Goal: Task Accomplishment & Management: Manage account settings

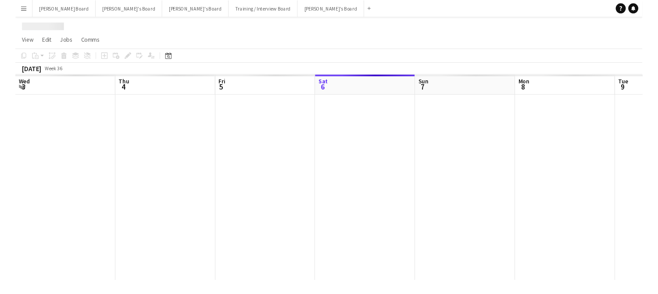
scroll to position [0, 210]
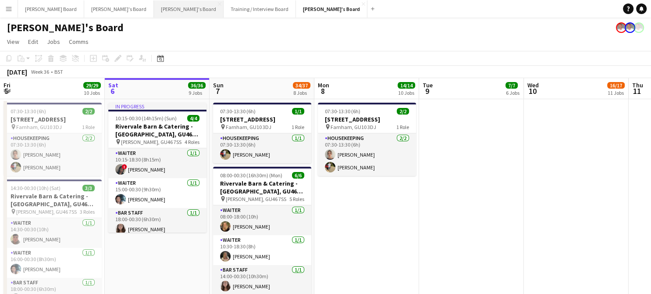
click at [154, 10] on button "[PERSON_NAME]'s Board Close" at bounding box center [189, 8] width 70 height 17
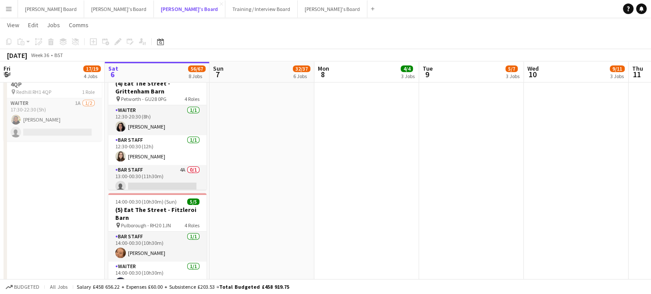
scroll to position [35, 0]
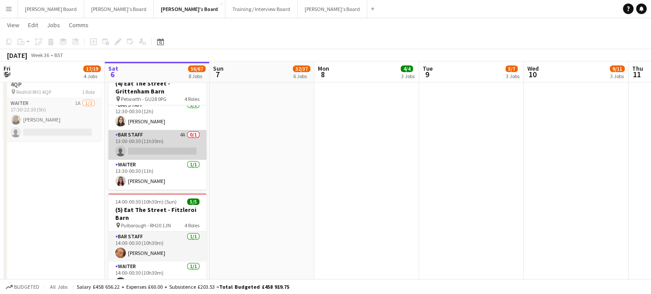
click at [157, 150] on app-card-role "BAR STAFF 4A 0/1 13:00-00:30 (11h30m) single-neutral-actions" at bounding box center [157, 145] width 98 height 30
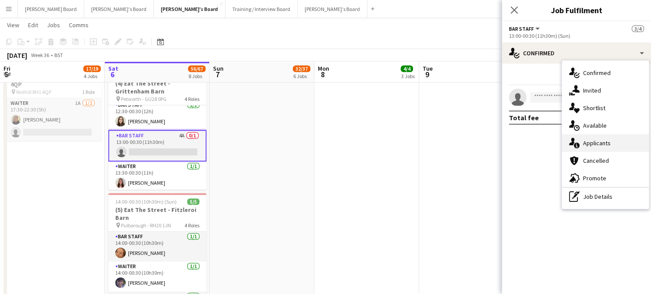
click at [620, 146] on div "single-neutral-actions-information Applicants" at bounding box center [605, 143] width 87 height 18
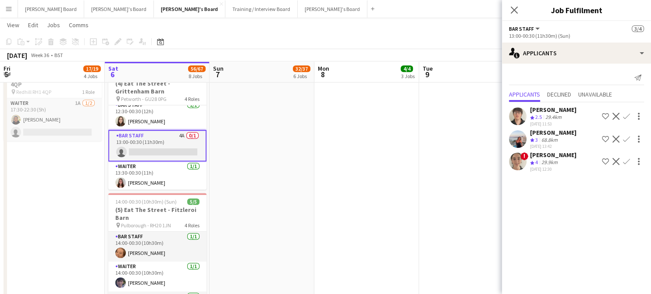
click at [626, 160] on app-icon "Confirm" at bounding box center [626, 161] width 7 height 7
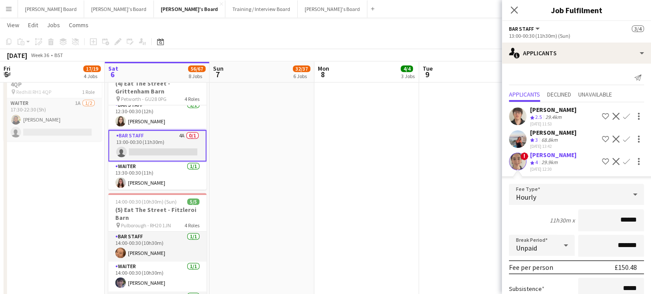
scroll to position [83, 0]
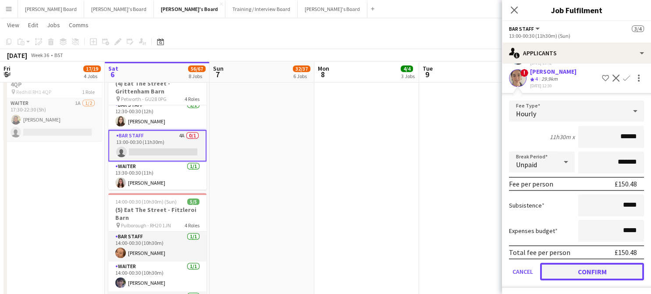
click at [579, 265] on button "Confirm" at bounding box center [592, 272] width 104 height 18
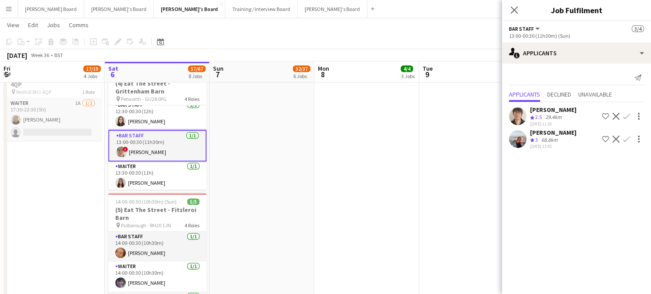
scroll to position [0, 0]
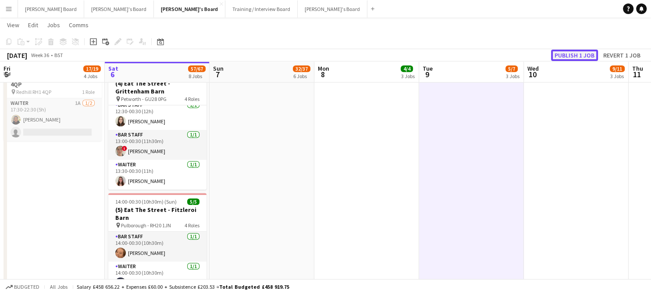
click at [579, 50] on button "Publish 1 job" at bounding box center [574, 55] width 47 height 11
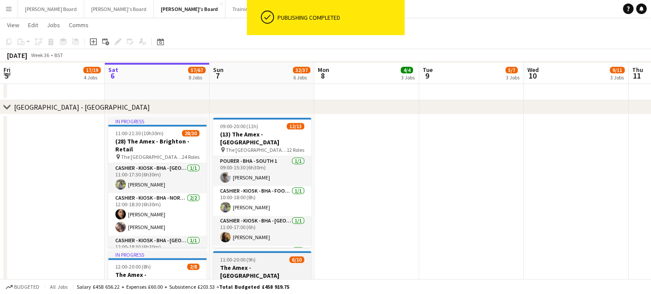
scroll to position [1111, 0]
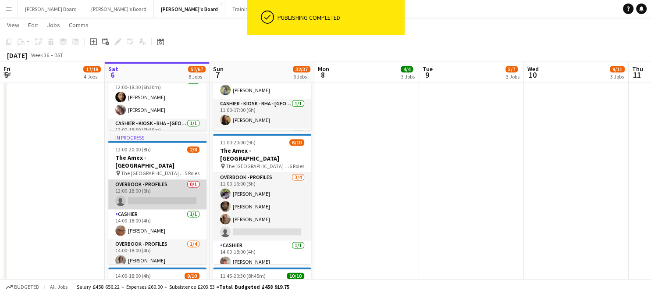
click at [146, 189] on app-card-role "Overbook - Profiles 0/1 12:00-18:00 (6h) single-neutral-actions" at bounding box center [157, 194] width 98 height 30
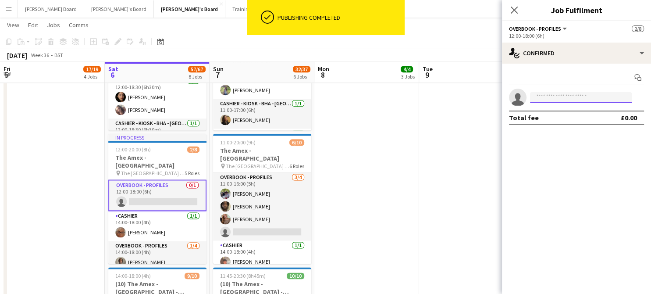
click at [556, 96] on input at bounding box center [581, 97] width 102 height 11
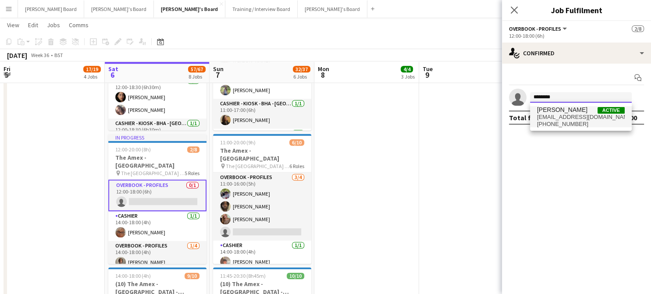
type input "********"
click at [574, 112] on span "Mark Whitehorn" at bounding box center [562, 109] width 50 height 7
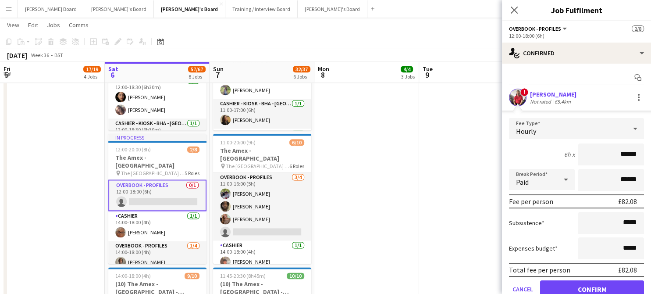
click at [553, 101] on div "65.4km" at bounding box center [563, 101] width 20 height 7
click at [592, 283] on button "Confirm" at bounding box center [592, 289] width 104 height 18
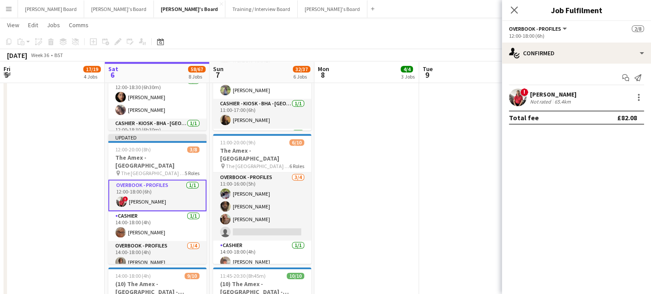
drag, startPoint x: 552, startPoint y: 100, endPoint x: 540, endPoint y: 96, distance: 13.3
click at [553, 100] on div "65.4km" at bounding box center [563, 101] width 20 height 7
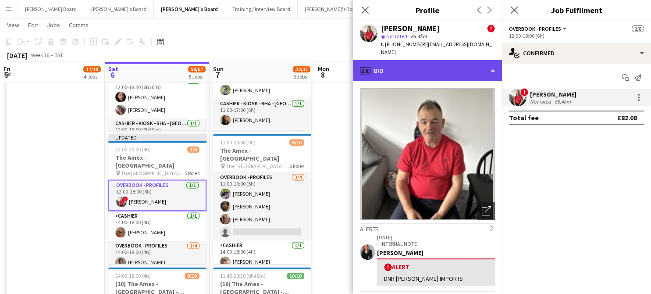
click at [430, 60] on div "profile Bio" at bounding box center [427, 70] width 149 height 21
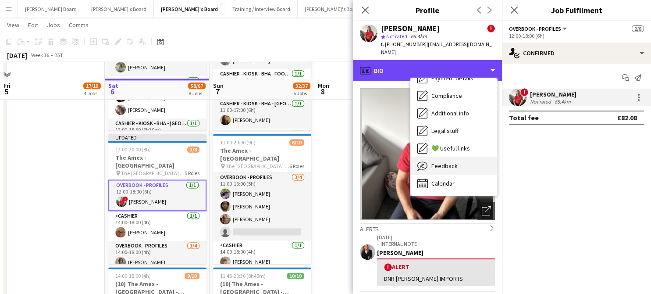
scroll to position [1169, 0]
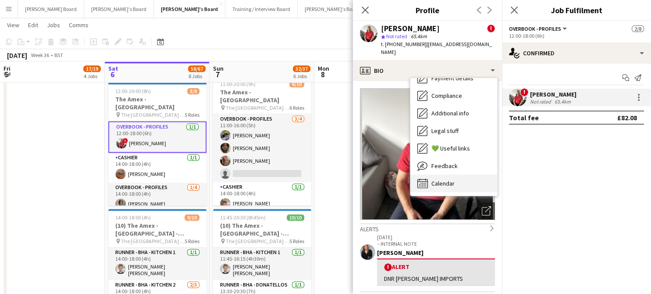
click at [458, 176] on div "Calendar Calendar" at bounding box center [454, 184] width 87 height 18
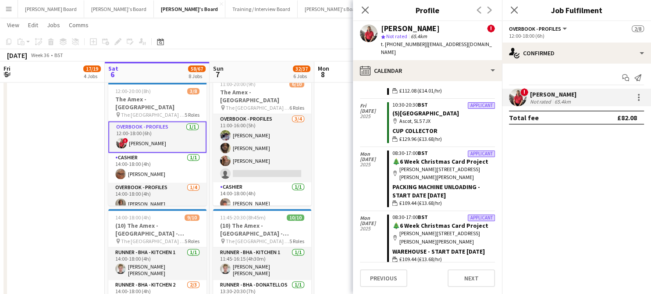
scroll to position [877, 0]
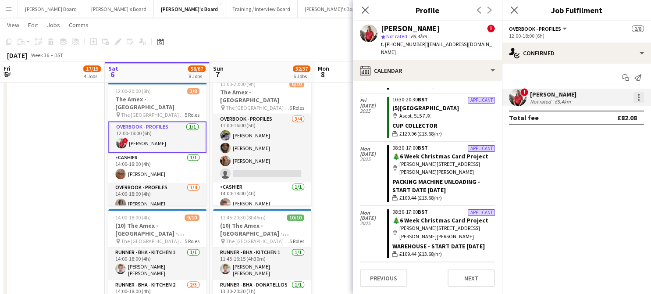
click at [639, 98] on div at bounding box center [639, 97] width 11 height 11
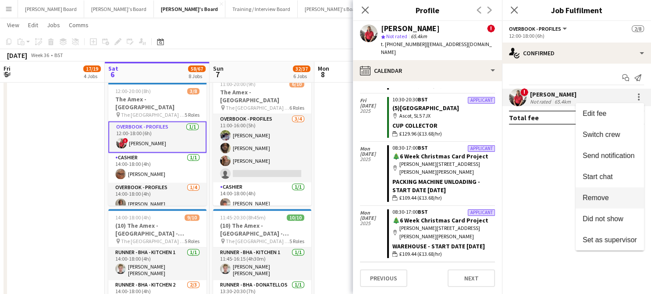
click at [603, 191] on button "Remove" at bounding box center [610, 197] width 68 height 21
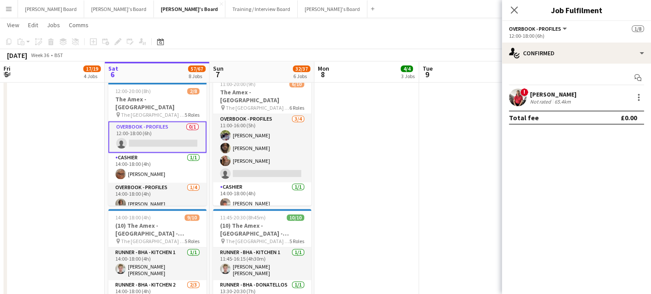
drag, startPoint x: 359, startPoint y: 107, endPoint x: 565, endPoint y: 72, distance: 209.2
click at [359, 107] on app-date-cell at bounding box center [367, 148] width 105 height 418
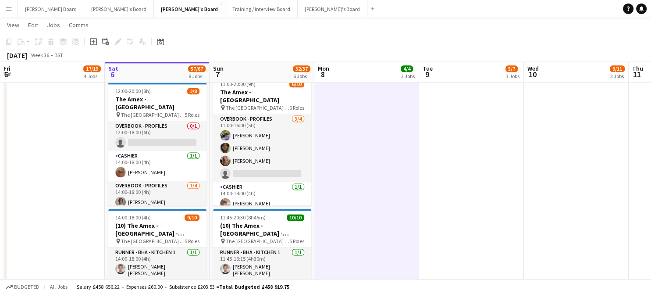
drag, startPoint x: 370, startPoint y: 226, endPoint x: 471, endPoint y: 220, distance: 101.1
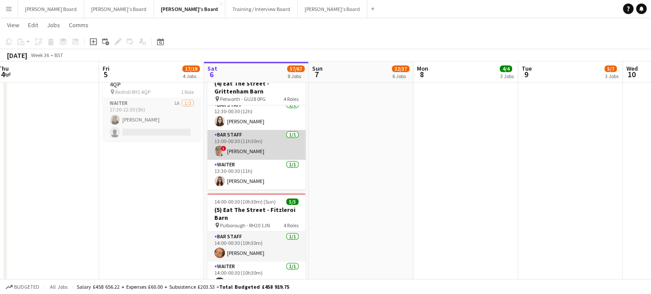
scroll to position [0, 0]
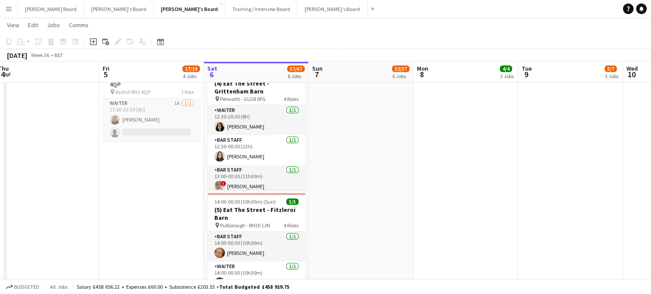
drag, startPoint x: 540, startPoint y: 196, endPoint x: 537, endPoint y: 193, distance: 4.7
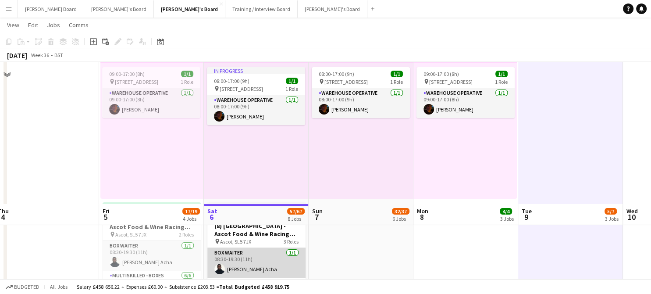
scroll to position [351, 0]
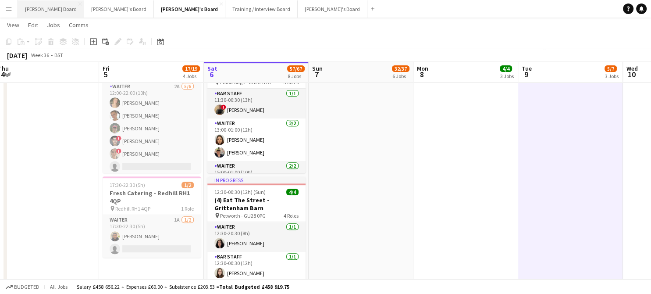
click at [37, 8] on button "[PERSON_NAME] Board Close" at bounding box center [51, 8] width 66 height 17
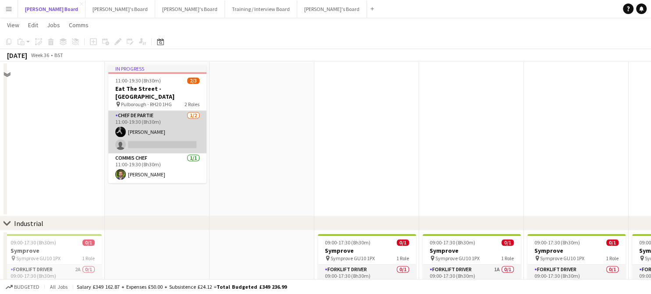
scroll to position [1169, 0]
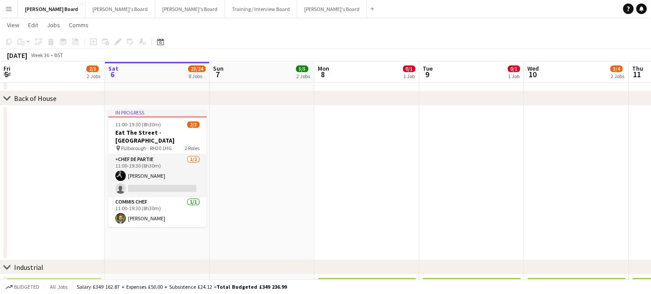
click at [149, 164] on app-card-role "Chef de Partie 1/2 11:00-19:30 (8h30m) Gareth Jones single-neutral-actions" at bounding box center [157, 175] width 98 height 43
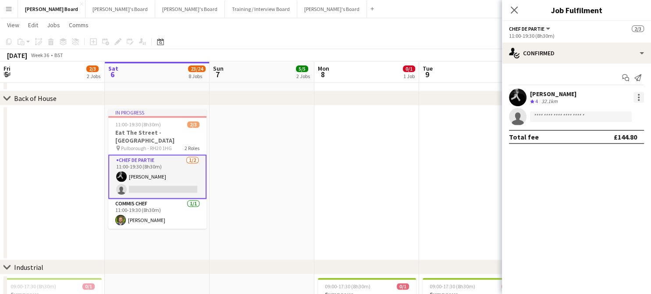
click at [641, 97] on div at bounding box center [639, 97] width 11 height 11
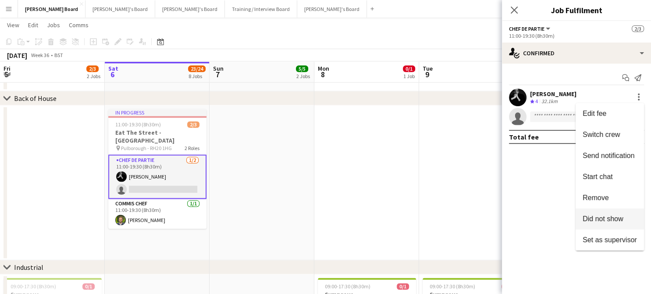
click at [606, 217] on span "Did not show" at bounding box center [603, 218] width 41 height 7
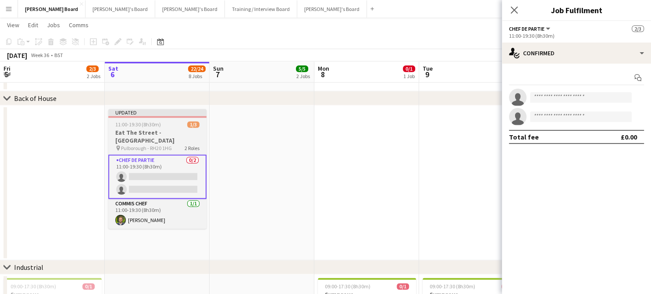
click at [138, 128] on app-job-card "Updated 11:00-19:30 (8h30m) 1/3 Eat The Street - Bignor Park pin Pulborough - R…" at bounding box center [157, 169] width 98 height 120
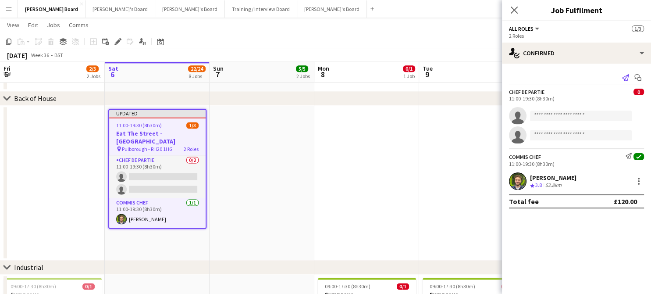
drag, startPoint x: 118, startPoint y: 38, endPoint x: 620, endPoint y: 76, distance: 503.7
click at [118, 38] on icon "Edit" at bounding box center [117, 41] width 7 height 7
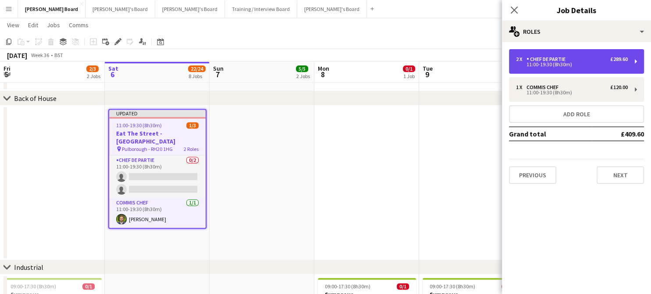
click at [561, 63] on div "11:00-19:30 (8h30m)" at bounding box center [572, 64] width 112 height 4
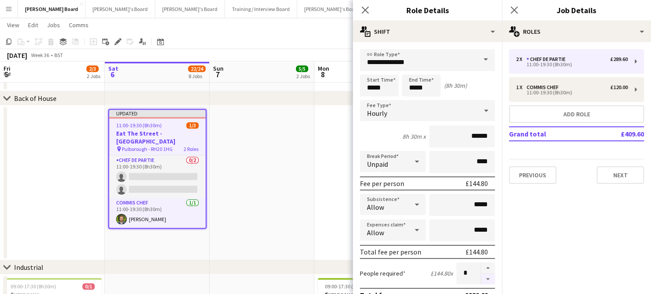
click at [485, 279] on button "button" at bounding box center [488, 279] width 14 height 11
type input "*"
click at [339, 182] on app-date-cell at bounding box center [367, 182] width 105 height 155
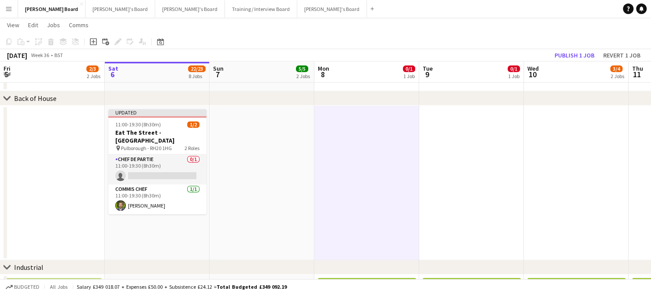
click at [569, 61] on div "September 2025 Week 36 • BST Publish 1 job Revert 1 job" at bounding box center [325, 55] width 651 height 12
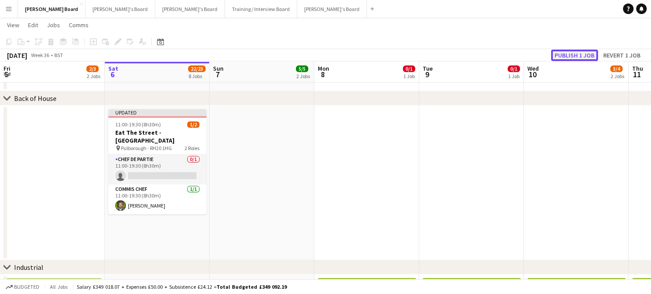
click at [566, 57] on button "Publish 1 job" at bounding box center [574, 55] width 47 height 11
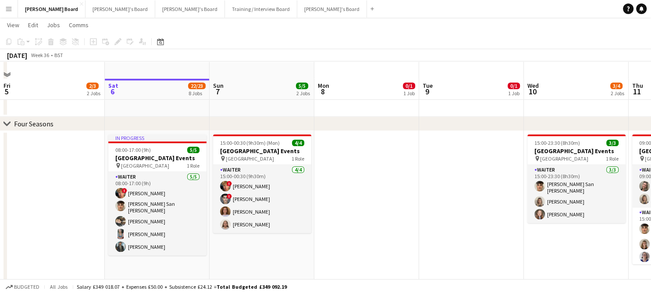
scroll to position [996, 0]
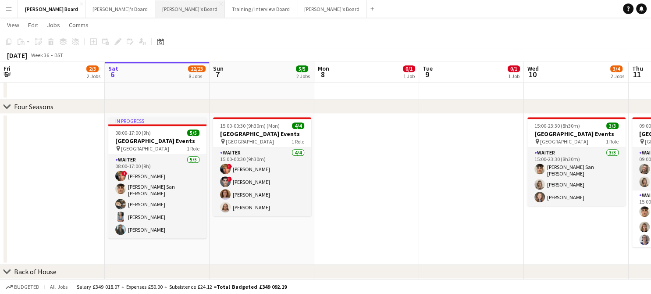
click at [155, 11] on button "[PERSON_NAME]'s Board Close" at bounding box center [190, 8] width 70 height 17
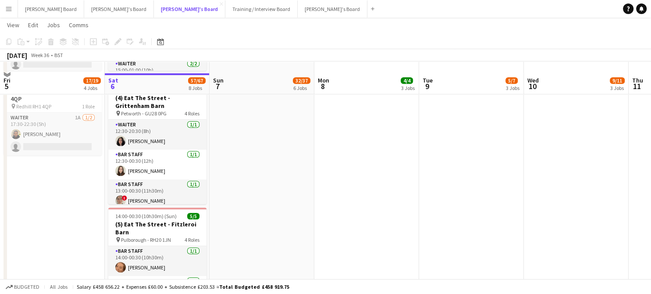
scroll to position [468, 0]
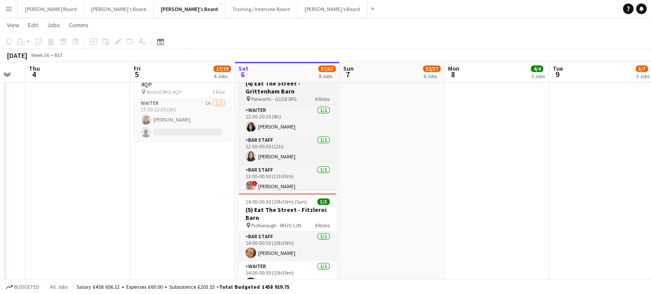
drag, startPoint x: 262, startPoint y: 162, endPoint x: 286, endPoint y: 152, distance: 26.0
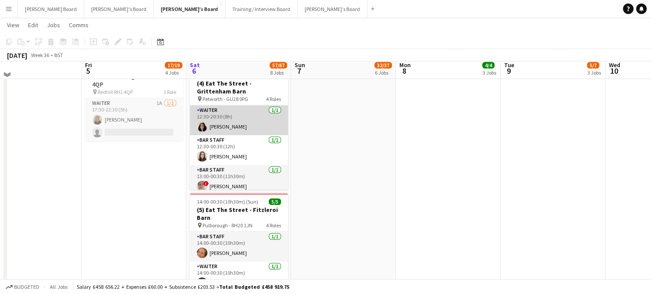
scroll to position [409, 0]
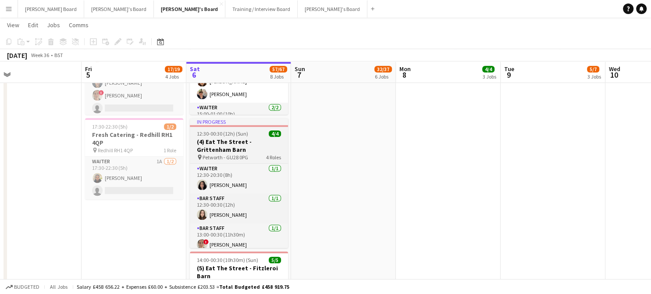
click at [224, 131] on span "12:30-00:30 (12h) (Sun)" at bounding box center [222, 133] width 51 height 7
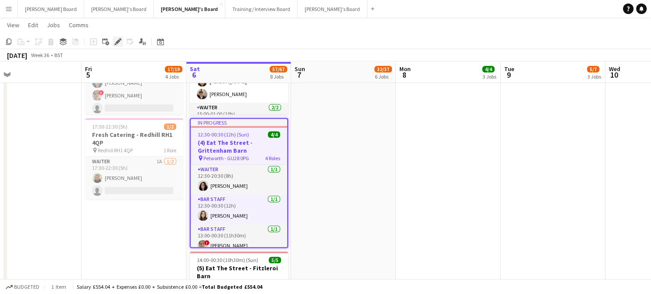
click at [119, 43] on icon "Edit" at bounding box center [117, 41] width 7 height 7
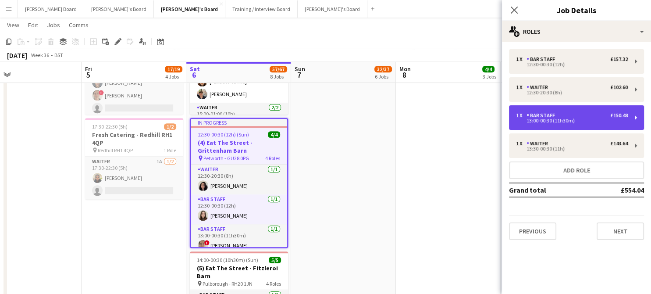
click at [568, 119] on div "13:00-00:30 (11h30m)" at bounding box center [572, 120] width 112 height 4
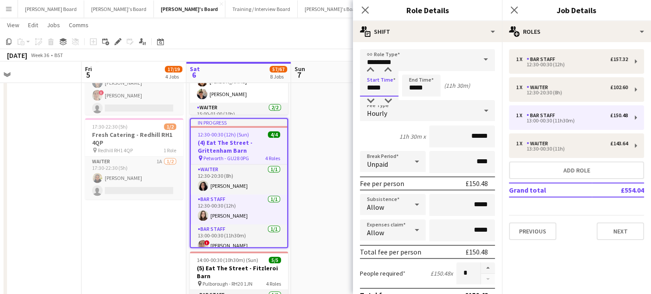
click at [382, 87] on input "*****" at bounding box center [379, 86] width 39 height 22
click at [388, 68] on div at bounding box center [388, 70] width 18 height 9
type input "*****"
click at [388, 68] on div at bounding box center [388, 70] width 18 height 9
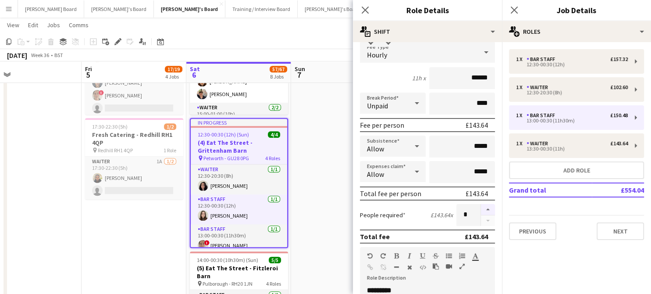
click at [484, 210] on button "button" at bounding box center [488, 209] width 14 height 11
type input "*"
click at [334, 193] on app-date-cell "08:00-17:00 (9h) 1/1 pin Jacaranda Catering, Midhust, GU29 9AL 1 Role Warehouse…" at bounding box center [343, 44] width 105 height 710
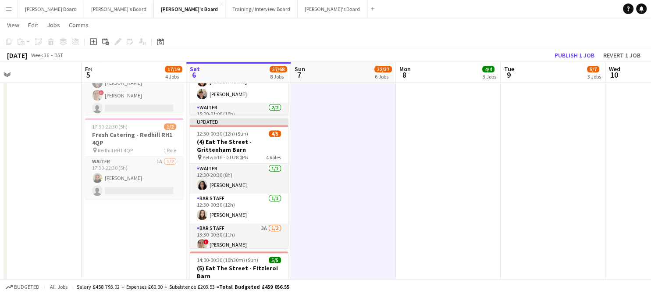
click at [576, 61] on div "September 2025 Week 36 • BST Publish 1 job Revert 1 job" at bounding box center [325, 55] width 651 height 12
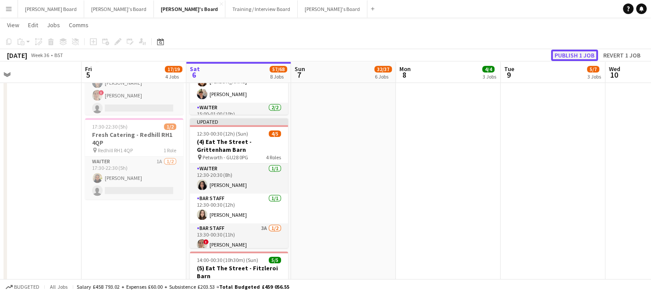
click at [575, 60] on button "Publish 1 job" at bounding box center [574, 55] width 47 height 11
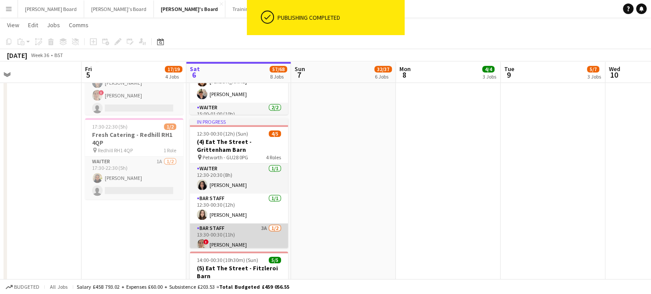
click at [233, 242] on app-card-role "BAR STAFF 3A 1/2 13:30-00:30 (11h) ! ella beswick single-neutral-actions" at bounding box center [239, 244] width 98 height 43
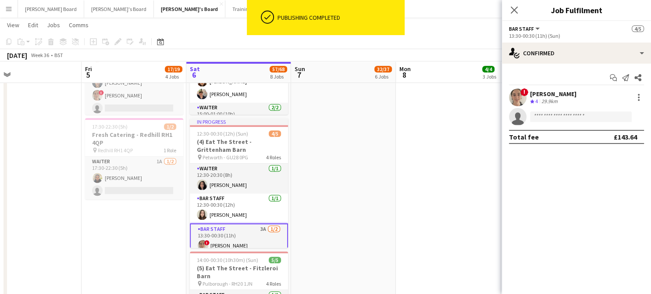
click at [546, 94] on div "[PERSON_NAME]" at bounding box center [553, 94] width 46 height 8
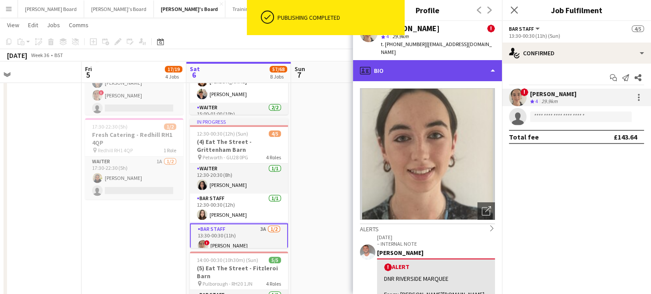
click at [463, 69] on div "profile Bio" at bounding box center [427, 70] width 149 height 21
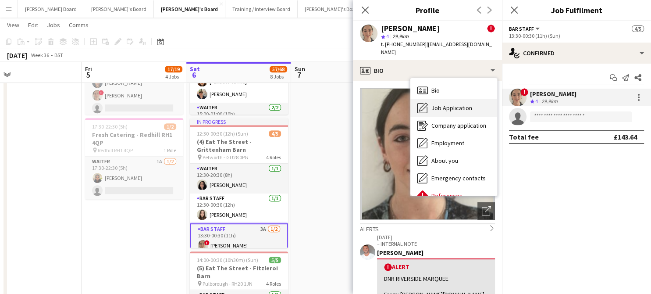
click at [478, 106] on div "Job Application Job Application" at bounding box center [454, 108] width 87 height 18
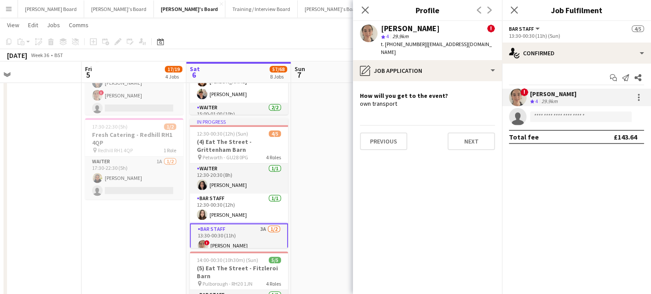
click at [300, 141] on app-date-cell "08:00-17:00 (9h) 1/1 pin Jacaranda Catering, Midhust, GU29 9AL 1 Role Warehouse…" at bounding box center [343, 44] width 105 height 710
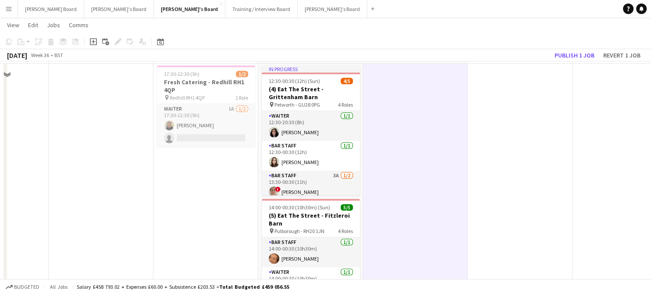
scroll to position [464, 0]
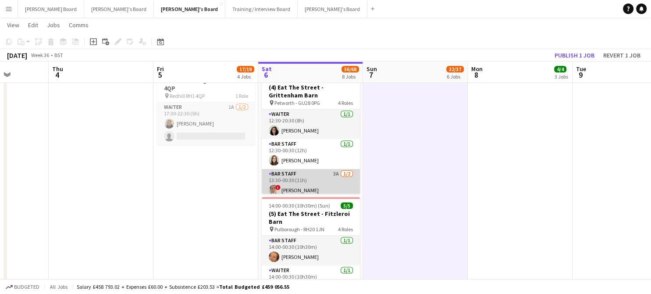
click at [304, 172] on app-card-role "BAR STAFF 3A 1/2 13:30-00:30 (11h) ! ella beswick single-neutral-actions" at bounding box center [311, 190] width 98 height 43
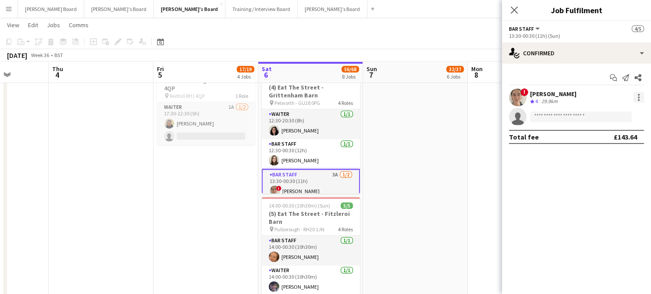
click at [642, 101] on div at bounding box center [639, 97] width 11 height 11
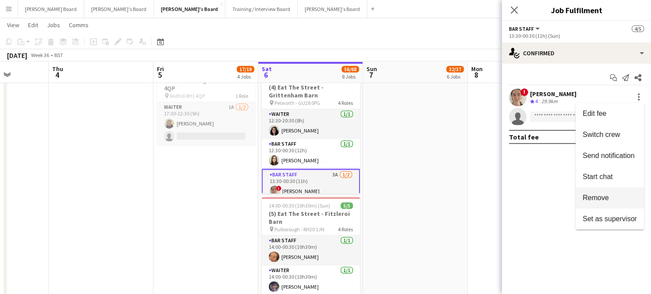
click at [611, 198] on span "Remove" at bounding box center [610, 198] width 54 height 8
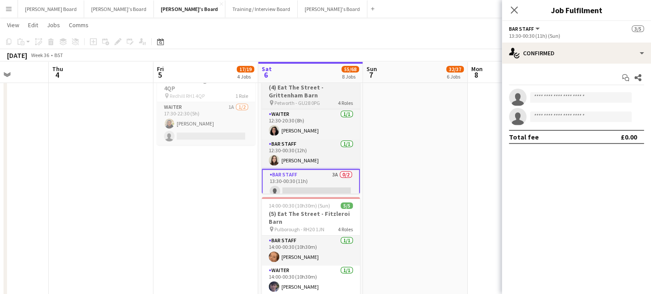
click at [320, 89] on h3 "(4) Eat The Street - Grittenham Barn" at bounding box center [311, 91] width 98 height 16
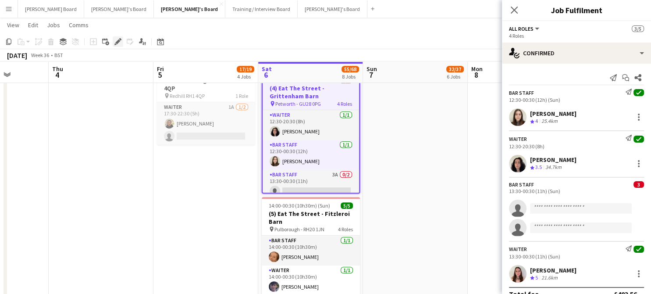
click at [117, 42] on icon at bounding box center [117, 41] width 5 height 5
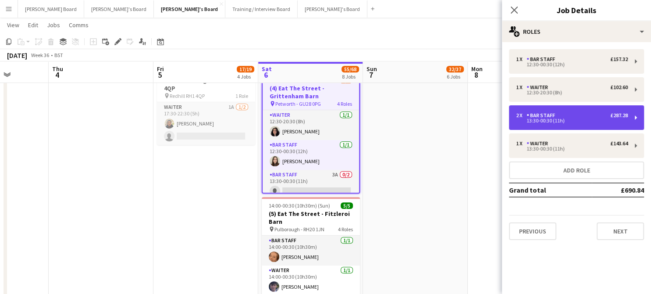
click at [578, 121] on div "13:30-00:30 (11h)" at bounding box center [572, 120] width 112 height 4
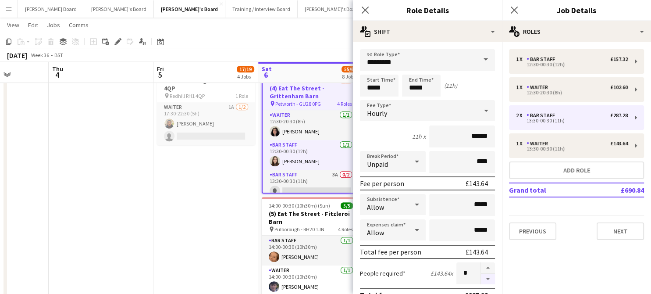
click at [482, 277] on button "button" at bounding box center [488, 279] width 14 height 11
type input "*"
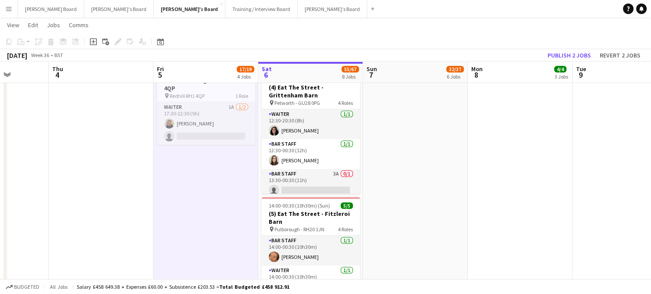
click at [577, 48] on app-toolbar "Copy Paste Paste Ctrl+V Paste with crew Ctrl+Shift+V Paste linked Job [GEOGRAPH…" at bounding box center [325, 41] width 651 height 15
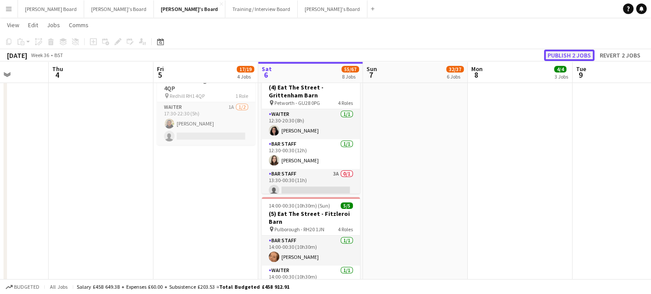
click at [572, 50] on button "Publish 2 jobs" at bounding box center [569, 55] width 50 height 11
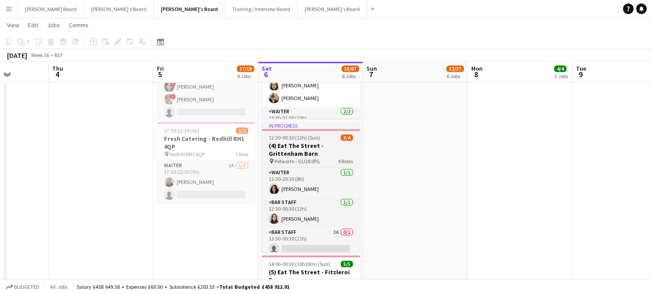
scroll to position [405, 0]
click at [281, 135] on span "12:30-00:30 (12h) (Sun)" at bounding box center [294, 137] width 51 height 7
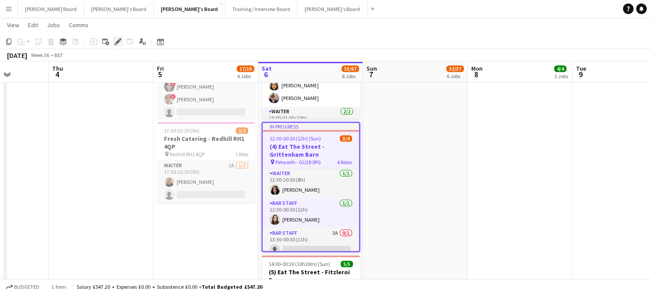
click at [114, 39] on div "Edit" at bounding box center [118, 41] width 11 height 11
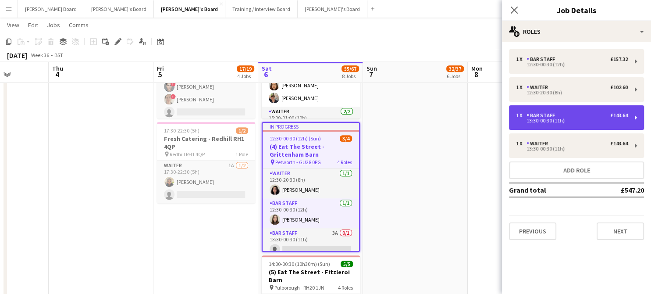
click at [557, 114] on div "BAR STAFF" at bounding box center [543, 115] width 32 height 6
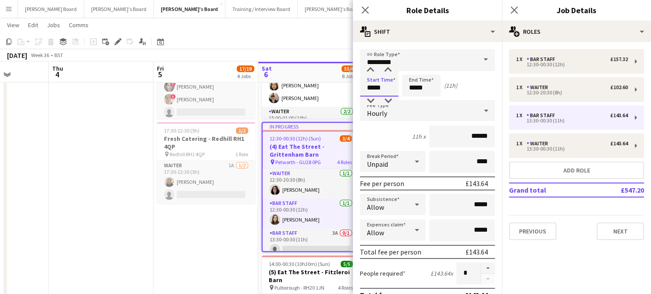
click at [374, 88] on input "*****" at bounding box center [379, 86] width 39 height 22
type input "*****"
click at [370, 72] on div at bounding box center [371, 70] width 18 height 9
click at [192, 240] on app-date-cell "Toggle View Jacaranda HQ 05-09-2025 → 08-09-2025 4/4 4 jobs 09:00-17:00 (8h) 1/…" at bounding box center [206, 48] width 105 height 710
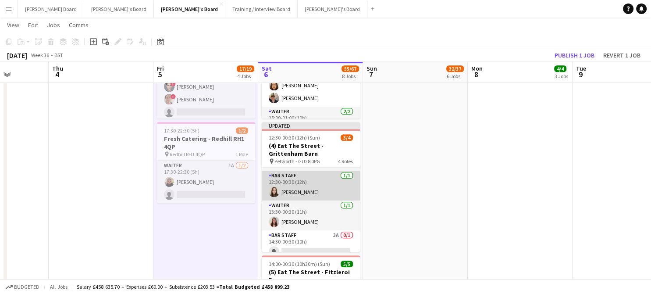
scroll to position [35, 0]
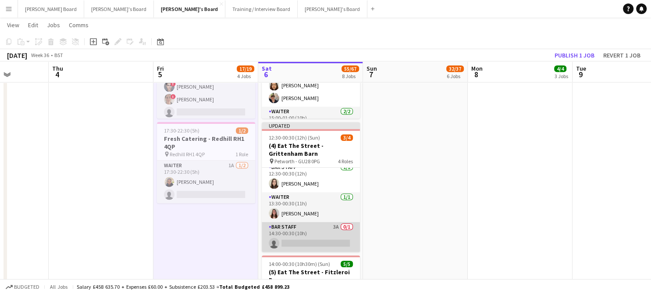
drag, startPoint x: 316, startPoint y: 236, endPoint x: 349, endPoint y: 224, distance: 35.5
click at [316, 236] on app-card-role "BAR STAFF 3A 0/1 14:30-00:30 (10h) single-neutral-actions" at bounding box center [311, 237] width 98 height 30
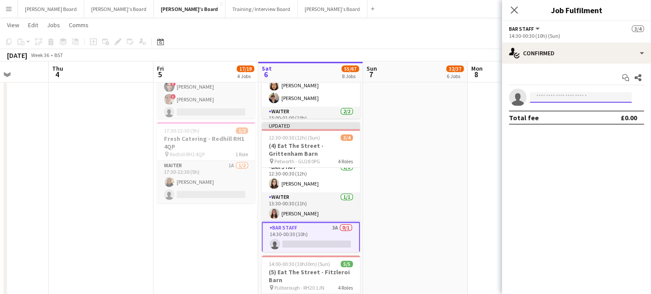
click at [567, 99] on input at bounding box center [581, 97] width 102 height 11
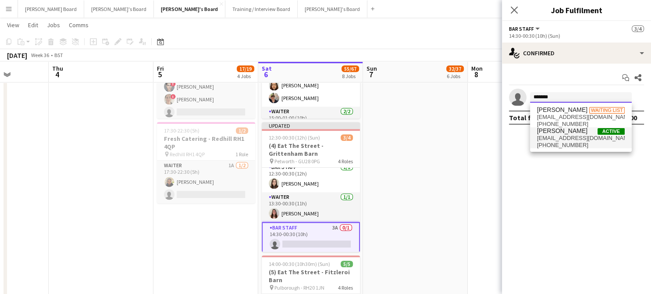
type input "*******"
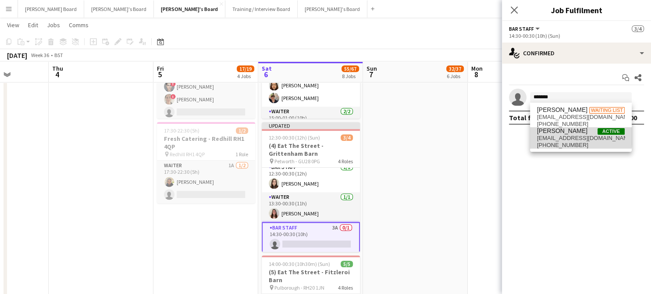
click at [561, 134] on span "[PERSON_NAME]" at bounding box center [562, 130] width 50 height 7
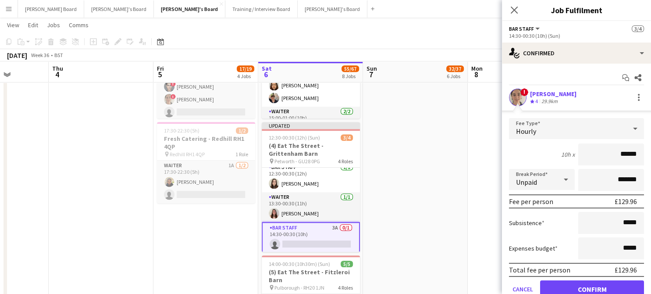
click at [574, 277] on form "Fee Type Hourly 10h x ****** Break Period Unpaid ******* Fee per person £129.96…" at bounding box center [576, 211] width 149 height 187
click at [572, 281] on button "Confirm" at bounding box center [592, 289] width 104 height 18
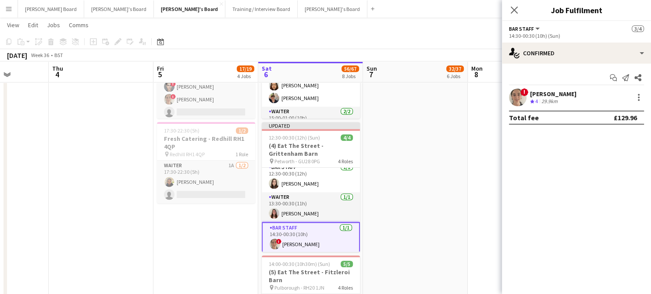
click at [390, 164] on app-date-cell "08:00-17:00 (9h) 1/1 pin Jacaranda Catering, Midhust, GU29 9AL 1 Role Warehouse…" at bounding box center [415, 48] width 105 height 710
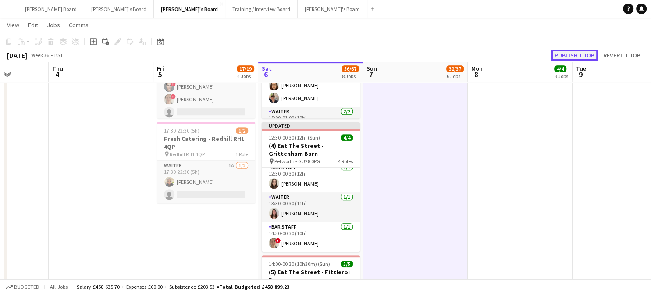
click at [563, 52] on button "Publish 1 job" at bounding box center [574, 55] width 47 height 11
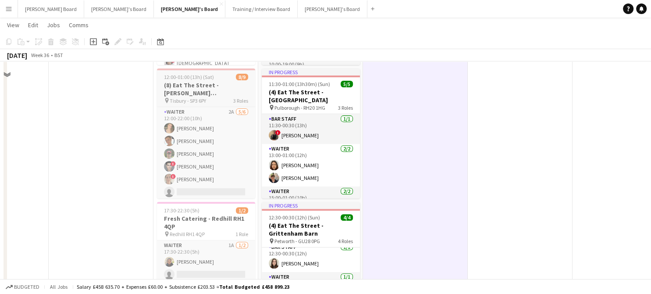
scroll to position [288, 0]
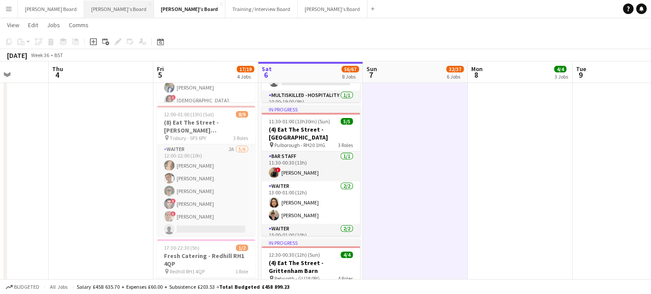
click at [84, 10] on button "[PERSON_NAME]'s Board Close" at bounding box center [119, 8] width 70 height 17
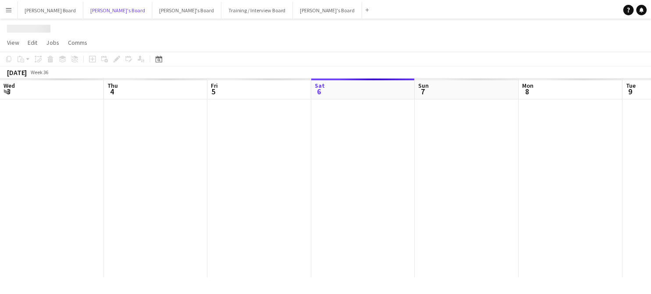
scroll to position [0, 210]
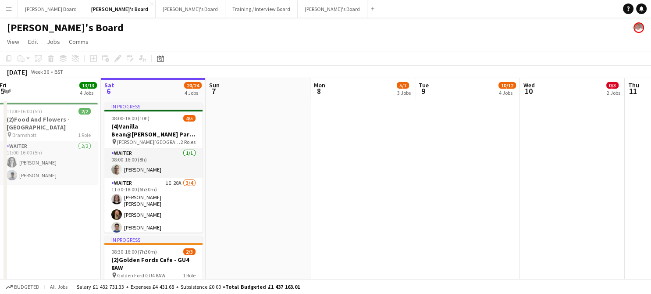
drag, startPoint x: 347, startPoint y: 186, endPoint x: 351, endPoint y: 184, distance: 4.6
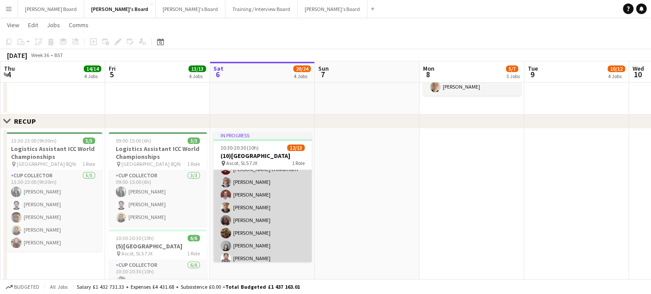
scroll to position [58, 0]
click at [279, 224] on app-card-role "CUP COLLECTOR 32A 12/13 10:30-20:30 (10h) ! Connor Upton santhosh chilkamarri D…" at bounding box center [263, 202] width 98 height 182
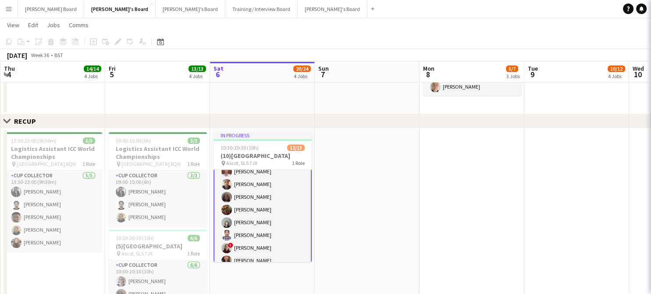
scroll to position [59, 0]
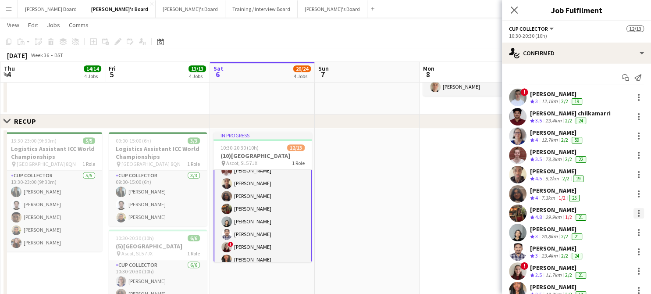
click at [634, 217] on div at bounding box center [639, 213] width 11 height 11
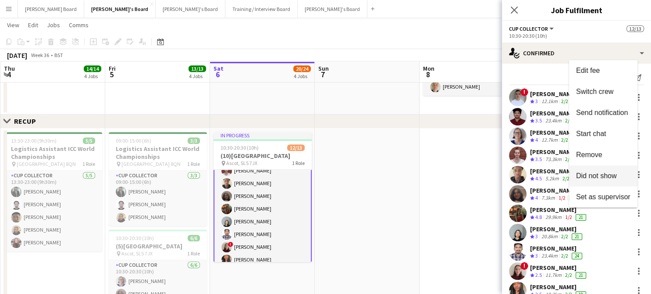
click at [591, 172] on span "Did not show" at bounding box center [596, 175] width 41 height 7
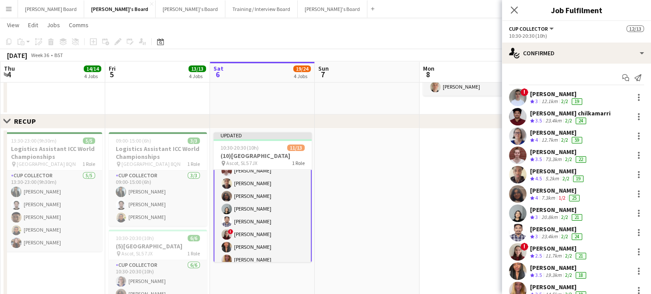
click at [428, 184] on app-date-cell at bounding box center [472, 251] width 105 height 244
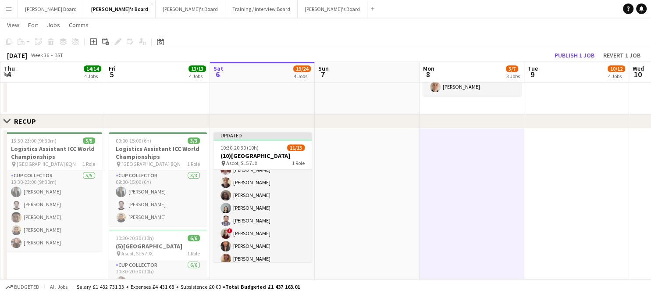
scroll to position [58, 0]
click at [572, 56] on button "Publish 1 job" at bounding box center [574, 55] width 47 height 11
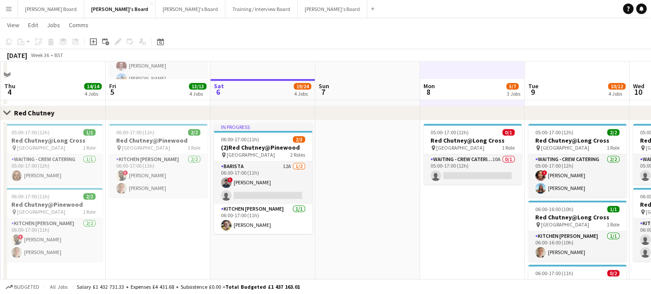
scroll to position [751, 0]
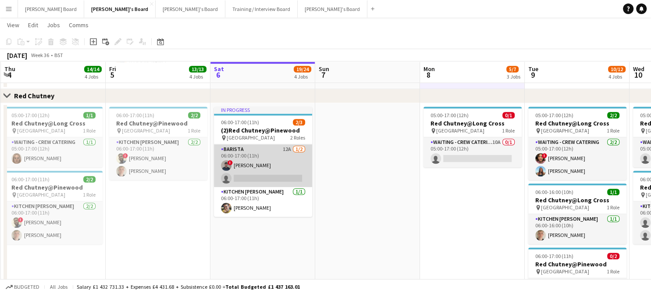
click at [283, 170] on app-card-role "Barista 12A 1/2 06:00-17:00 (11h) ! Benjamin Kuczynski single-neutral-actions" at bounding box center [263, 165] width 98 height 43
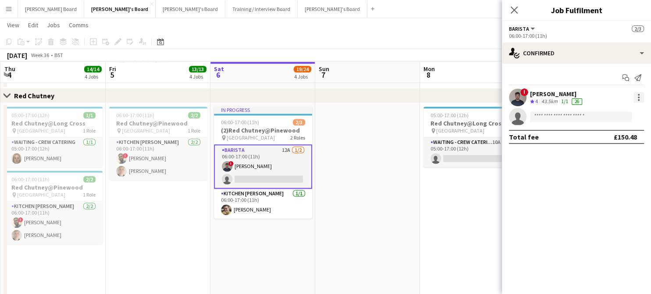
click at [635, 98] on div at bounding box center [639, 97] width 11 height 11
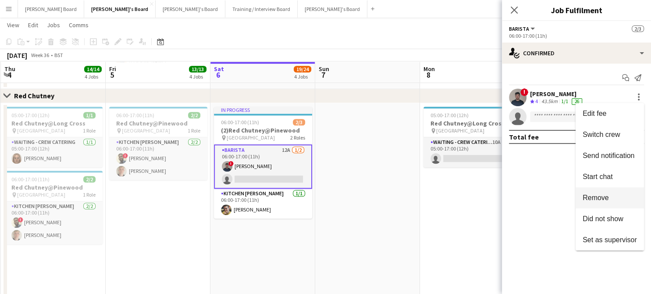
click at [616, 194] on span "Remove" at bounding box center [610, 198] width 54 height 8
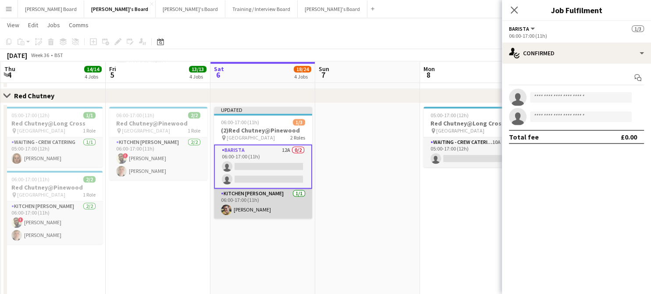
click at [266, 189] on app-card-role "Kitchen Porter 1/1 06:00-17:00 (11h) Jack Anson" at bounding box center [263, 204] width 98 height 30
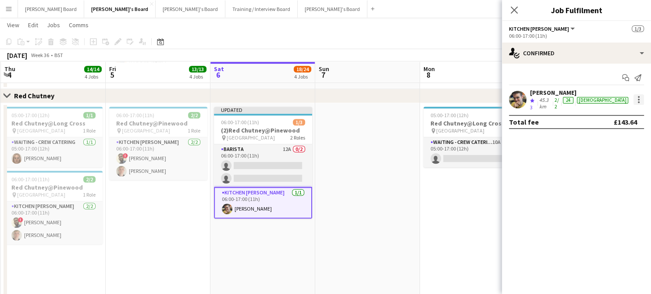
click at [642, 99] on div at bounding box center [639, 99] width 11 height 11
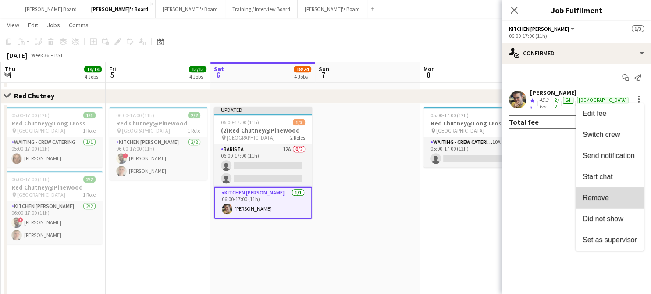
click at [614, 206] on button "Remove" at bounding box center [610, 197] width 68 height 21
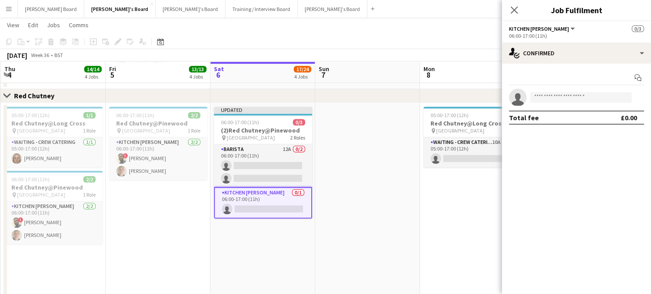
click at [390, 249] on app-date-cell at bounding box center [367, 229] width 105 height 253
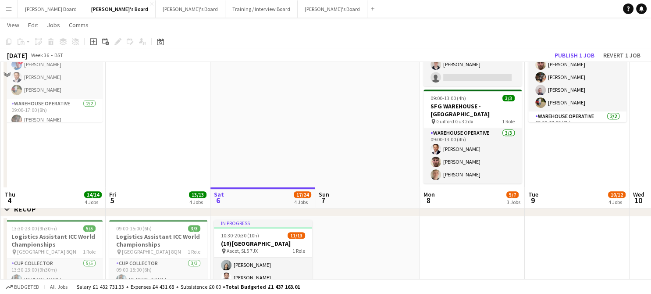
scroll to position [342, 0]
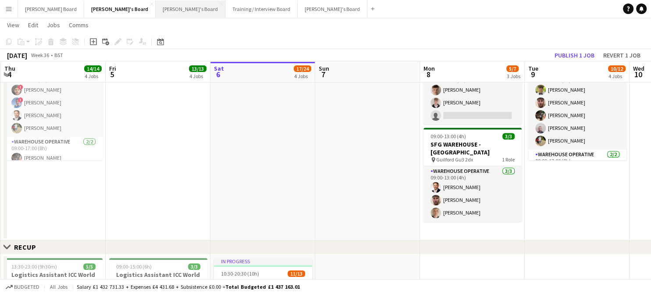
click at [156, 8] on button "[PERSON_NAME]'s Board Close" at bounding box center [191, 8] width 70 height 17
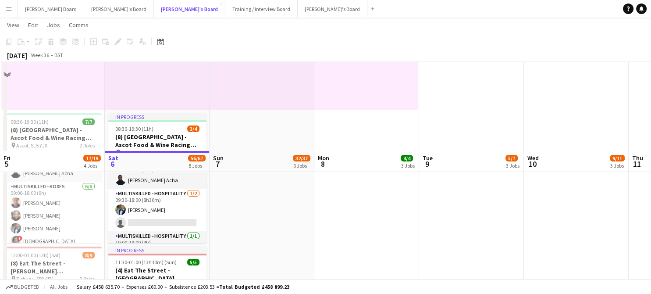
scroll to position [351, 0]
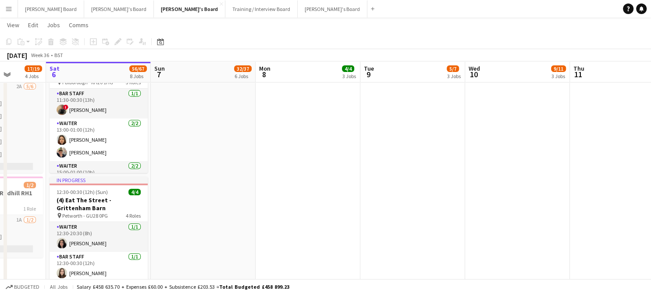
drag, startPoint x: 280, startPoint y: 140, endPoint x: 382, endPoint y: 152, distance: 102.1
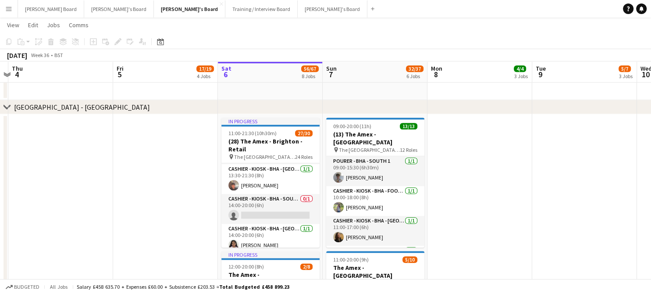
scroll to position [0, 0]
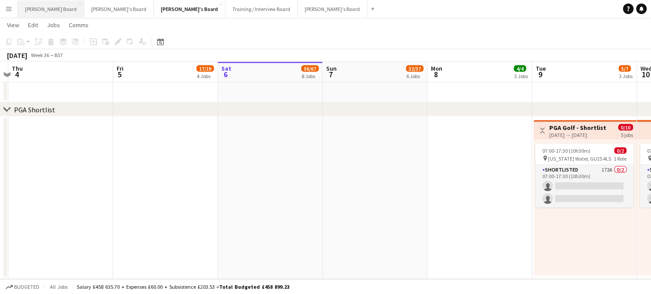
click at [51, 8] on button "Dean's Board Close" at bounding box center [51, 8] width 66 height 17
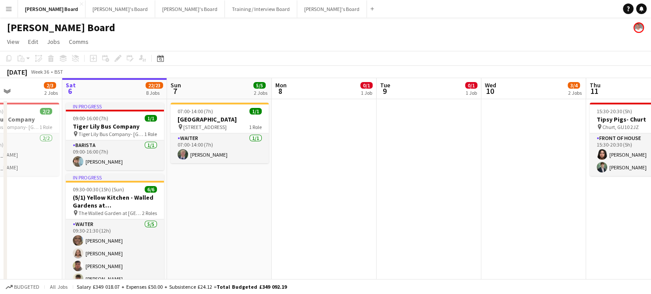
drag, startPoint x: 257, startPoint y: 185, endPoint x: 343, endPoint y: 177, distance: 86.4
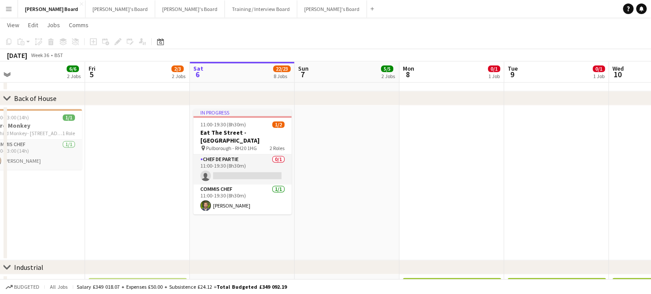
click at [20, 193] on app-date-cell "09:00-23:00 (14h) 1/1 Third Monkey pin Third Monkey- 46 South St 1 Role Commis …" at bounding box center [32, 182] width 105 height 155
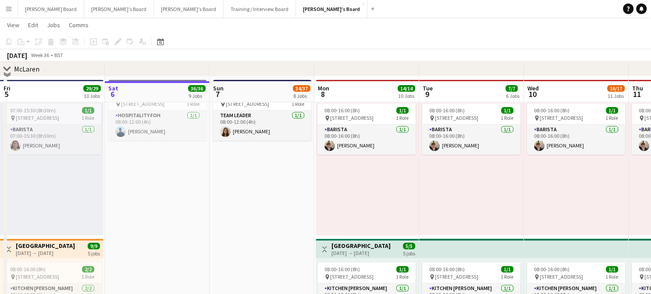
scroll to position [351, 0]
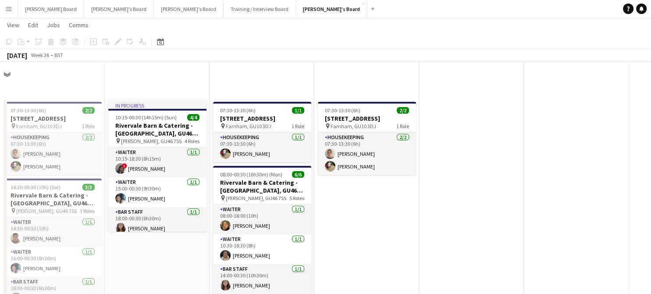
scroll to position [526, 0]
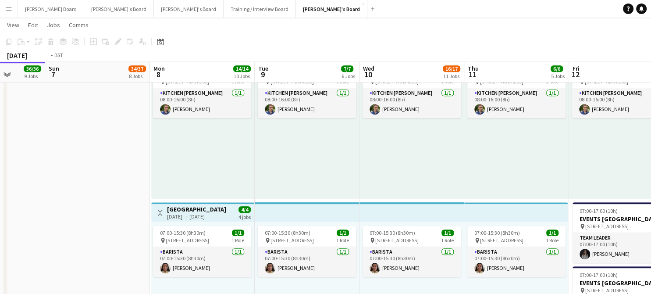
drag, startPoint x: 619, startPoint y: 230, endPoint x: 247, endPoint y: 209, distance: 373.0
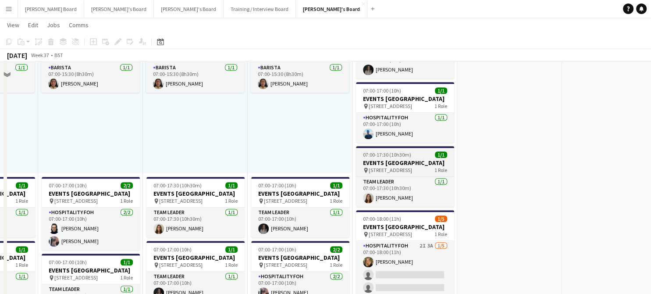
scroll to position [819, 0]
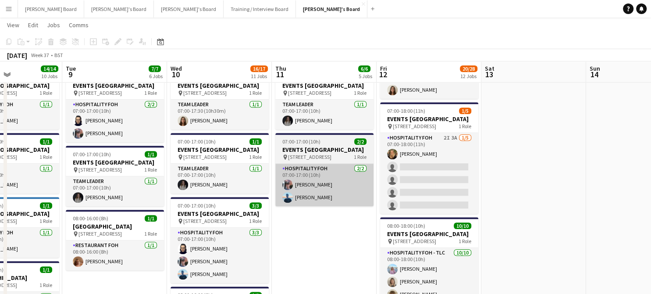
drag, startPoint x: 265, startPoint y: 217, endPoint x: 319, endPoint y: 214, distance: 54.5
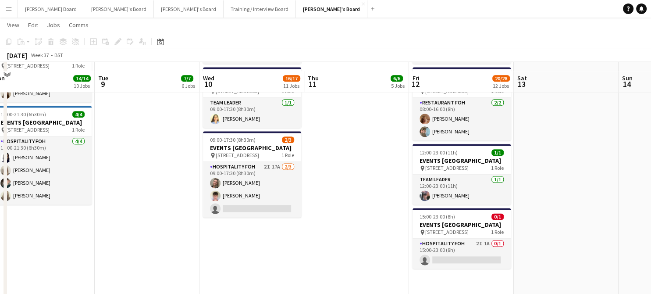
scroll to position [1111, 0]
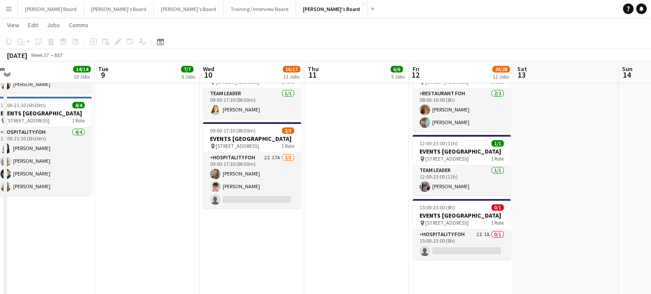
click at [278, 208] on app-card-role "Hospitality FOH 2I 17A 2/3 09:00-17:30 (8h30m) Jazmin Gammon James Orr single-n…" at bounding box center [252, 180] width 98 height 55
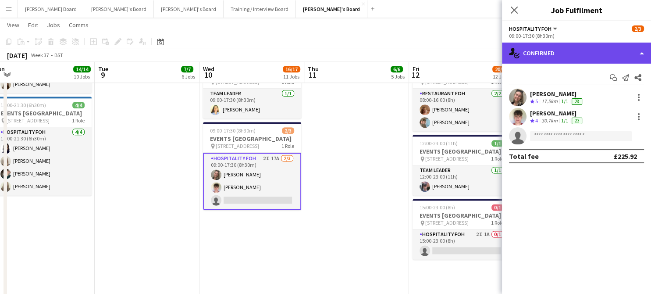
click at [567, 57] on div "single-neutral-actions-check-2 Confirmed" at bounding box center [576, 53] width 149 height 21
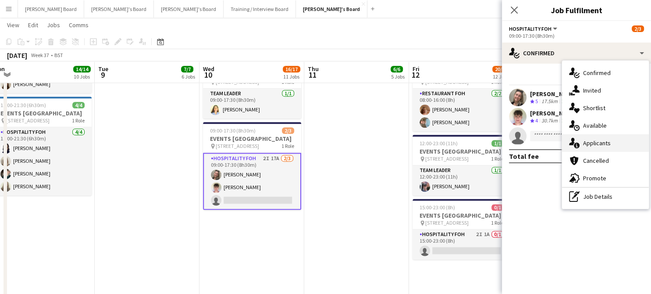
click at [622, 142] on div "single-neutral-actions-information Applicants" at bounding box center [605, 143] width 87 height 18
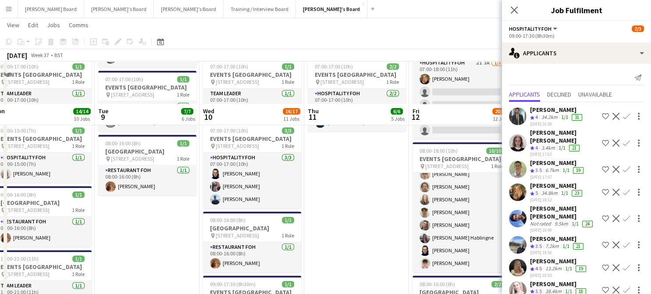
scroll to position [936, 0]
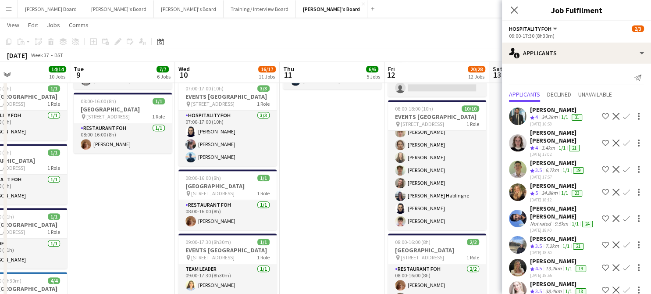
drag, startPoint x: 375, startPoint y: 184, endPoint x: 250, endPoint y: 177, distance: 125.2
click at [250, 177] on app-calendar-viewport "Fri 5 29/29 10 Jobs Sat 6 36/36 9 Jobs Sun 7 34/37 8 Jobs Mon 8 14/14 10 Jobs T…" at bounding box center [325, 190] width 651 height 2183
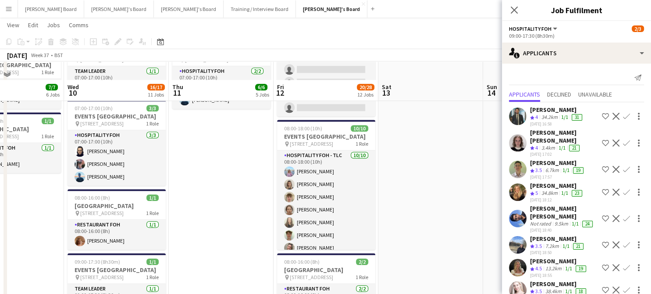
scroll to position [877, 0]
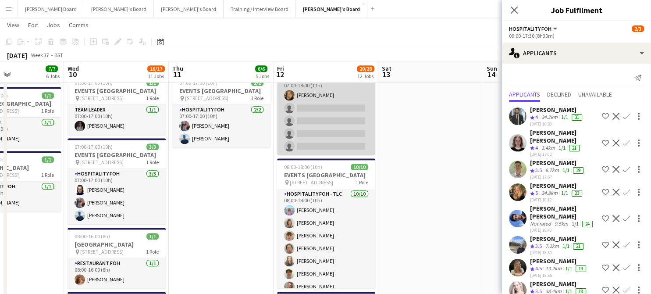
click at [343, 155] on app-card-role "Hospitality FOH 2I 3A 1/5 07:00-18:00 (11h) Emilie Baxter single-neutral-action…" at bounding box center [326, 114] width 98 height 81
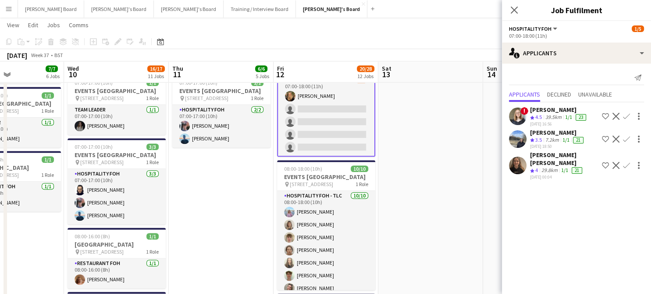
click at [546, 167] on div "29.8km" at bounding box center [550, 170] width 20 height 7
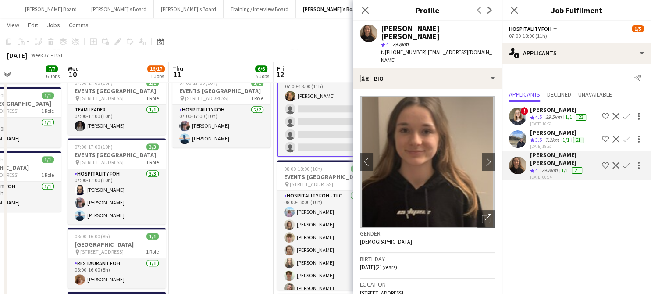
click at [441, 89] on app-crew-profile-bio "chevron-left chevron-right Open photos pop-in Gender Female Birthday 15-05-2004…" at bounding box center [427, 191] width 149 height 205
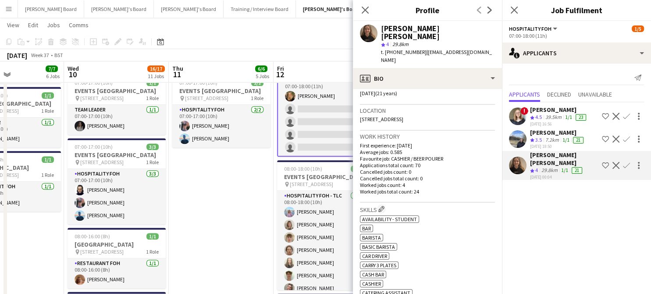
scroll to position [175, 0]
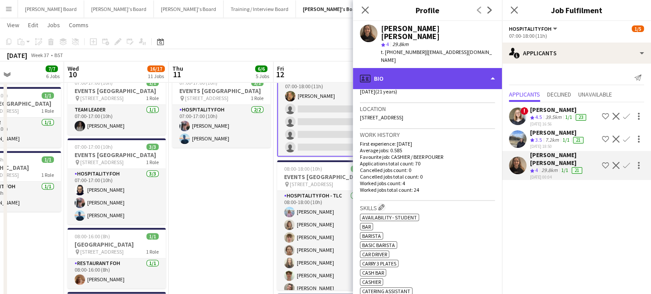
click at [435, 68] on div "profile Bio" at bounding box center [427, 78] width 149 height 21
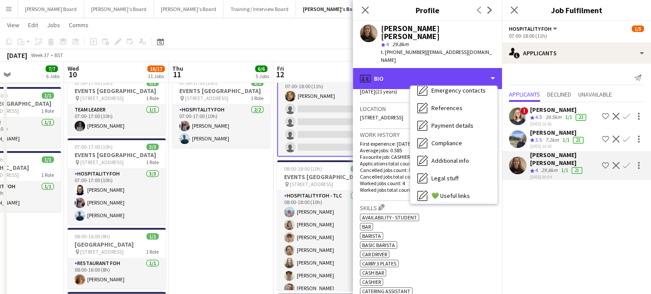
scroll to position [135, 0]
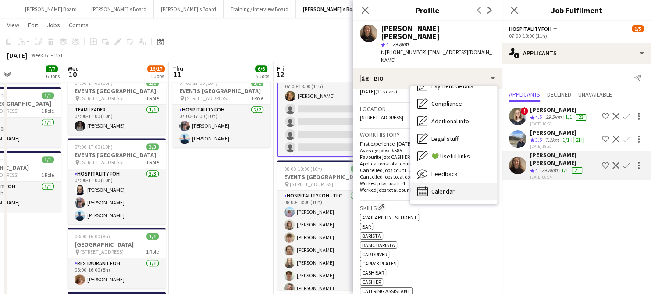
click at [468, 182] on div "Calendar Calendar" at bounding box center [454, 191] width 87 height 18
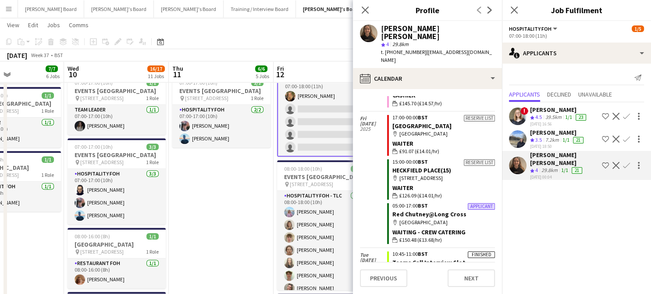
scroll to position [675, 0]
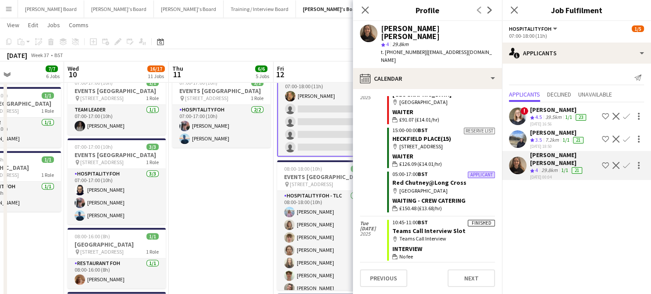
click at [624, 162] on app-icon "Confirm" at bounding box center [626, 165] width 7 height 7
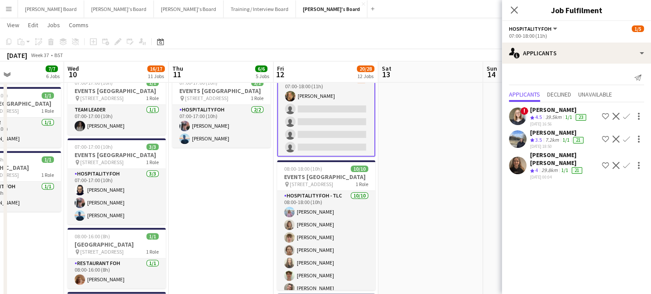
click at [624, 162] on app-icon "Confirm" at bounding box center [626, 165] width 7 height 7
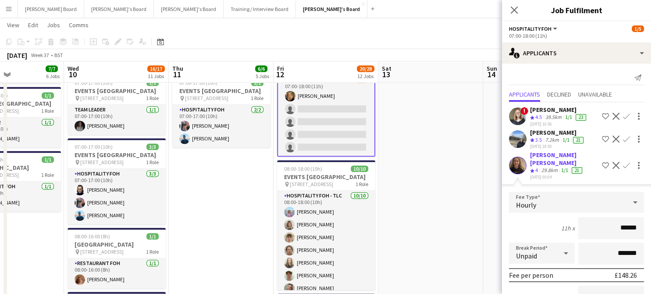
scroll to position [83, 0]
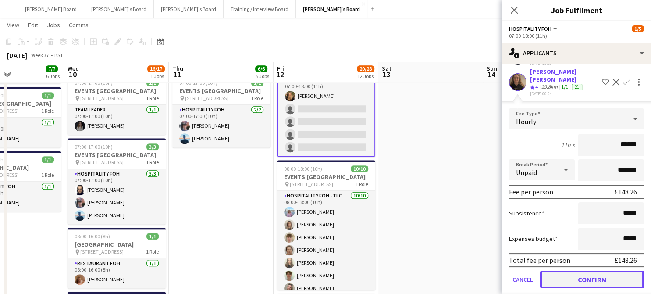
click at [591, 271] on button "Confirm" at bounding box center [592, 280] width 104 height 18
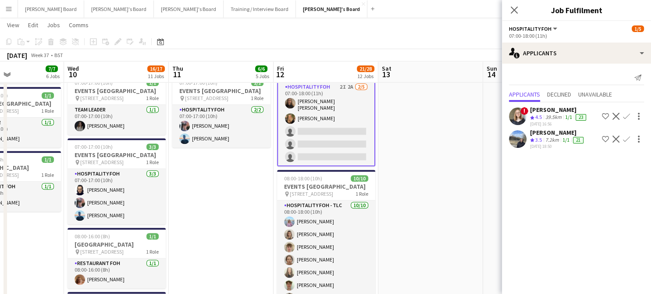
scroll to position [0, 0]
click at [464, 203] on app-date-cell at bounding box center [431, 50] width 105 height 1041
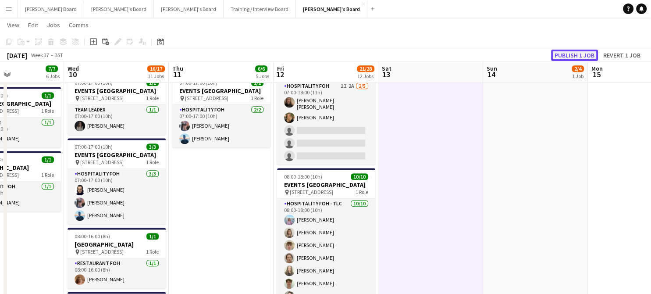
click at [584, 53] on button "Publish 1 job" at bounding box center [574, 55] width 47 height 11
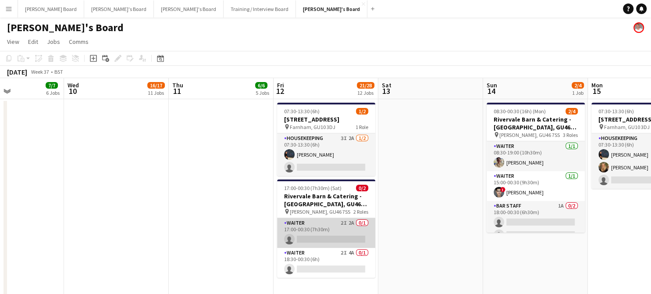
click at [349, 222] on app-card-role "Waiter 2I 2A 0/1 17:00-00:30 (7h30m) single-neutral-actions" at bounding box center [326, 233] width 98 height 30
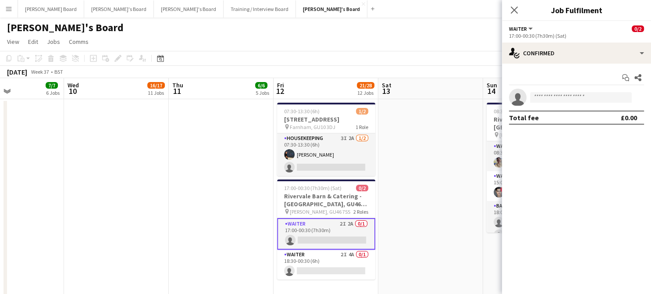
click at [586, 64] on div "Start chat Share single-neutral-actions Total fee £0.00" at bounding box center [576, 98] width 149 height 68
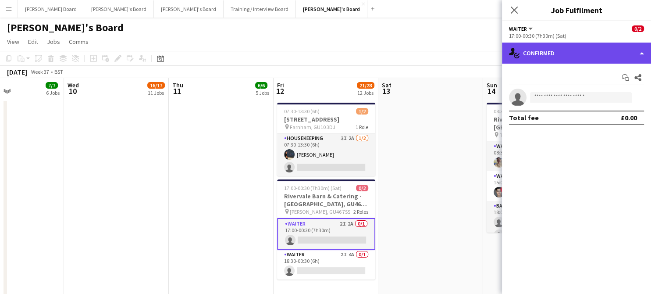
click at [586, 60] on div "single-neutral-actions-check-2 Confirmed" at bounding box center [576, 53] width 149 height 21
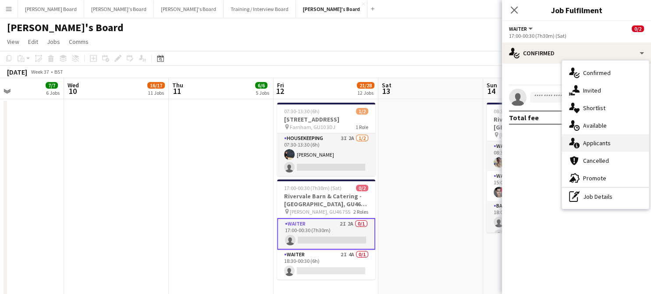
click at [604, 140] on span "Applicants" at bounding box center [597, 143] width 28 height 8
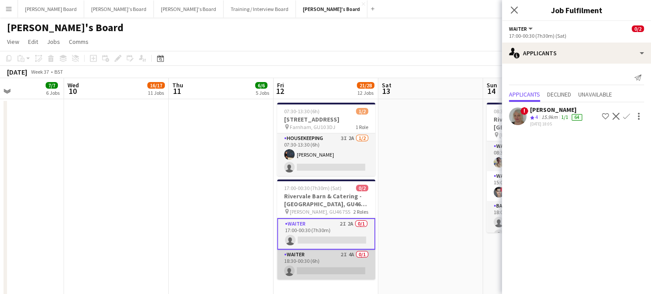
click at [350, 261] on app-card-role "Waiter 2I 4A 0/1 18:30-00:30 (6h) single-neutral-actions" at bounding box center [326, 265] width 98 height 30
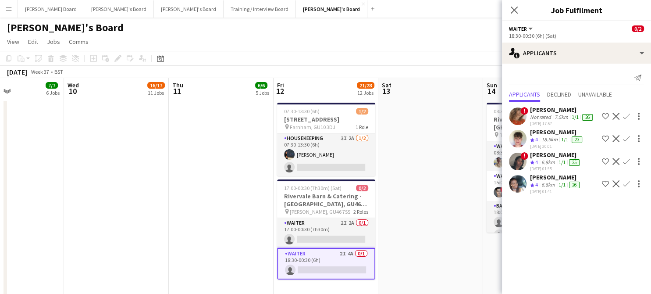
click at [555, 117] on div "7.5km" at bounding box center [561, 117] width 17 height 7
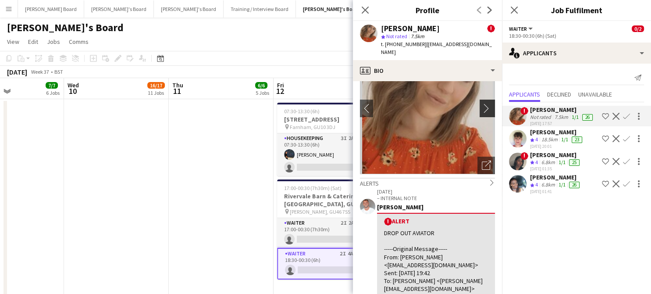
scroll to position [58, 0]
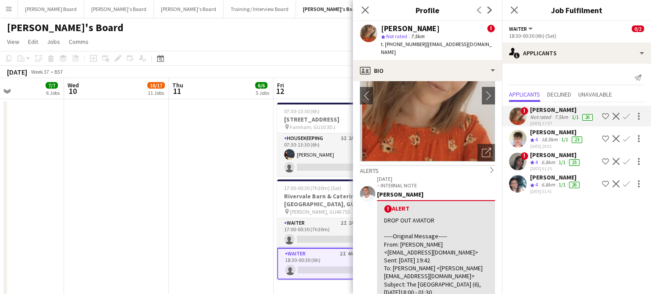
click at [628, 183] on app-icon "Confirm" at bounding box center [626, 183] width 7 height 7
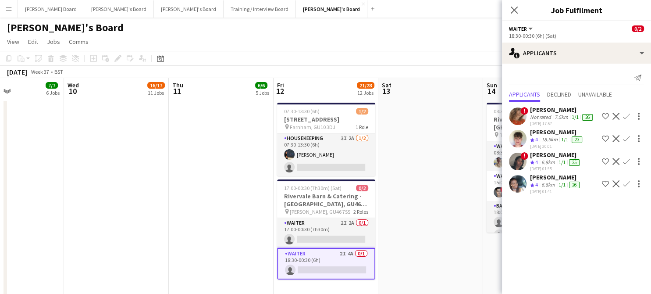
click at [628, 183] on app-icon "Confirm" at bounding box center [626, 183] width 7 height 7
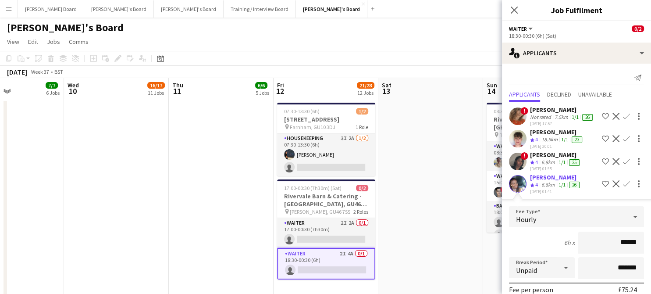
scroll to position [112, 0]
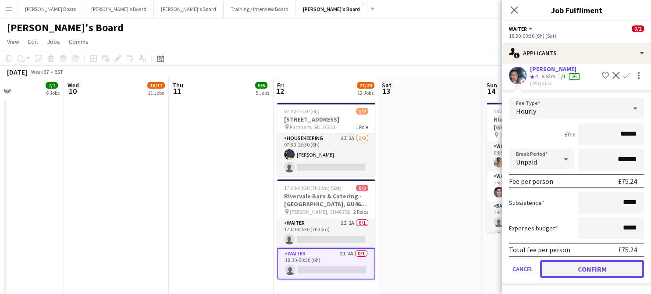
click at [593, 272] on button "Confirm" at bounding box center [592, 269] width 104 height 18
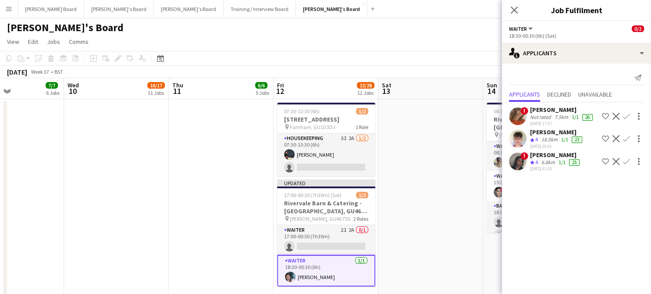
click at [347, 273] on app-card-role "Waiter 1/1 18:30-00:30 (6h) Labrisca Gumbs" at bounding box center [326, 271] width 98 height 32
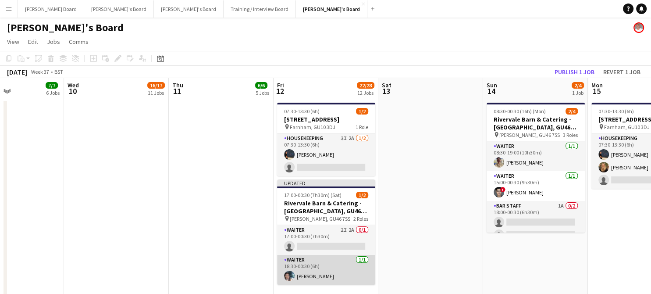
click at [305, 270] on app-card-role "Waiter 1/1 18:30-00:30 (6h) Labrisca Gumbs" at bounding box center [326, 270] width 98 height 30
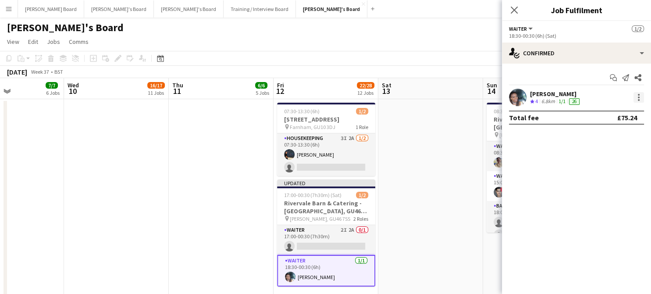
click at [640, 98] on div at bounding box center [639, 97] width 11 height 11
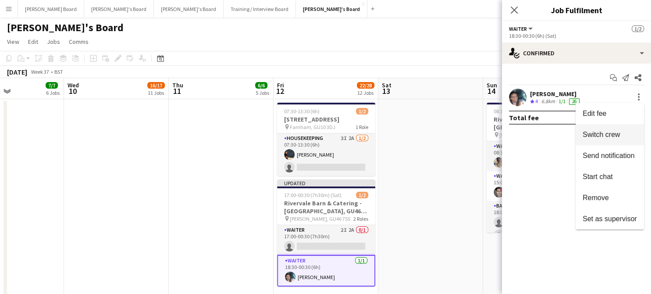
click at [616, 139] on button "Switch crew" at bounding box center [610, 134] width 68 height 21
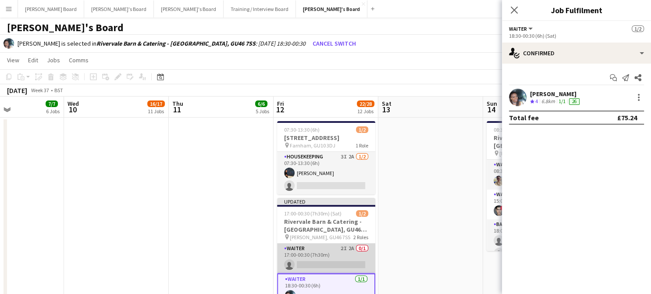
click at [330, 251] on app-card-role "Waiter 2I 2A 0/1 17:00-00:30 (7h30m) single-neutral-actions" at bounding box center [326, 258] width 98 height 30
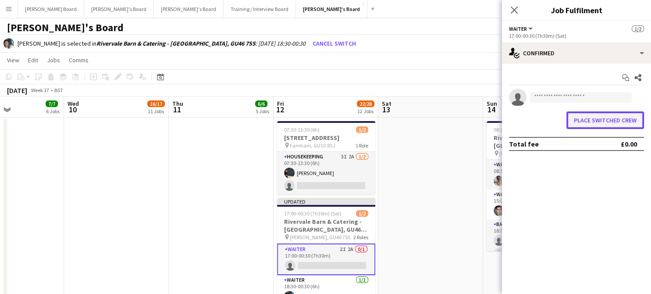
click at [591, 115] on button "Place switched crew" at bounding box center [606, 120] width 78 height 18
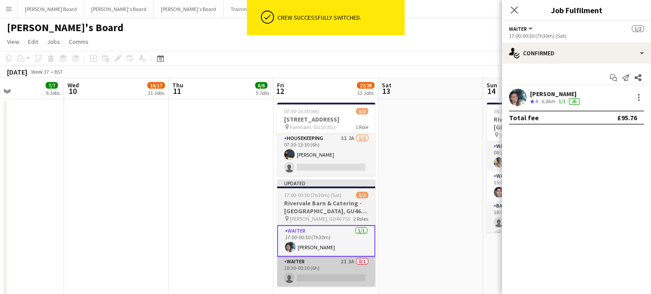
click at [319, 270] on app-card-role "Waiter 2I 3A 0/1 18:30-00:30 (6h) single-neutral-actions" at bounding box center [326, 272] width 98 height 30
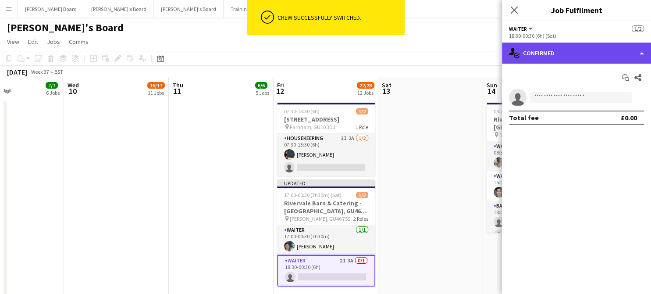
click at [569, 62] on div "single-neutral-actions-check-2 Confirmed" at bounding box center [576, 53] width 149 height 21
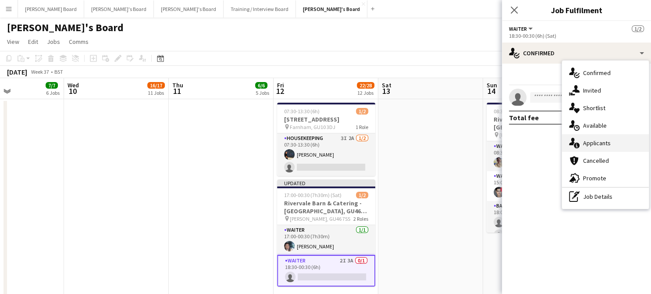
click at [601, 137] on div "single-neutral-actions-information Applicants" at bounding box center [605, 143] width 87 height 18
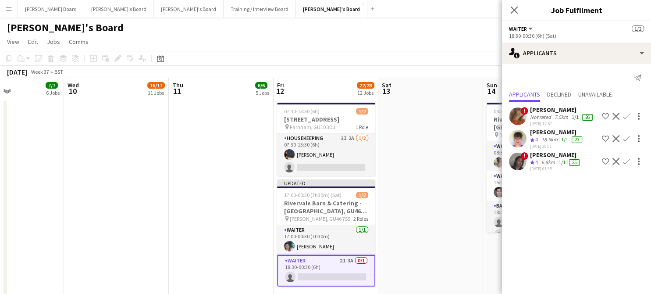
click at [623, 141] on app-icon "Confirm" at bounding box center [626, 138] width 7 height 7
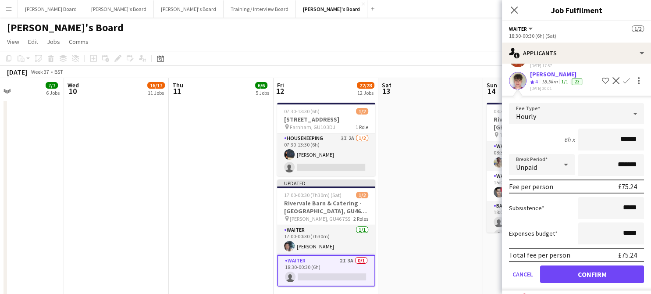
scroll to position [89, 0]
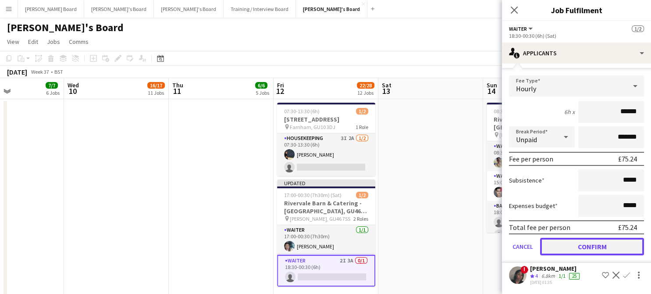
click at [586, 255] on button "Confirm" at bounding box center [592, 247] width 104 height 18
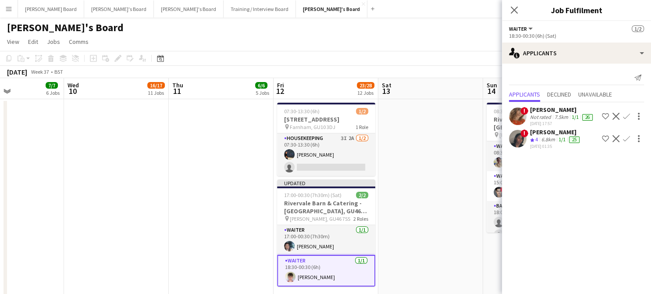
scroll to position [0, 0]
click at [480, 221] on app-date-cell at bounding box center [431, 246] width 105 height 295
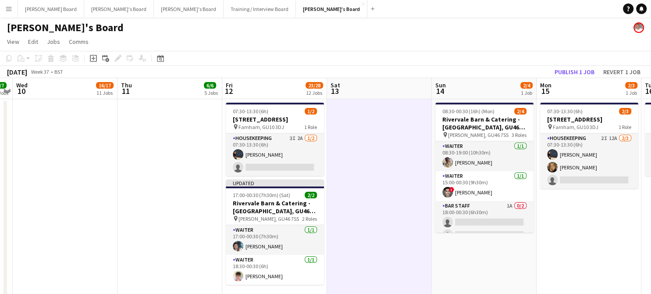
drag, startPoint x: 431, startPoint y: 198, endPoint x: 319, endPoint y: 203, distance: 112.0
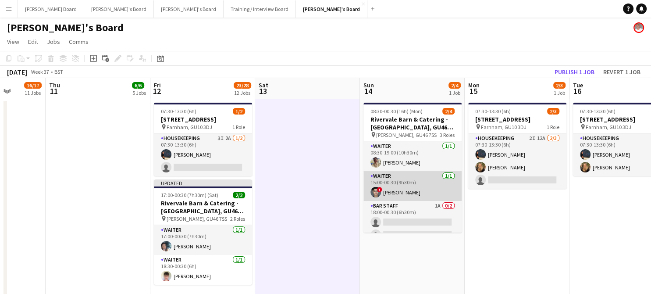
scroll to position [11, 0]
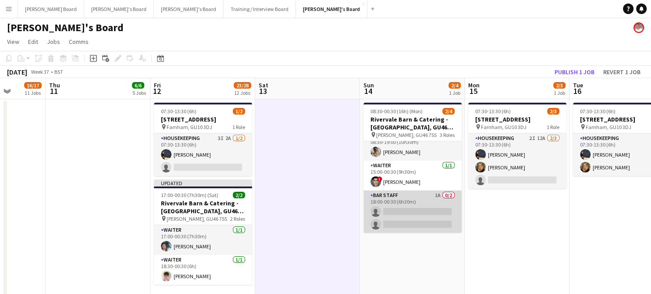
click at [414, 204] on app-card-role "BAR STAFF 1A 0/2 18:00-00:30 (6h30m) single-neutral-actions single-neutral-acti…" at bounding box center [413, 211] width 98 height 43
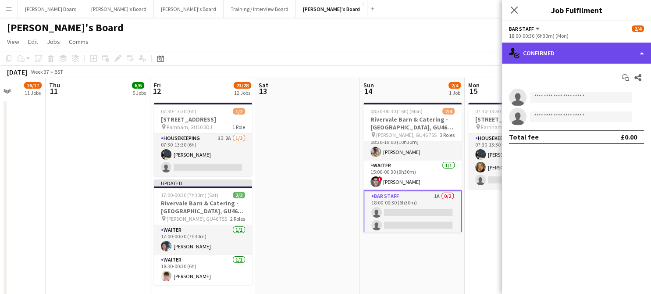
click at [591, 53] on div "single-neutral-actions-check-2 Confirmed" at bounding box center [576, 53] width 149 height 21
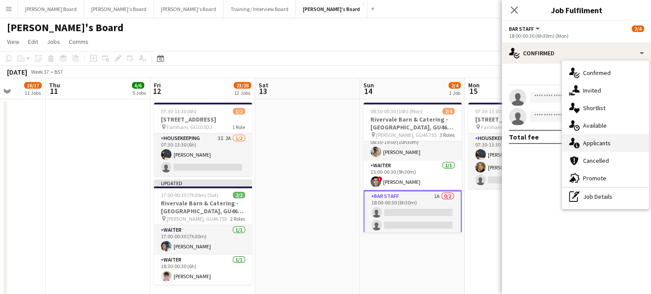
click at [609, 147] on span "Applicants" at bounding box center [597, 143] width 28 height 8
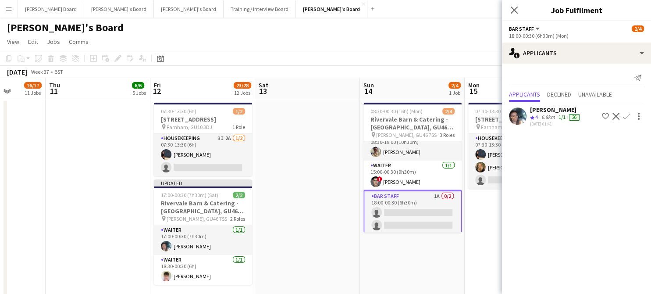
click at [626, 117] on app-icon "Confirm" at bounding box center [626, 116] width 7 height 7
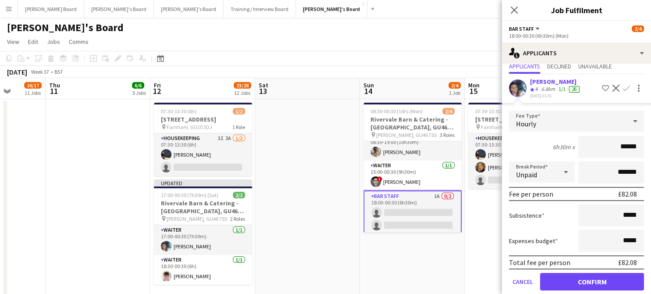
scroll to position [39, 0]
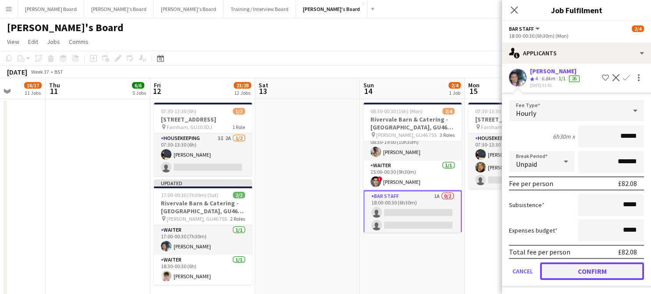
click at [585, 265] on button "Confirm" at bounding box center [592, 271] width 104 height 18
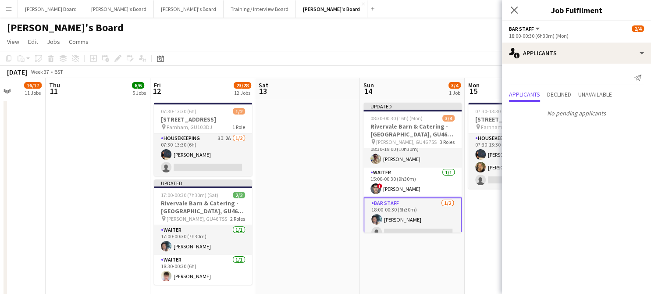
click at [432, 251] on app-date-cell "Updated 08:30-00:30 (16h) (Mon) 3/4 Rivervale Barn & Catering - Yateley, GU46 7…" at bounding box center [412, 246] width 105 height 295
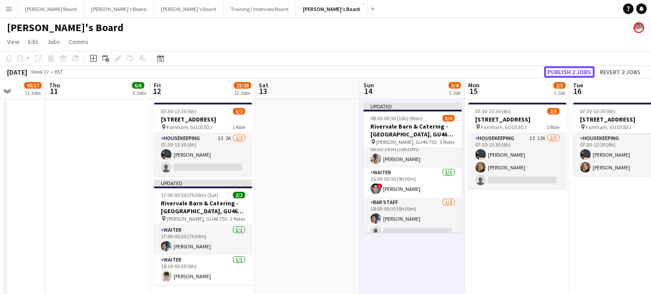
click at [581, 72] on button "Publish 2 jobs" at bounding box center [569, 71] width 50 height 11
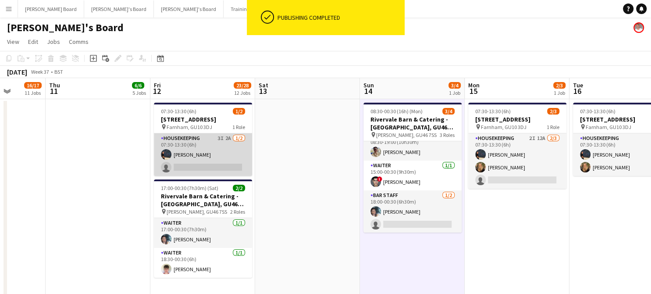
click at [211, 148] on app-card-role "Housekeeping 3I 2A 1/2 07:30-13:30 (6h) Grace ramsay single-neutral-actions" at bounding box center [203, 154] width 98 height 43
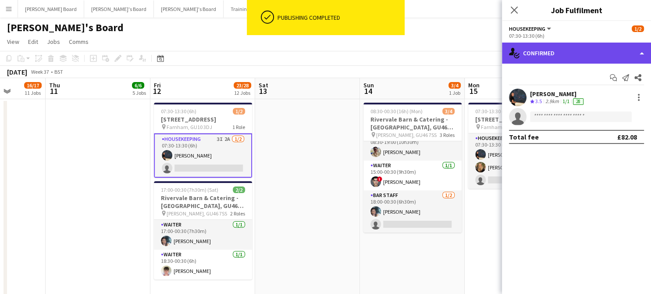
click at [574, 50] on div "single-neutral-actions-check-2 Confirmed" at bounding box center [576, 53] width 149 height 21
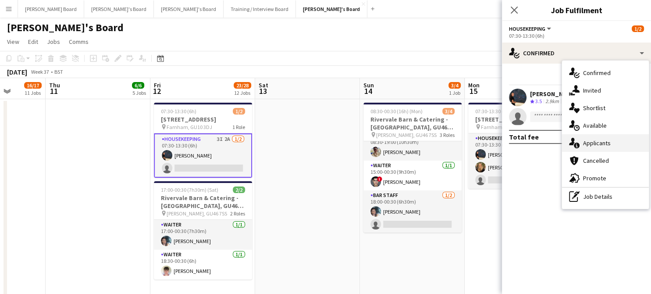
click at [602, 143] on span "Applicants" at bounding box center [597, 143] width 28 height 8
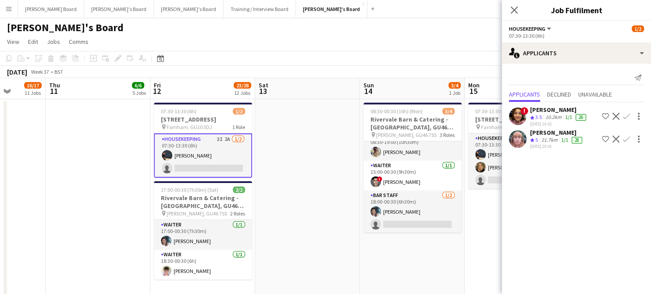
click at [568, 138] on app-skills-label "1/1" at bounding box center [564, 139] width 7 height 7
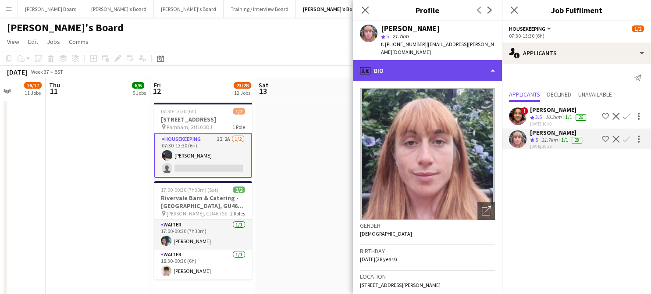
click at [440, 72] on div "profile Bio" at bounding box center [427, 70] width 149 height 21
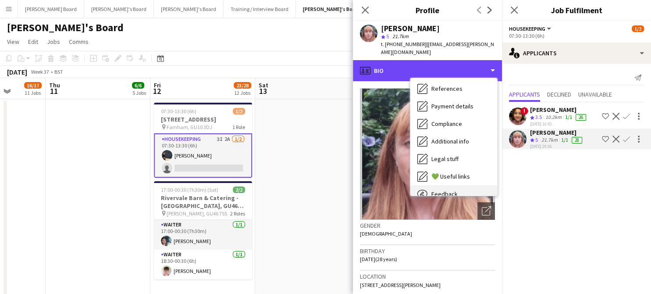
scroll to position [135, 0]
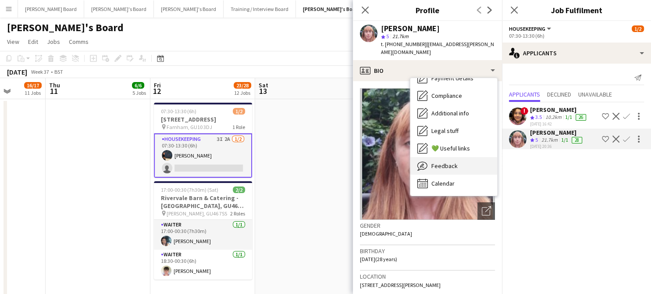
click at [454, 162] on span "Feedback" at bounding box center [445, 166] width 26 height 8
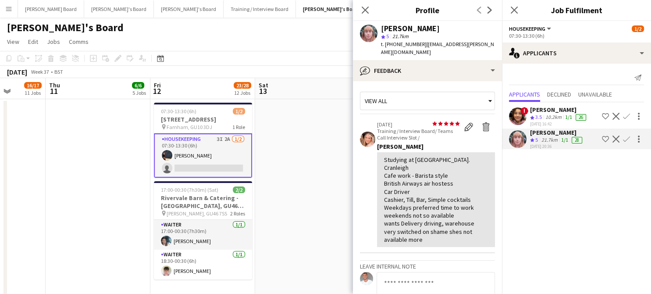
click at [632, 135] on div at bounding box center [638, 139] width 12 height 11
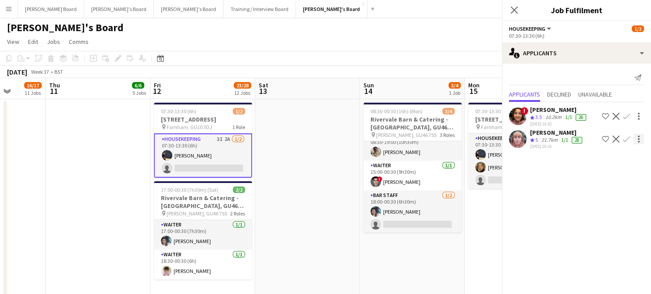
click at [630, 135] on button "Confirm" at bounding box center [627, 139] width 11 height 11
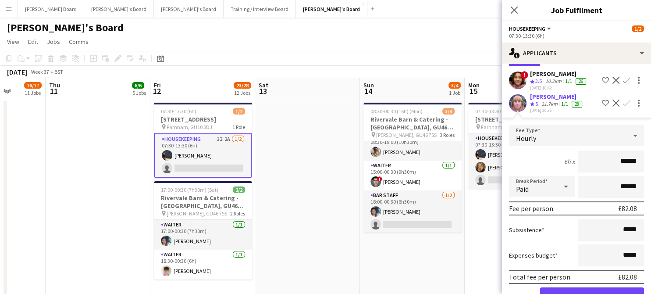
scroll to position [61, 0]
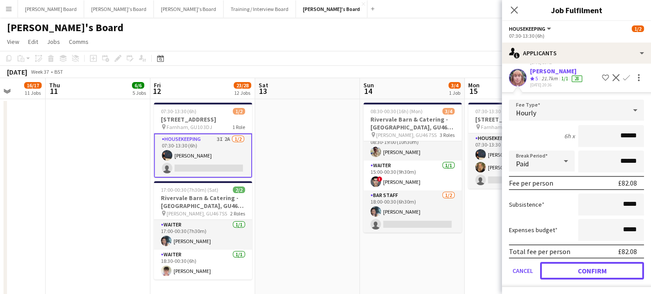
click at [582, 268] on button "Confirm" at bounding box center [592, 271] width 104 height 18
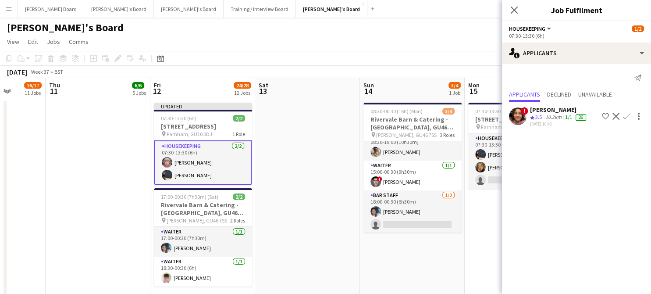
scroll to position [0, 0]
click at [491, 175] on app-card-role "Housekeeping 2I 12A 2/3 07:30-13:30 (6h) Grace ramsay Emilie Baxter single-neut…" at bounding box center [517, 160] width 98 height 55
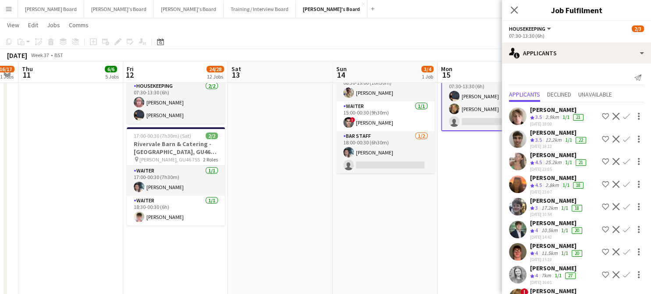
drag, startPoint x: 386, startPoint y: 239, endPoint x: 318, endPoint y: 231, distance: 68.4
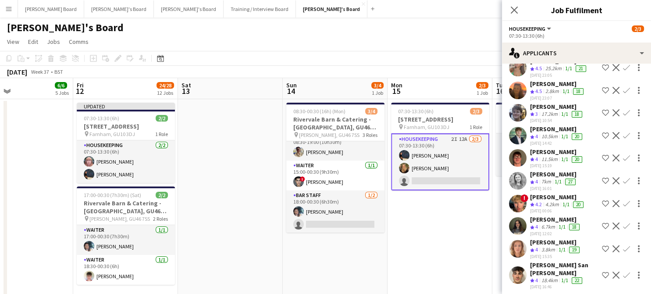
click at [469, 257] on app-date-cell "07:30-13:30 (6h) 2/3 Millbridge Court GU10 3DJ pin Farnham, GU10 3DJ 1 Role Hou…" at bounding box center [440, 246] width 105 height 295
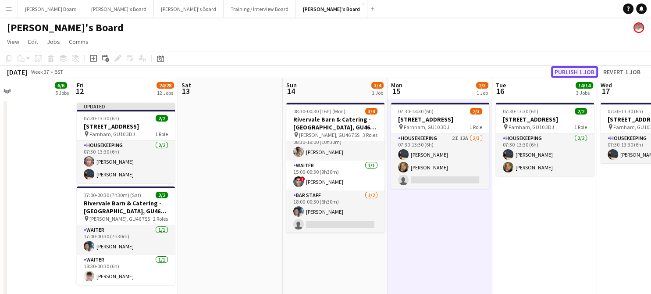
click at [575, 72] on button "Publish 1 job" at bounding box center [574, 71] width 47 height 11
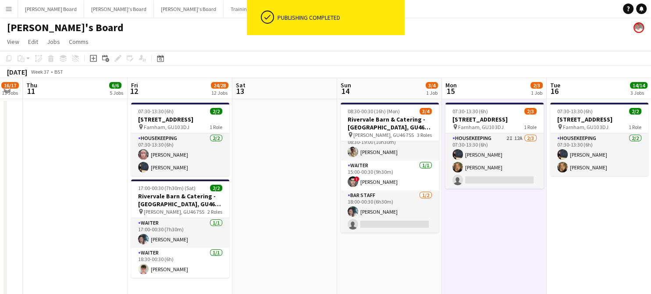
drag, startPoint x: 542, startPoint y: 220, endPoint x: 642, endPoint y: 232, distance: 100.7
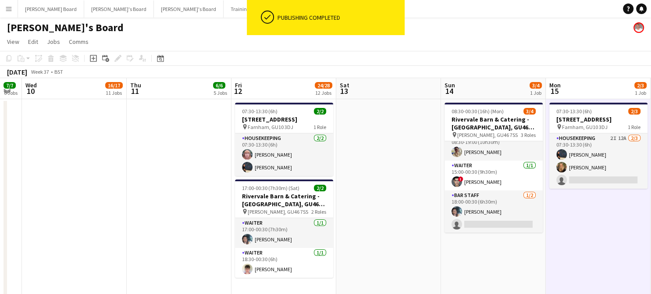
drag, startPoint x: 402, startPoint y: 200, endPoint x: 607, endPoint y: 195, distance: 205.4
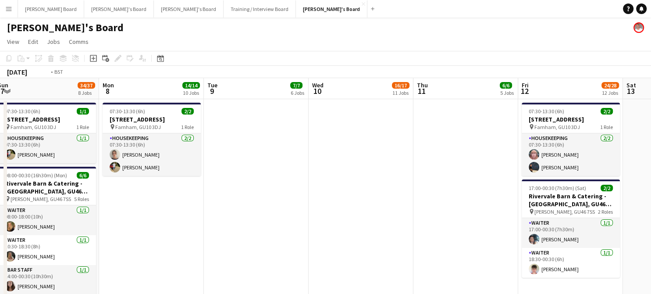
drag, startPoint x: 314, startPoint y: 186, endPoint x: 612, endPoint y: 176, distance: 298.0
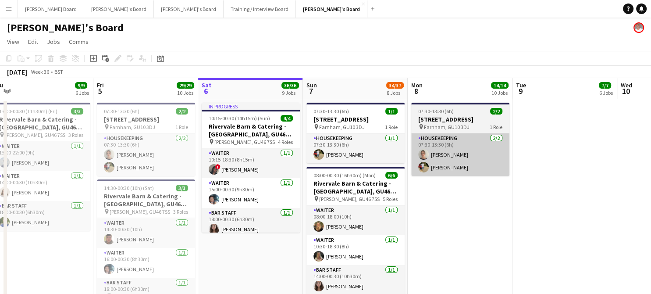
drag, startPoint x: 341, startPoint y: 184, endPoint x: 539, endPoint y: 164, distance: 198.3
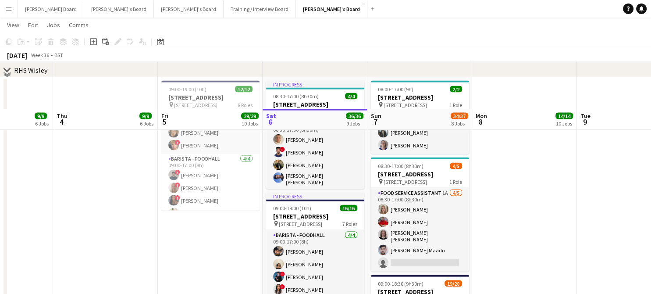
scroll to position [1755, 0]
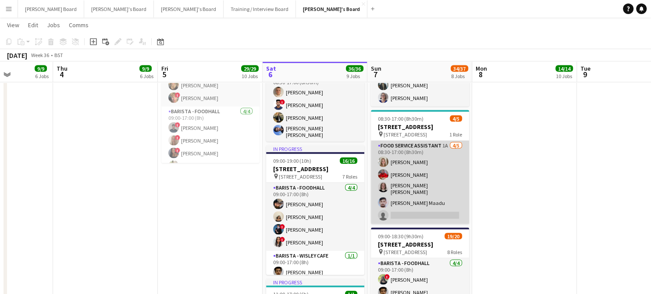
click at [448, 201] on app-card-role "Food Service Assistant 1A 4/5 08:30-17:00 (8h30m) Florence Self Claire Walters …" at bounding box center [420, 182] width 98 height 83
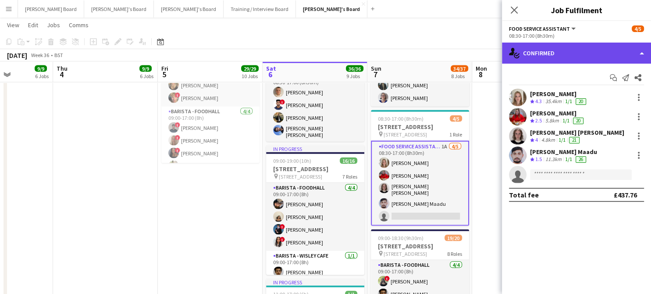
click at [570, 60] on div "single-neutral-actions-check-2 Confirmed" at bounding box center [576, 53] width 149 height 21
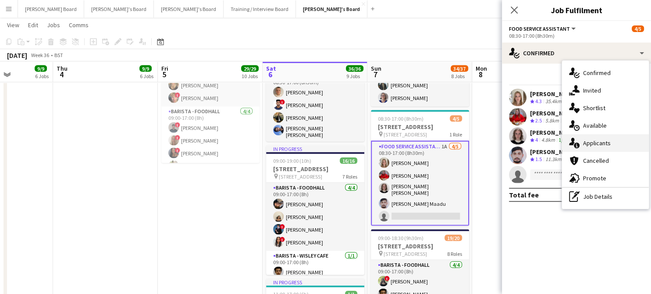
click at [610, 137] on div "single-neutral-actions-information Applicants" at bounding box center [605, 143] width 87 height 18
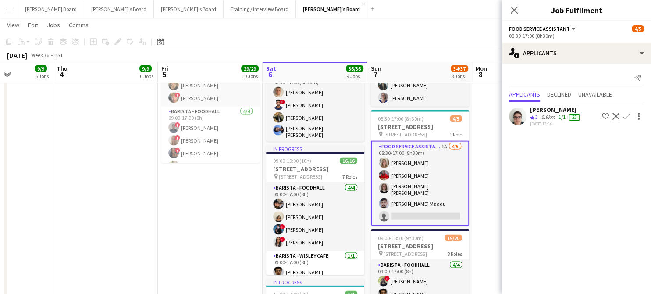
click at [624, 114] on app-icon "Confirm" at bounding box center [626, 116] width 7 height 7
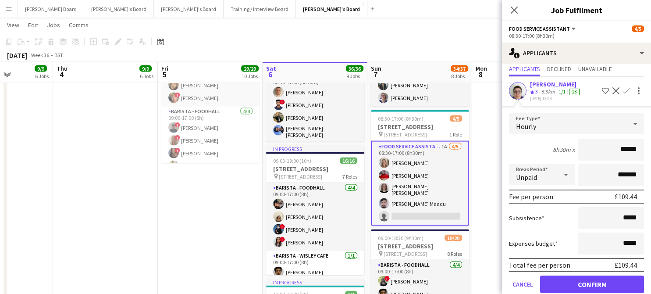
scroll to position [39, 0]
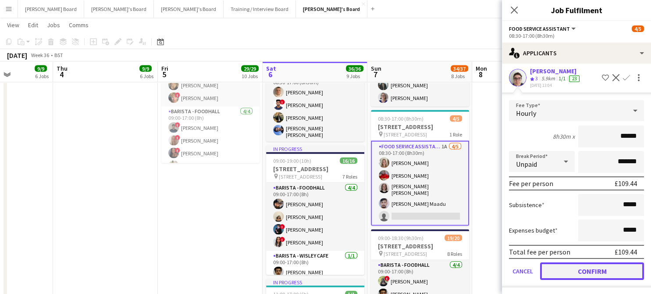
click at [579, 270] on button "Confirm" at bounding box center [592, 271] width 104 height 18
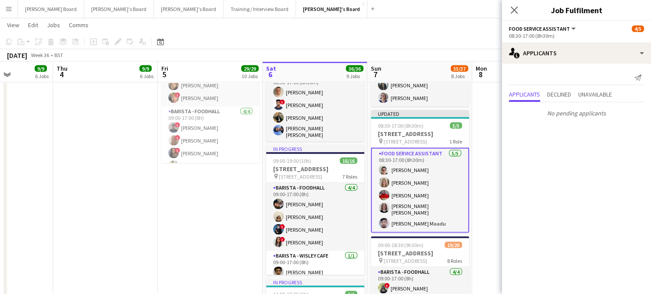
scroll to position [0, 0]
click at [488, 174] on app-date-cell at bounding box center [524, 246] width 105 height 433
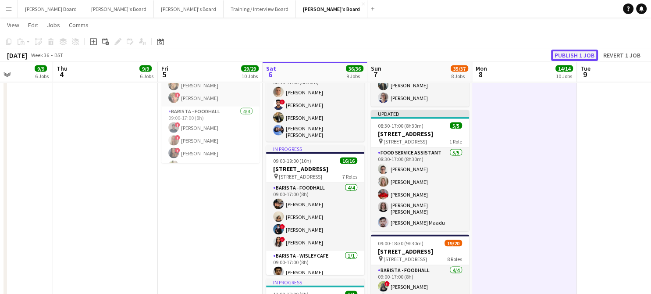
click at [576, 55] on button "Publish 1 job" at bounding box center [574, 55] width 47 height 11
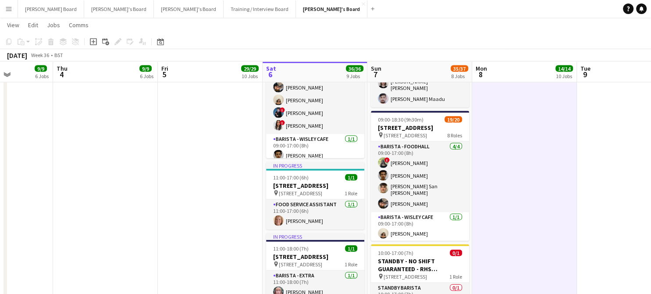
click at [528, 207] on app-date-cell at bounding box center [524, 133] width 105 height 440
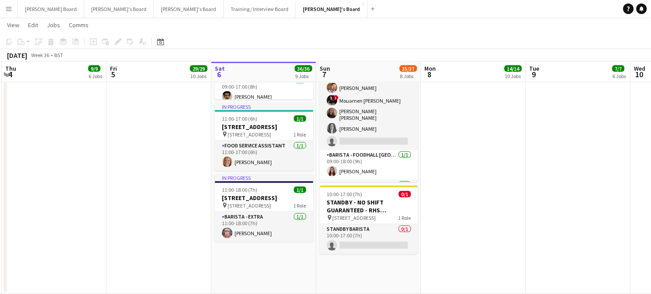
drag, startPoint x: 572, startPoint y: 223, endPoint x: 519, endPoint y: 229, distance: 53.0
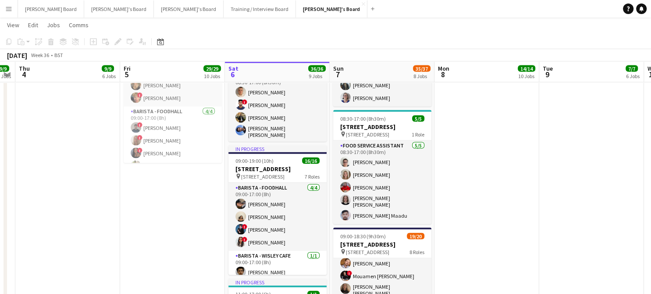
drag, startPoint x: 560, startPoint y: 219, endPoint x: 412, endPoint y: 220, distance: 147.4
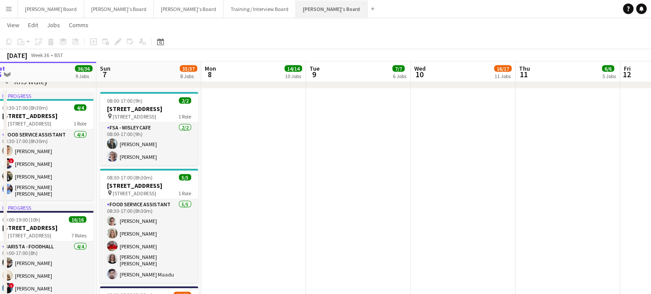
click at [296, 10] on button "[PERSON_NAME]'s Board Close" at bounding box center [332, 8] width 72 height 17
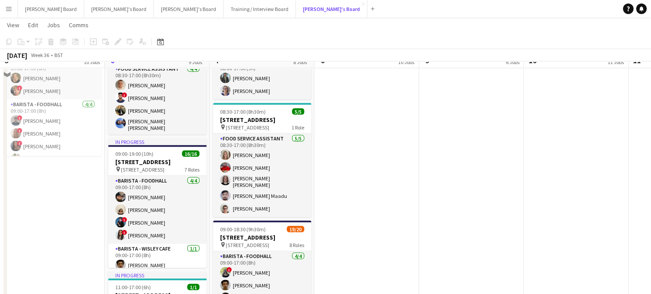
scroll to position [1748, 0]
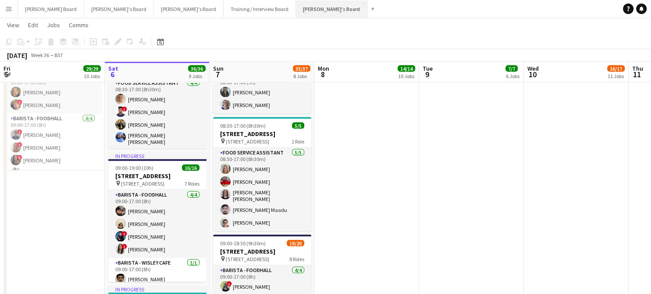
click at [296, 14] on button "[PERSON_NAME]'s Board Close" at bounding box center [332, 8] width 72 height 17
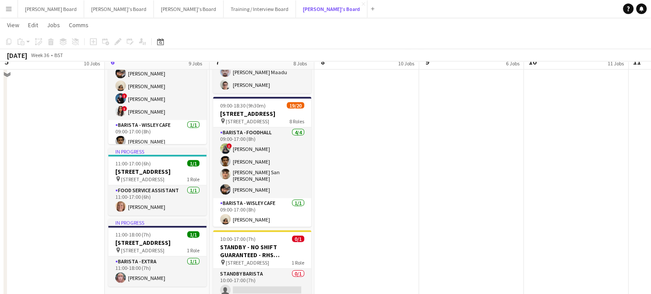
scroll to position [1923, 0]
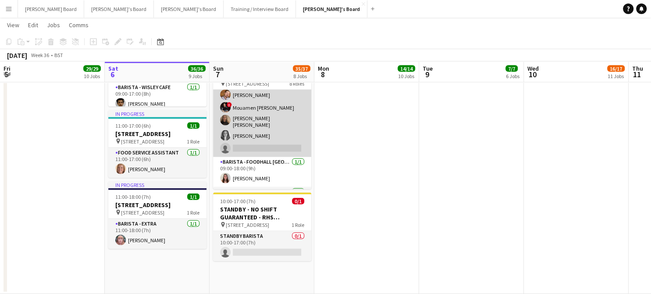
click at [278, 157] on app-card-role "Barista - EXTRA 1I 4/5 09:00-18:00 (9h) Harry Watts ! Mouamen Abdalla Sofia Tam…" at bounding box center [262, 115] width 98 height 83
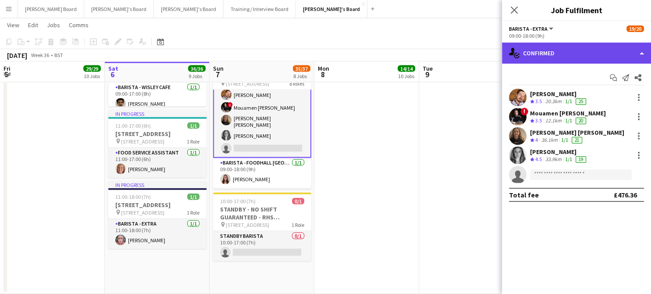
click at [579, 47] on div "single-neutral-actions-check-2 Confirmed" at bounding box center [576, 53] width 149 height 21
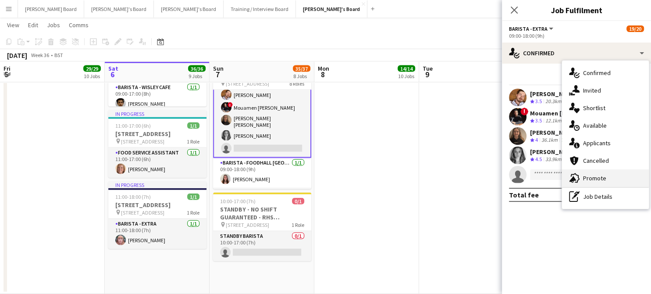
click at [601, 177] on span "Promote" at bounding box center [594, 178] width 23 height 8
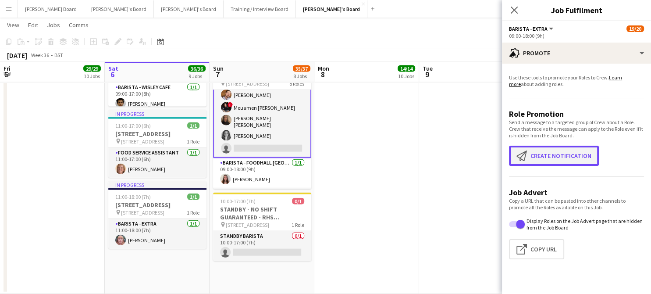
click at [547, 154] on button "Create notification Create notification" at bounding box center [554, 156] width 90 height 20
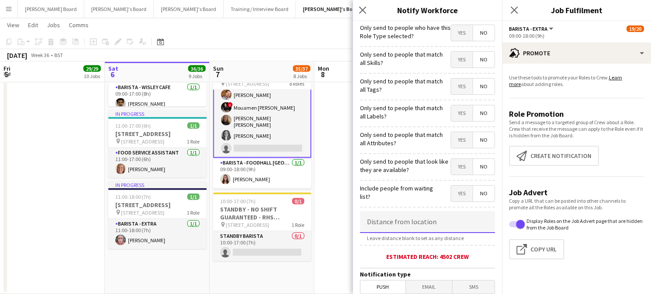
click at [386, 214] on input at bounding box center [427, 222] width 135 height 22
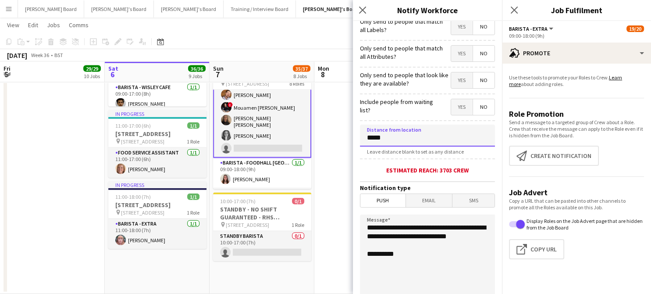
scroll to position [189, 0]
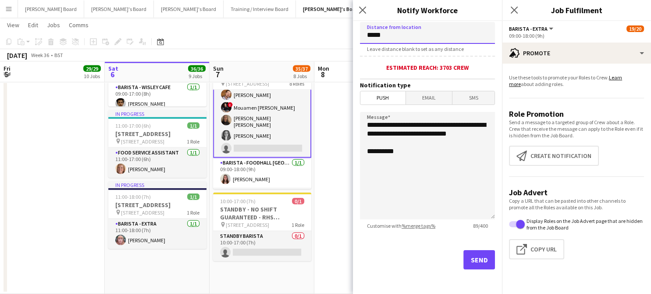
type input "*****"
click at [464, 257] on button "Send" at bounding box center [480, 259] width 32 height 19
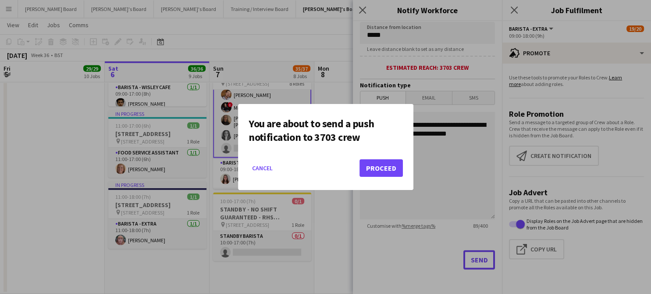
scroll to position [0, 0]
click at [375, 170] on button "Proceed" at bounding box center [381, 168] width 43 height 18
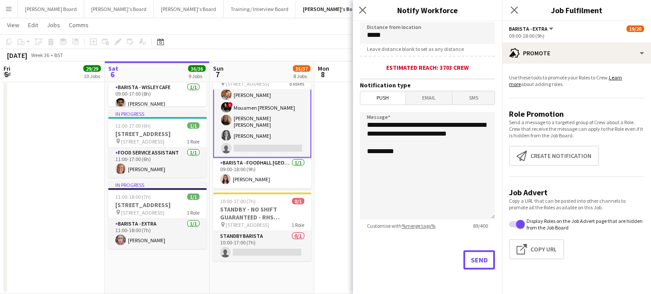
scroll to position [1923, 0]
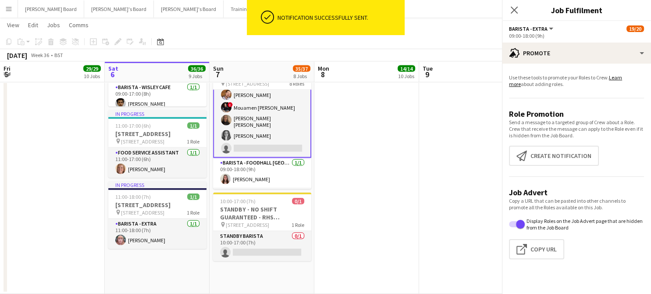
click at [339, 178] on app-date-cell at bounding box center [367, 77] width 105 height 433
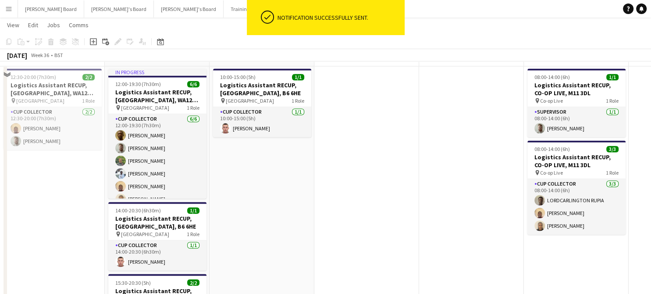
scroll to position [1338, 0]
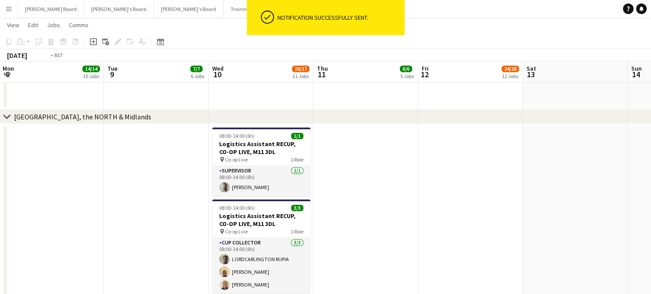
drag, startPoint x: 430, startPoint y: 200, endPoint x: 92, endPoint y: 222, distance: 338.9
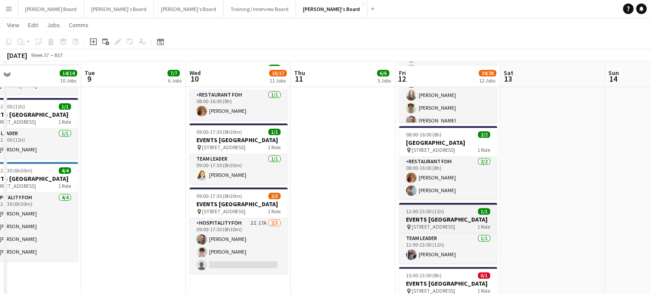
scroll to position [1162, 0]
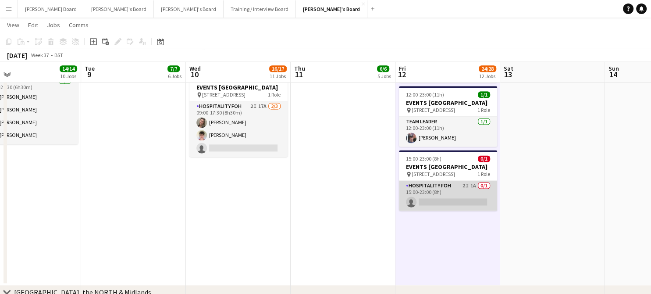
click at [461, 211] on app-card-role "Hospitality FOH 2I 1A 0/1 15:00-23:00 (8h) single-neutral-actions" at bounding box center [448, 196] width 98 height 30
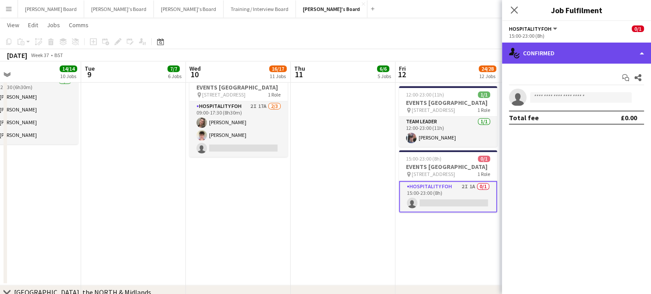
click at [546, 49] on div "single-neutral-actions-check-2 Confirmed" at bounding box center [576, 53] width 149 height 21
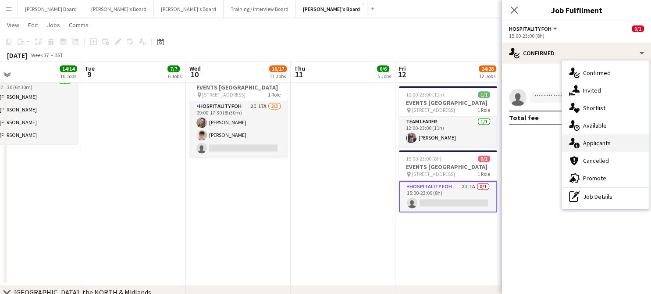
click at [599, 142] on span "Applicants" at bounding box center [597, 143] width 28 height 8
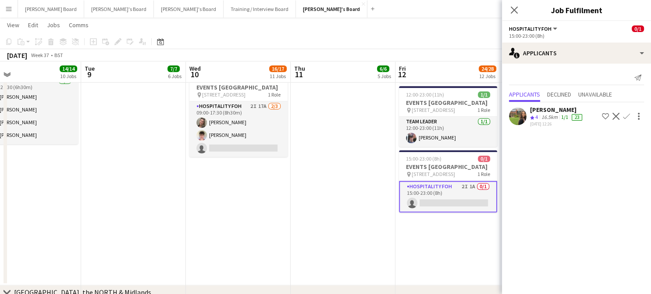
click at [548, 122] on div "06-09-2025 12:26" at bounding box center [557, 124] width 54 height 6
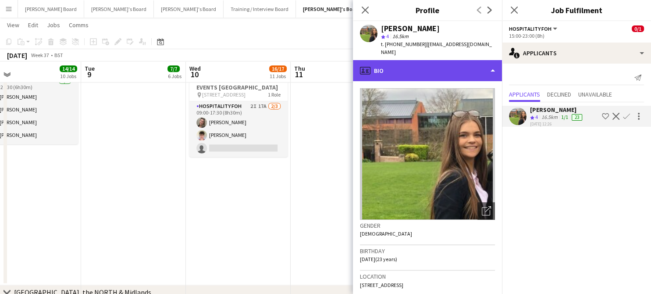
click at [412, 60] on div "profile Bio" at bounding box center [427, 70] width 149 height 21
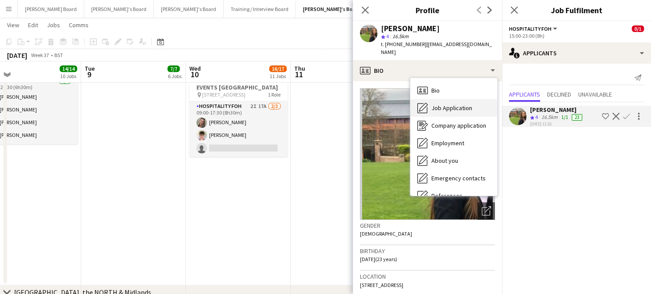
click at [461, 104] on span "Job Application" at bounding box center [452, 108] width 41 height 8
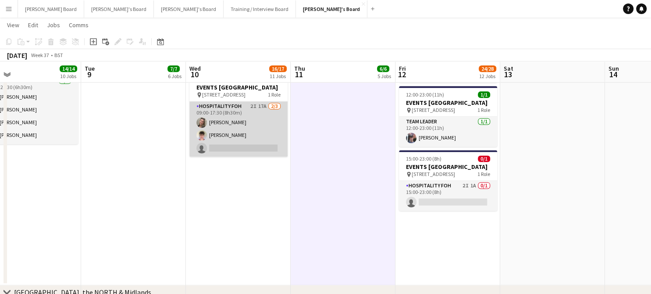
click at [256, 157] on app-card-role "Hospitality FOH 2I 17A 2/3 09:00-17:30 (8h30m) Jazmin Gammon James Orr single-n…" at bounding box center [239, 128] width 98 height 55
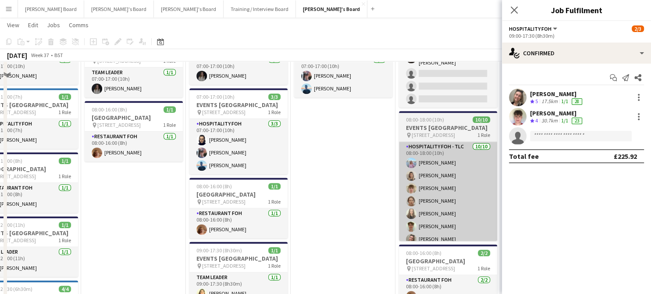
scroll to position [812, 0]
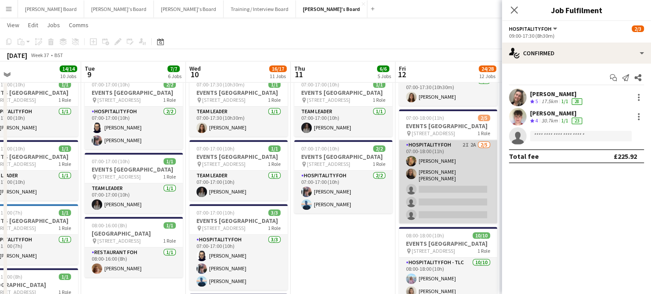
click at [464, 216] on app-card-role "Hospitality FOH 2I 2A 2/5 07:00-18:00 (11h) Emilie Baxter Sofia Tams Carrasco s…" at bounding box center [448, 181] width 98 height 83
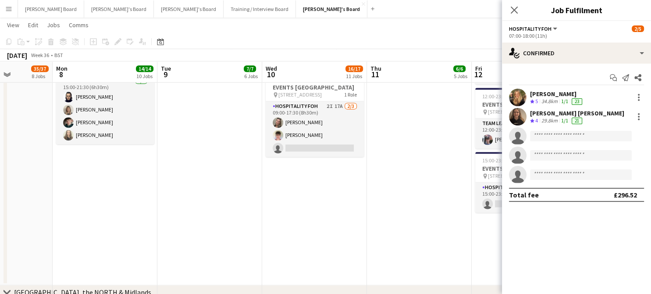
scroll to position [0, 254]
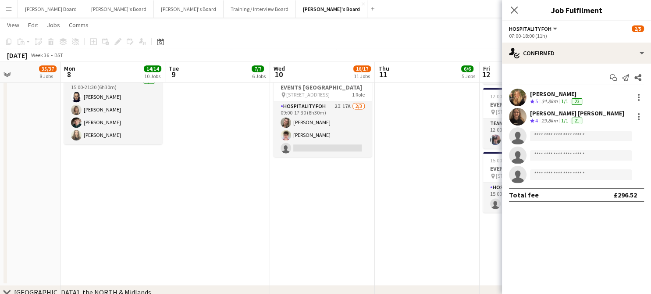
drag, startPoint x: 175, startPoint y: 229, endPoint x: 260, endPoint y: 234, distance: 84.3
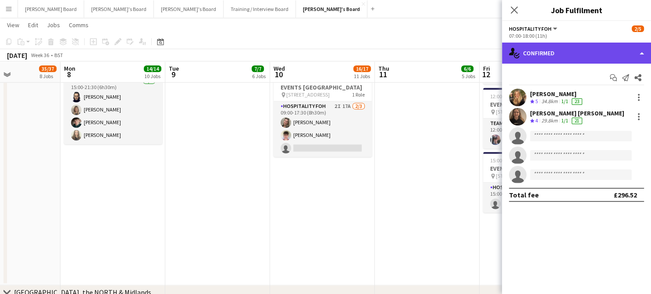
click at [588, 59] on div "single-neutral-actions-check-2 Confirmed" at bounding box center [576, 53] width 149 height 21
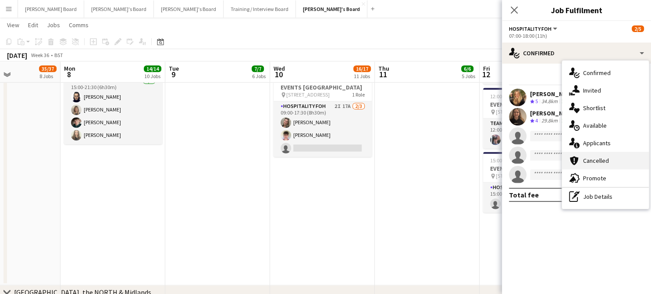
click at [629, 152] on div "cancellation Cancelled" at bounding box center [605, 161] width 87 height 18
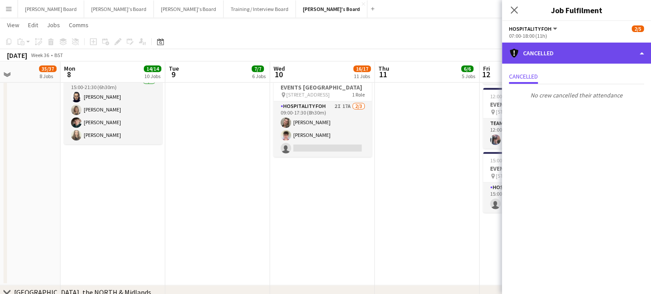
click at [583, 57] on div "cancellation Cancelled" at bounding box center [576, 53] width 149 height 21
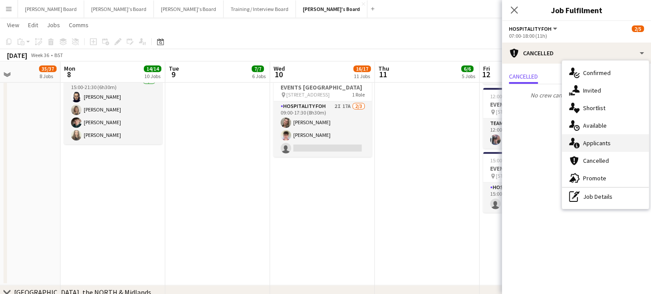
click at [613, 135] on div "single-neutral-actions-information Applicants" at bounding box center [605, 143] width 87 height 18
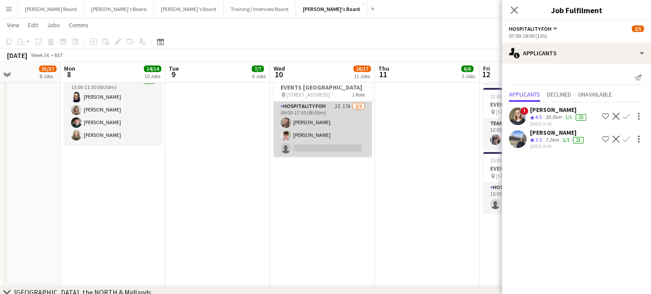
click at [337, 157] on app-card-role "Hospitality FOH 2I 17A 2/3 09:00-17:30 (8h30m) Jazmin Gammon James Orr single-n…" at bounding box center [323, 128] width 98 height 55
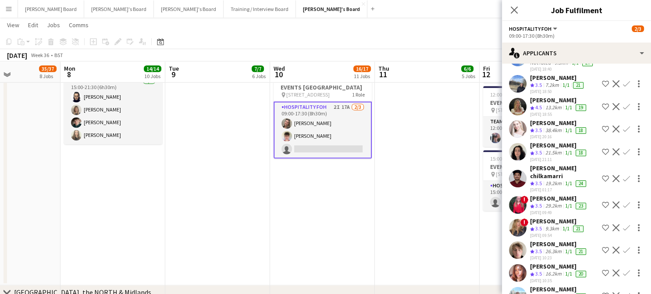
scroll to position [103, 0]
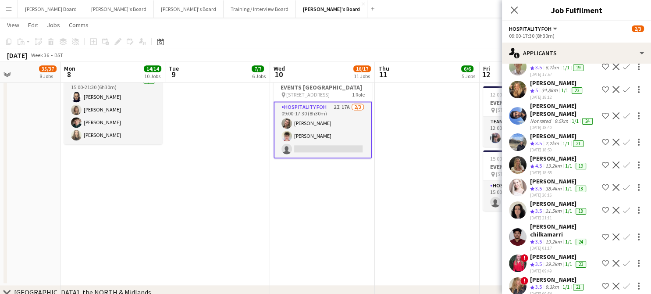
click at [560, 161] on div "[PERSON_NAME]" at bounding box center [559, 158] width 58 height 8
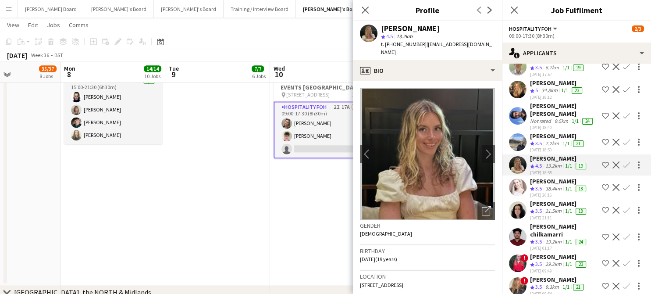
click at [623, 166] on app-icon "Confirm" at bounding box center [626, 164] width 7 height 7
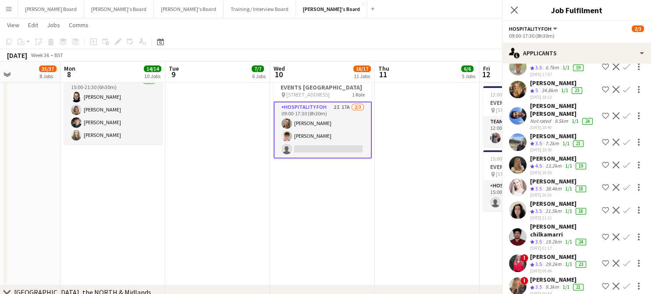
click at [623, 167] on app-icon "Confirm" at bounding box center [626, 164] width 7 height 7
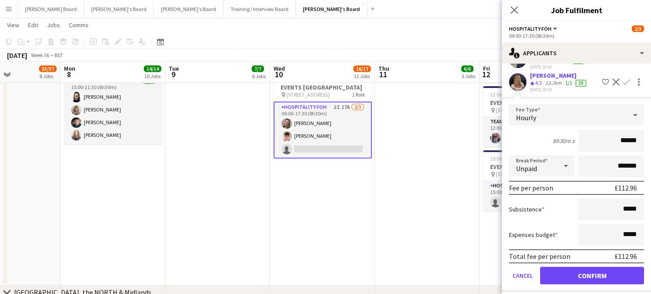
scroll to position [219, 0]
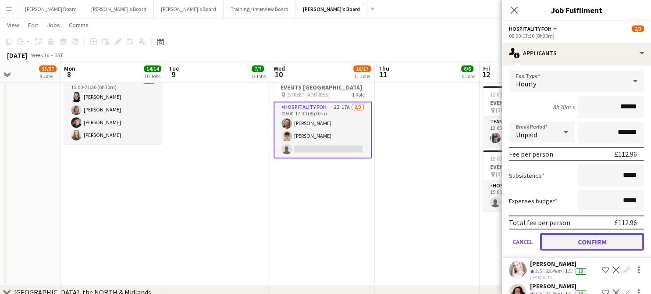
click at [595, 249] on button "Confirm" at bounding box center [592, 242] width 104 height 18
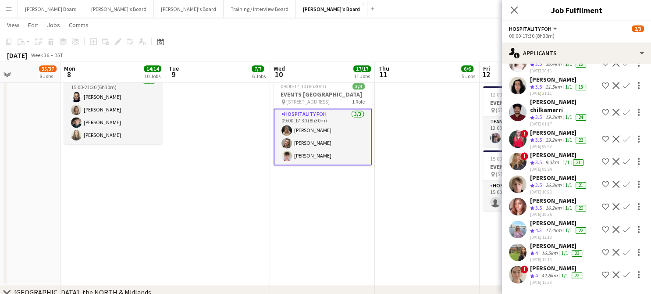
scroll to position [0, 0]
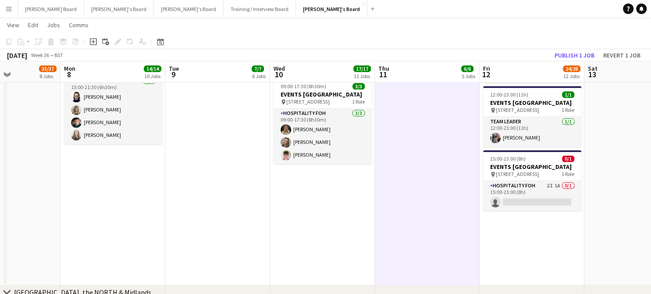
click at [575, 44] on app-toolbar "Copy Paste Paste Ctrl+V Paste with crew Ctrl+Shift+V Paste linked Job Delete Gr…" at bounding box center [325, 41] width 651 height 15
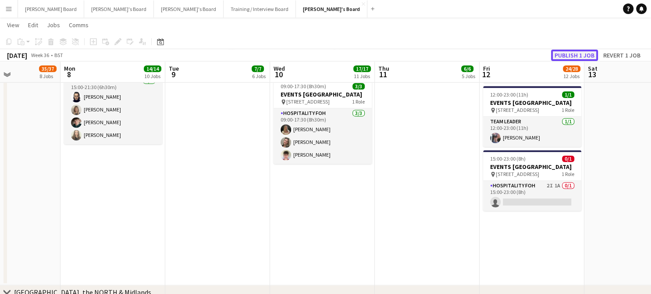
click at [574, 50] on button "Publish 1 job" at bounding box center [574, 55] width 47 height 11
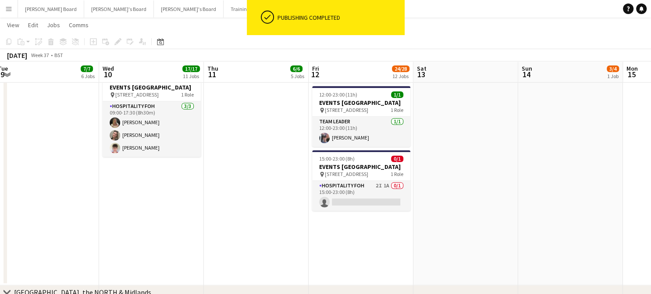
drag, startPoint x: 414, startPoint y: 200, endPoint x: 256, endPoint y: 209, distance: 158.2
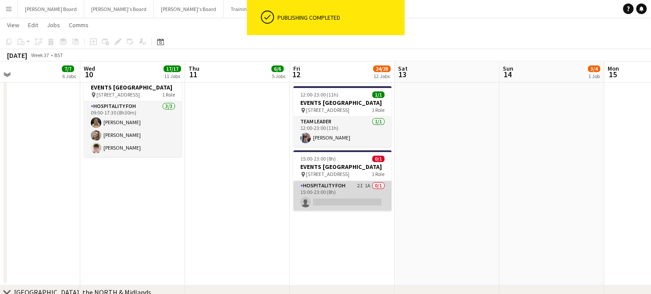
click at [334, 211] on app-card-role "Hospitality FOH 2I 1A 0/1 15:00-23:00 (8h) single-neutral-actions" at bounding box center [342, 196] width 98 height 30
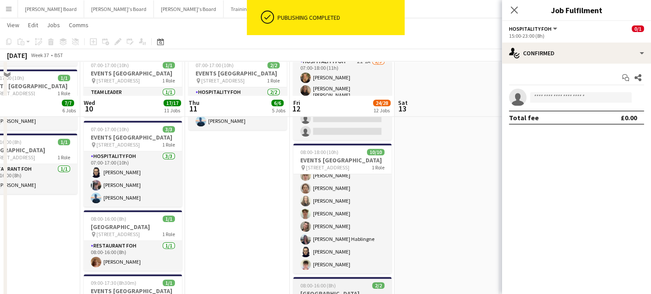
scroll to position [870, 0]
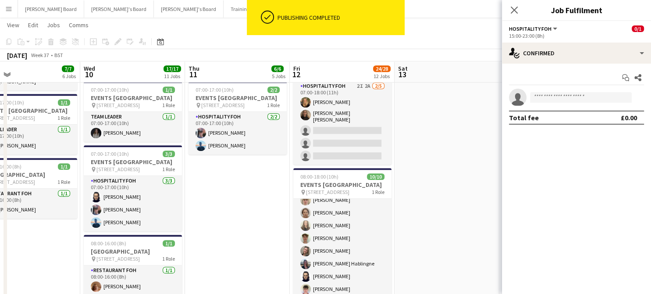
click at [363, 164] on app-card-role "Hospitality FOH 2I 2A 2/5 07:00-18:00 (11h) Emilie Baxter Sofia Tams Carrasco s…" at bounding box center [342, 122] width 98 height 83
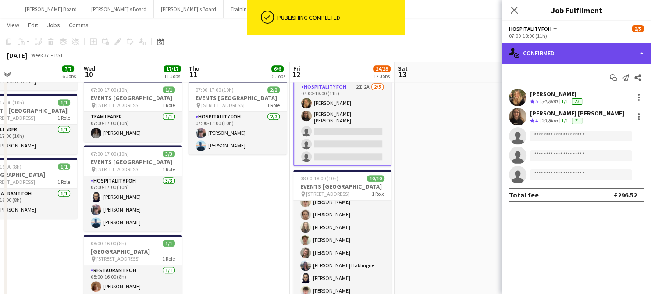
click at [588, 59] on div "single-neutral-actions-check-2 Confirmed" at bounding box center [576, 53] width 149 height 21
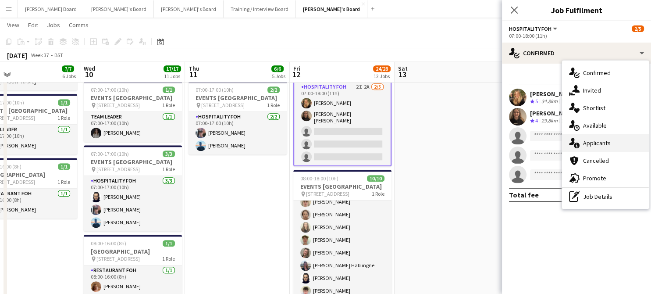
click at [604, 143] on span "Applicants" at bounding box center [597, 143] width 28 height 8
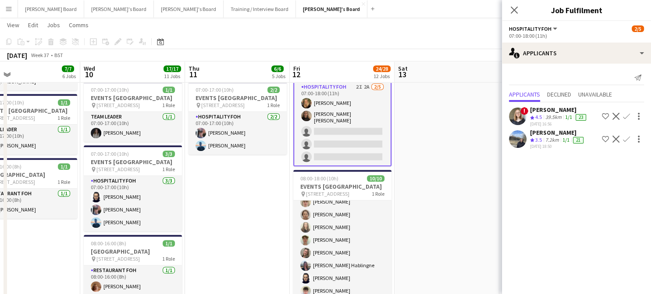
click at [566, 141] on app-skills-label "1/1" at bounding box center [566, 139] width 7 height 7
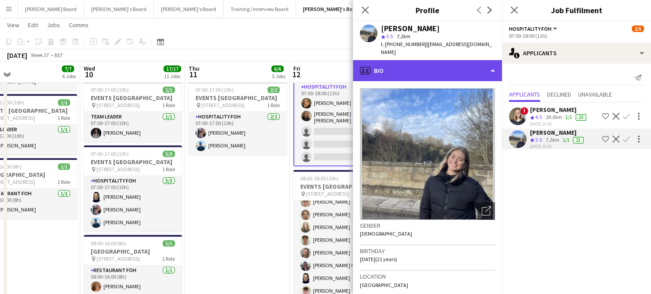
click at [435, 66] on div "profile Bio" at bounding box center [427, 70] width 149 height 21
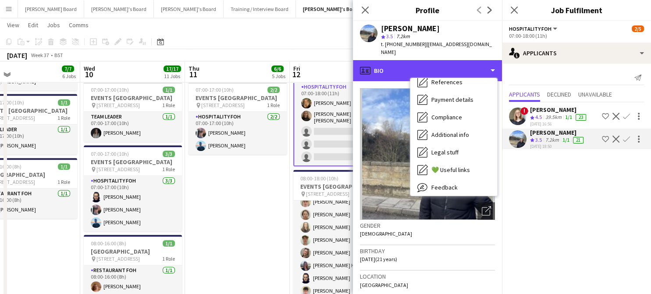
scroll to position [135, 0]
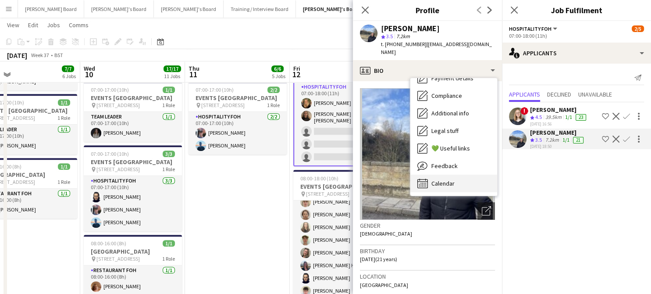
click at [464, 179] on div "Calendar Calendar" at bounding box center [454, 184] width 87 height 18
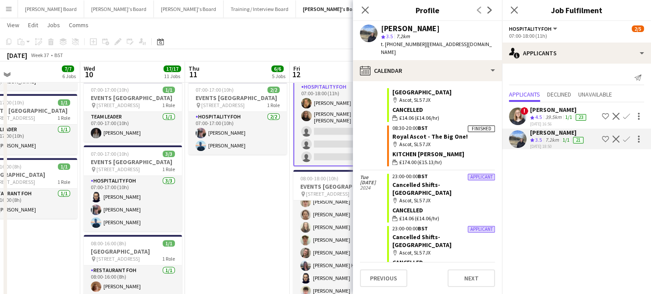
scroll to position [3811, 0]
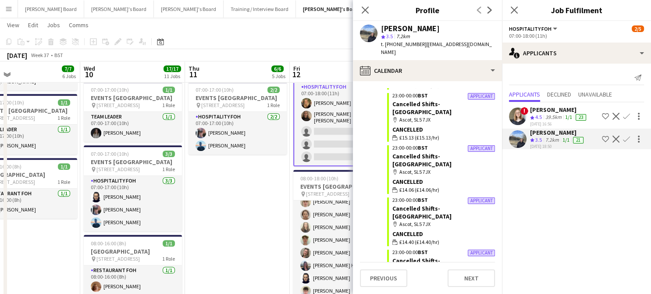
click at [327, 165] on app-card-role "Hospitality FOH 2I 2A 2/5 07:00-18:00 (11h) Emilie Baxter Sofia Tams Carrasco s…" at bounding box center [342, 123] width 98 height 85
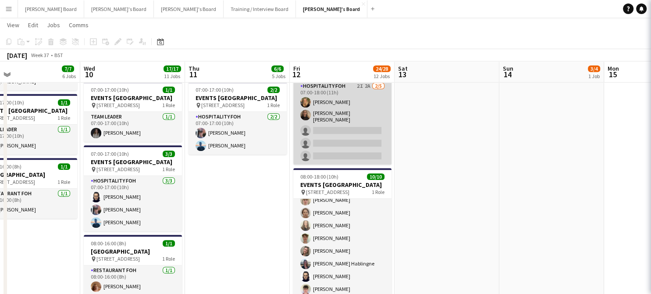
click at [328, 164] on app-card-role "Hospitality FOH 2I 2A 2/5 07:00-18:00 (11h) Emilie Baxter Sofia Tams Carrasco s…" at bounding box center [342, 122] width 98 height 83
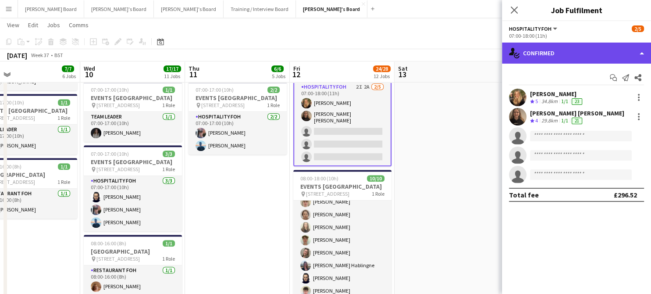
click at [577, 59] on div "single-neutral-actions-check-2 Confirmed" at bounding box center [576, 53] width 149 height 21
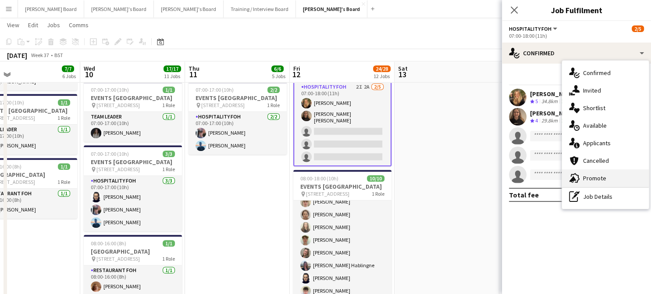
click at [601, 179] on span "Promote" at bounding box center [594, 178] width 23 height 8
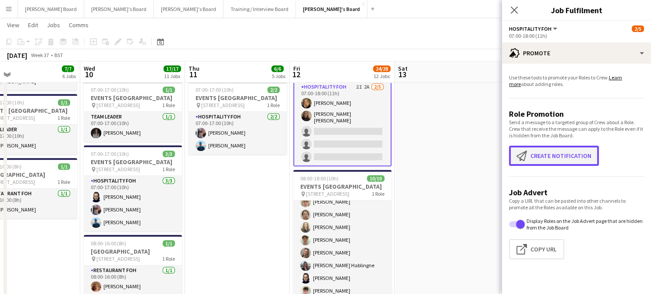
click at [546, 151] on button "Create notification Create notification" at bounding box center [554, 156] width 90 height 20
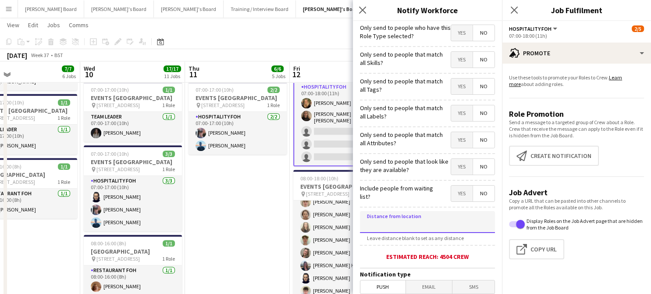
click at [403, 225] on input at bounding box center [427, 222] width 135 height 22
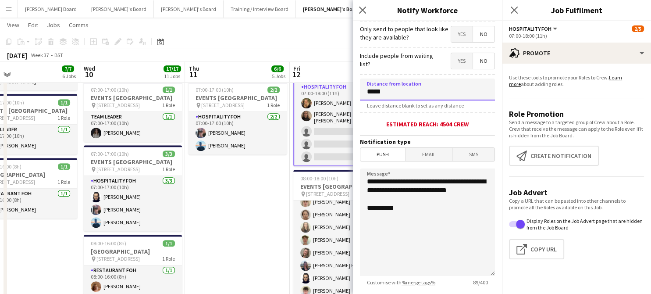
scroll to position [189, 0]
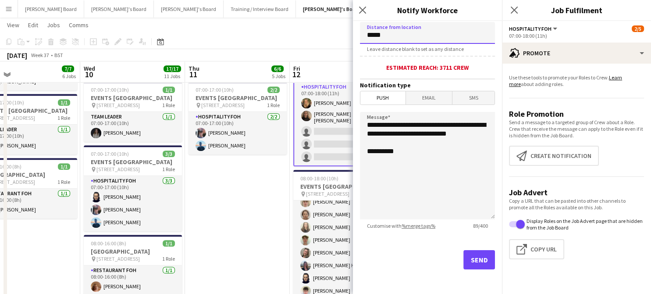
type input "*****"
click at [477, 263] on button "Send" at bounding box center [480, 259] width 32 height 19
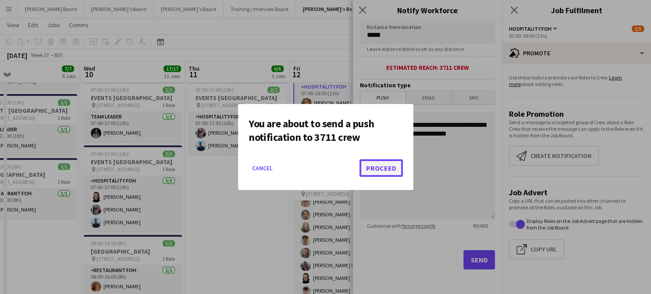
click at [379, 174] on button "Proceed" at bounding box center [381, 168] width 43 height 18
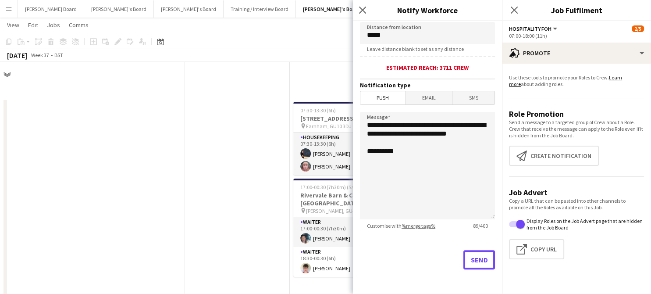
scroll to position [870, 0]
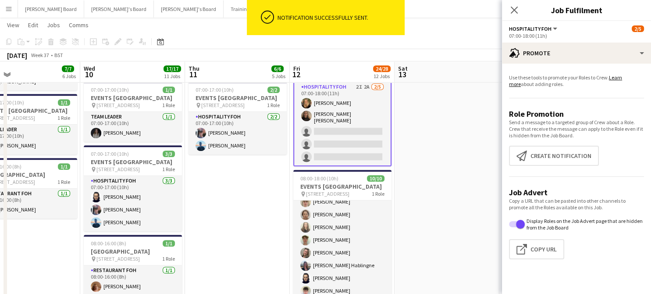
click at [254, 202] on app-date-cell "08:00-16:00 (8h) 1/1 pin Woking, GU21 4YH 1 Role Barista 1/1 08:00-16:00 (8h) E…" at bounding box center [237, 57] width 105 height 1041
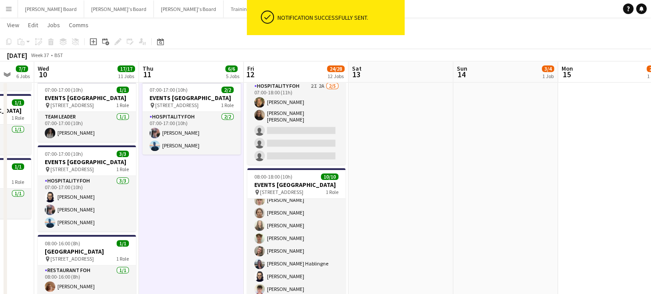
drag, startPoint x: 538, startPoint y: 175, endPoint x: 289, endPoint y: 189, distance: 249.5
click at [289, 189] on app-calendar-viewport "Sun 7 35/37 8 Jobs Mon 8 14/14 10 Jobs Tue 9 7/7 6 Jobs Wed 10 17/17 11 Jobs Th…" at bounding box center [325, 255] width 651 height 2183
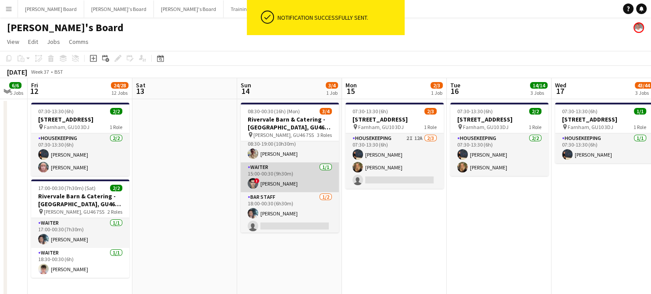
scroll to position [11, 0]
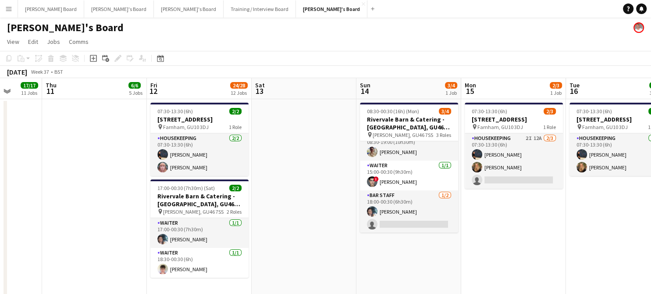
drag, startPoint x: 205, startPoint y: 227, endPoint x: 325, endPoint y: 243, distance: 120.3
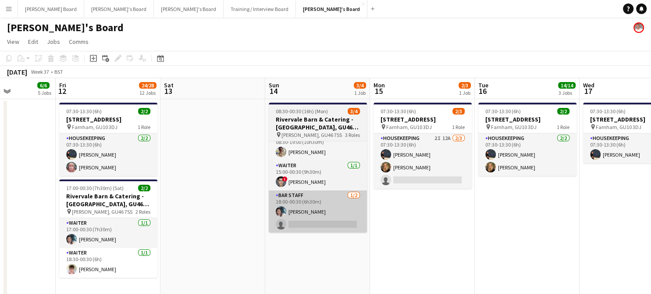
drag, startPoint x: 325, startPoint y: 243, endPoint x: 202, endPoint y: 232, distance: 123.3
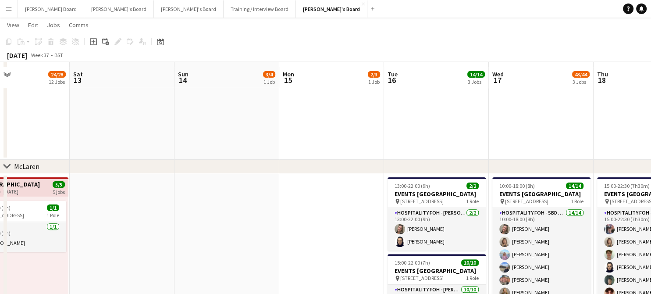
scroll to position [351, 0]
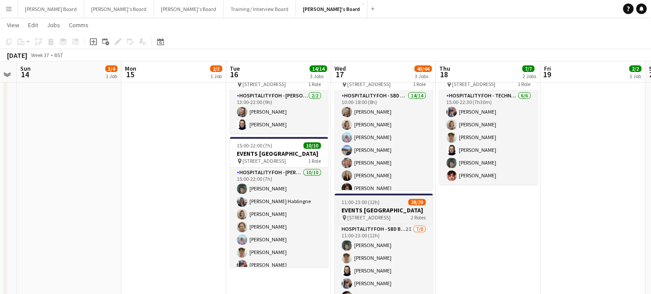
drag, startPoint x: 539, startPoint y: 226, endPoint x: 380, endPoint y: 222, distance: 158.8
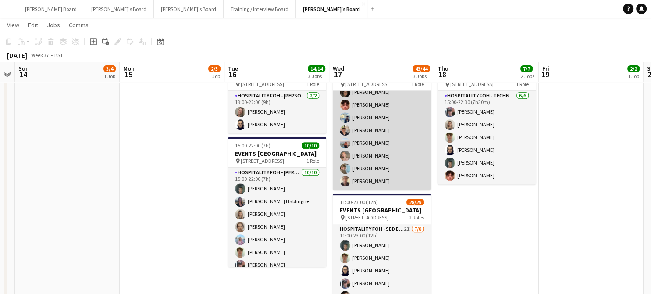
click at [398, 149] on app-card-role "Hospitality FOH - SBD TLC 14/14 10:00-18:00 (8h) Jazmin Gammon Mathilde Wilkie …" at bounding box center [382, 92] width 98 height 195
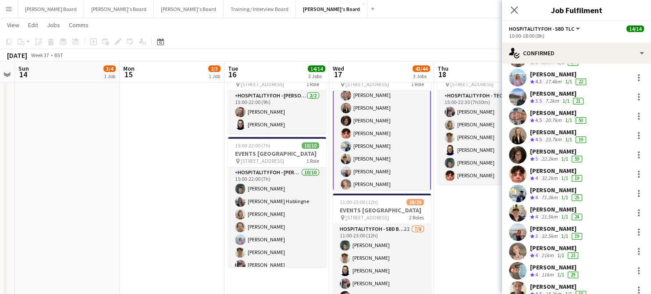
scroll to position [12, 0]
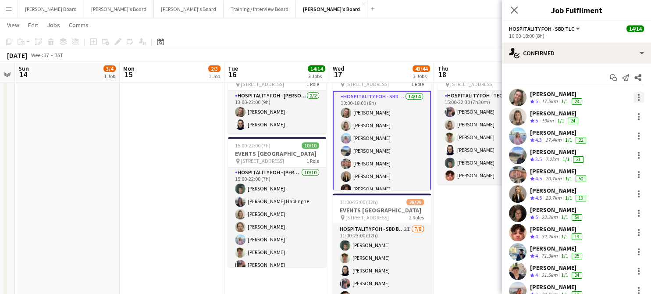
click at [634, 96] on div at bounding box center [639, 97] width 11 height 11
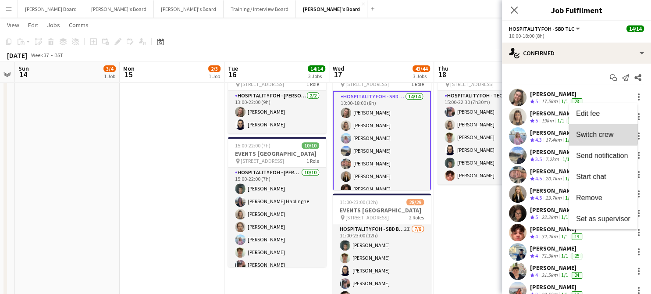
click at [596, 133] on span "Switch crew" at bounding box center [594, 134] width 37 height 7
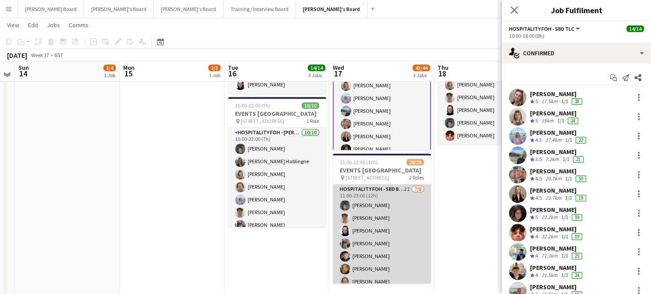
click at [404, 220] on app-card-role "Hospitality FOH - SBD BLV SET UP 2I 7/8 11:00-23:00 (12h) Harrison Clarke Bryn …" at bounding box center [382, 243] width 98 height 119
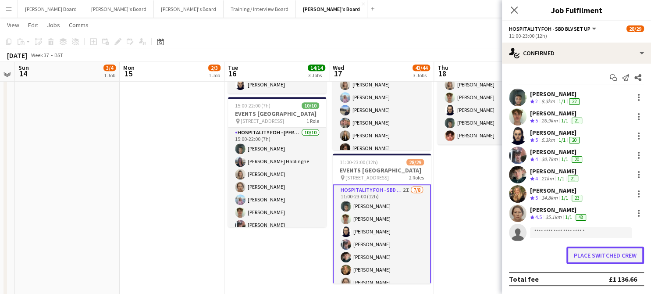
click at [582, 253] on button "Place switched crew" at bounding box center [606, 256] width 78 height 18
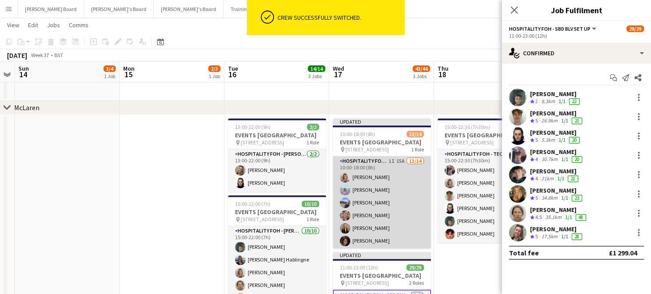
click at [406, 184] on app-card-role "Hospitality FOH - SBD TLC 1I 15A 13/14 10:00-18:00 (8h) Mathilde Wilkie Lara Ha…" at bounding box center [382, 253] width 98 height 195
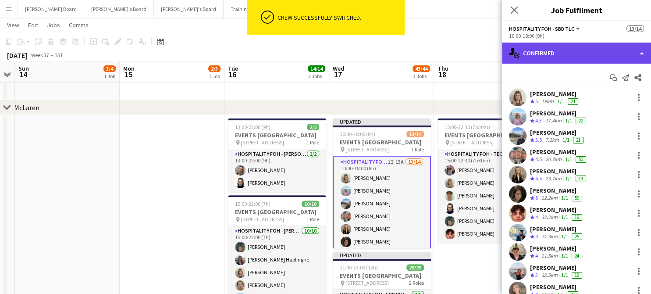
click at [574, 47] on div "single-neutral-actions-check-2 Confirmed" at bounding box center [576, 53] width 149 height 21
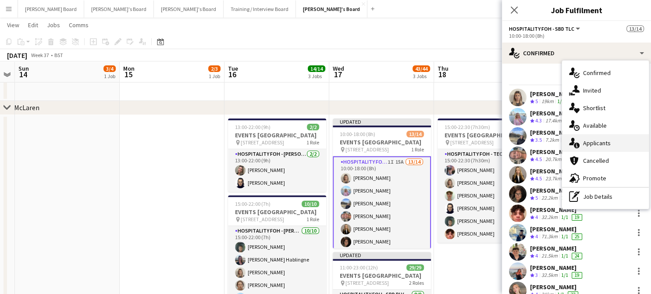
click at [607, 140] on span "Applicants" at bounding box center [597, 143] width 28 height 8
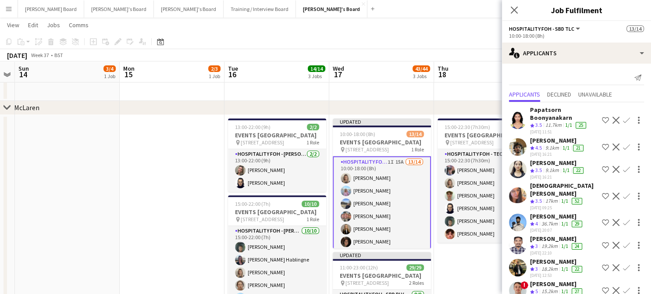
click at [613, 118] on app-icon "Decline" at bounding box center [616, 120] width 7 height 7
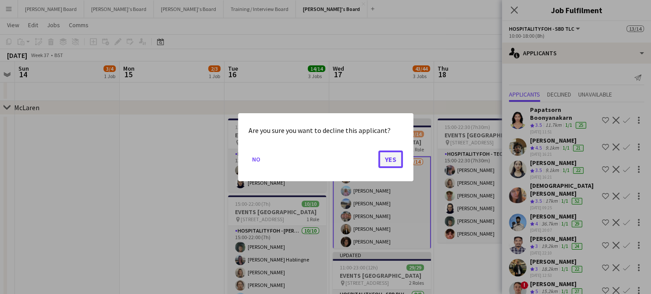
click at [379, 156] on button "Yes" at bounding box center [391, 159] width 25 height 18
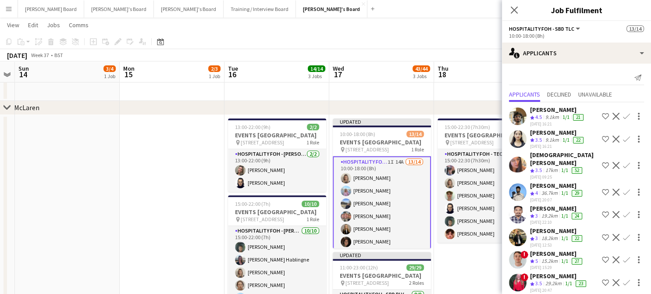
click at [613, 113] on app-icon "Decline" at bounding box center [616, 116] width 7 height 7
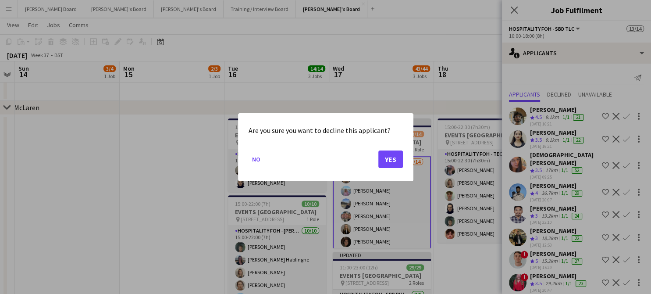
click at [553, 136] on div at bounding box center [325, 147] width 651 height 294
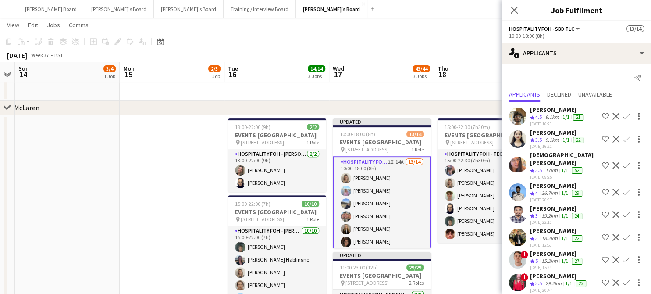
click at [613, 117] on app-icon "Decline" at bounding box center [616, 116] width 7 height 7
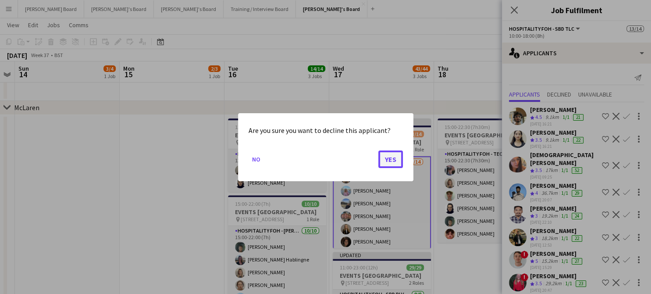
click at [393, 154] on button "Yes" at bounding box center [391, 159] width 25 height 18
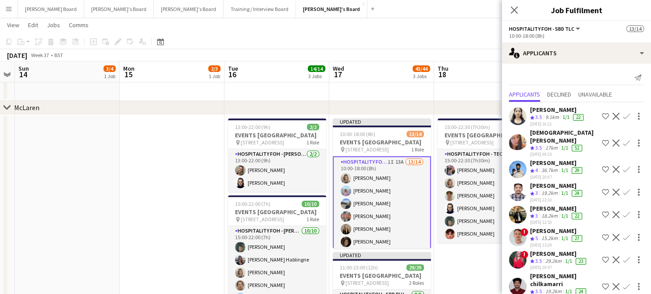
click at [613, 115] on app-icon "Decline" at bounding box center [616, 116] width 7 height 7
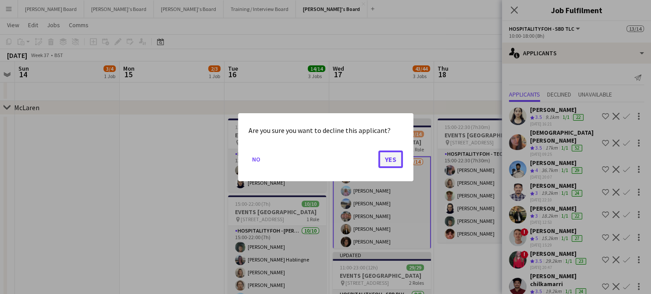
click at [395, 157] on button "Yes" at bounding box center [391, 159] width 25 height 18
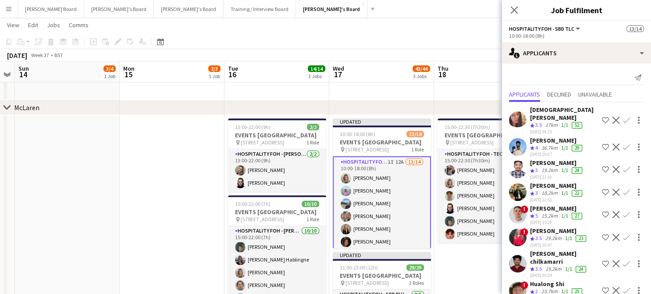
click at [613, 117] on app-icon "Decline" at bounding box center [616, 120] width 7 height 7
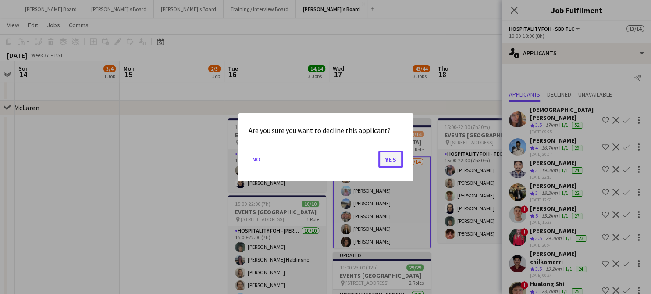
click at [392, 161] on button "Yes" at bounding box center [391, 159] width 25 height 18
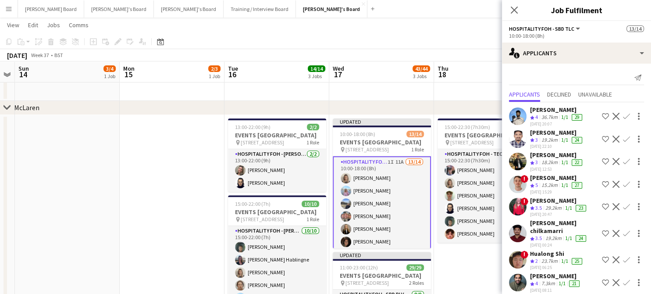
click at [613, 114] on app-icon "Decline" at bounding box center [616, 116] width 7 height 7
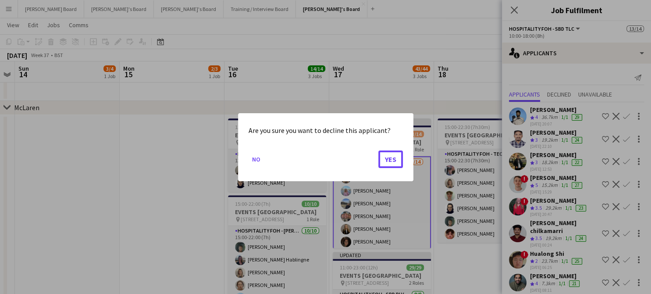
click at [393, 161] on button "Yes" at bounding box center [391, 159] width 25 height 18
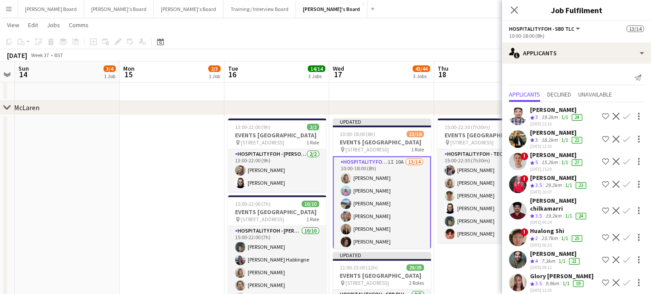
click at [618, 115] on app-icon "Decline" at bounding box center [616, 116] width 7 height 7
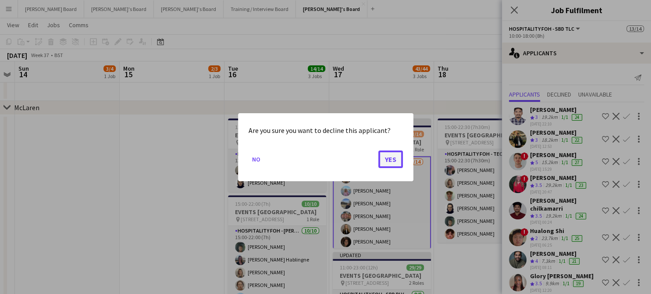
click at [399, 159] on button "Yes" at bounding box center [391, 159] width 25 height 18
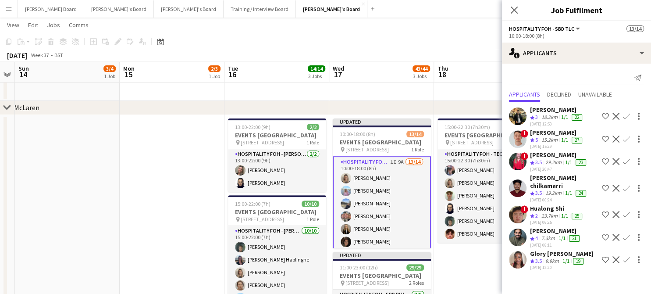
click at [616, 117] on app-icon "Decline" at bounding box center [616, 116] width 7 height 7
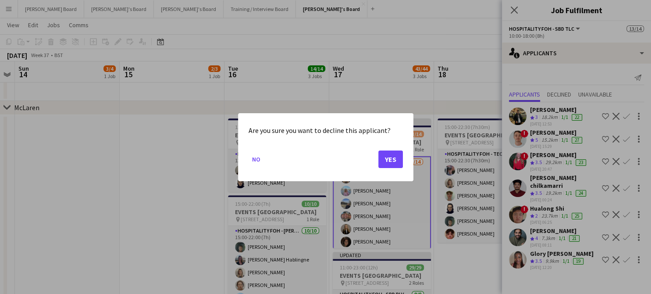
click at [372, 157] on mat-dialog-actions "No Yes" at bounding box center [326, 161] width 154 height 37
click at [391, 158] on button "Yes" at bounding box center [391, 159] width 25 height 18
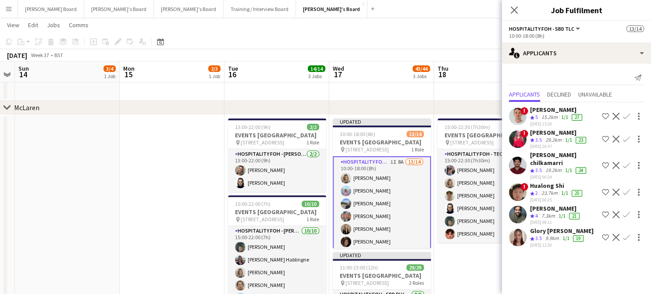
click at [617, 137] on app-icon "Decline" at bounding box center [616, 139] width 7 height 7
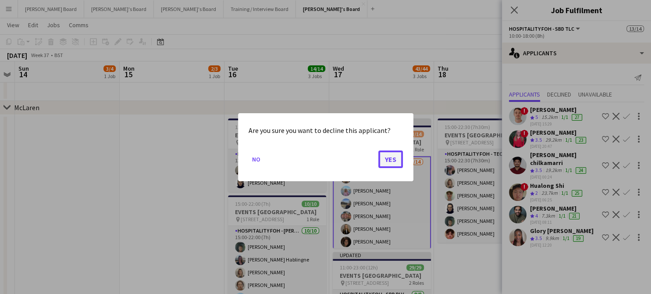
click at [392, 158] on button "Yes" at bounding box center [391, 159] width 25 height 18
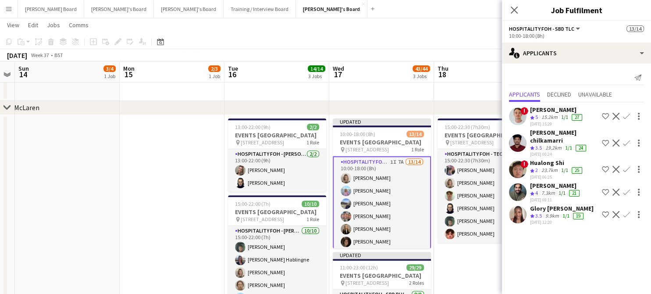
click at [619, 138] on button "Decline" at bounding box center [616, 143] width 11 height 11
click at [615, 139] on app-icon "Decline" at bounding box center [616, 142] width 7 height 7
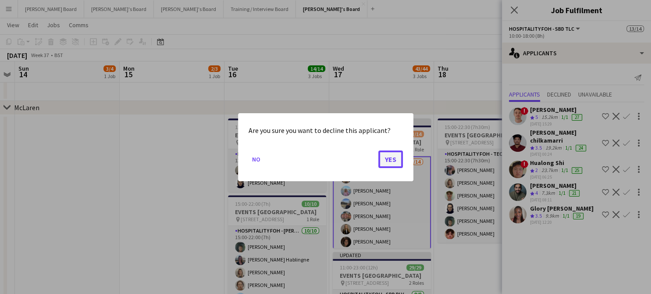
click at [389, 157] on button "Yes" at bounding box center [391, 159] width 25 height 18
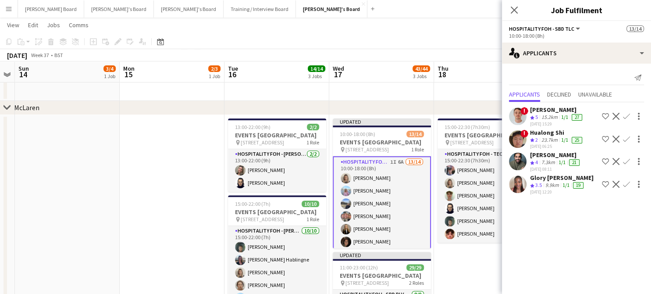
click at [614, 136] on app-icon "Decline" at bounding box center [616, 139] width 7 height 7
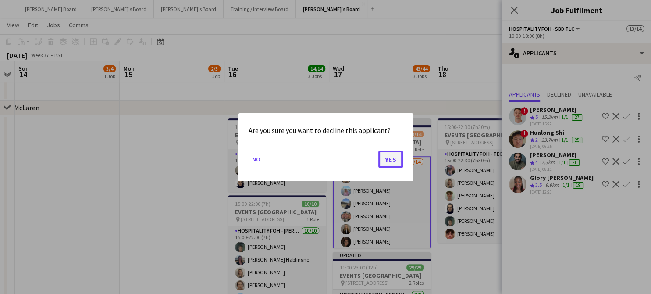
click at [393, 158] on button "Yes" at bounding box center [391, 159] width 25 height 18
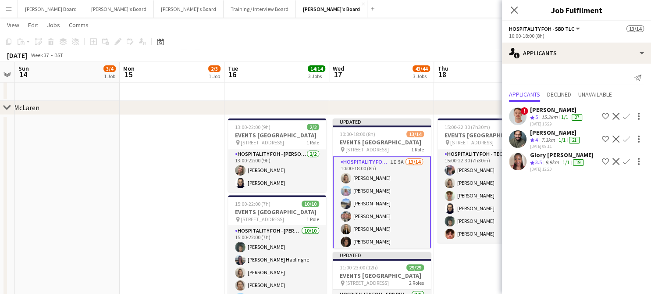
click at [615, 139] on app-icon "Decline" at bounding box center [616, 139] width 7 height 7
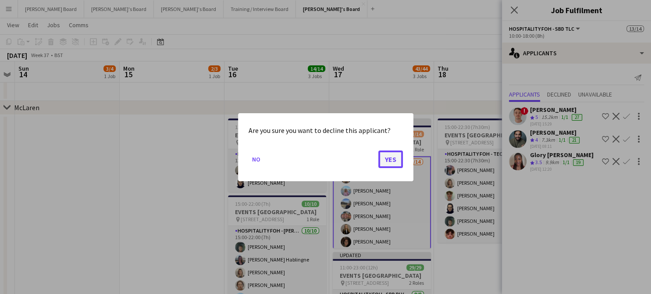
click at [392, 156] on button "Yes" at bounding box center [391, 159] width 25 height 18
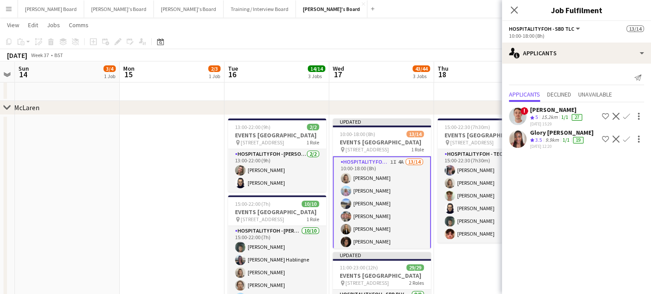
click at [621, 137] on button "Decline" at bounding box center [616, 139] width 11 height 11
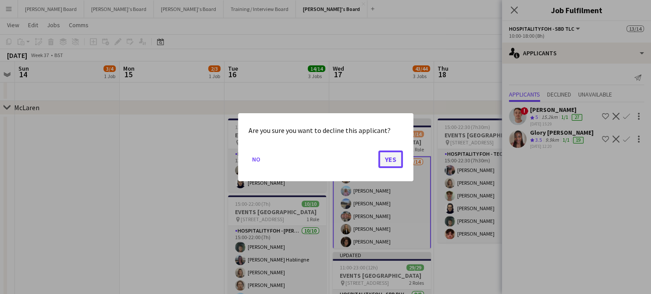
click at [386, 159] on button "Yes" at bounding box center [391, 159] width 25 height 18
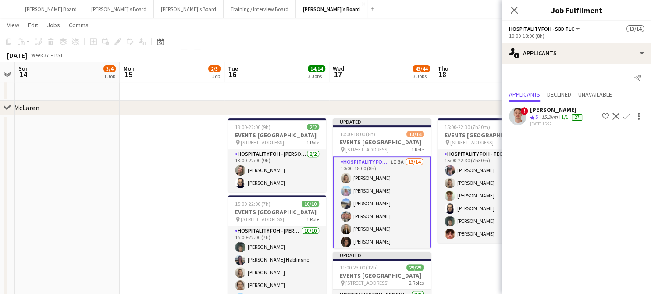
click at [599, 94] on span "Unavailable" at bounding box center [596, 94] width 34 height 6
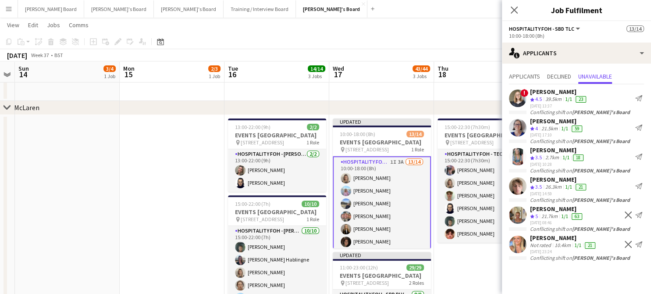
click at [631, 212] on app-icon "Decline" at bounding box center [628, 214] width 7 height 7
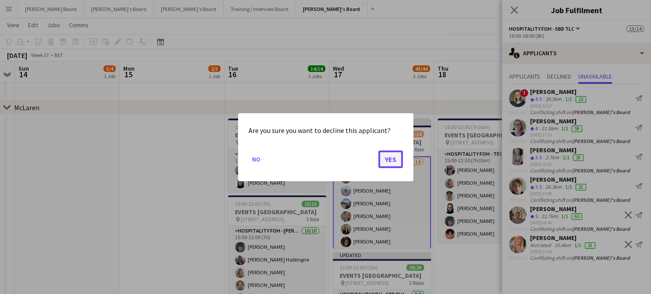
click at [383, 154] on button "Yes" at bounding box center [391, 159] width 25 height 18
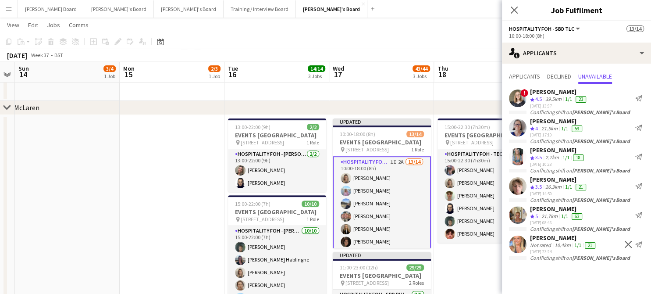
click at [620, 240] on div "Phoebe Taylor Not rated 10.4km 1/1 21 31-08-2025 23:24 Decline Send notification" at bounding box center [576, 244] width 149 height 21
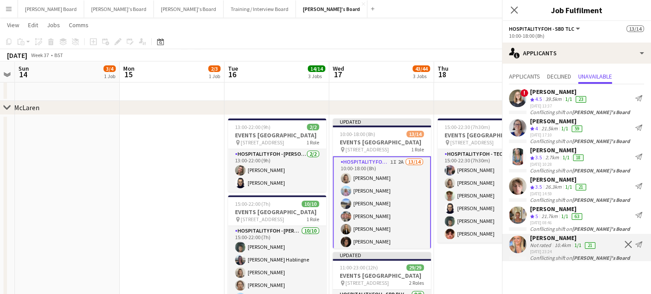
click at [627, 241] on app-icon "Decline" at bounding box center [628, 244] width 7 height 7
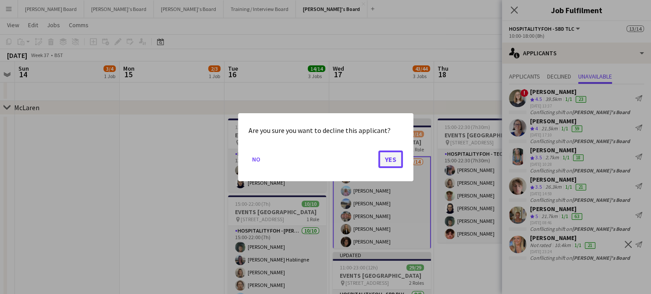
click at [390, 156] on button "Yes" at bounding box center [391, 159] width 25 height 18
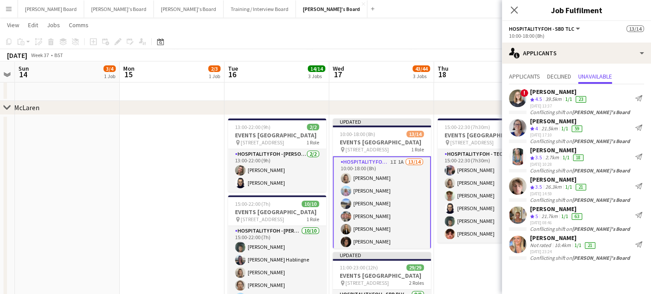
click at [545, 79] on div "Applicants Declined Unavailable" at bounding box center [576, 78] width 135 height 14
click at [540, 77] on span "Applicants" at bounding box center [524, 76] width 31 height 6
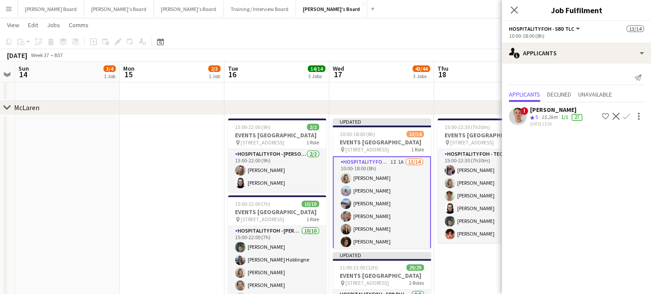
click at [559, 112] on div "Christian Russell" at bounding box center [557, 110] width 54 height 8
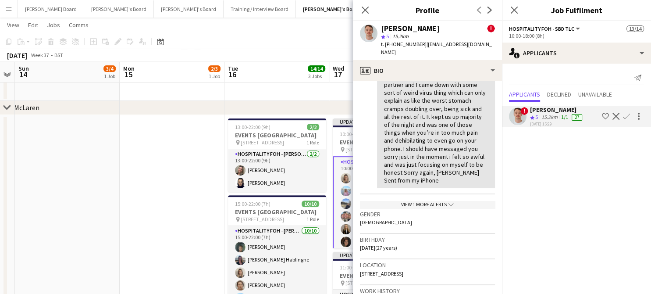
click at [414, 201] on div "View 1 more alerts chevron-down" at bounding box center [427, 204] width 135 height 7
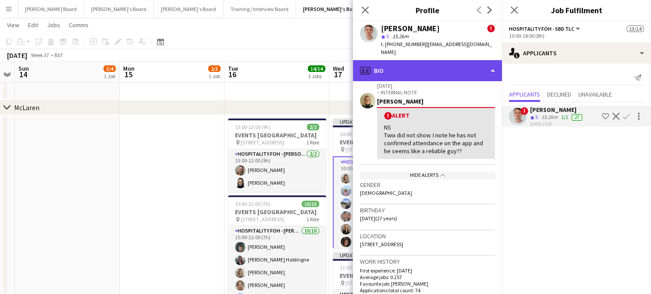
click at [433, 78] on div "profile Bio" at bounding box center [427, 70] width 149 height 21
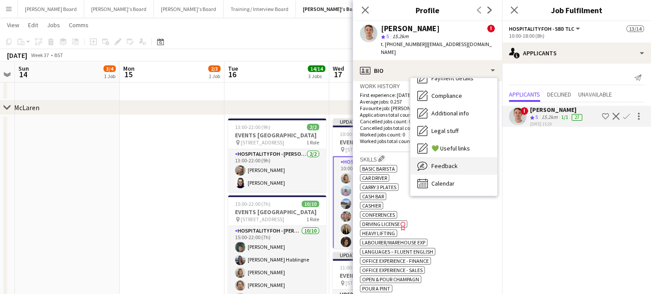
click at [454, 170] on div "Feedback Feedback" at bounding box center [454, 166] width 87 height 18
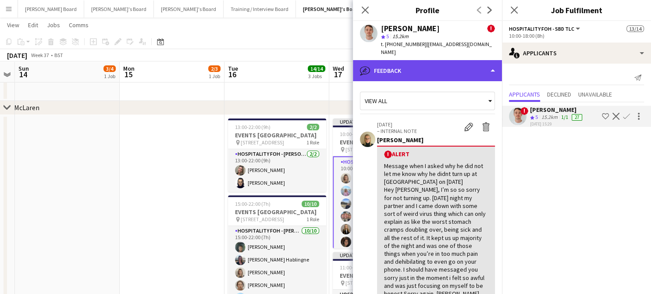
click at [416, 73] on div "bubble-pencil Feedback" at bounding box center [427, 70] width 149 height 21
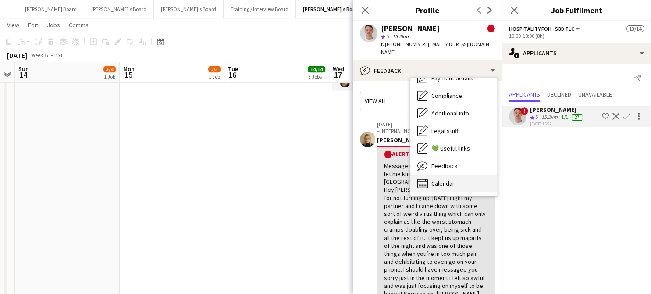
click at [449, 175] on div "Calendar Calendar" at bounding box center [454, 184] width 87 height 18
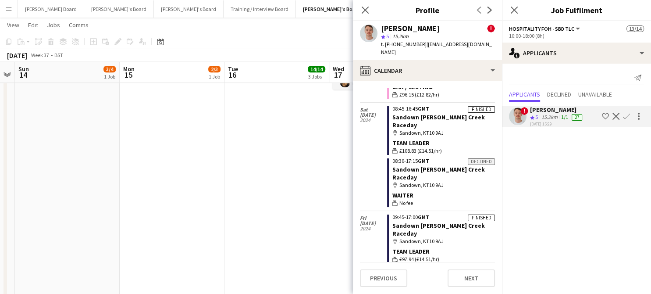
click at [615, 115] on app-icon "Decline" at bounding box center [616, 116] width 7 height 7
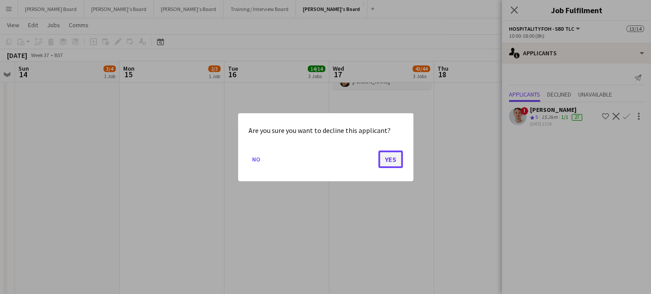
click at [389, 152] on button "Yes" at bounding box center [391, 159] width 25 height 18
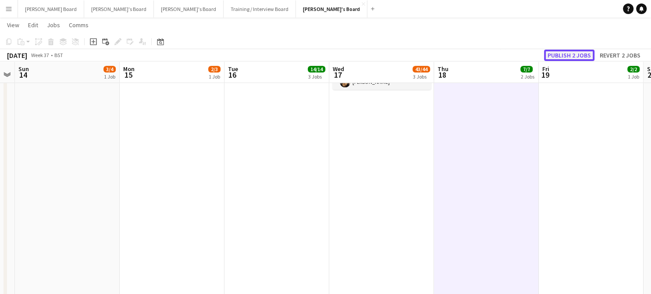
click at [561, 60] on button "Publish 2 jobs" at bounding box center [569, 55] width 50 height 11
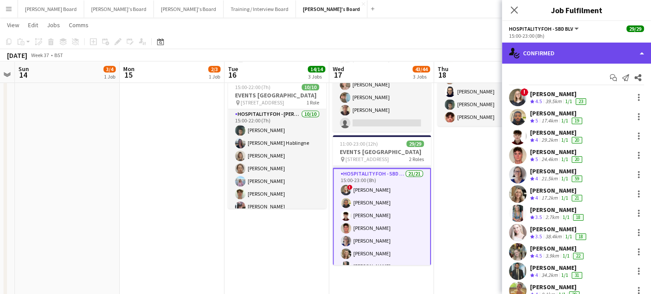
click at [600, 57] on div "single-neutral-actions-check-2 Confirmed" at bounding box center [576, 53] width 149 height 21
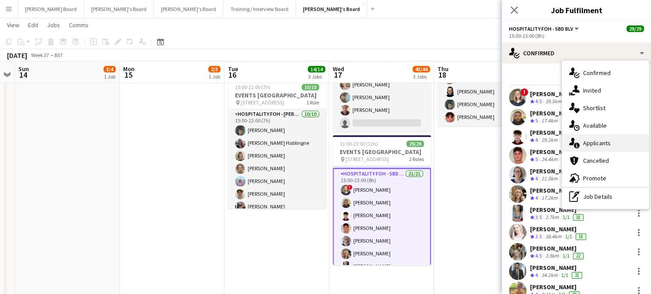
click at [601, 138] on div "single-neutral-actions-information Applicants" at bounding box center [605, 143] width 87 height 18
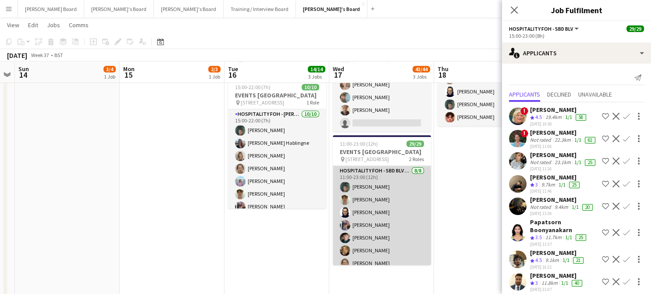
click at [390, 207] on app-card-role "Hospitality FOH - SBD BLV SET UP 8/8 11:00-23:00 (12h) Harrison Clarke Bryn Mol…" at bounding box center [382, 225] width 98 height 119
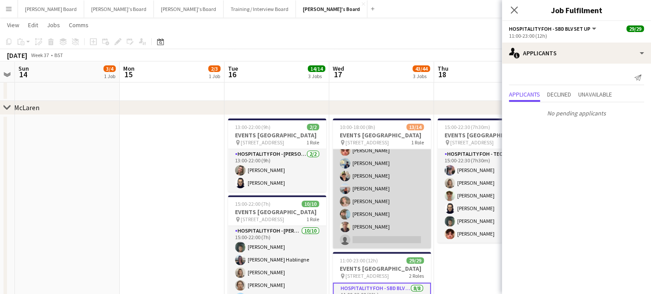
click at [403, 184] on app-card-role "Hospitality FOH - SBD TLC 1I 13/14 10:00-18:00 (8h) Mathilde Wilkie Lara Hablin…" at bounding box center [382, 150] width 98 height 195
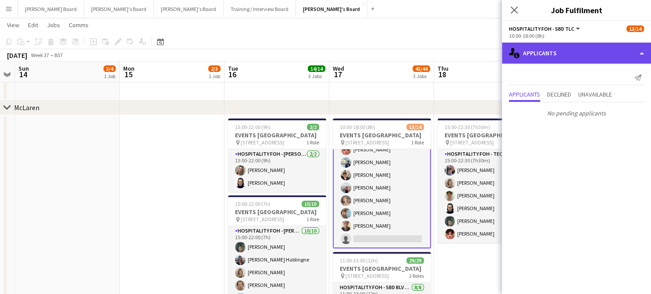
click at [569, 57] on div "single-neutral-actions-information Applicants" at bounding box center [576, 53] width 149 height 21
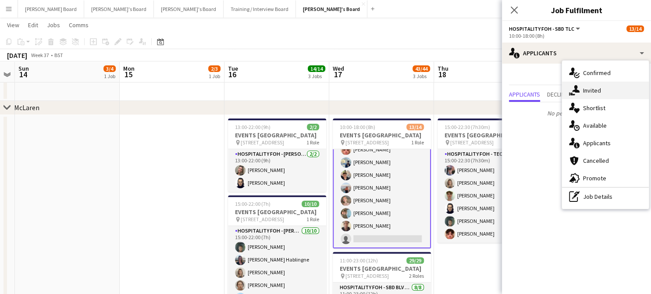
click at [591, 89] on span "Invited" at bounding box center [592, 90] width 18 height 8
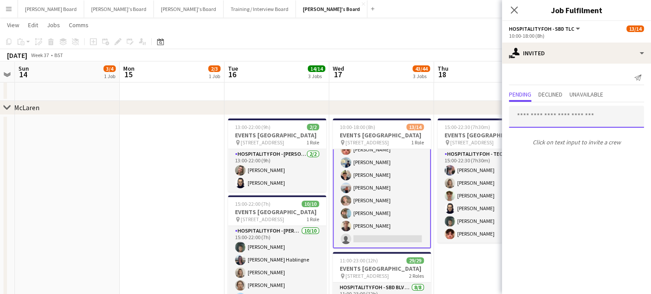
click at [570, 114] on input "text" at bounding box center [576, 117] width 135 height 22
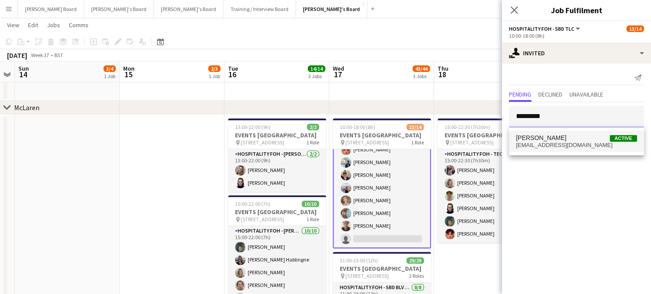
type input "*********"
click at [550, 138] on span "Elena Wilson" at bounding box center [541, 137] width 50 height 7
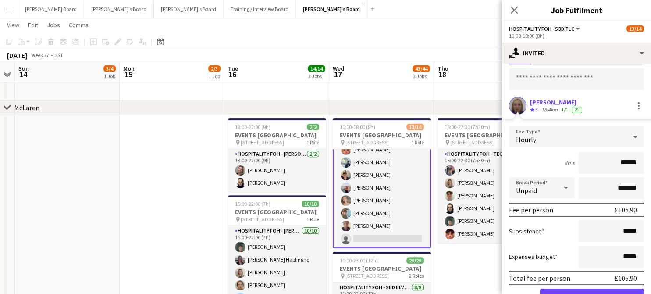
scroll to position [65, 0]
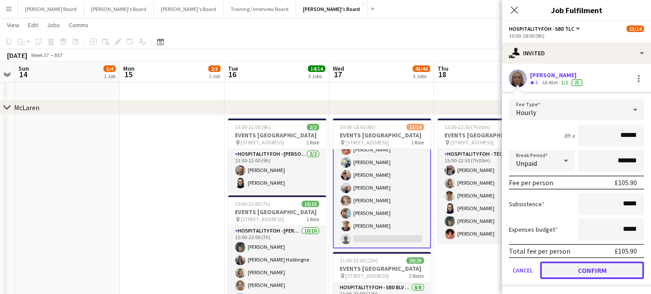
click at [564, 265] on button "Confirm" at bounding box center [592, 270] width 104 height 18
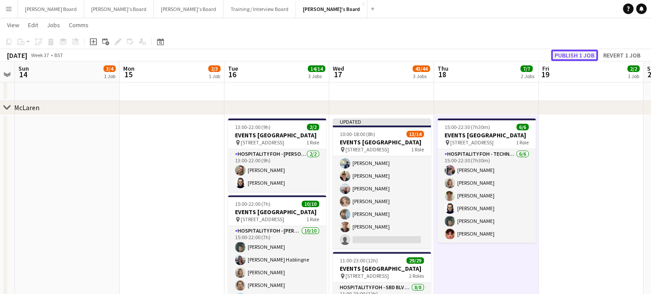
click at [576, 53] on button "Publish 1 job" at bounding box center [574, 55] width 47 height 11
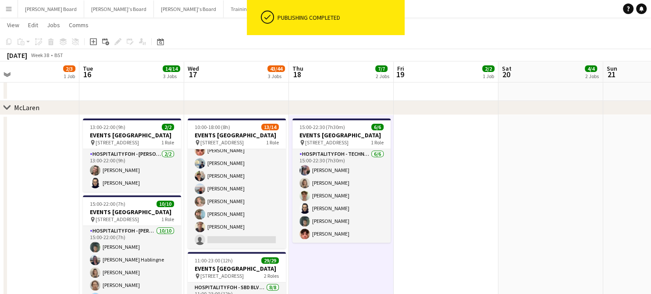
drag, startPoint x: 612, startPoint y: 210, endPoint x: 171, endPoint y: 223, distance: 441.1
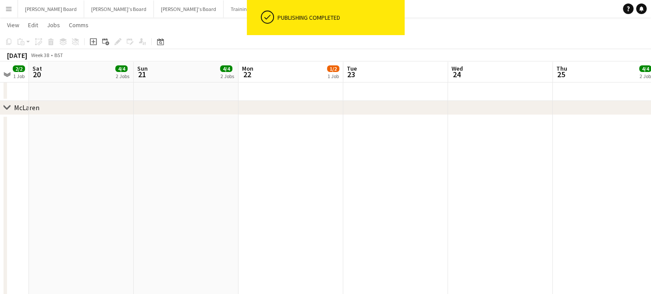
drag, startPoint x: 414, startPoint y: 188, endPoint x: 151, endPoint y: 181, distance: 263.3
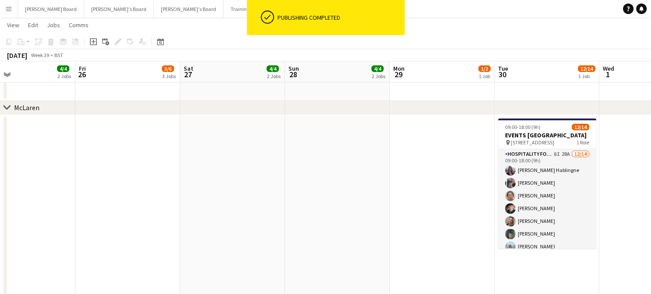
drag, startPoint x: 397, startPoint y: 180, endPoint x: 79, endPoint y: 193, distance: 318.8
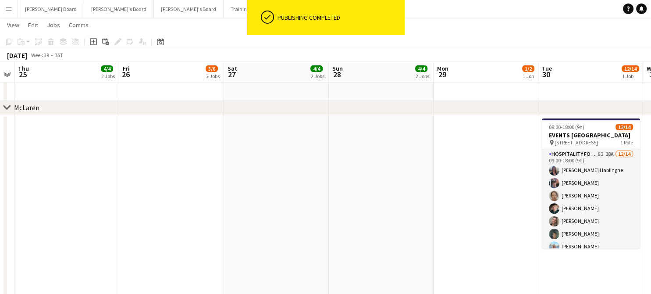
drag, startPoint x: 219, startPoint y: 203, endPoint x: 74, endPoint y: 200, distance: 145.7
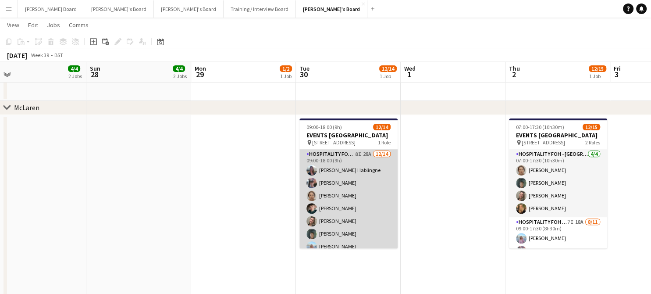
click at [363, 197] on app-card-role "Hospitality FOH - BAT TLC 8I 28A 12/14 09:00-18:00 (9h) Anett Varasdi Hablingne…" at bounding box center [349, 246] width 98 height 195
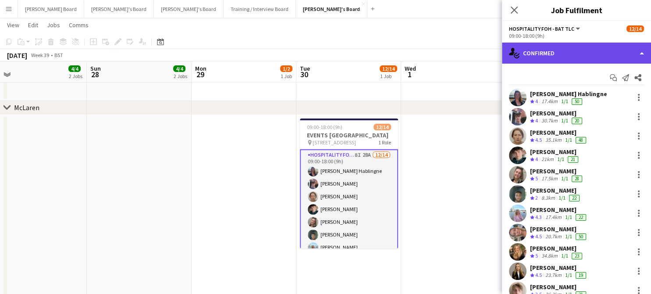
click at [540, 54] on div "single-neutral-actions-check-2 Confirmed" at bounding box center [576, 53] width 149 height 21
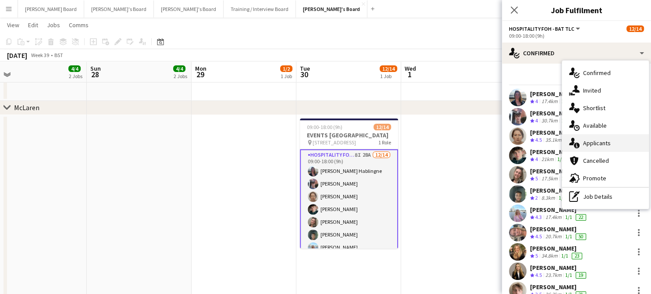
click at [607, 145] on span "Applicants" at bounding box center [597, 143] width 28 height 8
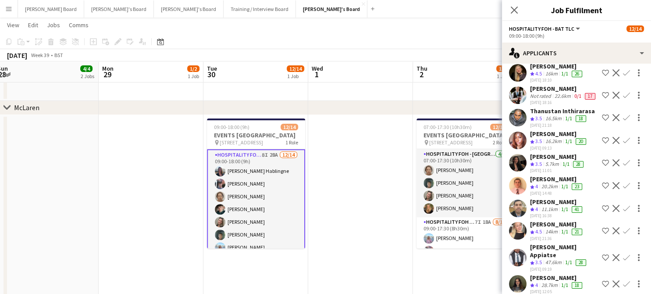
drag, startPoint x: 467, startPoint y: 204, endPoint x: 371, endPoint y: 214, distance: 96.6
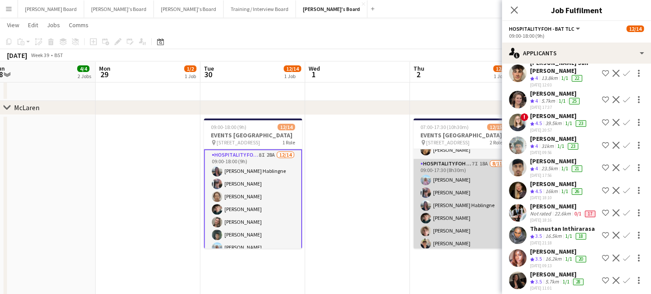
click at [472, 206] on app-card-role "Hospitality FOH - Allwyn 7I 18A 8/11 09:00-17:30 (8h30m) Lara Habling Cameron S…" at bounding box center [463, 239] width 98 height 160
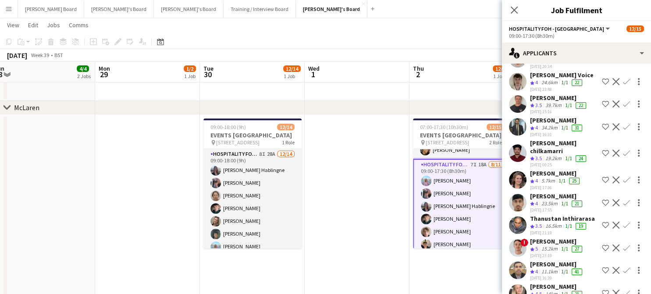
click at [551, 177] on div "5.7km" at bounding box center [548, 180] width 17 height 7
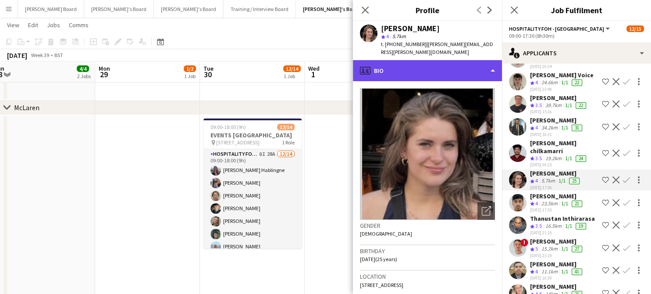
click at [431, 63] on div "profile Bio" at bounding box center [427, 70] width 149 height 21
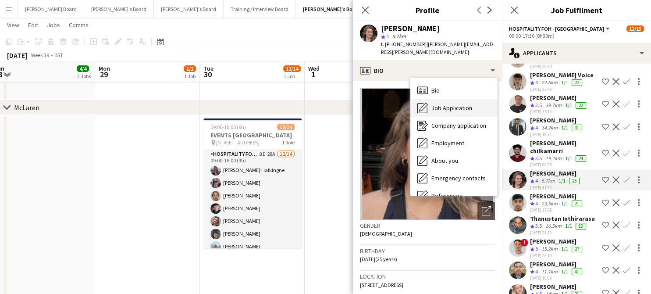
click at [459, 104] on span "Job Application" at bounding box center [452, 108] width 41 height 8
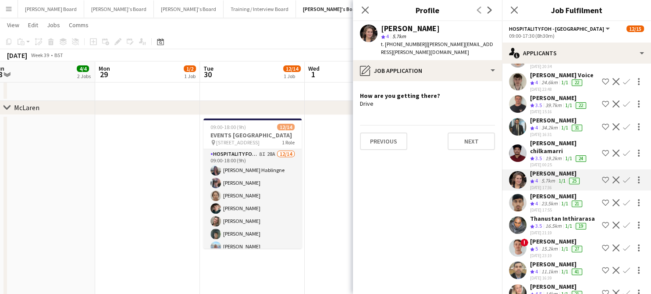
click at [623, 176] on app-icon "Confirm" at bounding box center [626, 179] width 7 height 7
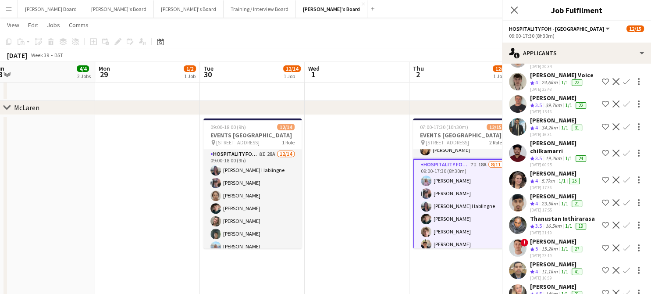
click at [623, 176] on app-icon "Confirm" at bounding box center [626, 179] width 7 height 7
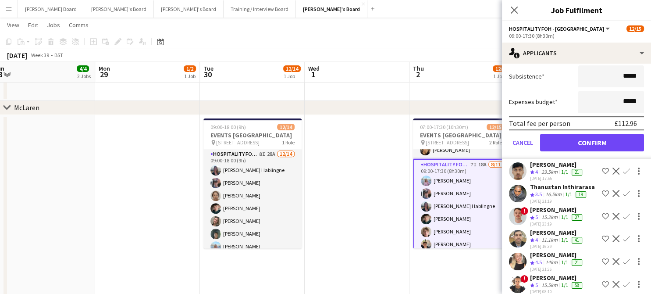
scroll to position [395, 0]
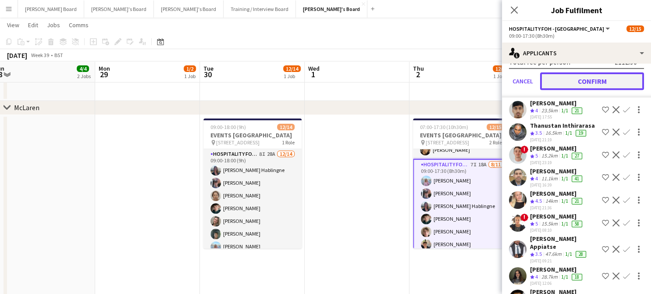
click at [589, 73] on button "Confirm" at bounding box center [592, 81] width 104 height 18
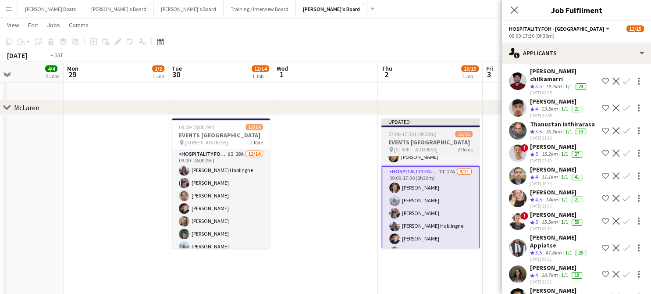
scroll to position [0, 327]
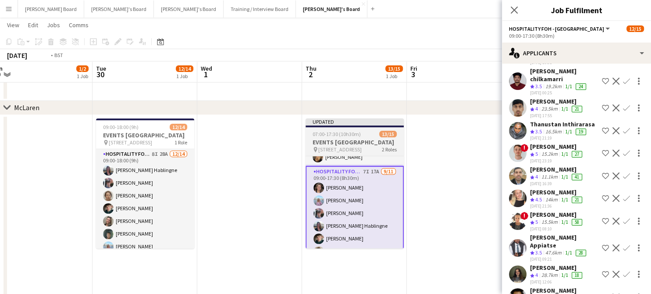
drag, startPoint x: 444, startPoint y: 237, endPoint x: 339, endPoint y: 242, distance: 105.4
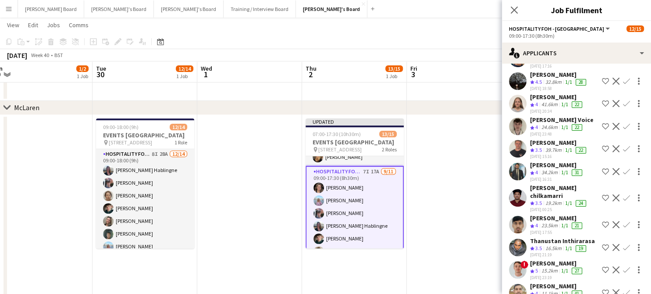
scroll to position [13, 0]
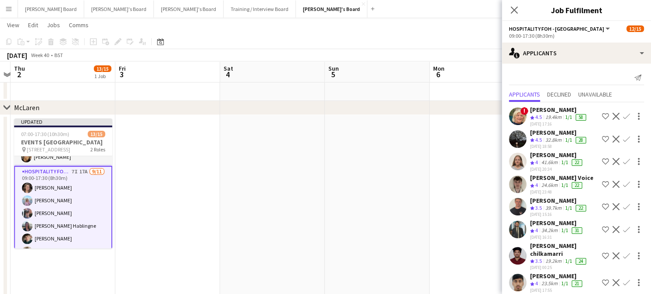
drag, startPoint x: 363, startPoint y: 190, endPoint x: 178, endPoint y: 180, distance: 185.3
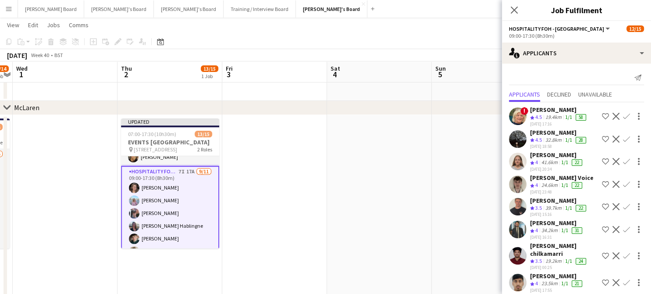
drag, startPoint x: 288, startPoint y: 184, endPoint x: 279, endPoint y: 178, distance: 11.3
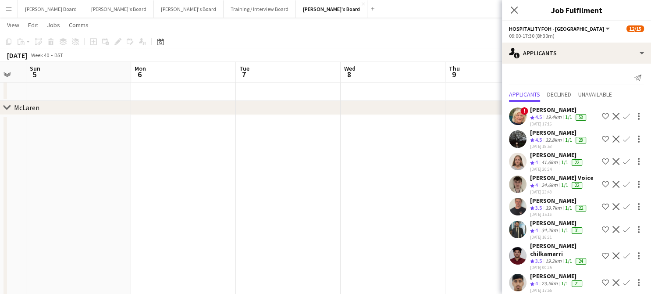
drag, startPoint x: 320, startPoint y: 193, endPoint x: 367, endPoint y: 184, distance: 47.3
drag, startPoint x: 293, startPoint y: 197, endPoint x: 351, endPoint y: 188, distance: 59.4
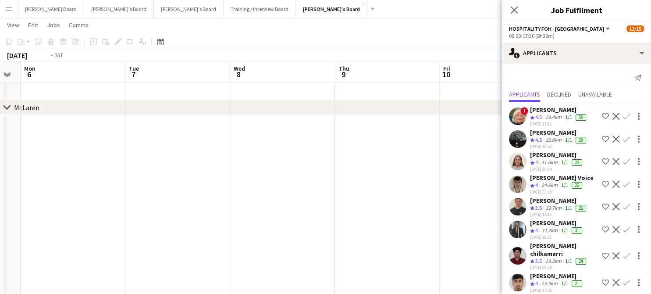
drag, startPoint x: 226, startPoint y: 203, endPoint x: 233, endPoint y: 198, distance: 8.2
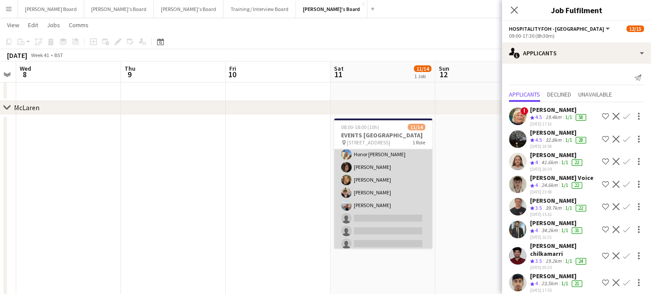
scroll to position [104, 0]
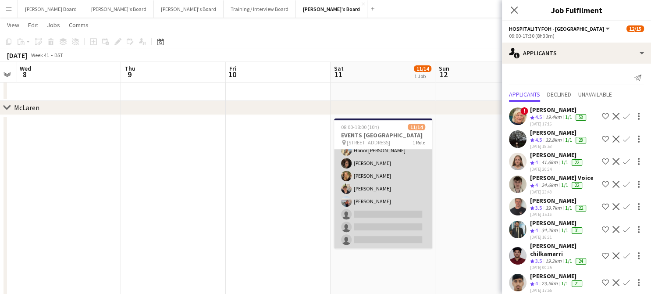
click at [397, 197] on app-card-role "Hospitality FOH - Open Day 10I 33A 11/14 08:00-18:00 (10h) Anett Varasdi Hablin…" at bounding box center [383, 150] width 98 height 195
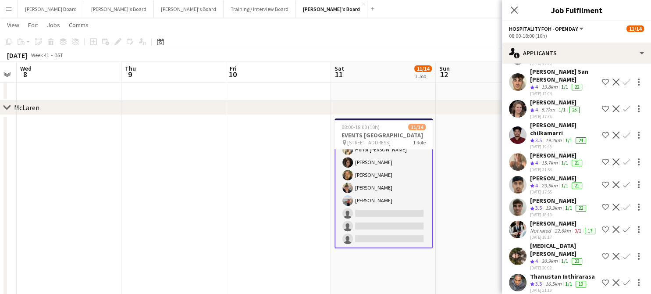
scroll to position [348, 0]
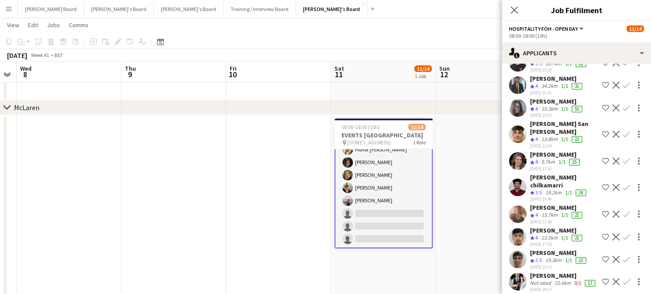
click at [623, 133] on app-icon "Confirm" at bounding box center [626, 134] width 7 height 7
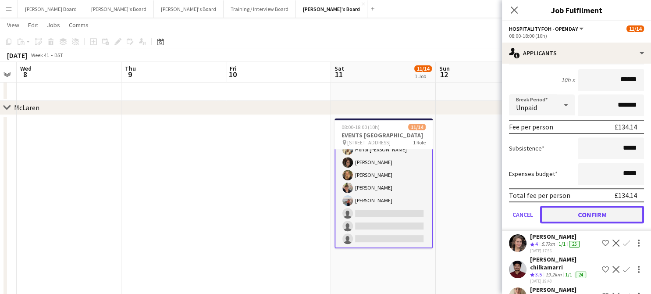
click at [576, 212] on button "Confirm" at bounding box center [592, 215] width 104 height 18
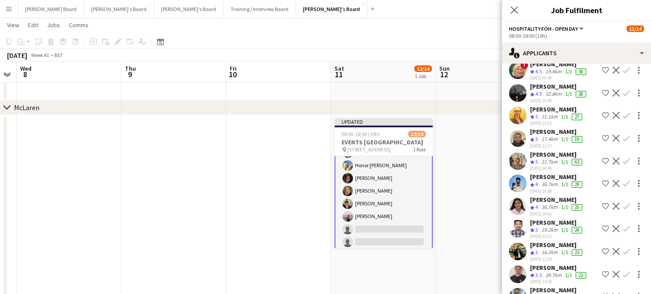
scroll to position [120, 0]
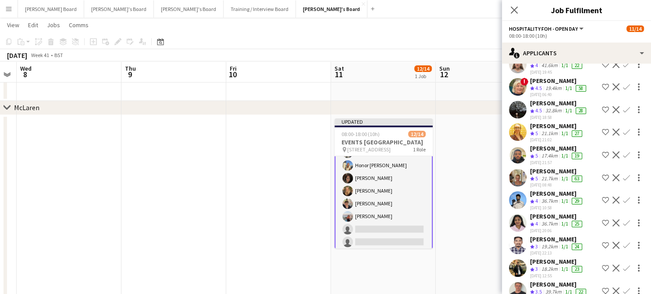
click at [556, 154] on div "17.4km" at bounding box center [550, 155] width 20 height 7
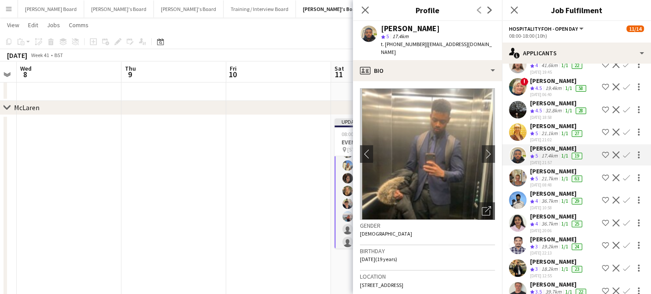
click at [623, 151] on app-icon "Confirm" at bounding box center [626, 154] width 7 height 7
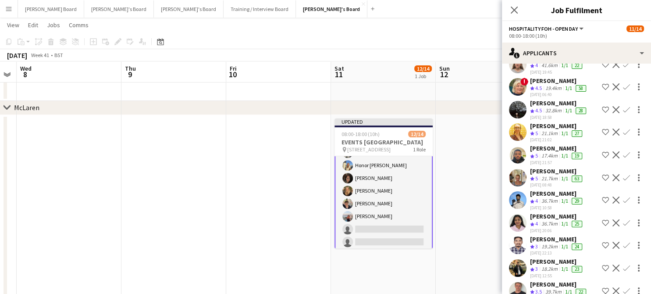
click at [623, 151] on app-icon "Confirm" at bounding box center [626, 154] width 7 height 7
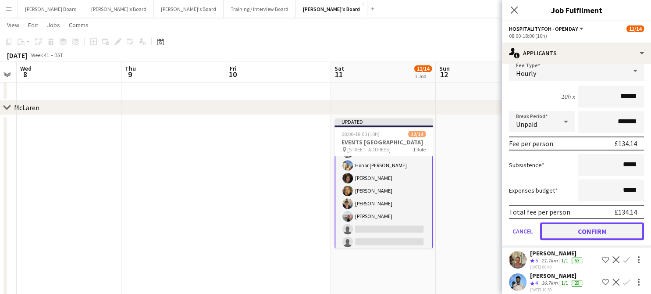
click at [584, 228] on button "Confirm" at bounding box center [592, 231] width 104 height 18
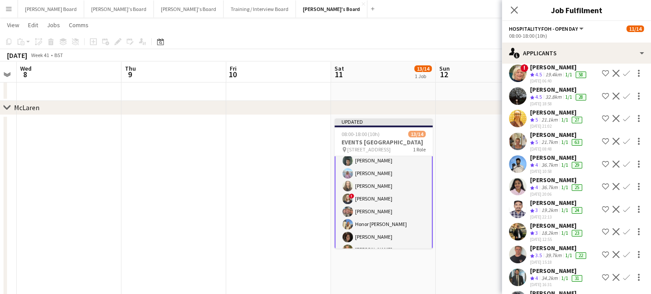
scroll to position [133, 0]
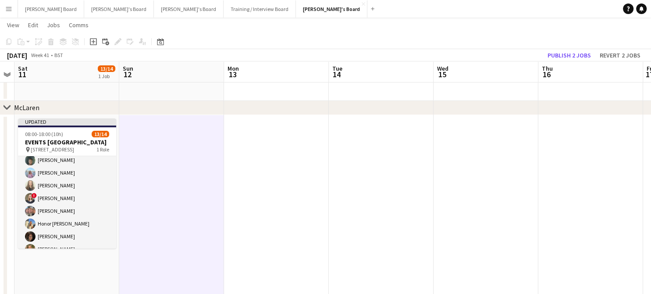
drag, startPoint x: 535, startPoint y: 187, endPoint x: 254, endPoint y: 187, distance: 280.7
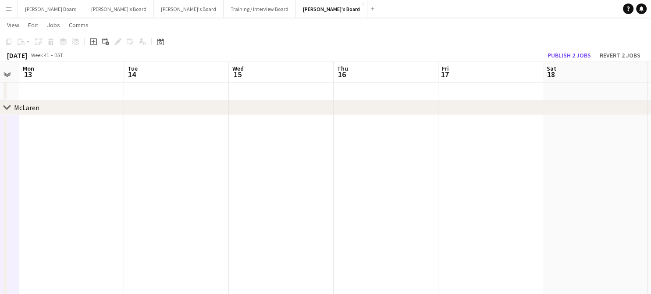
drag, startPoint x: 482, startPoint y: 193, endPoint x: 379, endPoint y: 186, distance: 103.3
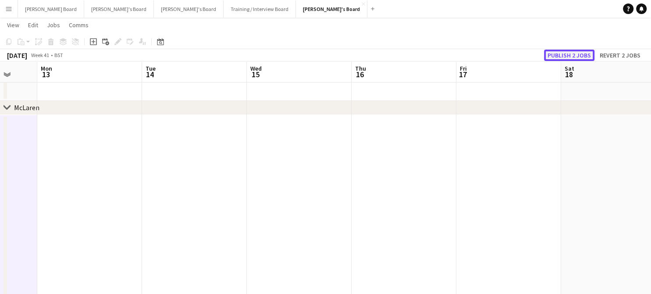
click at [569, 54] on button "Publish 2 jobs" at bounding box center [569, 55] width 50 height 11
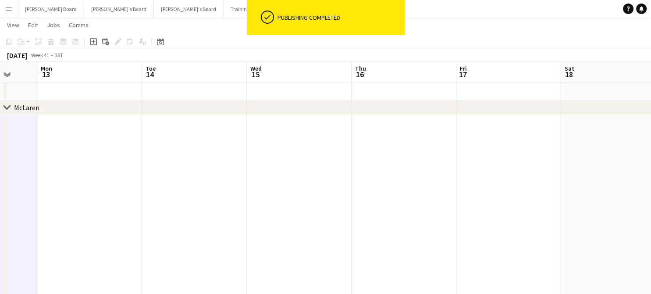
click at [252, 5] on div "ok-circled" at bounding box center [260, 17] width 27 height 35
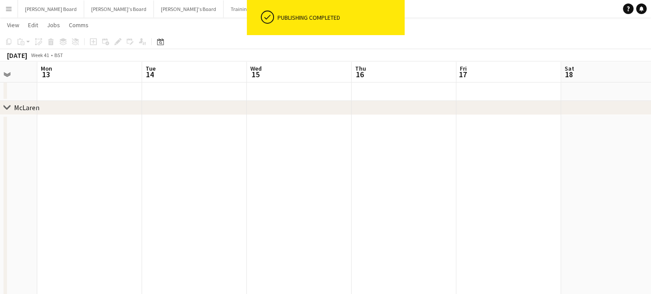
click at [248, 10] on div "ok-circled" at bounding box center [260, 17] width 27 height 35
click at [296, 12] on button "Jakub's Board Close" at bounding box center [332, 8] width 72 height 17
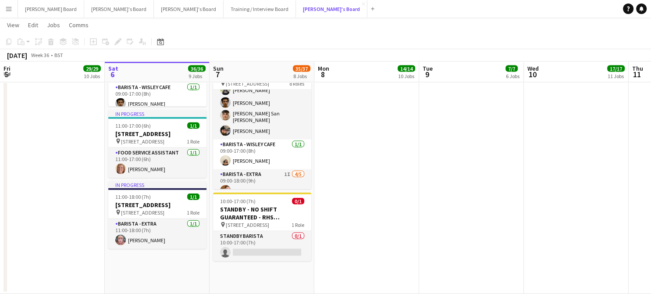
scroll to position [7, 0]
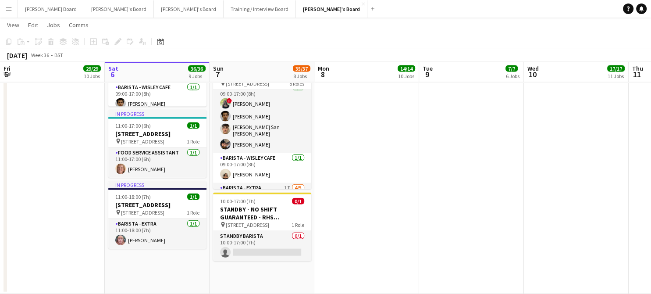
click at [394, 182] on app-date-cell at bounding box center [367, 77] width 105 height 433
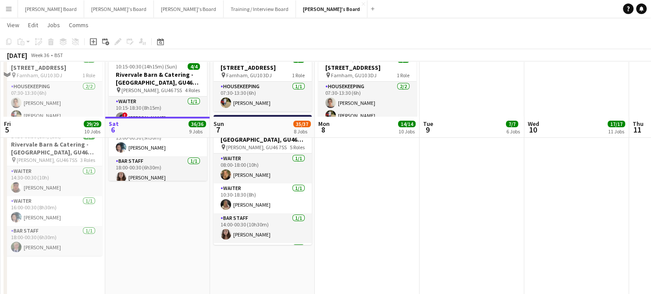
scroll to position [0, 0]
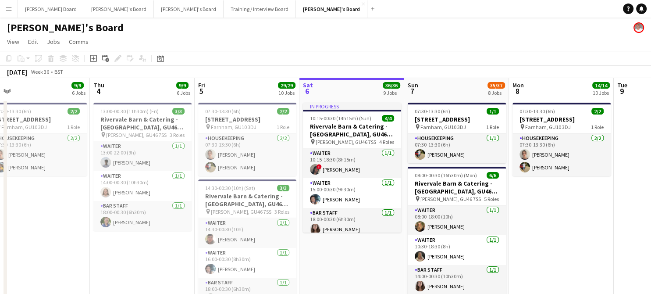
drag, startPoint x: 405, startPoint y: 231, endPoint x: 598, endPoint y: 225, distance: 193.1
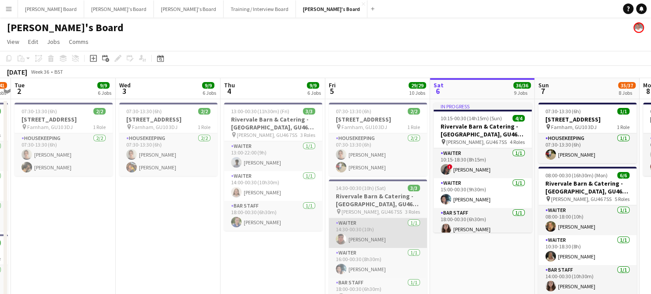
drag, startPoint x: 276, startPoint y: 234, endPoint x: 401, endPoint y: 224, distance: 125.9
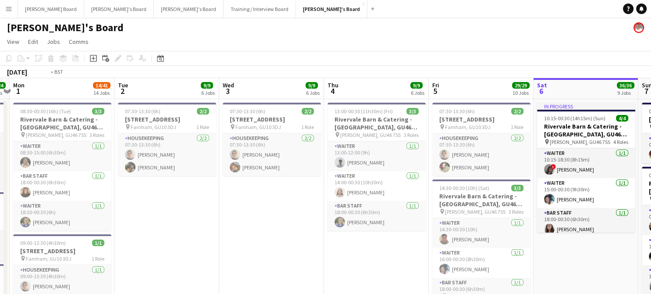
scroll to position [0, 263]
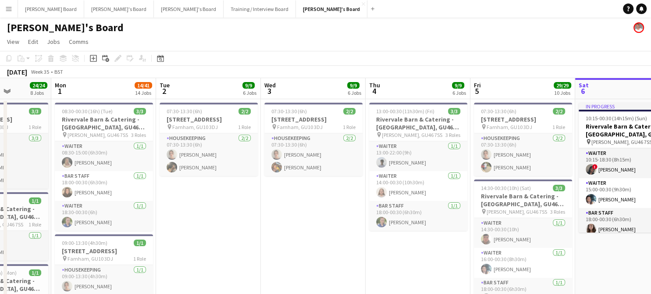
drag, startPoint x: 307, startPoint y: 207, endPoint x: 378, endPoint y: 210, distance: 71.6
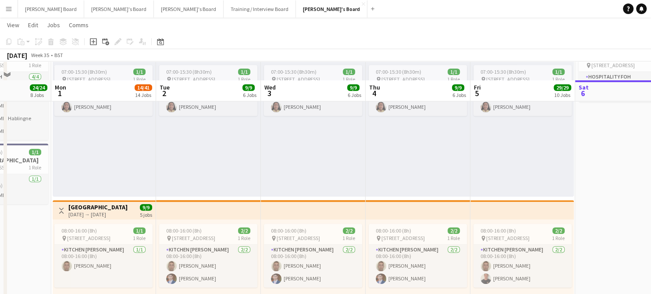
scroll to position [468, 0]
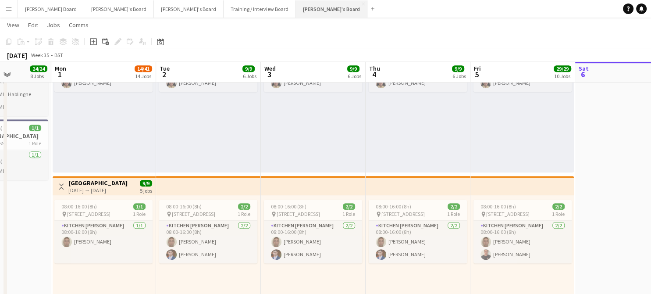
click at [296, 11] on button "Jakub's Board Close" at bounding box center [332, 8] width 72 height 17
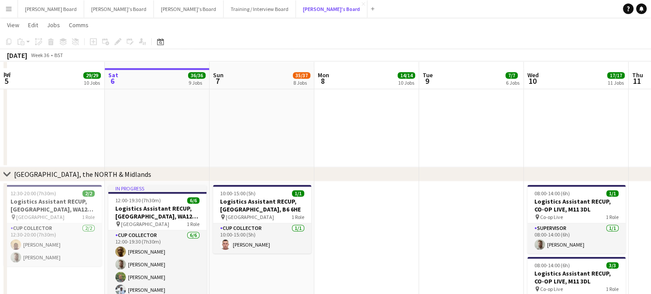
scroll to position [1287, 0]
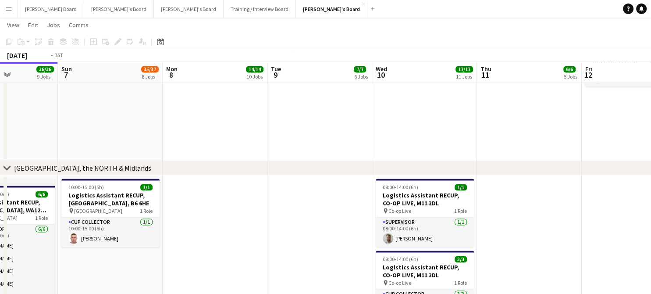
drag, startPoint x: 504, startPoint y: 193, endPoint x: 70, endPoint y: 222, distance: 434.4
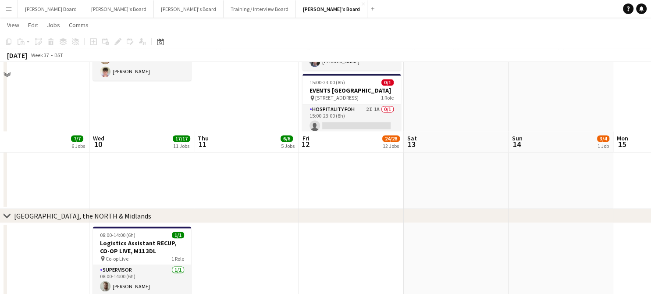
scroll to position [1228, 0]
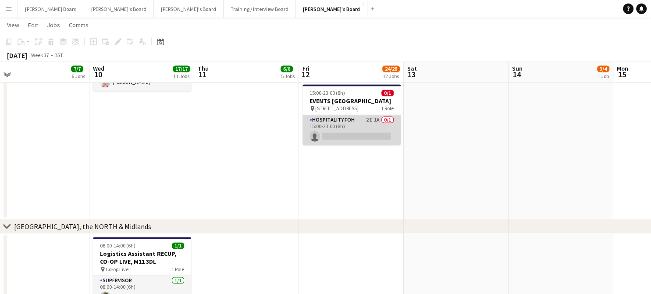
click at [372, 145] on app-card-role "Hospitality FOH 2I 1A 0/1 15:00-23:00 (8h) single-neutral-actions" at bounding box center [352, 130] width 98 height 30
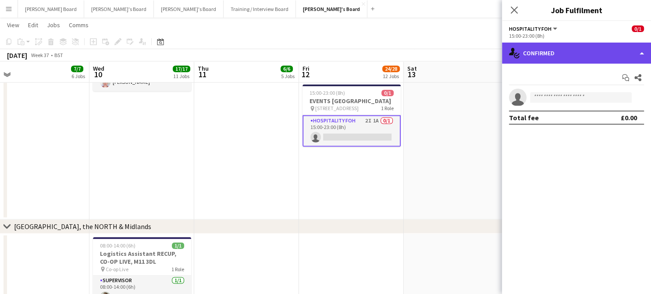
click at [555, 55] on div "single-neutral-actions-check-2 Confirmed" at bounding box center [576, 53] width 149 height 21
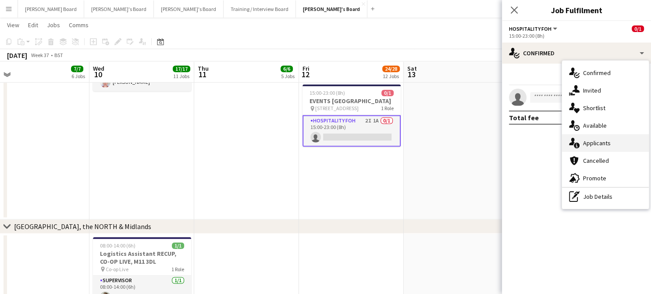
click at [608, 145] on span "Applicants" at bounding box center [597, 143] width 28 height 8
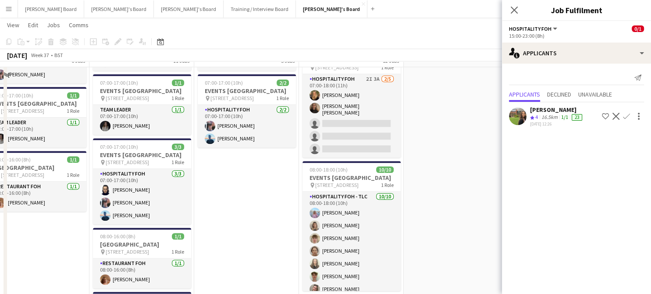
scroll to position [819, 0]
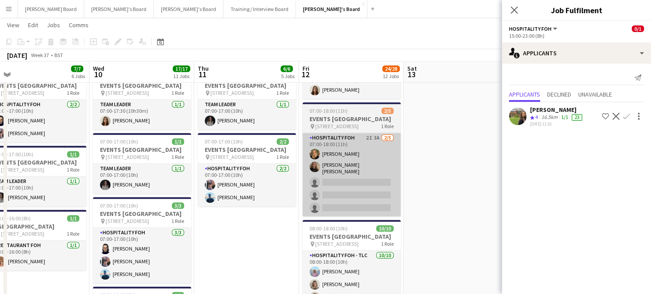
click at [356, 200] on app-card-role "Hospitality FOH 2I 3A 2/5 07:00-18:00 (11h) Emilie Baxter Sofia Tams Carrasco s…" at bounding box center [352, 174] width 98 height 83
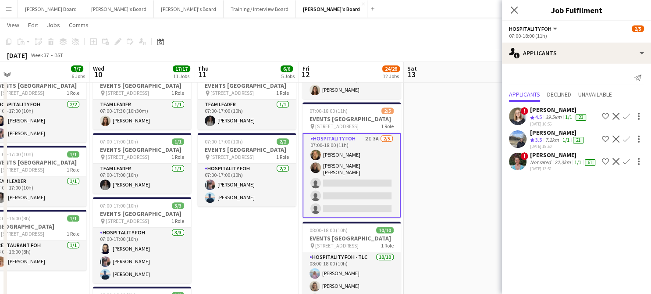
click at [432, 190] on app-date-cell at bounding box center [456, 109] width 105 height 1041
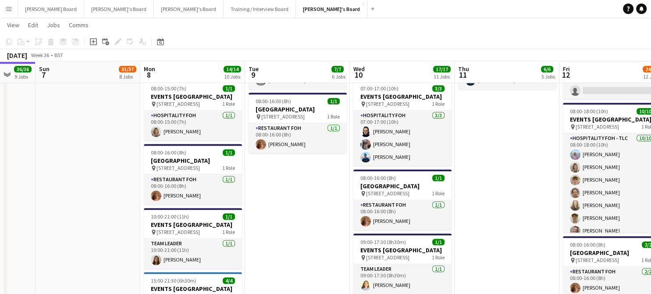
scroll to position [0, 221]
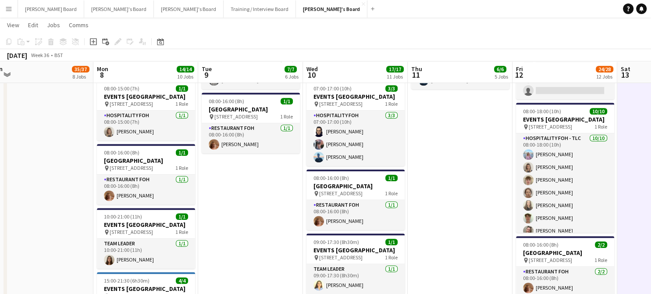
drag, startPoint x: 219, startPoint y: 196, endPoint x: 425, endPoint y: 197, distance: 205.3
click at [425, 197] on app-calendar-viewport "Fri 5 29/29 10 Jobs Sat 6 36/36 9 Jobs Sun 7 35/37 8 Jobs Mon 8 14/14 10 Jobs T…" at bounding box center [325, 194] width 651 height 2190
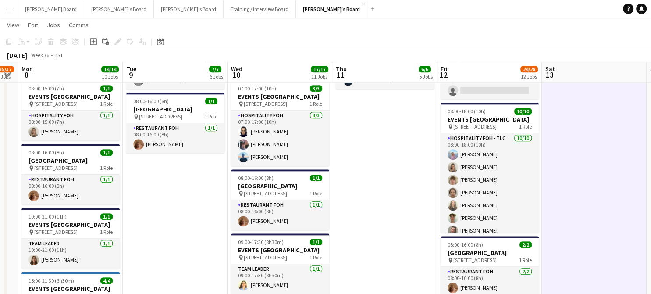
drag, startPoint x: 486, startPoint y: 180, endPoint x: 409, endPoint y: 192, distance: 78.1
click at [409, 192] on app-calendar-viewport "Fri 5 29/29 10 Jobs Sat 6 36/36 9 Jobs Sun 7 35/37 8 Jobs Mon 8 14/14 10 Jobs T…" at bounding box center [325, 194] width 651 height 2190
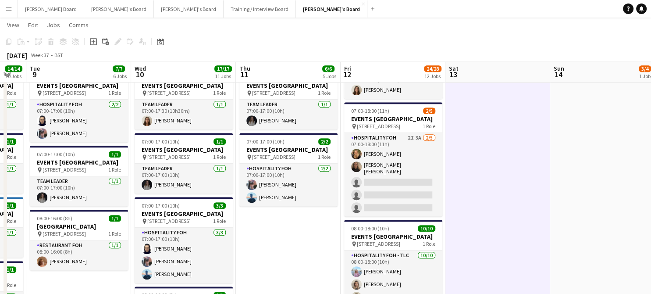
scroll to position [0, 373]
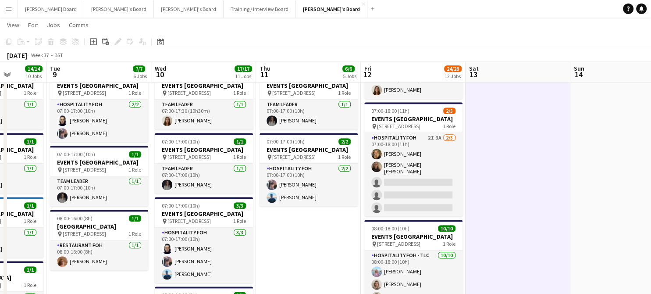
drag, startPoint x: 592, startPoint y: 184, endPoint x: 518, endPoint y: 203, distance: 77.0
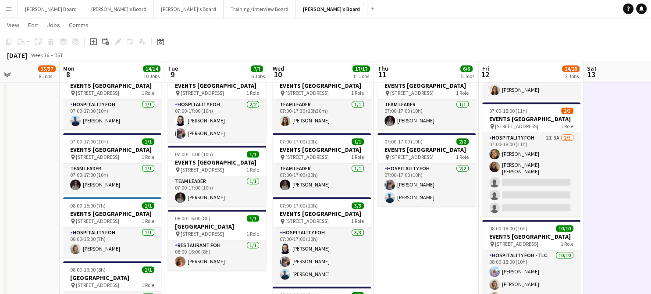
scroll to position [0, 249]
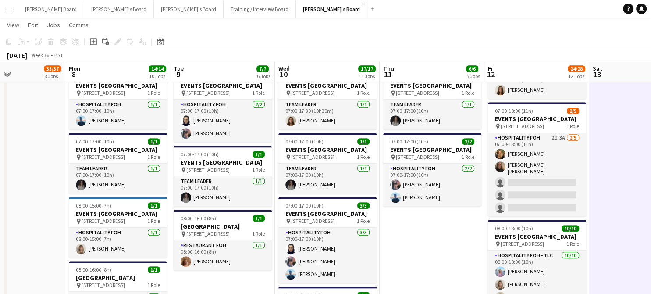
drag, startPoint x: 298, startPoint y: 201, endPoint x: 422, endPoint y: 199, distance: 123.7
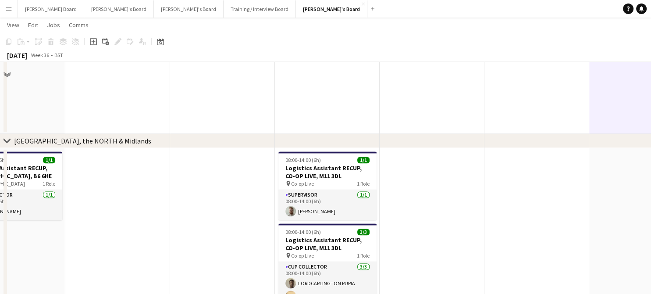
scroll to position [1345, 0]
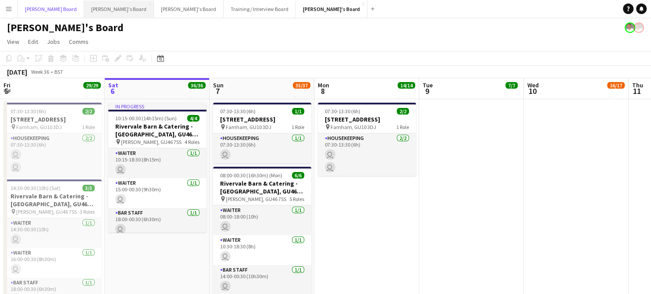
click at [30, 5] on button "[PERSON_NAME] Board Close" at bounding box center [51, 8] width 66 height 17
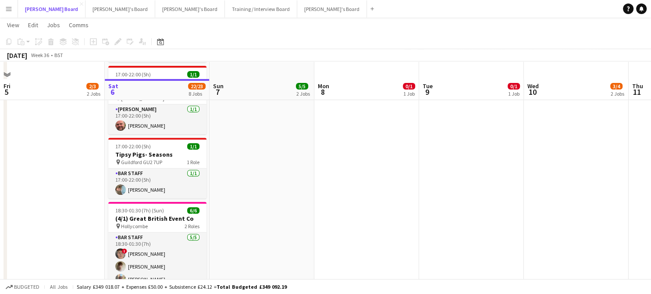
scroll to position [353, 0]
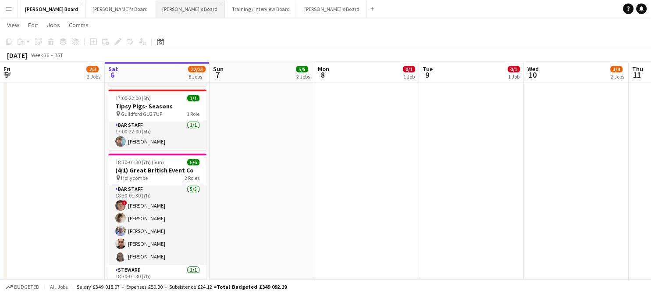
click at [155, 6] on button "[PERSON_NAME]'s Board Close" at bounding box center [190, 8] width 70 height 17
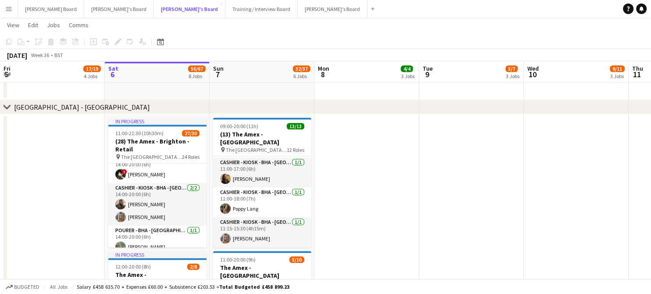
scroll to position [409, 0]
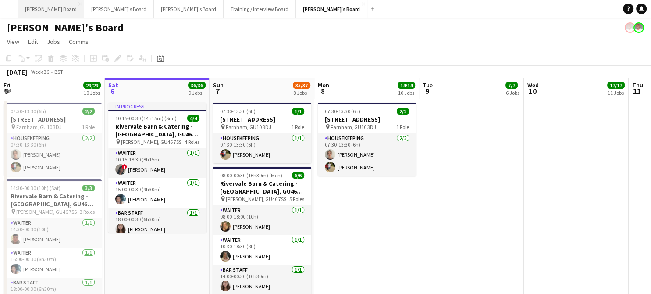
click at [26, 9] on button "[PERSON_NAME] Board Close" at bounding box center [51, 8] width 66 height 17
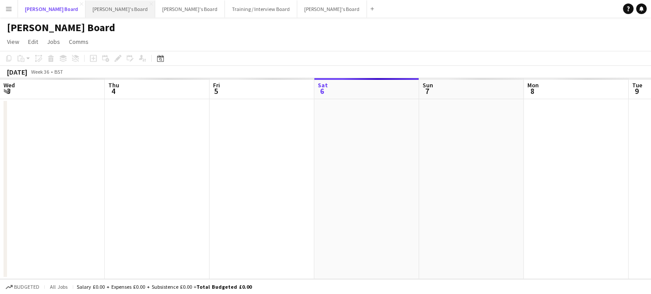
scroll to position [0, 210]
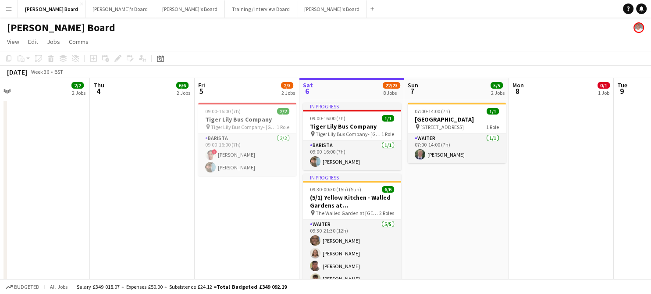
drag, startPoint x: 256, startPoint y: 205, endPoint x: 447, endPoint y: 187, distance: 192.1
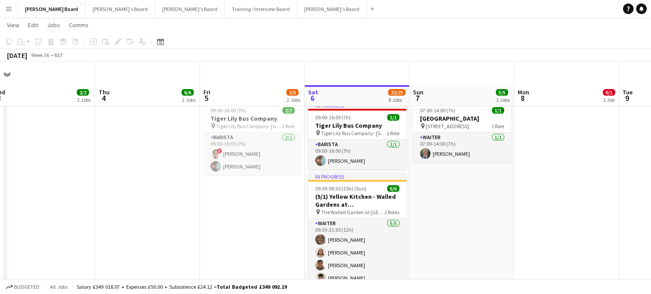
scroll to position [292, 0]
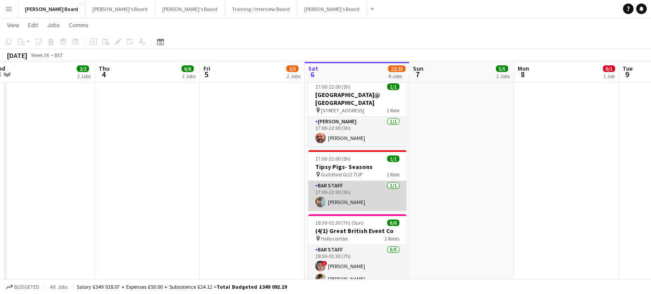
click at [369, 194] on app-card-role "BAR STAFF 1/1 17:00-22:00 (5h) Claudio Favata" at bounding box center [357, 196] width 98 height 30
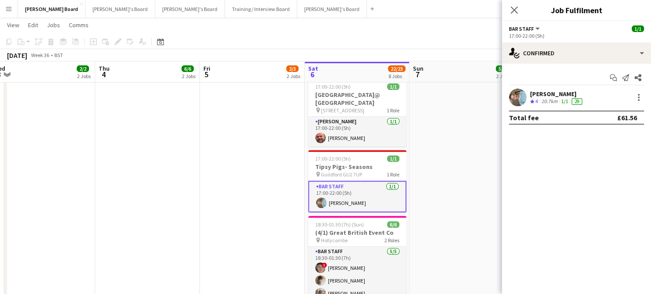
click at [17, 187] on app-date-cell at bounding box center [42, 89] width 105 height 566
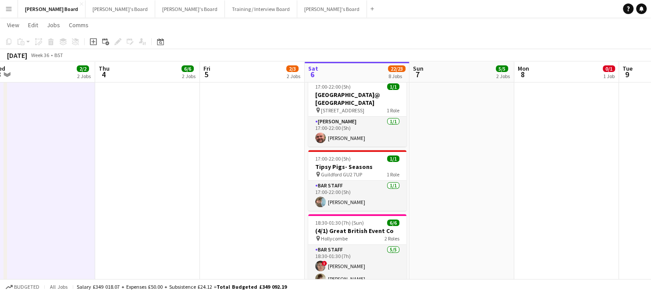
click at [18, 155] on app-date-cell at bounding box center [42, 89] width 105 height 566
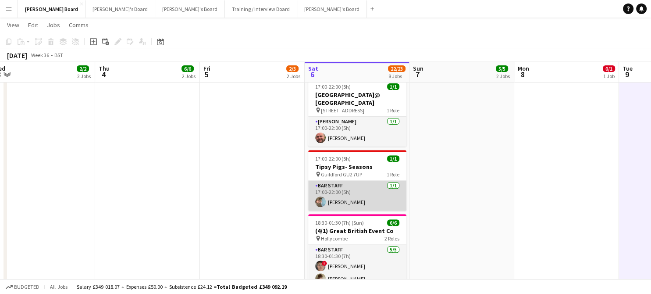
click at [374, 191] on app-card-role "BAR STAFF 1/1 17:00-22:00 (5h) Claudio Favata" at bounding box center [357, 196] width 98 height 30
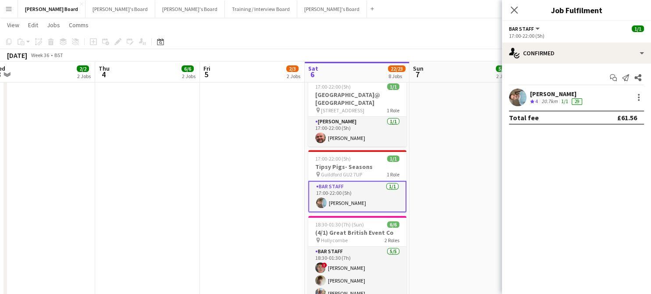
click at [556, 97] on div "[PERSON_NAME]" at bounding box center [557, 94] width 54 height 8
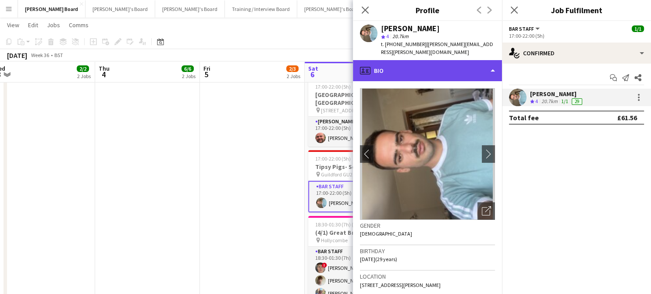
click at [406, 61] on div "profile Bio" at bounding box center [427, 70] width 149 height 21
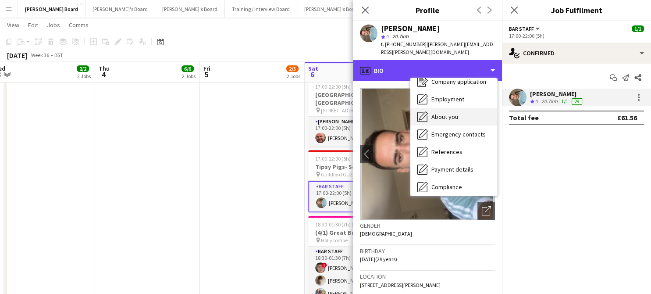
scroll to position [0, 0]
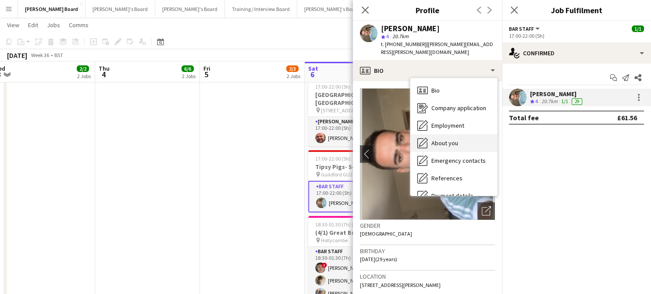
click at [451, 139] on span "About you" at bounding box center [445, 143] width 27 height 8
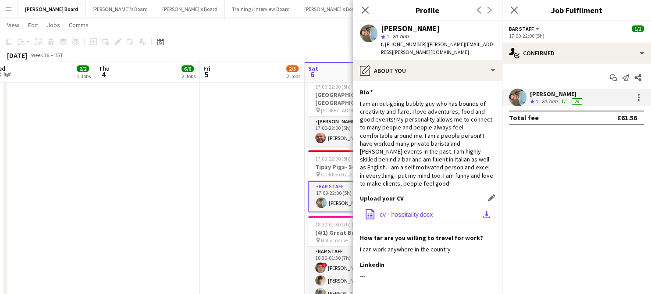
click at [393, 210] on button "office-file-sheet cv - hospitality.docx download-bottom" at bounding box center [427, 215] width 135 height 18
click at [626, 77] on icon at bounding box center [625, 77] width 7 height 7
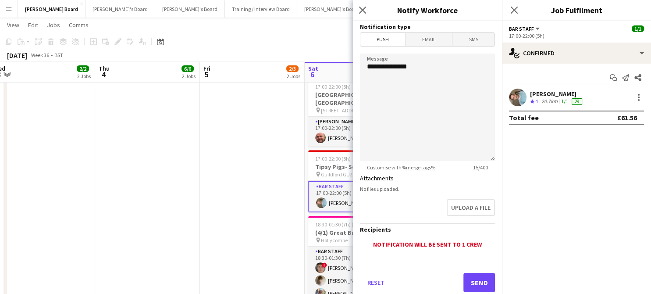
click at [436, 43] on span "Email" at bounding box center [429, 39] width 46 height 13
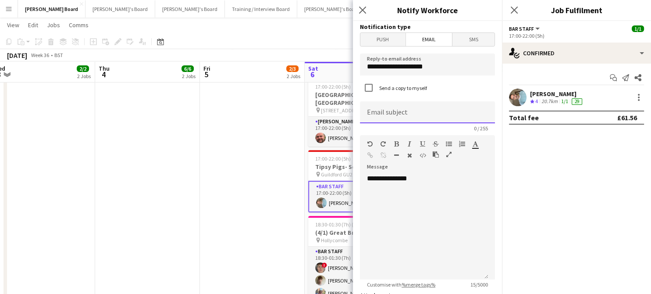
click at [404, 117] on input at bounding box center [427, 112] width 135 height 22
type input "**********"
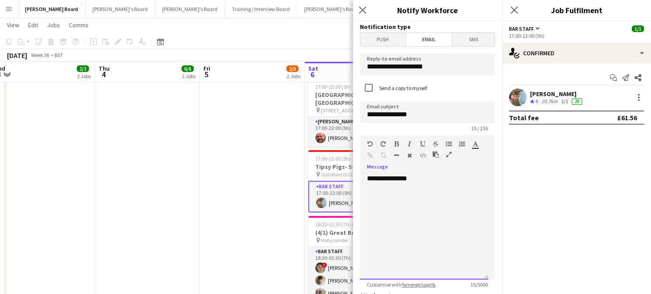
click at [451, 185] on div "**********" at bounding box center [424, 226] width 129 height 105
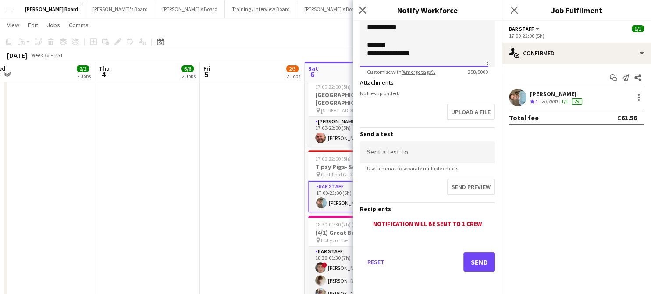
scroll to position [214, 0]
click at [479, 256] on button "Send" at bounding box center [480, 260] width 32 height 19
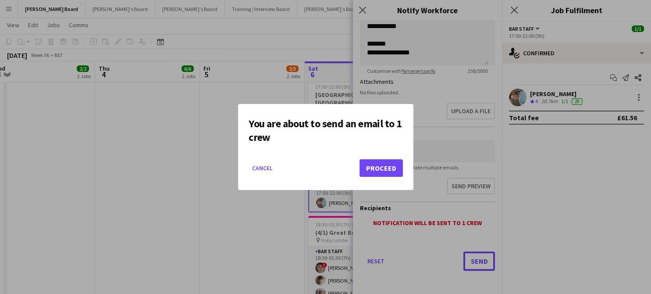
scroll to position [0, 0]
click at [398, 165] on button "Proceed" at bounding box center [381, 168] width 43 height 18
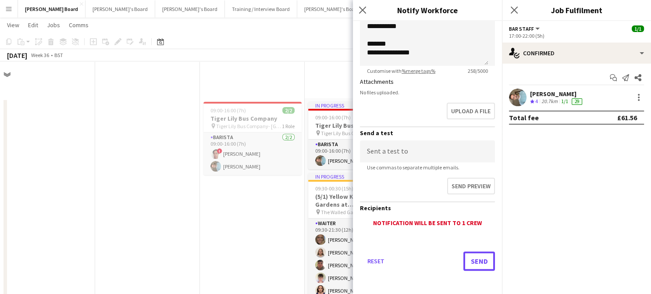
scroll to position [292, 0]
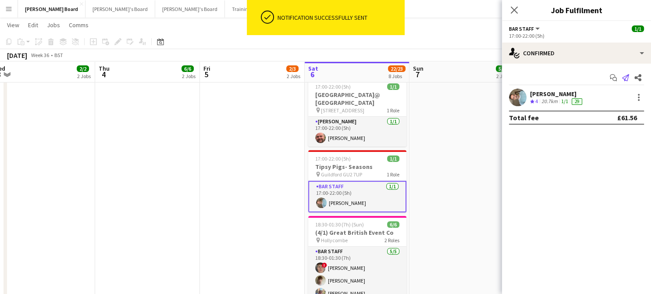
click at [624, 78] on icon "Send notification" at bounding box center [625, 77] width 7 height 7
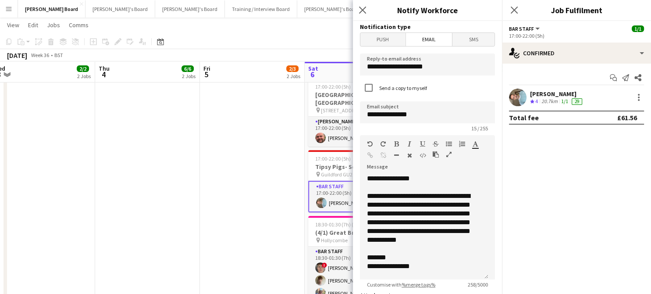
click at [378, 39] on span "Push" at bounding box center [383, 39] width 45 height 13
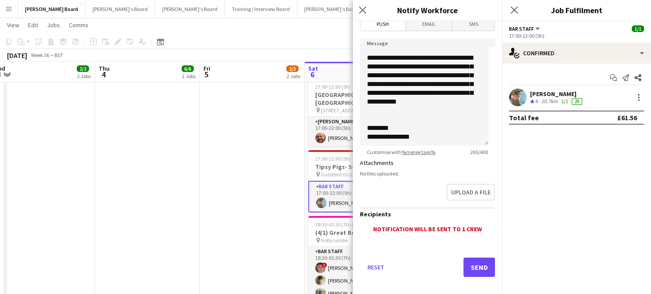
scroll to position [23, 0]
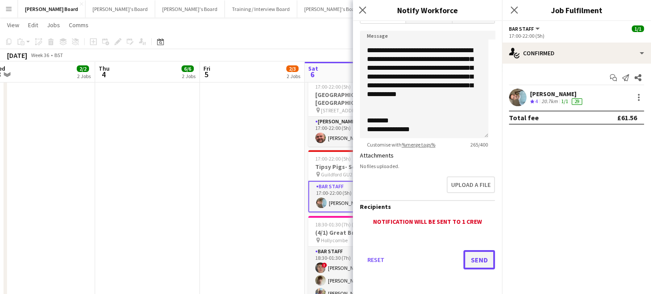
click at [473, 265] on button "Send" at bounding box center [480, 259] width 32 height 19
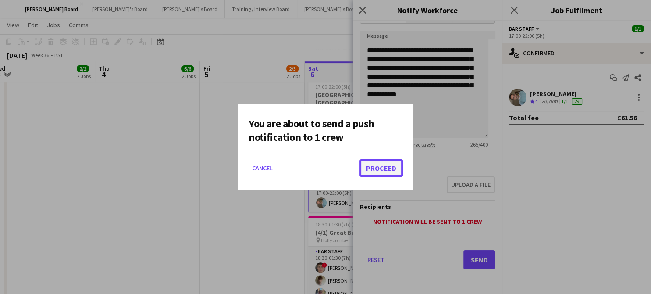
click at [379, 161] on button "Proceed" at bounding box center [381, 168] width 43 height 18
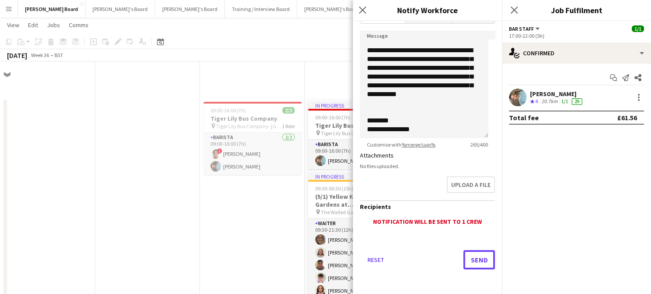
scroll to position [292, 0]
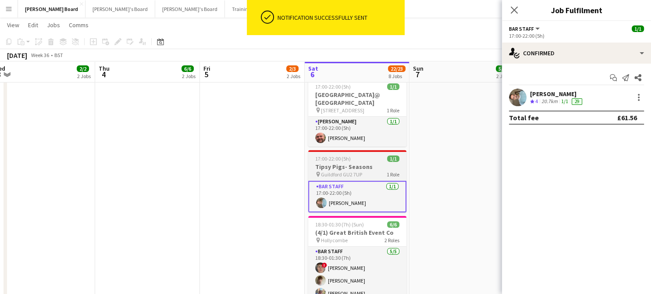
click at [347, 163] on h3 "Tipsy Pigs- Seasons" at bounding box center [357, 167] width 98 height 8
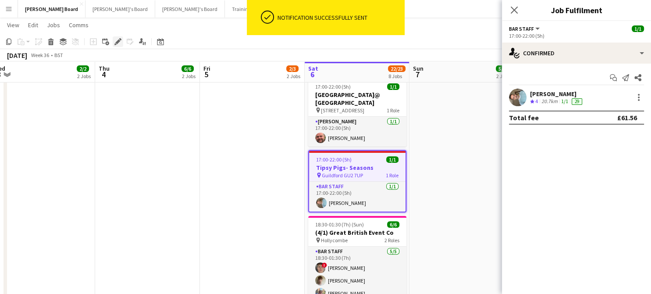
click at [117, 42] on icon at bounding box center [117, 41] width 5 height 5
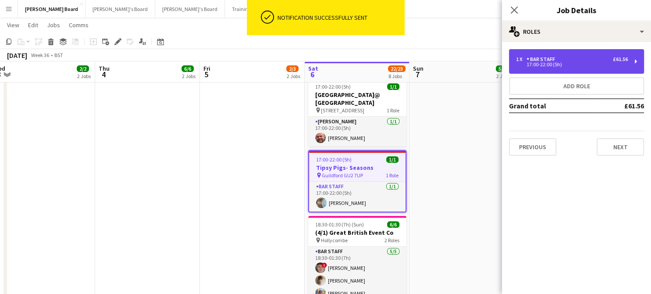
click at [588, 58] on div "1 x BAR STAFF £61.56" at bounding box center [572, 59] width 112 height 6
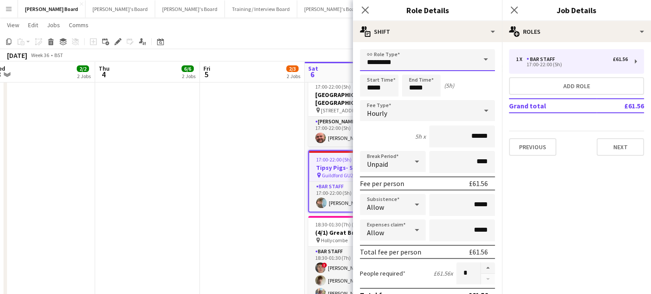
click at [398, 55] on input "*********" at bounding box center [427, 60] width 135 height 22
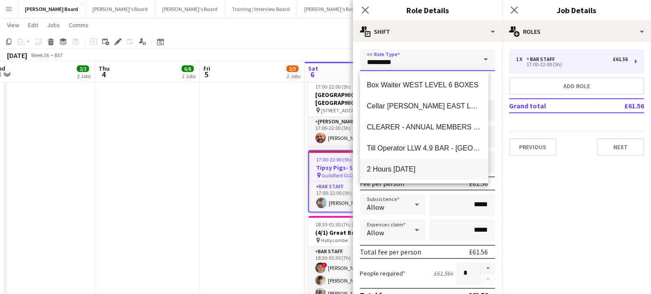
scroll to position [58, 0]
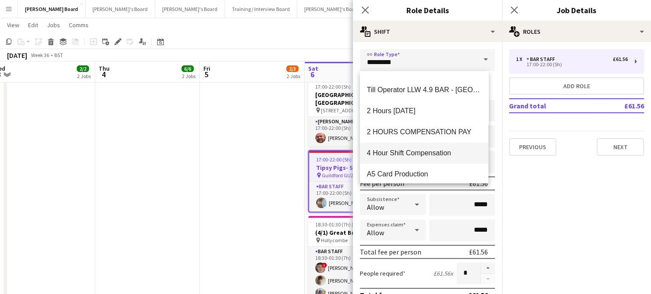
click at [442, 154] on span "4 Hour Shift Compensation" at bounding box center [424, 153] width 114 height 8
type input "**********"
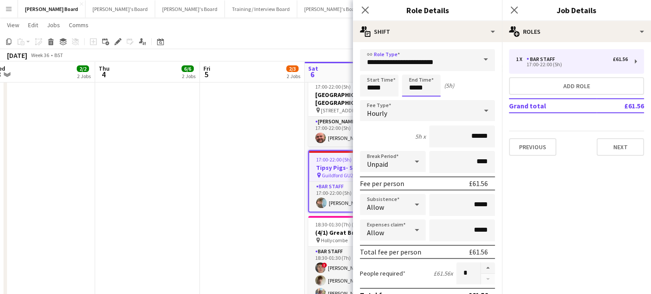
click at [426, 86] on input "*****" at bounding box center [421, 86] width 39 height 22
type input "*****"
click at [414, 102] on div at bounding box center [413, 101] width 18 height 9
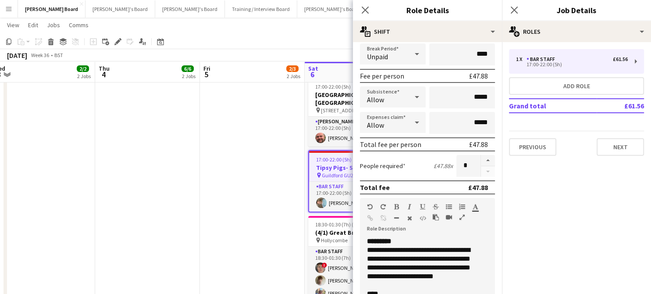
scroll to position [175, 0]
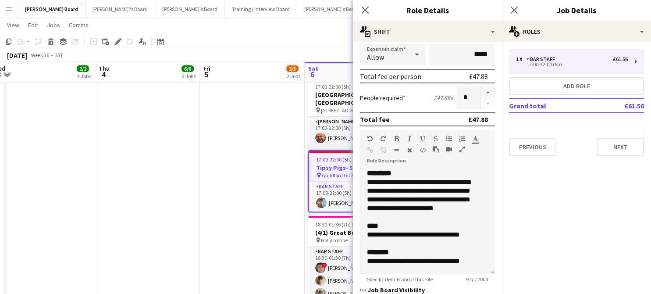
click at [237, 177] on app-date-cell "09:00-16:00 (7h) 2/2 Tiger Lily Bus Company pin Tiger Lily Bus Company- Hampton…" at bounding box center [252, 89] width 105 height 566
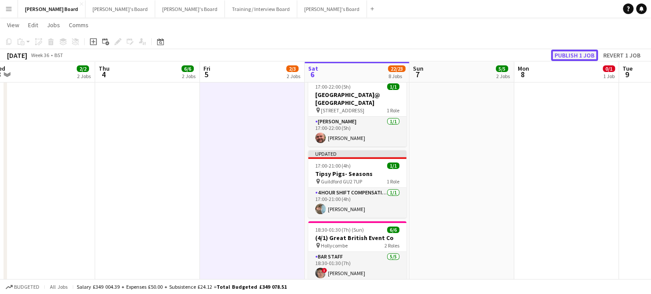
click at [588, 56] on button "Publish 1 job" at bounding box center [574, 55] width 47 height 11
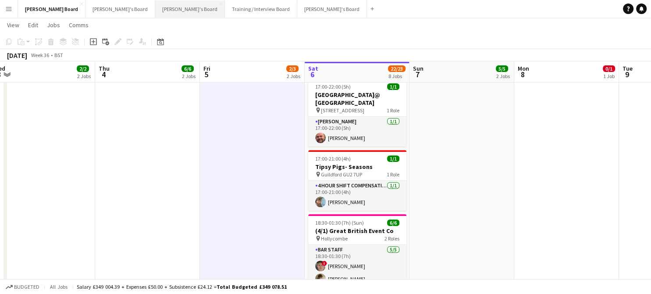
click at [155, 7] on button "[PERSON_NAME]'s Board Close" at bounding box center [190, 8] width 70 height 17
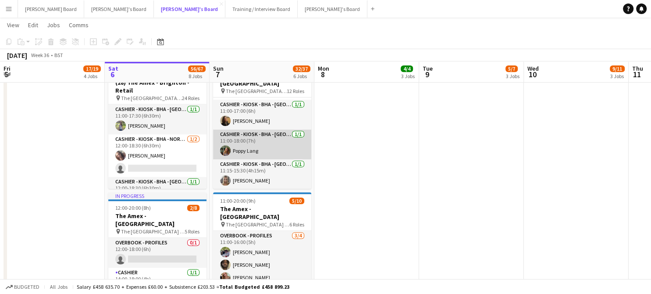
scroll to position [117, 0]
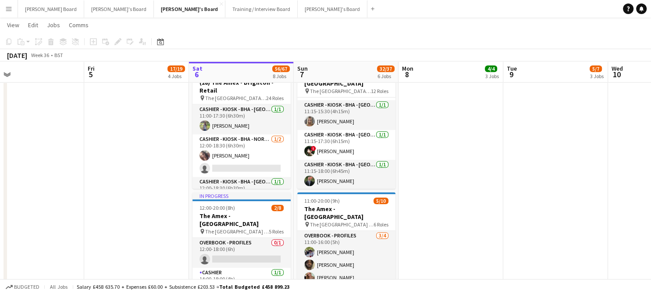
drag, startPoint x: 379, startPoint y: 210, endPoint x: 362, endPoint y: 190, distance: 26.7
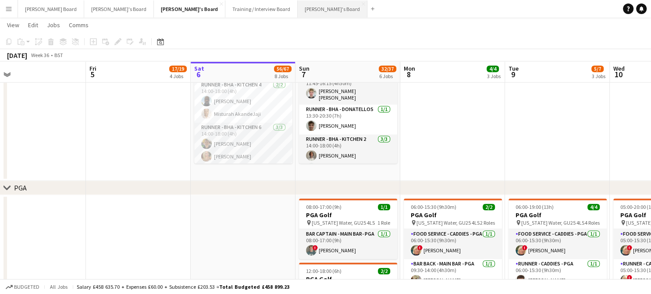
click at [298, 9] on button "[PERSON_NAME]'s Board Close" at bounding box center [333, 8] width 70 height 17
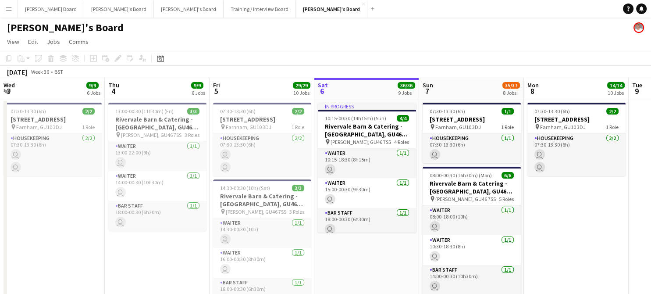
drag, startPoint x: 155, startPoint y: 145, endPoint x: 498, endPoint y: 156, distance: 343.6
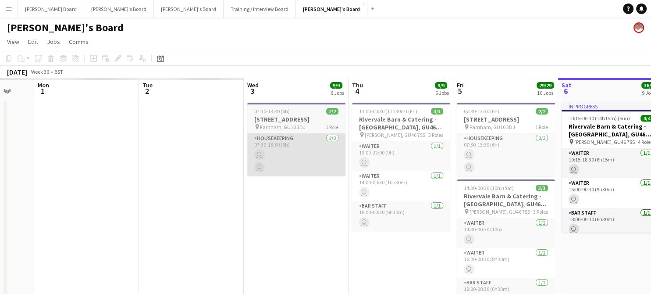
drag, startPoint x: 256, startPoint y: 171, endPoint x: 537, endPoint y: 143, distance: 282.9
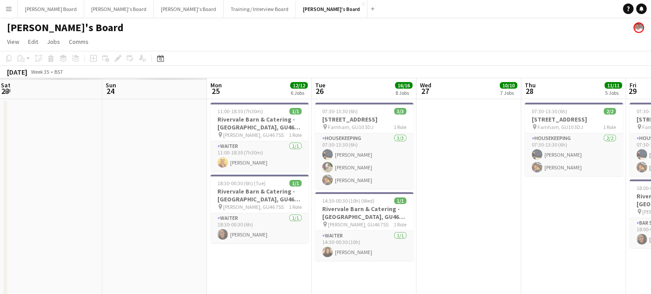
drag, startPoint x: 262, startPoint y: 182, endPoint x: 411, endPoint y: 163, distance: 149.5
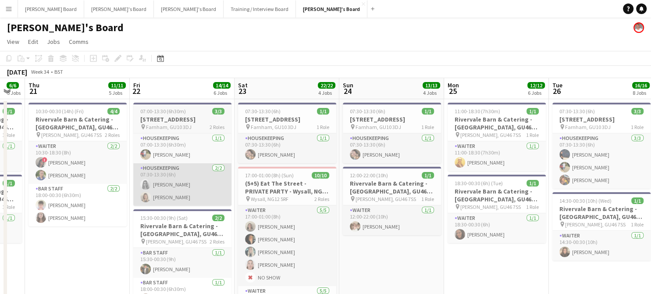
drag, startPoint x: 254, startPoint y: 196, endPoint x: 410, endPoint y: 182, distance: 156.4
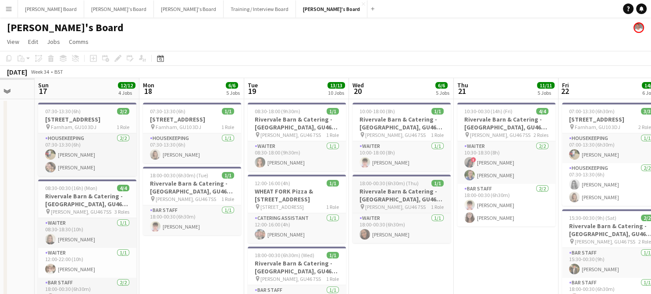
drag, startPoint x: 167, startPoint y: 201, endPoint x: 366, endPoint y: 179, distance: 200.4
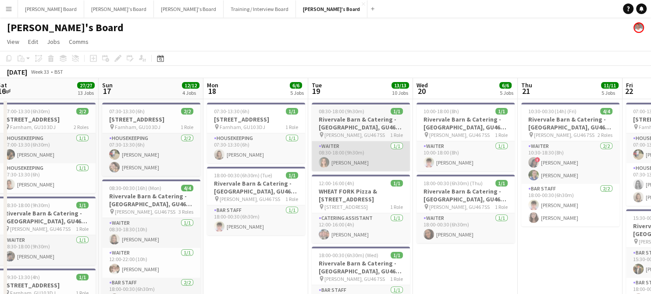
drag, startPoint x: 265, startPoint y: 184, endPoint x: 532, endPoint y: 167, distance: 267.2
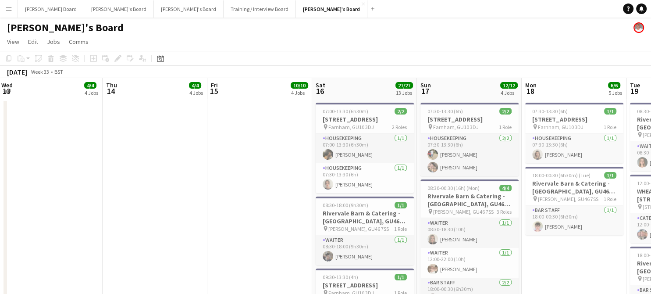
scroll to position [0, 276]
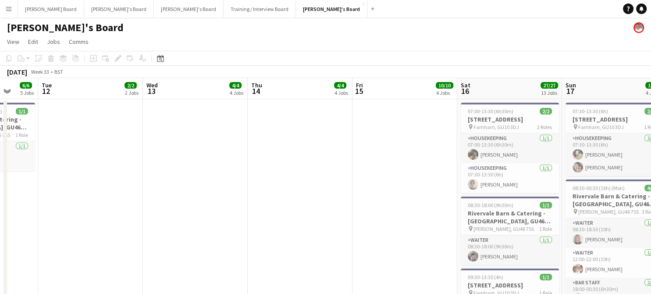
drag, startPoint x: 260, startPoint y: 166, endPoint x: 492, endPoint y: 161, distance: 232.1
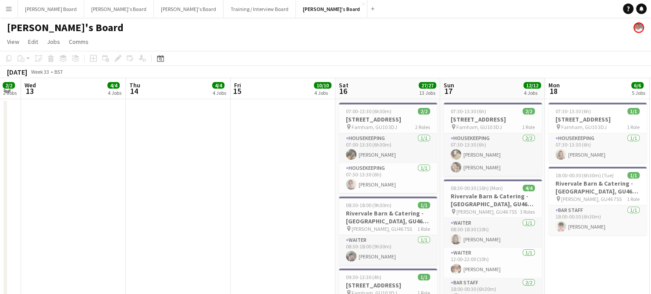
scroll to position [0, 401]
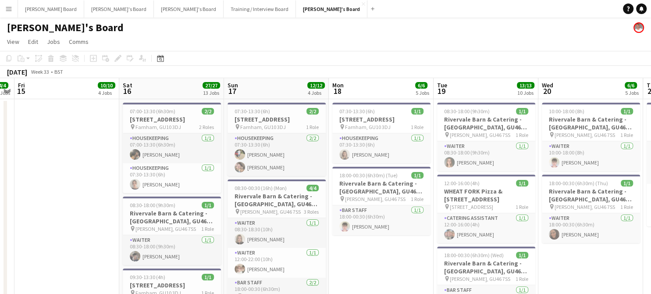
drag, startPoint x: 497, startPoint y: 142, endPoint x: 185, endPoint y: 160, distance: 311.9
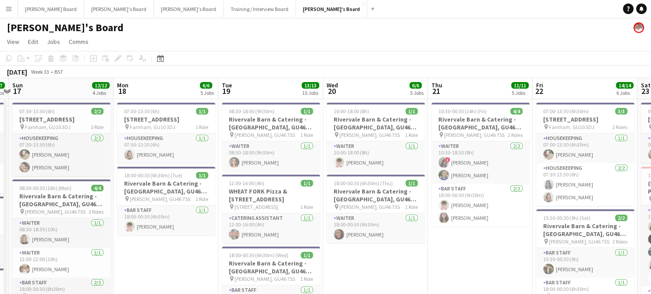
drag, startPoint x: 396, startPoint y: 143, endPoint x: 181, endPoint y: 147, distance: 215.4
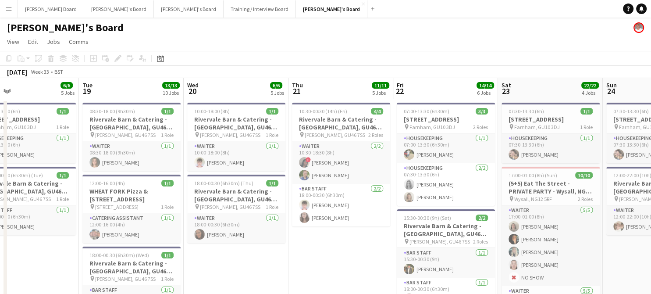
drag, startPoint x: 451, startPoint y: 138, endPoint x: 331, endPoint y: 149, distance: 120.3
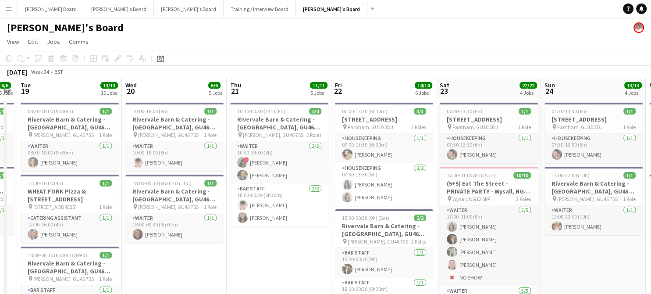
scroll to position [0, 415]
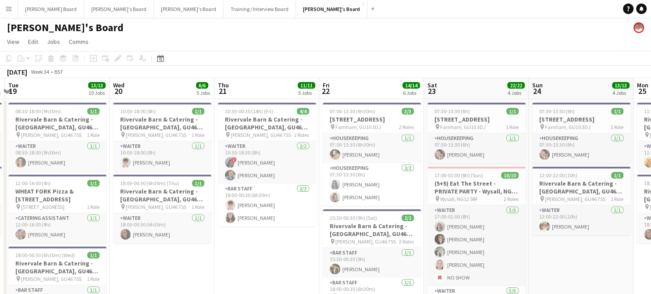
drag, startPoint x: 504, startPoint y: 143, endPoint x: 435, endPoint y: 157, distance: 70.1
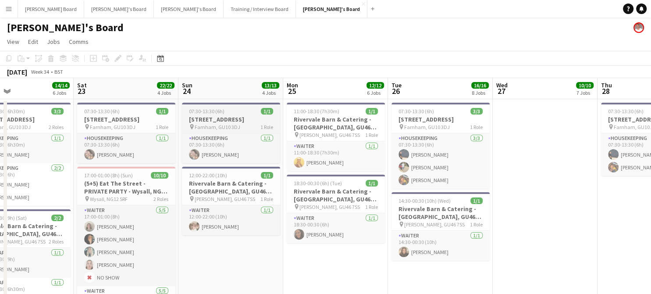
drag, startPoint x: 571, startPoint y: 131, endPoint x: 161, endPoint y: 126, distance: 410.6
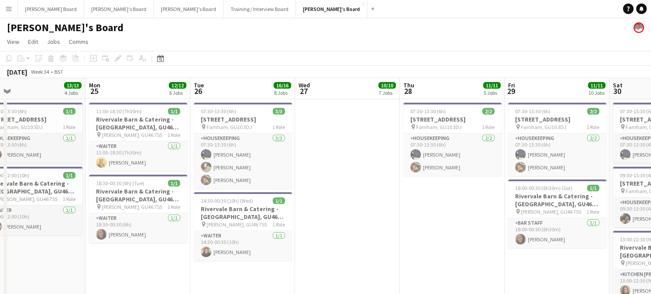
drag, startPoint x: 462, startPoint y: 131, endPoint x: 213, endPoint y: 146, distance: 250.0
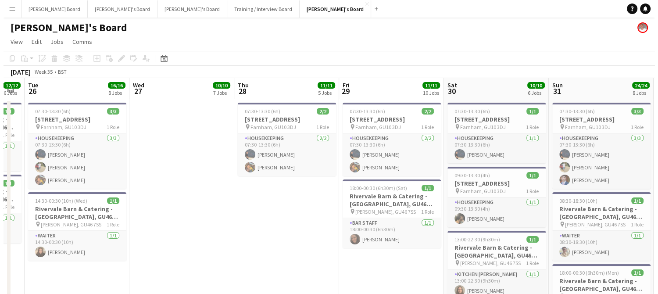
scroll to position [0, 309]
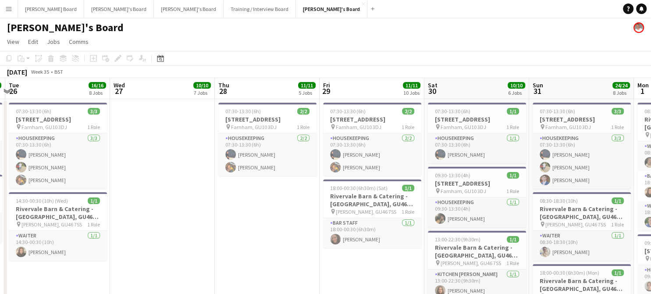
drag, startPoint x: 444, startPoint y: 141, endPoint x: 415, endPoint y: 144, distance: 30.0
click at [296, 14] on button "Jakub's Board Close" at bounding box center [332, 8] width 72 height 17
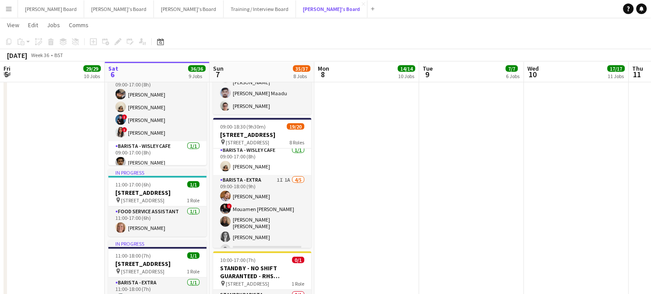
scroll to position [58, 0]
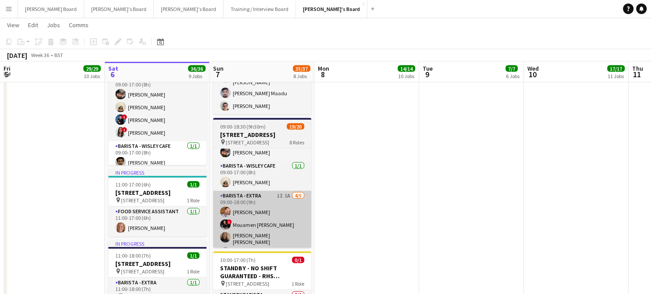
click at [275, 238] on app-card-role "Barista - EXTRA 1I 1A 4/5 09:00-18:00 (9h) Harry Watts ! Mouamen Abdalla Sofia …" at bounding box center [262, 232] width 98 height 83
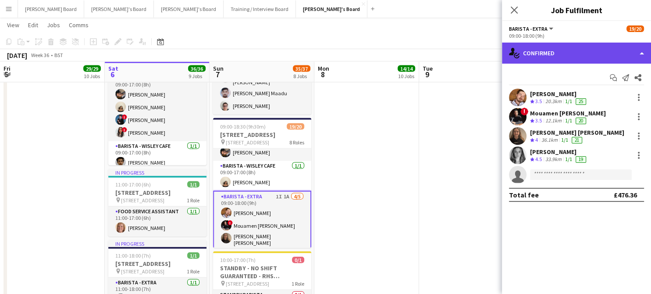
click at [566, 46] on div "single-neutral-actions-check-2 Confirmed" at bounding box center [576, 53] width 149 height 21
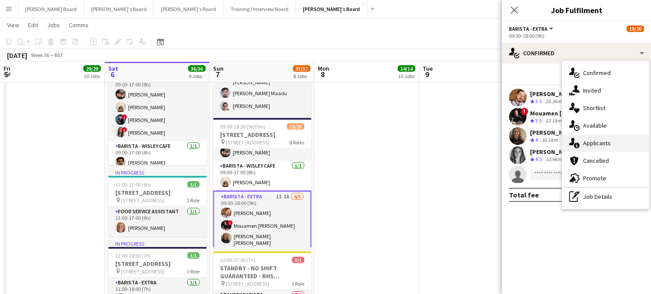
click at [581, 145] on div "single-neutral-actions-information Applicants" at bounding box center [605, 143] width 87 height 18
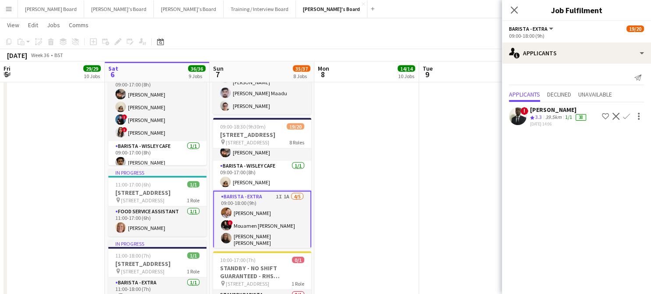
click at [616, 114] on app-icon "Decline" at bounding box center [616, 116] width 7 height 7
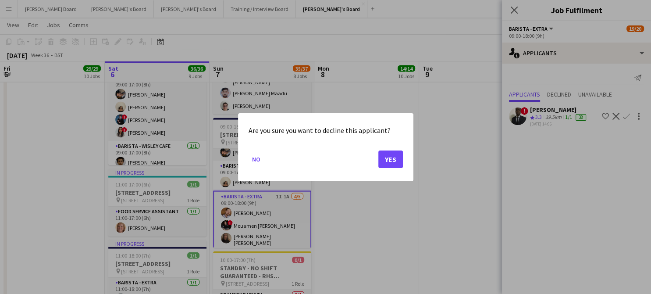
scroll to position [0, 0]
click at [386, 163] on button "Yes" at bounding box center [391, 159] width 25 height 18
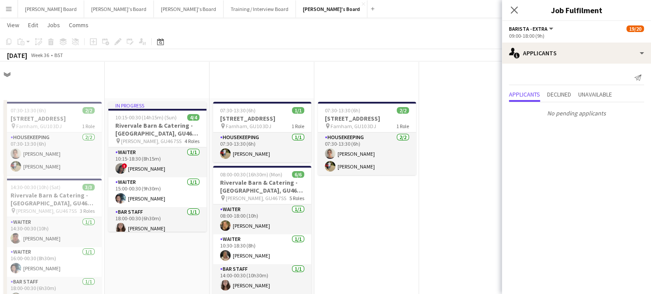
scroll to position [1871, 0]
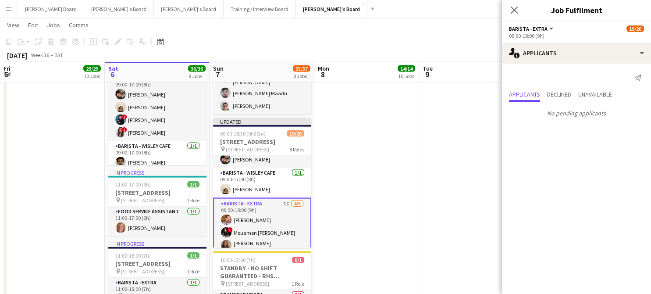
click at [391, 157] on app-date-cell at bounding box center [367, 136] width 105 height 433
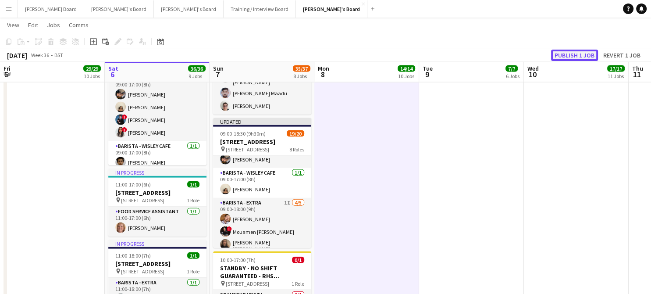
click at [564, 54] on button "Publish 1 job" at bounding box center [574, 55] width 47 height 11
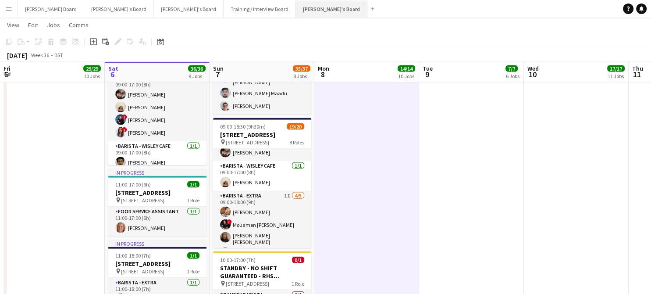
click at [296, 5] on button "Jakub's Board Close" at bounding box center [332, 8] width 72 height 17
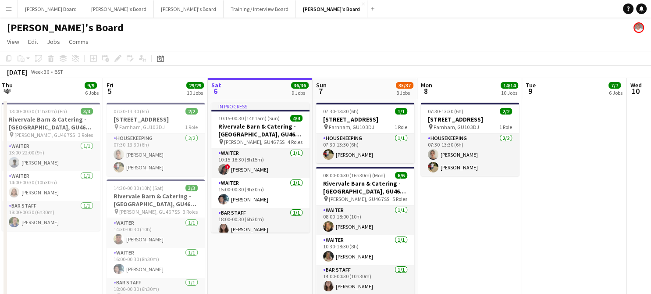
scroll to position [0, 267]
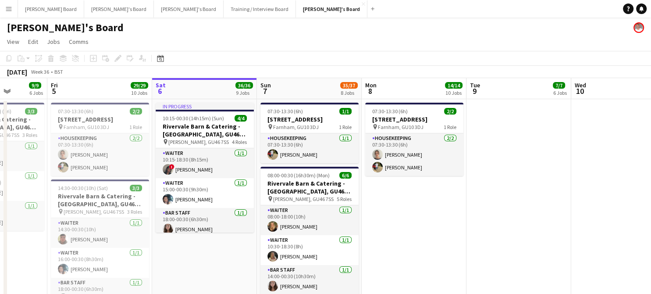
drag, startPoint x: 136, startPoint y: 256, endPoint x: 286, endPoint y: 240, distance: 151.3
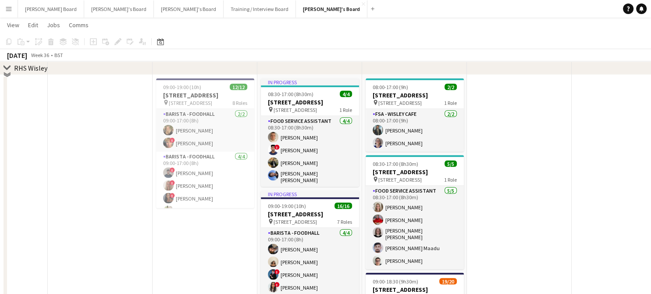
scroll to position [1696, 0]
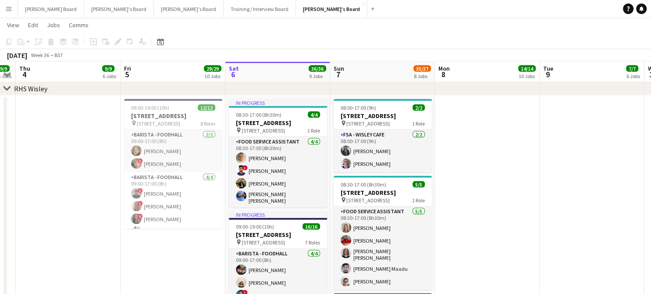
drag, startPoint x: 572, startPoint y: 226, endPoint x: 535, endPoint y: 232, distance: 37.4
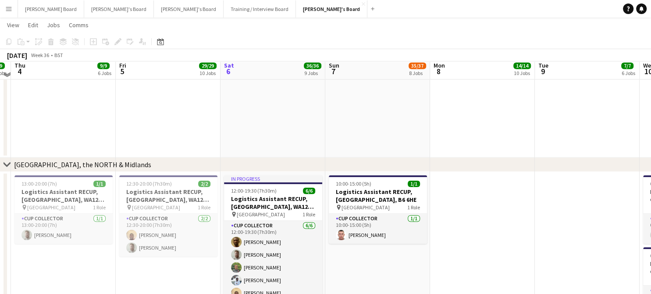
scroll to position [1287, 0]
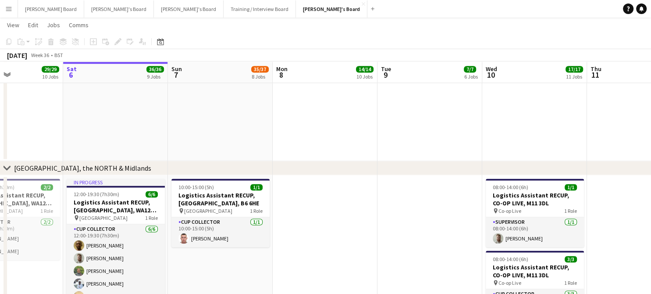
drag, startPoint x: 445, startPoint y: 226, endPoint x: 277, endPoint y: 219, distance: 168.2
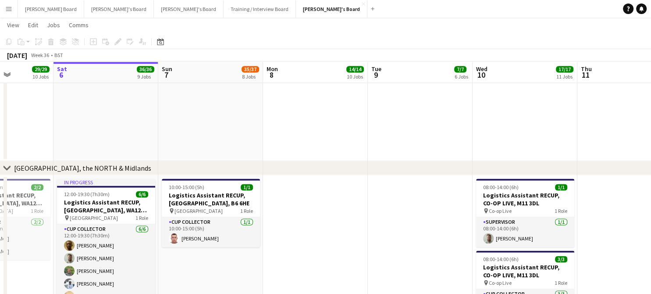
scroll to position [0, 282]
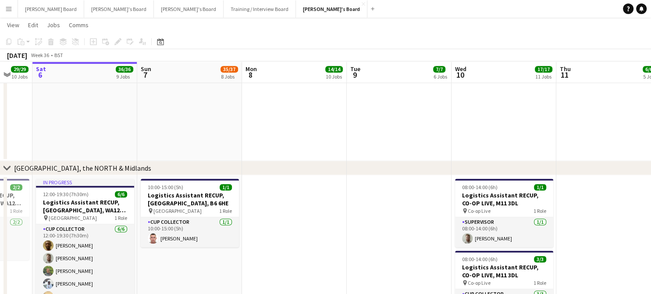
drag, startPoint x: 373, startPoint y: 222, endPoint x: 353, endPoint y: 225, distance: 20.3
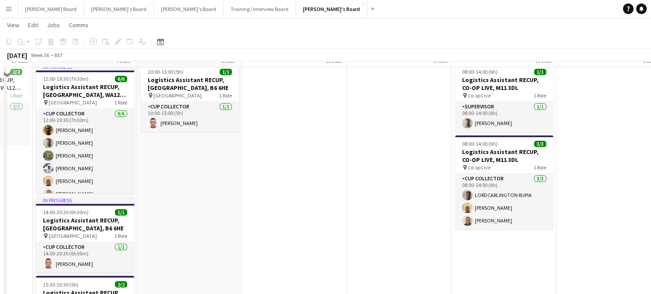
scroll to position [1404, 0]
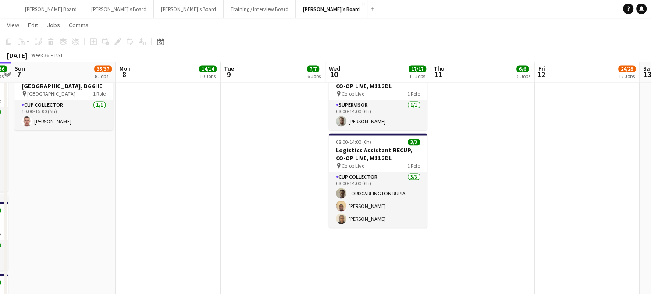
drag, startPoint x: 365, startPoint y: 225, endPoint x: 182, endPoint y: 229, distance: 182.5
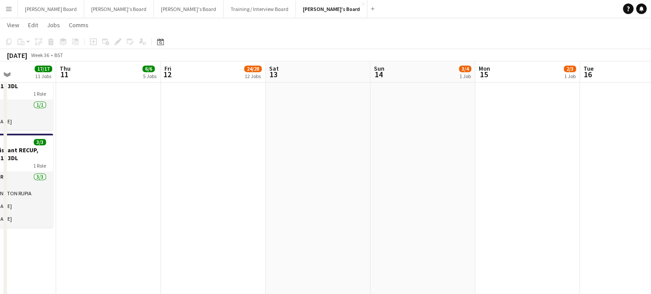
drag, startPoint x: 549, startPoint y: 219, endPoint x: 140, endPoint y: 231, distance: 409.0
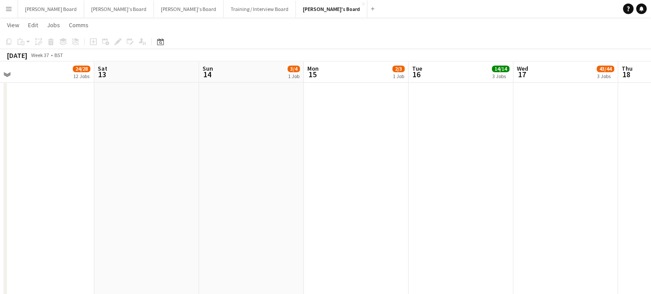
drag, startPoint x: 465, startPoint y: 211, endPoint x: 100, endPoint y: 222, distance: 365.2
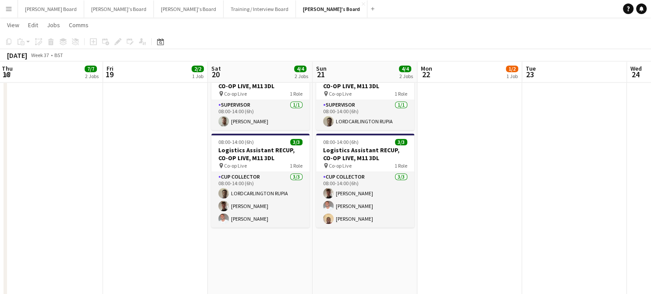
drag, startPoint x: 475, startPoint y: 205, endPoint x: 144, endPoint y: 211, distance: 330.8
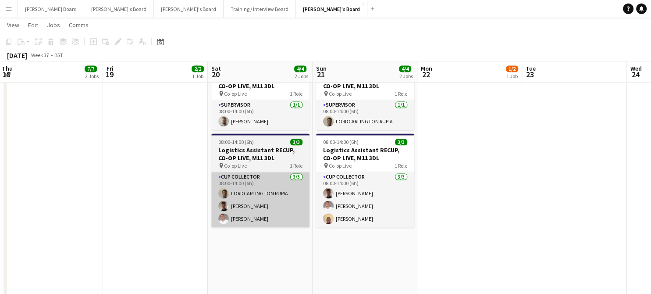
scroll to position [0, 319]
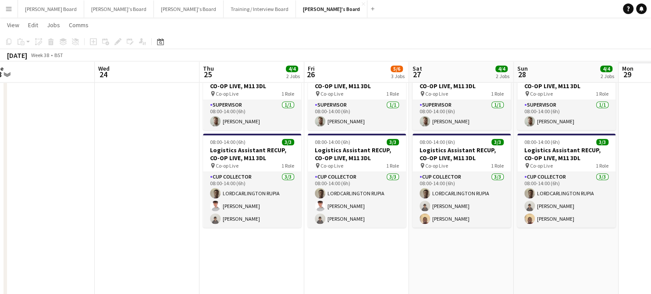
drag, startPoint x: 520, startPoint y: 225, endPoint x: 82, endPoint y: 233, distance: 437.4
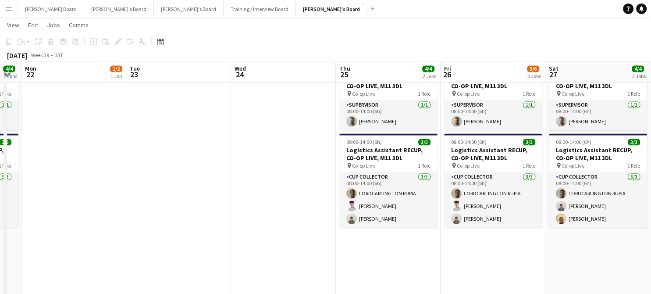
drag, startPoint x: 347, startPoint y: 243, endPoint x: -7, endPoint y: 213, distance: 355.3
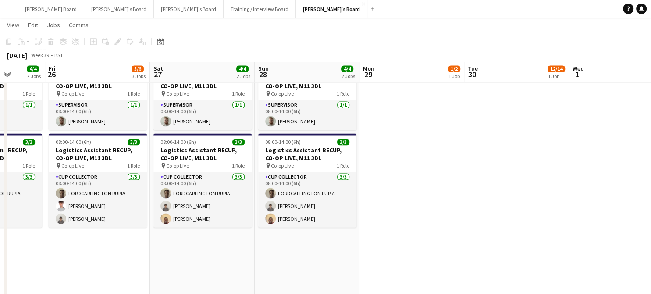
drag, startPoint x: 363, startPoint y: 227, endPoint x: 177, endPoint y: 252, distance: 188.0
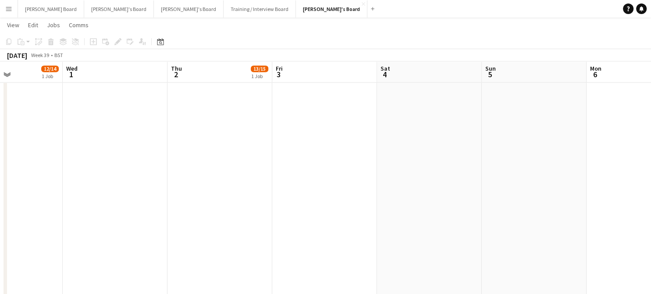
drag, startPoint x: 207, startPoint y: 240, endPoint x: 247, endPoint y: 216, distance: 47.0
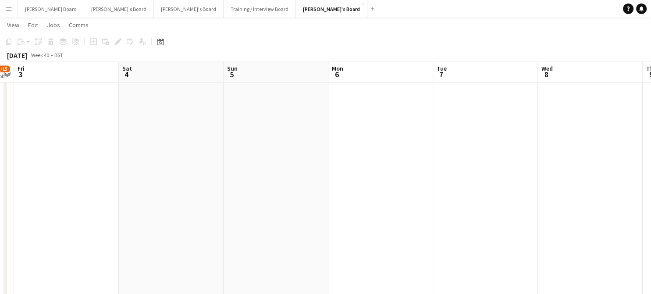
drag, startPoint x: 401, startPoint y: 206, endPoint x: 177, endPoint y: 219, distance: 225.0
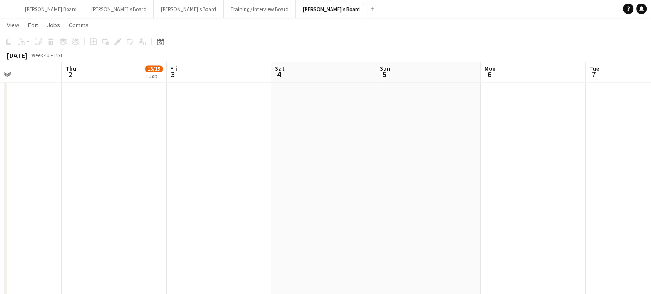
drag, startPoint x: 181, startPoint y: 217, endPoint x: 544, endPoint y: 227, distance: 363.4
drag, startPoint x: 178, startPoint y: 191, endPoint x: 488, endPoint y: 187, distance: 310.2
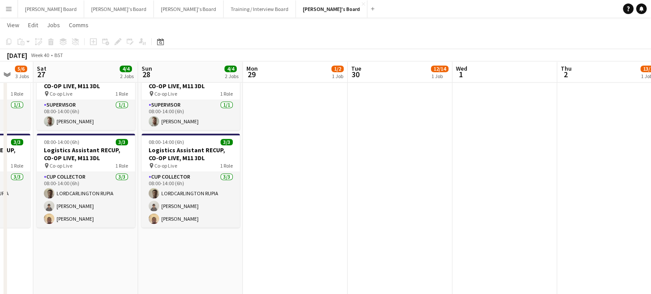
drag, startPoint x: 304, startPoint y: 193, endPoint x: 468, endPoint y: 193, distance: 164.1
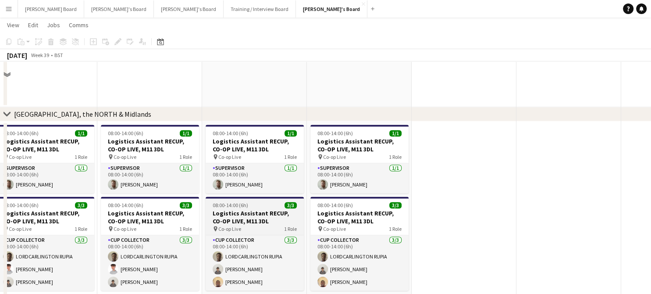
scroll to position [1287, 0]
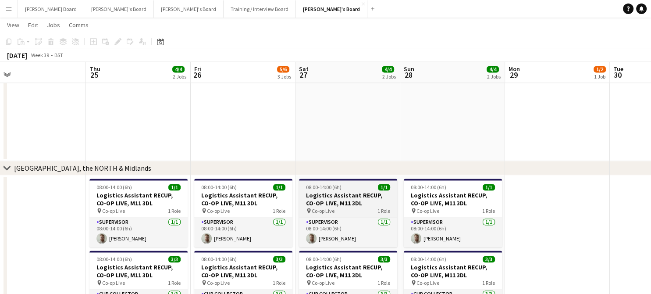
drag, startPoint x: 211, startPoint y: 225, endPoint x: 495, endPoint y: 214, distance: 284.5
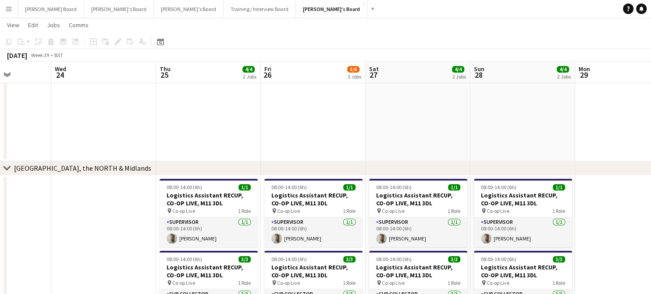
drag, startPoint x: 179, startPoint y: 231, endPoint x: 465, endPoint y: 229, distance: 286.9
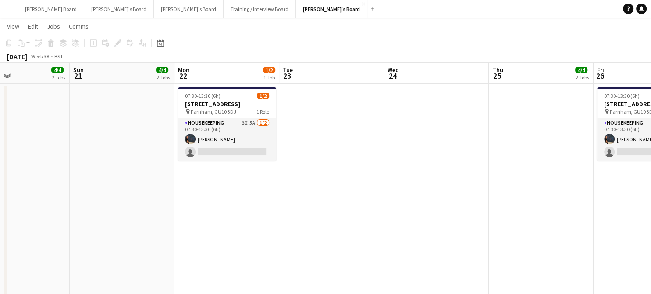
scroll to position [0, 0]
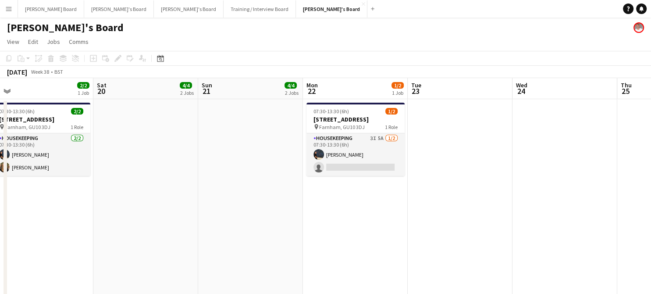
drag, startPoint x: 299, startPoint y: 193, endPoint x: 425, endPoint y: 195, distance: 126.3
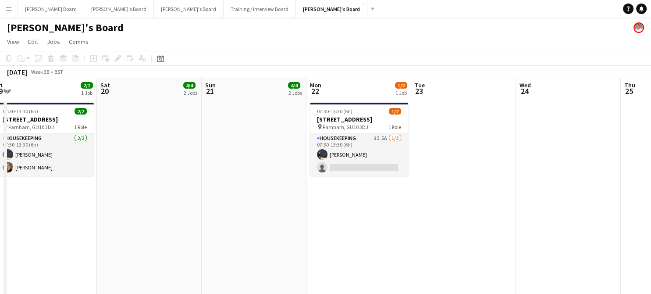
drag, startPoint x: 381, startPoint y: 167, endPoint x: 360, endPoint y: 185, distance: 27.7
click at [381, 167] on app-card-role "Housekeeping 3I 5A 1/2 07:30-13:30 (6h) Grace ramsay single-neutral-actions" at bounding box center [359, 154] width 98 height 43
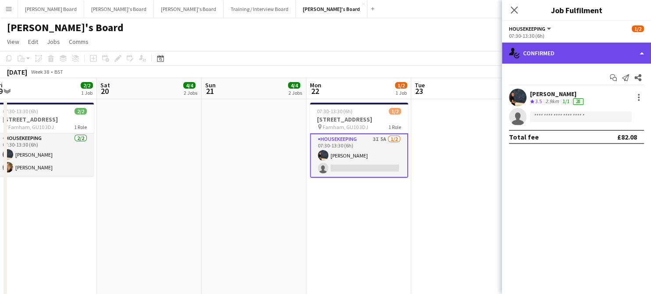
click at [547, 61] on div "single-neutral-actions-check-2 Confirmed" at bounding box center [576, 53] width 149 height 21
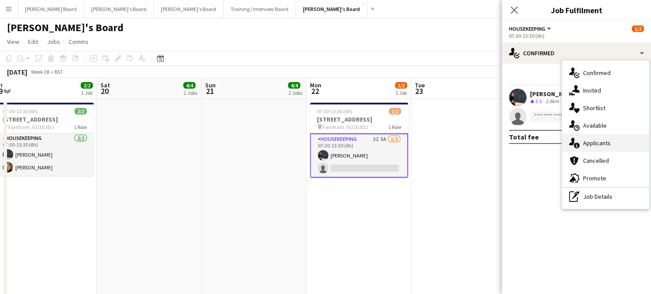
click at [603, 139] on span "Applicants" at bounding box center [597, 143] width 28 height 8
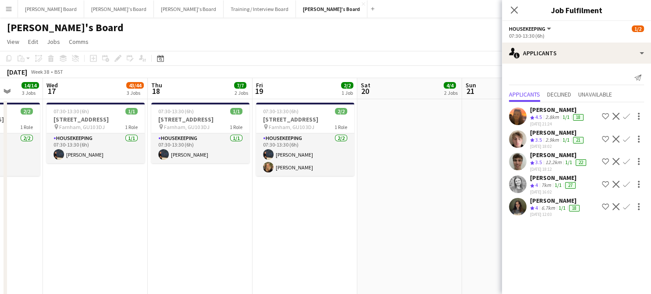
drag, startPoint x: 222, startPoint y: 233, endPoint x: 491, endPoint y: 193, distance: 272.2
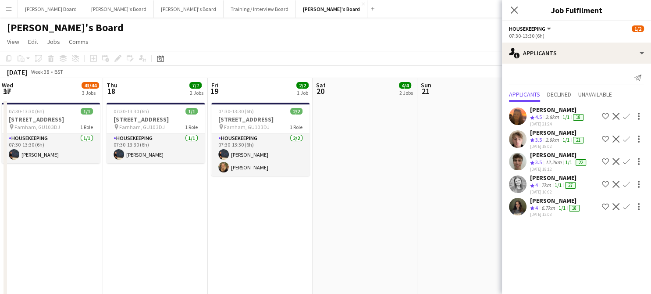
drag, startPoint x: 474, startPoint y: 195, endPoint x: 459, endPoint y: 219, distance: 28.7
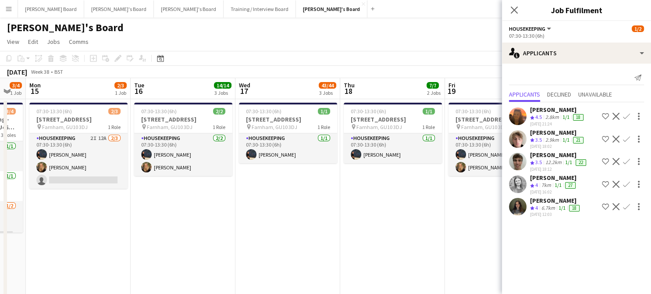
drag, startPoint x: 205, startPoint y: 208, endPoint x: 350, endPoint y: 208, distance: 145.6
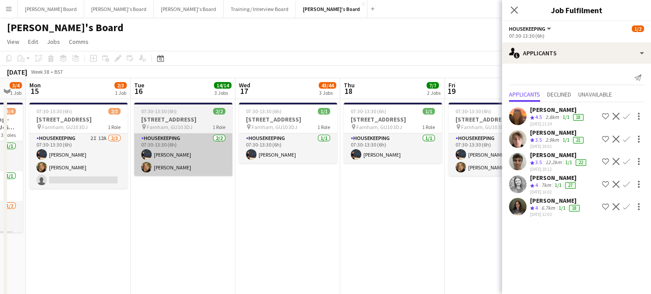
scroll to position [0, 186]
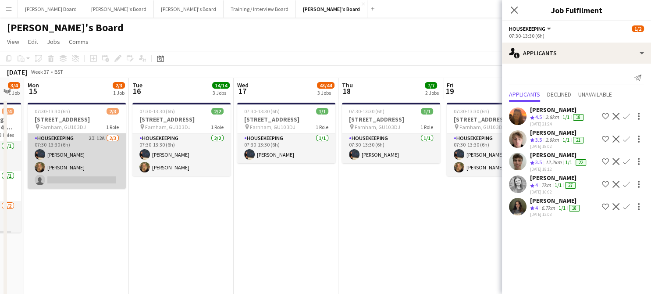
click at [84, 172] on app-card-role "Housekeeping 2I 12A 2/3 07:30-13:30 (6h) Grace ramsay Emilie Baxter single-neut…" at bounding box center [77, 160] width 98 height 55
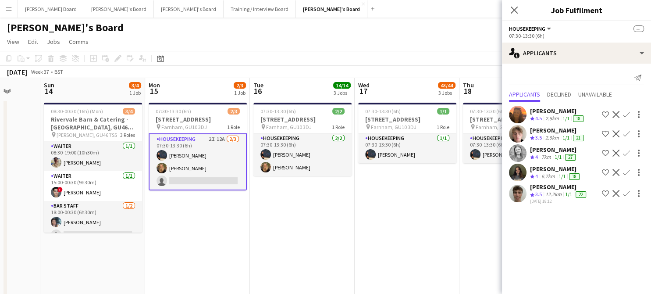
scroll to position [0, 226]
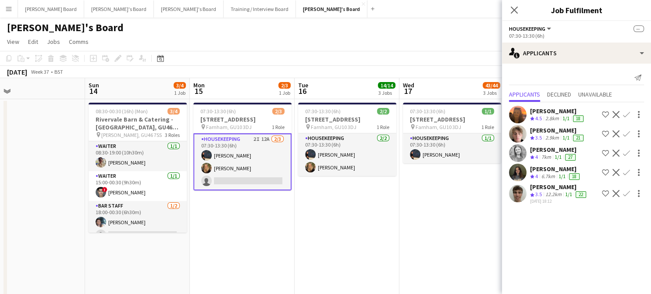
drag, startPoint x: 262, startPoint y: 236, endPoint x: 403, endPoint y: 233, distance: 140.8
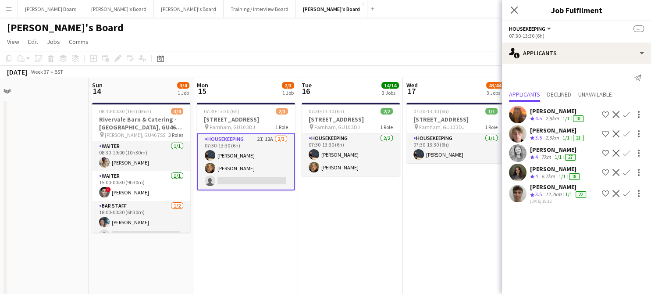
click at [551, 121] on div "2.8km" at bounding box center [552, 118] width 17 height 7
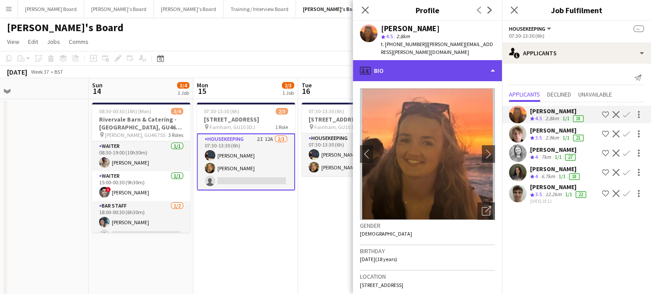
click at [433, 69] on div "profile Bio" at bounding box center [427, 70] width 149 height 21
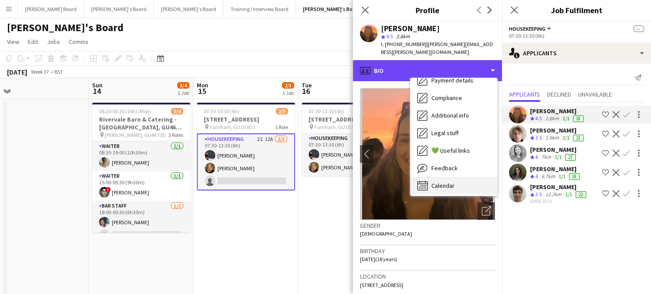
scroll to position [135, 0]
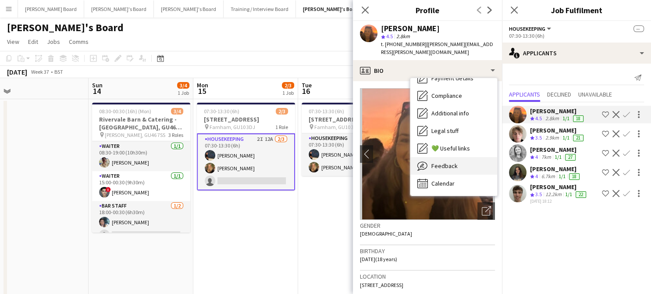
click at [458, 158] on div "Feedback Feedback" at bounding box center [454, 166] width 87 height 18
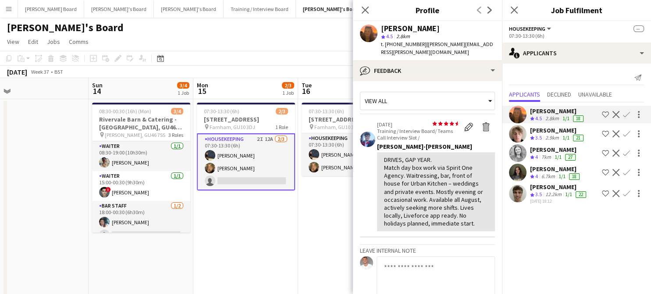
click at [546, 158] on div "7km" at bounding box center [546, 157] width 13 height 7
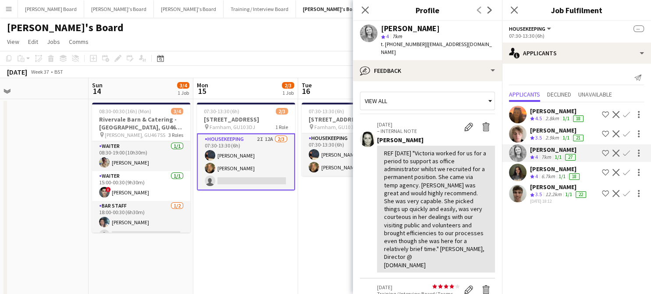
click at [543, 136] on div "Crew rating 3.5" at bounding box center [537, 137] width 14 height 7
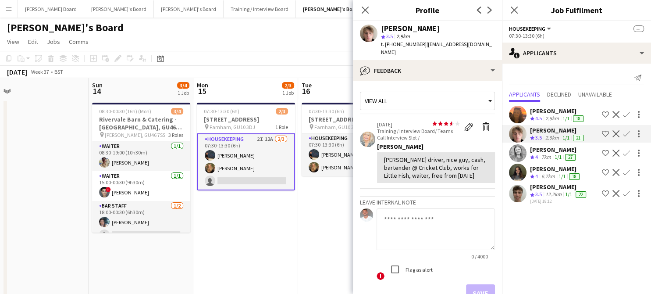
click at [544, 192] on div "Crew rating 3.5" at bounding box center [537, 194] width 14 height 7
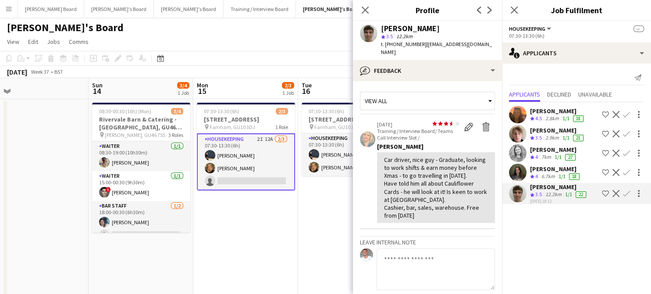
click at [544, 179] on div "6.7km" at bounding box center [548, 176] width 17 height 7
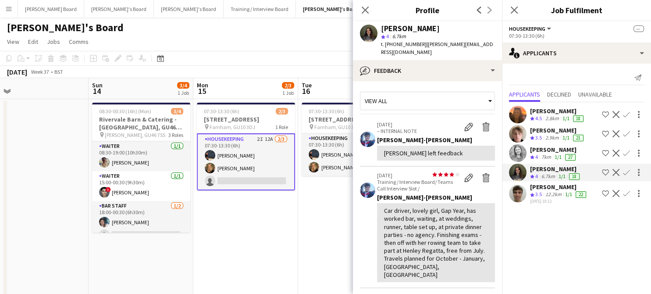
click at [624, 114] on app-icon "Confirm" at bounding box center [626, 114] width 7 height 7
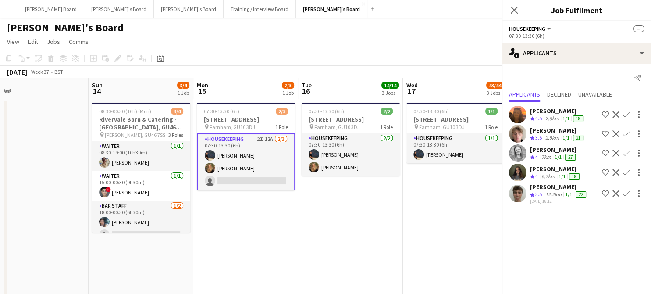
click at [624, 114] on app-icon "Confirm" at bounding box center [626, 114] width 7 height 7
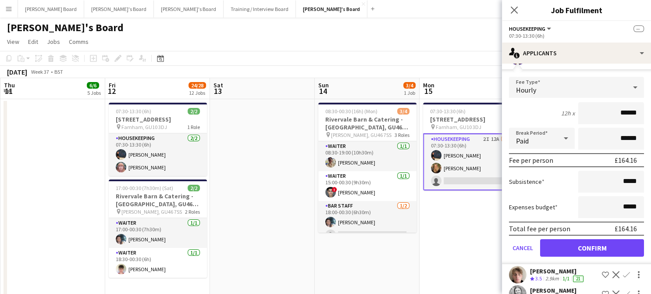
scroll to position [0, 190]
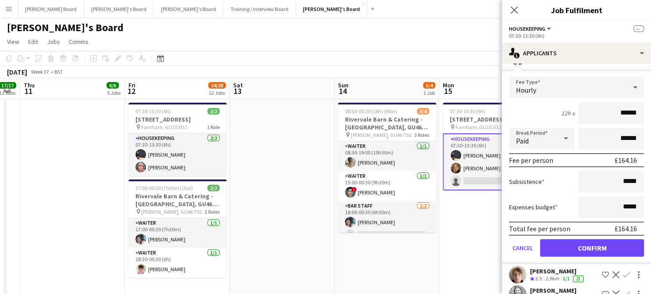
drag, startPoint x: 240, startPoint y: 275, endPoint x: 486, endPoint y: 246, distance: 247.7
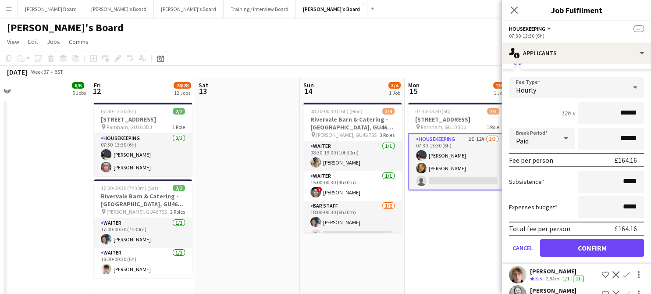
scroll to position [0, 365]
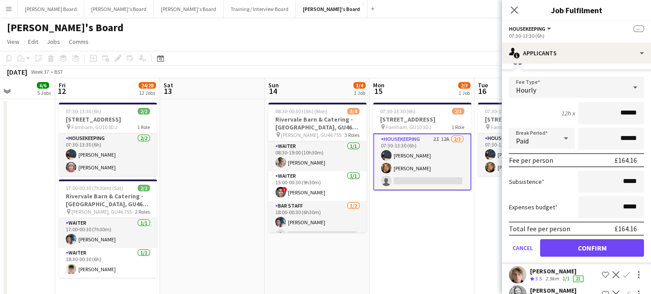
drag, startPoint x: 90, startPoint y: 229, endPoint x: 20, endPoint y: 250, distance: 74.0
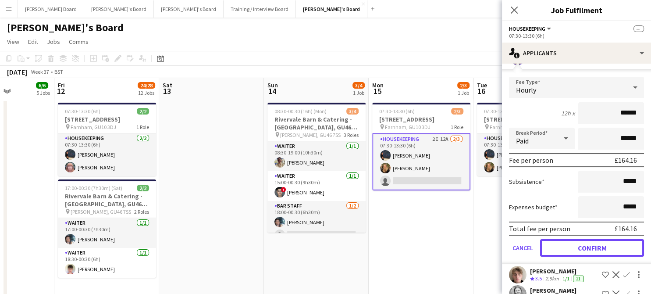
click at [584, 246] on button "Confirm" at bounding box center [592, 248] width 104 height 18
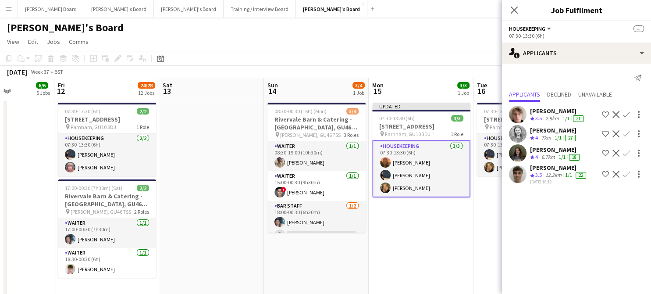
scroll to position [0, 0]
drag, startPoint x: 507, startPoint y: 248, endPoint x: 202, endPoint y: 219, distance: 306.7
click at [430, 223] on app-date-cell "Updated 07:30-13:30 (6h) 3/3 Millbridge Court GU10 3DJ pin Farnham, GU10 3DJ 1 …" at bounding box center [421, 246] width 105 height 295
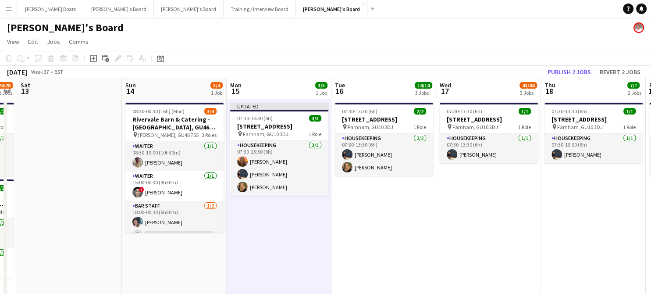
drag, startPoint x: 488, startPoint y: 244, endPoint x: 161, endPoint y: 228, distance: 327.2
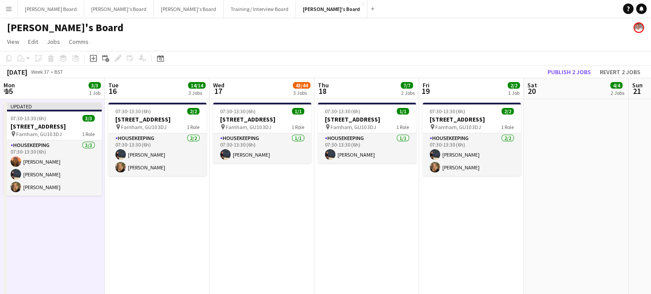
drag, startPoint x: 399, startPoint y: 231, endPoint x: 208, endPoint y: 237, distance: 190.5
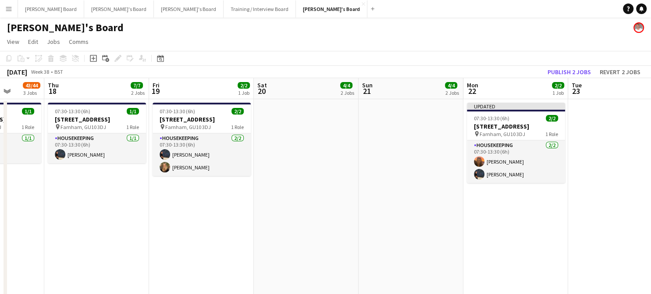
drag, startPoint x: 483, startPoint y: 232, endPoint x: 506, endPoint y: 234, distance: 23.7
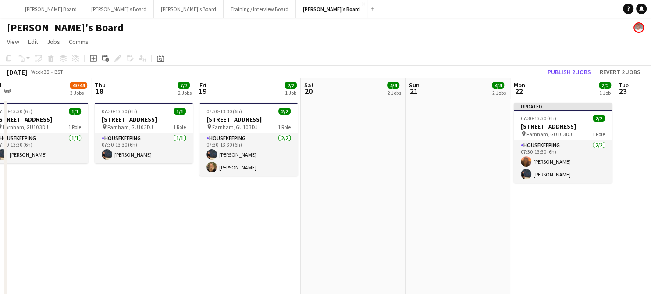
drag, startPoint x: 504, startPoint y: 236, endPoint x: 314, endPoint y: 237, distance: 189.5
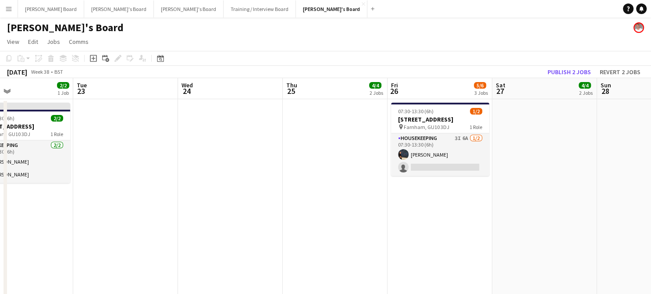
drag, startPoint x: 483, startPoint y: 233, endPoint x: 313, endPoint y: 233, distance: 169.8
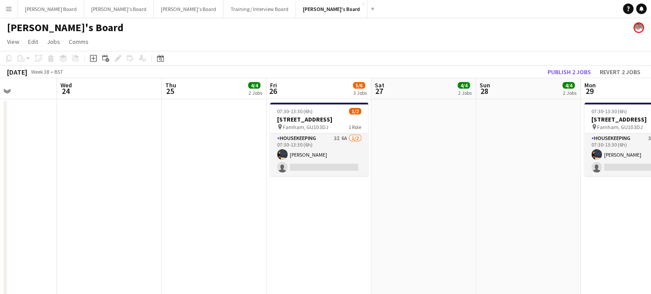
drag, startPoint x: 545, startPoint y: 216, endPoint x: 265, endPoint y: 219, distance: 279.9
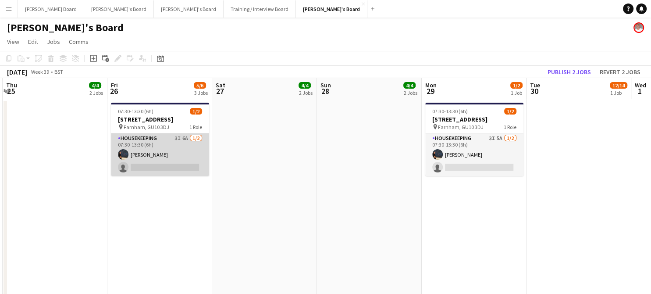
click at [139, 157] on app-card-role "Housekeeping 3I 6A 1/2 07:30-13:30 (6h) Grace ramsay single-neutral-actions" at bounding box center [160, 154] width 98 height 43
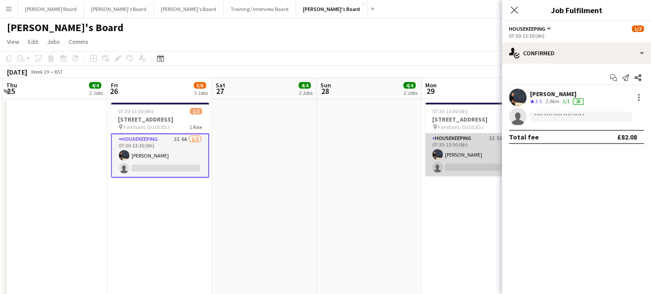
click at [479, 162] on app-card-role "Housekeeping 3I 5A 1/2 07:30-13:30 (6h) Grace ramsay single-neutral-actions" at bounding box center [475, 154] width 98 height 43
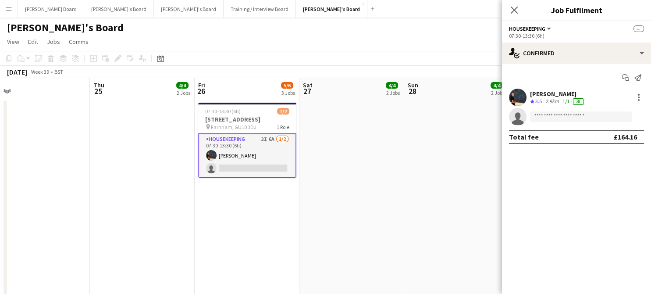
drag, startPoint x: 462, startPoint y: 213, endPoint x: 254, endPoint y: 197, distance: 209.4
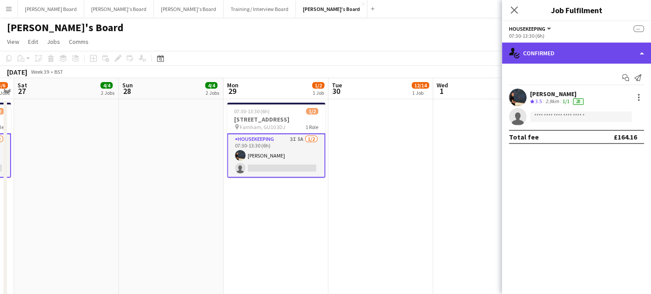
click at [586, 53] on div "single-neutral-actions-check-2 Confirmed" at bounding box center [576, 53] width 149 height 21
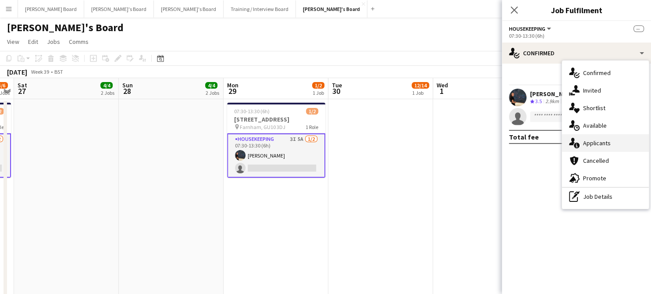
click at [608, 143] on span "Applicants" at bounding box center [597, 143] width 28 height 8
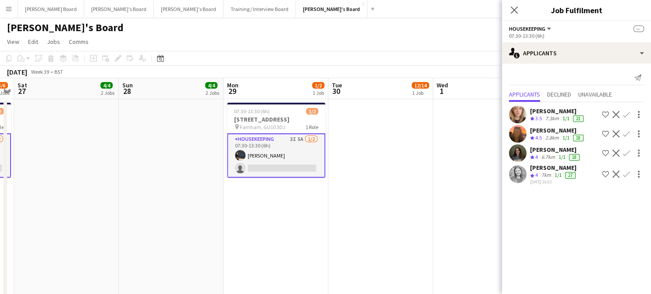
click at [301, 162] on app-card-role "Housekeeping 3I 5A 1/2 07:30-13:30 (6h) Grace ramsay single-neutral-actions" at bounding box center [276, 155] width 98 height 44
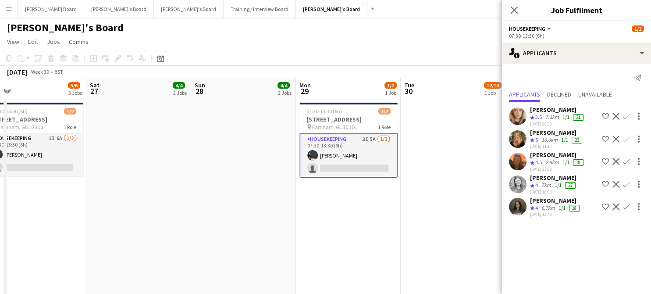
scroll to position [0, 249]
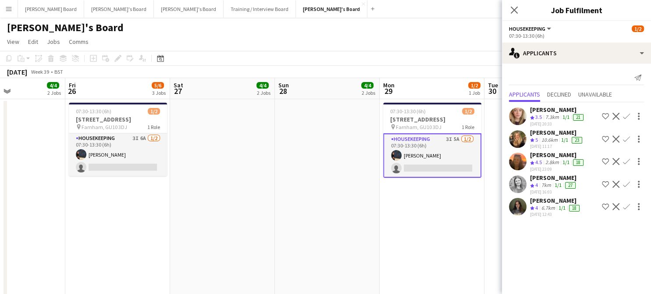
drag, startPoint x: 216, startPoint y: 225, endPoint x: 370, endPoint y: 217, distance: 154.6
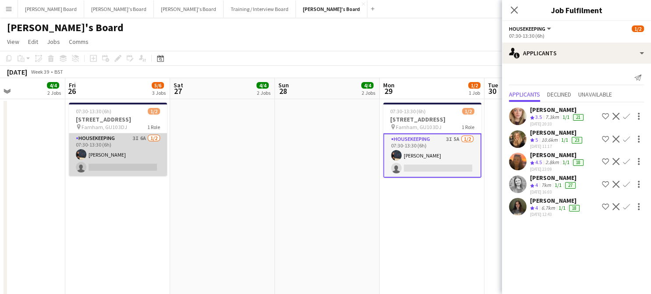
click at [120, 160] on app-card-role "Housekeeping 3I 6A 1/2 07:30-13:30 (6h) Grace ramsay single-neutral-actions" at bounding box center [118, 154] width 98 height 43
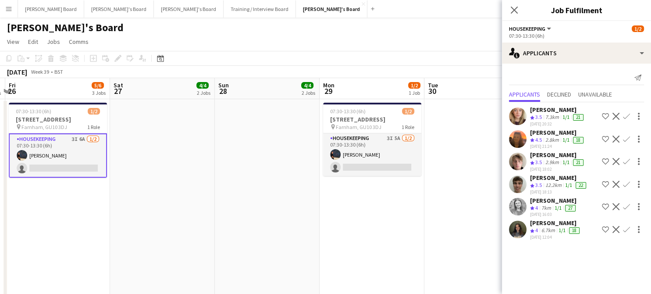
scroll to position [0, 288]
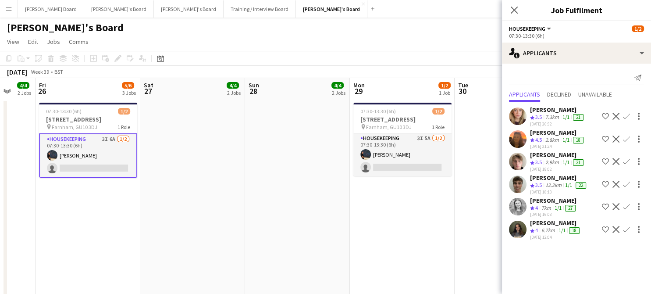
drag, startPoint x: 458, startPoint y: 218, endPoint x: 210, endPoint y: 200, distance: 249.4
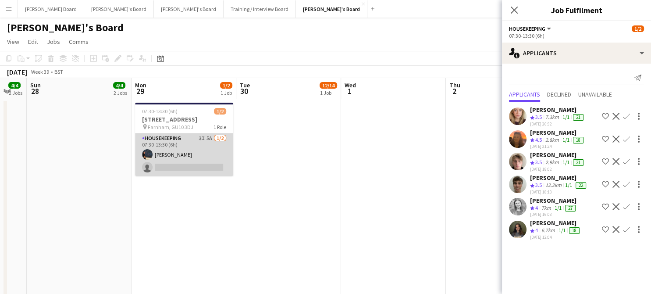
click at [215, 161] on app-card-role "Housekeeping 3I 5A 1/2 07:30-13:30 (6h) Grace ramsay single-neutral-actions" at bounding box center [184, 154] width 98 height 43
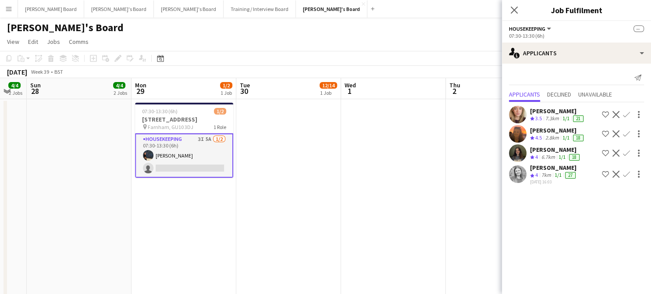
click at [551, 139] on div "2.8km" at bounding box center [552, 137] width 17 height 7
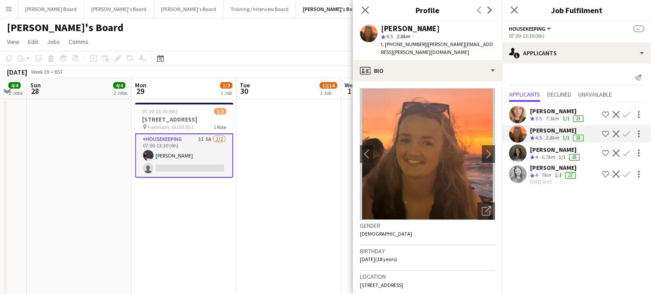
click at [628, 132] on app-icon "Confirm" at bounding box center [626, 133] width 7 height 7
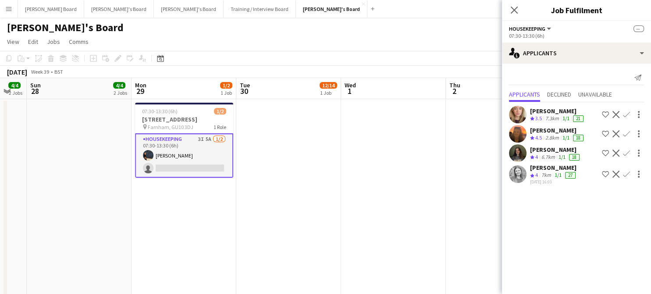
click at [628, 132] on app-icon "Confirm" at bounding box center [626, 133] width 7 height 7
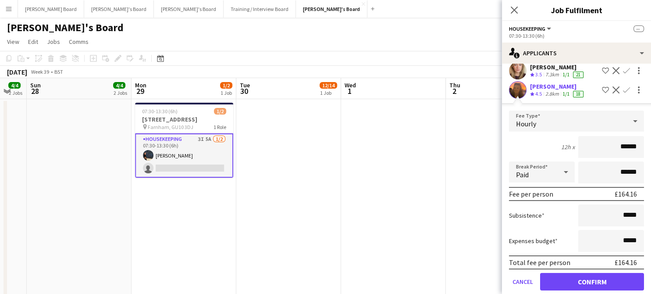
scroll to position [58, 0]
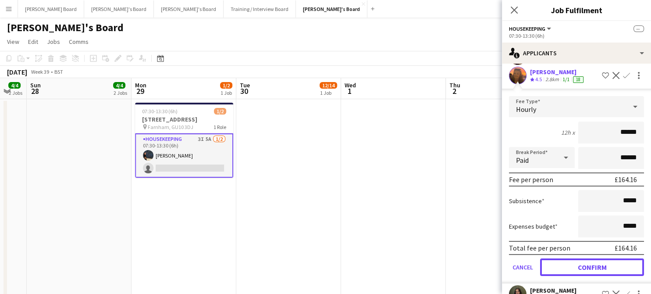
click at [584, 263] on button "Confirm" at bounding box center [592, 267] width 104 height 18
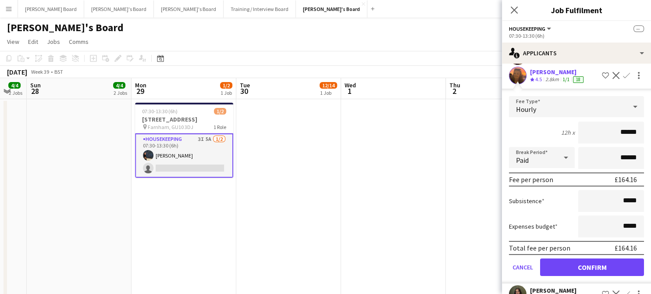
scroll to position [0, 0]
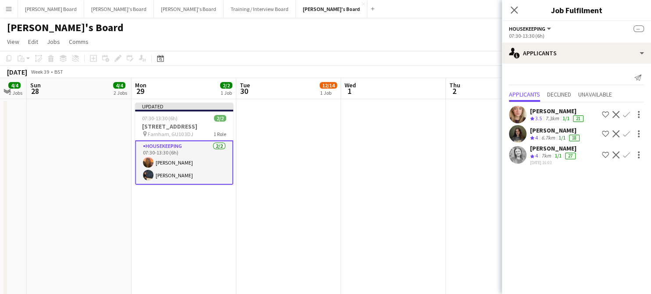
click at [393, 210] on app-date-cell at bounding box center [393, 246] width 105 height 295
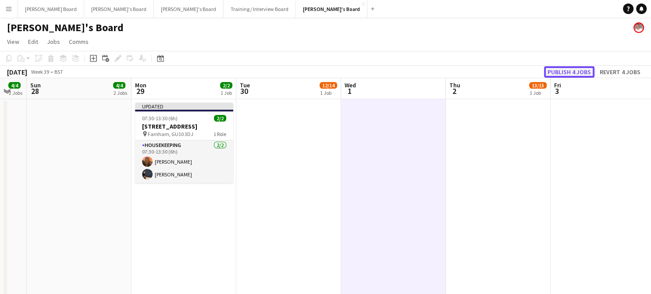
click at [550, 68] on button "Publish 4 jobs" at bounding box center [569, 71] width 50 height 11
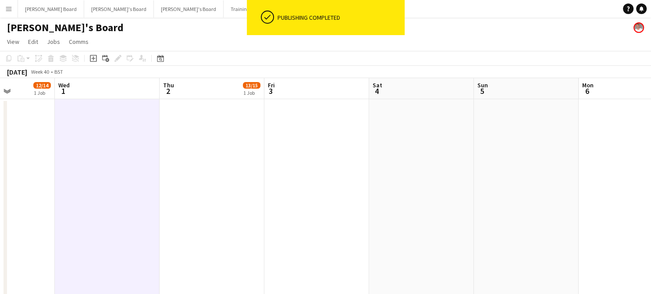
drag, startPoint x: 597, startPoint y: 154, endPoint x: 575, endPoint y: 173, distance: 29.3
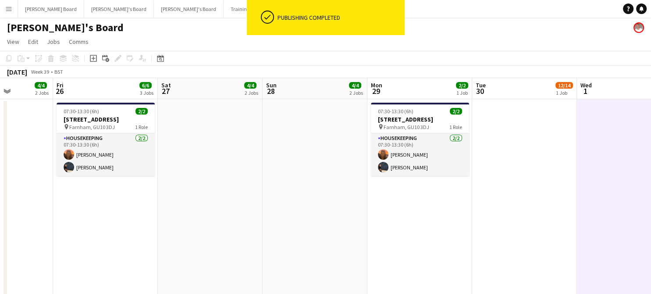
drag, startPoint x: 276, startPoint y: 172, endPoint x: 430, endPoint y: 173, distance: 154.0
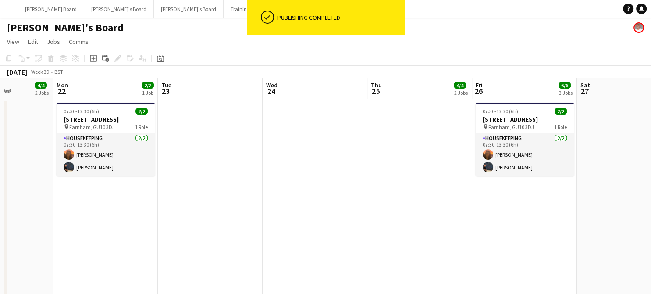
drag, startPoint x: 251, startPoint y: 176, endPoint x: 434, endPoint y: 175, distance: 182.9
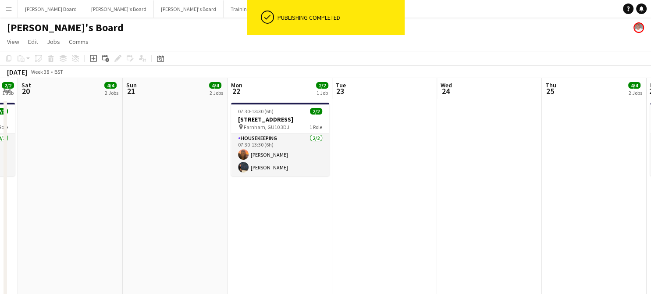
drag, startPoint x: 288, startPoint y: 178, endPoint x: 386, endPoint y: 178, distance: 98.3
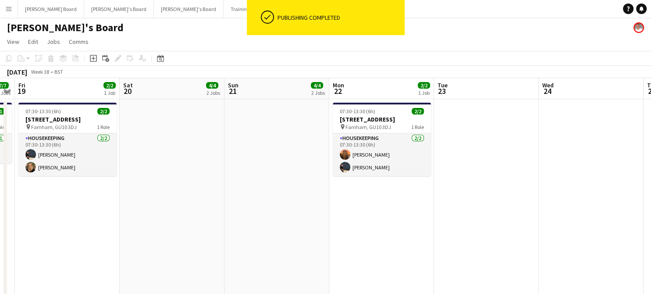
drag, startPoint x: 376, startPoint y: 177, endPoint x: 479, endPoint y: 178, distance: 103.1
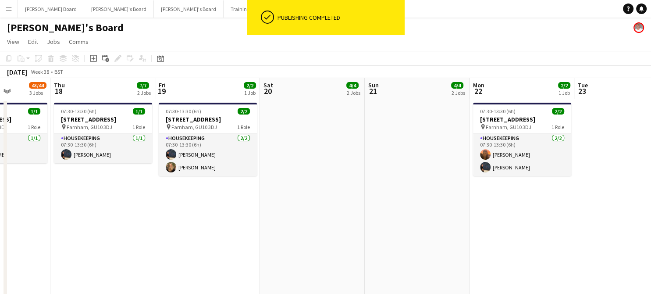
scroll to position [0, 290]
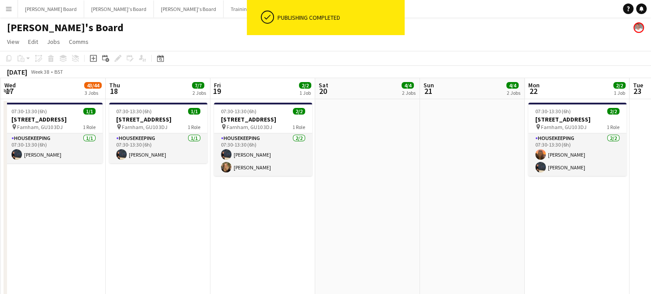
drag, startPoint x: 349, startPoint y: 177, endPoint x: 620, endPoint y: 172, distance: 271.6
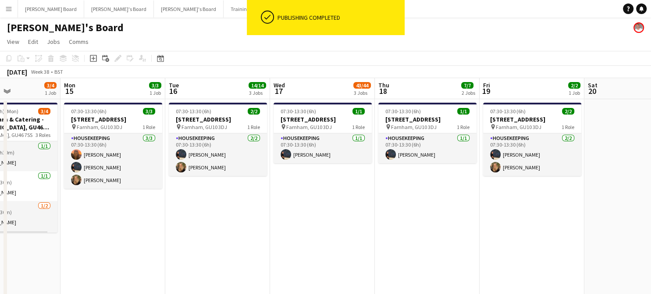
drag, startPoint x: 259, startPoint y: 217, endPoint x: 580, endPoint y: 214, distance: 321.1
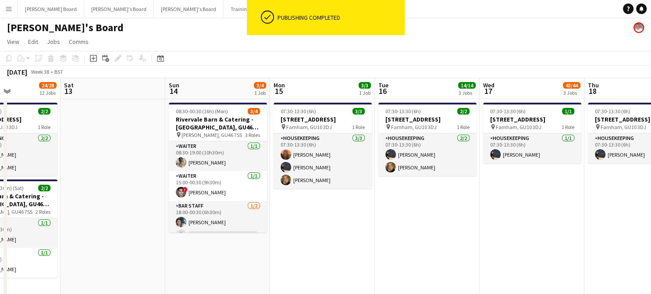
scroll to position [0, 179]
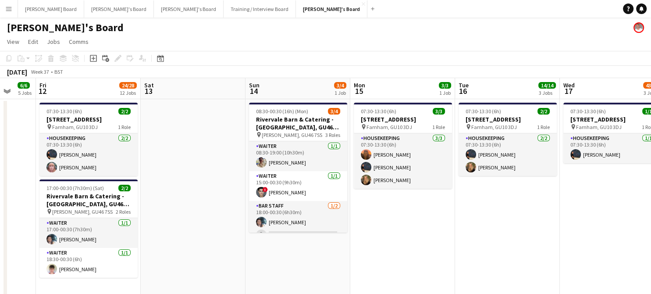
drag, startPoint x: 331, startPoint y: 236, endPoint x: 633, endPoint y: 223, distance: 302.5
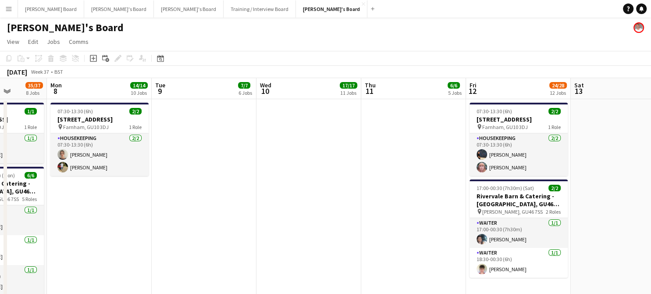
drag, startPoint x: 189, startPoint y: 209, endPoint x: 482, endPoint y: 229, distance: 293.7
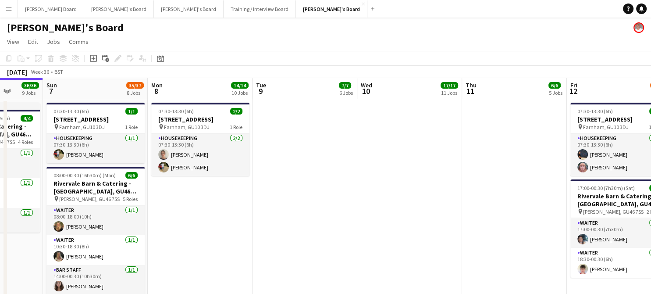
drag, startPoint x: 290, startPoint y: 230, endPoint x: 390, endPoint y: 226, distance: 99.7
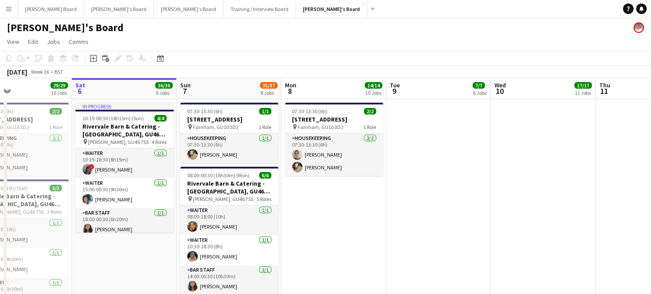
drag, startPoint x: 321, startPoint y: 217, endPoint x: 358, endPoint y: 211, distance: 36.9
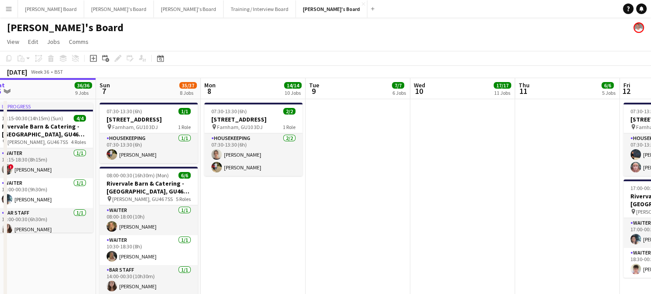
drag, startPoint x: 483, startPoint y: 213, endPoint x: 172, endPoint y: 214, distance: 311.0
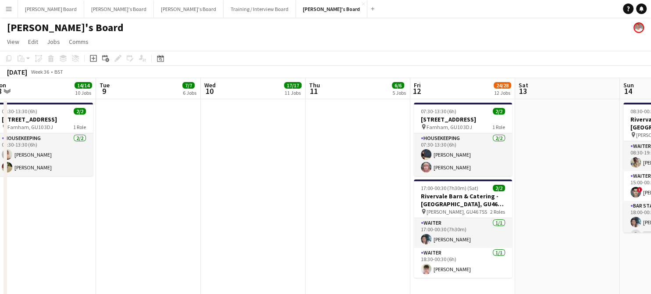
scroll to position [0, 365]
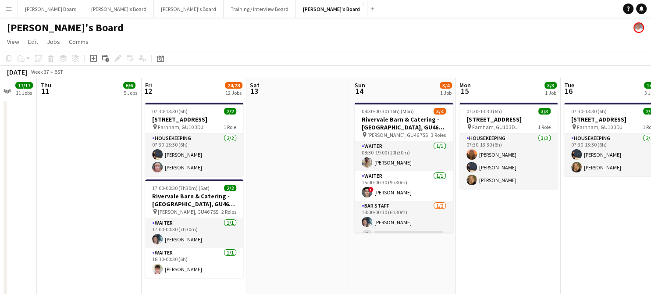
drag, startPoint x: 526, startPoint y: 220, endPoint x: 54, endPoint y: 199, distance: 472.0
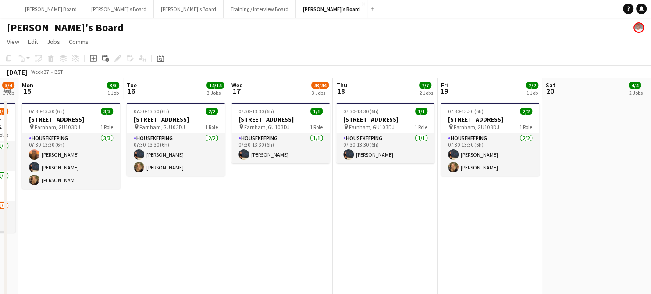
drag, startPoint x: 470, startPoint y: 219, endPoint x: 265, endPoint y: 232, distance: 205.3
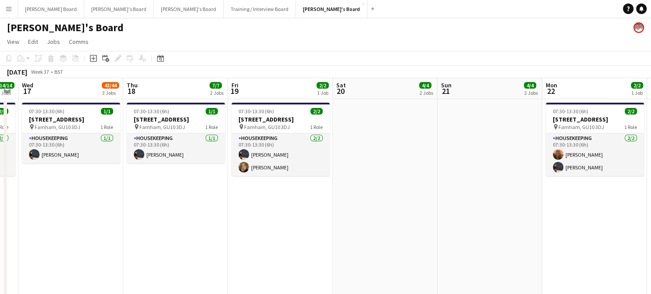
scroll to position [0, 233]
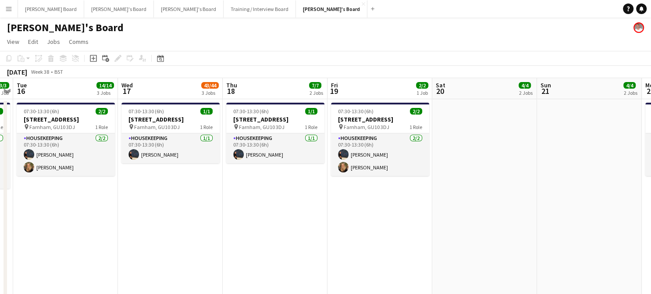
drag, startPoint x: 481, startPoint y: 218, endPoint x: 140, endPoint y: 216, distance: 340.9
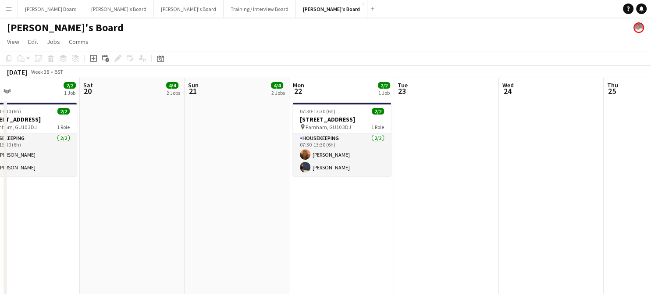
drag, startPoint x: 415, startPoint y: 182, endPoint x: 489, endPoint y: 185, distance: 73.3
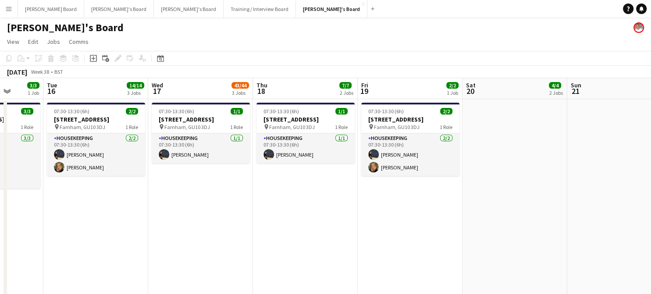
drag, startPoint x: 286, startPoint y: 197, endPoint x: 516, endPoint y: 187, distance: 230.1
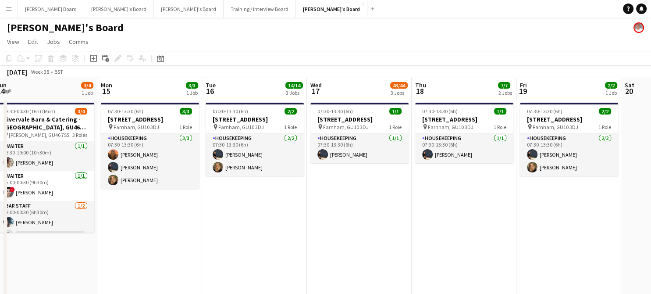
drag, startPoint x: 300, startPoint y: 231, endPoint x: 418, endPoint y: 235, distance: 118.1
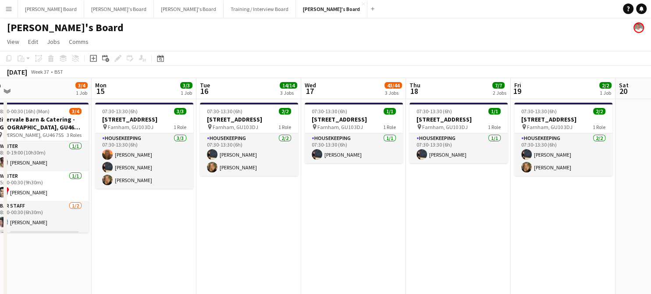
drag, startPoint x: 236, startPoint y: 229, endPoint x: 337, endPoint y: 229, distance: 101.3
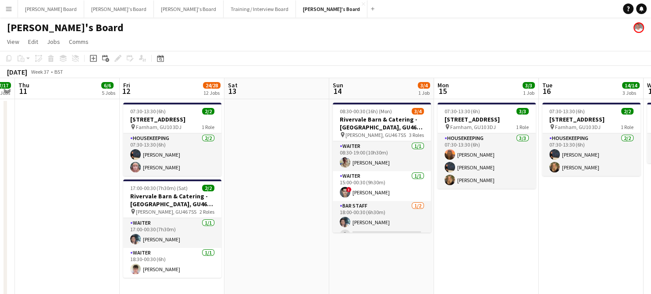
drag, startPoint x: 227, startPoint y: 219, endPoint x: 441, endPoint y: 235, distance: 215.1
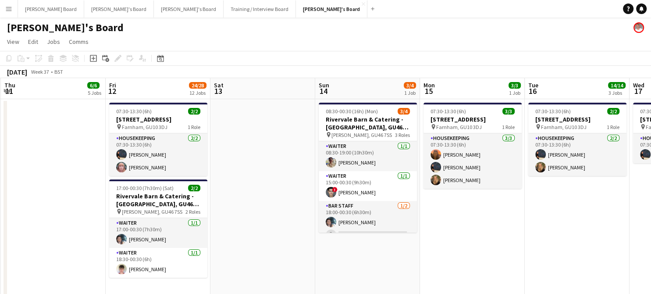
drag
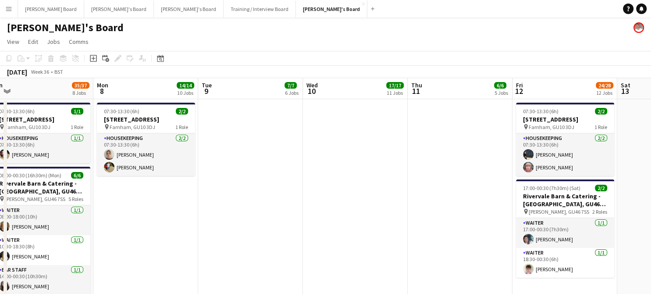
drag, startPoint x: 400, startPoint y: 213, endPoint x: 110, endPoint y: 210, distance: 290.4
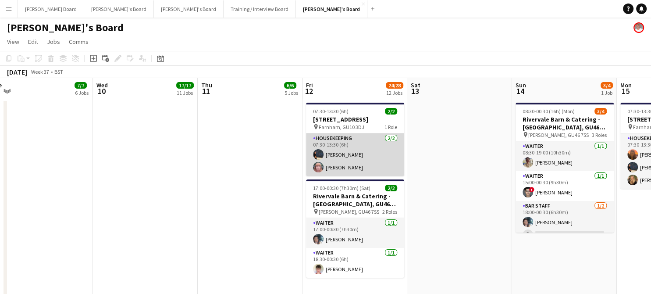
scroll to position [0, 326]
click at [376, 164] on app-card-role "Housekeeping 2/2 07:30-13:30 (6h) Grace ramsay Bryony Snuggs" at bounding box center [355, 154] width 98 height 43
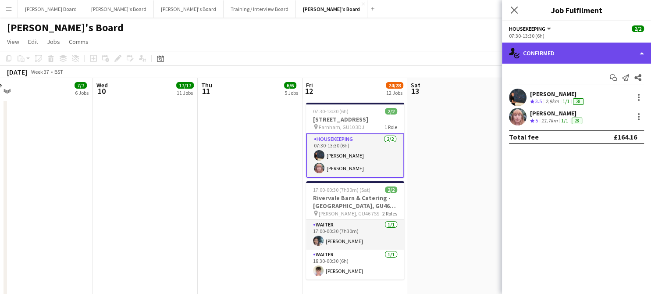
click at [544, 52] on div "single-neutral-actions-check-2 Confirmed" at bounding box center [576, 53] width 149 height 21
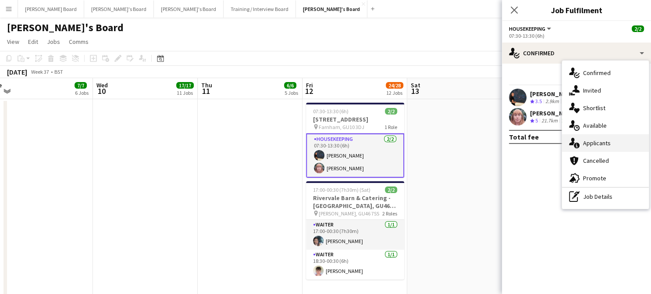
click at [618, 144] on div "single-neutral-actions-information Applicants" at bounding box center [605, 143] width 87 height 18
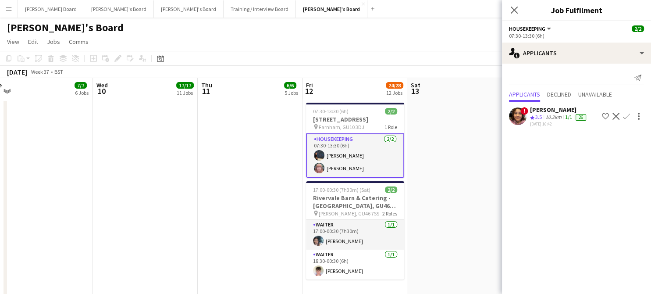
click at [616, 114] on app-icon "Decline" at bounding box center [616, 116] width 7 height 7
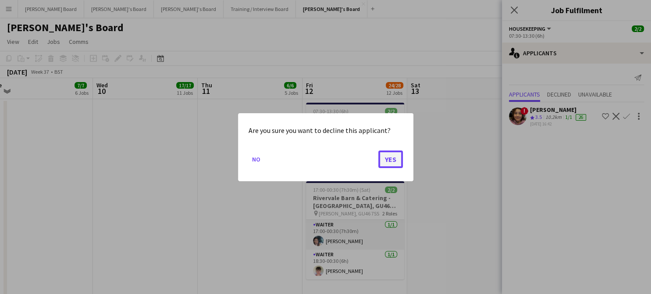
click at [383, 160] on button "Yes" at bounding box center [391, 159] width 25 height 18
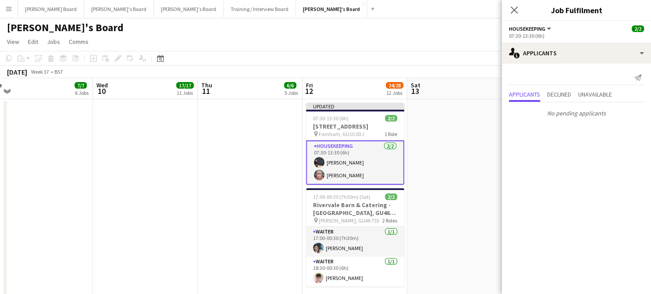
click at [447, 160] on app-date-cell at bounding box center [460, 246] width 105 height 295
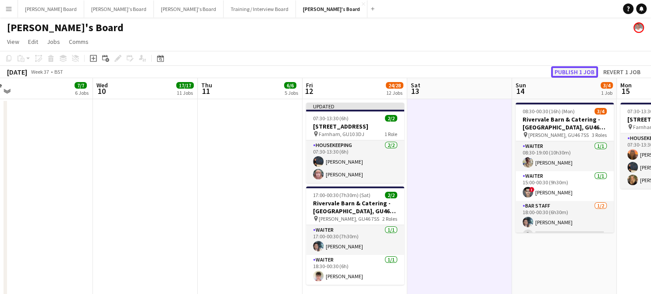
click at [569, 77] on button "Publish 1 job" at bounding box center [574, 71] width 47 height 11
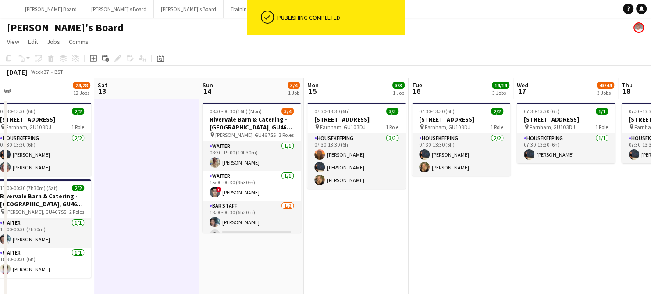
drag, startPoint x: 591, startPoint y: 214, endPoint x: 146, endPoint y: 203, distance: 445.4
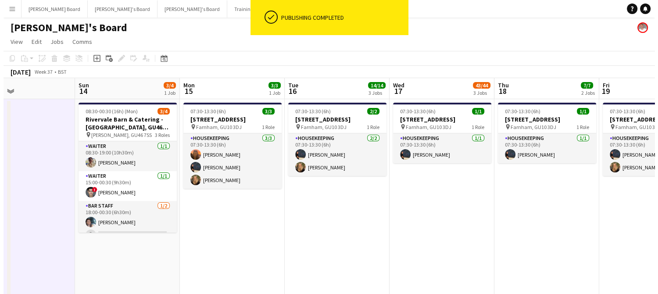
scroll to position [0, 404]
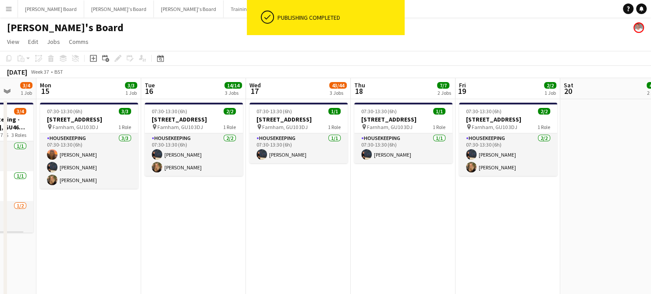
drag, startPoint x: 496, startPoint y: 202, endPoint x: 385, endPoint y: 243, distance: 118.7
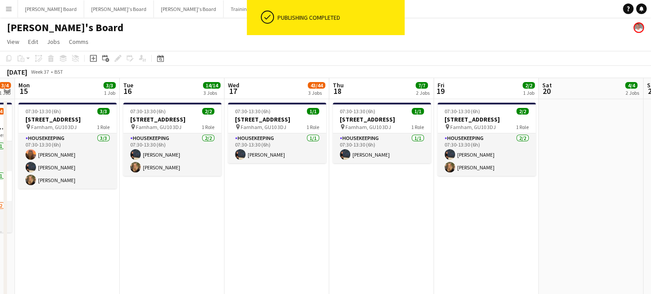
click at [296, 7] on button "[PERSON_NAME]'s Board Close" at bounding box center [332, 8] width 72 height 17
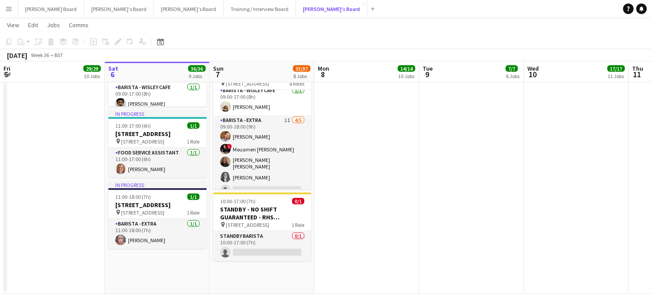
scroll to position [58, 0]
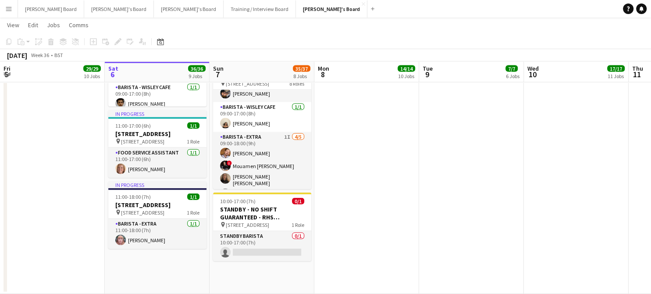
click at [544, 168] on app-date-cell at bounding box center [576, 77] width 105 height 433
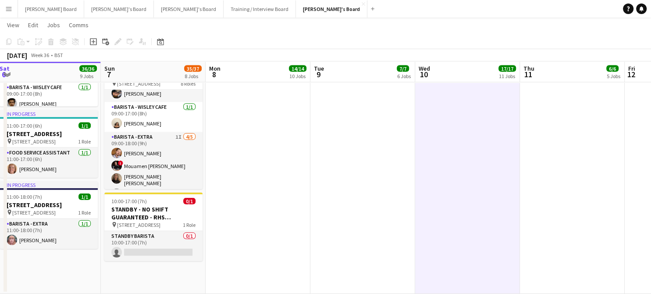
drag, startPoint x: 570, startPoint y: 191, endPoint x: 77, endPoint y: 173, distance: 493.8
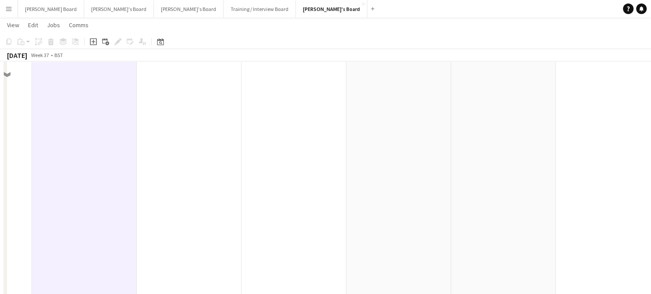
scroll to position [1696, 0]
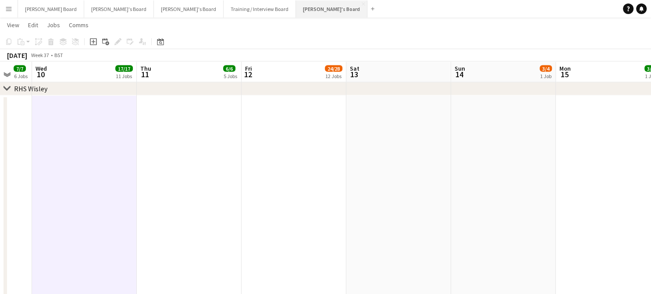
click at [296, 7] on button "[PERSON_NAME]'s Board Close" at bounding box center [332, 8] width 72 height 17
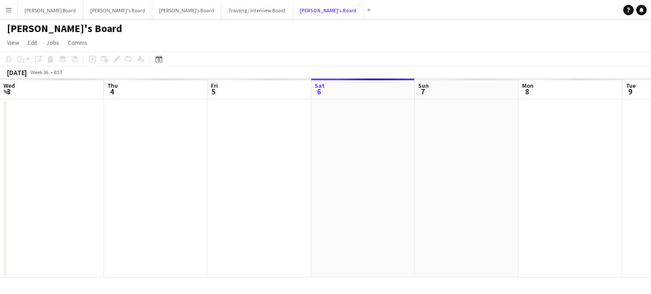
scroll to position [0, 210]
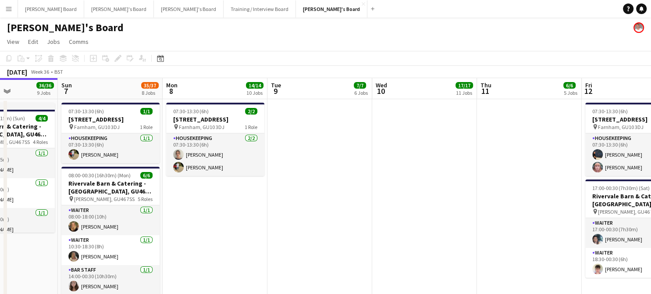
drag, startPoint x: 480, startPoint y: 205, endPoint x: 146, endPoint y: 222, distance: 335.1
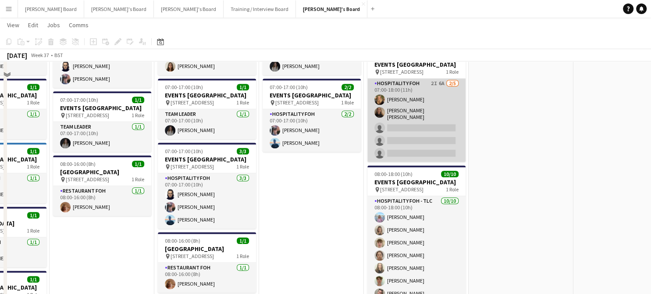
scroll to position [819, 0]
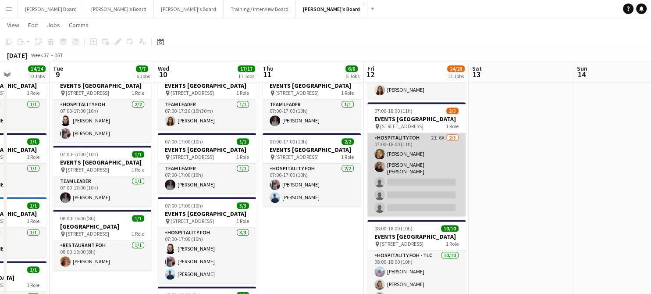
click at [445, 187] on app-card-role "Hospitality FOH 2I 6A 2/5 07:00-18:00 (11h) Emilie Baxter Sofia Tams Carrasco s…" at bounding box center [417, 174] width 98 height 83
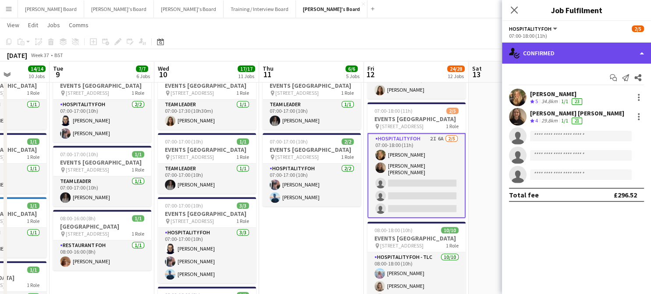
click at [600, 54] on div "single-neutral-actions-check-2 Confirmed" at bounding box center [576, 53] width 149 height 21
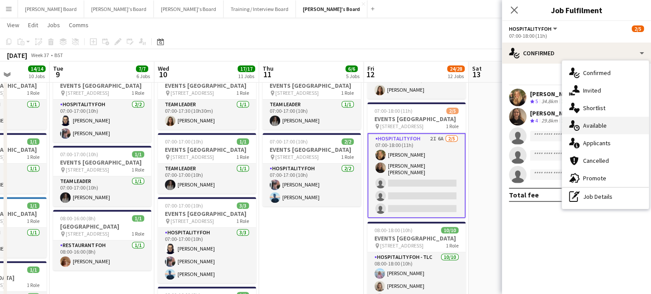
click at [604, 119] on div "single-neutral-actions-upload Available" at bounding box center [605, 126] width 87 height 18
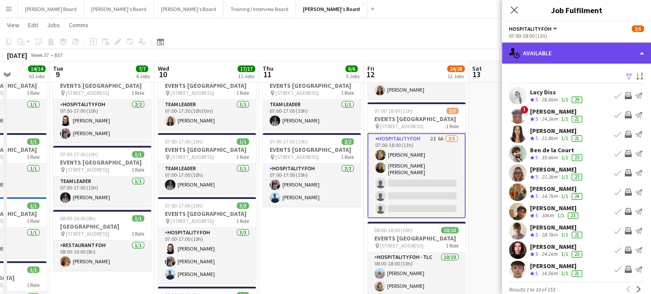
click at [565, 56] on div "single-neutral-actions-upload Available" at bounding box center [576, 53] width 149 height 21
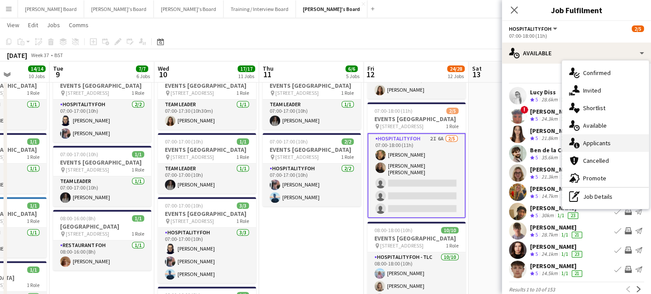
click at [608, 137] on div "single-neutral-actions-information Applicants" at bounding box center [605, 143] width 87 height 18
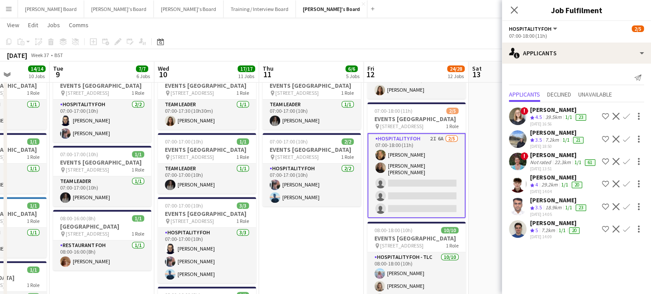
click at [566, 233] on app-skills-label "1/1" at bounding box center [562, 230] width 7 height 7
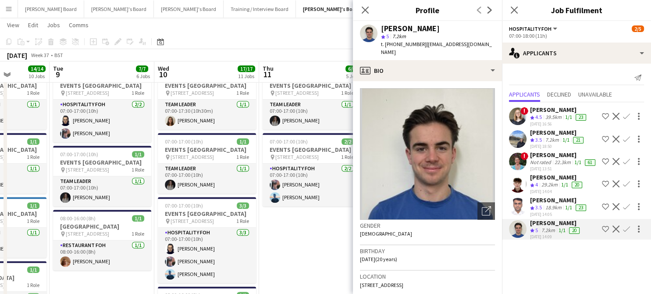
click at [623, 187] on app-icon "Confirm" at bounding box center [626, 183] width 7 height 7
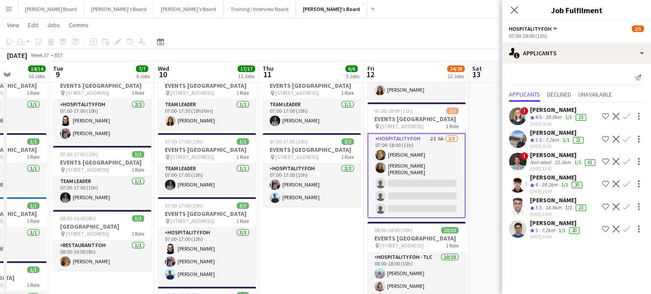
click at [622, 187] on div "Sam Gower-Smith Crew rating 4 29.2km 1/1 20 06-09-2025 14:04 Shortlist crew Dec…" at bounding box center [576, 183] width 149 height 21
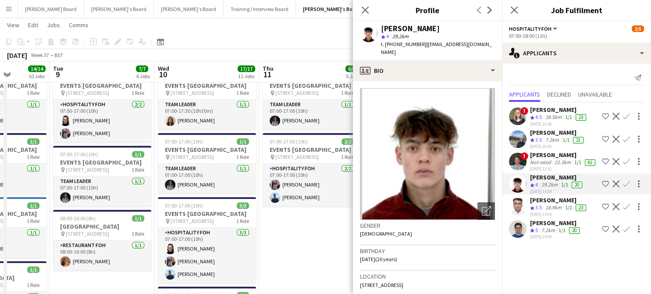
click at [625, 185] on app-icon "Confirm" at bounding box center [626, 183] width 7 height 7
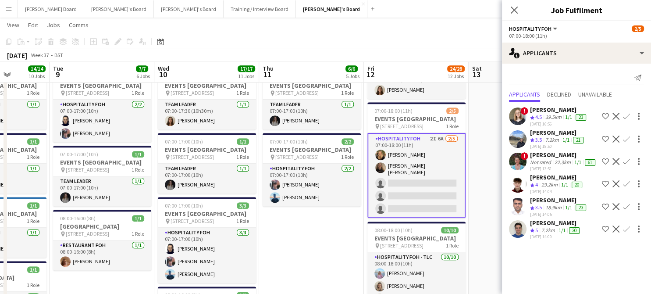
click at [625, 185] on app-icon "Confirm" at bounding box center [626, 183] width 7 height 7
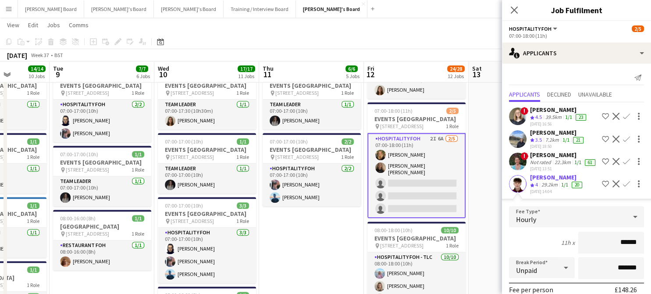
scroll to position [117, 0]
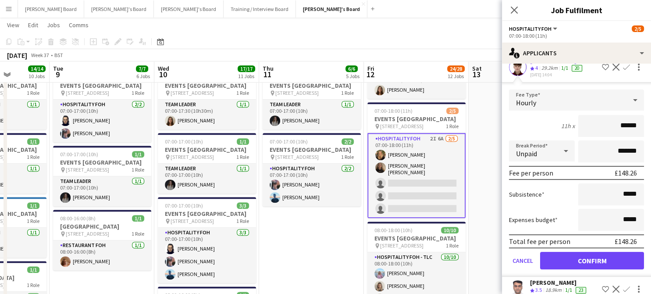
click at [576, 273] on form "Fee Type Hourly 11h x ****** Break Period Unpaid ******* Fee per person £148.26…" at bounding box center [576, 182] width 149 height 187
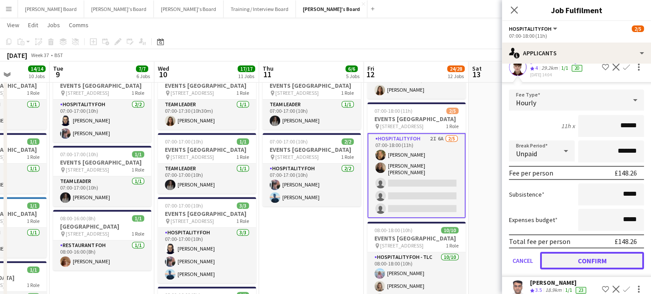
click at [576, 261] on button "Confirm" at bounding box center [592, 261] width 104 height 18
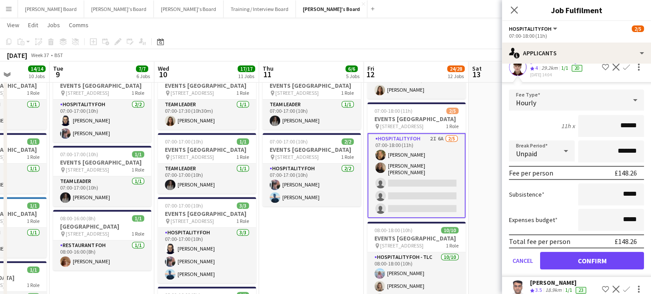
scroll to position [0, 0]
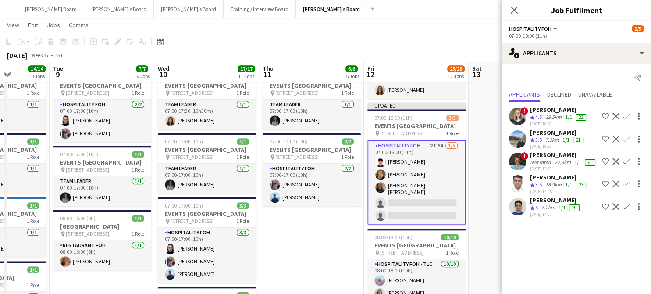
click at [626, 204] on app-icon "Confirm" at bounding box center [626, 206] width 7 height 7
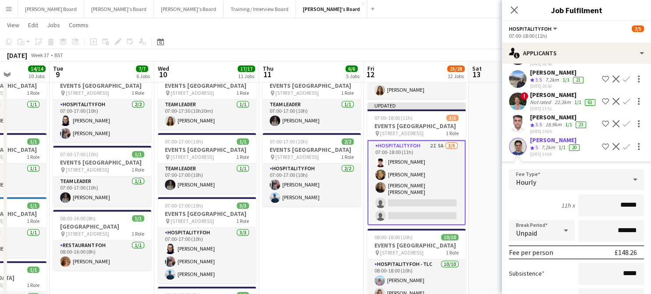
scroll to position [117, 0]
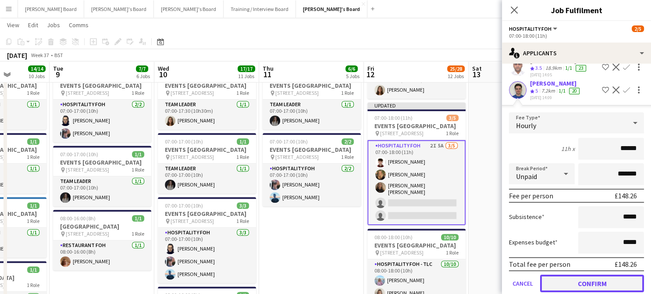
click at [585, 282] on button "Confirm" at bounding box center [592, 284] width 104 height 18
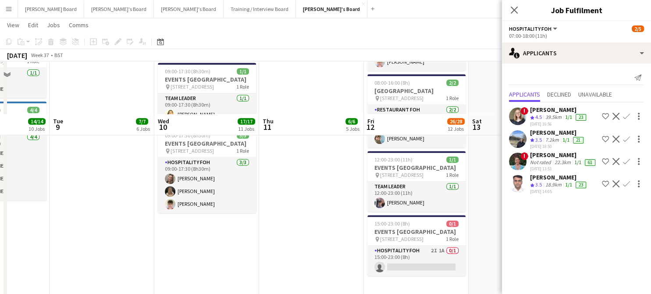
scroll to position [1169, 0]
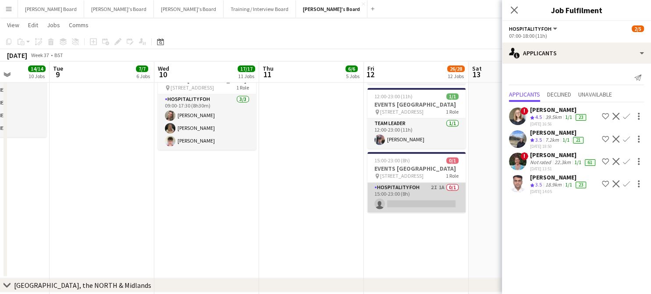
click at [415, 212] on app-card-role "Hospitality FOH 2I 1A 0/1 15:00-23:00 (8h) single-neutral-actions" at bounding box center [417, 197] width 98 height 30
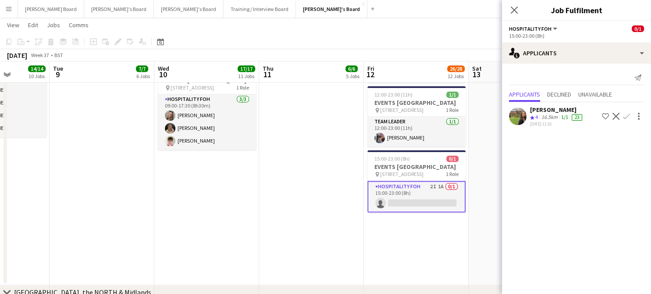
click at [571, 115] on div "23" at bounding box center [577, 117] width 14 height 7
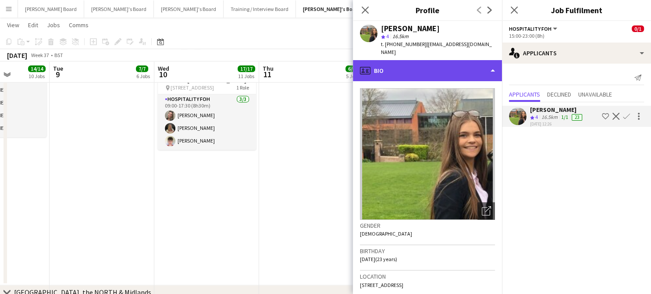
click at [437, 65] on div "profile Bio" at bounding box center [427, 70] width 149 height 21
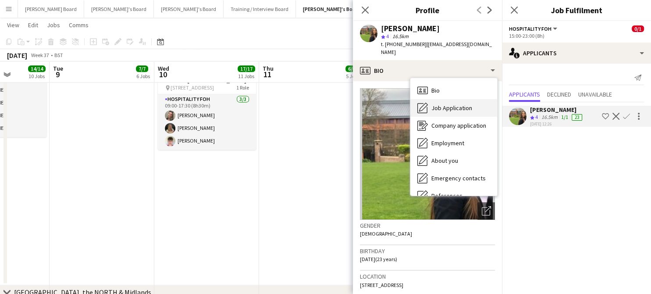
click at [450, 104] on span "Job Application" at bounding box center [452, 108] width 41 height 8
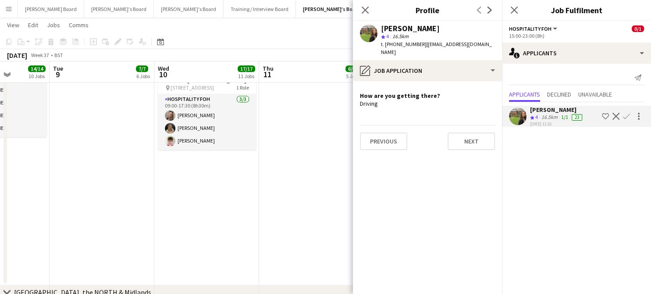
click at [628, 114] on app-icon "Confirm" at bounding box center [626, 116] width 7 height 7
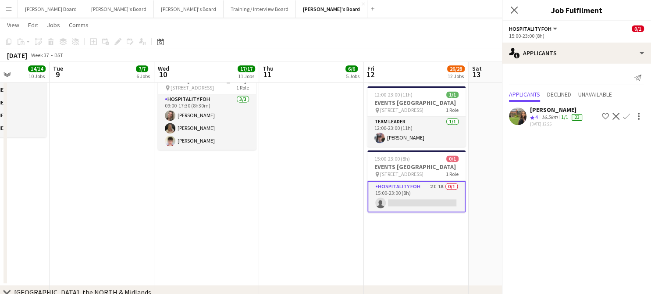
click at [628, 114] on app-icon "Confirm" at bounding box center [626, 116] width 7 height 7
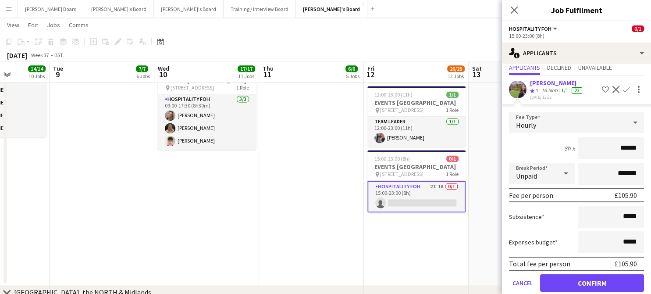
scroll to position [39, 0]
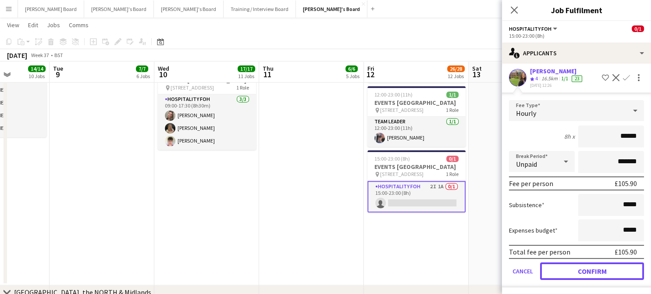
click at [576, 274] on button "Confirm" at bounding box center [592, 271] width 104 height 18
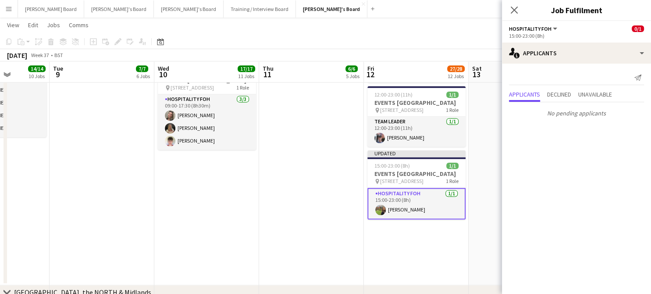
scroll to position [0, 0]
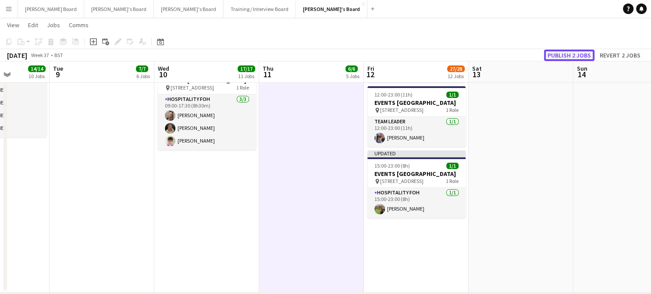
click at [562, 57] on button "Publish 2 jobs" at bounding box center [569, 55] width 50 height 11
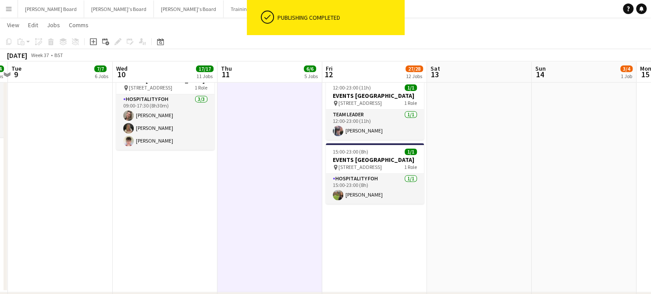
drag, startPoint x: 574, startPoint y: 196, endPoint x: 207, endPoint y: 240, distance: 369.4
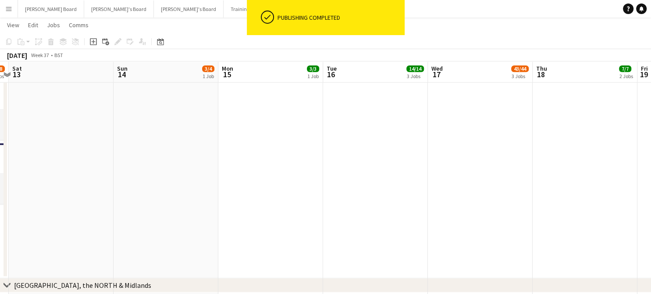
drag, startPoint x: 422, startPoint y: 217, endPoint x: 226, endPoint y: 203, distance: 196.1
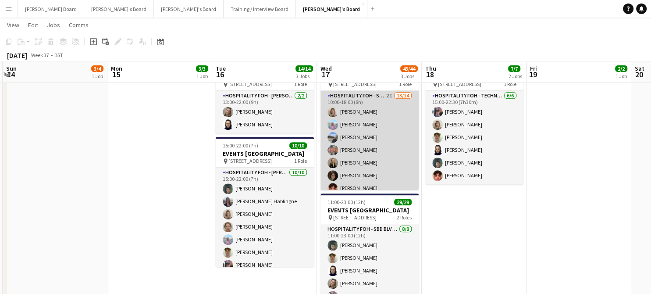
click at [384, 143] on app-card-role "Hospitality FOH - SBD TLC 2I 13/14 10:00-18:00 (8h) Mathilde Wilkie Lara Hablin…" at bounding box center [370, 188] width 98 height 195
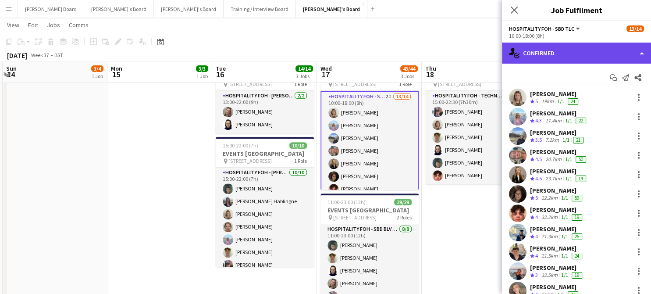
click at [543, 54] on div "single-neutral-actions-check-2 Confirmed" at bounding box center [576, 53] width 149 height 21
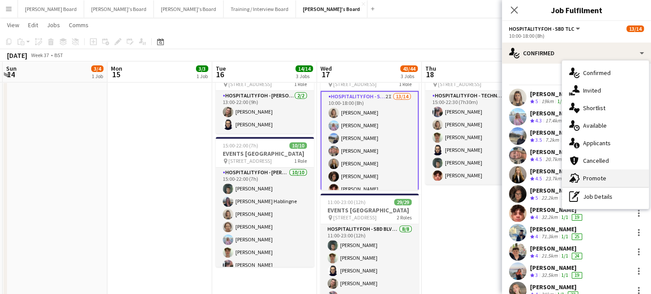
click at [594, 175] on span "Promote" at bounding box center [594, 178] width 23 height 8
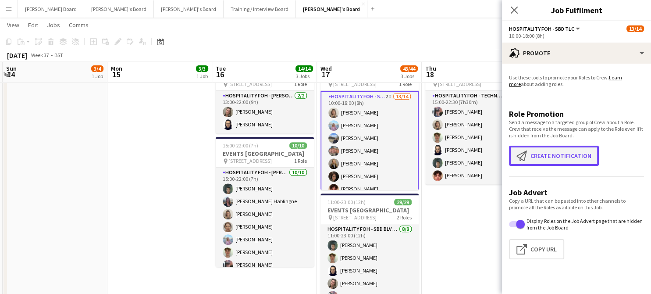
click at [542, 153] on button "Create notification Create notification" at bounding box center [554, 156] width 90 height 20
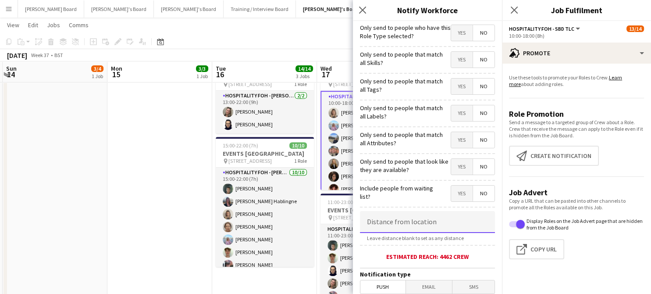
click at [423, 215] on input at bounding box center [427, 222] width 135 height 22
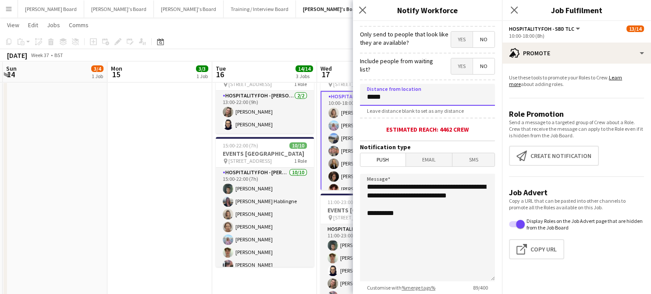
scroll to position [189, 0]
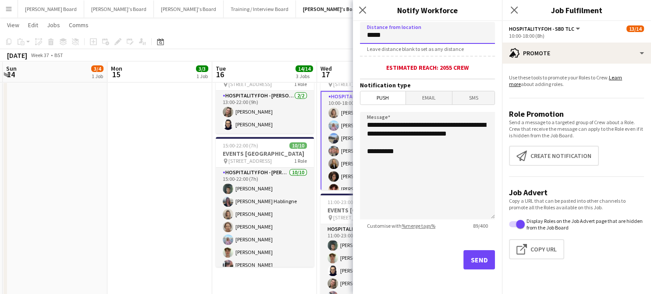
type input "*****"
click at [483, 265] on button "Send" at bounding box center [480, 259] width 32 height 19
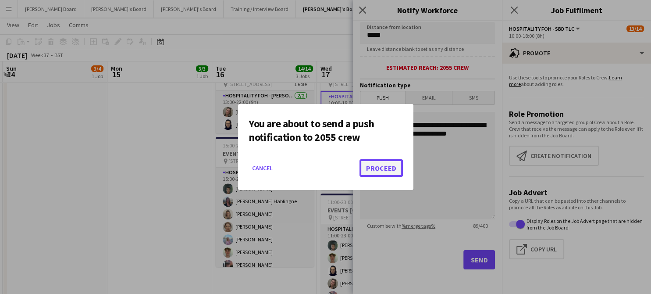
click at [379, 163] on button "Proceed" at bounding box center [381, 168] width 43 height 18
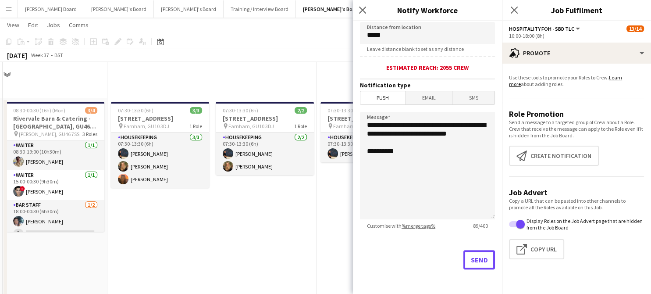
scroll to position [351, 0]
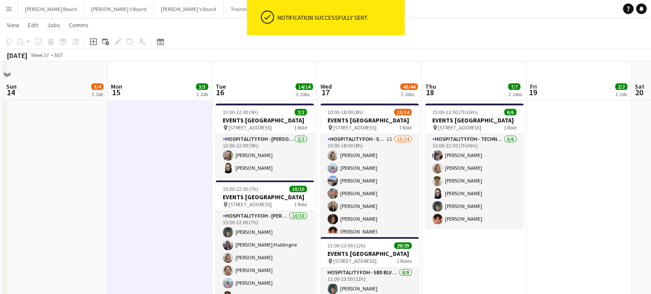
scroll to position [292, 0]
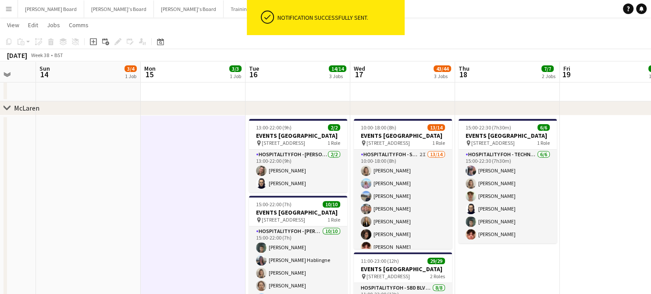
drag, startPoint x: 545, startPoint y: 176, endPoint x: 620, endPoint y: 191, distance: 76.1
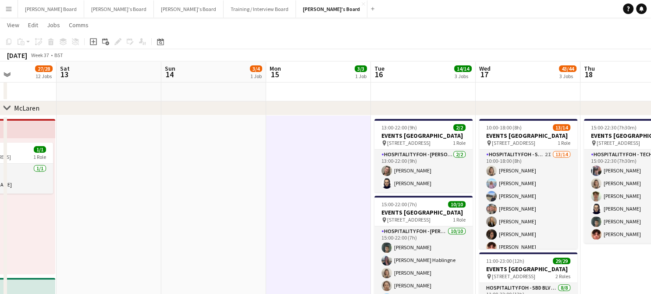
drag, startPoint x: 153, startPoint y: 195, endPoint x: 583, endPoint y: 169, distance: 431.1
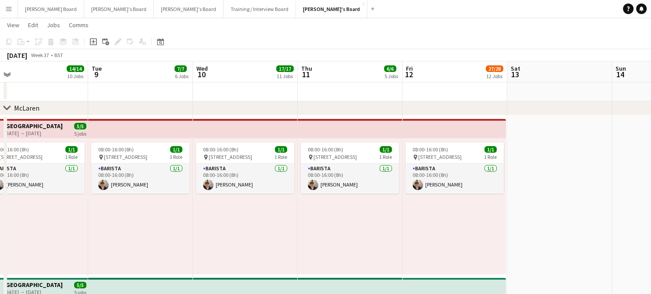
scroll to position [0, 198]
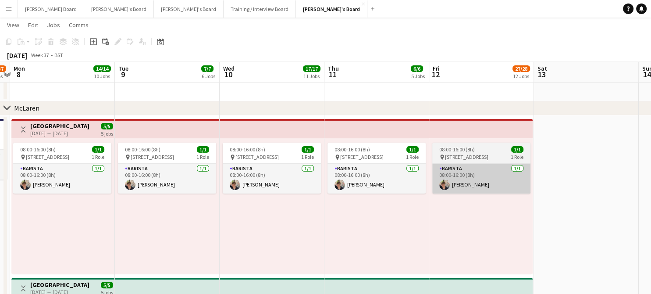
drag, startPoint x: 305, startPoint y: 237, endPoint x: 540, endPoint y: 182, distance: 241.4
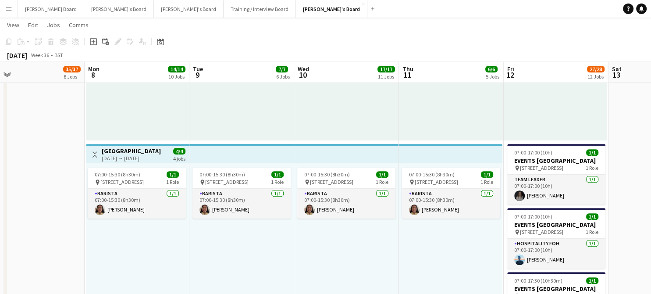
scroll to position [0, 260]
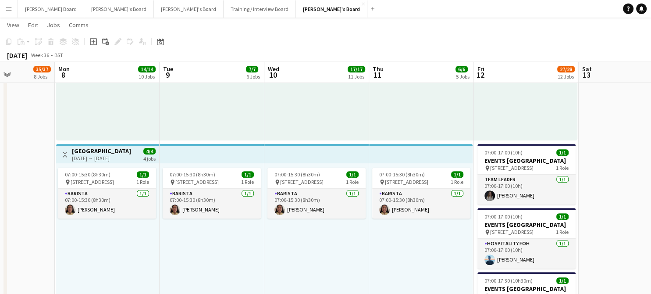
drag, startPoint x: 500, startPoint y: 116, endPoint x: 439, endPoint y: 132, distance: 63.1
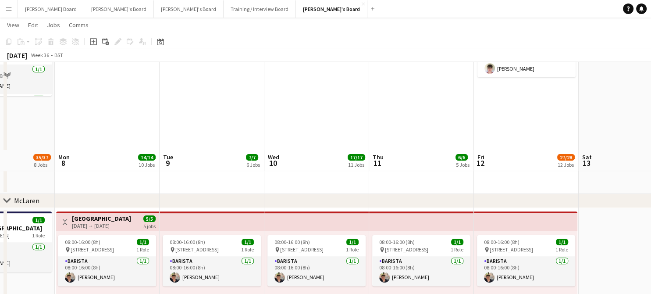
scroll to position [0, 0]
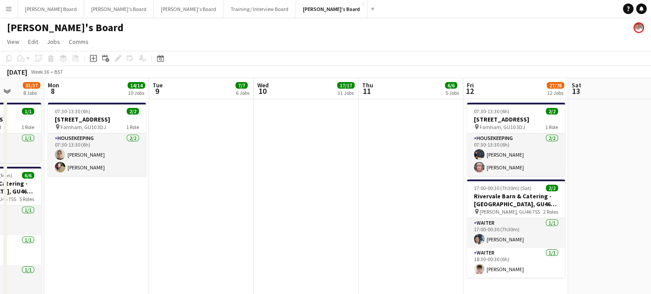
drag, startPoint x: 322, startPoint y: 215, endPoint x: 417, endPoint y: 212, distance: 94.3
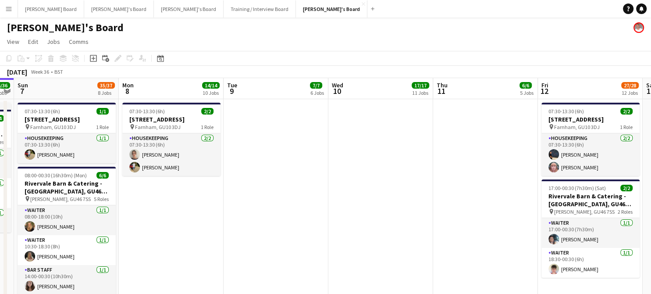
drag, startPoint x: 312, startPoint y: 217, endPoint x: 62, endPoint y: 229, distance: 249.9
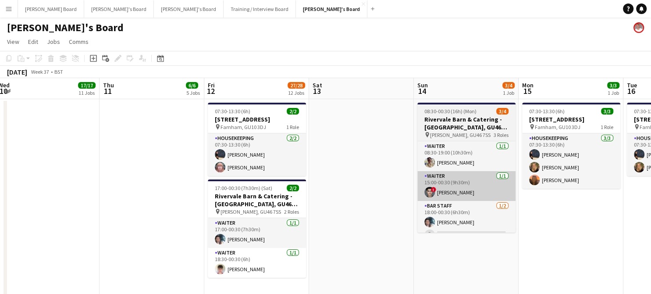
drag, startPoint x: 227, startPoint y: 207, endPoint x: 458, endPoint y: 182, distance: 232.9
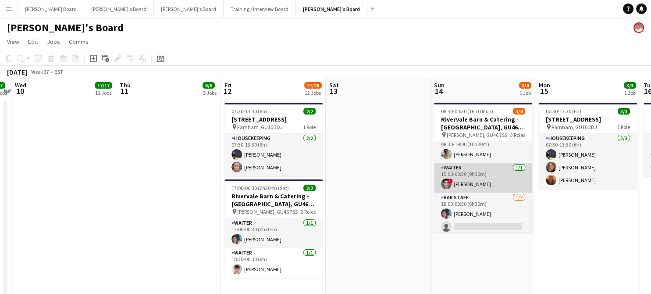
scroll to position [11, 0]
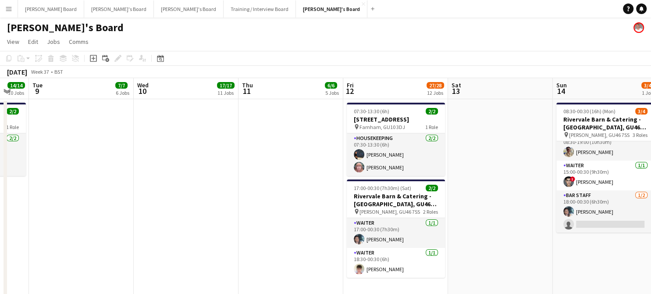
drag, startPoint x: 264, startPoint y: 215, endPoint x: 465, endPoint y: 219, distance: 200.9
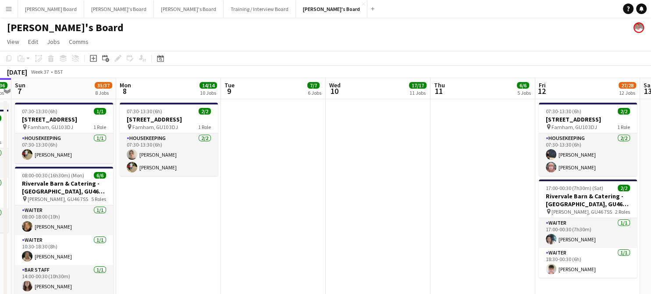
drag, startPoint x: 291, startPoint y: 201, endPoint x: 460, endPoint y: 193, distance: 168.6
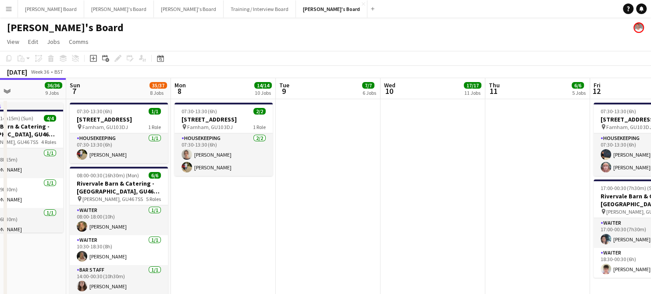
scroll to position [58, 0]
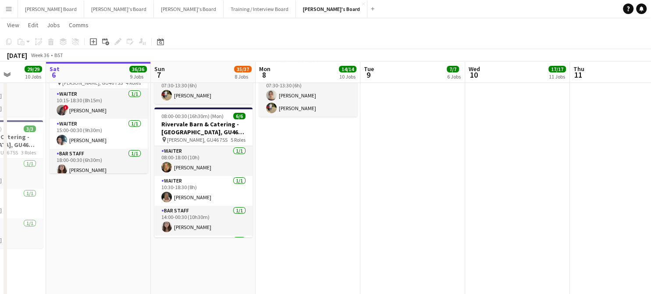
drag, startPoint x: 298, startPoint y: 194, endPoint x: 422, endPoint y: 189, distance: 123.4
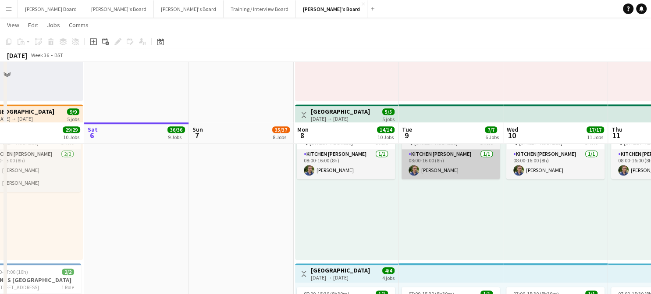
scroll to position [526, 0]
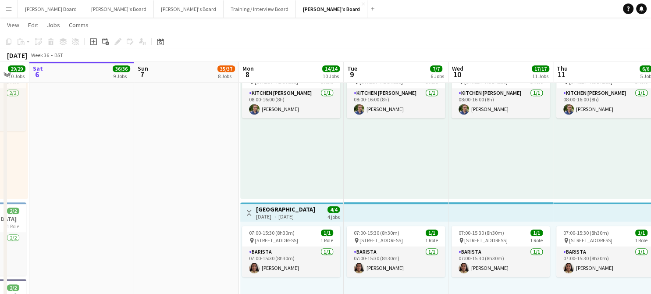
drag, startPoint x: 437, startPoint y: 150, endPoint x: 158, endPoint y: 182, distance: 280.8
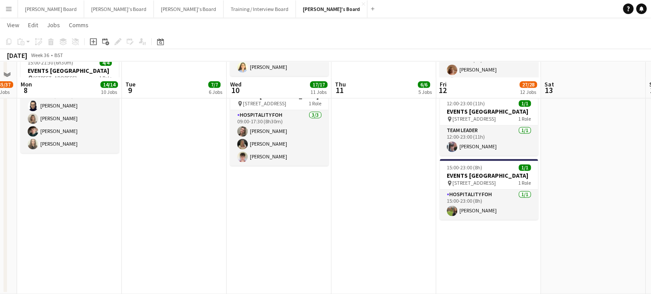
scroll to position [1169, 0]
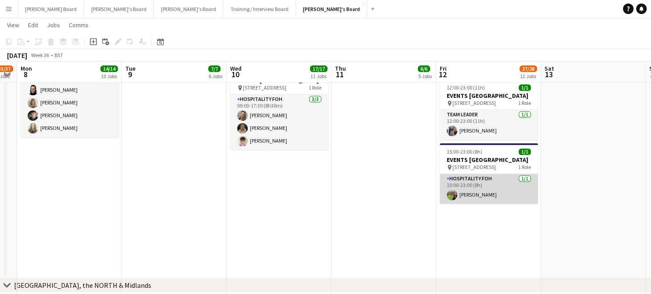
click at [493, 204] on app-card-role "Hospitality FOH 1/1 15:00-23:00 (8h) Caitlin Allan" at bounding box center [489, 189] width 98 height 30
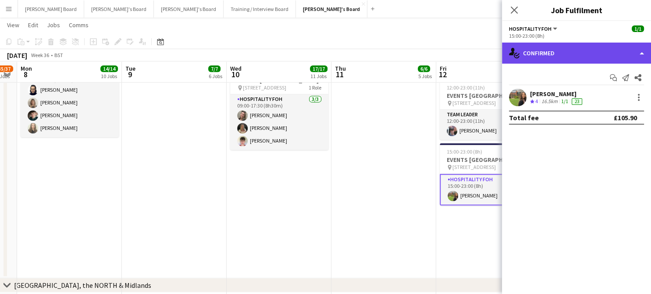
click at [544, 54] on div "single-neutral-actions-check-2 Confirmed" at bounding box center [576, 53] width 149 height 21
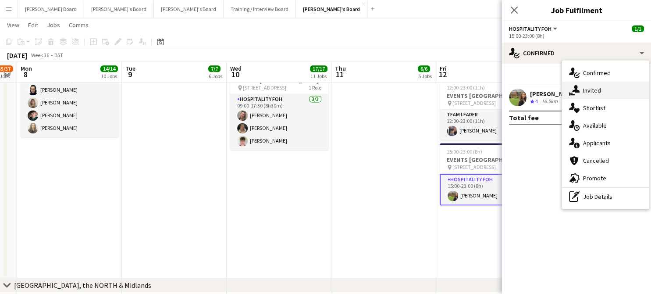
click at [585, 91] on span "Invited" at bounding box center [592, 90] width 18 height 8
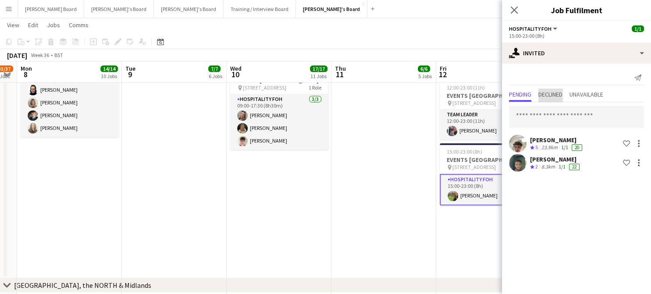
click at [549, 91] on span "Declined" at bounding box center [551, 94] width 24 height 6
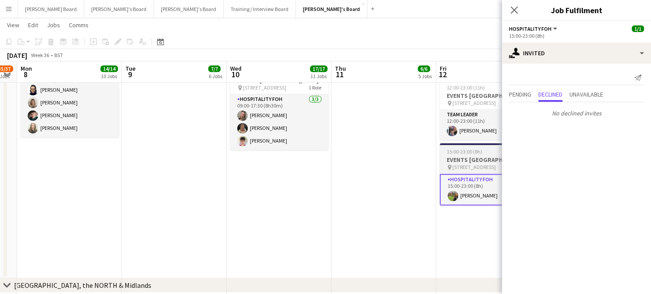
click at [483, 155] on div "15:00-23:00 (8h) 1/1" at bounding box center [489, 151] width 98 height 7
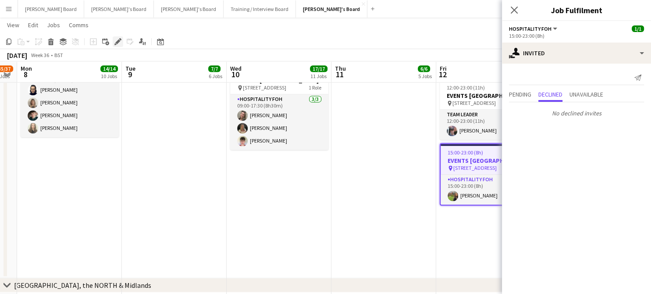
click at [117, 43] on icon at bounding box center [117, 41] width 5 height 5
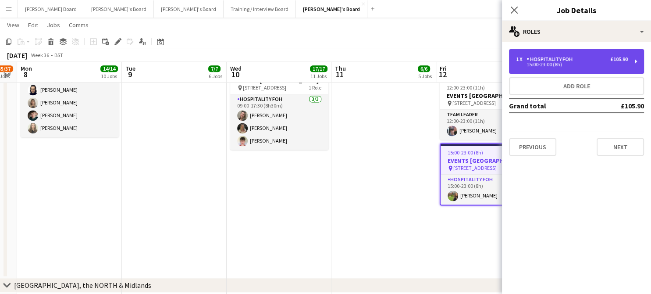
click at [526, 51] on div "1 x Hospitality FOH £105.90 15:00-23:00 (8h)" at bounding box center [576, 61] width 135 height 25
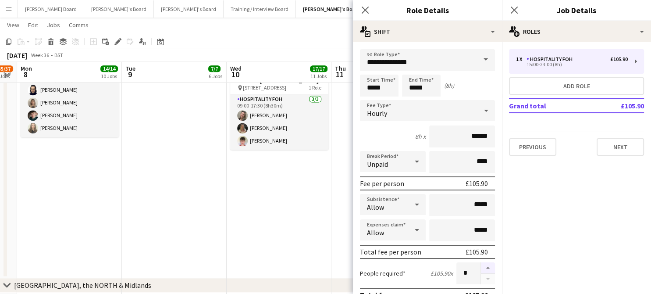
click at [481, 264] on button "button" at bounding box center [488, 267] width 14 height 11
type input "*"
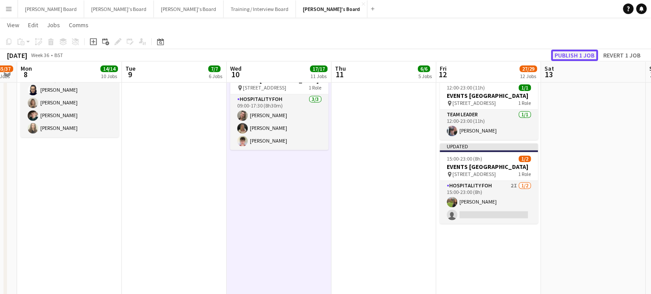
click at [580, 54] on button "Publish 1 job" at bounding box center [574, 55] width 47 height 11
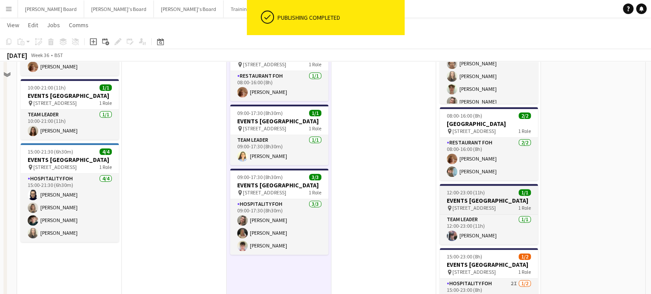
scroll to position [994, 0]
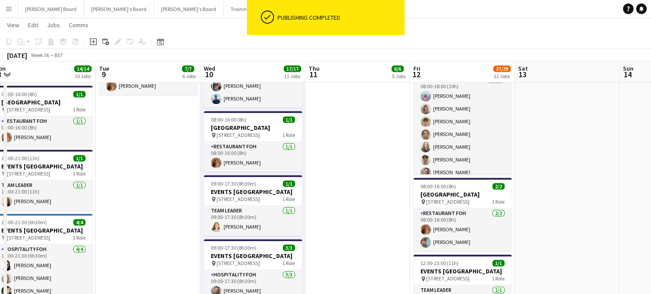
drag, startPoint x: 572, startPoint y: 216, endPoint x: 352, endPoint y: 177, distance: 223.6
click at [493, 212] on app-calendar-viewport "Fri 5 29/29 10 Jobs Sat 6 36/36 9 Jobs Sun 7 35/37 8 Jobs Mon 8 14/14 10 Jobs T…" at bounding box center [325, 141] width 651 height 2203
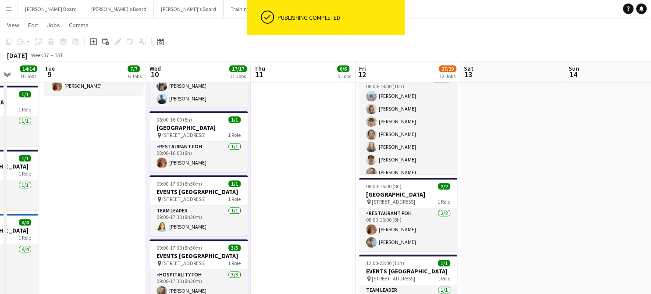
drag, startPoint x: 572, startPoint y: 193, endPoint x: 440, endPoint y: 210, distance: 132.3
click at [447, 210] on app-calendar-viewport "Fri 5 29/29 10 Jobs Sat 6 36/36 9 Jobs Sun 7 35/37 8 Jobs Mon 8 14/14 10 Jobs T…" at bounding box center [325, 141] width 651 height 2203
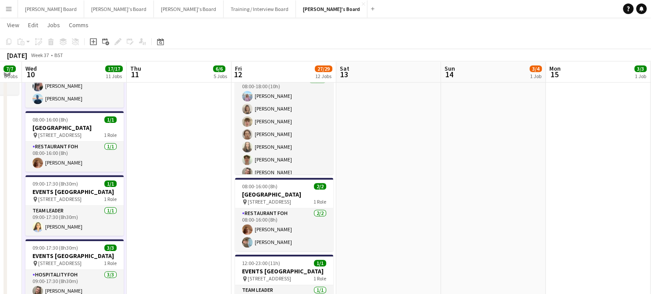
click at [409, 254] on app-calendar-viewport "Sun 7 35/37 8 Jobs Mon 8 14/14 10 Jobs Tue 9 7/7 6 Jobs Wed 10 17/17 11 Jobs Th…" at bounding box center [325, 141] width 651 height 2203
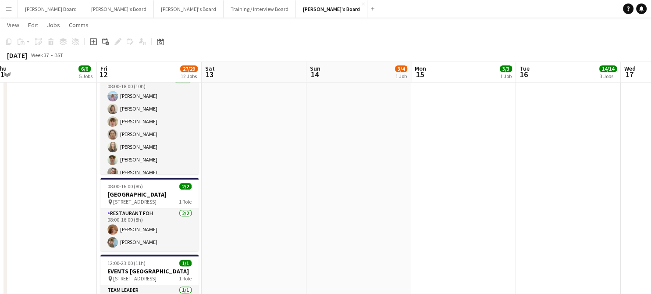
drag, startPoint x: 502, startPoint y: 196, endPoint x: 297, endPoint y: 204, distance: 205.9
click at [233, 214] on app-calendar-viewport "Sun 7 35/37 8 Jobs Mon 8 14/14 10 Jobs Tue 9 7/7 6 Jobs Wed 10 17/17 11 Jobs Th…" at bounding box center [325, 141] width 651 height 2203
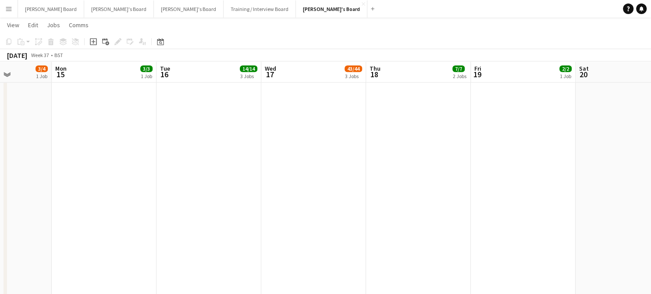
drag, startPoint x: 337, startPoint y: 221, endPoint x: 241, endPoint y: 214, distance: 96.3
click at [235, 217] on app-calendar-viewport "Thu 11 6/6 5 Jobs Fri 12 27/29 12 Jobs Sat 13 Sun 14 3/4 1 Job Mon 15 3/3 1 Job…" at bounding box center [325, 141] width 651 height 2203
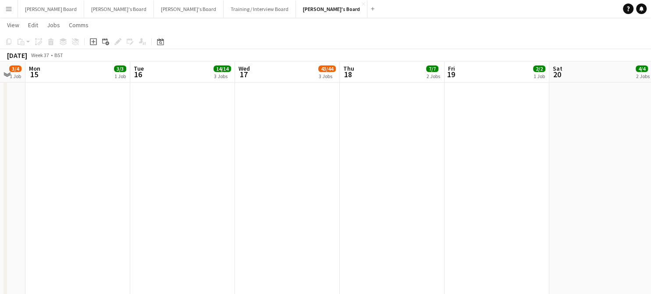
drag, startPoint x: 232, startPoint y: 208, endPoint x: 236, endPoint y: 204, distance: 5.6
click at [230, 208] on app-calendar-viewport "Thu 11 6/6 5 Jobs Fri 12 27/29 12 Jobs Sat 13 Sun 14 3/4 1 Job Mon 15 3/3 1 Job…" at bounding box center [325, 141] width 651 height 2203
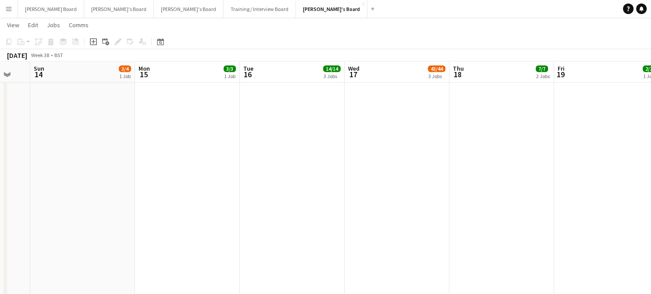
scroll to position [0, 274]
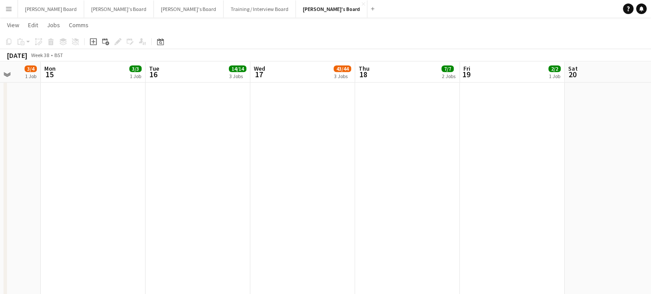
drag, startPoint x: 260, startPoint y: 210, endPoint x: 666, endPoint y: 218, distance: 406.3
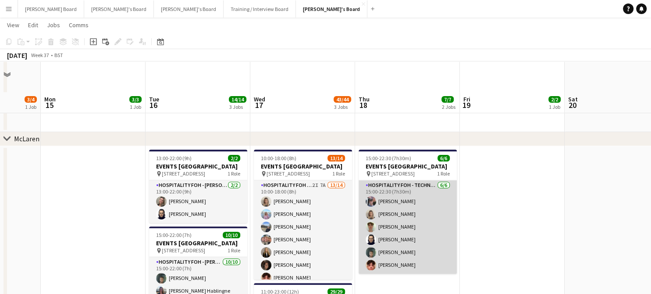
scroll to position [292, 0]
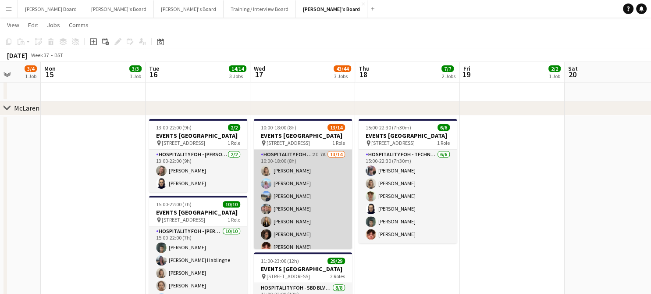
click at [318, 207] on app-card-role "Hospitality FOH - SBD TLC 2I 7A 13/14 10:00-18:00 (8h) Mathilde Wilkie Lara Hab…" at bounding box center [303, 247] width 98 height 195
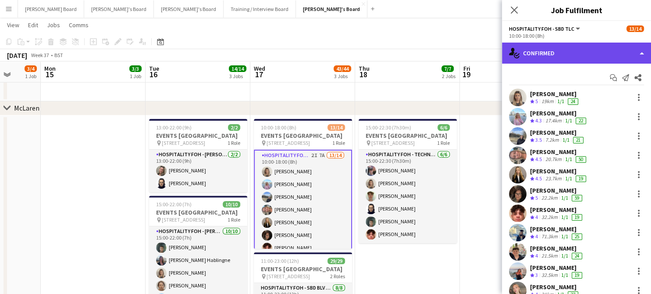
click at [569, 57] on div "single-neutral-actions-check-2 Confirmed" at bounding box center [576, 53] width 149 height 21
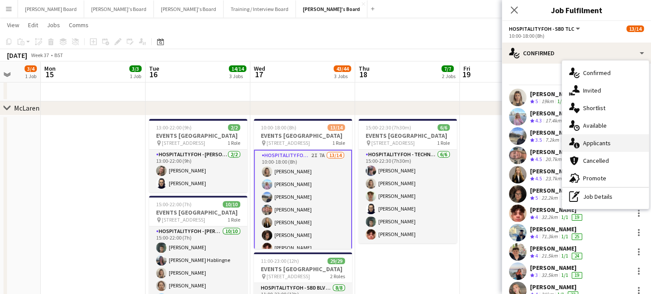
click at [610, 138] on div "single-neutral-actions-information Applicants" at bounding box center [605, 143] width 87 height 18
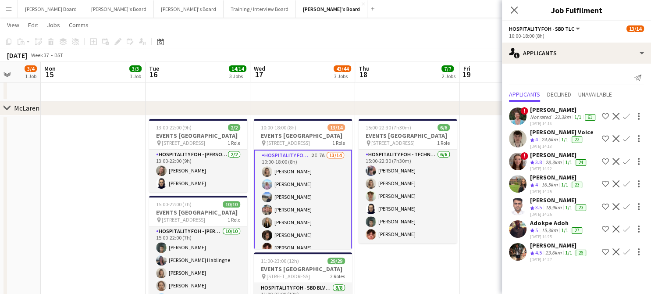
click at [623, 255] on app-icon "Confirm" at bounding box center [626, 251] width 7 height 7
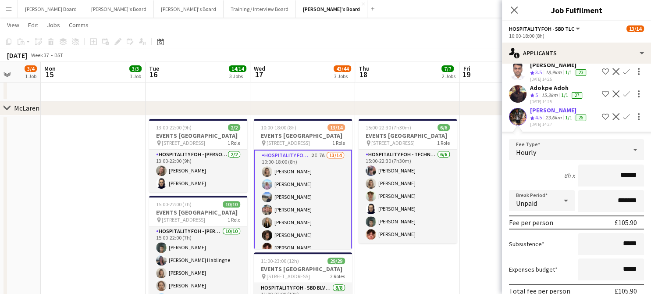
scroll to position [179, 0]
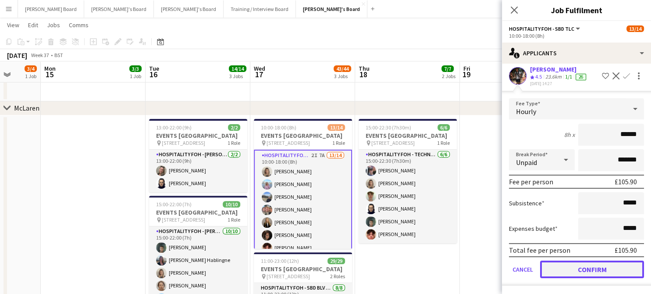
click at [577, 266] on button "Confirm" at bounding box center [592, 270] width 104 height 18
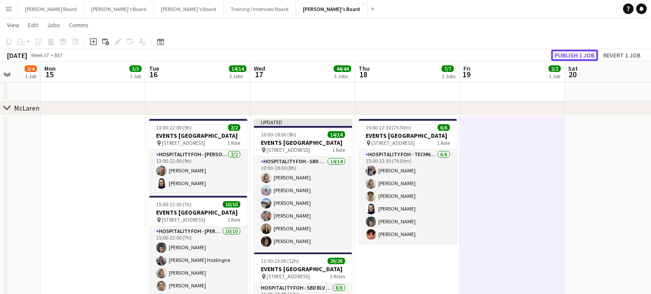
click at [576, 50] on button "Publish 1 job" at bounding box center [574, 55] width 47 height 11
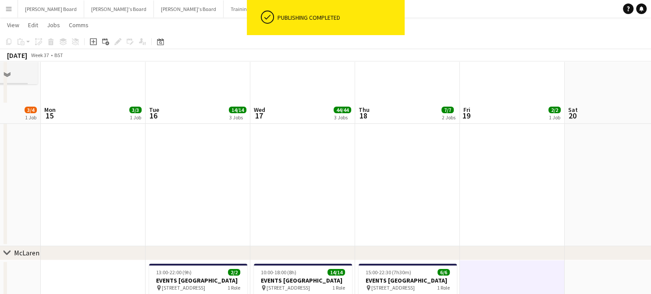
scroll to position [117, 0]
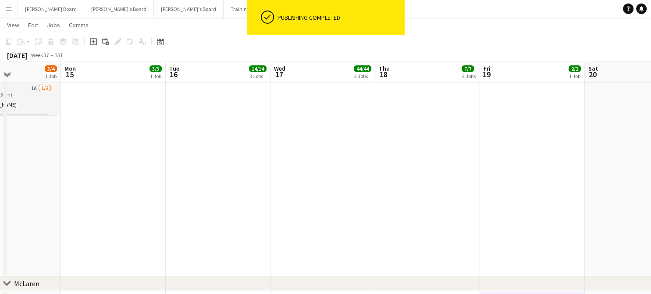
drag, startPoint x: 253, startPoint y: 179, endPoint x: 540, endPoint y: 173, distance: 287.4
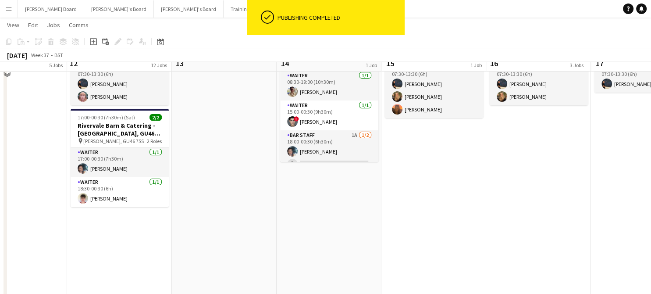
scroll to position [58, 0]
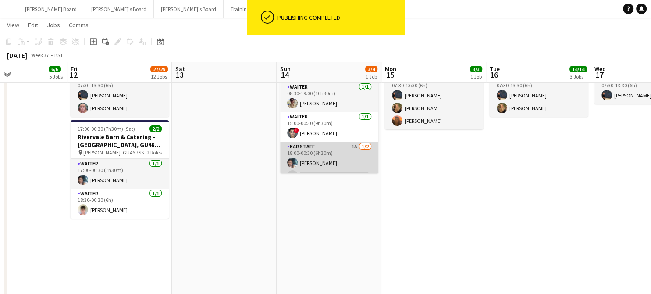
click at [354, 159] on app-card-role "BAR STAFF 1A [DATE] 18:00-00:30 (6h30m) [PERSON_NAME] single-neutral-actions" at bounding box center [329, 163] width 98 height 43
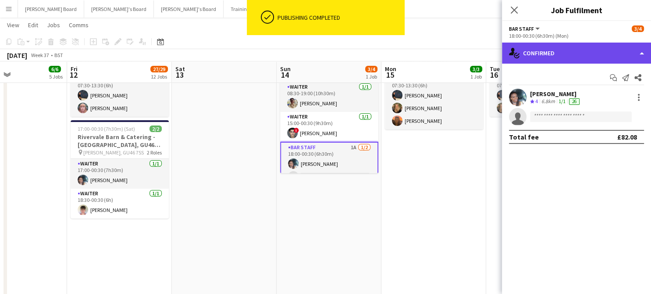
click at [574, 63] on div "single-neutral-actions-check-2 Confirmed" at bounding box center [576, 53] width 149 height 21
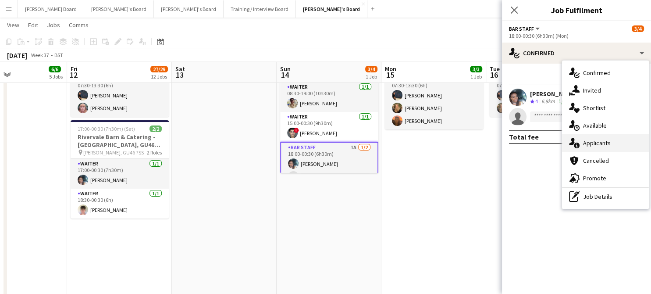
click at [611, 145] on div "single-neutral-actions-information Applicants" at bounding box center [605, 143] width 87 height 18
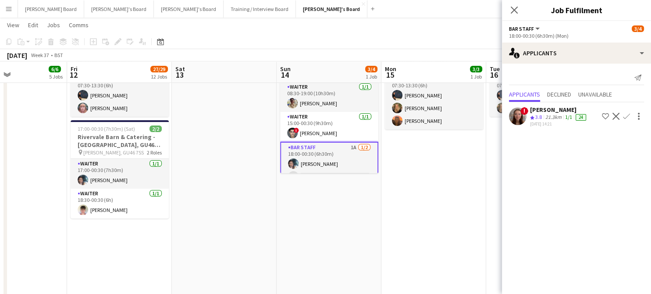
click at [615, 117] on app-icon "Decline" at bounding box center [616, 116] width 7 height 7
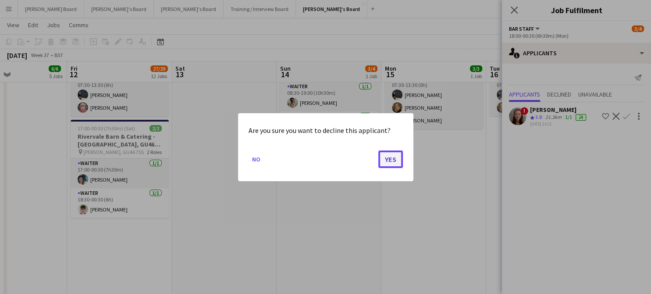
click at [379, 155] on button "Yes" at bounding box center [391, 159] width 25 height 18
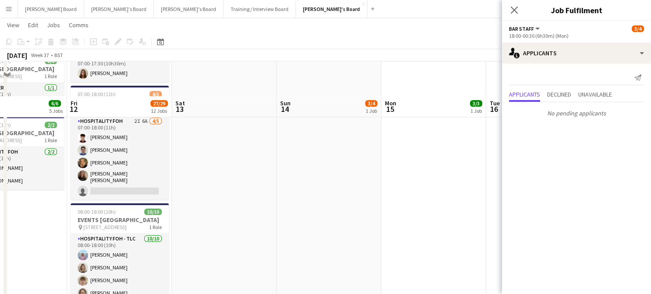
scroll to position [819, 0]
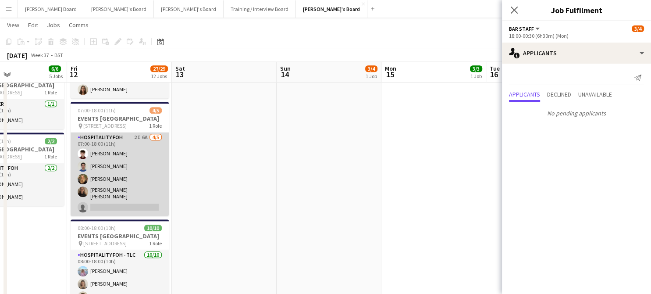
click at [155, 203] on app-card-role "Hospitality FOH 2I 6A 4/5 07:00-18:00 (11h) Sam Gower-Smith Samuel Cowland Emil…" at bounding box center [120, 173] width 98 height 83
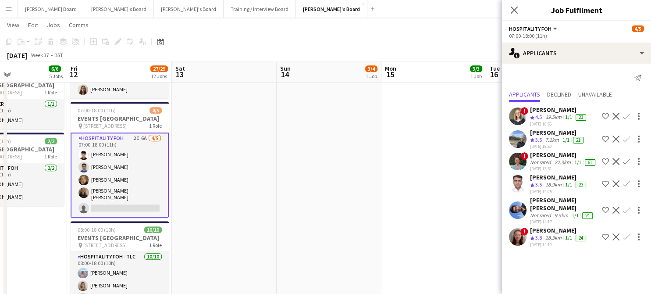
click at [614, 235] on app-icon "Decline" at bounding box center [616, 236] width 7 height 7
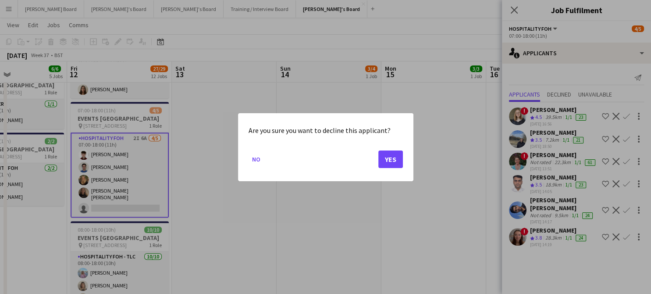
scroll to position [0, 0]
click at [400, 158] on button "Yes" at bounding box center [391, 159] width 25 height 18
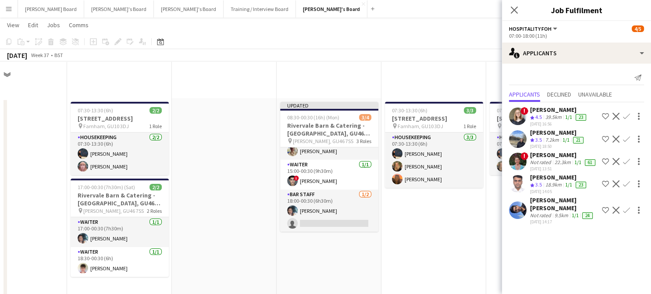
scroll to position [819, 0]
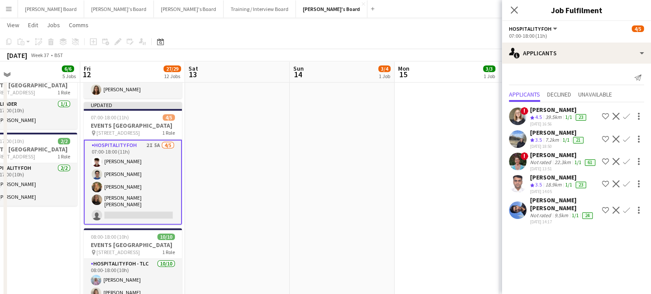
drag, startPoint x: 295, startPoint y: 201, endPoint x: 442, endPoint y: 198, distance: 147.4
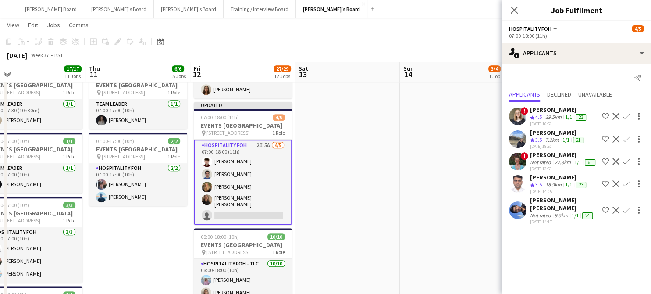
click at [616, 207] on app-icon "Decline" at bounding box center [616, 210] width 7 height 7
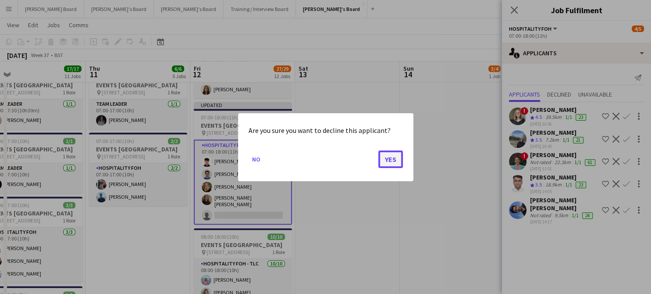
click at [391, 161] on button "Yes" at bounding box center [391, 159] width 25 height 18
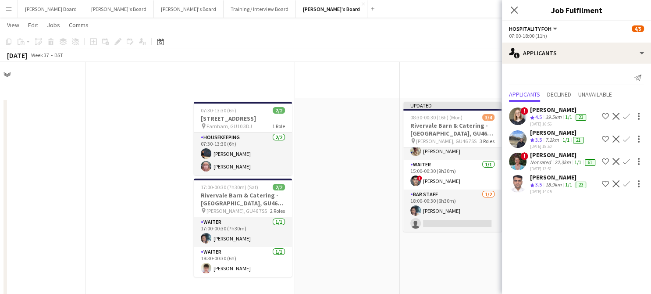
scroll to position [819, 0]
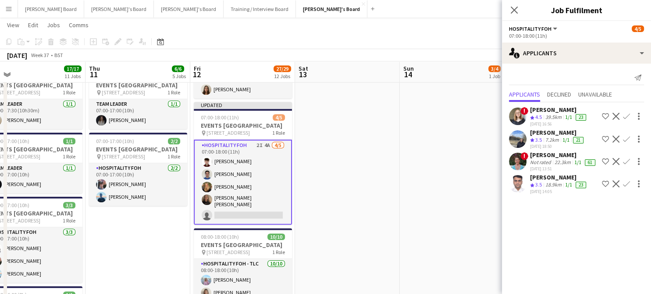
click at [615, 183] on app-icon "Decline" at bounding box center [616, 183] width 7 height 7
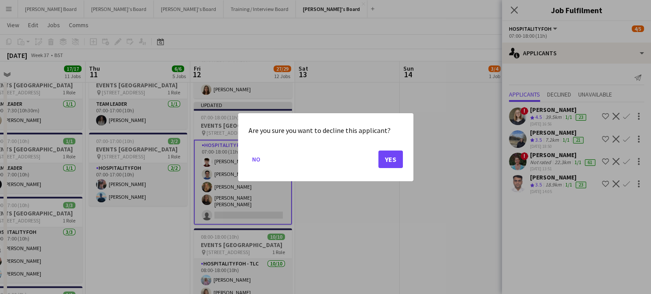
scroll to position [0, 0]
click at [384, 156] on button "Yes" at bounding box center [391, 159] width 25 height 18
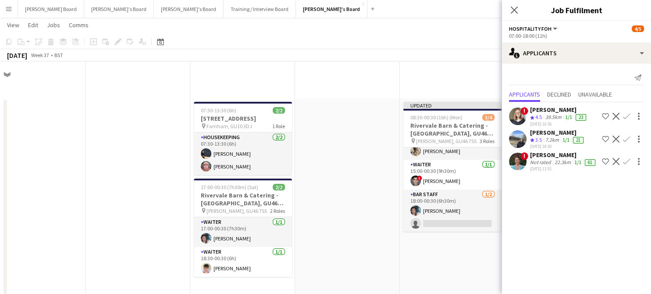
scroll to position [819, 0]
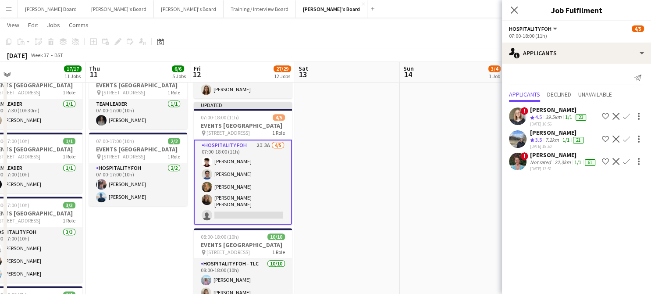
click at [408, 182] on app-date-cell at bounding box center [452, 115] width 105 height 1053
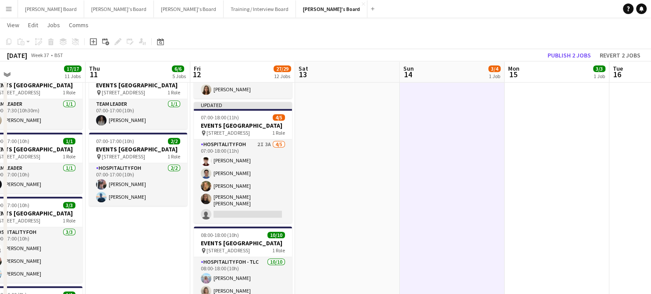
scroll to position [0, 229]
click at [559, 59] on button "Publish 2 jobs" at bounding box center [569, 55] width 50 height 11
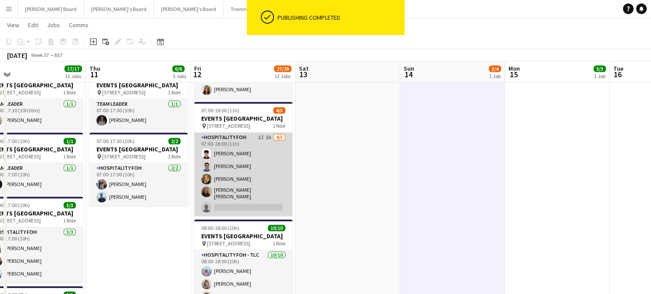
scroll to position [11, 0]
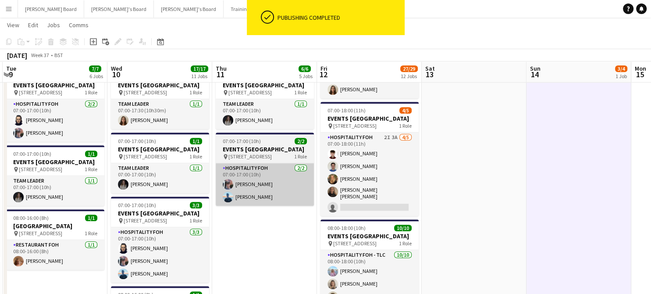
drag, startPoint x: 368, startPoint y: 206, endPoint x: 495, endPoint y: 207, distance: 127.7
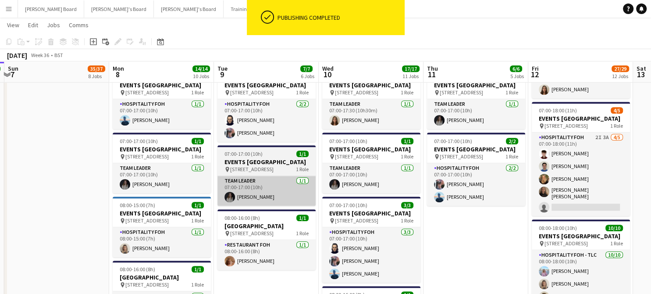
drag, startPoint x: 257, startPoint y: 200, endPoint x: 386, endPoint y: 200, distance: 129.0
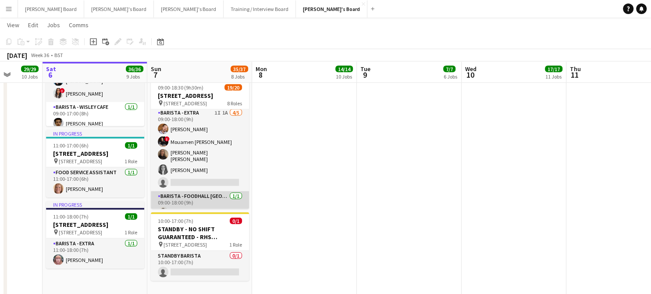
scroll to position [117, 0]
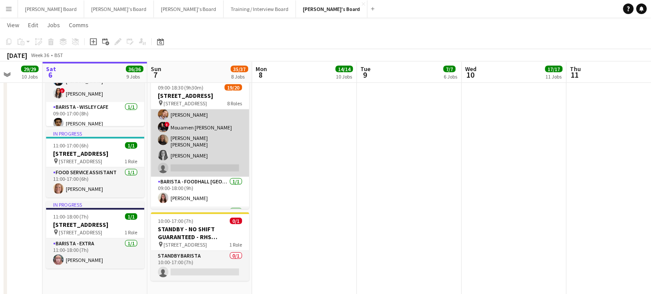
click at [226, 172] on app-card-role "Barista - EXTRA 1I 1A 4/5 09:00-18:00 (9h) Harry Watts ! Mouamen Abdalla Sofia …" at bounding box center [200, 134] width 98 height 83
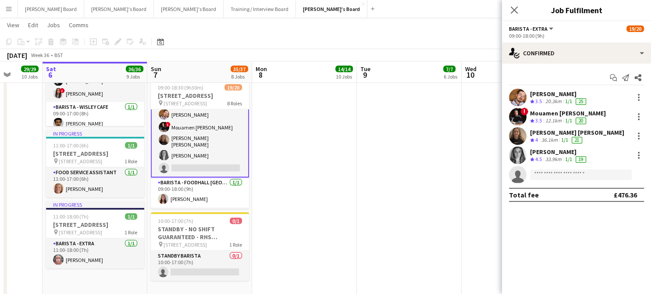
click at [537, 67] on div "Start chat Send notification Share Harry Watts Crew rating 3.5 20.3km 1/1 25 ! …" at bounding box center [576, 136] width 149 height 145
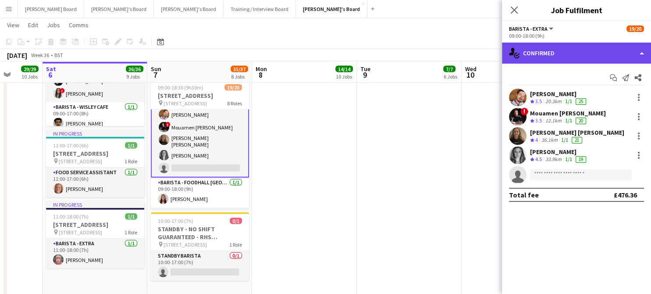
click at [544, 58] on div "single-neutral-actions-check-2 Confirmed" at bounding box center [576, 53] width 149 height 21
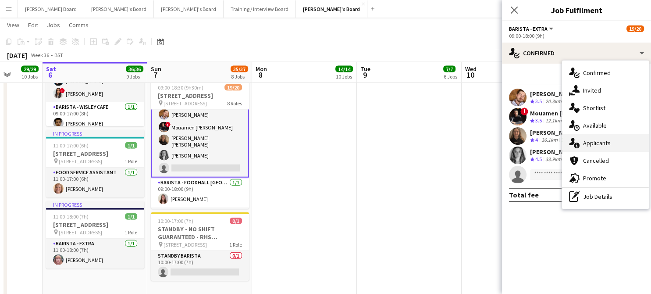
click at [609, 145] on span "Applicants" at bounding box center [597, 143] width 28 height 8
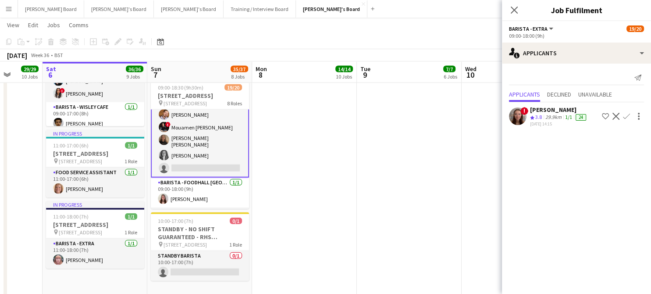
click at [615, 116] on app-icon "Decline" at bounding box center [616, 116] width 7 height 7
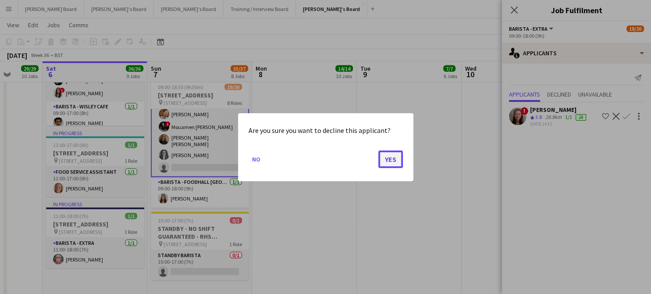
click at [395, 154] on button "Yes" at bounding box center [391, 159] width 25 height 18
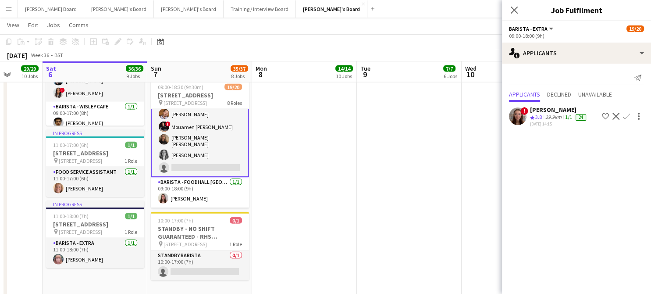
scroll to position [1923, 0]
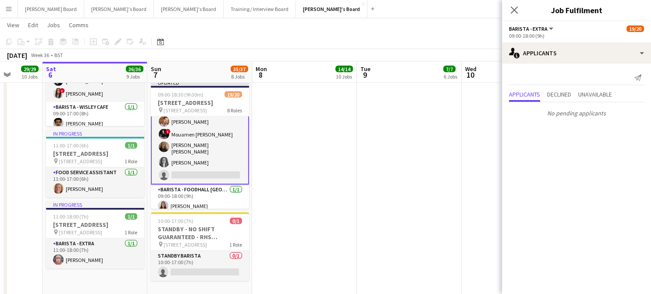
click at [400, 156] on app-date-cell at bounding box center [409, 97] width 105 height 433
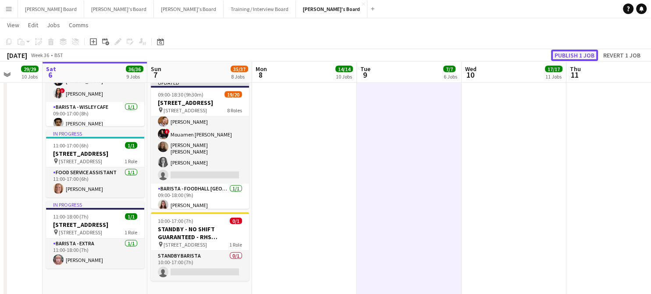
click at [579, 57] on button "Publish 1 job" at bounding box center [574, 55] width 47 height 11
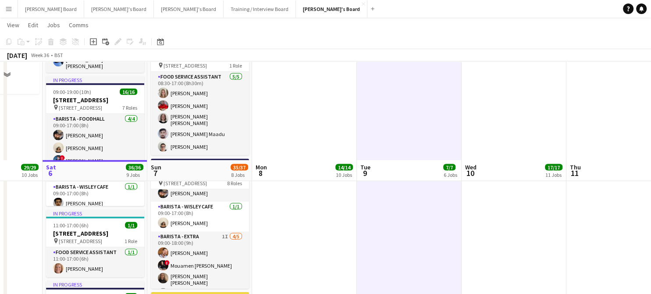
scroll to position [1942, 0]
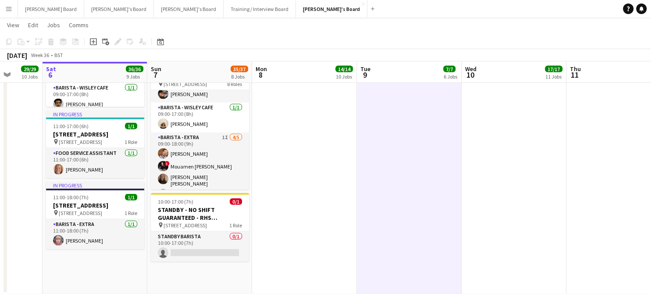
click at [521, 249] on app-date-cell at bounding box center [514, 78] width 105 height 433
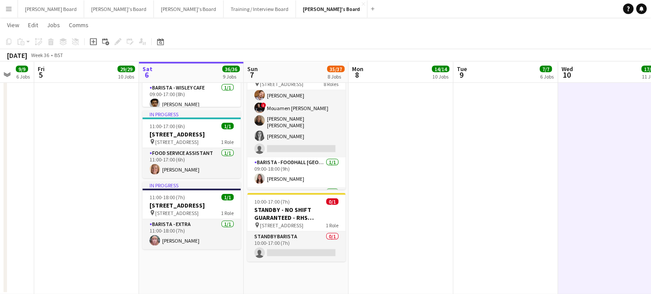
drag, startPoint x: 339, startPoint y: 190, endPoint x: 415, endPoint y: 180, distance: 76.5
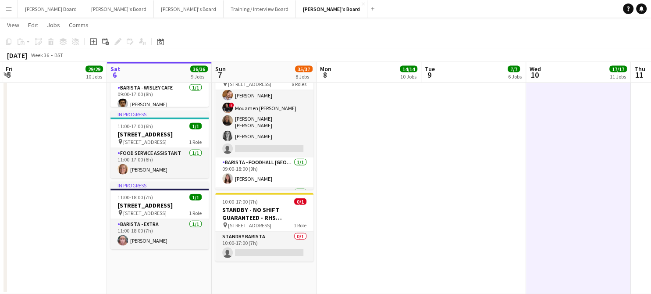
drag, startPoint x: 464, startPoint y: 189, endPoint x: 401, endPoint y: 190, distance: 63.2
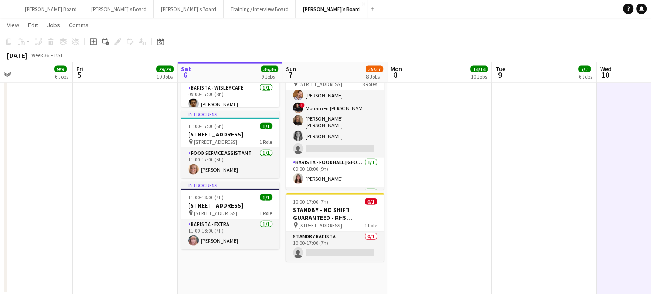
drag, startPoint x: 362, startPoint y: 174, endPoint x: 456, endPoint y: 163, distance: 94.6
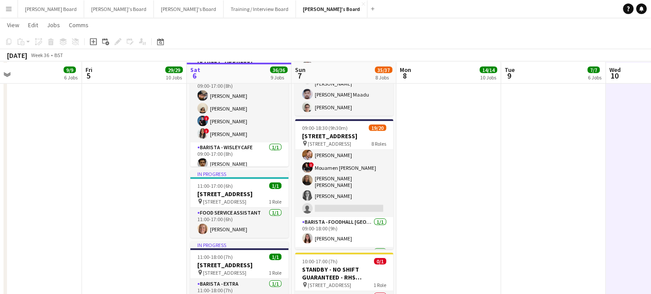
scroll to position [1884, 0]
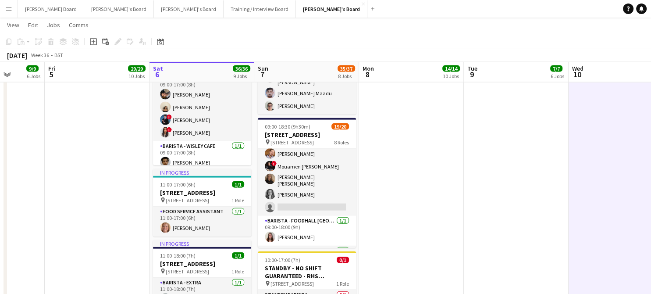
drag, startPoint x: 429, startPoint y: 196, endPoint x: 384, endPoint y: 210, distance: 46.3
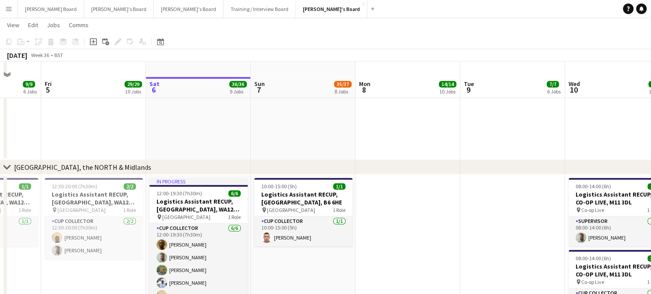
scroll to position [1358, 0]
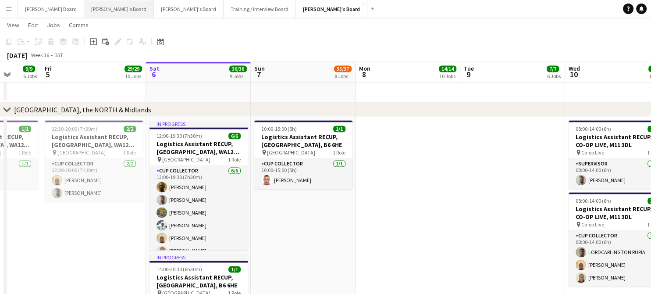
click at [88, 13] on button "Thomasina's Board Close" at bounding box center [119, 8] width 70 height 17
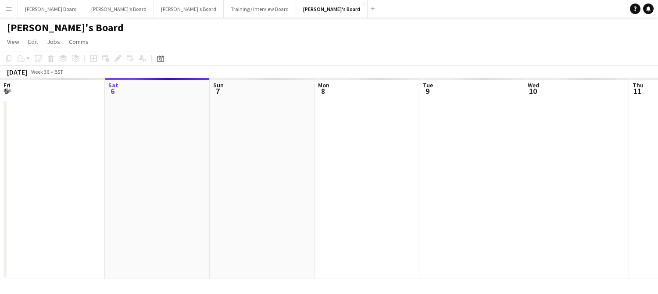
click at [14, 13] on button "Menu" at bounding box center [9, 9] width 18 height 18
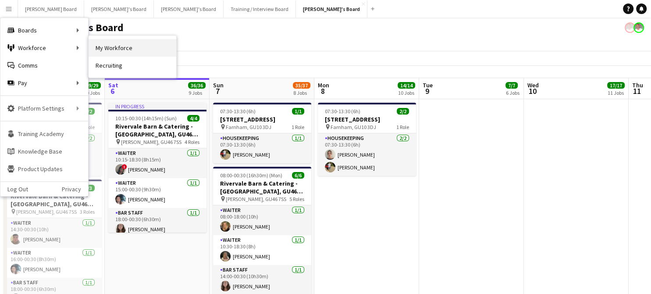
click at [115, 46] on link "My Workforce" at bounding box center [133, 48] width 88 height 18
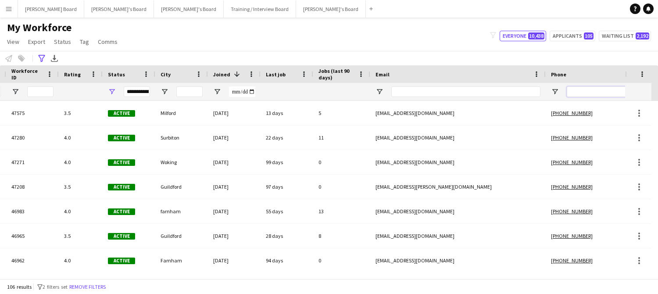
click at [596, 87] on input "Phone Filter Input" at bounding box center [610, 91] width 86 height 11
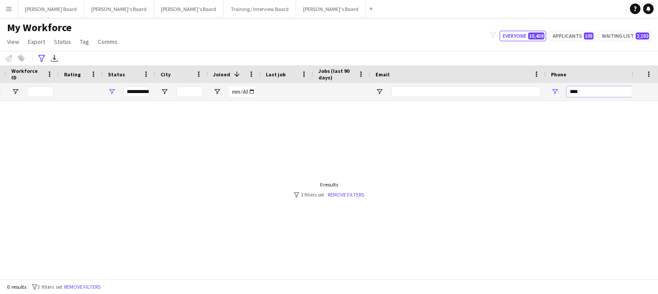
drag, startPoint x: 587, startPoint y: 89, endPoint x: 560, endPoint y: 99, distance: 28.8
click at [560, 99] on div "****" at bounding box center [602, 92] width 112 height 18
type input "******"
click at [354, 193] on link "Remove filters" at bounding box center [346, 194] width 36 height 7
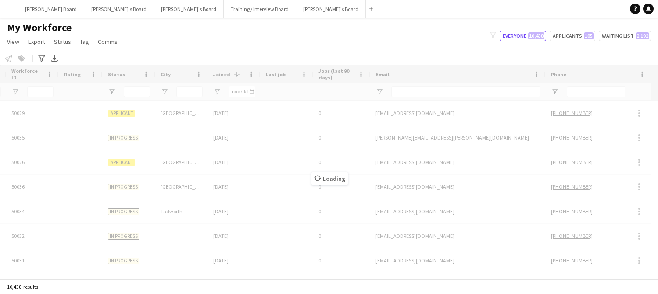
click at [338, 193] on div "Loading" at bounding box center [329, 171] width 658 height 213
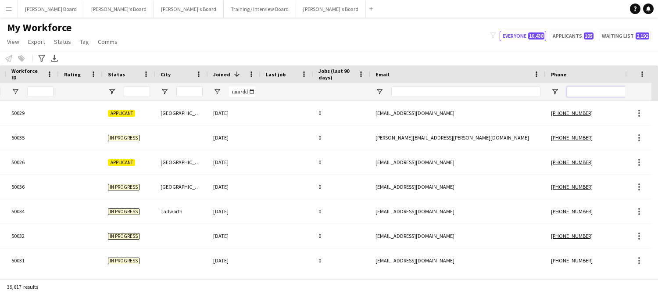
click at [581, 91] on input "Phone Filter Input" at bounding box center [610, 91] width 86 height 11
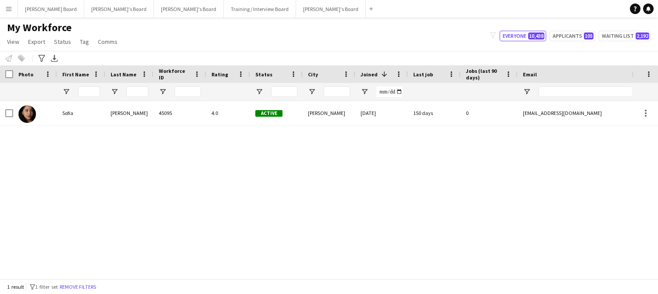
type input "******"
click at [84, 8] on button "[PERSON_NAME]'s Board Close" at bounding box center [119, 8] width 70 height 17
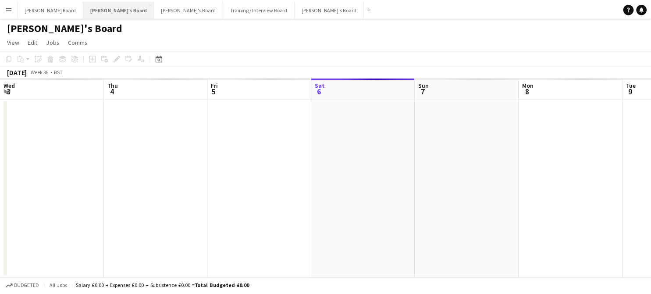
scroll to position [0, 210]
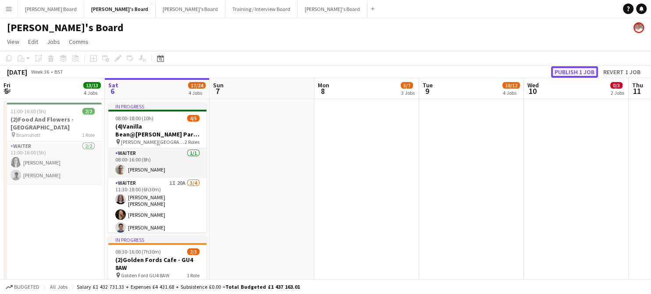
click at [577, 74] on button "Publish 1 job" at bounding box center [574, 71] width 47 height 11
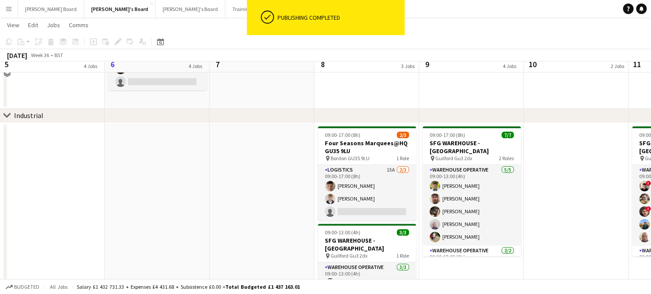
scroll to position [234, 0]
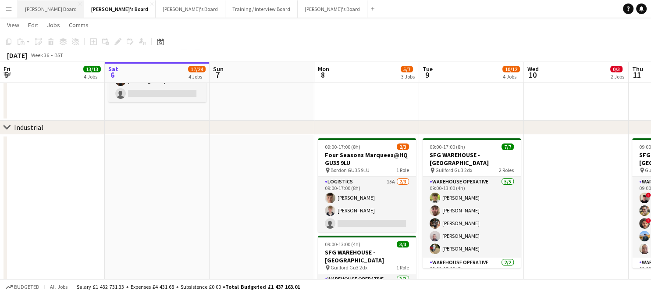
click at [32, 7] on button "[PERSON_NAME] Board Close" at bounding box center [51, 8] width 66 height 17
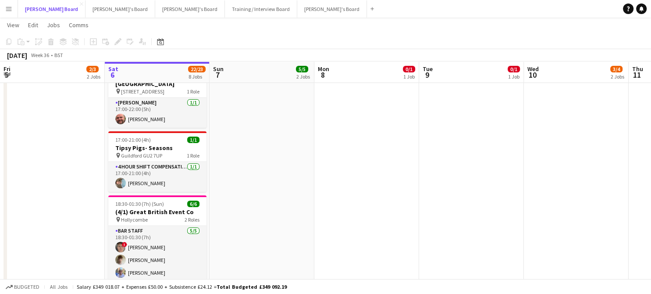
scroll to position [409, 0]
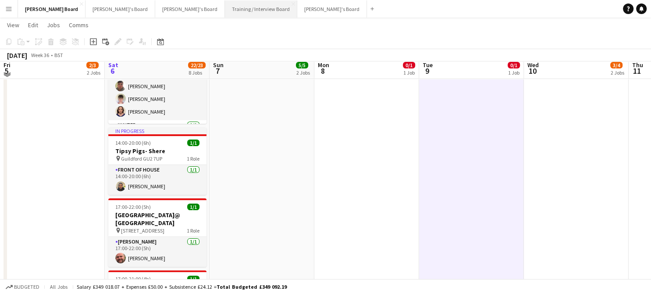
scroll to position [175, 0]
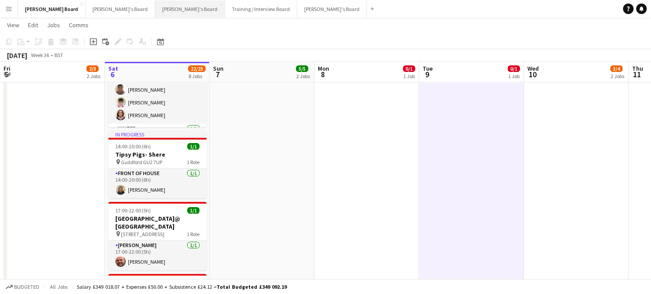
click at [155, 16] on button "[PERSON_NAME]'s Board Close" at bounding box center [190, 8] width 70 height 17
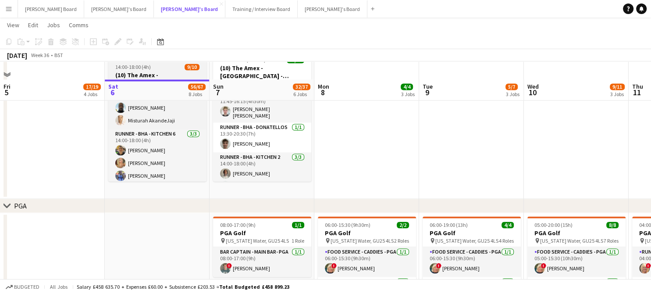
scroll to position [1345, 0]
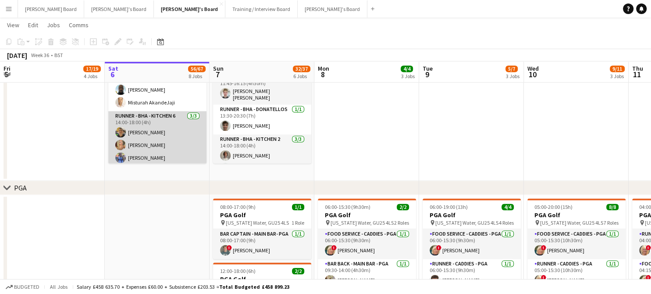
click at [168, 148] on app-card-role "Runner - BHA - Kitchen 6 [DATE] 14:00-18:00 (4h) [PERSON_NAME] [PERSON_NAME] [P…" at bounding box center [157, 138] width 98 height 55
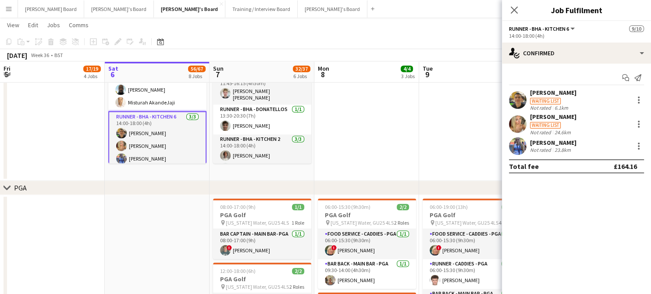
click at [532, 98] on div "Waiting list" at bounding box center [545, 101] width 31 height 7
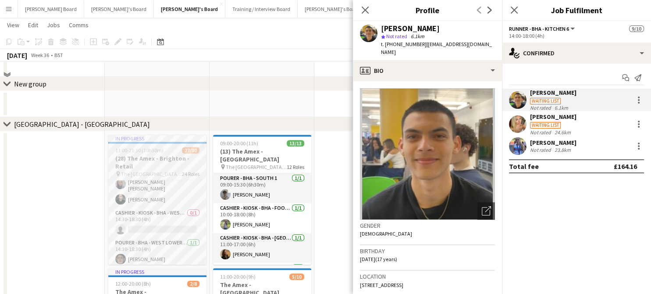
scroll to position [994, 0]
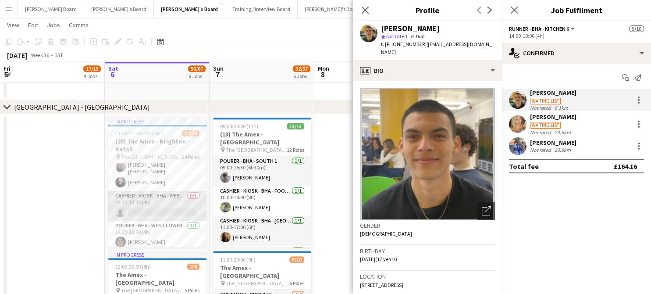
click at [155, 191] on app-card-role "Cashier - Kiosk - BHA - West Upper Beer & Pie 0/1 14:30-18:30 (4h) single-neutr…" at bounding box center [157, 206] width 98 height 30
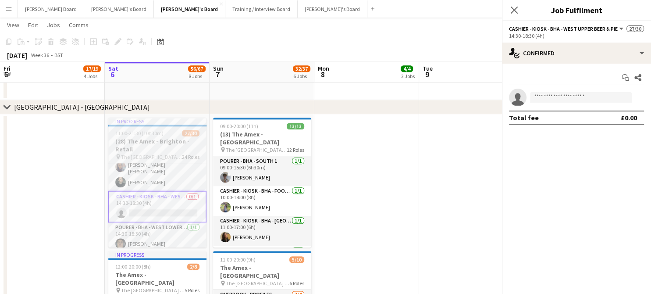
click at [149, 147] on h3 "(28) The Amex - Brighton - Retail" at bounding box center [157, 145] width 98 height 16
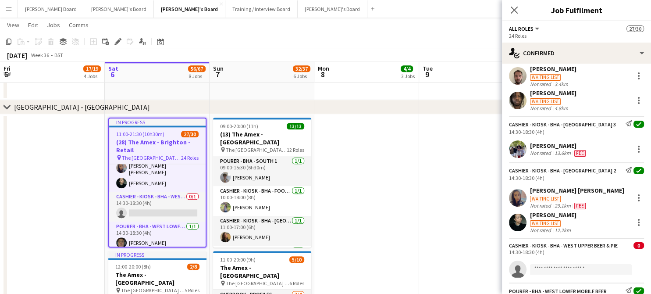
scroll to position [1053, 0]
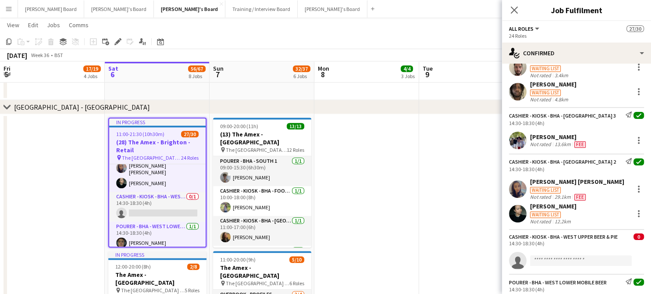
click at [526, 136] on app-user-avatar at bounding box center [518, 141] width 18 height 18
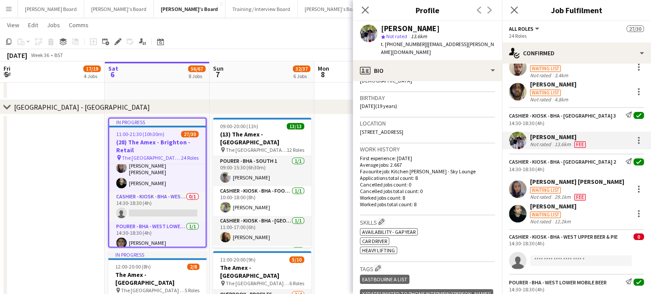
scroll to position [175, 0]
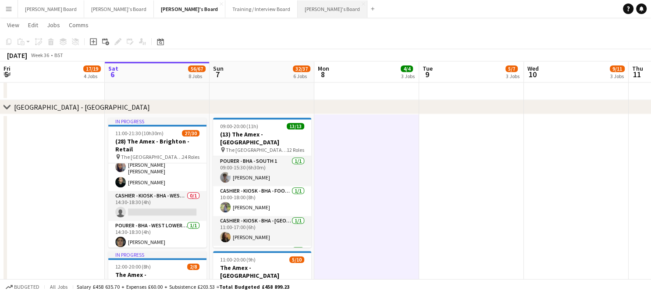
click at [298, 8] on button "[PERSON_NAME]'s Board Close" at bounding box center [333, 8] width 70 height 17
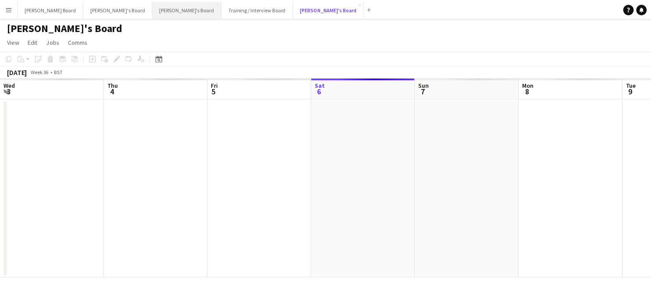
scroll to position [0, 210]
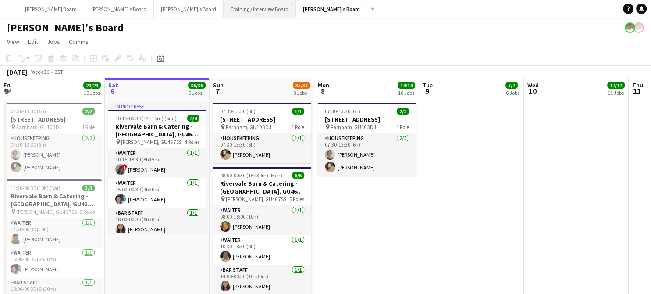
click at [224, 7] on button "Training / Interview Board Close" at bounding box center [260, 8] width 72 height 17
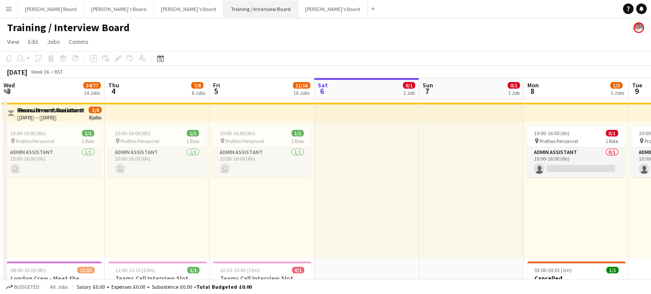
scroll to position [0, 210]
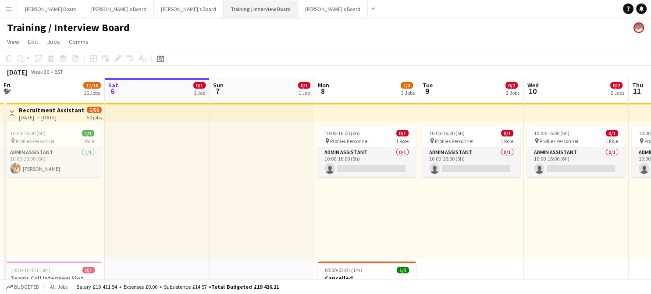
click at [224, 14] on button "Training / Interview Board Close" at bounding box center [261, 8] width 75 height 17
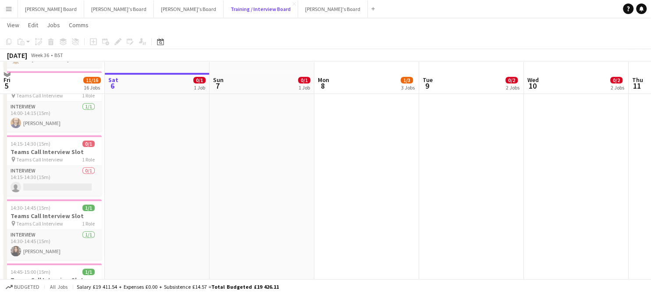
scroll to position [585, 0]
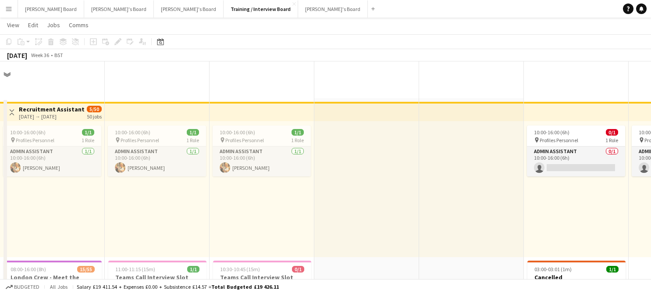
click at [154, 3] on button "[PERSON_NAME]'s Board Close" at bounding box center [189, 8] width 70 height 17
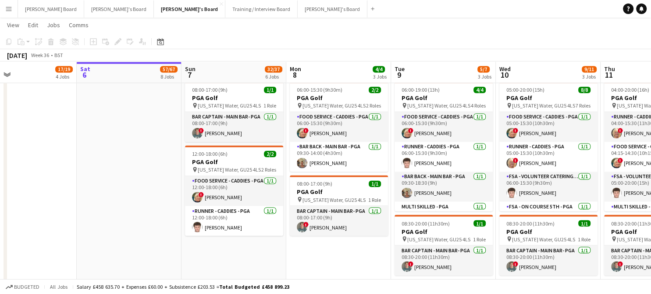
scroll to position [0, 270]
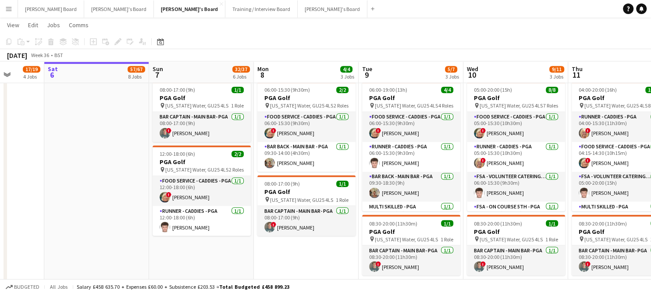
drag, startPoint x: 356, startPoint y: 264, endPoint x: 310, endPoint y: 264, distance: 46.1
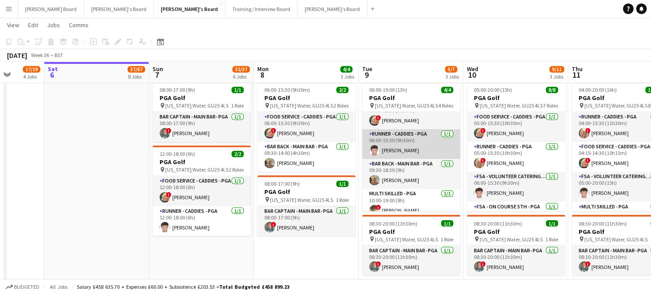
scroll to position [20, 0]
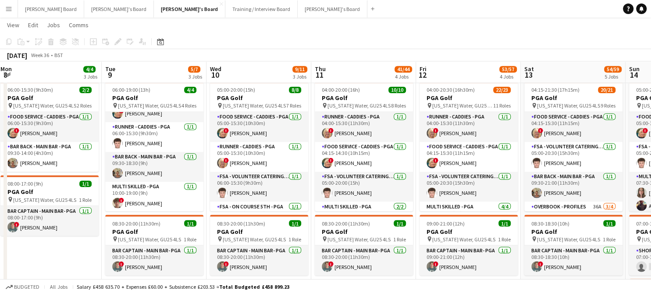
drag, startPoint x: 494, startPoint y: 200, endPoint x: 303, endPoint y: 191, distance: 191.5
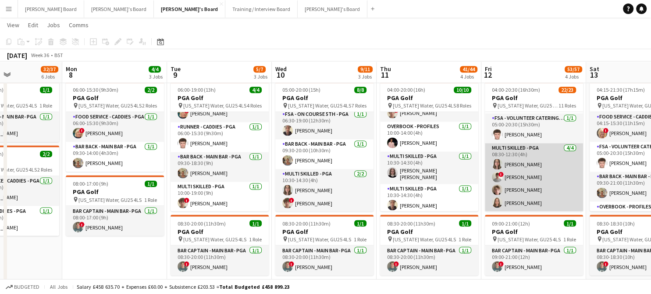
scroll to position [117, 0]
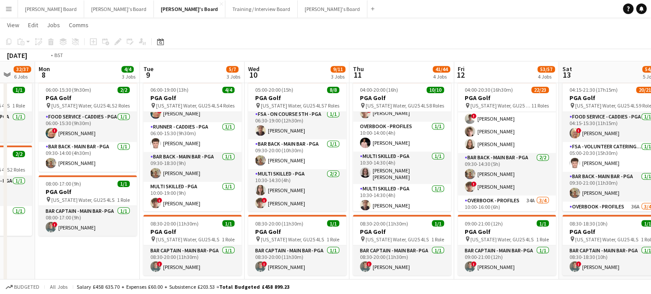
drag, startPoint x: 542, startPoint y: 166, endPoint x: 433, endPoint y: 170, distance: 108.4
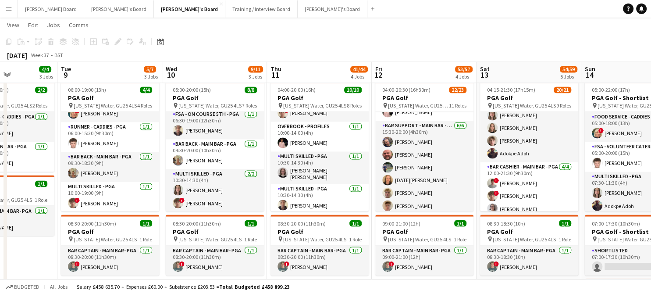
scroll to position [234, 0]
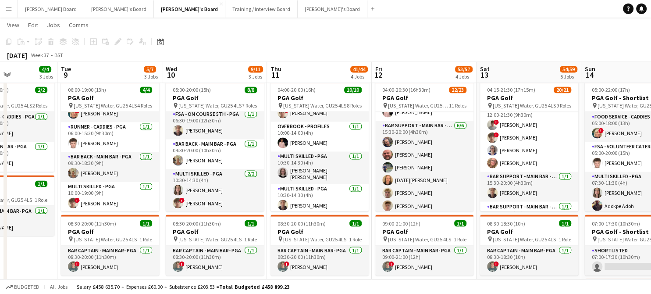
click at [32, 263] on app-date-cell "06:00-15:30 (9h30m) 2/2 PGA Golf pin [US_STATE] Water, GU25 4LS 2 Roles Food Se…" at bounding box center [5, 218] width 105 height 280
click at [31, 262] on app-date-cell "06:00-15:30 (9h30m) 2/2 PGA Golf pin [US_STATE] Water, GU25 4LS 2 Roles Food Se…" at bounding box center [5, 218] width 105 height 280
click at [225, 7] on button "Training / Interview Board Close" at bounding box center [261, 8] width 72 height 17
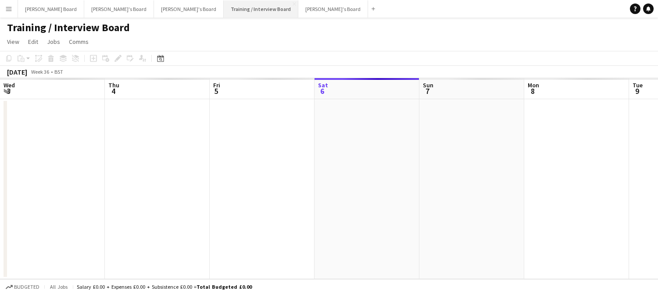
scroll to position [0, 210]
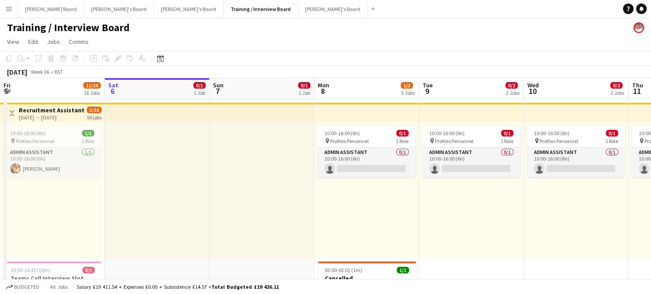
click at [7, 8] on app-icon "Menu" at bounding box center [8, 8] width 7 height 7
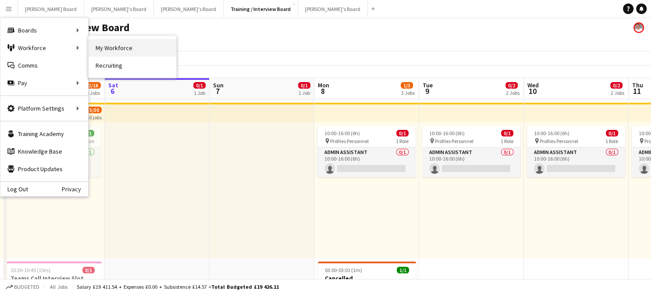
click at [122, 43] on link "My Workforce" at bounding box center [133, 48] width 88 height 18
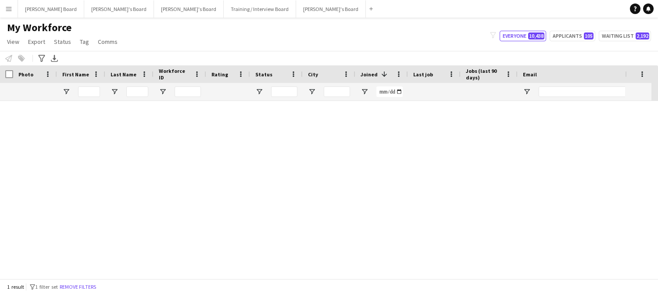
type input "******"
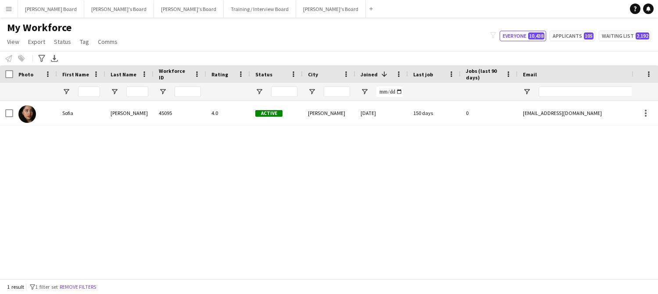
click at [93, 284] on button "Remove filters" at bounding box center [78, 287] width 40 height 10
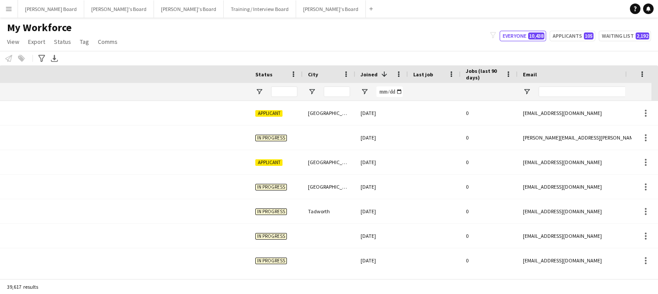
scroll to position [0, 385]
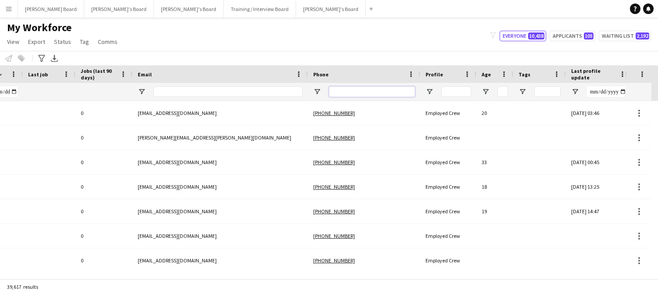
click at [372, 91] on input "Phone Filter Input" at bounding box center [372, 91] width 86 height 11
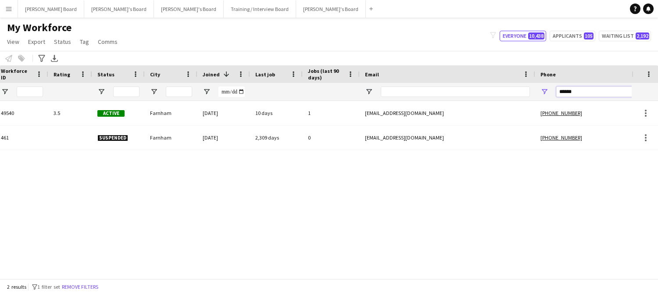
scroll to position [0, 0]
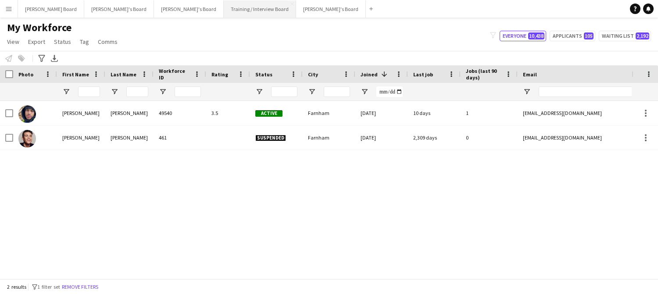
type input "******"
click at [110, 8] on button "[PERSON_NAME]'s Board Close" at bounding box center [119, 8] width 70 height 17
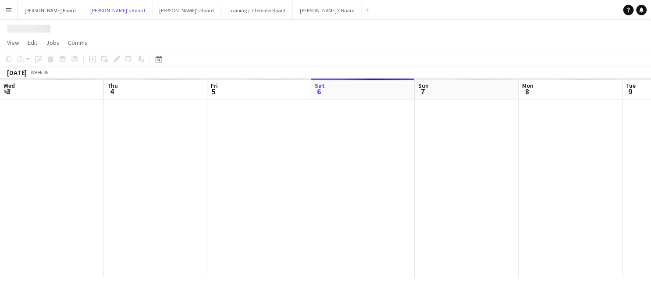
scroll to position [0, 210]
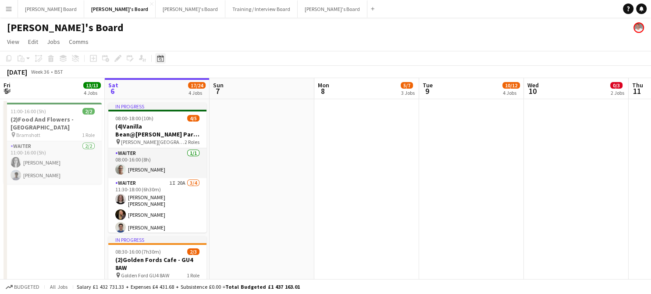
click at [161, 57] on icon "Date picker" at bounding box center [160, 58] width 7 height 7
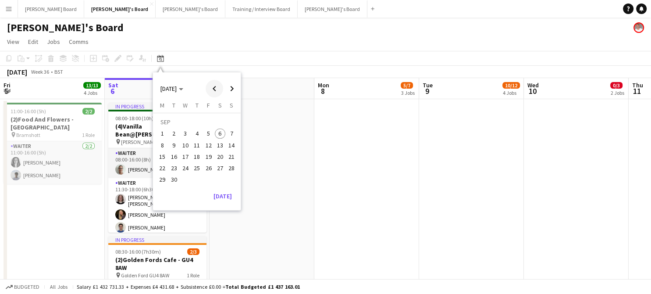
click at [215, 89] on span "Previous month" at bounding box center [215, 89] width 18 height 18
click at [183, 87] on span "MAY 2025" at bounding box center [172, 89] width 23 height 8
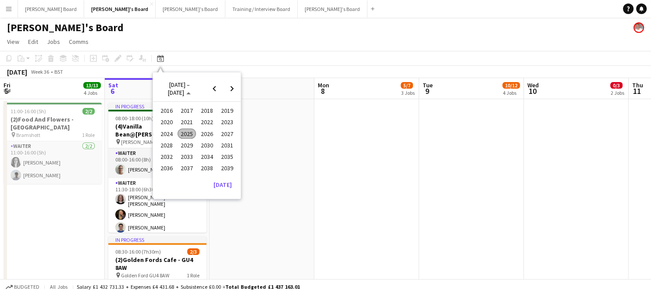
click at [225, 120] on span "2023" at bounding box center [227, 122] width 18 height 11
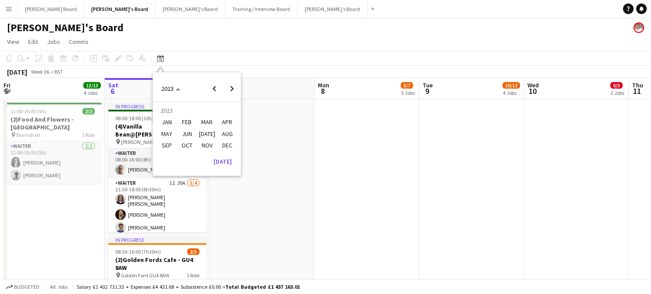
click at [209, 144] on span "NOV" at bounding box center [207, 145] width 18 height 11
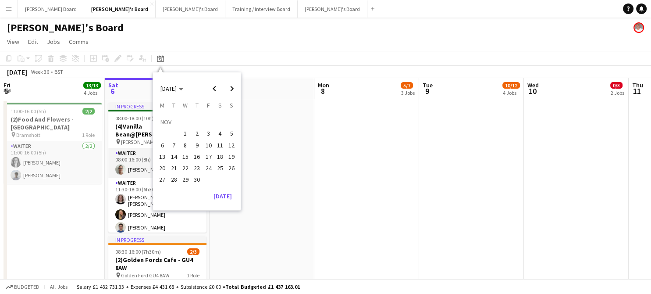
click at [218, 149] on span "11" at bounding box center [220, 145] width 11 height 11
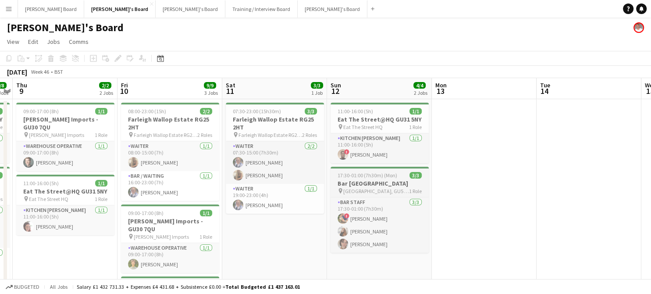
click at [389, 185] on h3 "Bar [GEOGRAPHIC_DATA]" at bounding box center [380, 183] width 98 height 8
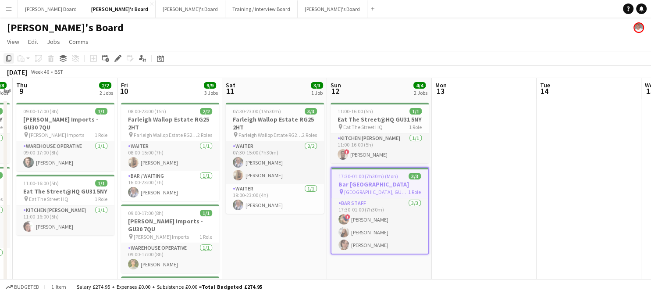
click at [11, 59] on icon "Copy" at bounding box center [8, 58] width 7 height 7
click at [159, 59] on icon "Date picker" at bounding box center [160, 58] width 7 height 7
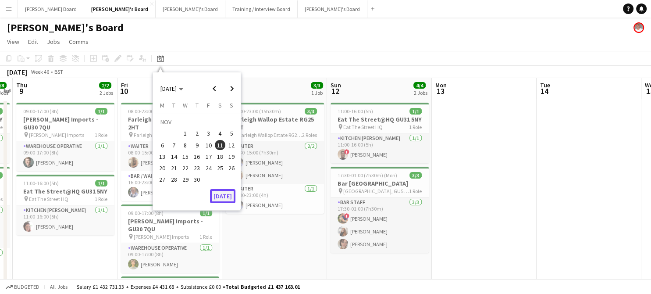
click at [226, 198] on button "[DATE]" at bounding box center [222, 196] width 25 height 14
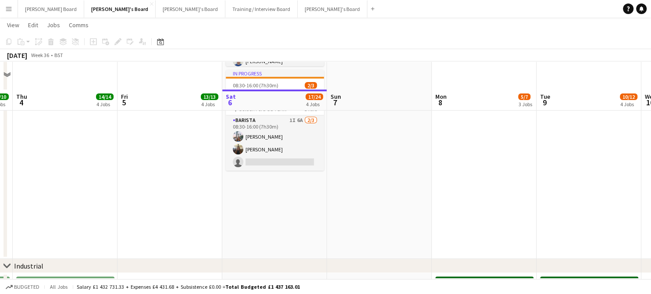
scroll to position [234, 0]
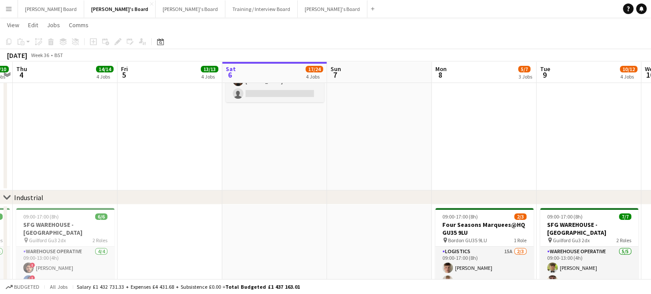
click at [268, 147] on app-date-cell "In progress 08:00-18:00 (10h) 4/5 (4)Vanilla Bean@Thorpe Park KT8 9BS pin Thorp…" at bounding box center [274, 27] width 105 height 326
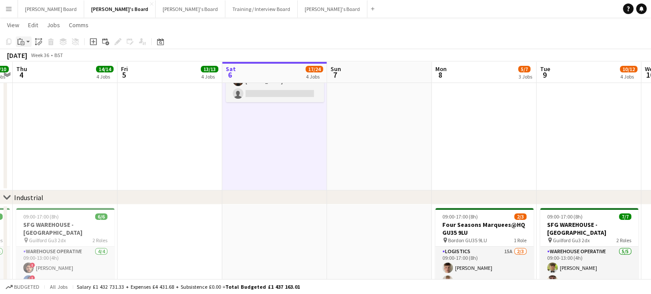
click at [22, 43] on icon at bounding box center [23, 43] width 2 height 0
click at [32, 61] on link "Paste Ctrl+V" at bounding box center [64, 58] width 82 height 8
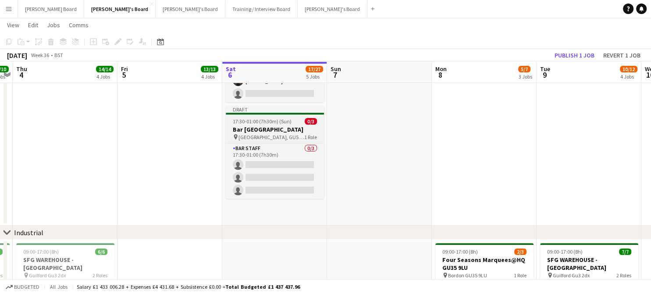
click at [246, 123] on span "17:30-01:00 (7h30m) (Sun)" at bounding box center [262, 121] width 59 height 7
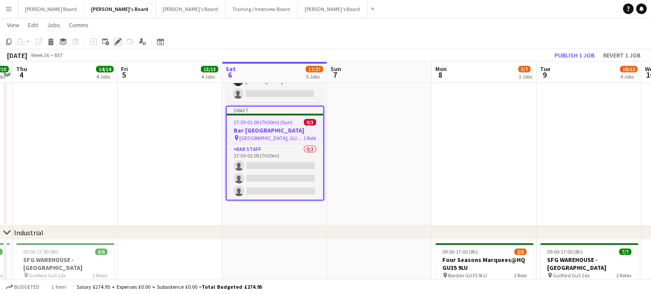
click at [115, 40] on icon "Edit" at bounding box center [117, 41] width 7 height 7
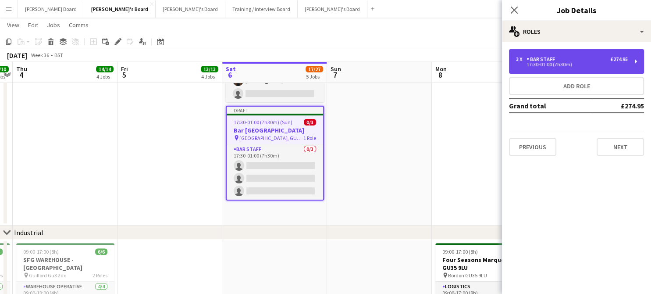
click at [583, 49] on div "3 x BAR STAFF £274.95 17:30-01:00 (7h30m)" at bounding box center [576, 61] width 135 height 25
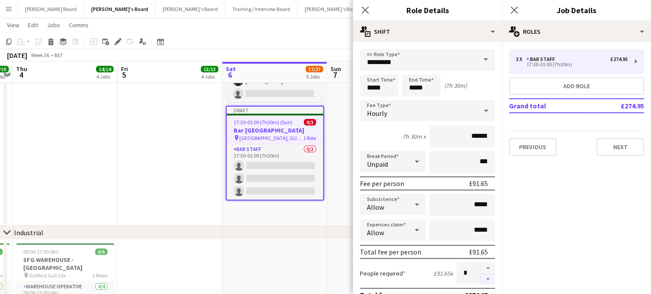
click at [483, 279] on button "button" at bounding box center [488, 279] width 14 height 11
type input "*"
click at [388, 87] on input "*****" at bounding box center [379, 86] width 39 height 22
click at [386, 91] on app-time-picker "*****" at bounding box center [379, 87] width 39 height 7
click at [388, 98] on div at bounding box center [388, 101] width 18 height 9
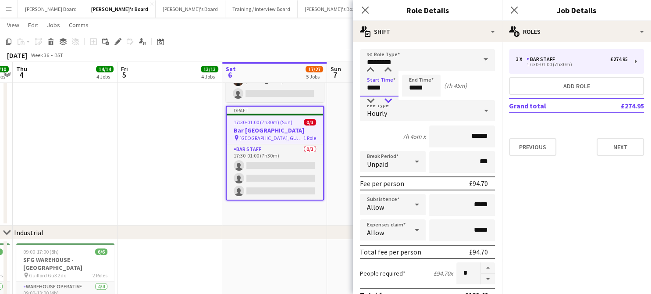
type input "*****"
click at [388, 98] on div at bounding box center [388, 101] width 18 height 9
click at [200, 173] on app-date-cell "11:00-16:00 (5h) 2/2 (2)Food And Flowers - Bramley pin Bramshott 1 Role Waiter …" at bounding box center [170, 44] width 105 height 361
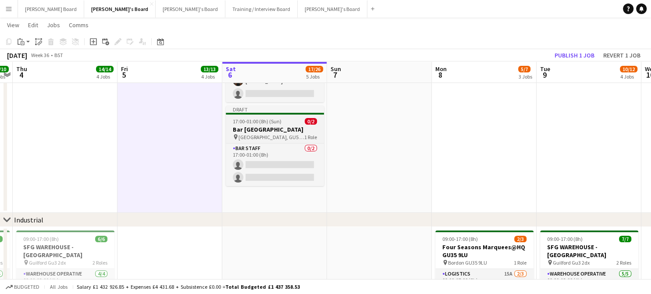
click at [271, 129] on h3 "Bar [GEOGRAPHIC_DATA]" at bounding box center [275, 129] width 98 height 8
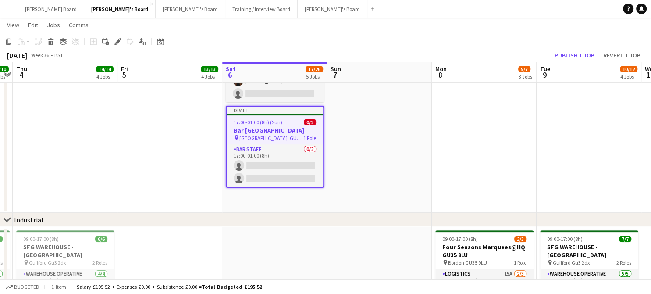
click at [120, 36] on app-toolbar "Copy Paste Paste Ctrl+V Paste with crew Ctrl+Shift+V Paste linked Job Delete Gr…" at bounding box center [325, 41] width 651 height 15
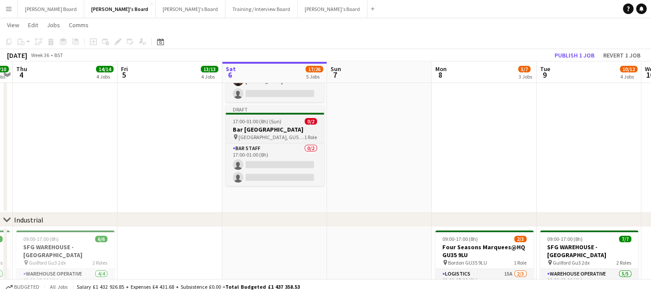
click at [265, 119] on span "17:00-01:00 (8h) (Sun)" at bounding box center [257, 121] width 49 height 7
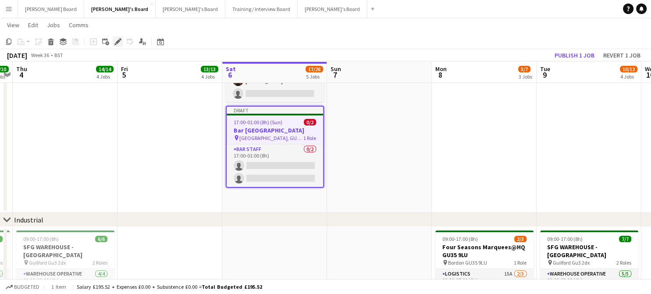
click at [118, 44] on icon "Edit" at bounding box center [117, 41] width 7 height 7
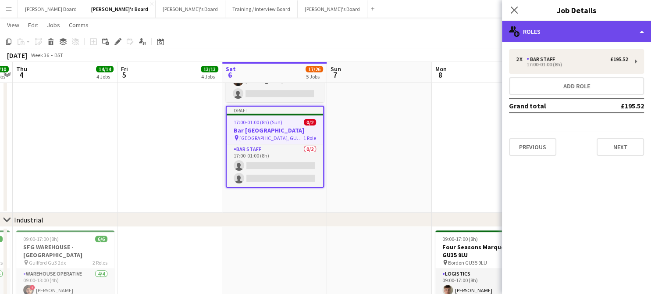
click at [556, 24] on div "multiple-users-add Roles" at bounding box center [576, 31] width 149 height 21
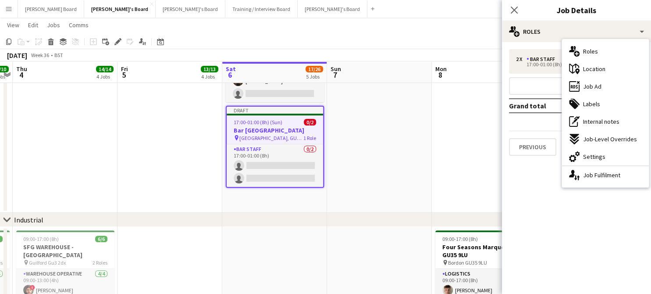
click at [619, 92] on div "ads-window Job Ad" at bounding box center [605, 87] width 87 height 18
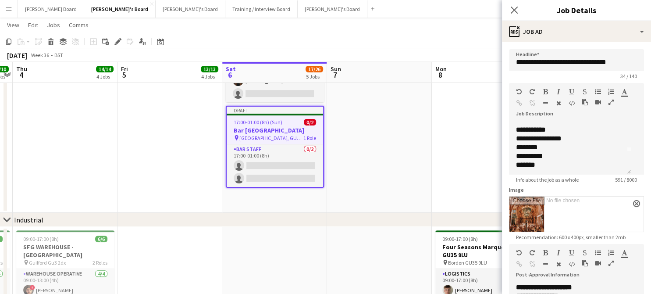
scroll to position [0, 0]
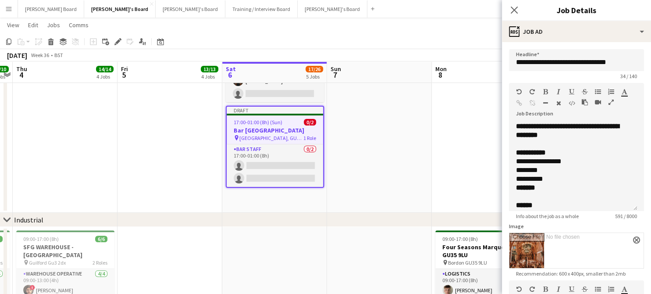
drag, startPoint x: 629, startPoint y: 182, endPoint x: 632, endPoint y: 238, distance: 56.6
click at [636, 219] on app-form-group "**********" at bounding box center [576, 151] width 135 height 136
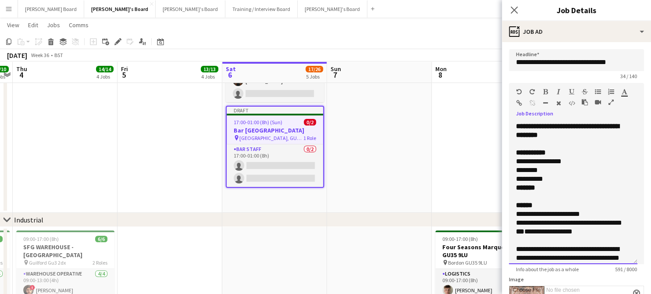
drag, startPoint x: 563, startPoint y: 136, endPoint x: 479, endPoint y: 125, distance: 84.9
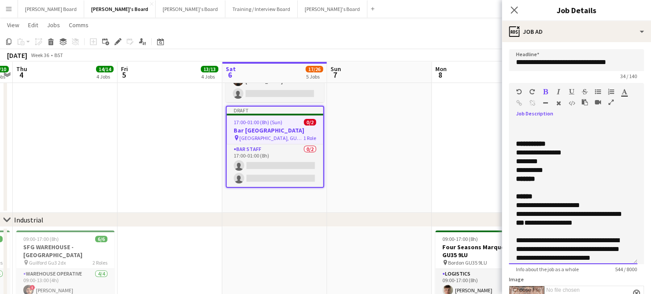
click at [518, 138] on div at bounding box center [573, 135] width 114 height 9
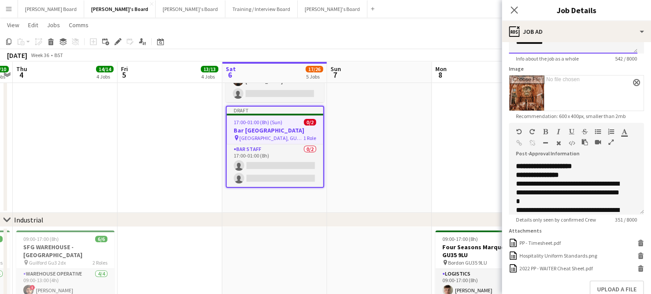
scroll to position [269, 0]
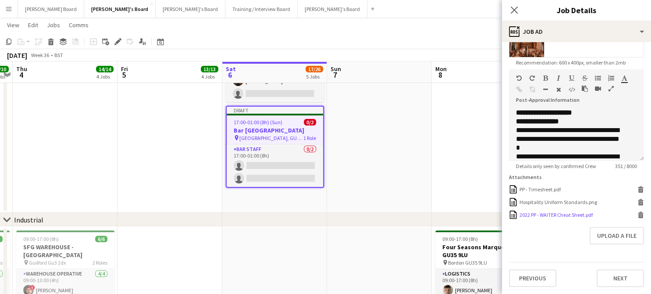
click at [639, 215] on icon at bounding box center [641, 216] width 4 height 4
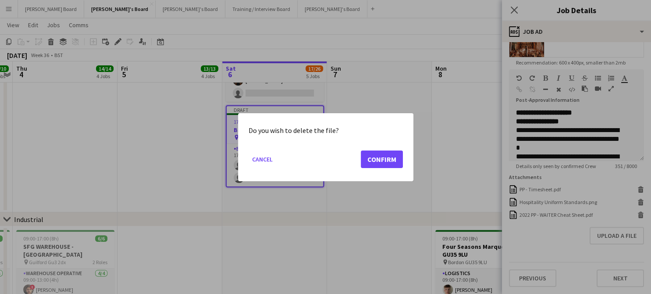
scroll to position [0, 0]
click at [377, 156] on button "Confirm" at bounding box center [382, 159] width 42 height 18
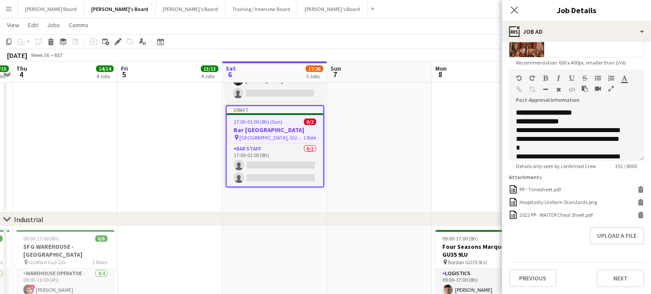
scroll to position [257, 0]
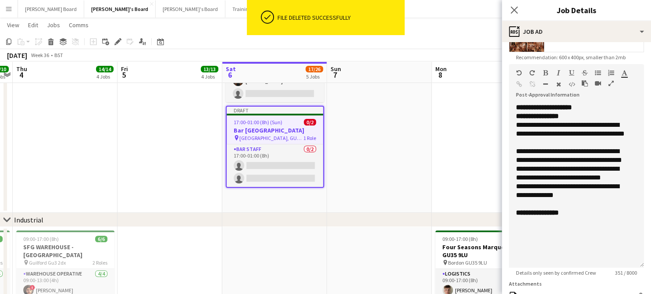
drag, startPoint x: 634, startPoint y: 164, endPoint x: 644, endPoint y: 277, distance: 112.8
click at [644, 277] on form "**********" at bounding box center [576, 80] width 149 height 601
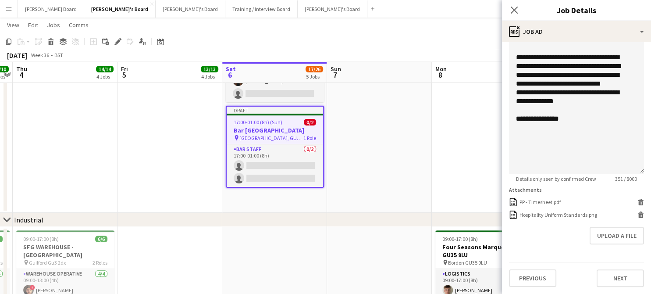
scroll to position [368, 0]
click at [572, 123] on div "**********" at bounding box center [576, 91] width 135 height 164
click at [562, 132] on div "**********" at bounding box center [576, 91] width 135 height 164
click at [547, 125] on div "**********" at bounding box center [576, 91] width 135 height 164
click at [584, 114] on div "**********" at bounding box center [576, 118] width 121 height 9
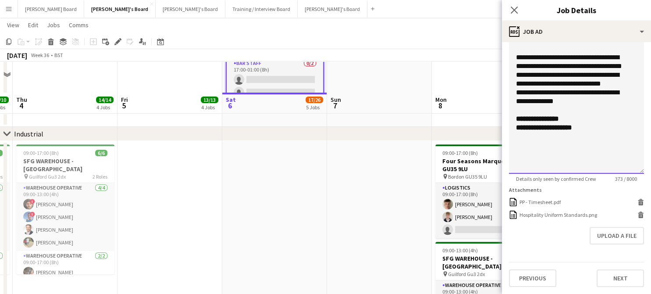
scroll to position [351, 0]
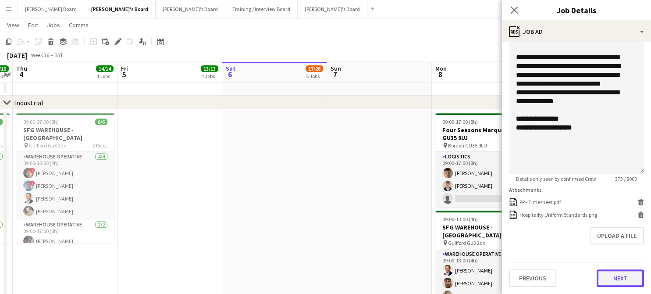
click at [612, 277] on button "Next" at bounding box center [620, 278] width 47 height 18
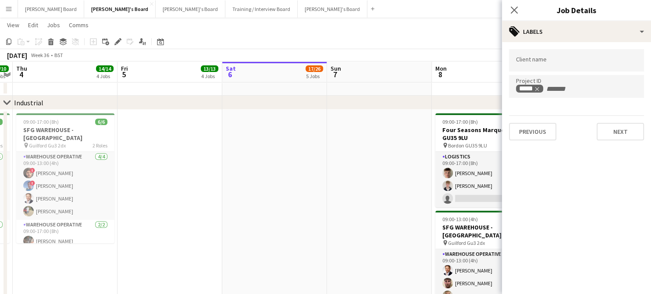
scroll to position [0, 0]
click at [541, 87] on icon "Remove tag" at bounding box center [541, 89] width 6 height 6
click at [624, 128] on button "Next" at bounding box center [620, 132] width 47 height 18
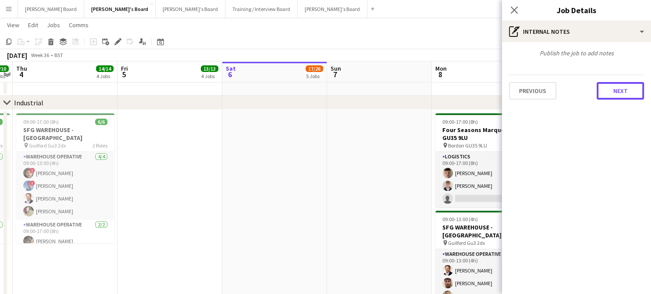
click at [620, 87] on button "Next" at bounding box center [620, 91] width 47 height 18
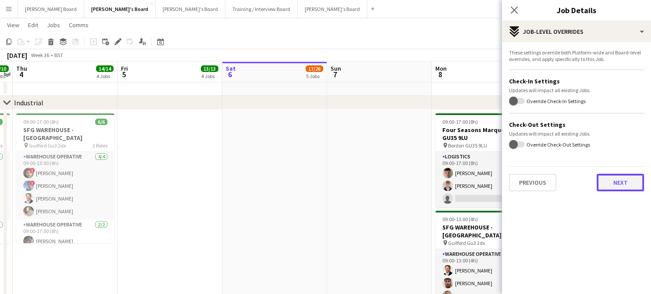
click at [618, 184] on button "Next" at bounding box center [620, 183] width 47 height 18
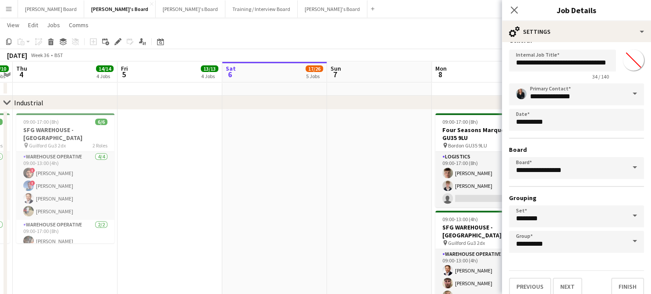
scroll to position [19, 0]
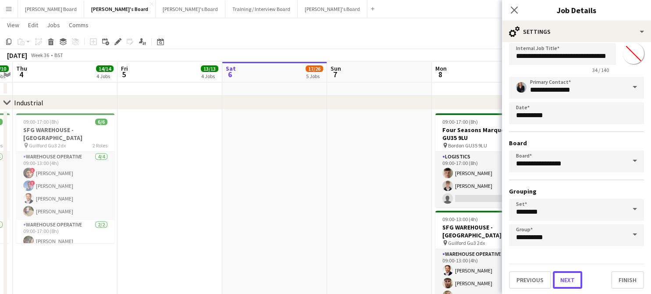
click at [575, 280] on button "Next" at bounding box center [567, 280] width 29 height 18
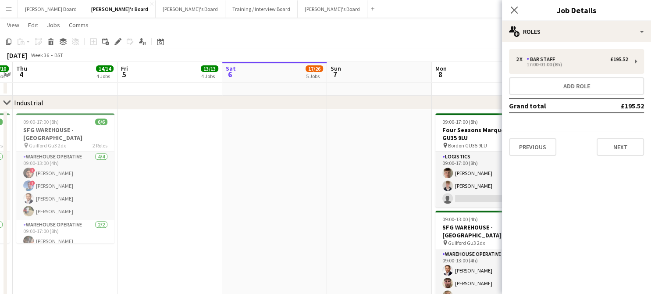
scroll to position [0, 0]
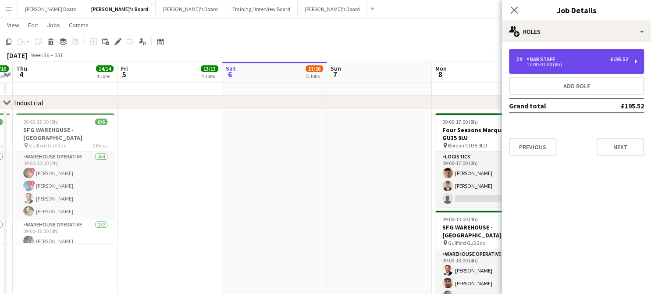
click at [553, 66] on div "17:00-01:00 (8h)" at bounding box center [572, 64] width 112 height 4
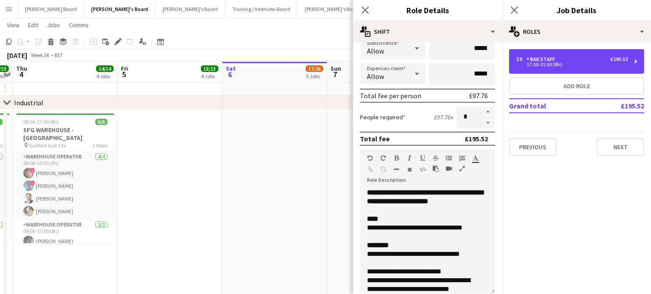
scroll to position [175, 0]
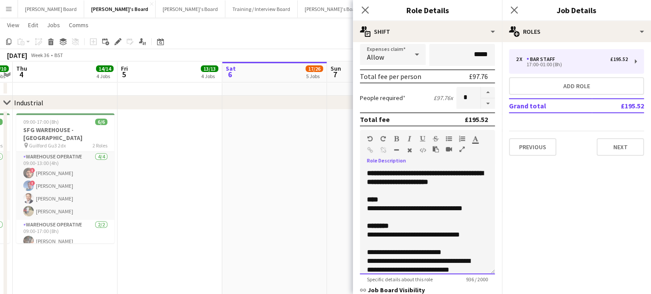
drag, startPoint x: 372, startPoint y: 207, endPoint x: 386, endPoint y: 208, distance: 13.2
click at [386, 208] on div "**********" at bounding box center [421, 208] width 108 height 9
drag, startPoint x: 410, startPoint y: 205, endPoint x: 393, endPoint y: 208, distance: 17.4
click at [393, 208] on div "**********" at bounding box center [421, 208] width 108 height 9
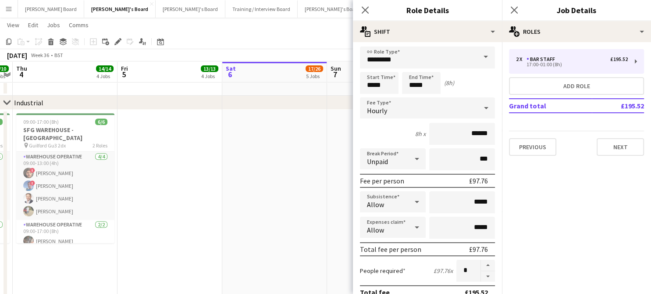
scroll to position [0, 0]
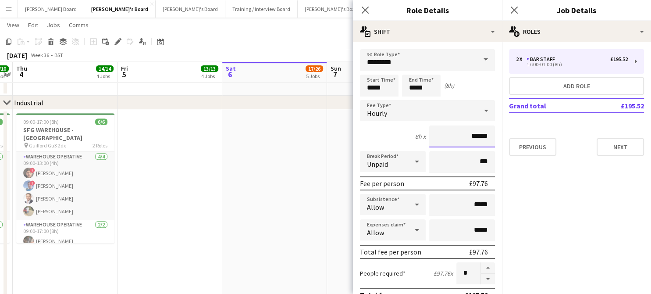
drag, startPoint x: 461, startPoint y: 139, endPoint x: 497, endPoint y: 136, distance: 36.5
click at [497, 136] on mat-expansion-panel "**********" at bounding box center [427, 168] width 149 height 252
type input "******"
click at [404, 170] on div "Unpaid" at bounding box center [384, 161] width 48 height 21
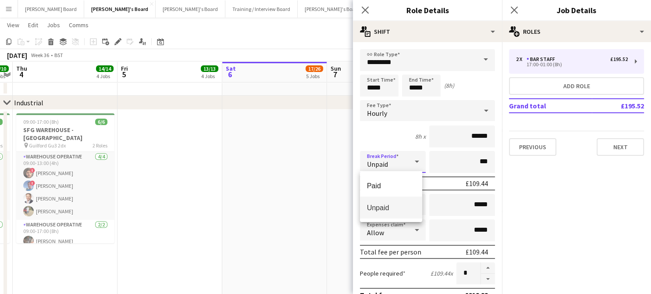
click at [386, 218] on mat-option "Unpaid" at bounding box center [391, 208] width 62 height 22
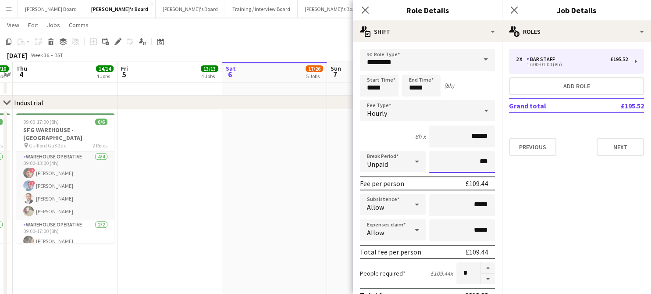
drag, startPoint x: 479, startPoint y: 158, endPoint x: 467, endPoint y: 158, distance: 11.8
click at [478, 158] on input "***" at bounding box center [462, 162] width 66 height 22
click at [467, 158] on input "***" at bounding box center [462, 162] width 66 height 22
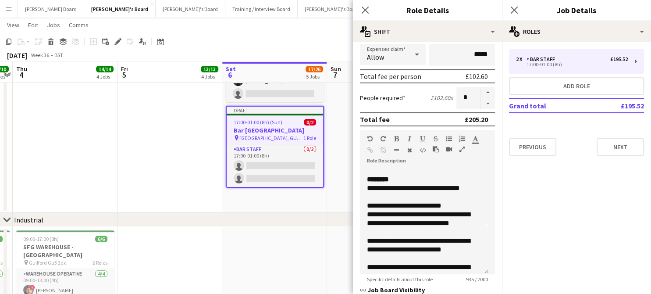
scroll to position [58, 0]
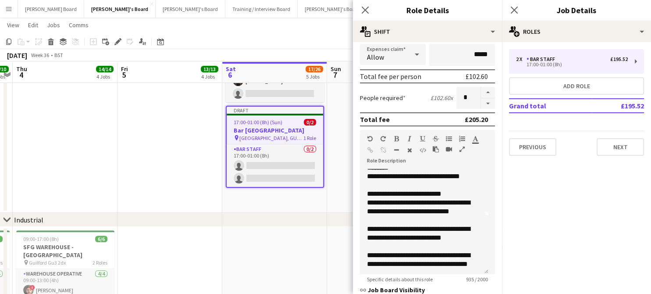
type input "****"
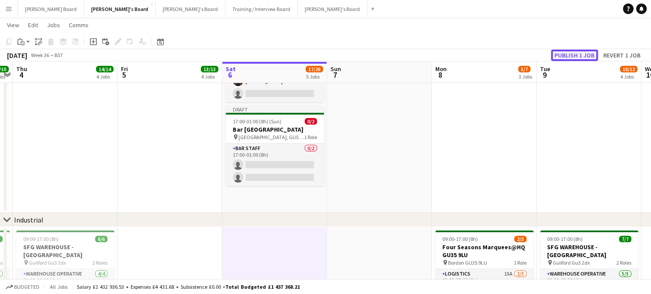
click at [576, 54] on button "Publish 1 job" at bounding box center [574, 55] width 47 height 11
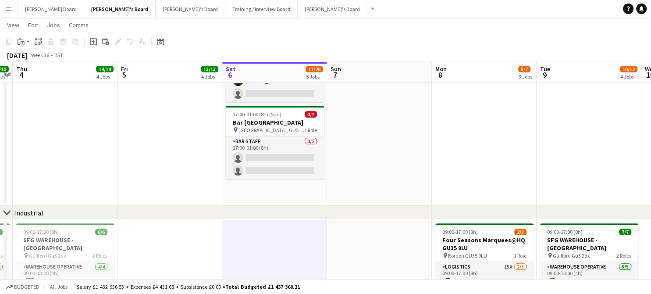
click at [501, 168] on app-date-cell at bounding box center [484, 34] width 105 height 341
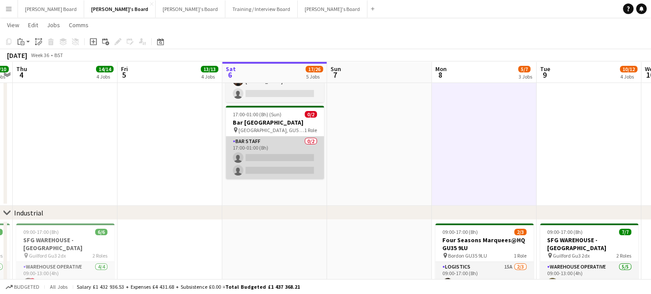
click at [253, 158] on app-card-role "BAR STAFF 0/2 17:00-01:00 (8h) single-neutral-actions single-neutral-actions" at bounding box center [275, 157] width 98 height 43
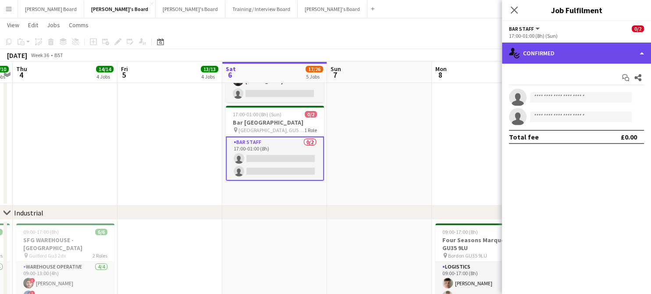
click at [553, 57] on div "single-neutral-actions-check-2 Confirmed" at bounding box center [576, 53] width 149 height 21
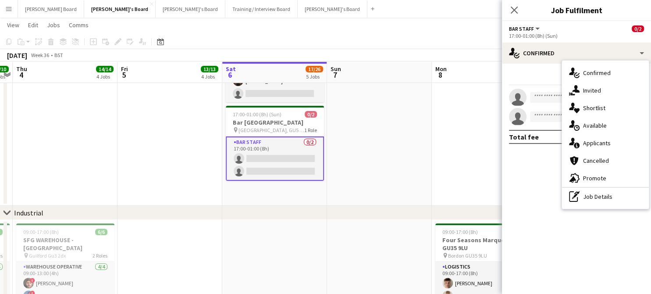
click at [608, 175] on div "advertising-megaphone Promote" at bounding box center [605, 178] width 87 height 18
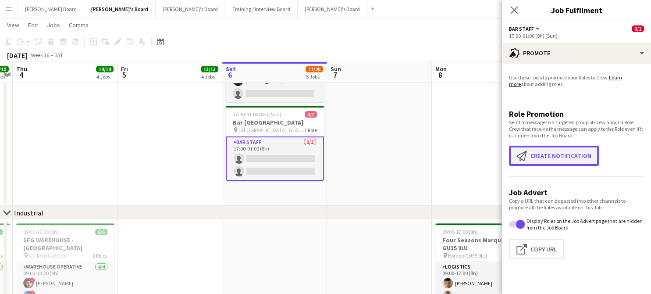
click at [554, 155] on button "Create notification Create notification" at bounding box center [554, 156] width 90 height 20
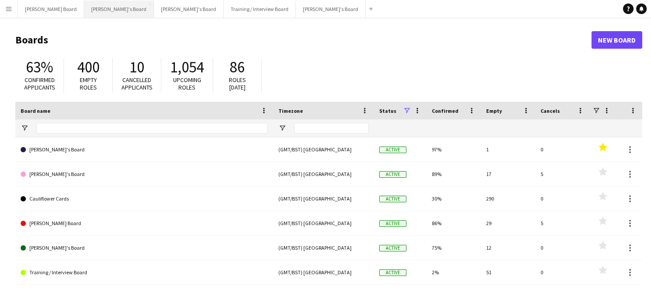
click at [87, 11] on button "[PERSON_NAME]'s Board Close" at bounding box center [119, 8] width 70 height 17
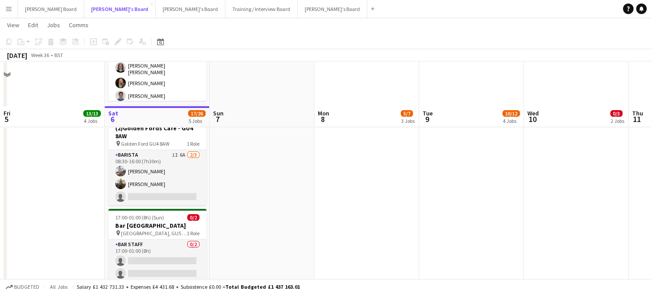
scroll to position [175, 0]
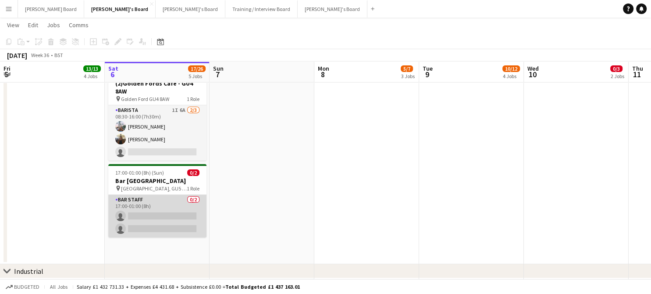
click at [157, 224] on app-card-role "BAR STAFF 0/2 17:00-01:00 (8h) single-neutral-actions single-neutral-actions" at bounding box center [157, 216] width 98 height 43
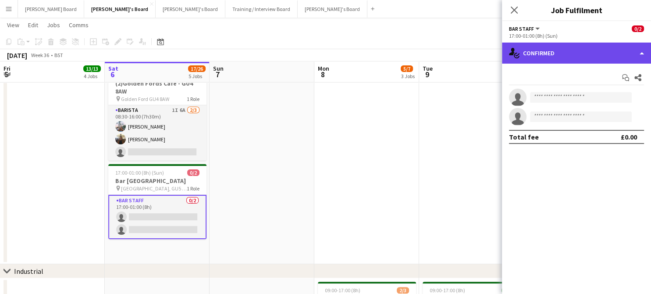
click at [563, 50] on div "single-neutral-actions-check-2 Confirmed" at bounding box center [576, 53] width 149 height 21
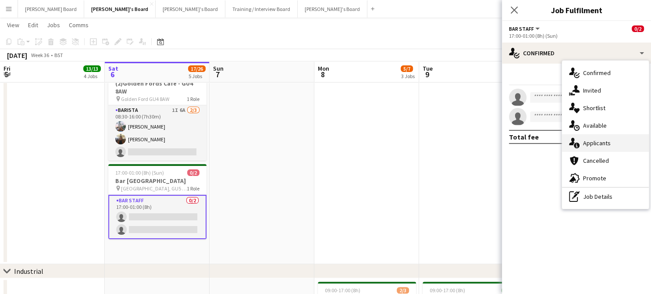
click at [618, 139] on div "single-neutral-actions-information Applicants" at bounding box center [605, 143] width 87 height 18
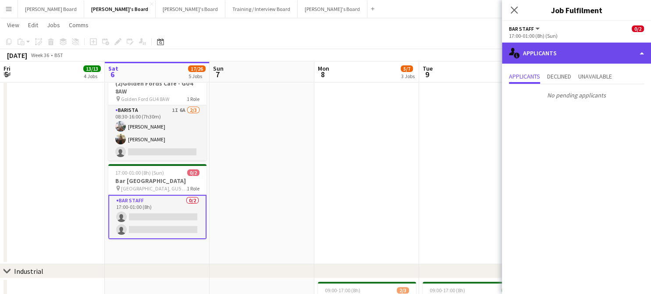
click at [540, 47] on div "single-neutral-actions-information Applicants" at bounding box center [576, 53] width 149 height 21
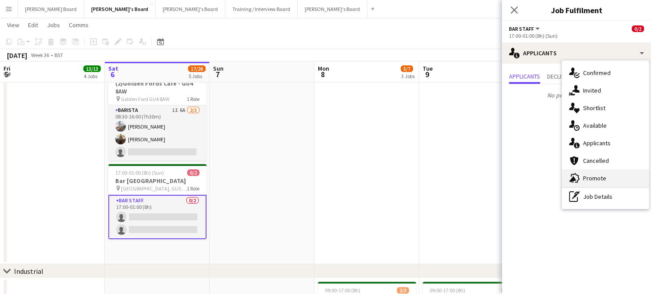
click at [611, 175] on div "advertising-megaphone Promote" at bounding box center [605, 178] width 87 height 18
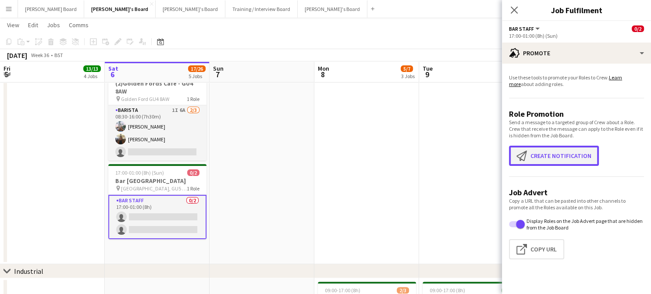
click at [540, 160] on button "Create notification Create notification" at bounding box center [554, 156] width 90 height 20
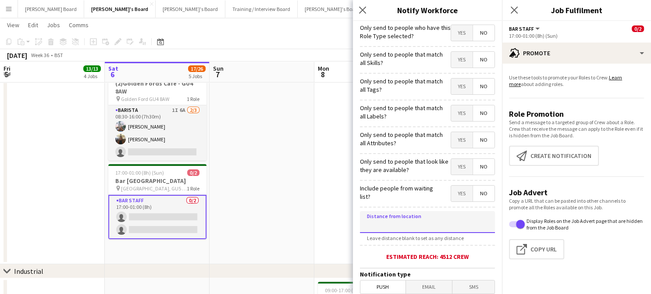
click at [392, 225] on input at bounding box center [427, 222] width 135 height 22
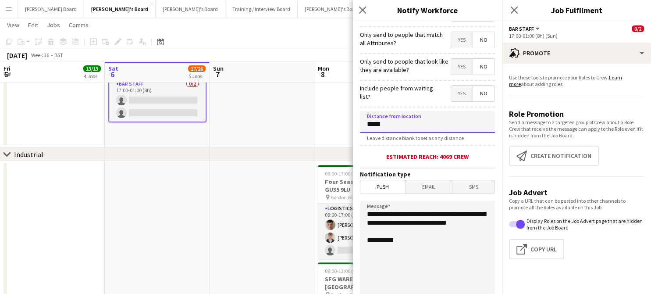
scroll to position [189, 0]
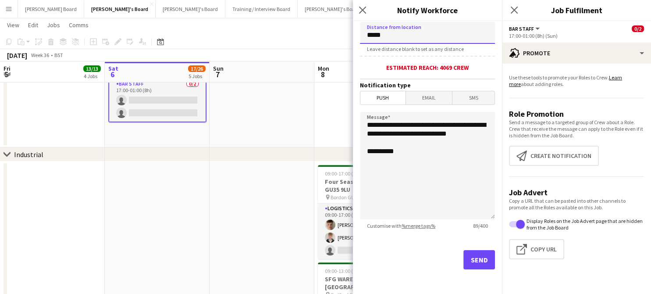
type input "*****"
click at [470, 257] on button "Send" at bounding box center [480, 259] width 32 height 19
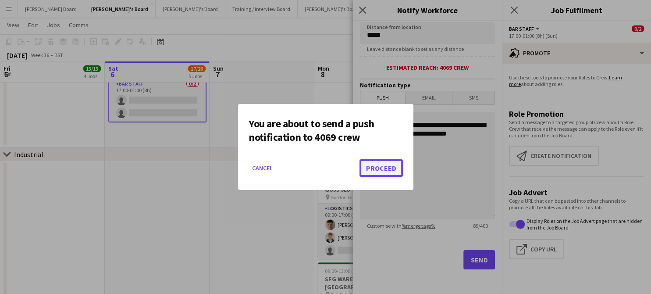
click at [370, 167] on button "Proceed" at bounding box center [381, 168] width 43 height 18
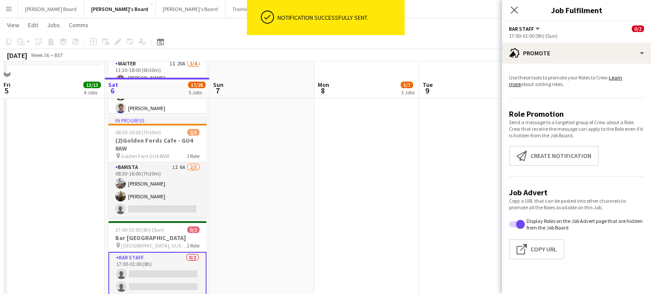
scroll to position [175, 0]
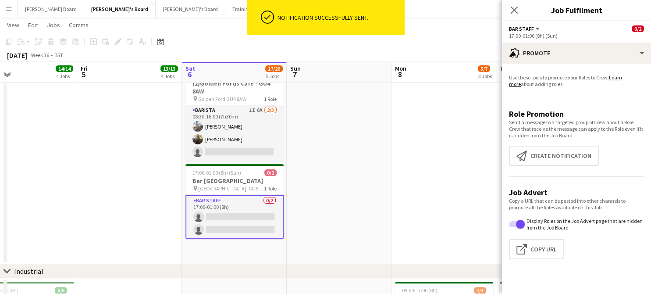
drag, startPoint x: 268, startPoint y: 193, endPoint x: 350, endPoint y: 187, distance: 81.8
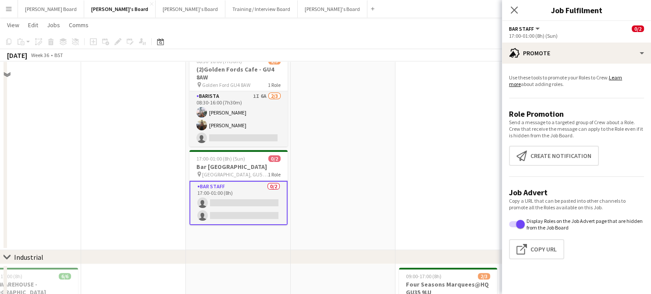
scroll to position [233, 0]
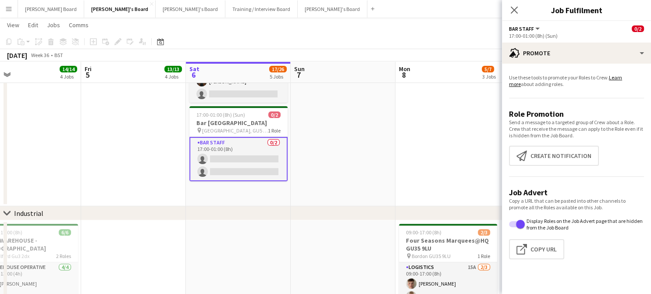
click at [395, 161] on app-date-cell at bounding box center [343, 35] width 105 height 341
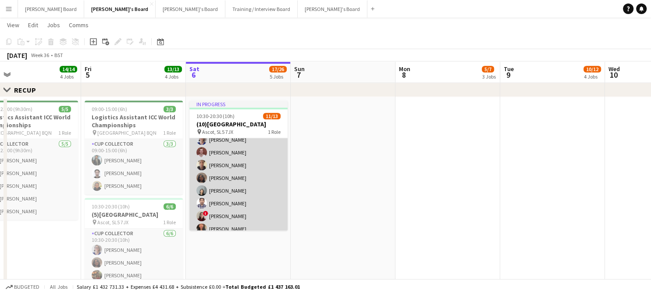
scroll to position [90, 0]
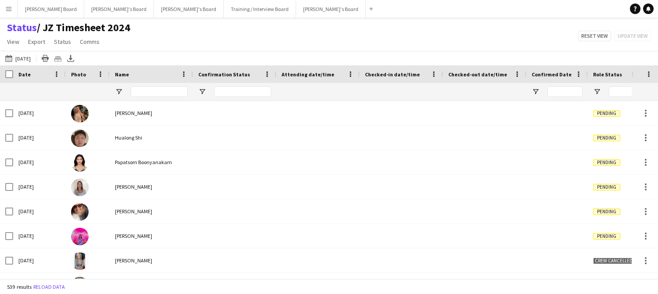
click at [21, 60] on button "[DATE] to [DATE] [DATE]" at bounding box center [18, 58] width 29 height 11
type input "**********"
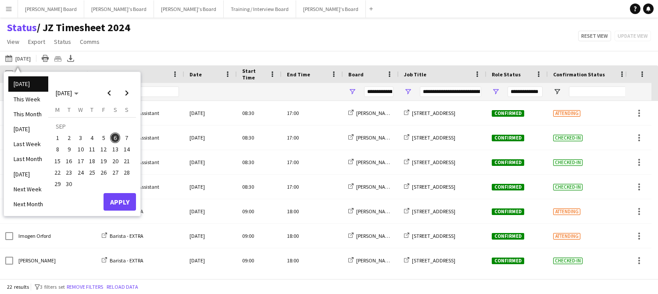
click at [128, 136] on span "7" at bounding box center [127, 137] width 11 height 11
click at [117, 200] on button "Apply" at bounding box center [120, 202] width 32 height 18
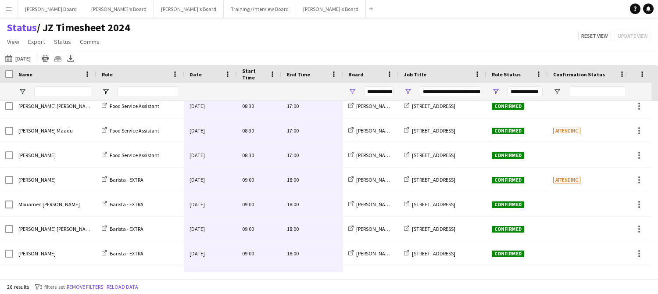
scroll to position [123, 0]
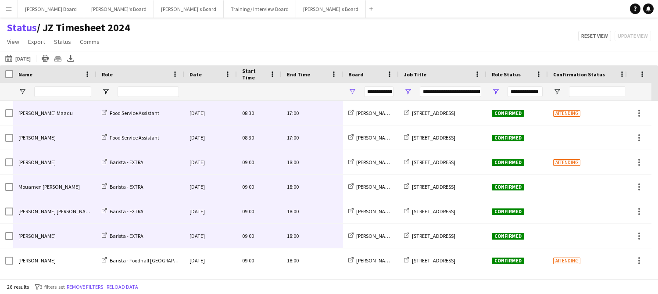
drag, startPoint x: 325, startPoint y: 116, endPoint x: 74, endPoint y: 241, distance: 280.7
click at [74, 241] on div "[PERSON_NAME] FSA - Wisley Cafe [DATE] 08:00 17:00 [PERSON_NAME]'s Board [STREE…" at bounding box center [436, 297] width 873 height 639
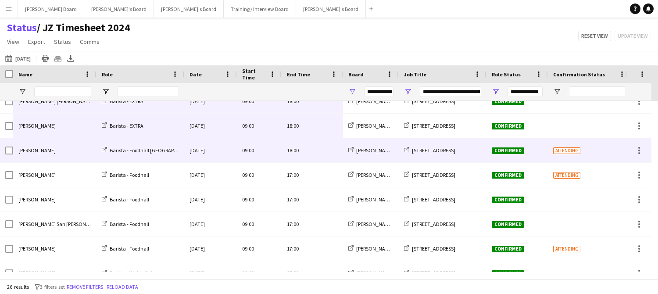
scroll to position [240, 0]
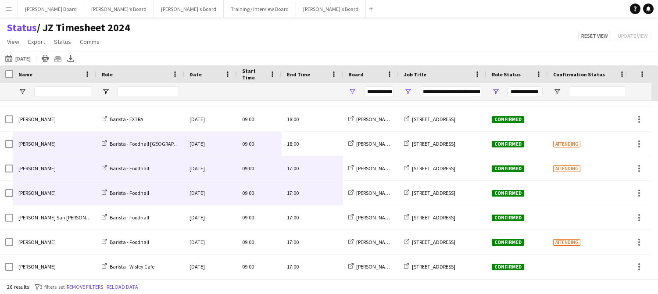
drag, startPoint x: 316, startPoint y: 146, endPoint x: 72, endPoint y: 192, distance: 248.2
click at [72, 192] on div "[PERSON_NAME] FSA - Wisley Cafe [DATE] 08:00 17:00 [PERSON_NAME]'s Board [STREE…" at bounding box center [436, 180] width 873 height 639
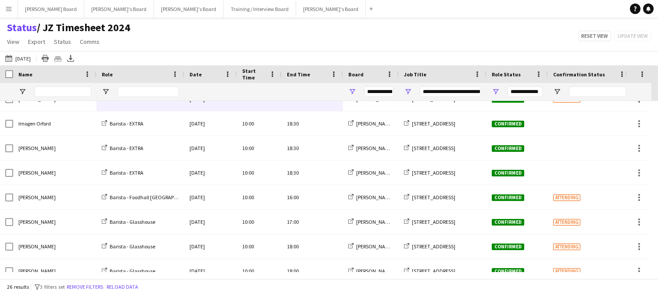
scroll to position [468, 0]
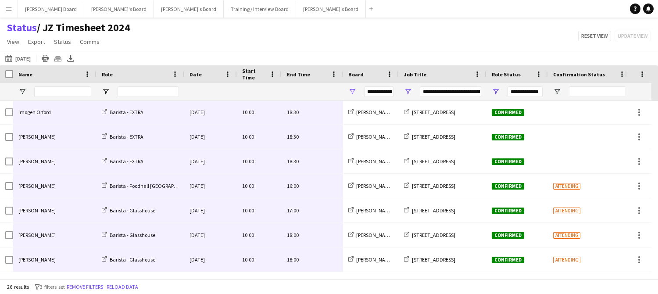
drag, startPoint x: 321, startPoint y: 161, endPoint x: 37, endPoint y: 256, distance: 299.5
click at [296, 8] on button "[PERSON_NAME]'s Board Close" at bounding box center [331, 8] width 70 height 17
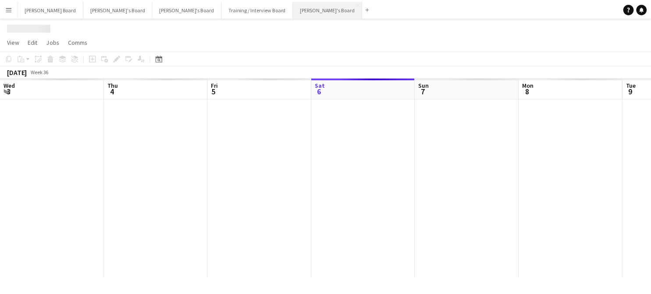
scroll to position [0, 210]
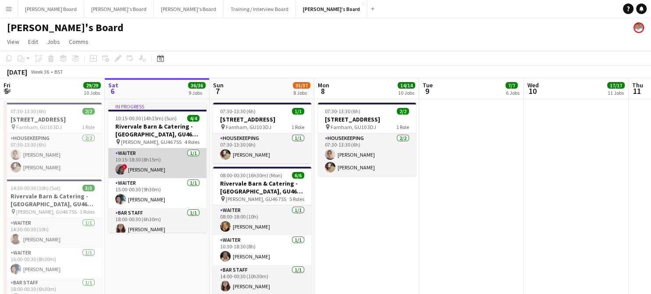
click at [161, 158] on app-card-role "Waiter [DATE] 10:15-18:30 (8h15m) ! [PERSON_NAME]" at bounding box center [157, 163] width 98 height 30
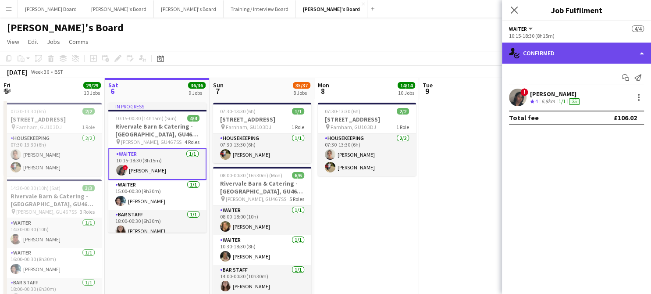
click at [563, 52] on div "single-neutral-actions-check-2 Confirmed" at bounding box center [576, 53] width 149 height 21
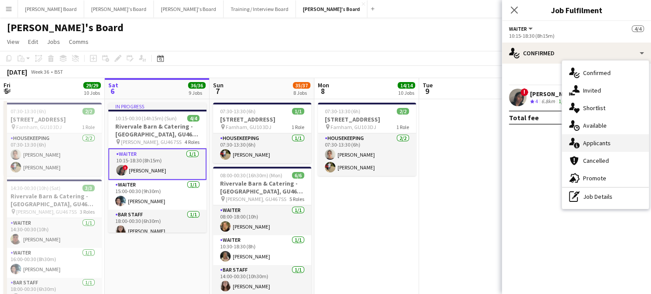
click at [602, 138] on div "single-neutral-actions-information Applicants" at bounding box center [605, 143] width 87 height 18
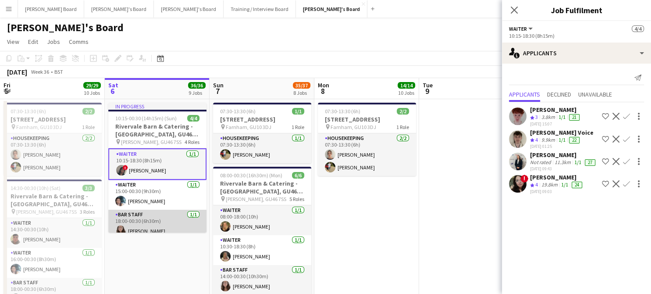
click at [164, 224] on app-card-role "BAR STAFF [DATE] 18:00-00:30 (6h30m) [PERSON_NAME]" at bounding box center [157, 225] width 98 height 30
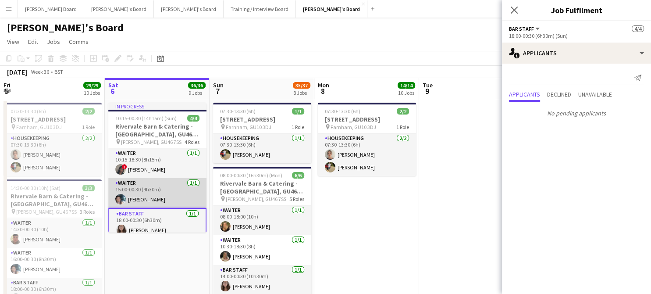
scroll to position [36, 0]
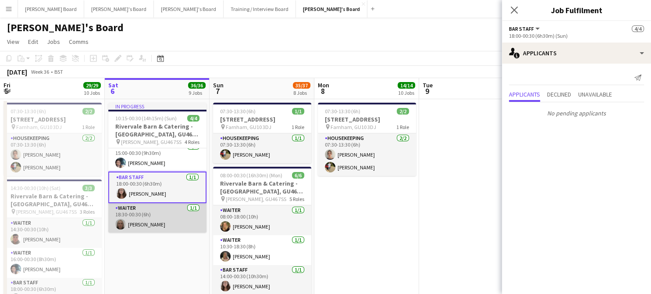
click at [156, 217] on app-card-role "Waiter [DATE] 18:30-00:30 (6h) [PERSON_NAME]" at bounding box center [157, 218] width 98 height 30
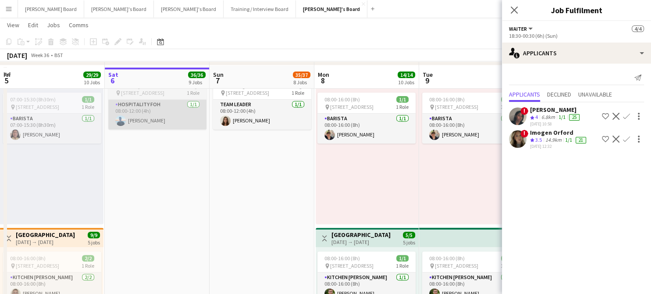
scroll to position [351, 0]
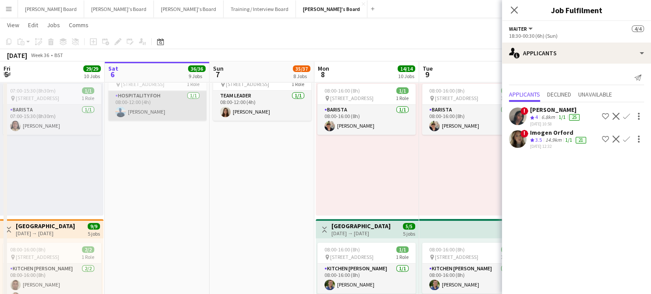
click at [172, 121] on app-card-role "Hospitality FOH [DATE] 08:00-12:00 (4h) [PERSON_NAME]" at bounding box center [157, 106] width 98 height 30
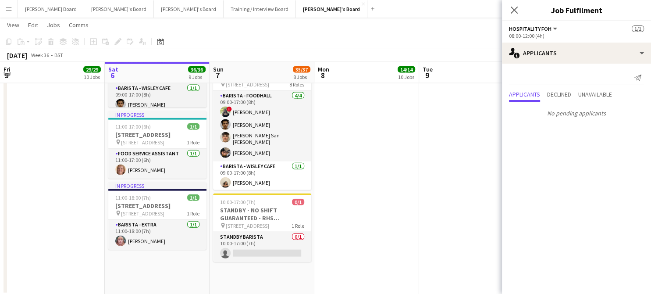
scroll to position [1942, 0]
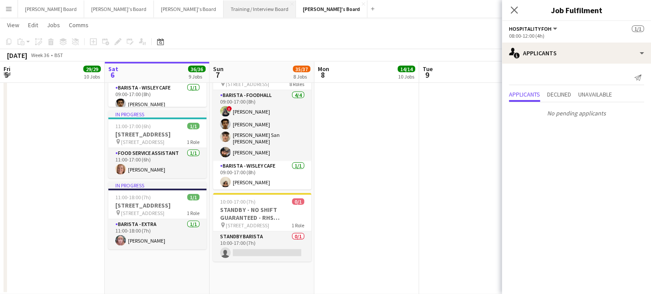
click at [224, 9] on button "Training / Interview Board Close" at bounding box center [260, 8] width 72 height 17
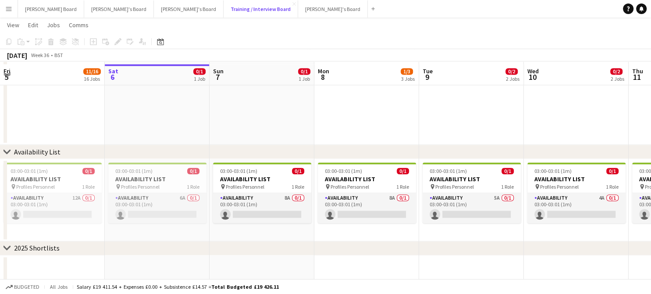
scroll to position [1354, 0]
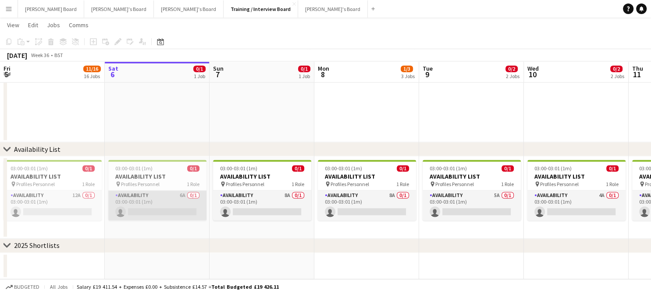
click at [161, 202] on app-card-role "Availability 6A 0/1 03:00-03:01 (1m) single-neutral-actions" at bounding box center [157, 205] width 98 height 30
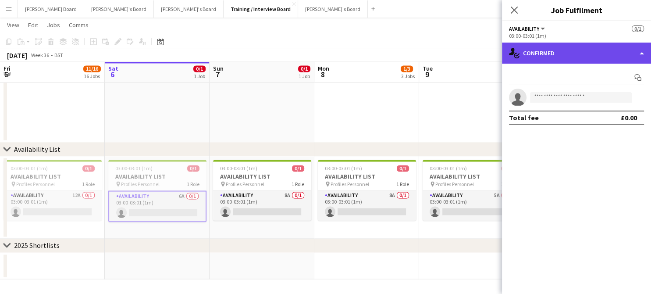
click at [556, 62] on div "single-neutral-actions-check-2 Confirmed" at bounding box center [576, 53] width 149 height 21
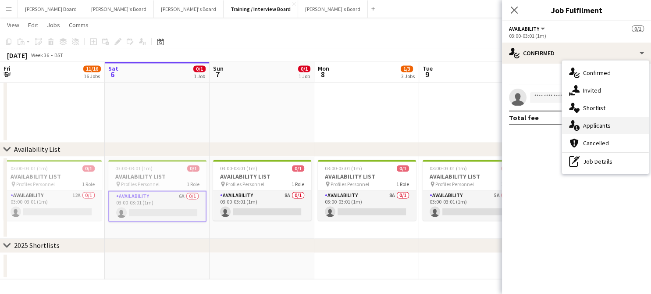
click at [625, 127] on div "single-neutral-actions-information Applicants" at bounding box center [605, 126] width 87 height 18
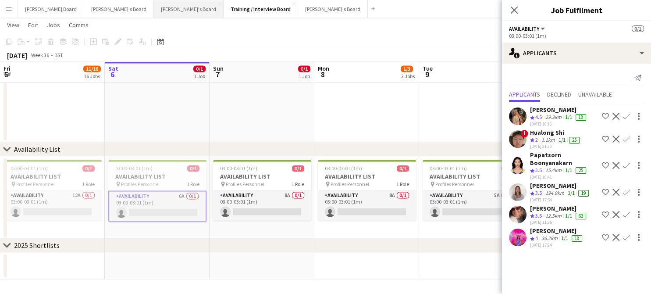
click at [154, 11] on button "Caitlin's Board Close" at bounding box center [189, 8] width 70 height 17
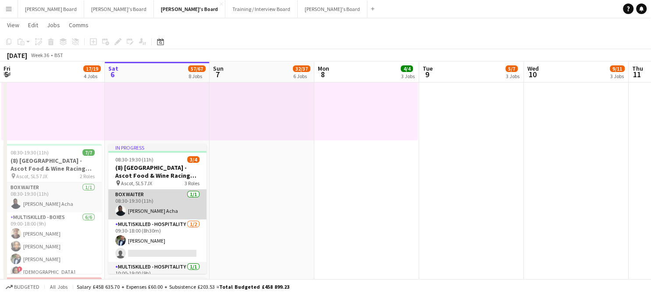
click at [164, 198] on app-card-role "BOX Waiter 1/1 08:30-19:30 (11h) Kelly Serika Acha" at bounding box center [157, 205] width 98 height 30
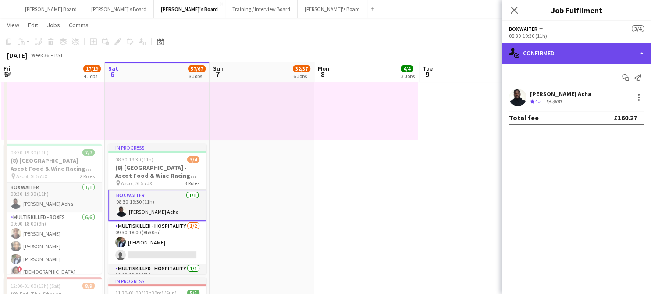
click at [532, 57] on div "single-neutral-actions-check-2 Confirmed" at bounding box center [576, 53] width 149 height 21
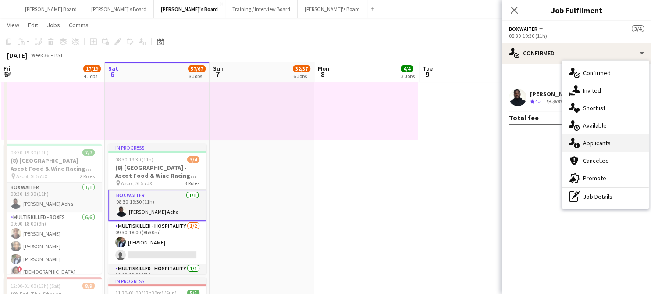
click at [604, 139] on span "Applicants" at bounding box center [597, 143] width 28 height 8
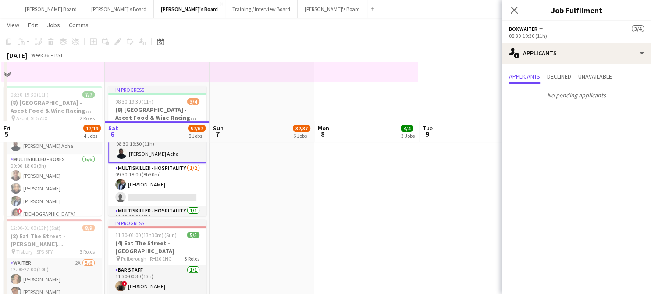
scroll to position [234, 0]
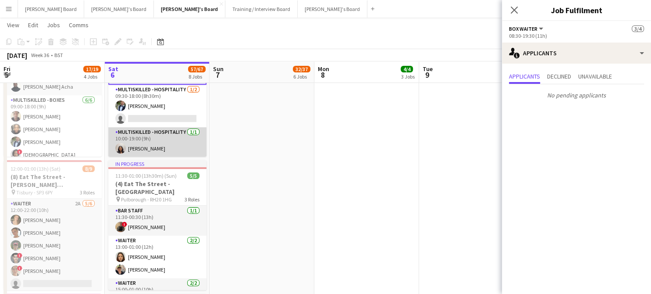
click at [161, 137] on app-card-role "Multiskilled - Hospitality 1/1 10:00-19:00 (9h) Kobiha Jegaruban" at bounding box center [157, 142] width 98 height 30
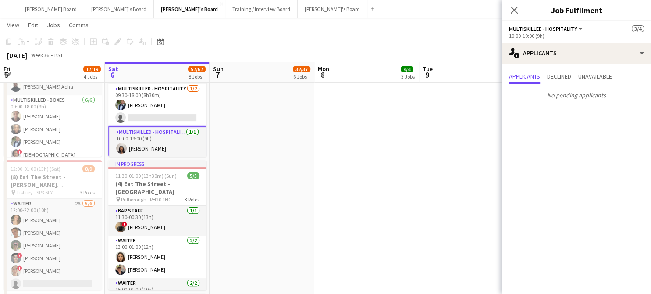
scroll to position [19, 0]
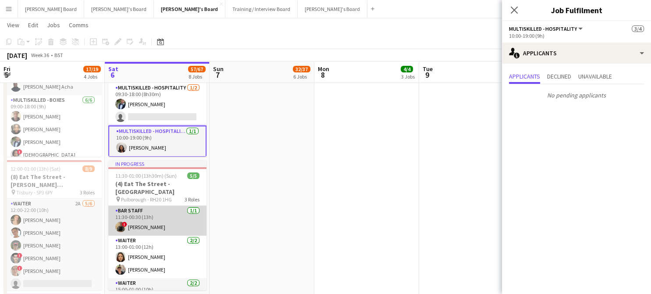
click at [164, 207] on app-card-role "BAR STAFF 1/1 11:30-00:30 (13h) ! Alison Bailey" at bounding box center [157, 221] width 98 height 30
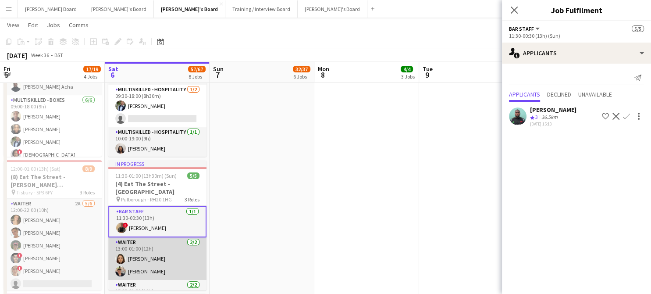
click at [151, 237] on app-card-role "Waiter 2/2 13:00-01:00 (12h) Iona Gladstone Eric Roberts" at bounding box center [157, 258] width 98 height 43
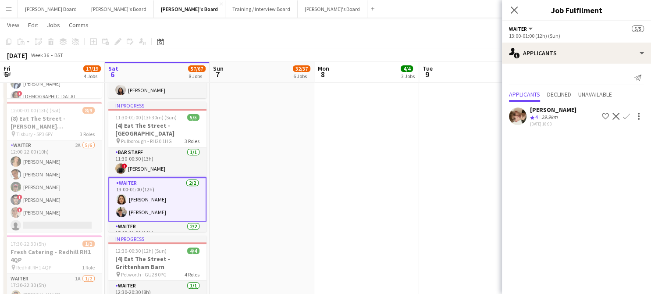
scroll to position [24, 0]
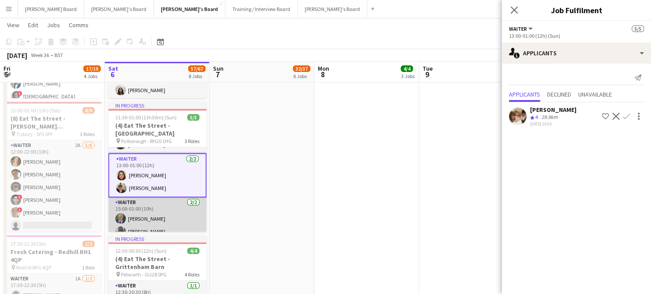
click at [164, 201] on app-card-role "Waiter 2/2 15:00-01:00 (10h) Jakob Stadler Samuel Bell" at bounding box center [157, 218] width 98 height 43
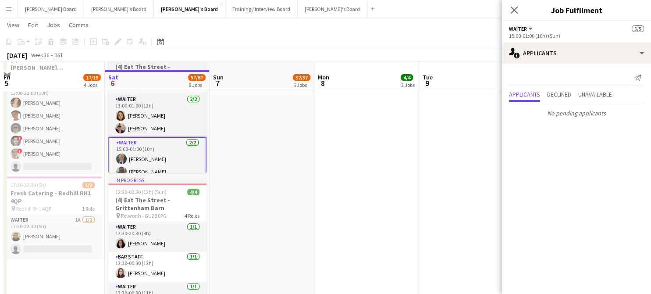
scroll to position [409, 0]
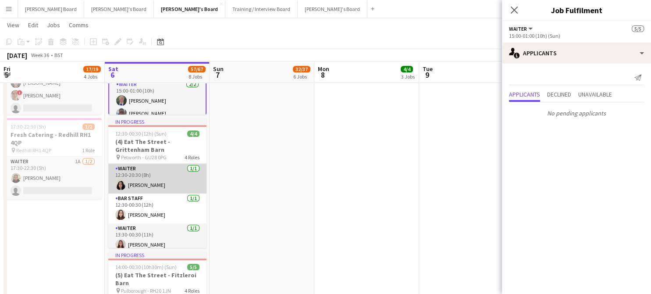
click at [162, 166] on app-card-role "Waiter 1/1 12:30-20:30 (8h) Lizzie Harrington" at bounding box center [157, 179] width 98 height 30
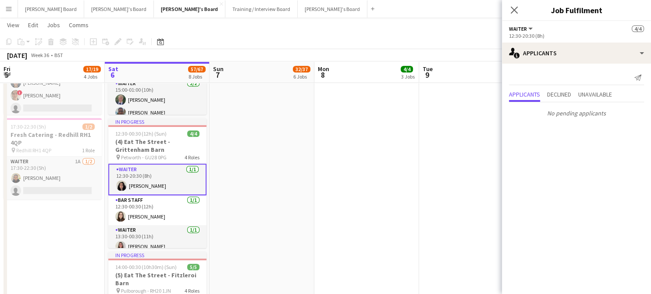
scroll to position [23, 0]
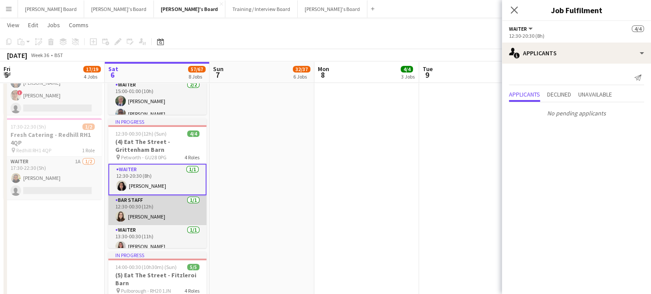
click at [155, 206] on app-card-role "BAR STAFF 1/1 12:30-00:30 (12h) Hannah Williams" at bounding box center [157, 210] width 98 height 30
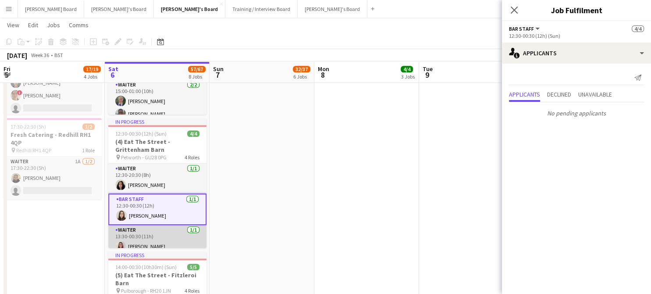
scroll to position [0, 210]
click at [161, 232] on app-card-role "Waiter 1/1 13:30-00:30 (11h) Sacha Fairweather" at bounding box center [157, 240] width 98 height 30
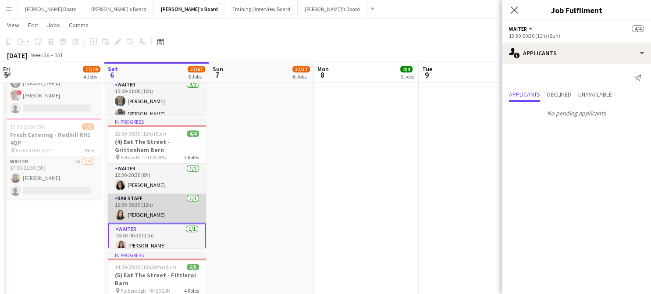
scroll to position [36, 0]
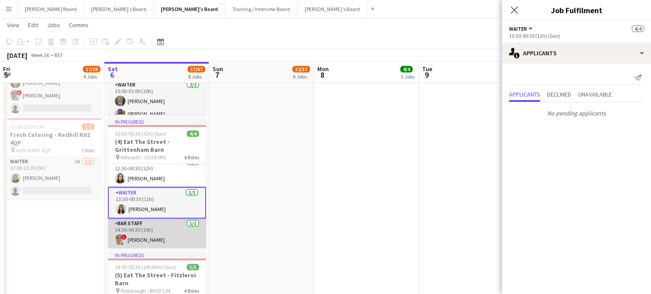
click at [163, 236] on app-card-role "BAR STAFF 1/1 14:30-00:30 (10h) ! ella beswick" at bounding box center [157, 233] width 98 height 30
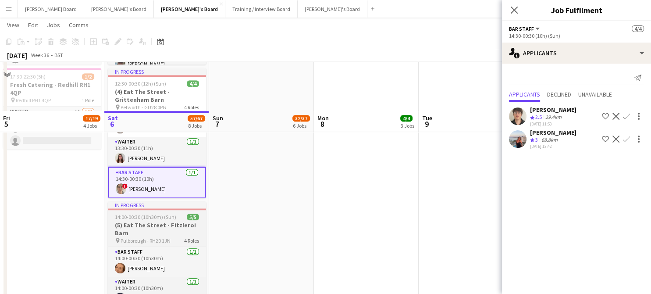
scroll to position [526, 0]
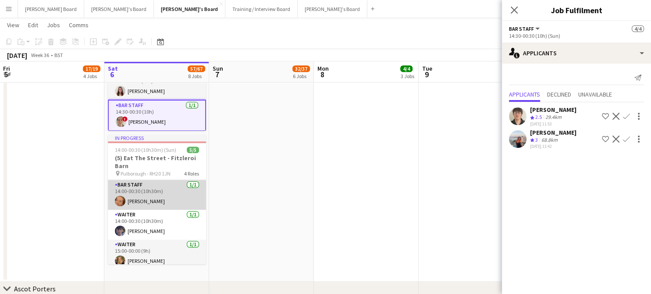
click at [158, 189] on app-card-role "BAR STAFF 1/1 14:00-00:30 (10h30m) Sophie Woodgates" at bounding box center [157, 195] width 98 height 30
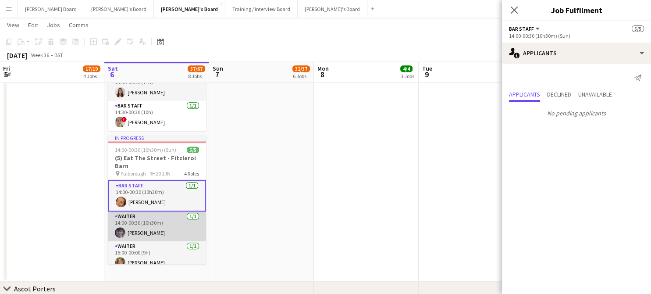
click at [155, 222] on app-card-role "Waiter 1/1 14:00-00:30 (10h30m) Alfred Peake" at bounding box center [157, 226] width 98 height 30
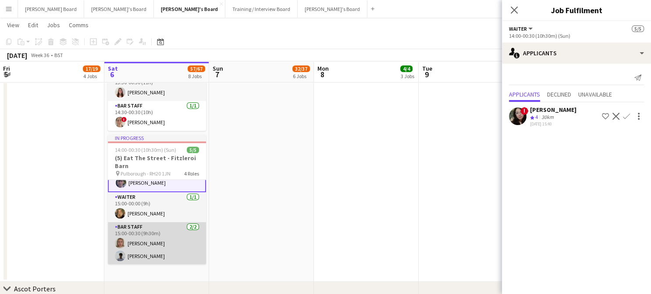
click at [157, 233] on app-card-role "BAR STAFF 2/2 15:00-00:30 (9h30m) Lexie Ashford Charlie Johnson" at bounding box center [157, 243] width 98 height 43
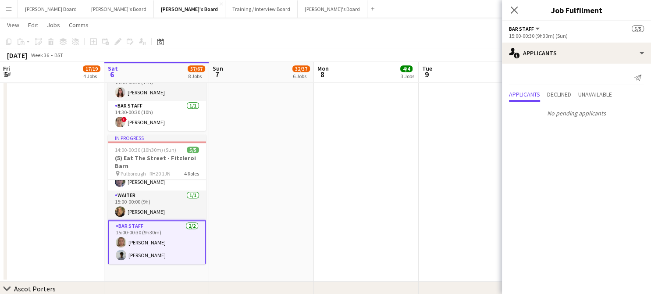
scroll to position [48, 0]
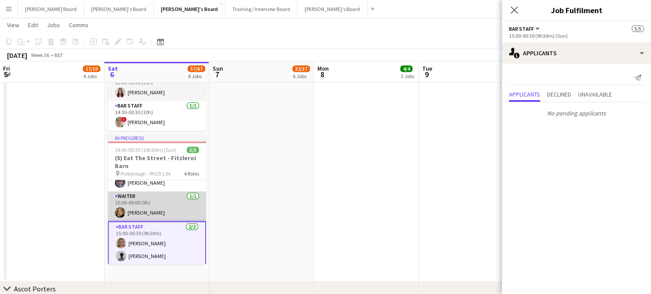
click at [159, 212] on app-card-role "Waiter 1/1 15:00-00:00 (9h) Emilie Baxter" at bounding box center [157, 206] width 98 height 30
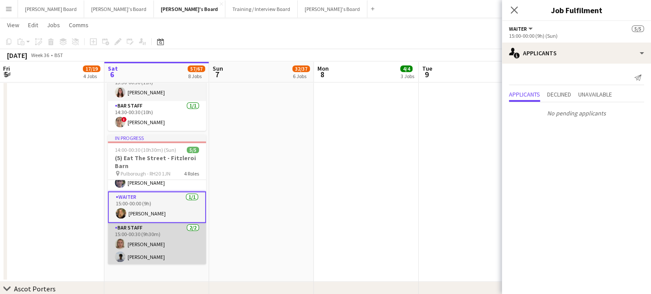
click at [159, 240] on app-card-role "BAR STAFF 2/2 15:00-00:30 (9h30m) Lexie Ashford Charlie Johnson" at bounding box center [157, 244] width 98 height 43
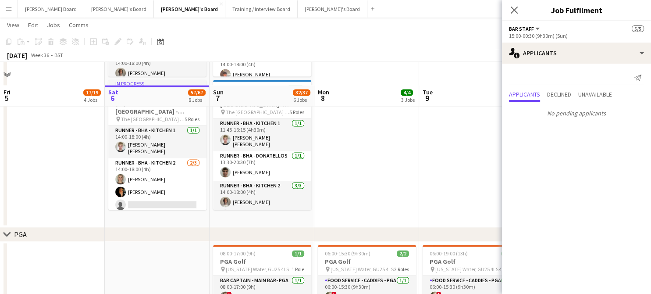
scroll to position [1345, 0]
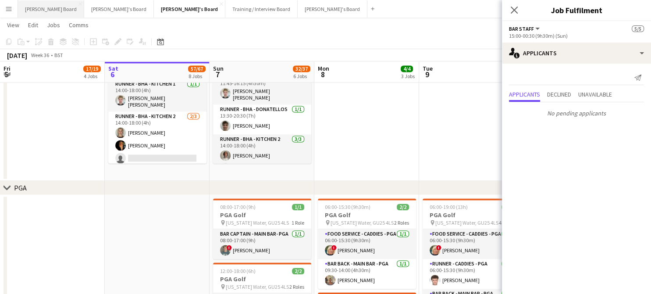
click at [54, 10] on button "Dean's Board Close" at bounding box center [51, 8] width 66 height 17
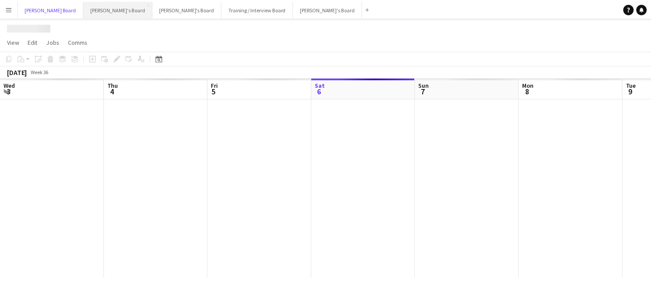
scroll to position [0, 210]
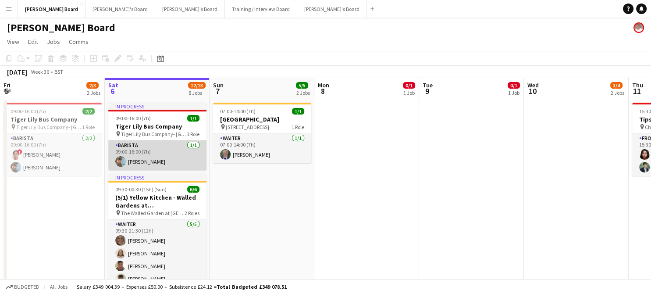
click at [165, 160] on app-card-role "Barista 1/1 09:00-16:00 (7h) Claudio Favata" at bounding box center [157, 155] width 98 height 30
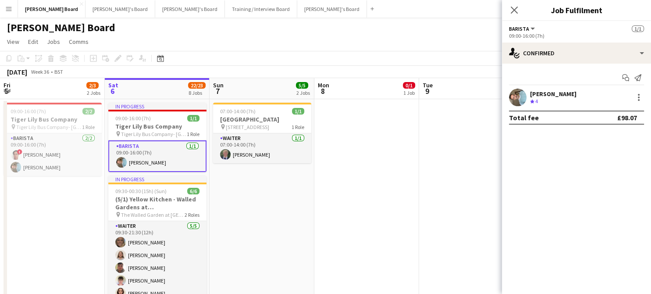
scroll to position [0, 209]
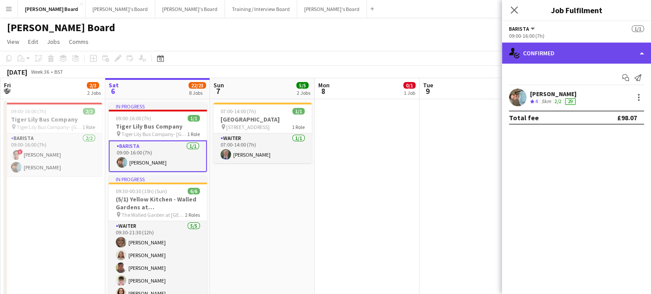
click at [545, 58] on div "single-neutral-actions-check-2 Confirmed" at bounding box center [576, 53] width 149 height 21
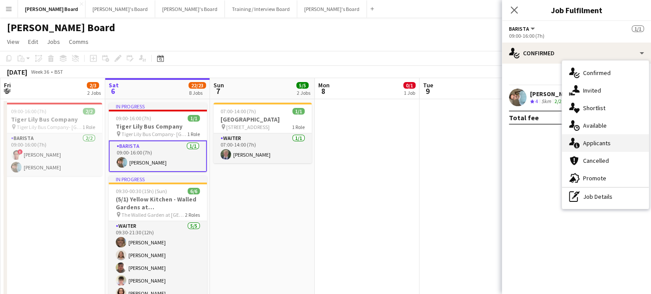
click at [622, 148] on div "single-neutral-actions-information Applicants" at bounding box center [605, 143] width 87 height 18
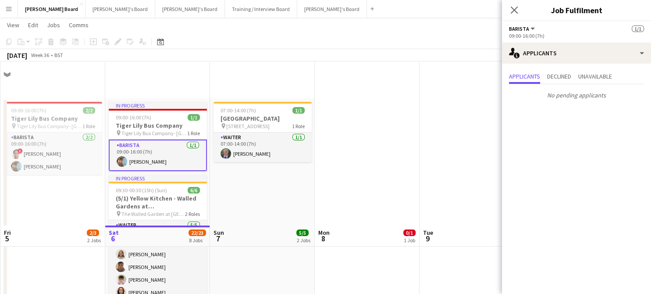
scroll to position [234, 0]
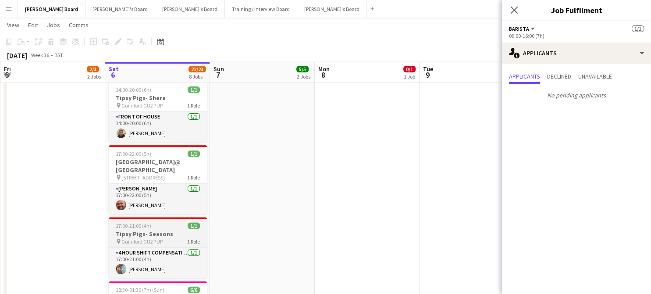
click at [158, 222] on div "17:00-21:00 (4h) 1/1" at bounding box center [158, 225] width 98 height 7
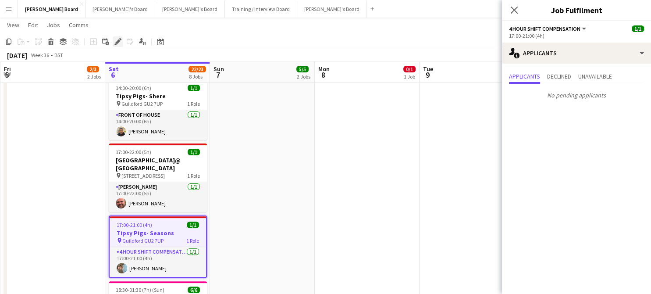
click at [118, 46] on div "Edit" at bounding box center [118, 41] width 11 height 11
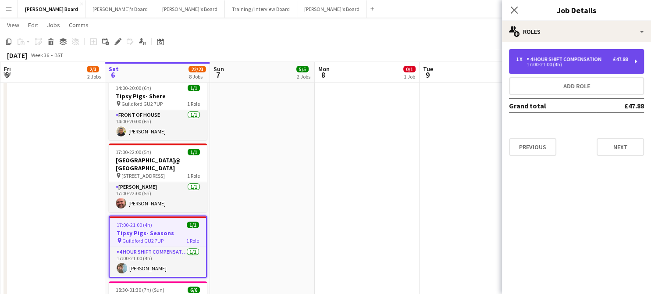
click at [559, 62] on div "17:00-21:00 (4h)" at bounding box center [572, 64] width 112 height 4
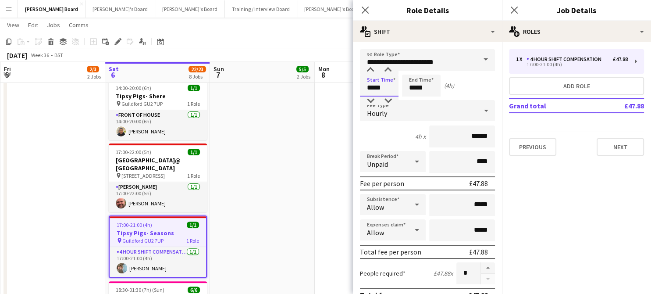
drag, startPoint x: 368, startPoint y: 89, endPoint x: 390, endPoint y: 90, distance: 21.5
click at [390, 90] on input "*****" at bounding box center [379, 86] width 39 height 22
type input "*****"
click at [416, 86] on input "*****" at bounding box center [421, 86] width 39 height 22
click at [406, 90] on input "*****" at bounding box center [421, 86] width 39 height 22
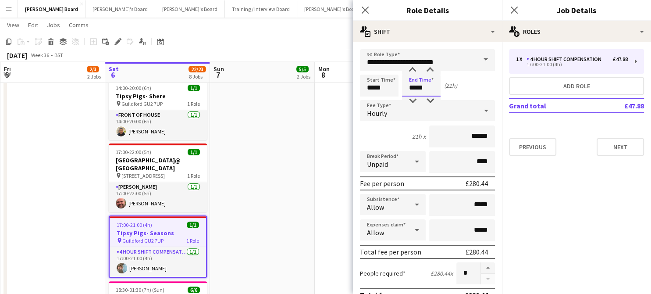
click at [406, 90] on input "*****" at bounding box center [421, 86] width 39 height 22
click at [415, 86] on input "*****" at bounding box center [421, 86] width 39 height 22
type input "*****"
click at [289, 123] on app-date-cell "07:00-14:00 (7h) 1/1 Cowdray House pin Cowdray House, GU29 0AY 1 Role Waiter 1/…" at bounding box center [262, 150] width 105 height 573
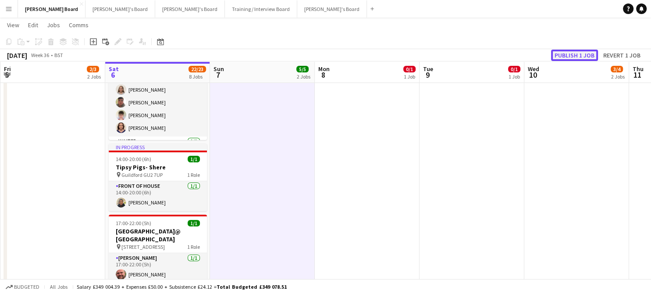
click at [569, 55] on button "Publish 1 job" at bounding box center [574, 55] width 47 height 11
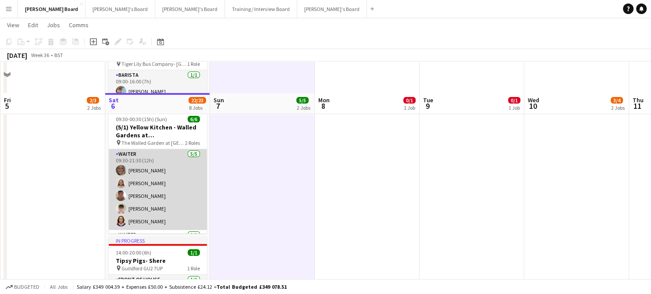
scroll to position [175, 0]
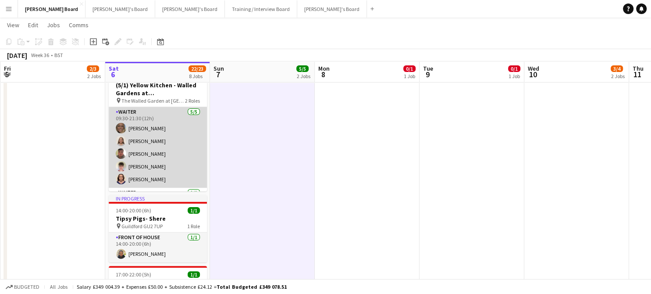
click at [177, 153] on app-card-role "Waiter 5/5 09:30-21:30 (12h) Anna Simmonds Charlotte Dix zachary hill James Orr…" at bounding box center [158, 147] width 98 height 81
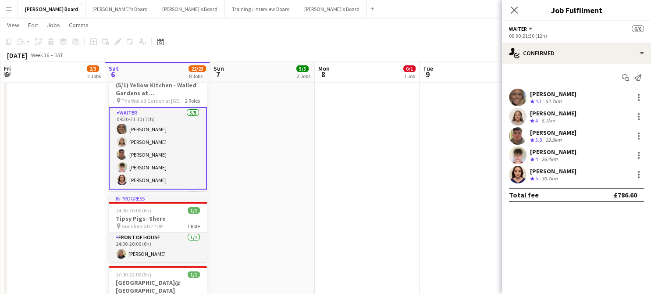
click at [556, 68] on div "Start chat Send notification Anna Simmonds Crew rating 4.1 52.7km Charlotte Dix…" at bounding box center [576, 136] width 149 height 145
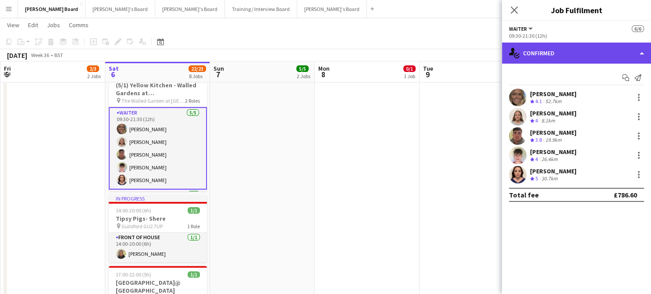
click at [558, 51] on div "single-neutral-actions-check-2 Confirmed" at bounding box center [576, 53] width 149 height 21
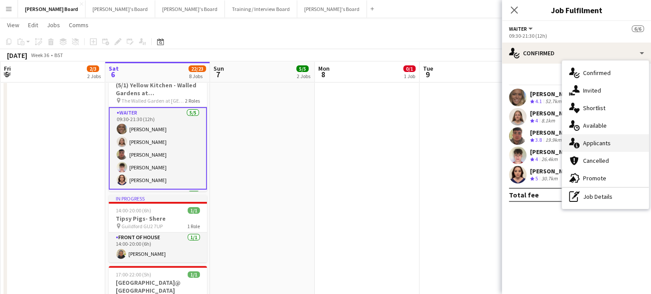
click at [616, 143] on div "single-neutral-actions-information Applicants" at bounding box center [605, 143] width 87 height 18
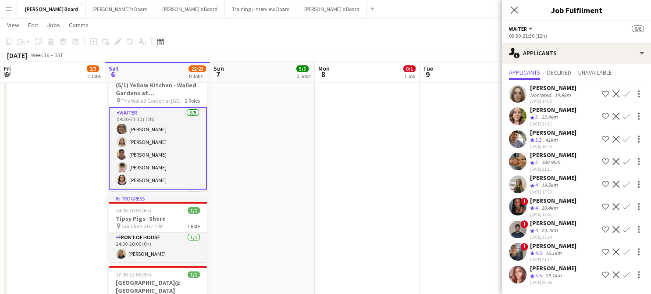
scroll to position [0, 0]
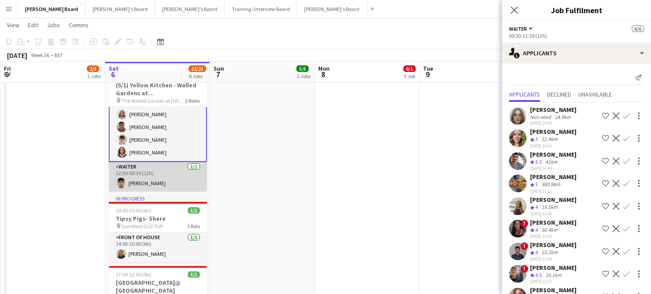
click at [165, 168] on app-card-role "Waiter 1/1 12:30-00:30 (12h) Rohan Malhotra" at bounding box center [158, 177] width 98 height 30
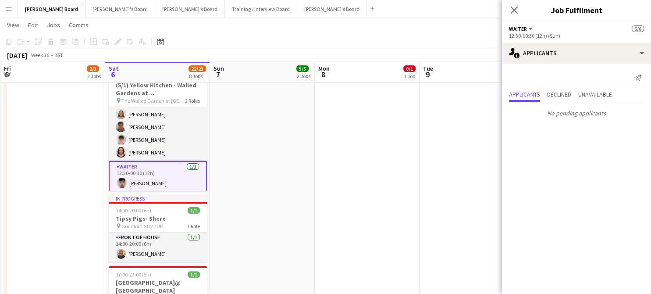
scroll to position [28, 0]
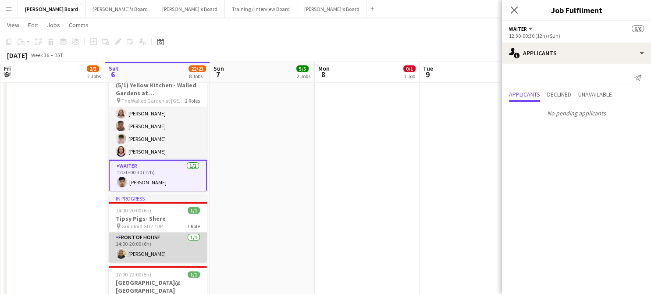
click at [161, 245] on app-card-role "FRONT OF HOUSE 1/1 14:00-20:00 (6h) Lance Chowdhury" at bounding box center [158, 247] width 98 height 30
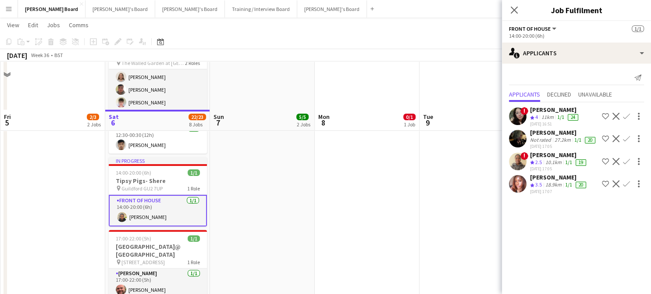
scroll to position [292, 0]
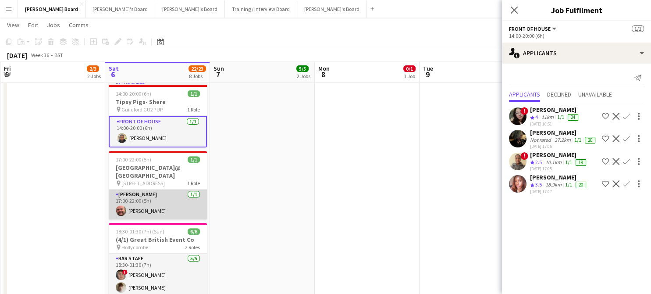
click at [190, 201] on app-card-role "Van Driver 1/1 17:00-22:00 (5h) Dyllon McGregor" at bounding box center [158, 205] width 98 height 30
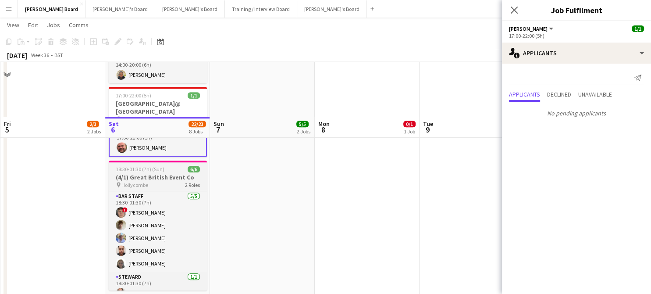
scroll to position [409, 0]
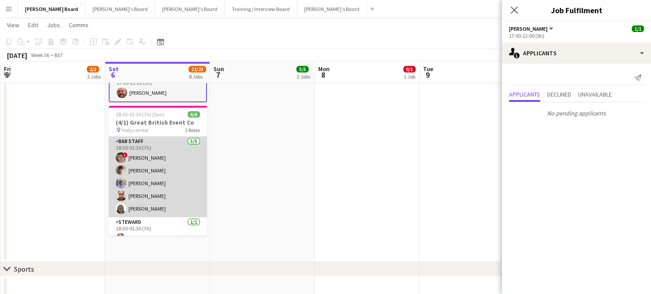
drag, startPoint x: 188, startPoint y: 174, endPoint x: 182, endPoint y: 170, distance: 6.6
click at [187, 173] on app-card-role "BAR STAFF 5/5 18:30-01:30 (7h) ! Hugo Carroll Benjamin Morgan Fred Barham Lee S…" at bounding box center [158, 176] width 98 height 81
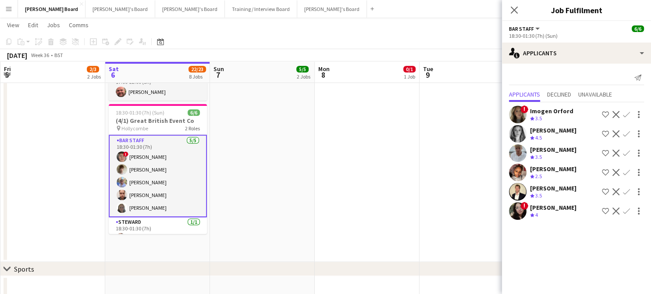
scroll to position [0, 211]
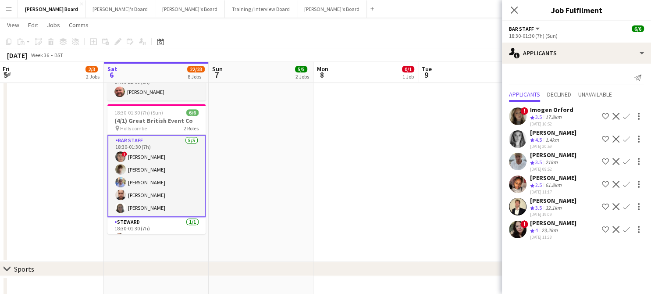
click at [563, 167] on div "04-09-2025 09:52" at bounding box center [553, 169] width 46 height 6
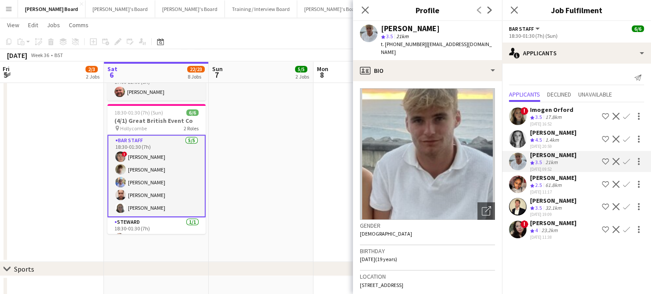
scroll to position [12, 0]
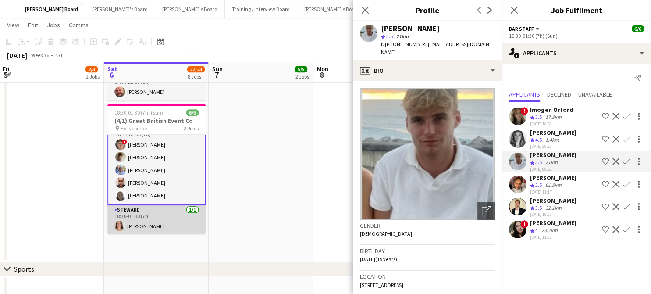
click at [149, 210] on app-card-role "Steward 1/1 18:30-01:30 (7h) Amelia Bailey" at bounding box center [156, 220] width 98 height 30
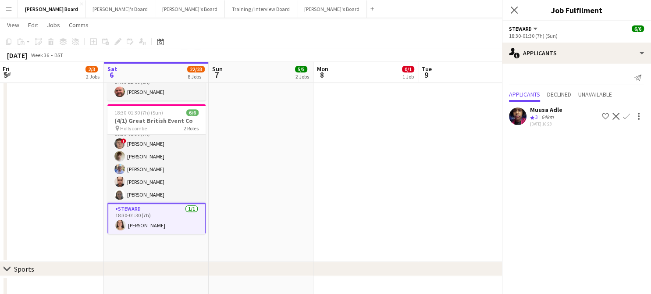
scroll to position [12, 0]
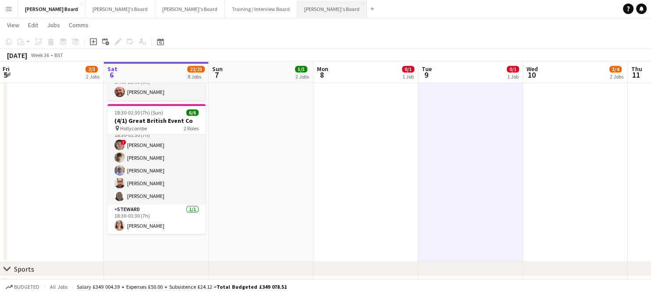
click at [297, 12] on button "[PERSON_NAME]'s Board Close" at bounding box center [332, 8] width 70 height 17
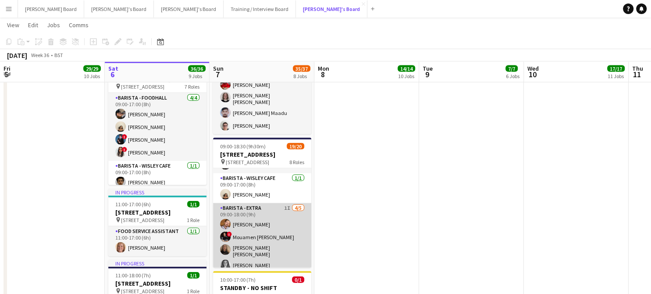
scroll to position [58, 0]
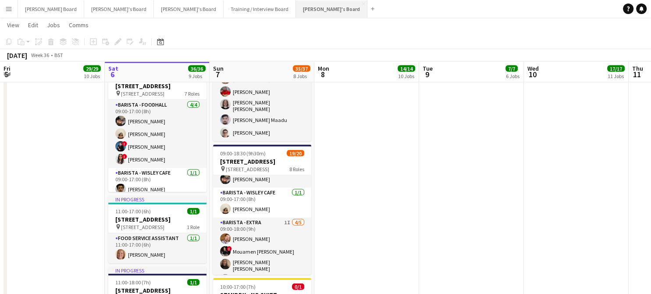
click at [296, 13] on button "[PERSON_NAME]'s Board Close" at bounding box center [332, 8] width 72 height 17
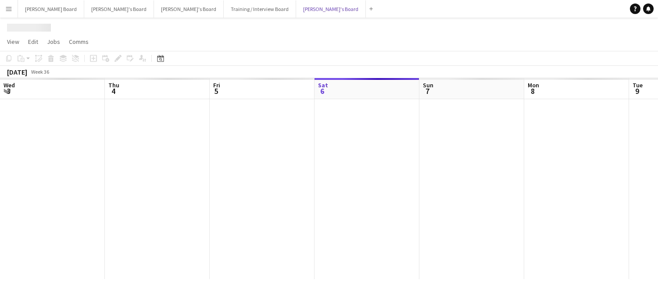
scroll to position [0, 210]
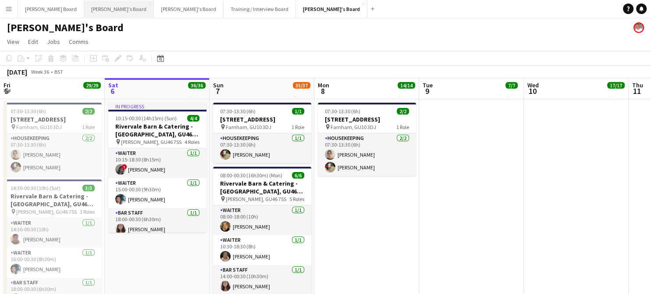
click at [84, 7] on button "[PERSON_NAME]'s Board Close" at bounding box center [119, 8] width 70 height 17
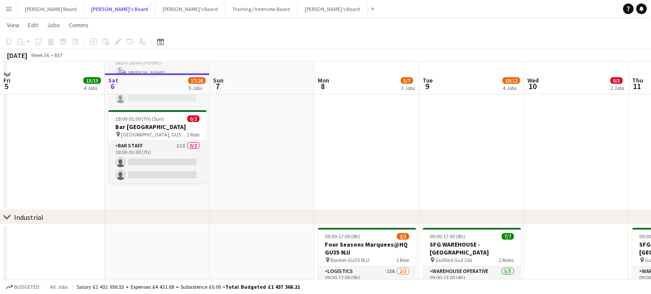
scroll to position [234, 0]
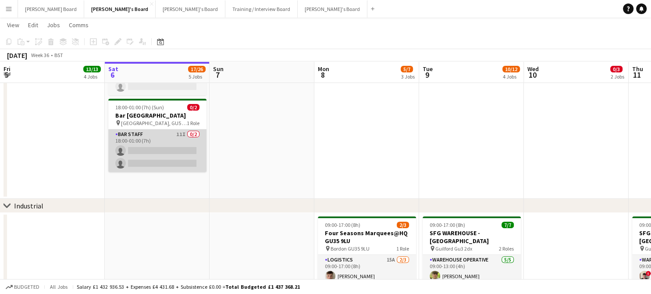
click at [182, 168] on app-card-role "BAR STAFF 11I 0/2 18:00-01:00 (7h) single-neutral-actions single-neutral-actions" at bounding box center [157, 150] width 98 height 43
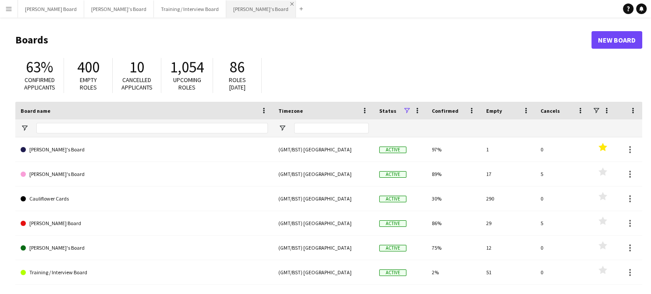
click at [290, 2] on app-icon "Close" at bounding box center [292, 4] width 4 height 4
click at [230, 10] on app-icon "Add" at bounding box center [232, 9] width 4 height 4
click at [230, 8] on app-icon "Add" at bounding box center [232, 9] width 4 height 4
click at [221, 5] on app-icon "Close" at bounding box center [223, 4] width 4 height 4
click at [156, 7] on button "Add" at bounding box center [159, 8] width 7 height 7
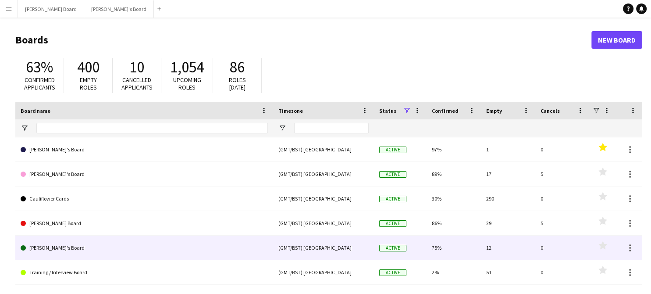
click at [57, 243] on link "[PERSON_NAME]'s Board" at bounding box center [144, 248] width 247 height 25
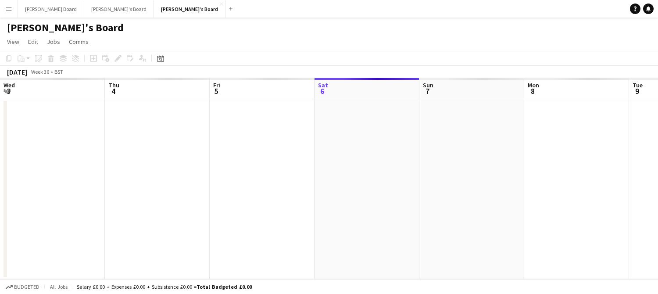
scroll to position [0, 210]
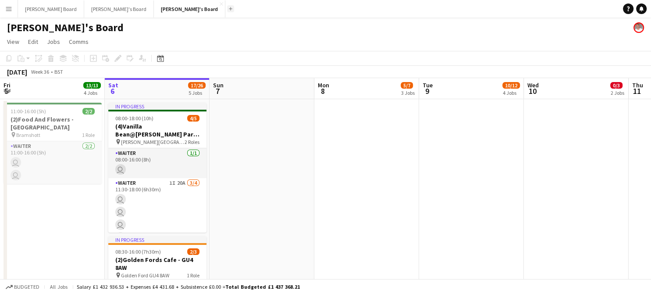
click at [229, 7] on app-icon "Add" at bounding box center [231, 9] width 4 height 4
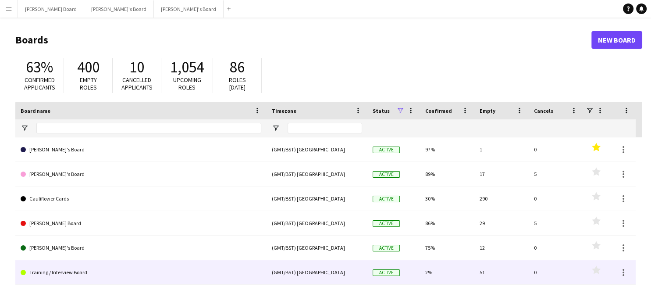
click at [75, 266] on link "Training / Interview Board" at bounding box center [141, 272] width 241 height 25
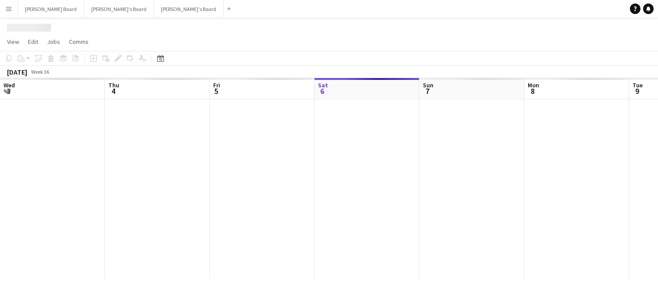
scroll to position [0, 210]
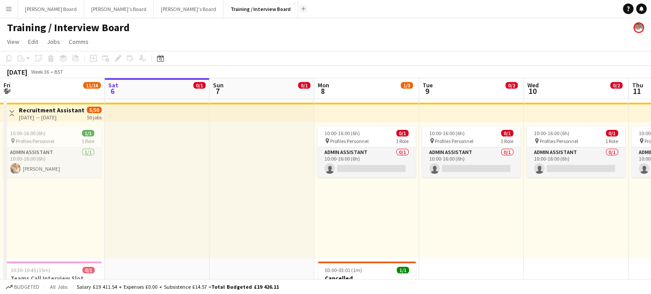
click at [302, 9] on app-icon "Add" at bounding box center [304, 9] width 4 height 4
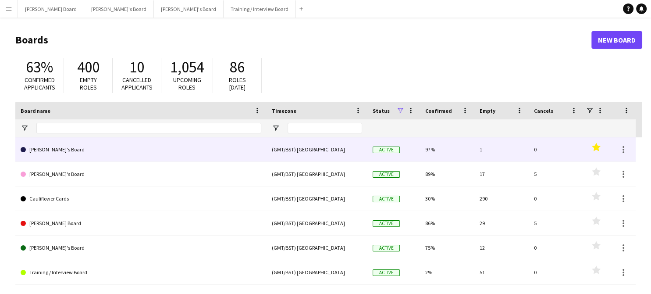
click at [82, 154] on link "[PERSON_NAME]'s Board" at bounding box center [141, 149] width 241 height 25
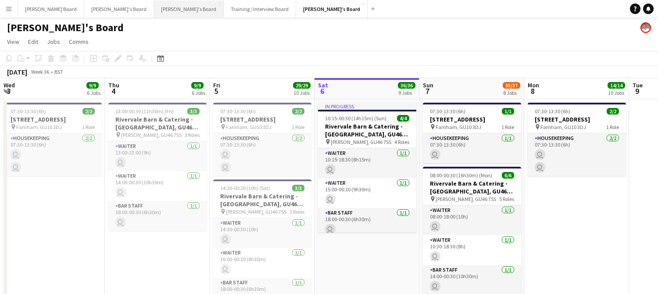
scroll to position [0, 210]
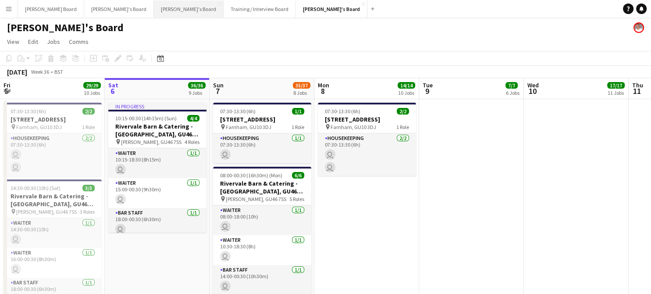
click at [154, 7] on button "[PERSON_NAME]'s Board Close" at bounding box center [189, 8] width 70 height 17
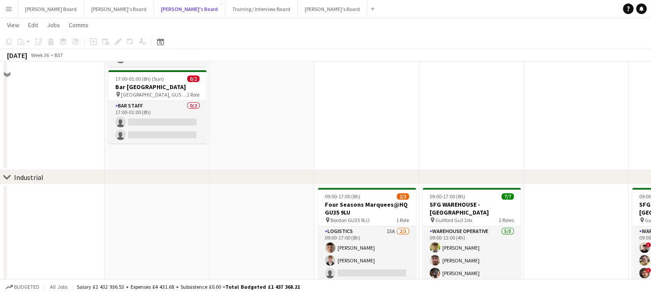
scroll to position [175, 0]
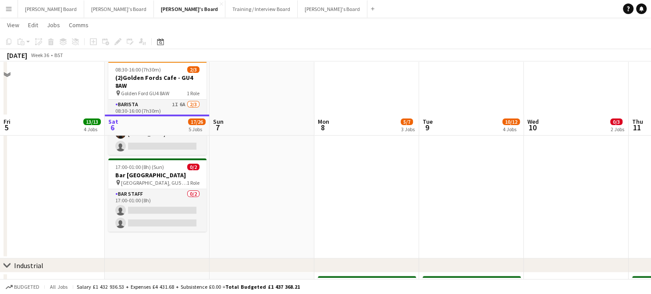
scroll to position [234, 0]
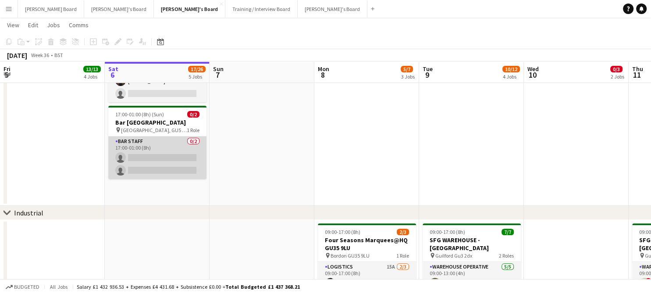
click at [165, 166] on app-card-role "BAR STAFF 0/2 17:00-01:00 (8h) single-neutral-actions single-neutral-actions" at bounding box center [157, 157] width 98 height 43
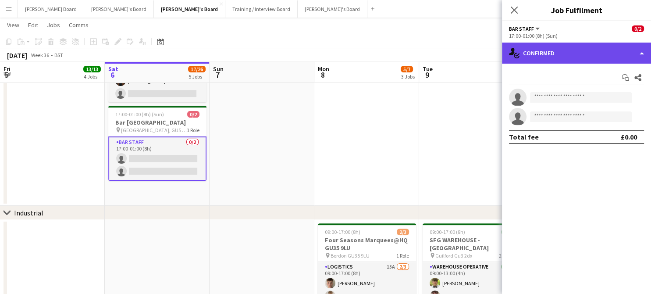
click at [555, 58] on div "single-neutral-actions-check-2 Confirmed" at bounding box center [576, 53] width 149 height 21
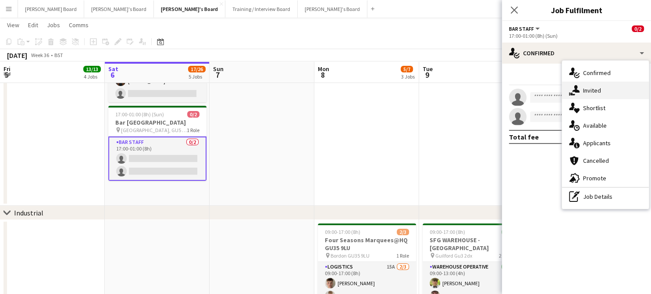
click at [604, 87] on div "single-neutral-actions-share-1 Invited" at bounding box center [605, 91] width 87 height 18
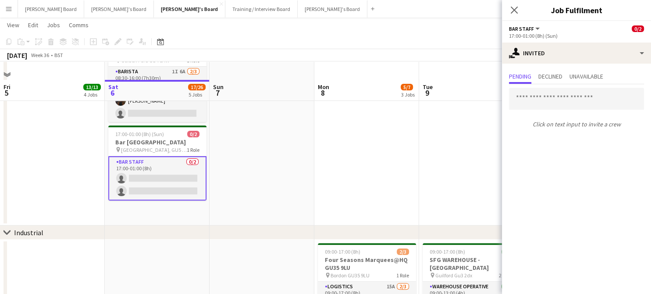
scroll to position [175, 0]
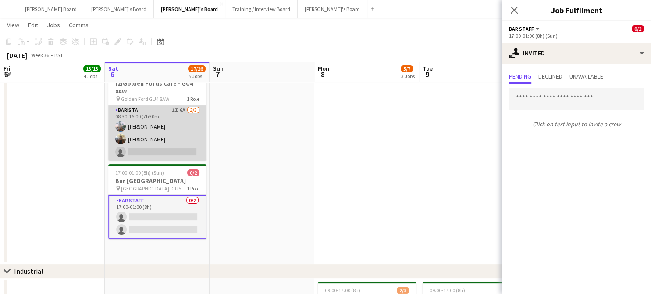
click at [177, 132] on app-card-role "Barista 1I 6A [DATE] 08:30-16:00 (7h30m) [PERSON_NAME] [PERSON_NAME] single-neu…" at bounding box center [157, 132] width 98 height 55
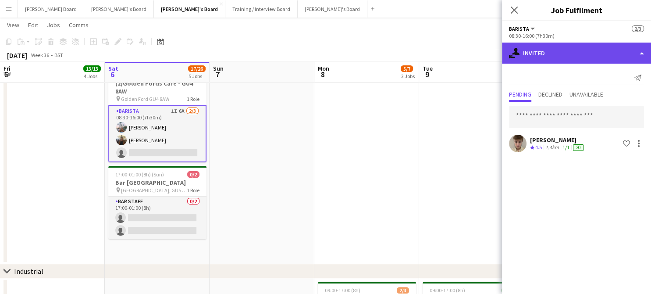
click at [554, 53] on div "single-neutral-actions-share-1 Invited" at bounding box center [576, 53] width 149 height 21
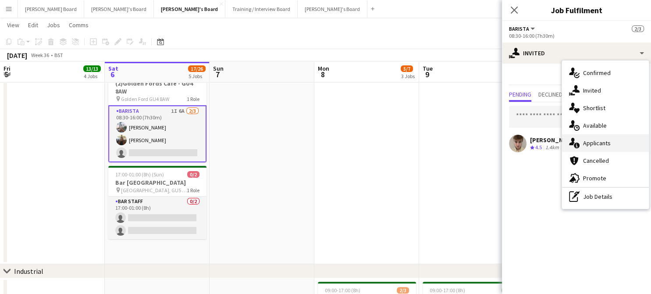
click at [598, 143] on span "Applicants" at bounding box center [597, 143] width 28 height 8
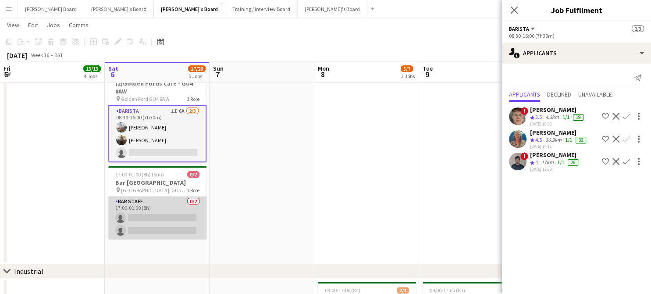
click at [164, 222] on app-card-role "BAR STAFF 0/2 17:00-01:00 (8h) single-neutral-actions single-neutral-actions" at bounding box center [157, 218] width 98 height 43
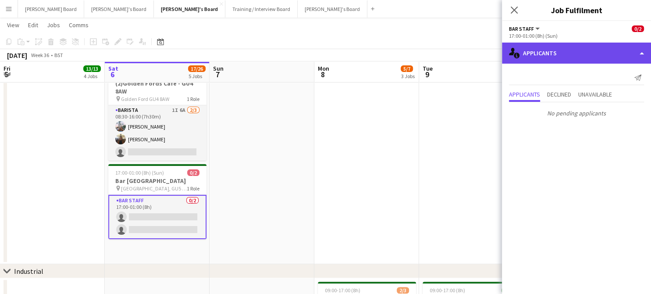
click at [576, 49] on div "single-neutral-actions-information Applicants" at bounding box center [576, 53] width 149 height 21
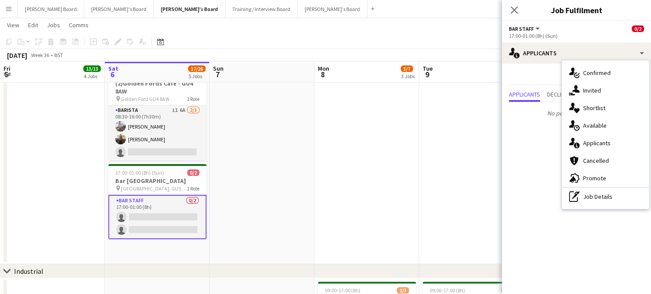
click at [585, 90] on span "Invited" at bounding box center [592, 90] width 18 height 8
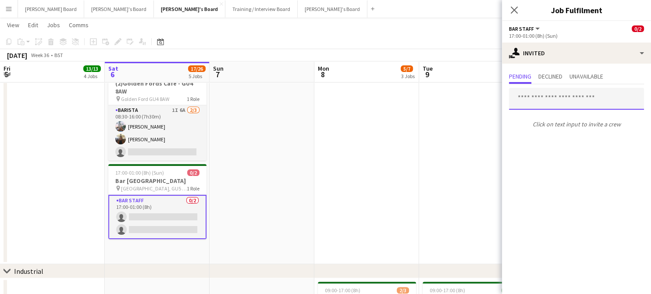
click at [541, 93] on input "text" at bounding box center [576, 99] width 135 height 22
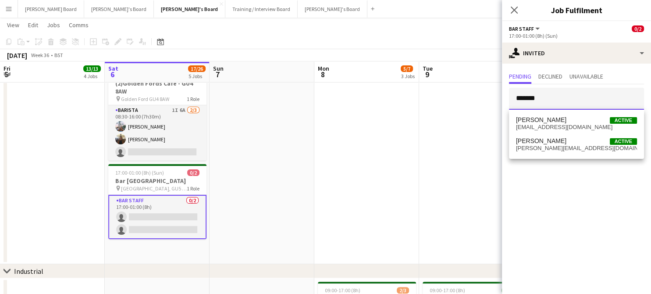
type input "*******"
click at [559, 137] on span "[PERSON_NAME] Active" at bounding box center [576, 140] width 121 height 7
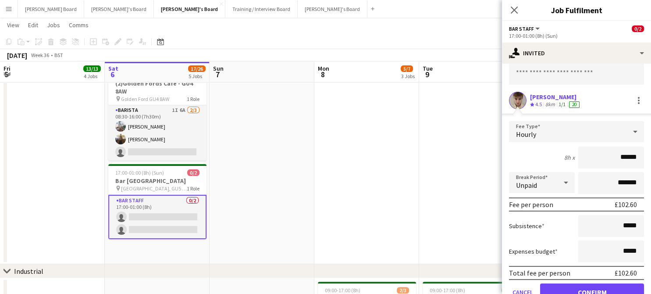
scroll to position [65, 0]
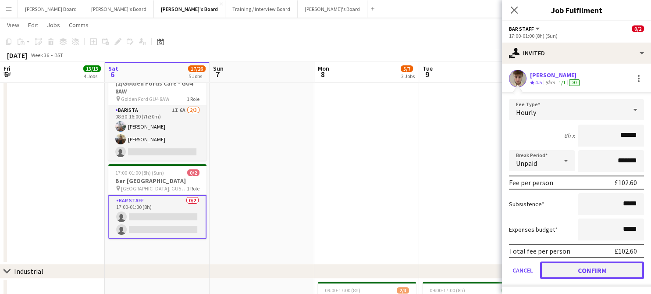
click at [561, 272] on button "Confirm" at bounding box center [592, 270] width 104 height 18
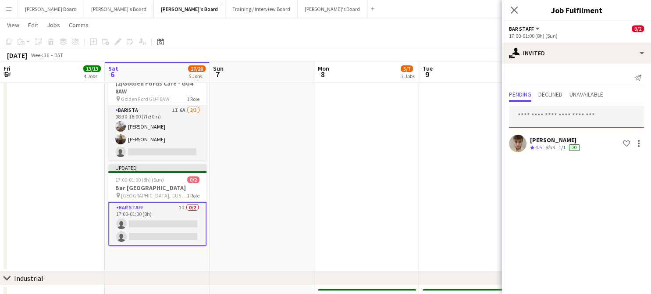
click at [554, 115] on input "text" at bounding box center [576, 117] width 135 height 22
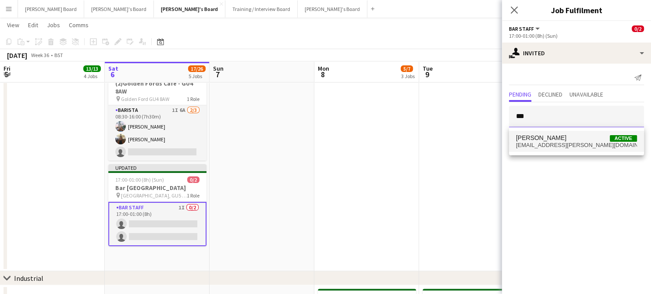
type input "***"
click at [566, 147] on span "[EMAIL_ADDRESS][PERSON_NAME][DOMAIN_NAME]" at bounding box center [576, 145] width 121 height 7
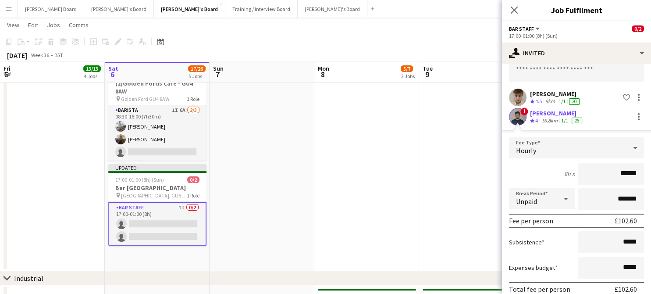
scroll to position [84, 0]
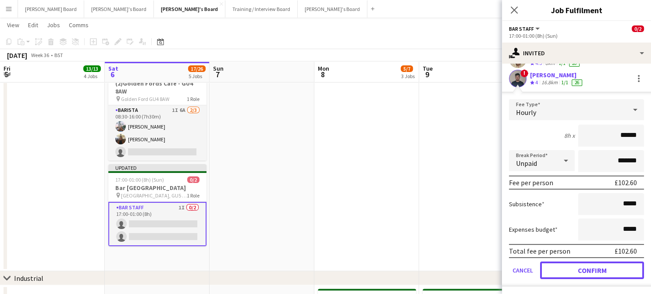
click at [571, 265] on button "Confirm" at bounding box center [592, 270] width 104 height 18
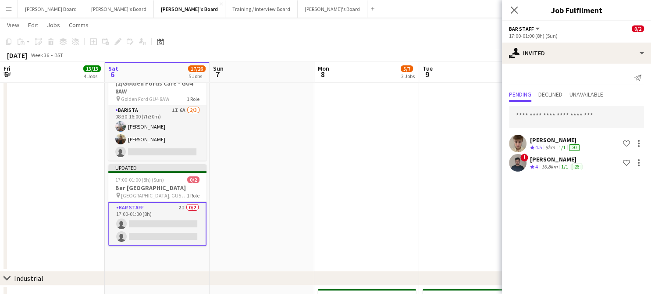
scroll to position [0, 0]
click at [572, 112] on input "text" at bounding box center [576, 117] width 135 height 22
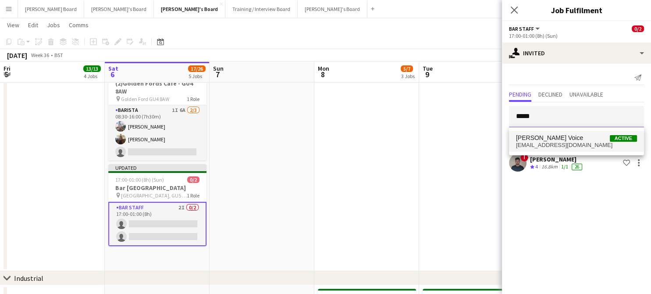
type input "*****"
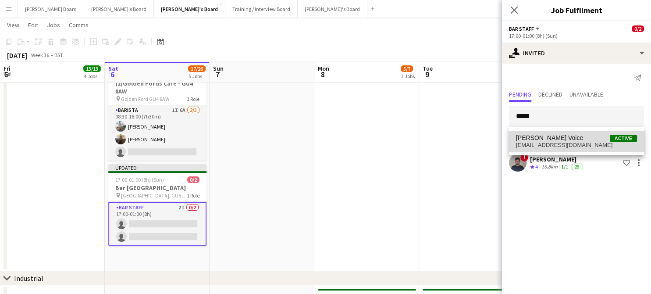
click at [558, 150] on mat-option "[PERSON_NAME] Voice Active [EMAIL_ADDRESS][DOMAIN_NAME]" at bounding box center [576, 141] width 135 height 21
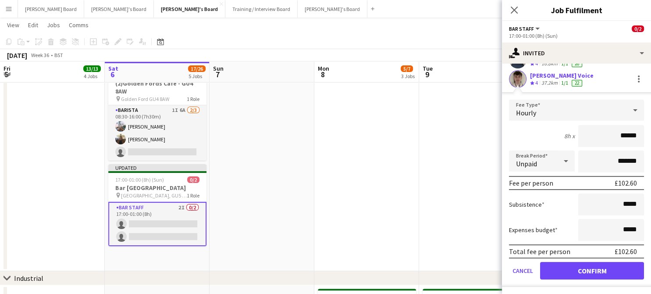
scroll to position [104, 0]
click at [564, 268] on button "Confirm" at bounding box center [592, 270] width 104 height 18
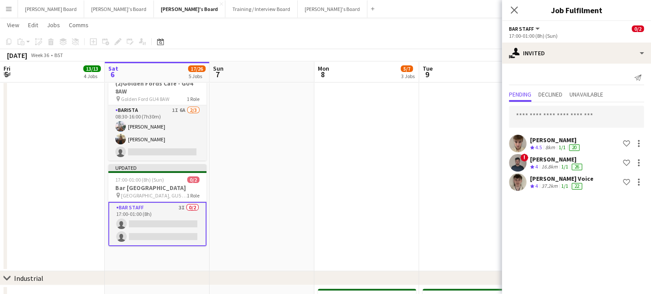
scroll to position [0, 0]
click at [538, 122] on input "text" at bounding box center [576, 117] width 135 height 22
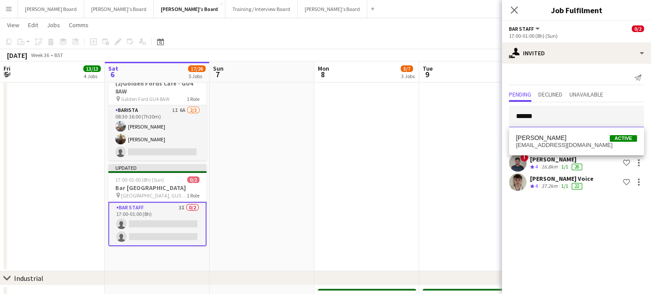
type input "******"
click at [547, 132] on mat-option "[PERSON_NAME] Active [EMAIL_ADDRESS][DOMAIN_NAME]" at bounding box center [576, 141] width 135 height 21
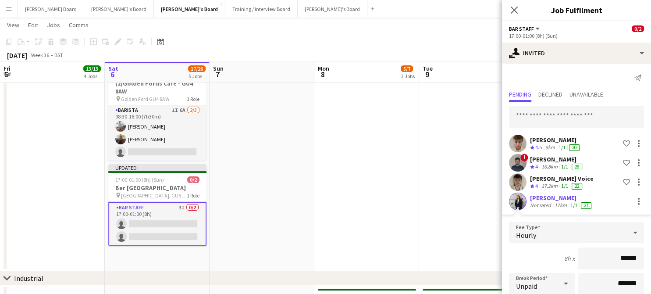
click at [560, 194] on div "[PERSON_NAME]" at bounding box center [561, 198] width 63 height 8
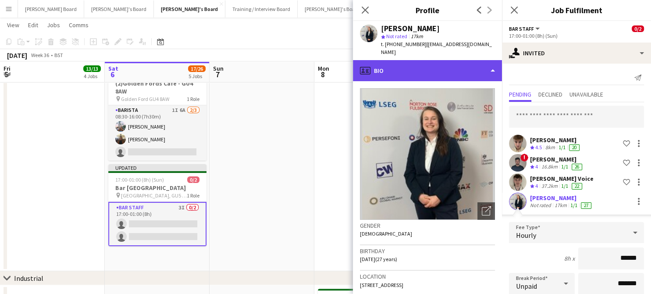
click at [425, 60] on div "profile Bio" at bounding box center [427, 70] width 149 height 21
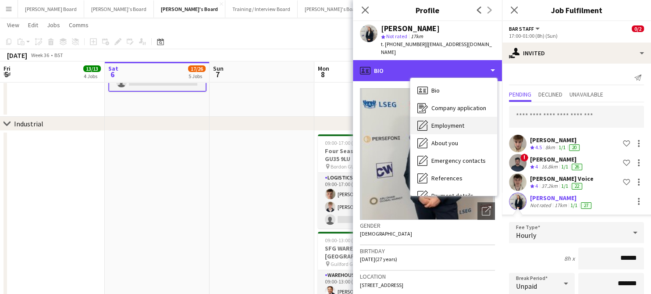
scroll to position [468, 0]
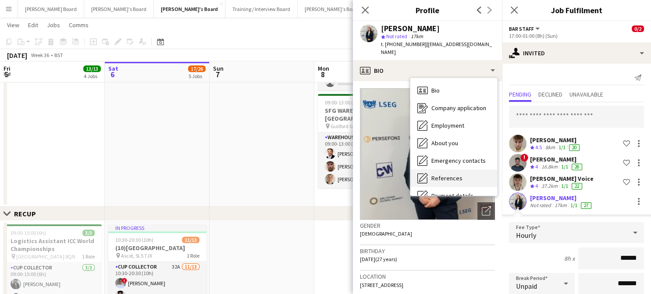
click at [453, 174] on span "References" at bounding box center [447, 178] width 31 height 8
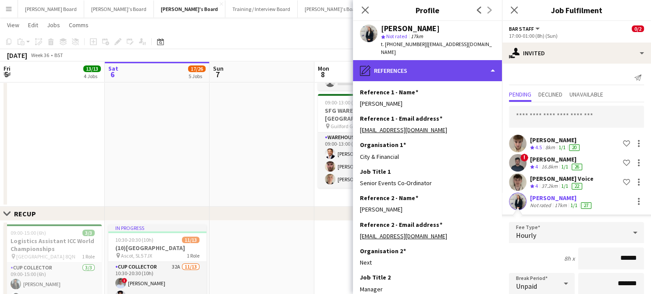
click at [429, 63] on div "pencil4 References" at bounding box center [427, 70] width 149 height 21
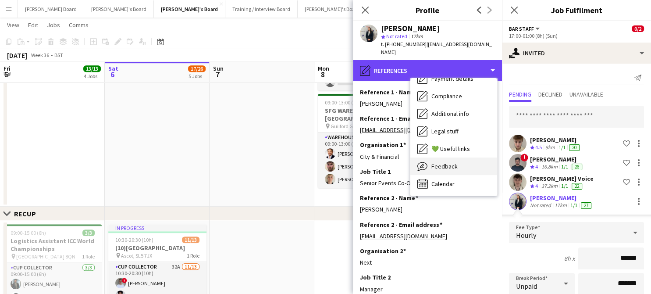
scroll to position [118, 0]
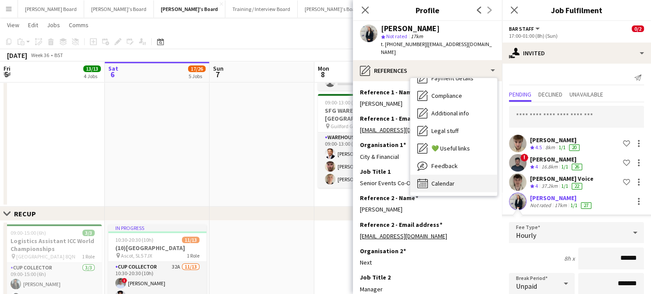
click at [444, 179] on span "Calendar" at bounding box center [443, 183] width 23 height 8
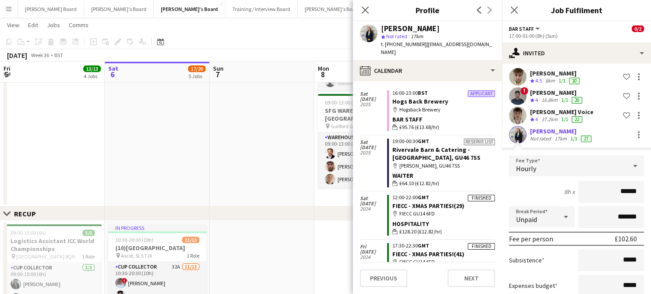
scroll to position [123, 0]
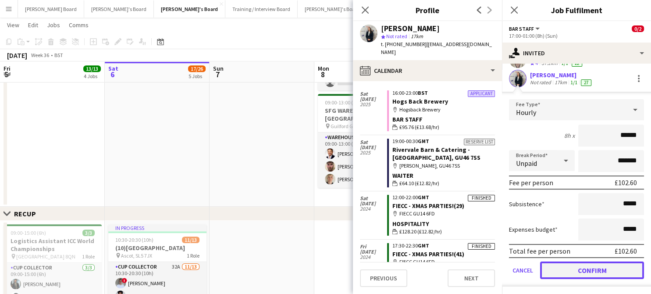
click at [597, 270] on button "Confirm" at bounding box center [592, 270] width 104 height 18
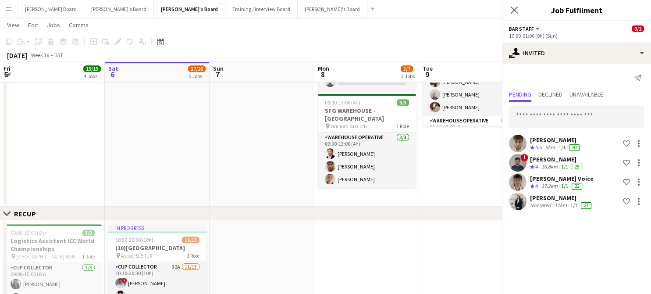
scroll to position [0, 0]
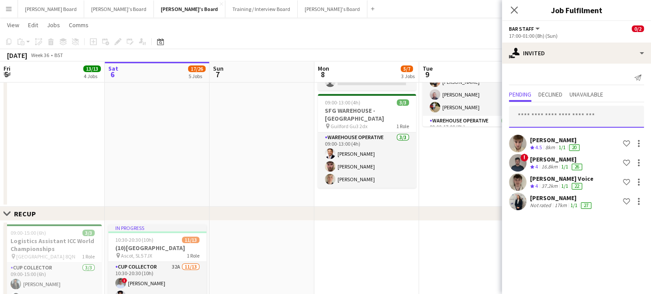
click at [551, 122] on input "text" at bounding box center [576, 117] width 135 height 22
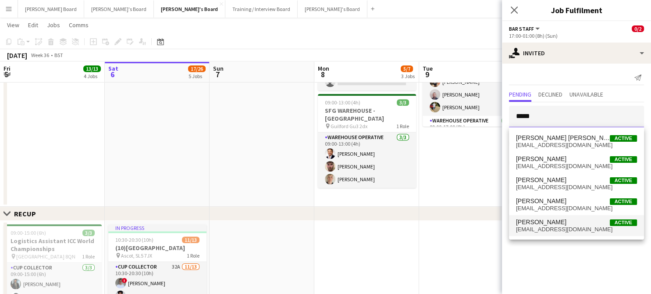
type input "*****"
click at [537, 224] on span "[PERSON_NAME]" at bounding box center [541, 221] width 50 height 7
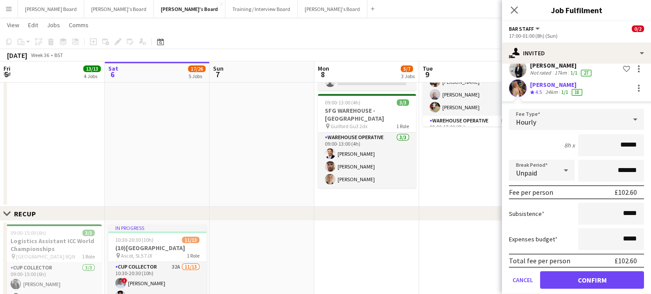
scroll to position [142, 0]
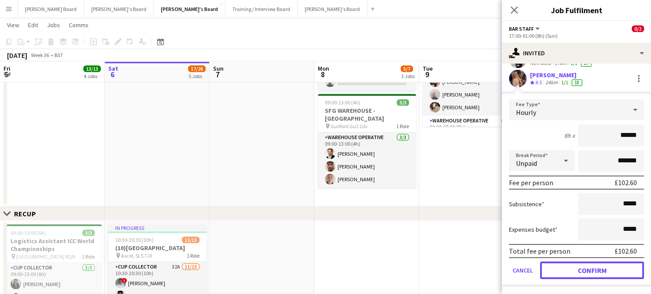
click at [572, 267] on button "Confirm" at bounding box center [592, 270] width 104 height 18
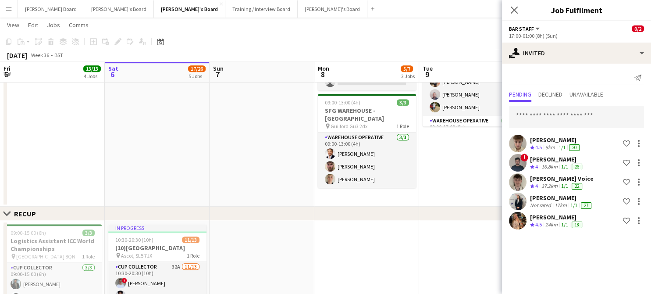
scroll to position [0, 0]
click at [564, 110] on input "text" at bounding box center [576, 117] width 135 height 22
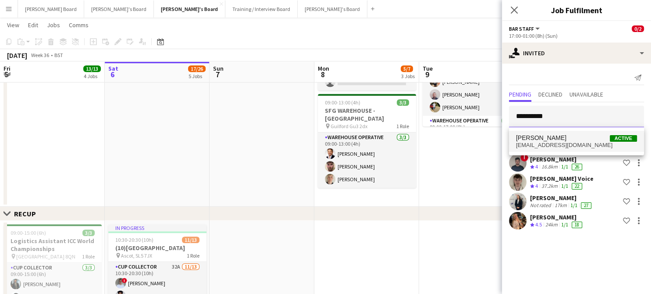
type input "**********"
click at [565, 150] on mat-option "[PERSON_NAME] Active [EMAIL_ADDRESS][DOMAIN_NAME]" at bounding box center [576, 141] width 135 height 21
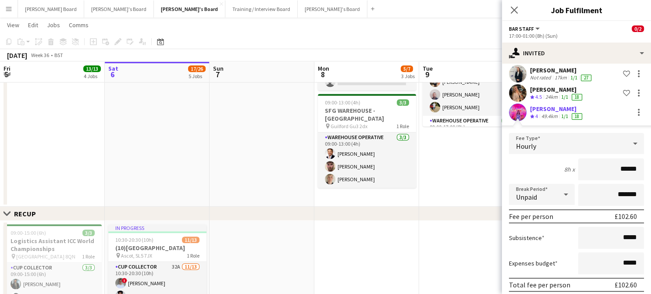
scroll to position [161, 0]
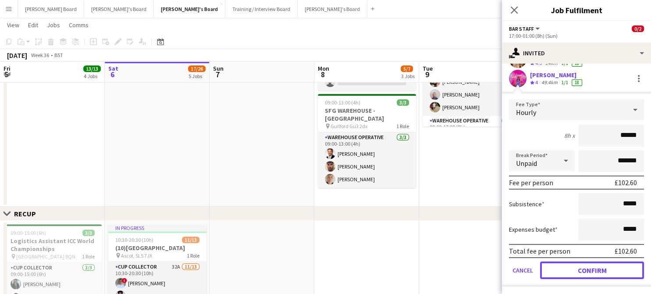
click at [569, 272] on button "Confirm" at bounding box center [592, 270] width 104 height 18
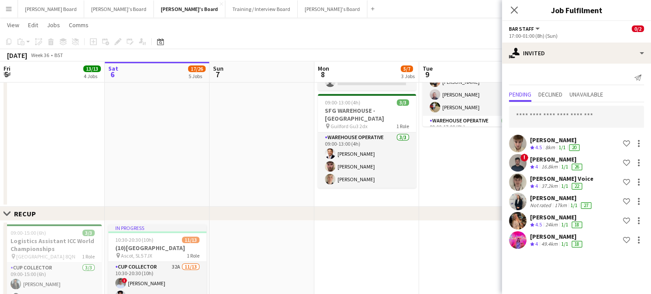
scroll to position [0, 0]
click at [549, 116] on input "text" at bounding box center [576, 117] width 135 height 22
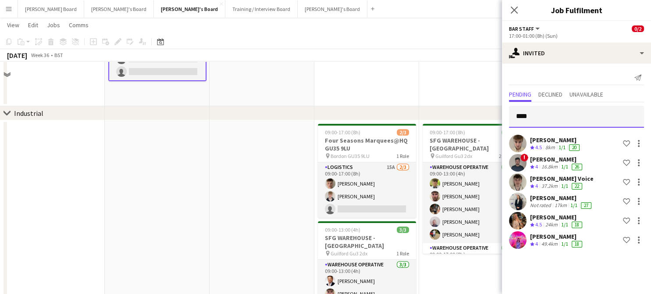
scroll to position [292, 0]
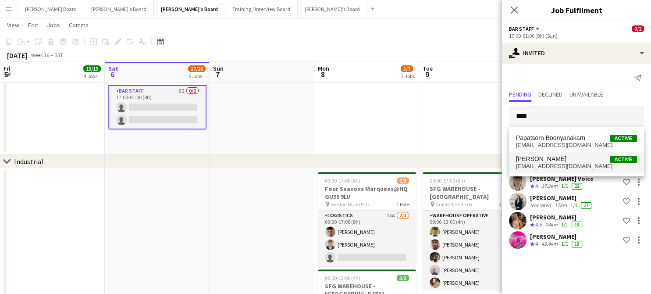
type input "****"
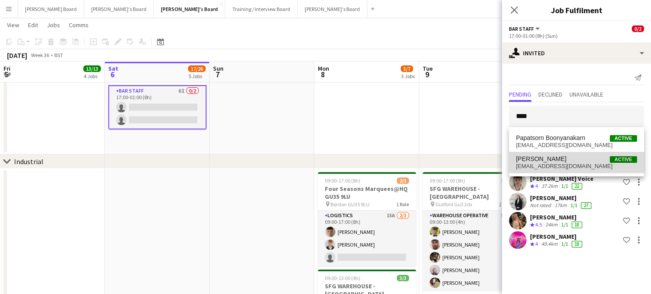
click at [558, 161] on span "[PERSON_NAME] Active" at bounding box center [576, 158] width 121 height 7
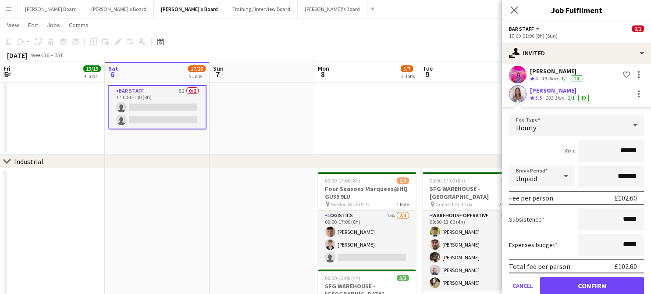
scroll to position [181, 0]
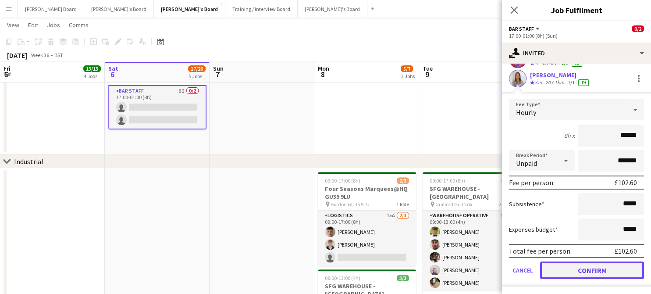
click at [579, 266] on button "Confirm" at bounding box center [592, 270] width 104 height 18
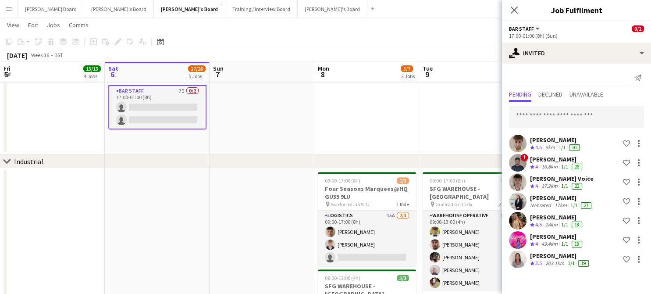
scroll to position [0, 0]
click at [568, 121] on input "text" at bounding box center [576, 117] width 135 height 22
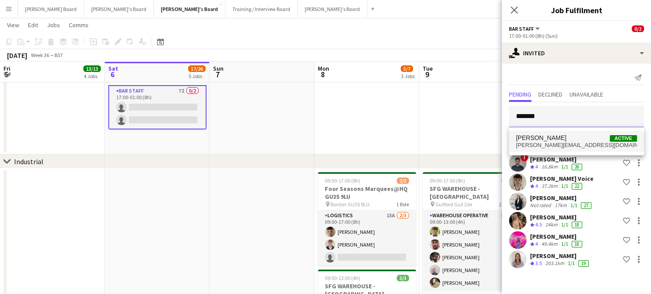
type input "*******"
click at [582, 141] on span "[PERSON_NAME] Active" at bounding box center [576, 137] width 121 height 7
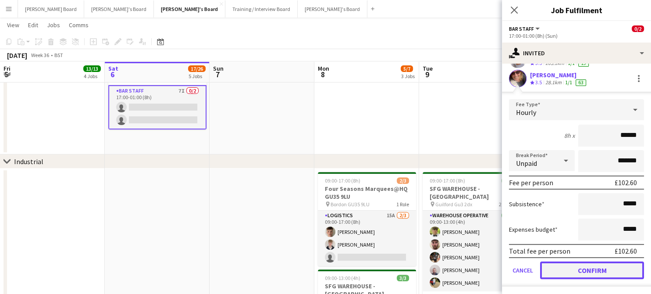
click at [574, 267] on button "Confirm" at bounding box center [592, 270] width 104 height 18
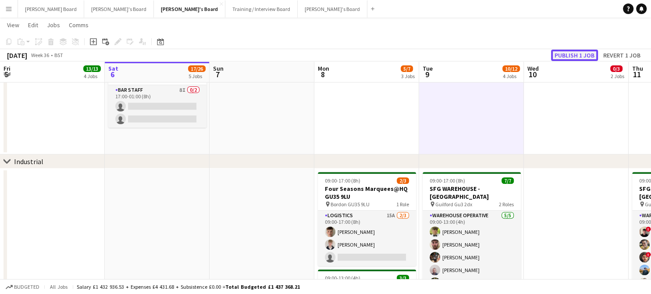
click at [579, 53] on button "Publish 1 job" at bounding box center [574, 55] width 47 height 11
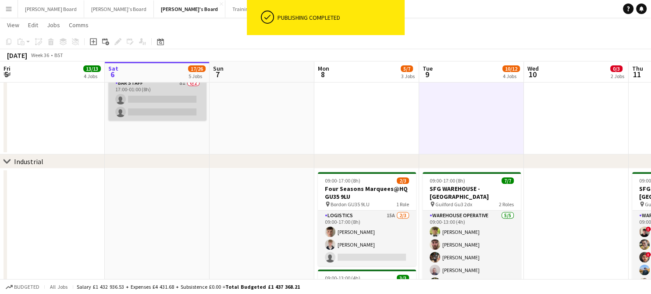
click at [184, 115] on app-card-role "BAR STAFF 8I 0/2 17:00-01:00 (8h) single-neutral-actions single-neutral-actions" at bounding box center [157, 99] width 98 height 43
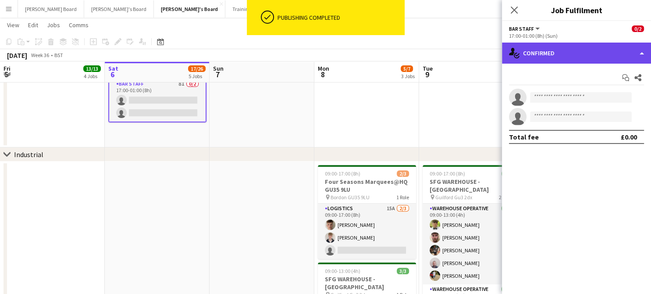
click at [577, 51] on div "single-neutral-actions-check-2 Confirmed" at bounding box center [576, 53] width 149 height 21
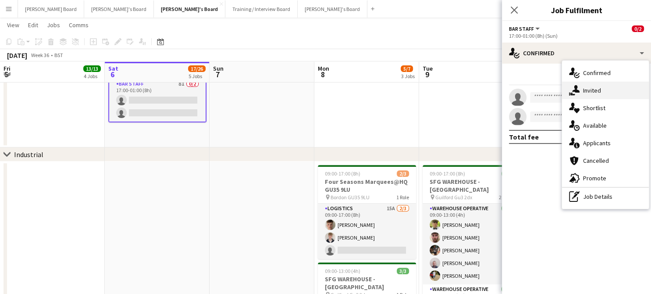
click at [608, 88] on div "single-neutral-actions-share-1 Invited" at bounding box center [605, 91] width 87 height 18
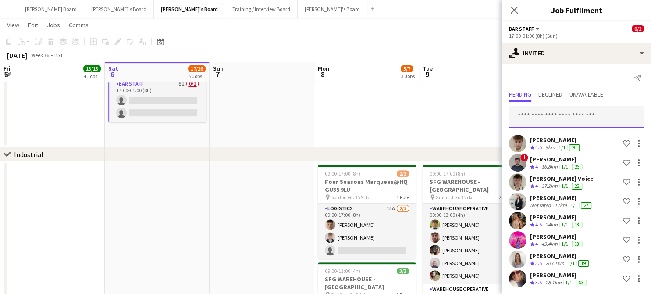
click at [535, 117] on input "text" at bounding box center [576, 117] width 135 height 22
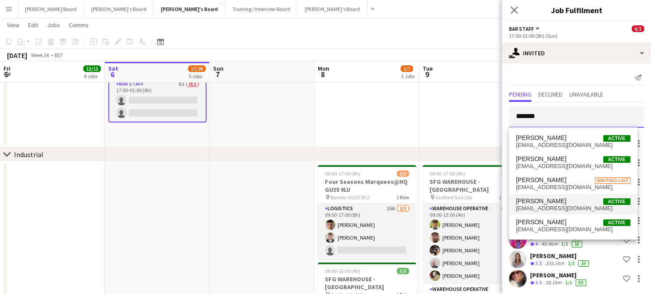
type input "*******"
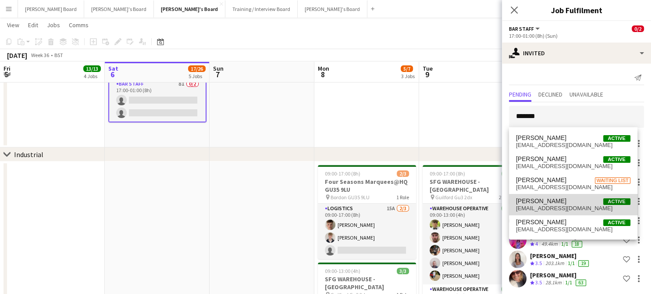
click at [579, 212] on mat-option "Ellie Brown Active ellienicolebrown@icloud.com" at bounding box center [573, 204] width 129 height 21
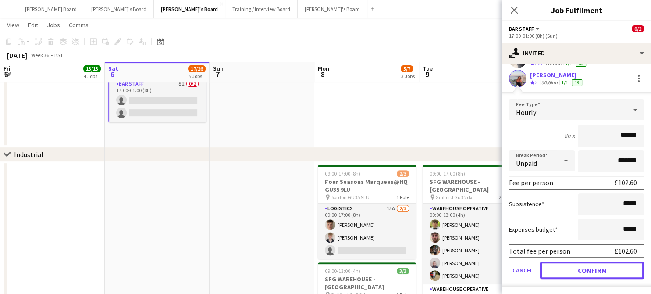
click at [590, 266] on button "Confirm" at bounding box center [592, 270] width 104 height 18
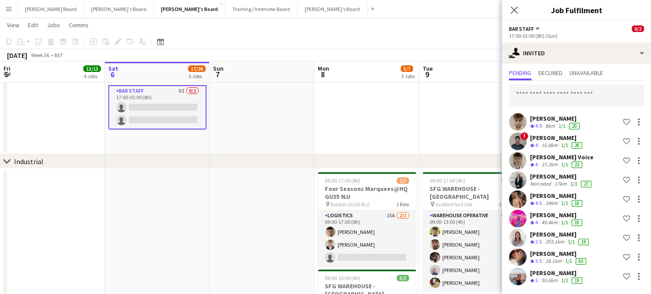
scroll to position [21, 0]
click at [591, 87] on input "text" at bounding box center [576, 96] width 135 height 22
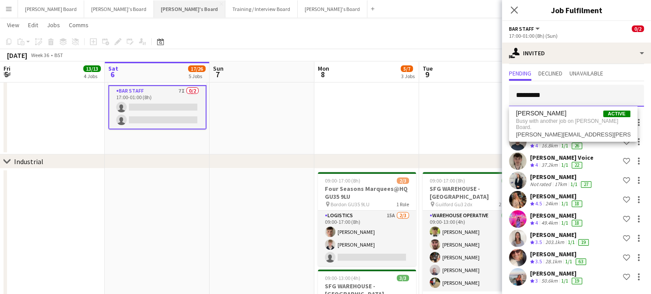
type input "*********"
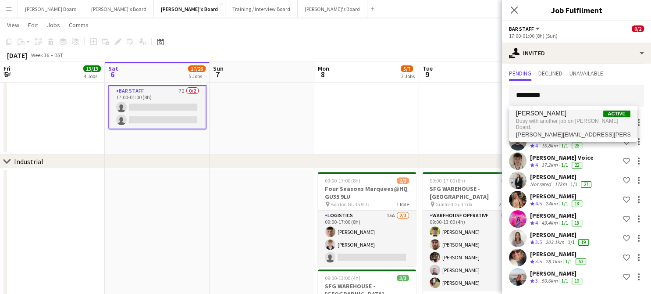
click at [536, 124] on span "Busy with another job on Dean's Board." at bounding box center [573, 124] width 114 height 14
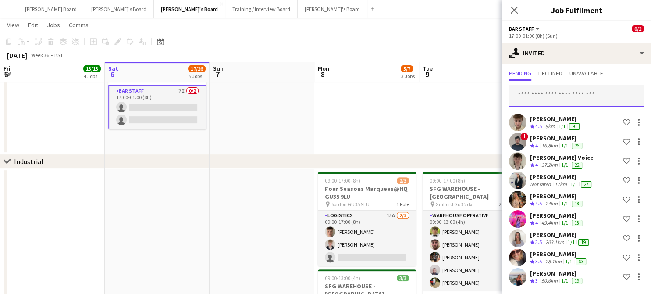
click at [537, 93] on input "text" at bounding box center [576, 96] width 135 height 22
drag, startPoint x: 564, startPoint y: 98, endPoint x: 525, endPoint y: 97, distance: 39.1
click at [527, 97] on input "****" at bounding box center [576, 96] width 135 height 22
click at [525, 97] on input "****" at bounding box center [576, 96] width 135 height 22
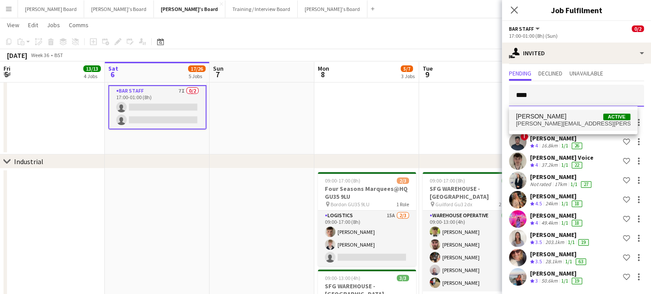
type input "****"
click at [547, 120] on span "[PERSON_NAME]" at bounding box center [541, 116] width 50 height 7
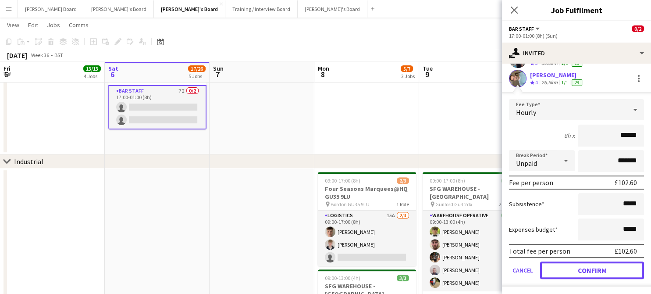
click at [577, 263] on button "Confirm" at bounding box center [592, 270] width 104 height 18
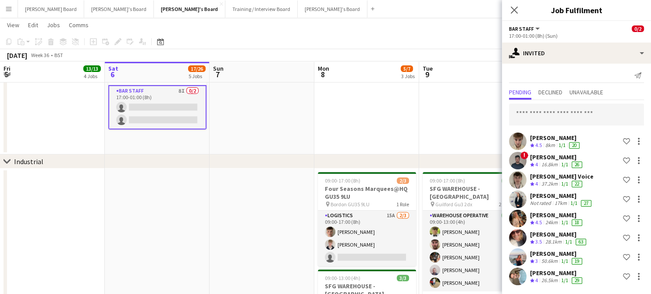
scroll to position [2, 0]
click at [587, 114] on input "text" at bounding box center [576, 115] width 135 height 22
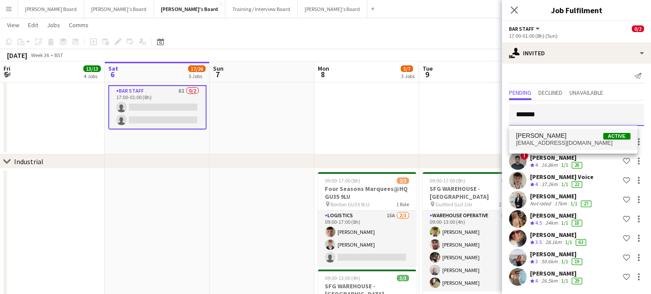
type input "*******"
click at [558, 140] on span "pollybdownes@gmail.com" at bounding box center [573, 142] width 114 height 7
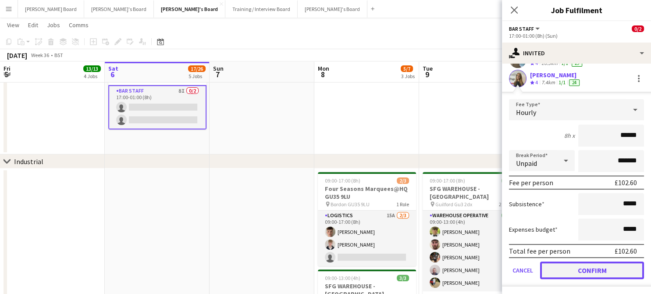
click at [572, 271] on button "Confirm" at bounding box center [592, 270] width 104 height 18
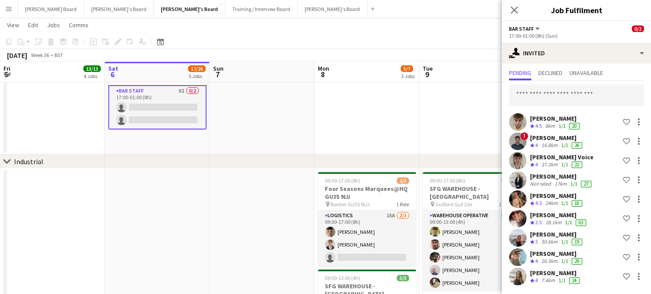
scroll to position [21, 0]
click at [547, 93] on input "text" at bounding box center [576, 96] width 135 height 22
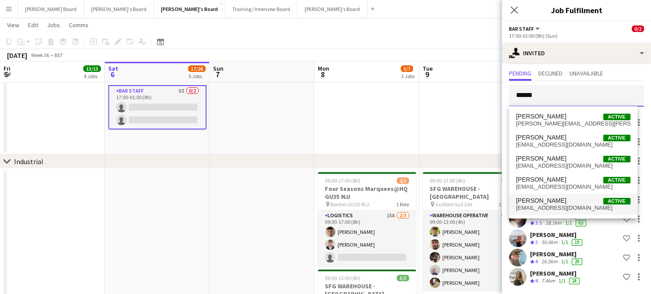
type input "******"
click at [560, 200] on span "Alex Buchholdt Active" at bounding box center [573, 200] width 114 height 7
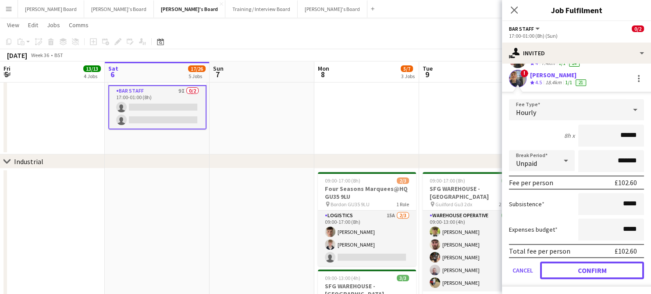
click at [581, 267] on button "Confirm" at bounding box center [592, 270] width 104 height 18
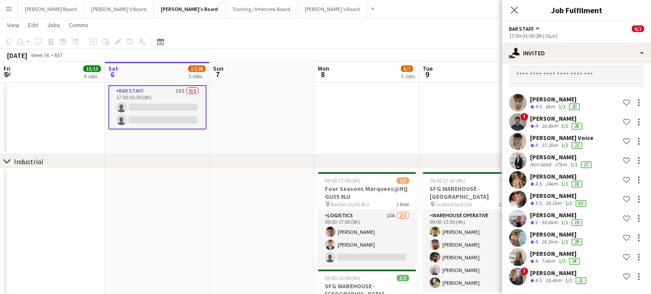
scroll to position [40, 0]
click at [571, 73] on input "text" at bounding box center [576, 76] width 135 height 22
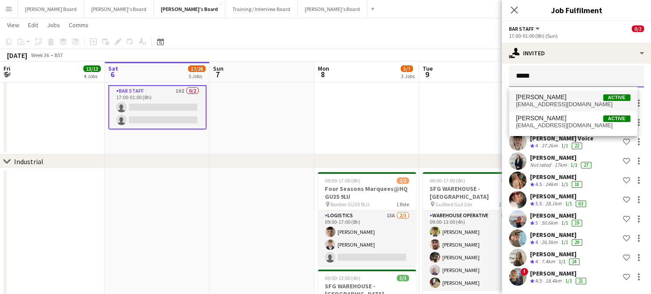
type input "*****"
click at [564, 101] on span "joejsampson9@gmail.com" at bounding box center [573, 104] width 114 height 7
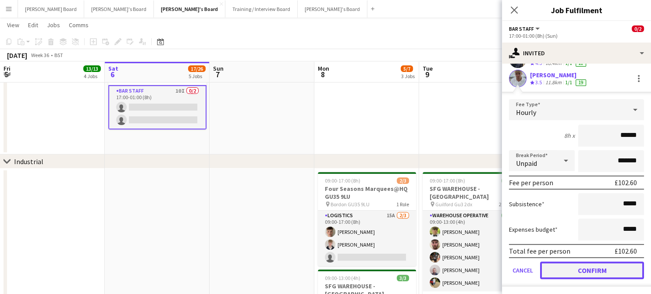
click at [576, 262] on button "Confirm" at bounding box center [592, 270] width 104 height 18
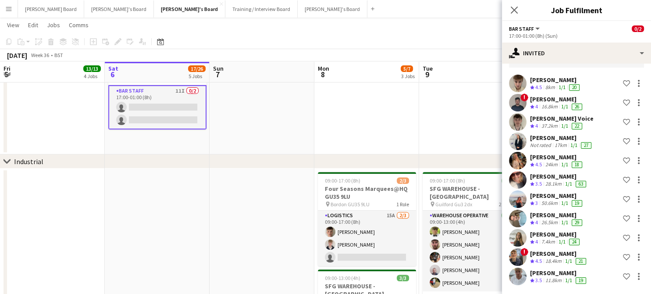
scroll to position [60, 0]
drag, startPoint x: 436, startPoint y: 93, endPoint x: 420, endPoint y: 93, distance: 15.8
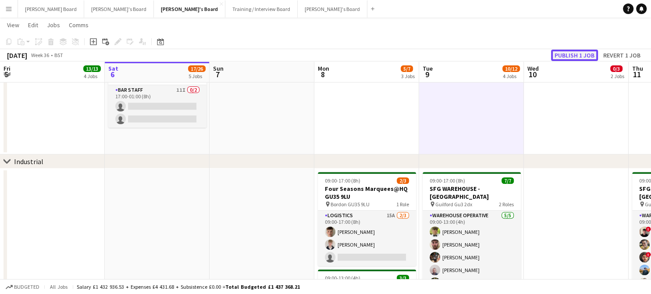
click at [570, 54] on button "Publish 1 job" at bounding box center [574, 55] width 47 height 11
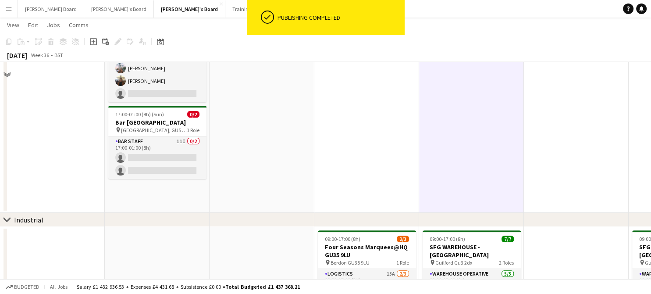
scroll to position [175, 0]
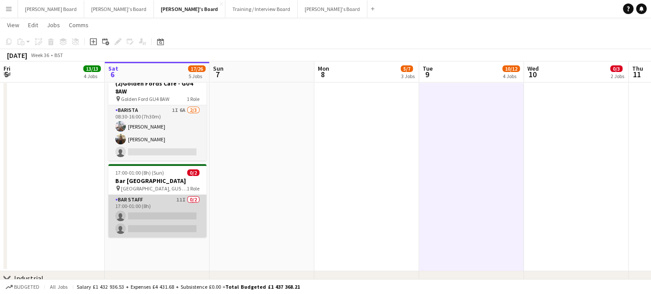
click at [172, 223] on app-card-role "BAR STAFF 11I 0/2 17:00-01:00 (8h) single-neutral-actions single-neutral-actions" at bounding box center [157, 216] width 98 height 43
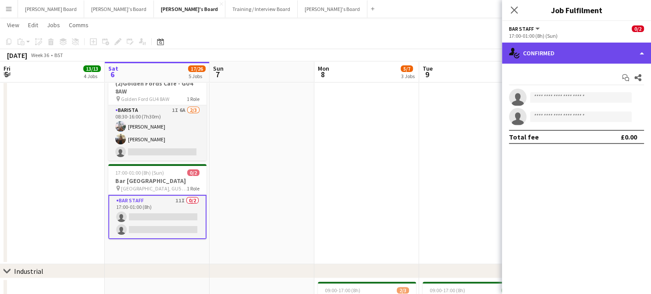
click at [586, 61] on div "single-neutral-actions-check-2 Confirmed" at bounding box center [576, 53] width 149 height 21
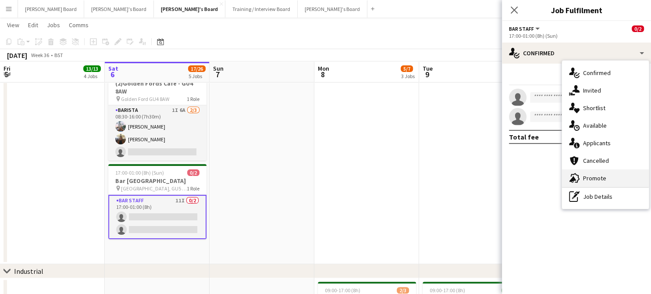
click at [625, 185] on div "advertising-megaphone Promote" at bounding box center [605, 178] width 87 height 18
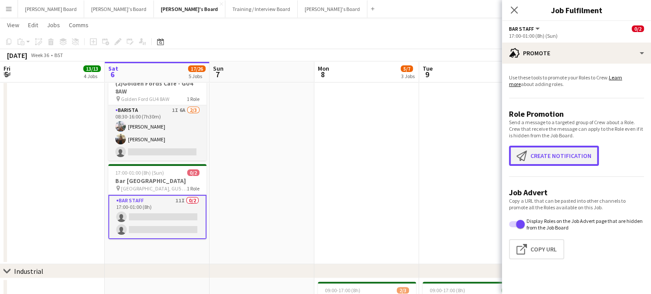
click at [569, 154] on button "Create notification Create notification" at bounding box center [554, 156] width 90 height 20
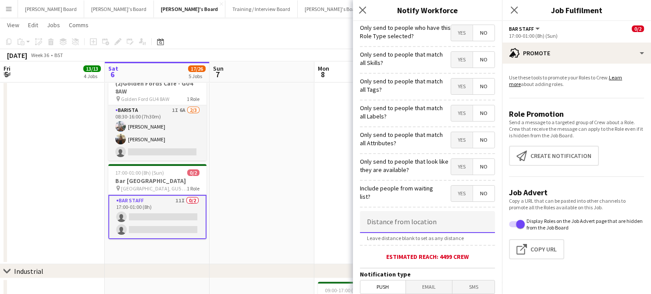
click at [446, 222] on input at bounding box center [427, 222] width 135 height 22
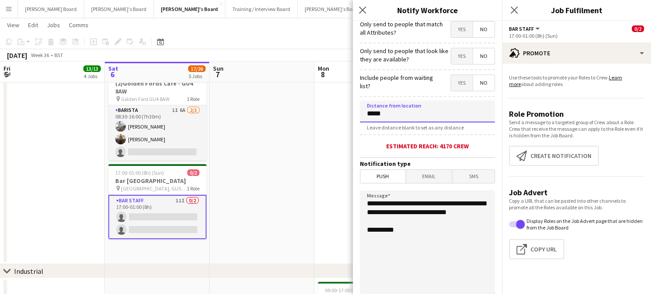
scroll to position [189, 0]
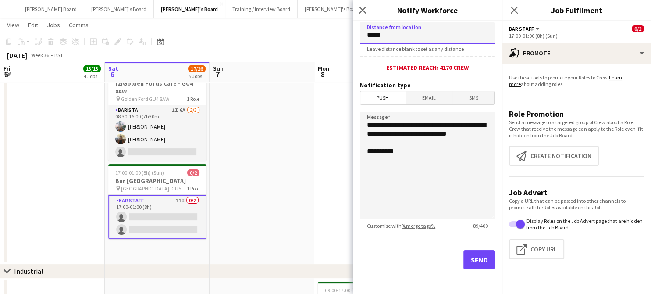
type input "*****"
click at [468, 256] on button "Send" at bounding box center [480, 259] width 32 height 19
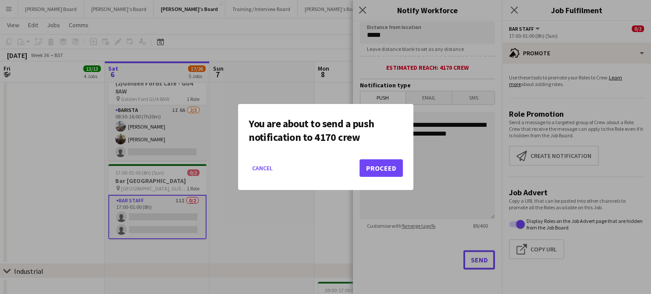
scroll to position [0, 0]
click at [370, 153] on mat-dialog-actions "Cancel Proceed" at bounding box center [326, 171] width 154 height 37
click at [372, 164] on button "Proceed" at bounding box center [381, 168] width 43 height 18
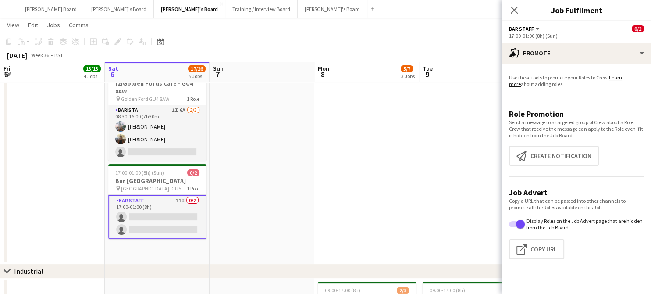
click at [492, 144] on app-date-cell at bounding box center [471, 93] width 105 height 341
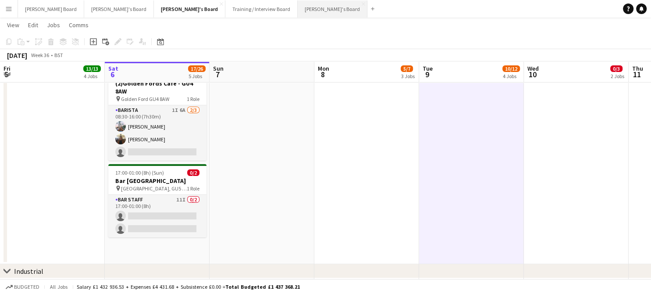
click at [298, 12] on button "[PERSON_NAME]'s Board Close" at bounding box center [333, 8] width 70 height 17
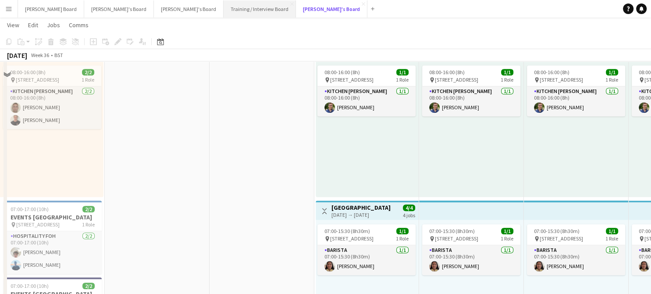
scroll to position [468, 0]
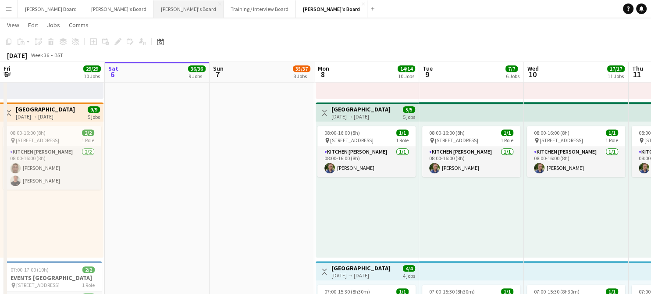
click at [154, 8] on button "[PERSON_NAME]'s Board Close" at bounding box center [189, 8] width 70 height 17
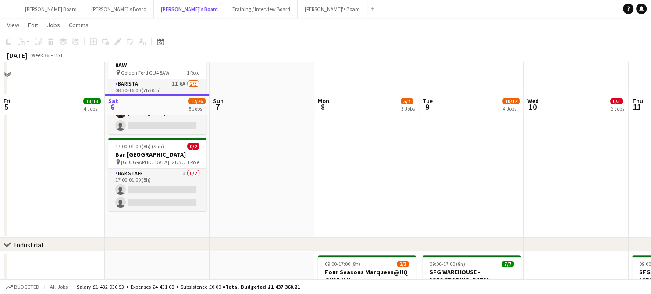
scroll to position [234, 0]
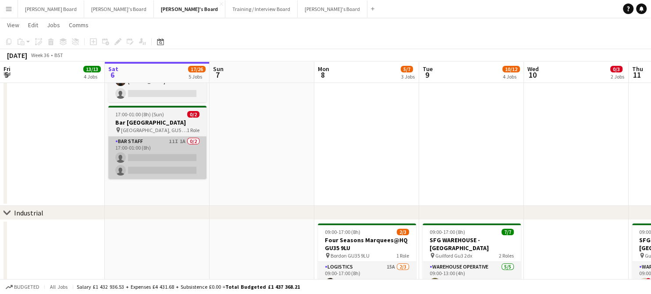
click at [157, 179] on app-card-role "BAR STAFF 11I 1A 0/2 17:00-01:00 (8h) single-neutral-actions single-neutral-act…" at bounding box center [157, 157] width 98 height 43
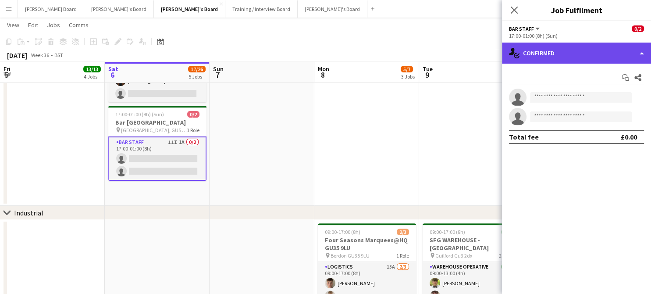
click at [575, 53] on div "single-neutral-actions-check-2 Confirmed" at bounding box center [576, 53] width 149 height 21
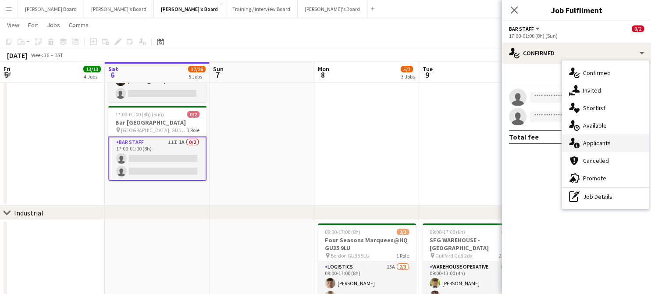
click at [586, 140] on span "Applicants" at bounding box center [597, 143] width 28 height 8
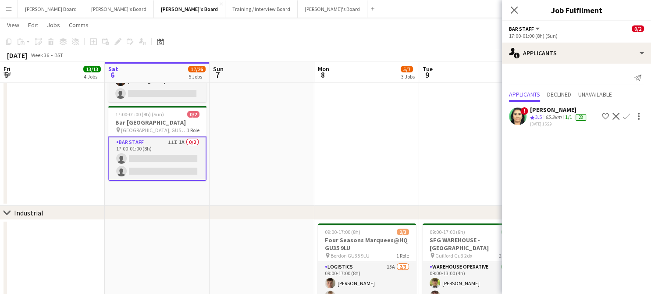
click at [568, 114] on app-skills-label "1/1" at bounding box center [568, 117] width 7 height 7
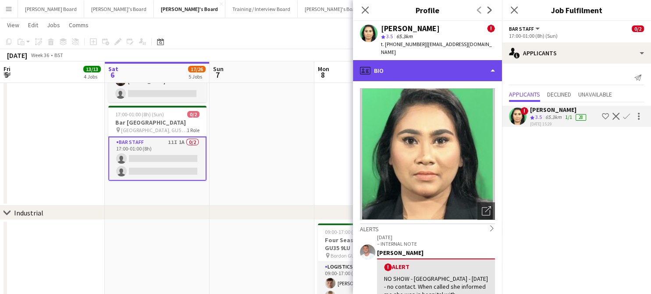
click at [439, 60] on div "profile Bio" at bounding box center [427, 70] width 149 height 21
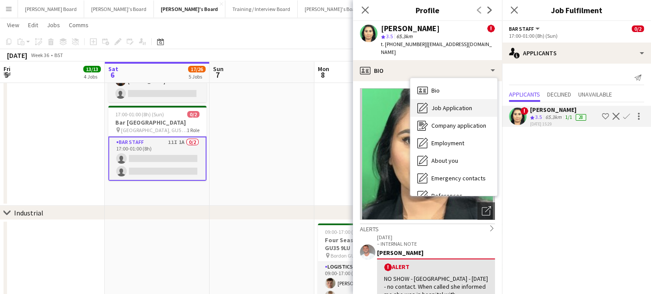
click at [447, 104] on div "Job Application Job Application" at bounding box center [454, 108] width 87 height 18
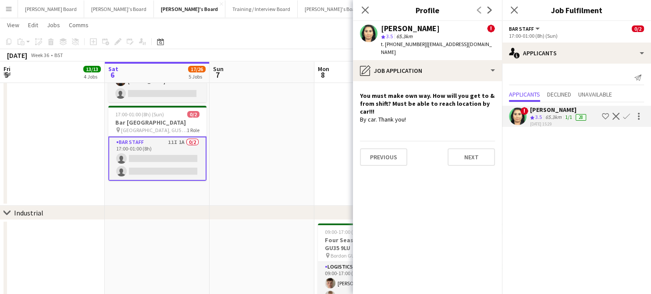
click at [614, 114] on app-icon "Decline" at bounding box center [616, 116] width 7 height 7
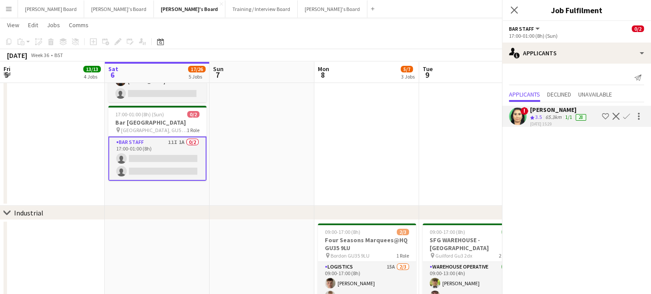
scroll to position [0, 0]
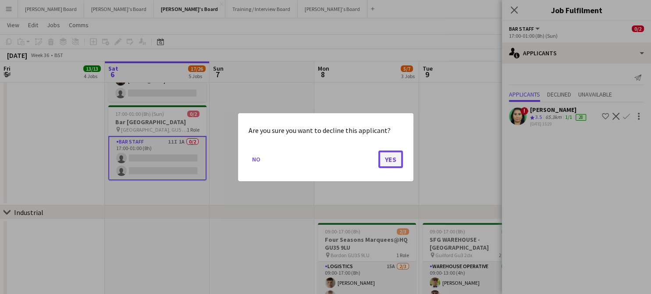
click at [388, 163] on button "Yes" at bounding box center [391, 159] width 25 height 18
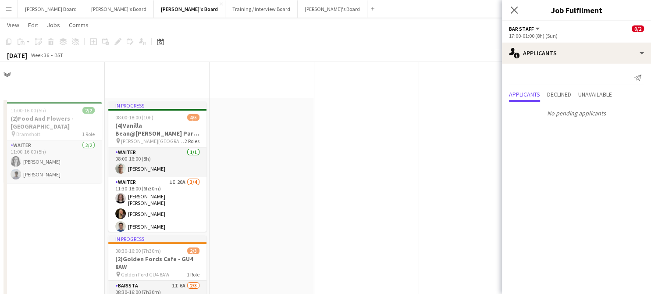
scroll to position [234, 0]
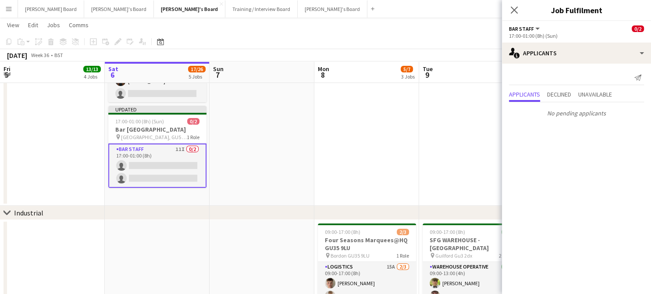
click at [385, 147] on app-date-cell at bounding box center [367, 34] width 105 height 341
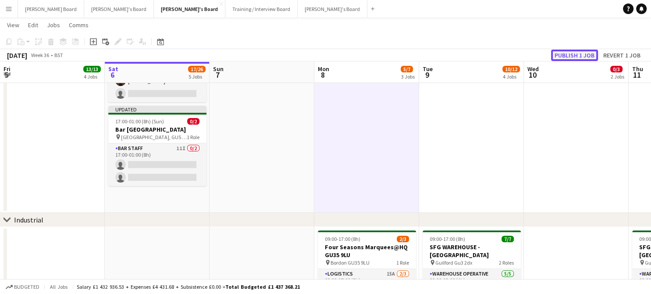
click at [579, 61] on button "Publish 1 job" at bounding box center [574, 55] width 47 height 11
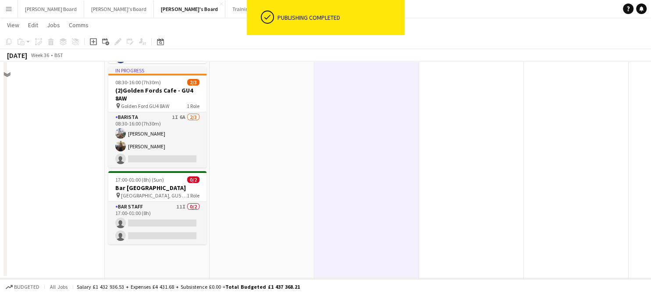
scroll to position [117, 0]
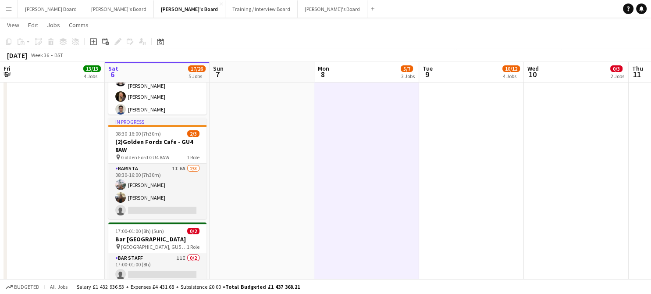
click at [371, 226] on app-date-cell at bounding box center [367, 155] width 105 height 348
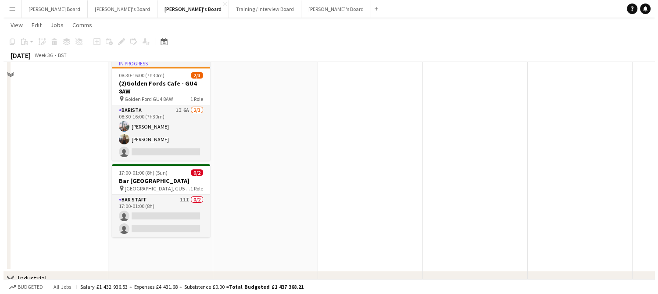
scroll to position [0, 0]
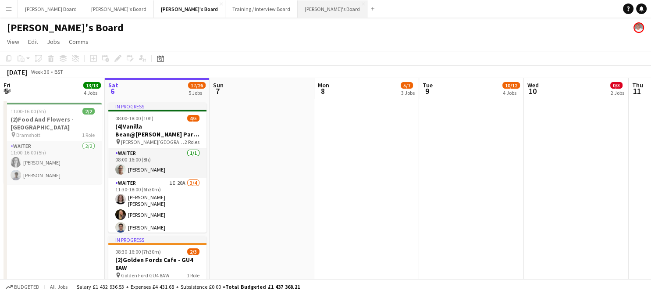
click at [298, 11] on button "[PERSON_NAME]'s Board Close" at bounding box center [333, 8] width 70 height 17
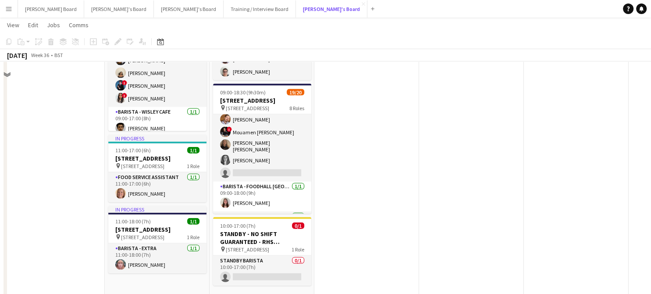
scroll to position [1949, 0]
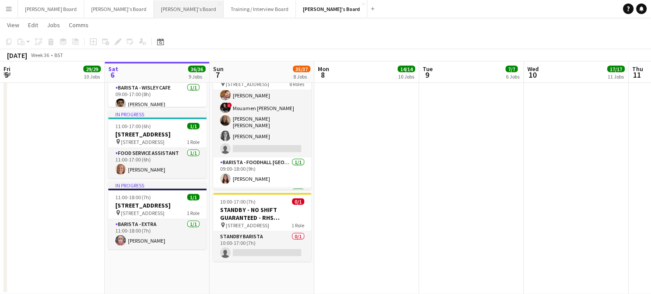
click at [159, 11] on button "[PERSON_NAME]'s Board Close" at bounding box center [189, 8] width 70 height 17
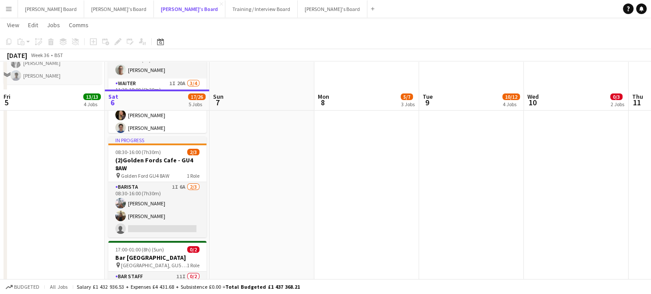
scroll to position [175, 0]
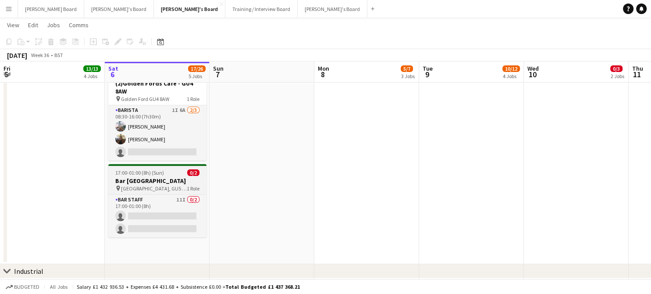
click at [148, 175] on span "17:00-01:00 (8h) (Sun)" at bounding box center [139, 172] width 49 height 7
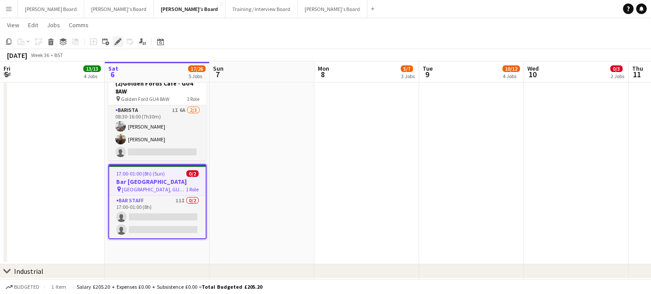
click at [118, 41] on icon at bounding box center [117, 41] width 5 height 5
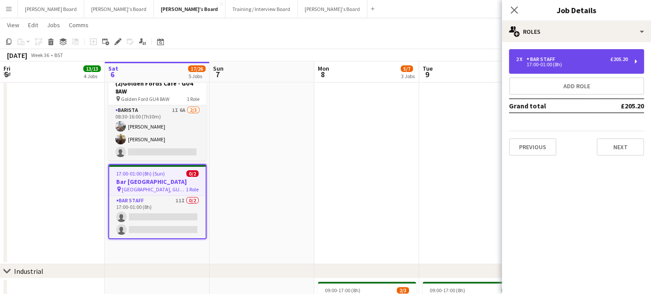
click at [555, 57] on div "BAR STAFF" at bounding box center [543, 59] width 32 height 6
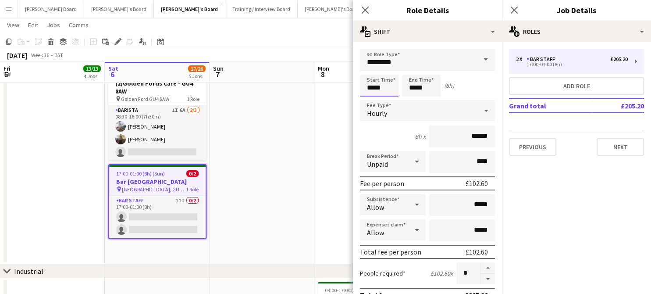
click at [376, 89] on input "*****" at bounding box center [379, 86] width 39 height 22
type input "*****"
click at [374, 67] on div at bounding box center [371, 70] width 18 height 9
click at [300, 110] on app-date-cell at bounding box center [262, 93] width 105 height 341
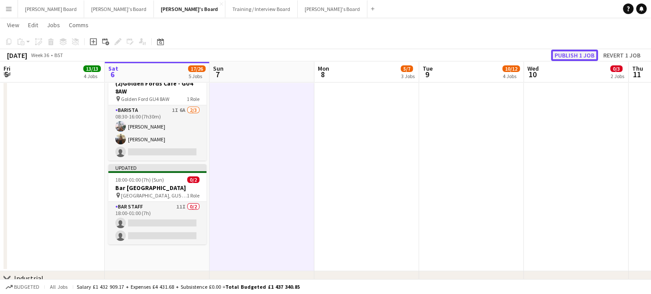
click at [575, 56] on button "Publish 1 job" at bounding box center [574, 55] width 47 height 11
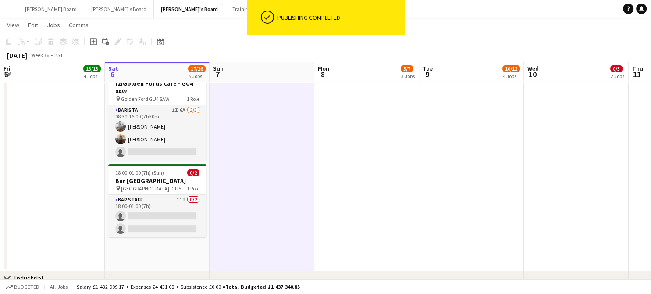
click at [173, 216] on app-card-role "BAR STAFF 11I 0/2 18:00-01:00 (7h) single-neutral-actions single-neutral-actions" at bounding box center [157, 216] width 98 height 43
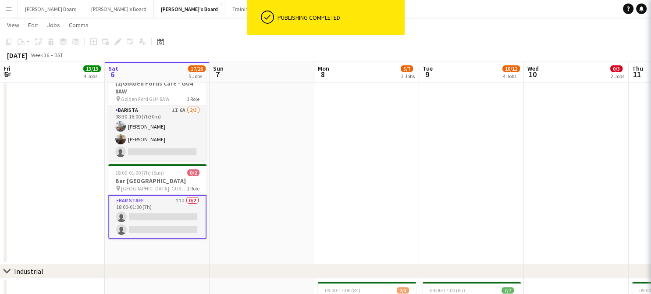
scroll to position [0, 210]
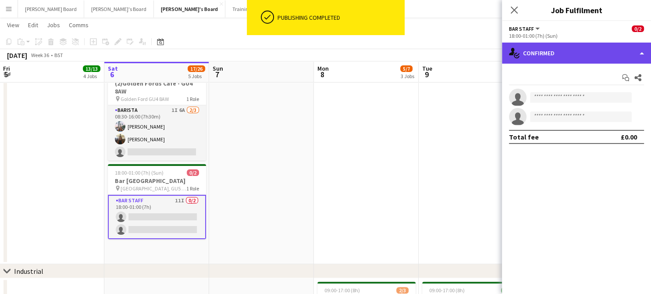
click at [544, 45] on div "single-neutral-actions-check-2 Confirmed" at bounding box center [576, 53] width 149 height 21
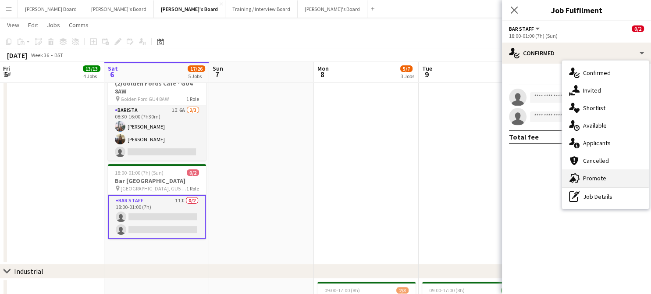
click at [588, 179] on span "Promote" at bounding box center [594, 178] width 23 height 8
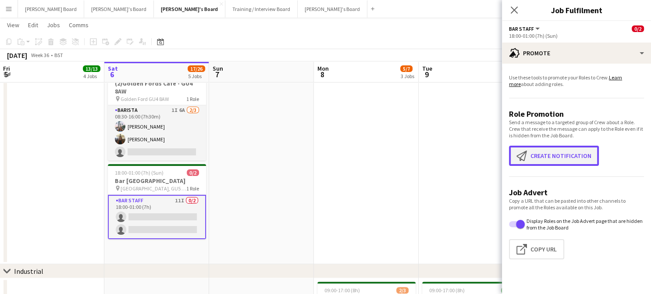
click at [547, 153] on button "Create notification Create notification" at bounding box center [554, 156] width 90 height 20
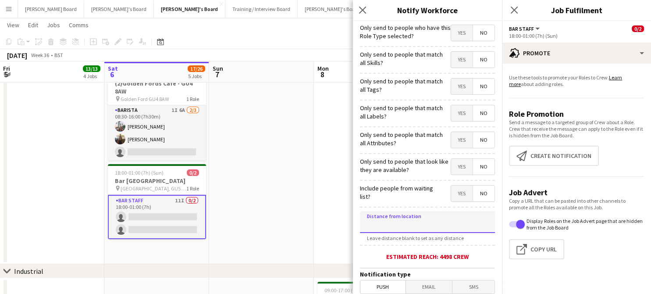
click at [405, 221] on input at bounding box center [427, 222] width 135 height 22
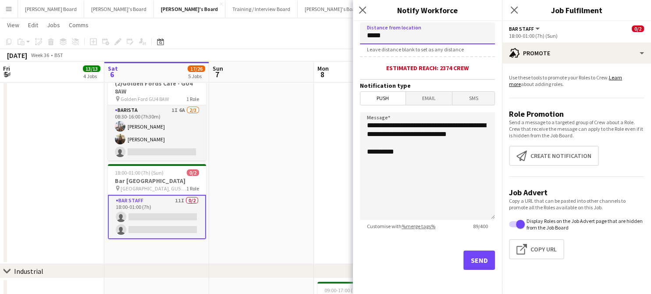
scroll to position [189, 0]
type input "*****"
click at [464, 266] on button "Send" at bounding box center [480, 259] width 32 height 19
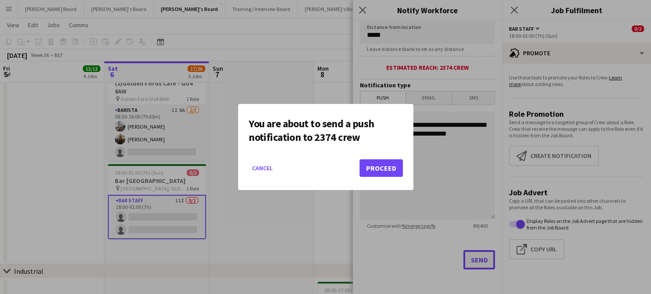
scroll to position [0, 0]
click at [362, 177] on mat-dialog-actions "Cancel Proceed" at bounding box center [326, 171] width 154 height 37
click at [372, 162] on button "Proceed" at bounding box center [381, 168] width 43 height 18
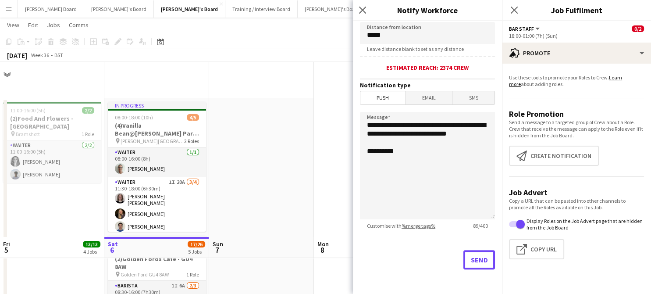
scroll to position [175, 0]
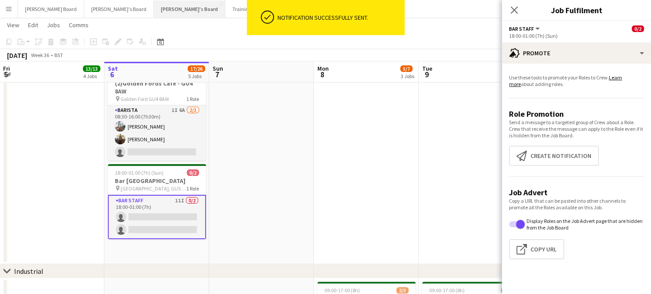
click at [154, 4] on button "[PERSON_NAME]'s Board Close" at bounding box center [190, 8] width 72 height 17
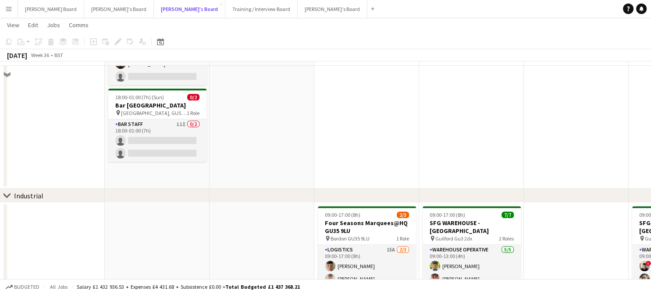
scroll to position [234, 0]
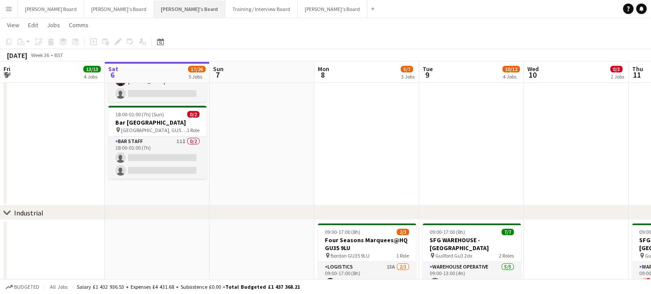
click at [154, 7] on button "[PERSON_NAME]'s Board Close" at bounding box center [190, 8] width 72 height 17
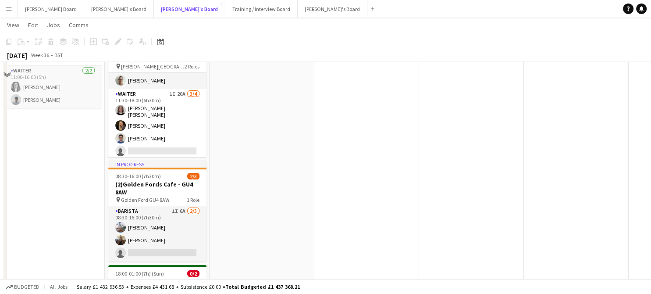
scroll to position [117, 0]
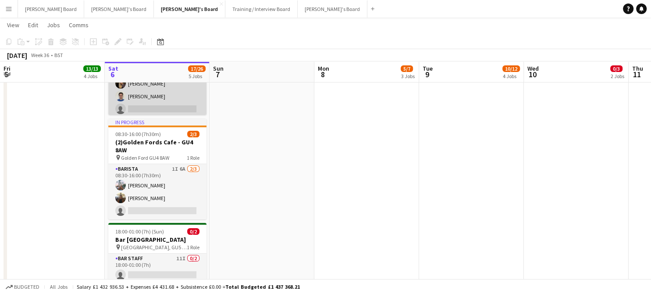
click at [132, 96] on app-card-role "Waiter 1I 20A 3/4 11:30-18:00 (6h30m) Matilda Kierkegaard Holt Natalia Dembek S…" at bounding box center [157, 82] width 98 height 71
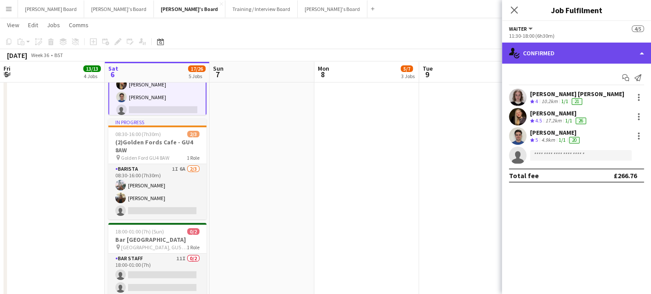
click at [557, 59] on div "single-neutral-actions-check-2 Confirmed" at bounding box center [576, 53] width 149 height 21
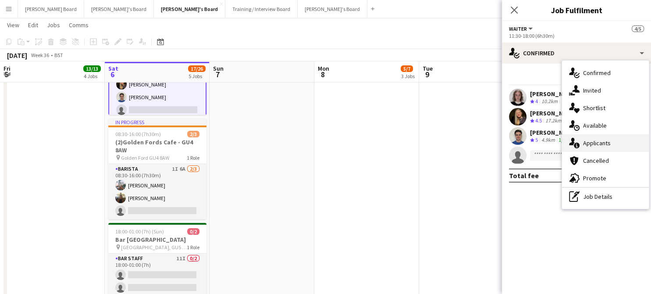
click at [630, 141] on div "single-neutral-actions-information Applicants" at bounding box center [605, 143] width 87 height 18
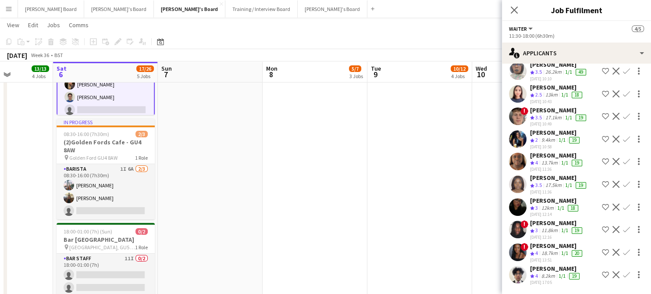
scroll to position [0, 300]
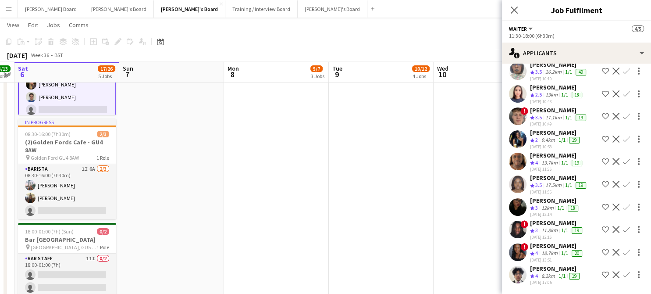
drag, startPoint x: 337, startPoint y: 181, endPoint x: 280, endPoint y: 187, distance: 57.3
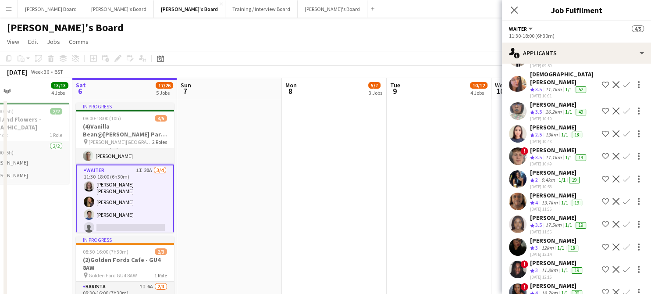
scroll to position [0, 186]
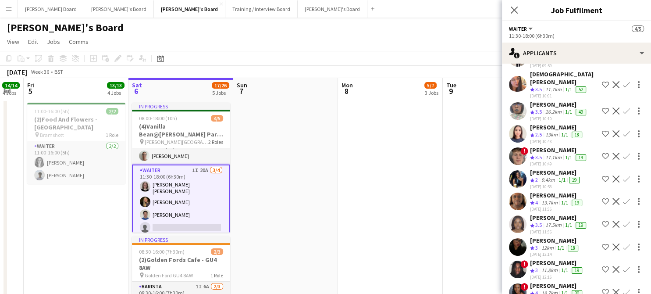
drag, startPoint x: 186, startPoint y: 204, endPoint x: 300, endPoint y: 198, distance: 114.6
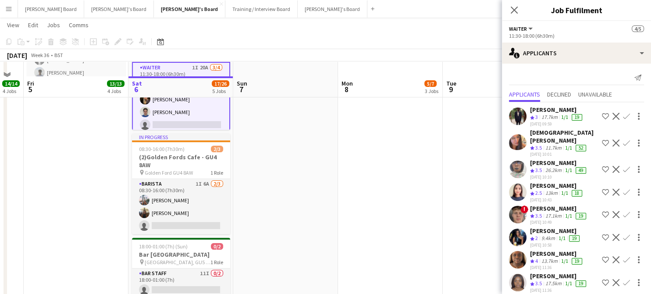
scroll to position [117, 0]
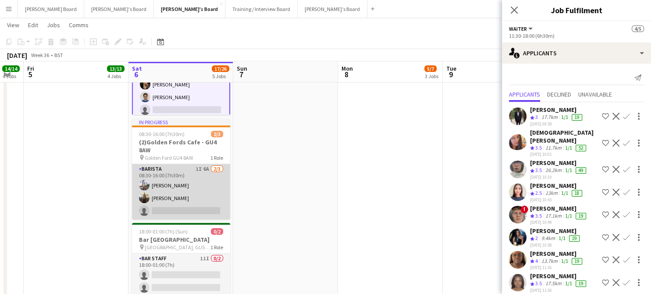
click at [188, 184] on app-card-role "Barista 1I 6A 2/3 08:30-16:00 (7h30m) Lucy Ginesi Sally Ginesi single-neutral-a…" at bounding box center [181, 191] width 98 height 55
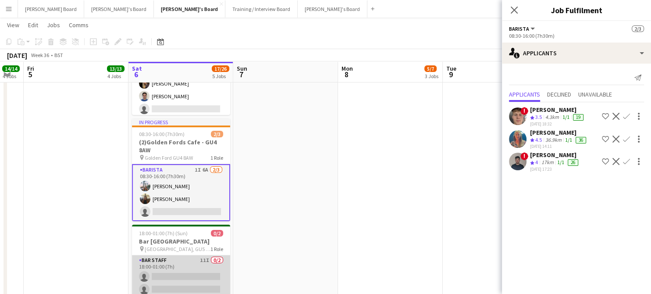
click at [181, 272] on app-card-role "BAR STAFF 11I 0/2 18:00-01:00 (7h) single-neutral-actions single-neutral-actions" at bounding box center [181, 276] width 98 height 43
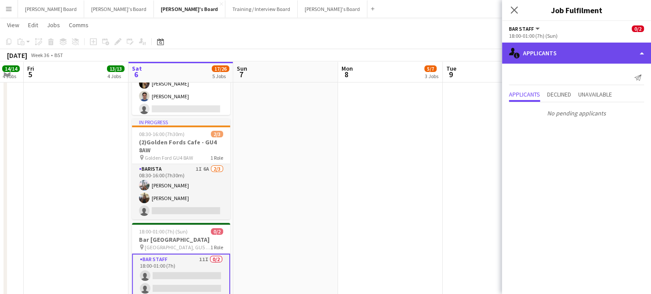
click at [589, 62] on div "single-neutral-actions-information Applicants" at bounding box center [576, 53] width 149 height 21
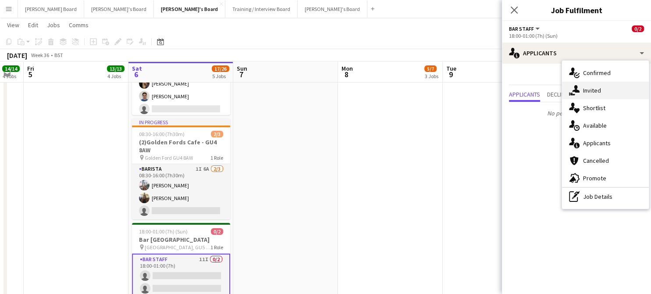
click at [612, 94] on div "single-neutral-actions-share-1 Invited" at bounding box center [605, 91] width 87 height 18
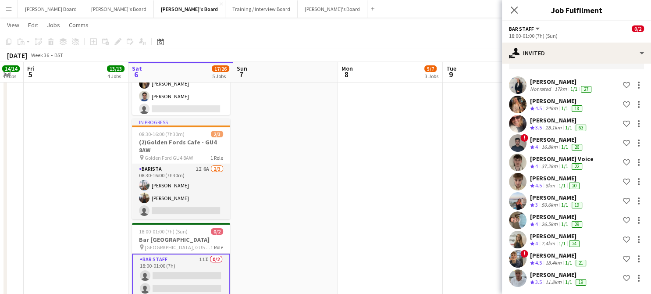
scroll to position [0, 0]
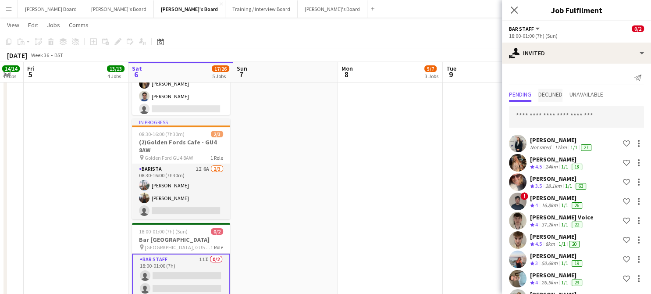
click at [561, 91] on span "Declined" at bounding box center [551, 94] width 24 height 6
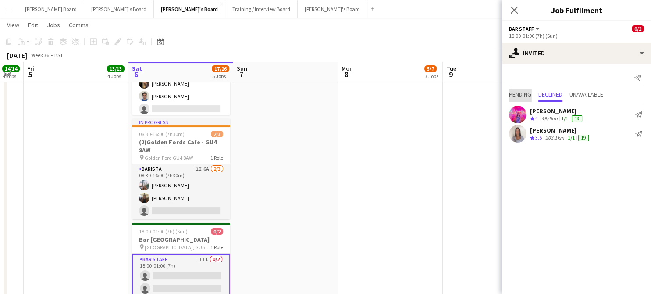
click at [526, 91] on span "Pending" at bounding box center [520, 94] width 22 height 6
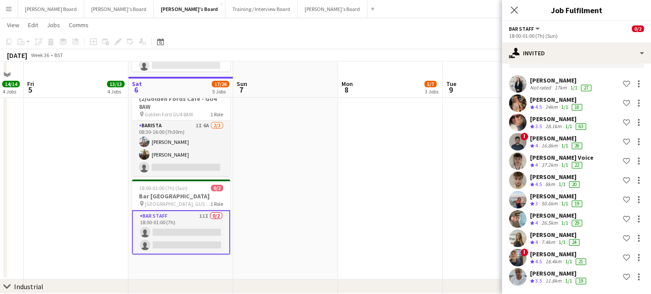
scroll to position [175, 0]
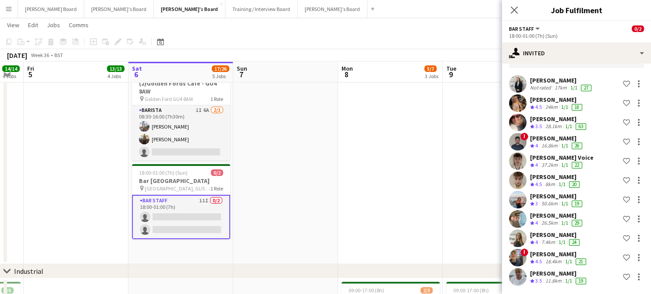
click at [383, 173] on app-date-cell at bounding box center [390, 93] width 105 height 341
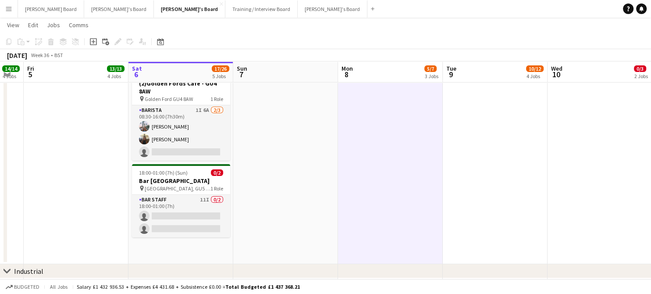
click at [26, 142] on app-date-cell "11:00-16:00 (5h) 2/2 (2)Food And Flowers - Bramley pin Bramshott 1 Role Waiter …" at bounding box center [76, 93] width 105 height 341
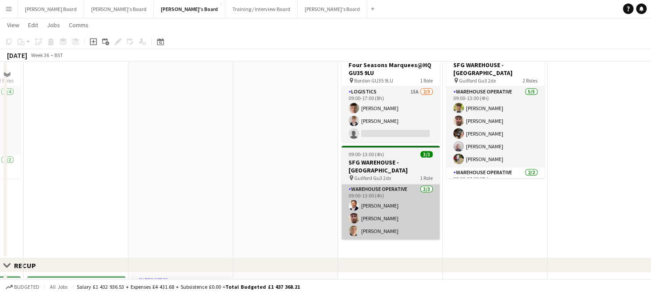
scroll to position [409, 0]
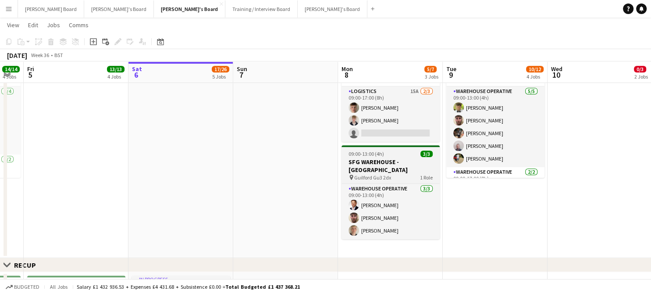
drag, startPoint x: 453, startPoint y: 179, endPoint x: 375, endPoint y: 152, distance: 83.0
click at [447, 178] on app-calendar-viewport "Wed 3 10/10 3 Jobs Thu 4 14/14 4 Jobs Fri 5 13/13 4 Jobs Sat 6 17/26 5 Jobs Sun…" at bounding box center [325, 224] width 651 height 1198
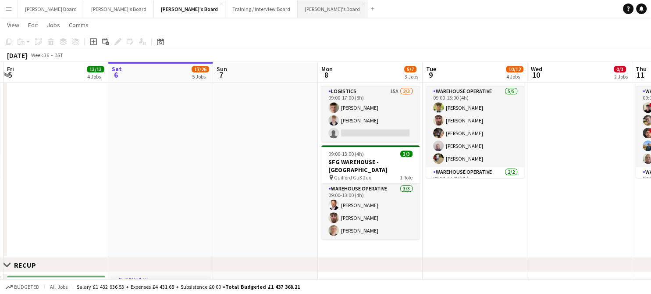
click at [298, 12] on button "[PERSON_NAME]'s Board Close" at bounding box center [333, 8] width 70 height 17
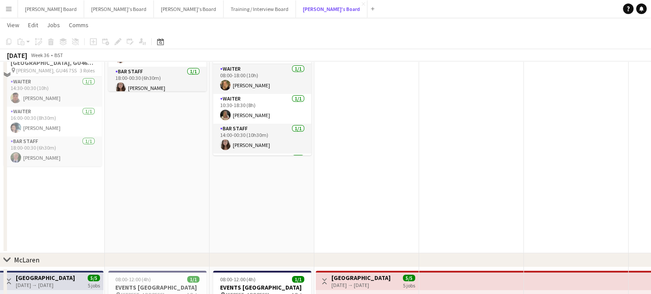
scroll to position [175, 0]
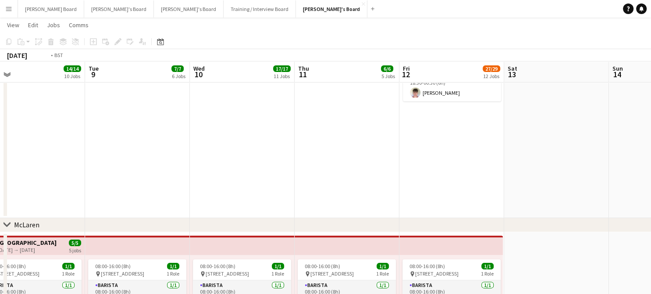
drag, startPoint x: 514, startPoint y: 167, endPoint x: 142, endPoint y: 154, distance: 372.2
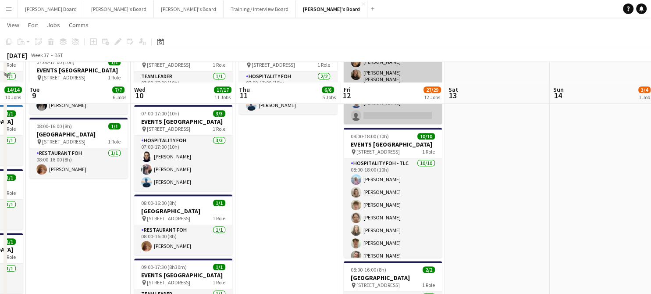
scroll to position [877, 0]
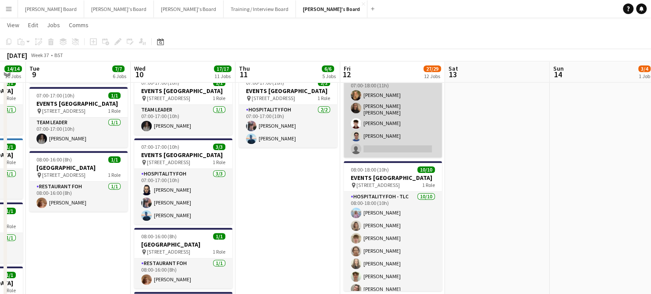
click at [392, 157] on app-card-role "Hospitality FOH 2I 5A 4/5 07:00-18:00 (11h) Emilie Baxter Sofia Tams Carrasco S…" at bounding box center [393, 115] width 98 height 83
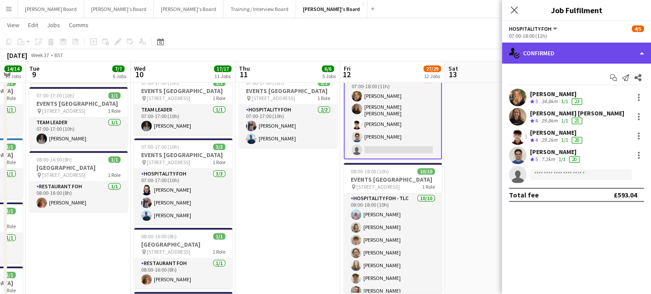
click at [586, 61] on div "single-neutral-actions-check-2 Confirmed" at bounding box center [576, 53] width 149 height 21
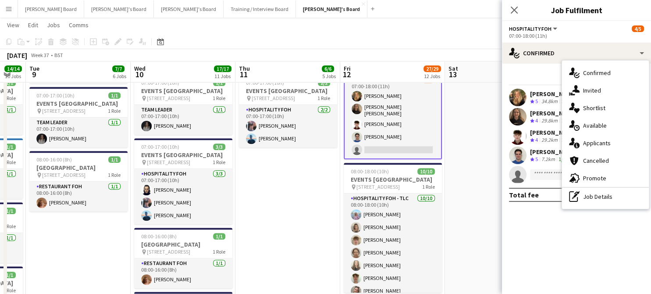
click at [612, 139] on div "single-neutral-actions-information Applicants" at bounding box center [605, 143] width 87 height 18
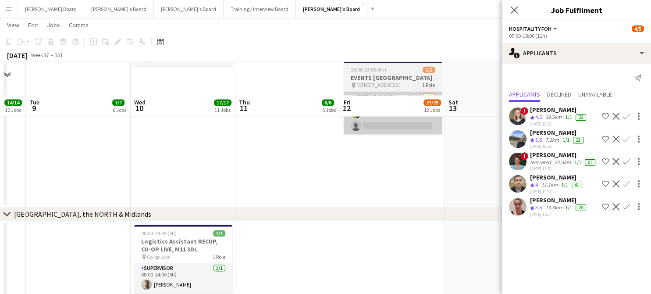
scroll to position [1228, 0]
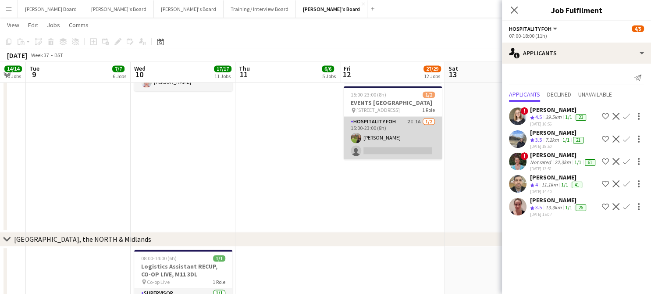
click at [414, 159] on app-card-role "Hospitality FOH 2I 1A 1/2 15:00-23:00 (8h) Caitlin Allan single-neutral-actions" at bounding box center [393, 138] width 98 height 43
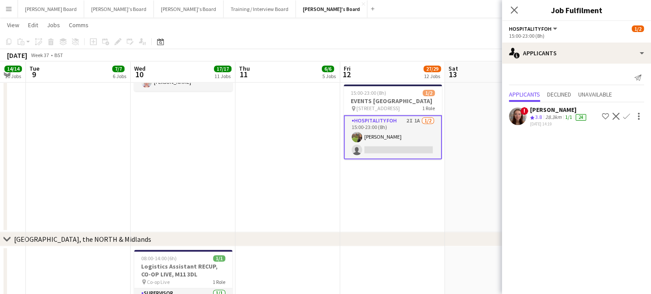
click at [617, 116] on app-icon "Decline" at bounding box center [616, 116] width 7 height 7
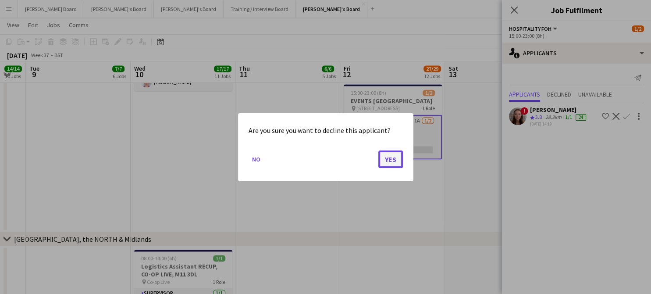
click at [390, 151] on button "Yes" at bounding box center [391, 159] width 25 height 18
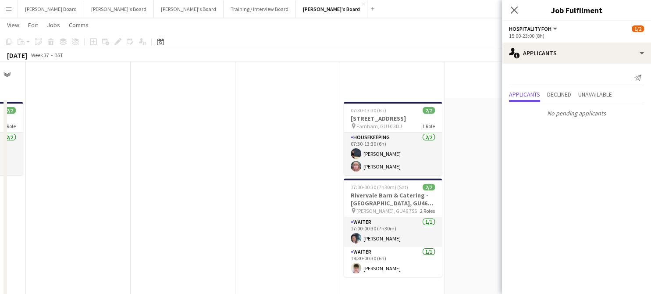
scroll to position [1228, 0]
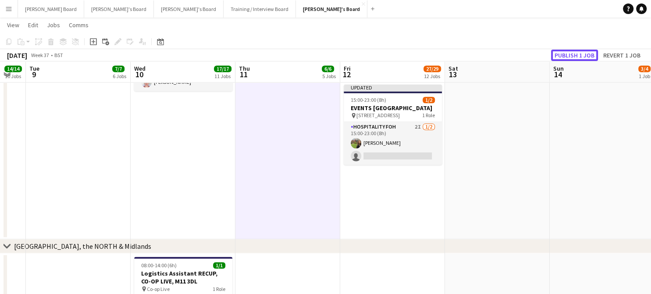
drag, startPoint x: 585, startPoint y: 56, endPoint x: 579, endPoint y: 57, distance: 5.5
click at [584, 56] on button "Publish 1 job" at bounding box center [574, 55] width 47 height 11
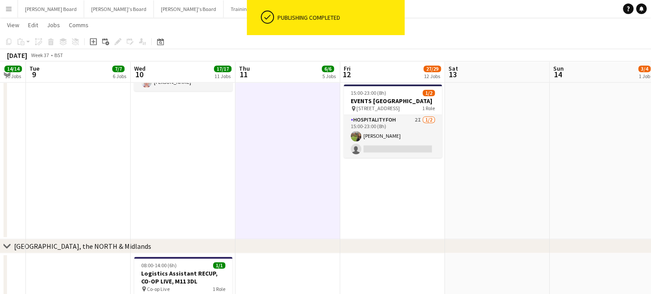
drag, startPoint x: 197, startPoint y: 198, endPoint x: 2, endPoint y: 184, distance: 195.7
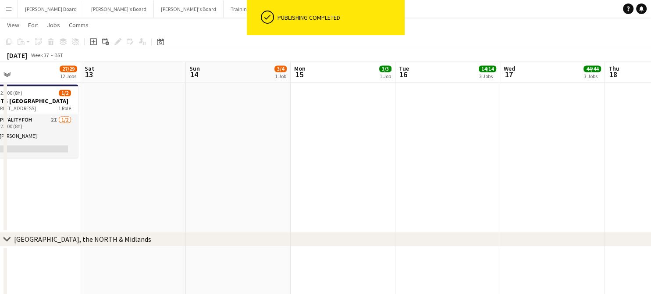
drag, startPoint x: 453, startPoint y: 161, endPoint x: 457, endPoint y: 158, distance: 5.3
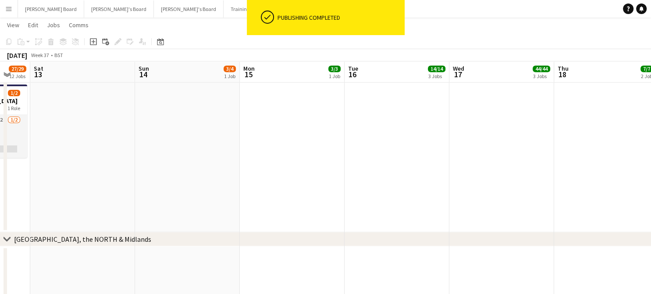
scroll to position [0, 329]
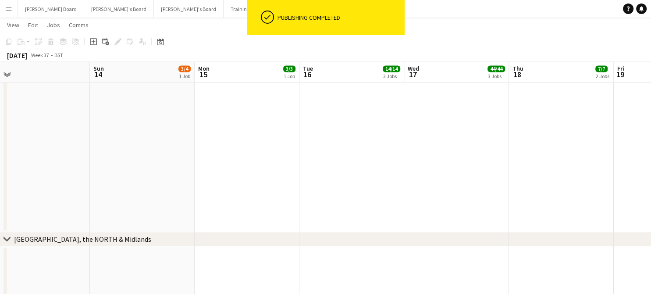
drag, startPoint x: 434, startPoint y: 159, endPoint x: 425, endPoint y: 159, distance: 9.2
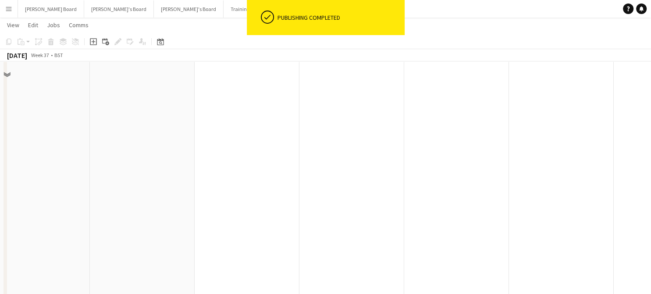
scroll to position [877, 0]
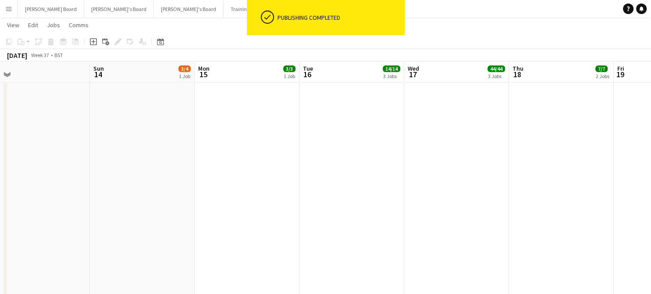
click at [296, 10] on button "[PERSON_NAME]'s Board Close" at bounding box center [332, 8] width 72 height 17
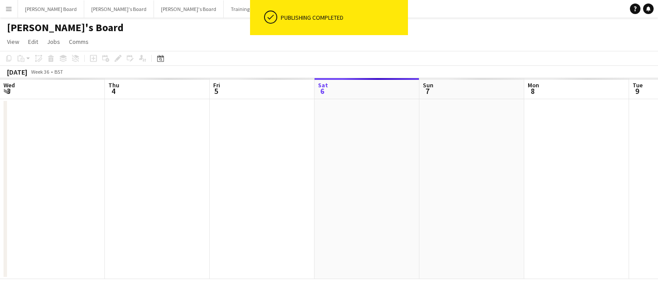
scroll to position [0, 210]
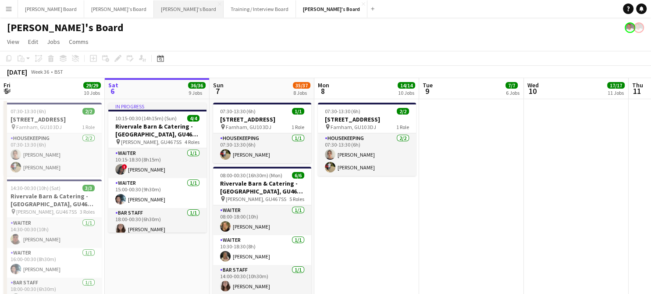
click at [154, 12] on button "Thomasina's Board Close" at bounding box center [189, 8] width 70 height 17
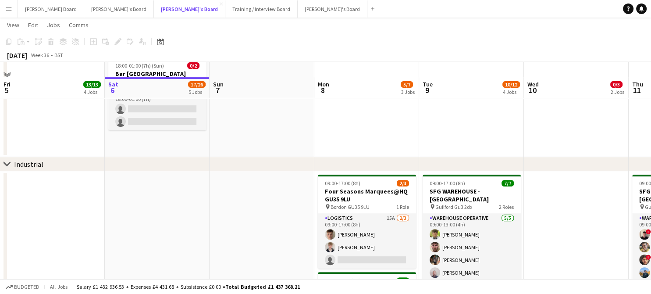
scroll to position [234, 0]
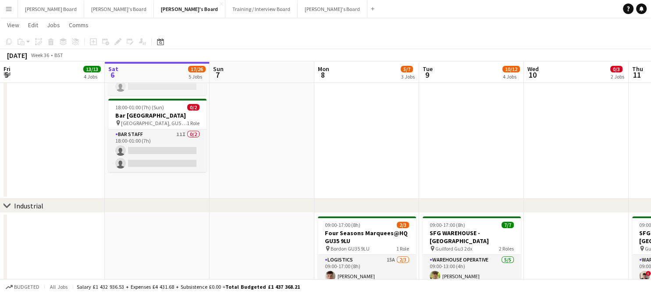
click at [402, 176] on app-date-cell at bounding box center [367, 31] width 105 height 334
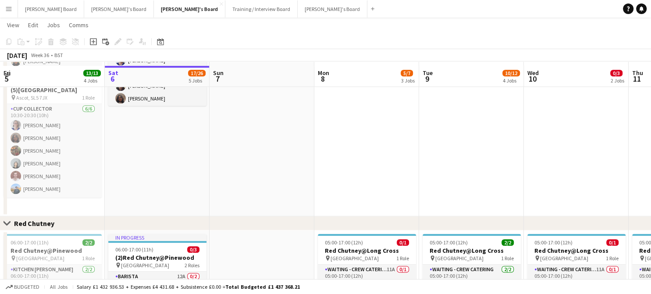
scroll to position [819, 0]
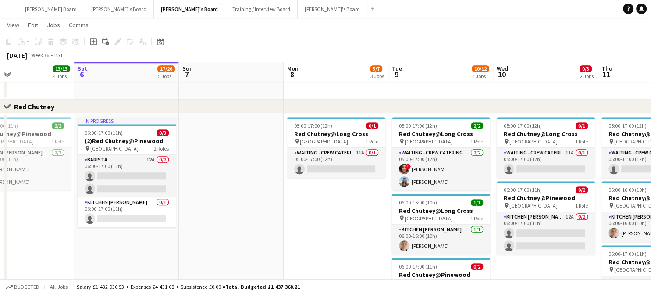
drag, startPoint x: 393, startPoint y: 221, endPoint x: 305, endPoint y: 226, distance: 88.3
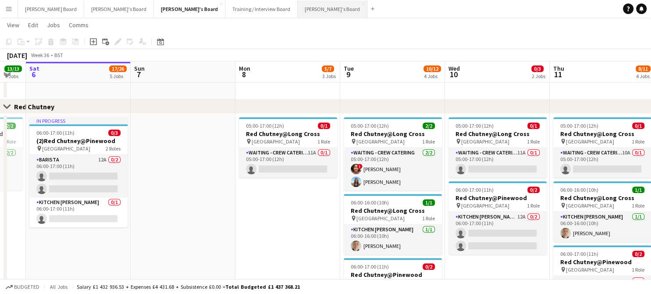
click at [298, 17] on button "[PERSON_NAME]'s Board Close" at bounding box center [333, 8] width 70 height 17
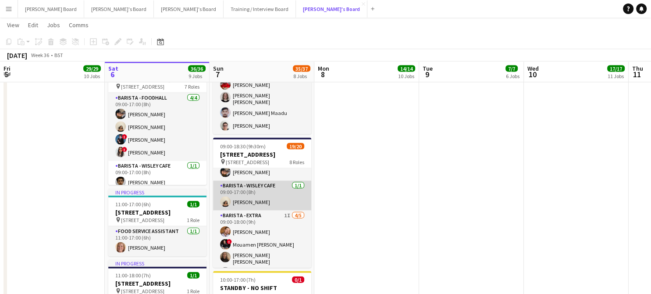
scroll to position [117, 0]
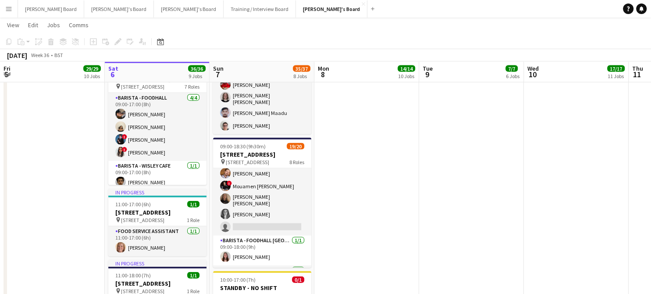
click at [372, 221] on app-date-cell at bounding box center [367, 156] width 105 height 433
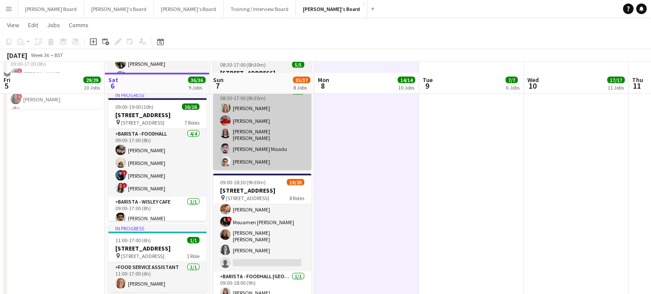
scroll to position [1833, 0]
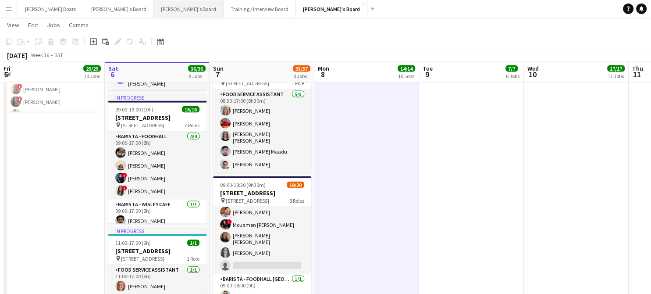
click at [154, 13] on button "Thomasina's Board Close" at bounding box center [189, 8] width 70 height 17
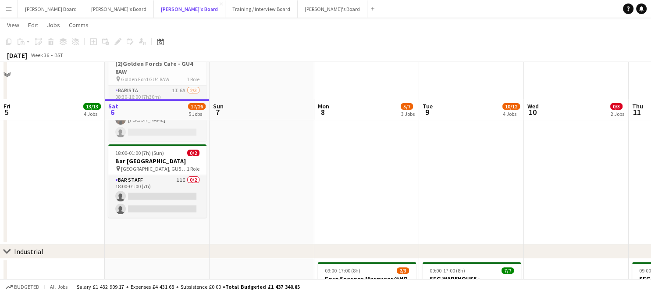
scroll to position [234, 0]
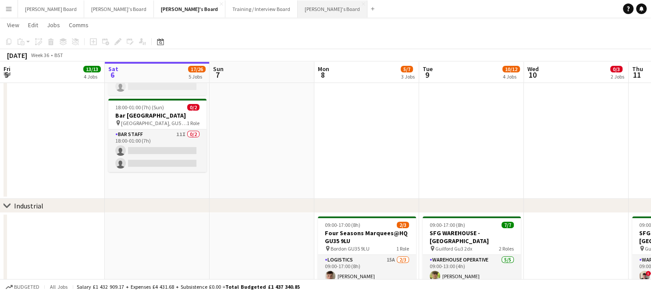
click at [298, 1] on button "[PERSON_NAME]'s Board Close" at bounding box center [333, 8] width 70 height 17
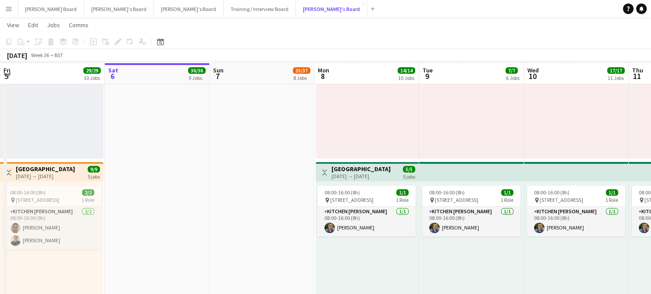
scroll to position [409, 0]
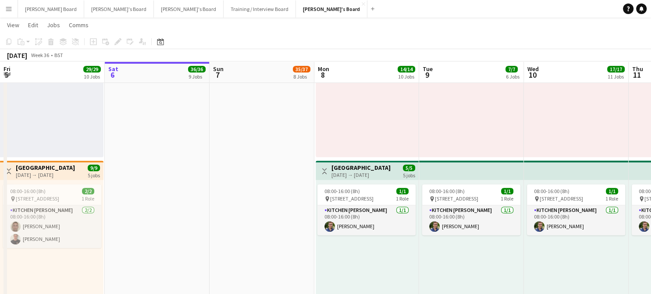
drag, startPoint x: 432, startPoint y: 161, endPoint x: 96, endPoint y: 147, distance: 336.3
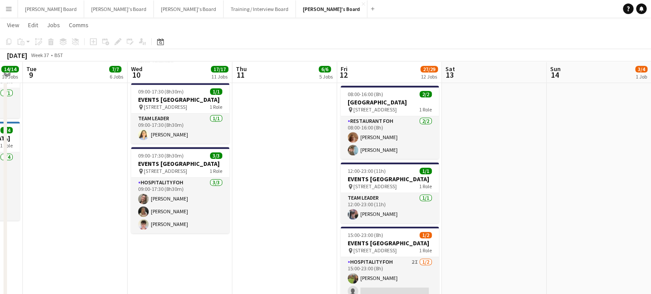
scroll to position [1111, 0]
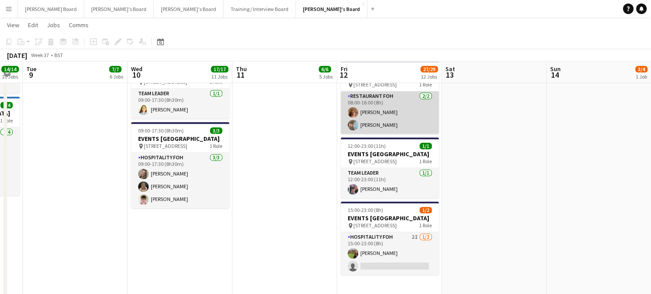
click at [366, 134] on app-card-role "Restaurant FOH 2/2 08:00-16:00 (8h) Ruby Moss Claudio Favata" at bounding box center [390, 112] width 98 height 43
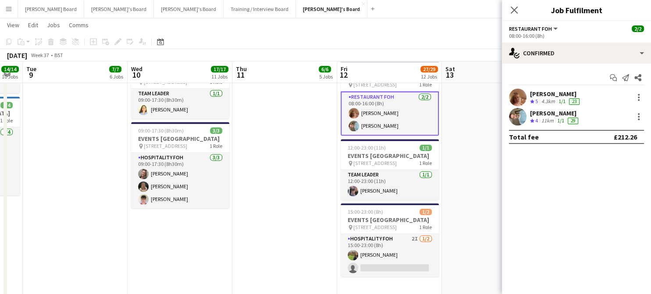
click at [521, 118] on app-user-avatar at bounding box center [518, 117] width 18 height 18
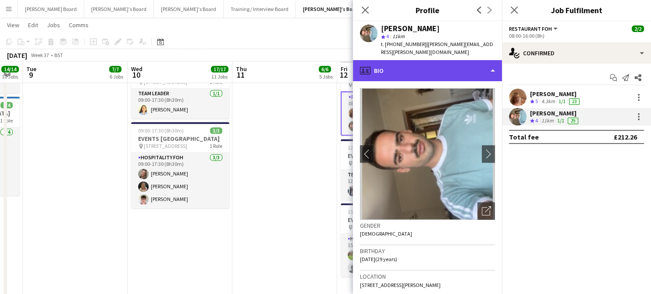
click at [396, 66] on div "profile Bio" at bounding box center [427, 70] width 149 height 21
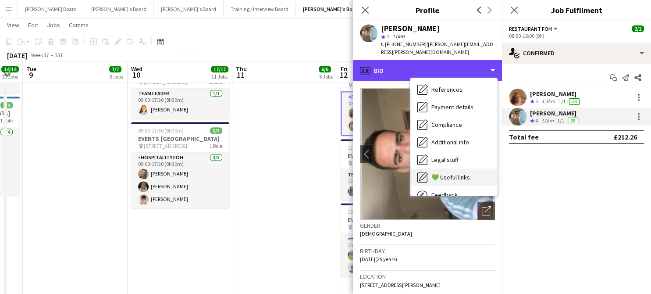
scroll to position [118, 0]
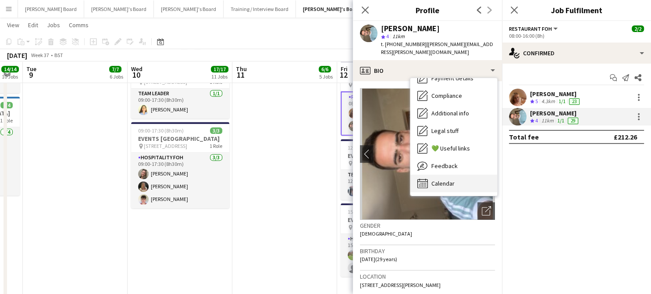
click at [463, 175] on div "Calendar Calendar" at bounding box center [454, 184] width 87 height 18
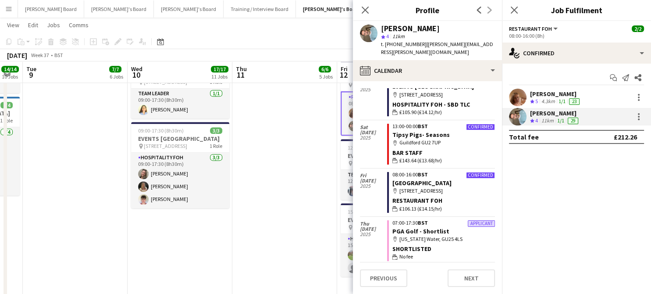
scroll to position [117, 0]
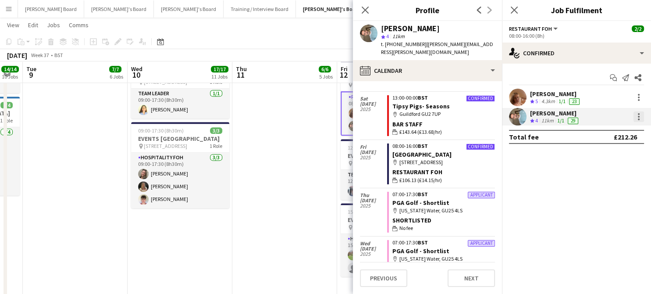
click at [642, 117] on div at bounding box center [639, 116] width 11 height 11
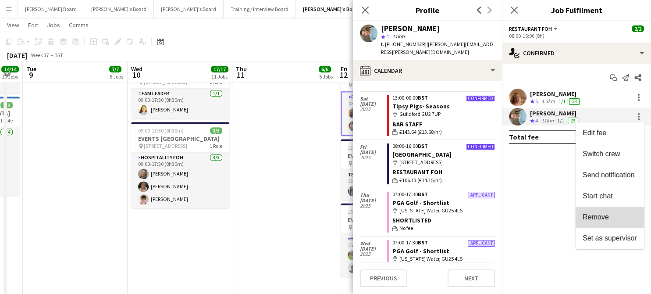
click at [594, 215] on span "Remove" at bounding box center [596, 216] width 26 height 7
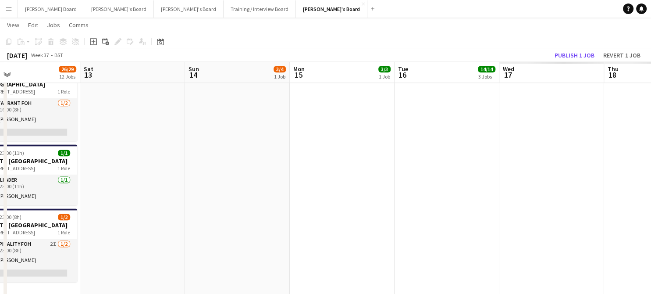
drag, startPoint x: 493, startPoint y: 178, endPoint x: 272, endPoint y: 179, distance: 220.7
click at [112, 197] on app-calendar-viewport "Sun 7 35/37 8 Jobs Mon 8 14/14 10 Jobs Tue 9 7/7 6 Jobs Wed 10 17/17 11 Jobs Th…" at bounding box center [325, 31] width 651 height 2217
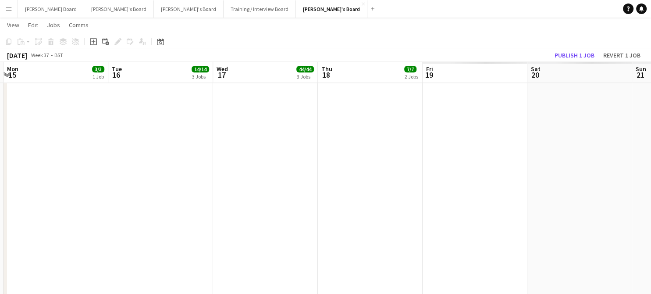
click at [243, 188] on app-calendar-viewport "Wed 10 17/17 11 Jobs Thu 11 6/6 5 Jobs Fri 12 26/29 12 Jobs Sat 13 Sun 14 3/4 1…" at bounding box center [325, 31] width 651 height 2217
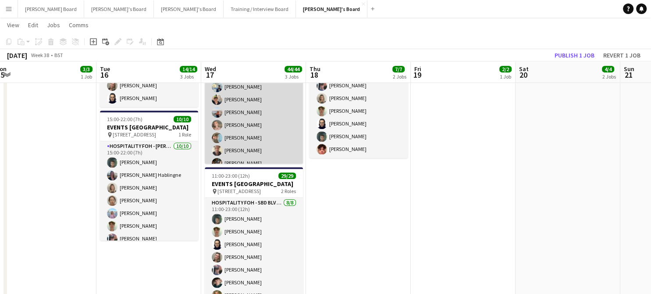
scroll to position [104, 0]
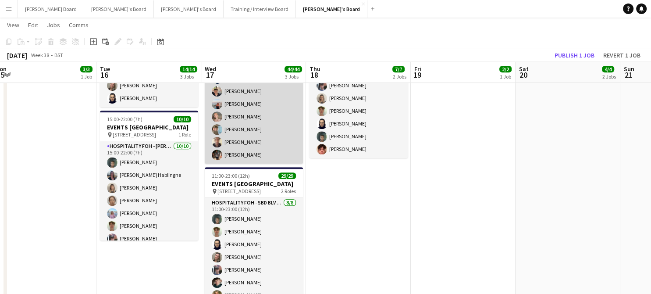
click at [265, 133] on app-card-role "Hospitality FOH - SBD TLC 14/14 10:00-18:00 (8h) Mathilde Wilkie Lara Habling J…" at bounding box center [254, 65] width 98 height 195
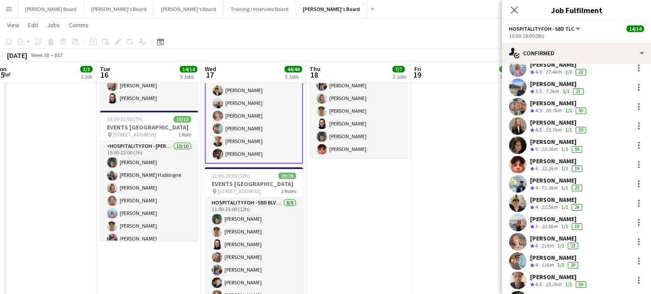
scroll to position [89, 0]
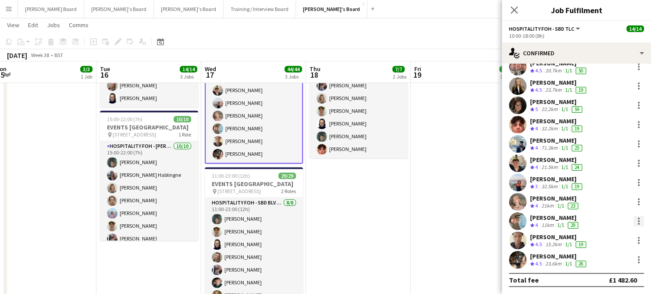
click at [634, 219] on div at bounding box center [639, 221] width 11 height 11
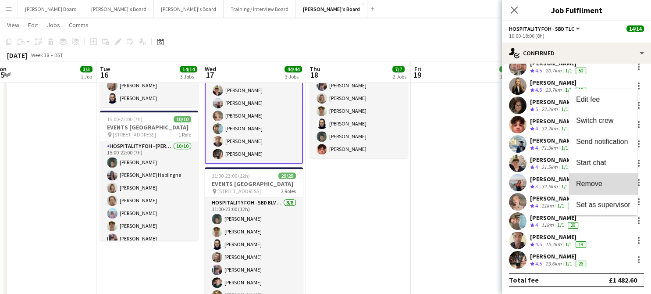
click at [604, 181] on span "Remove" at bounding box center [603, 183] width 54 height 8
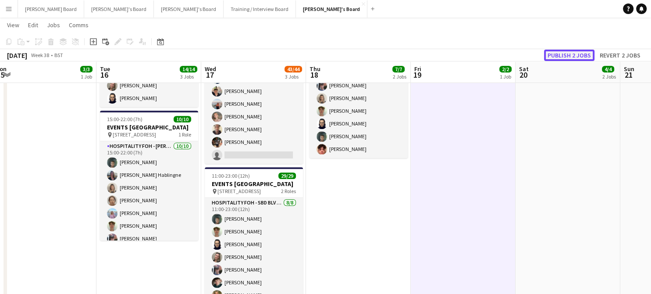
click at [565, 57] on button "Publish 2 jobs" at bounding box center [569, 55] width 50 height 11
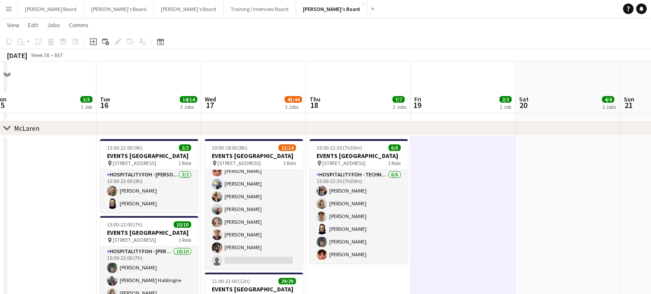
scroll to position [261, 0]
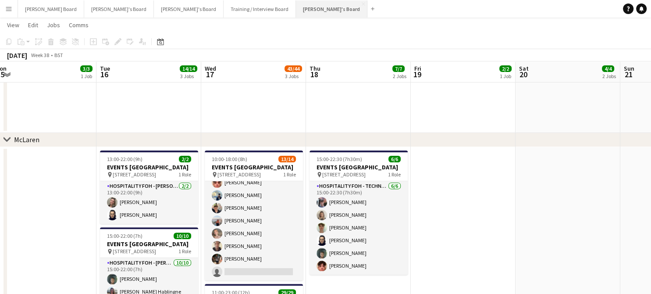
click at [296, 12] on button "[PERSON_NAME]'s Board Close" at bounding box center [332, 8] width 72 height 17
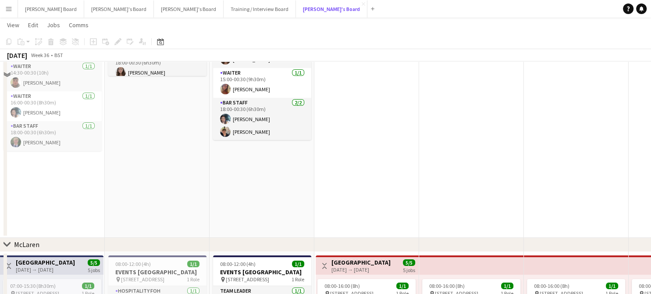
scroll to position [175, 0]
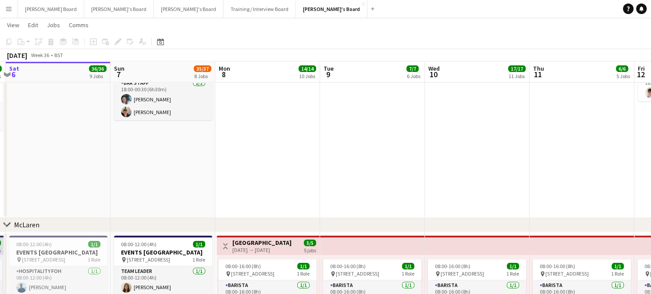
drag, startPoint x: 460, startPoint y: 193, endPoint x: 305, endPoint y: 175, distance: 155.5
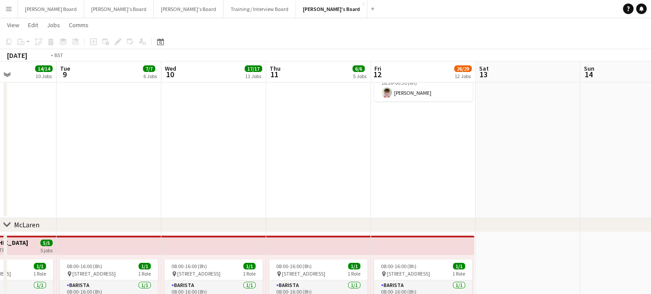
drag, startPoint x: 445, startPoint y: 187, endPoint x: 313, endPoint y: 182, distance: 132.1
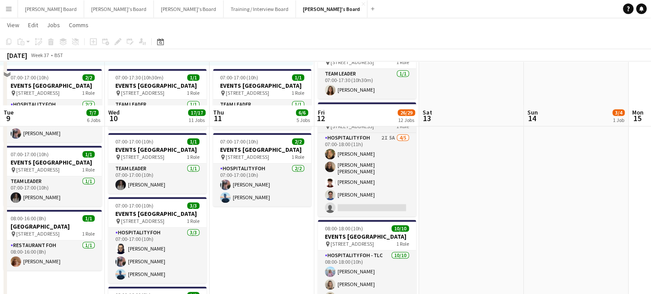
scroll to position [877, 0]
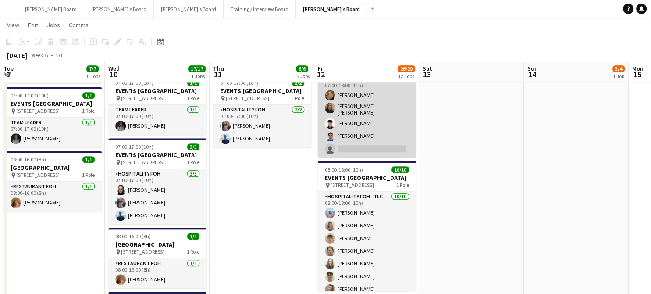
click at [386, 157] on app-card-role "Hospitality FOH 2I 5A 4/5 07:00-18:00 (11h) Emilie Baxter Sofia Tams Carrasco S…" at bounding box center [367, 115] width 98 height 83
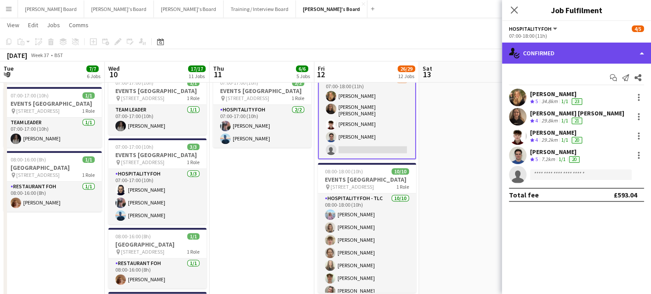
click at [542, 60] on div "single-neutral-actions-check-2 Confirmed" at bounding box center [576, 53] width 149 height 21
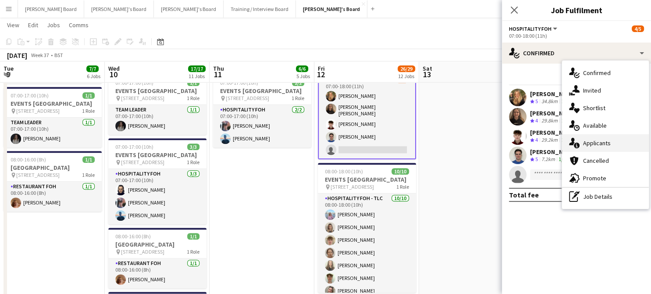
click at [595, 143] on span "Applicants" at bounding box center [597, 143] width 28 height 8
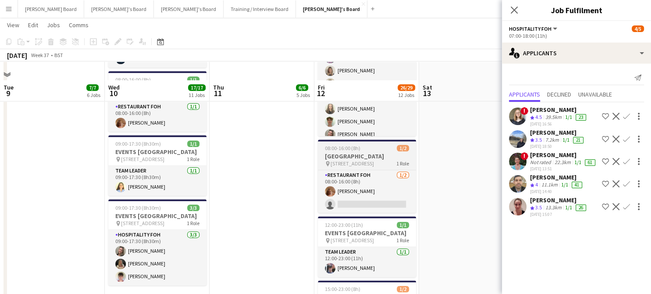
scroll to position [1053, 0]
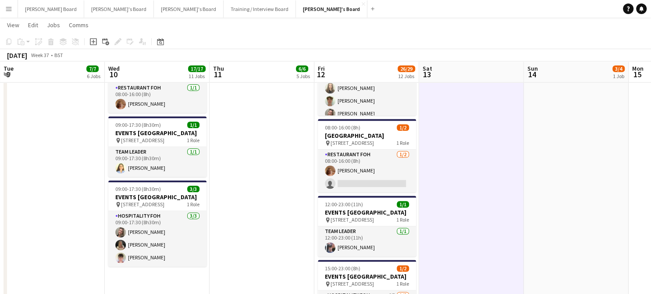
drag, startPoint x: 509, startPoint y: 151, endPoint x: 338, endPoint y: 157, distance: 171.6
click at [248, 162] on app-calendar-viewport "Fri 5 29/29 10 Jobs Sat 6 36/36 9 Jobs Sun 7 35/37 8 Jobs Mon 8 14/14 10 Jobs T…" at bounding box center [325, 86] width 651 height 2210
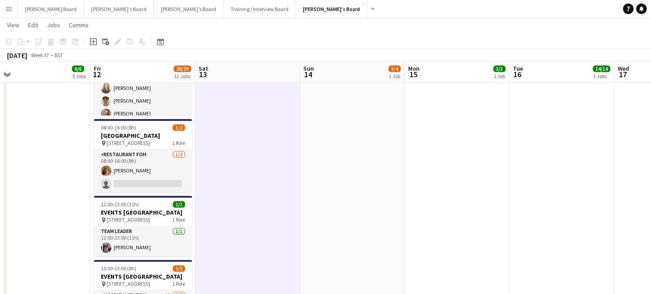
drag, startPoint x: 509, startPoint y: 151, endPoint x: 205, endPoint y: 142, distance: 303.7
click at [205, 142] on app-calendar-viewport "Mon 8 14/14 10 Jobs Tue 9 7/7 6 Jobs Wed 10 17/17 11 Jobs Thu 11 6/6 5 Jobs Fri…" at bounding box center [325, 86] width 651 height 2210
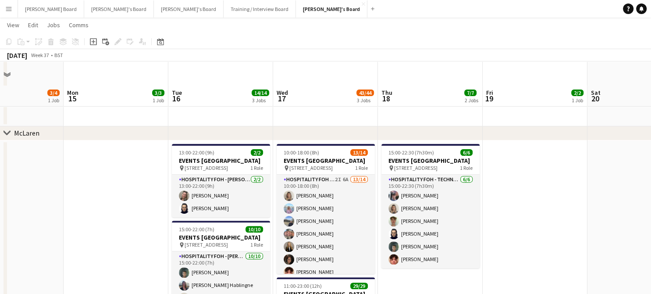
scroll to position [292, 0]
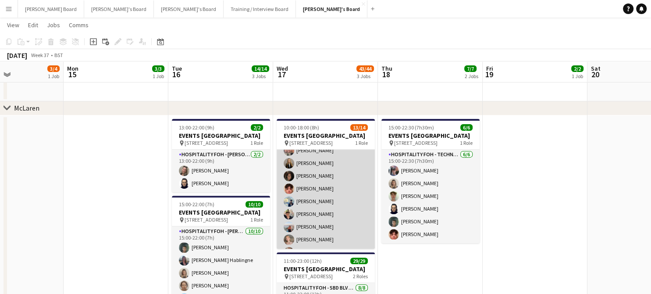
click at [339, 182] on app-card-role "Hospitality FOH - SBD TLC 2I 6A 13/14 10:00-18:00 (8h) Mathilde Wilkie Lara Hab…" at bounding box center [326, 188] width 98 height 195
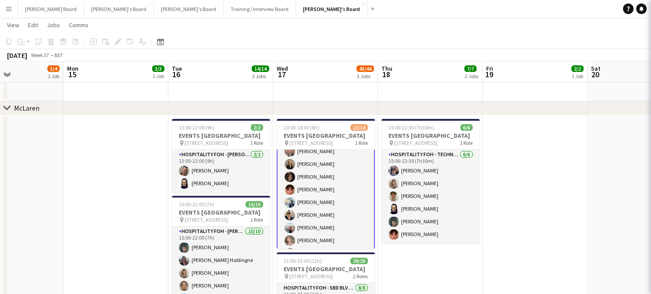
scroll to position [59, 0]
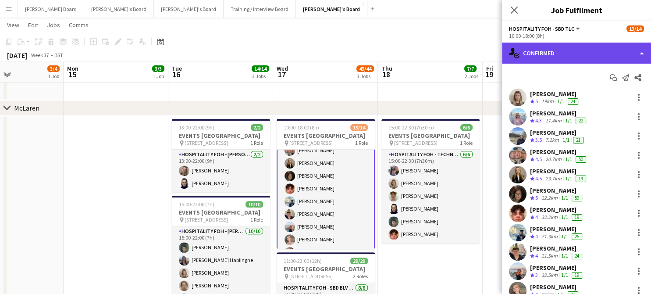
click at [572, 54] on div "single-neutral-actions-check-2 Confirmed" at bounding box center [576, 53] width 149 height 21
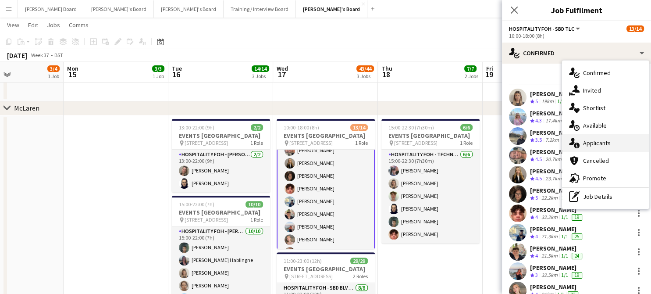
click at [595, 140] on span "Applicants" at bounding box center [597, 143] width 28 height 8
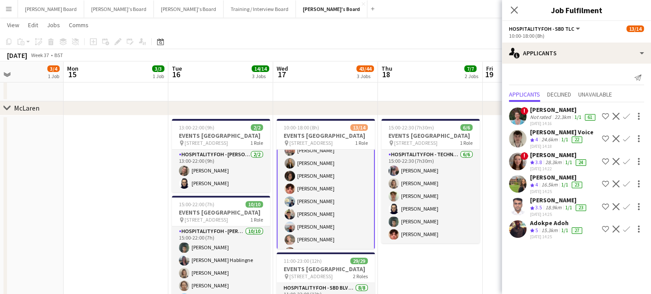
click at [558, 233] on div "15.3km" at bounding box center [550, 230] width 20 height 7
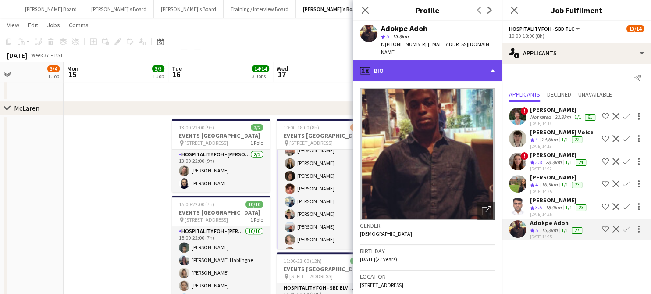
click at [405, 63] on div "profile Bio" at bounding box center [427, 70] width 149 height 21
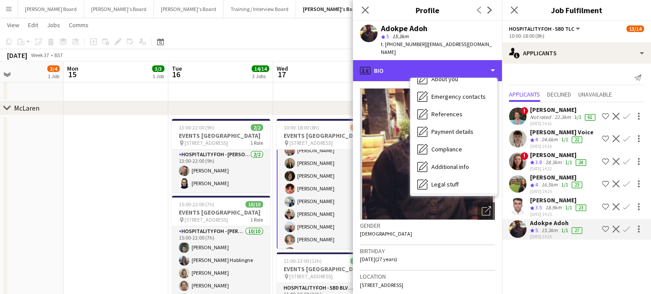
scroll to position [135, 0]
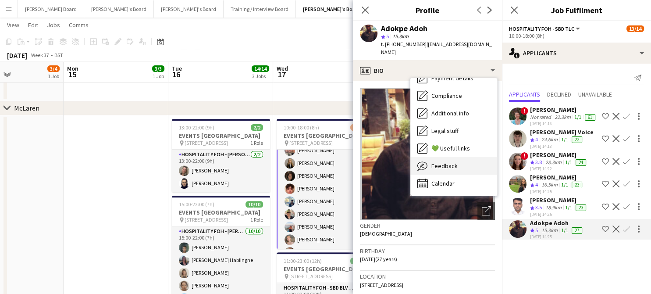
click at [462, 163] on div "Feedback Feedback" at bounding box center [454, 166] width 87 height 18
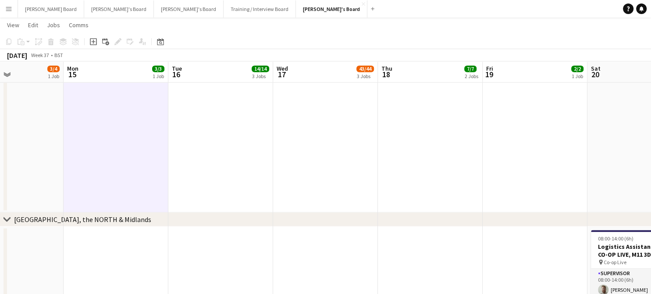
scroll to position [1248, 0]
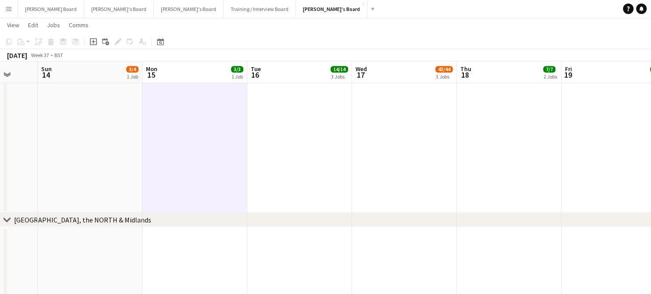
drag, startPoint x: 185, startPoint y: 175, endPoint x: 401, endPoint y: 175, distance: 216.3
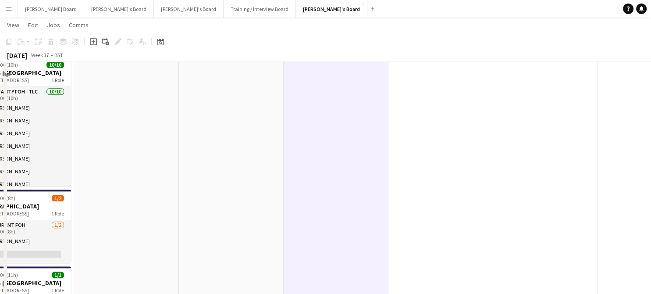
scroll to position [1072, 0]
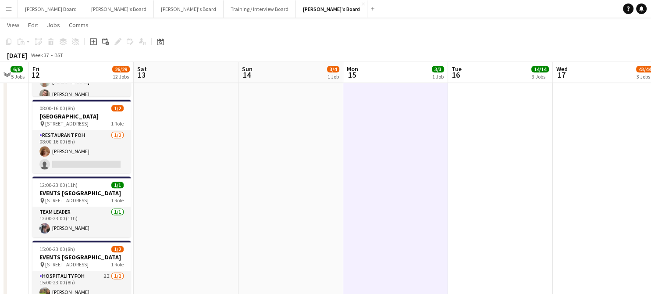
drag, startPoint x: 220, startPoint y: 189, endPoint x: 318, endPoint y: 174, distance: 98.6
click at [316, 176] on app-calendar-viewport "Wed 10 17/17 11 Jobs Thu 11 6/6 5 Jobs Fri 12 26/29 12 Jobs Sat 13 Sun 14 3/4 1…" at bounding box center [325, 67] width 651 height 2210
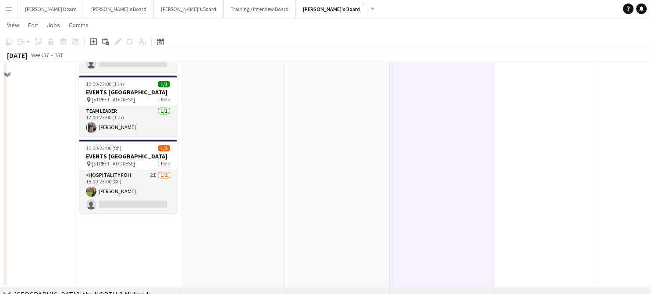
scroll to position [1189, 0]
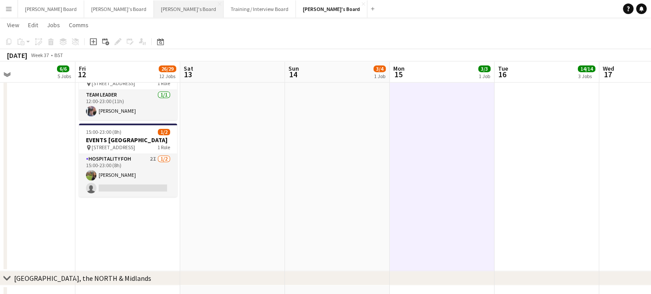
click at [154, 11] on button "Thomasina's Board Close" at bounding box center [189, 8] width 70 height 17
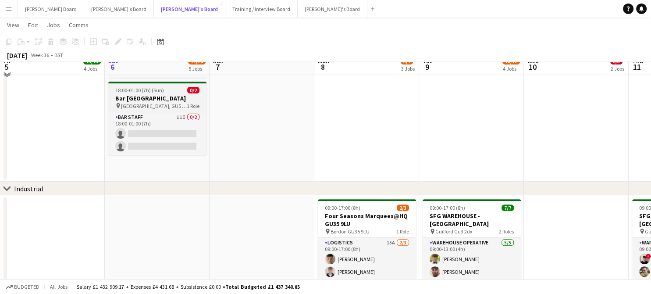
scroll to position [234, 0]
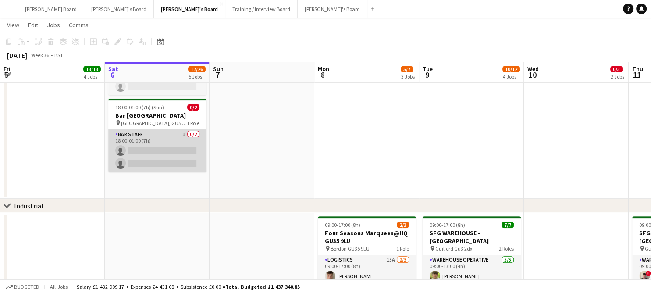
click at [133, 166] on app-card-role "BAR STAFF 11I 0/2 18:00-01:00 (7h) single-neutral-actions single-neutral-actions" at bounding box center [157, 150] width 98 height 43
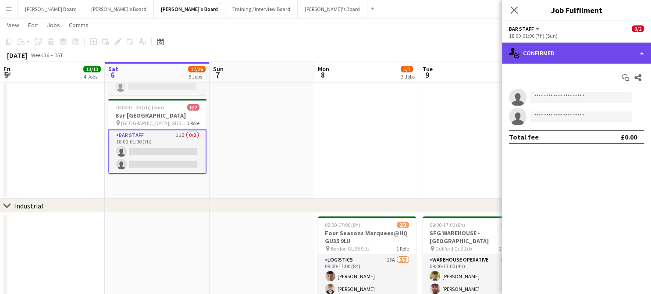
click at [572, 52] on div "single-neutral-actions-check-2 Confirmed" at bounding box center [576, 53] width 149 height 21
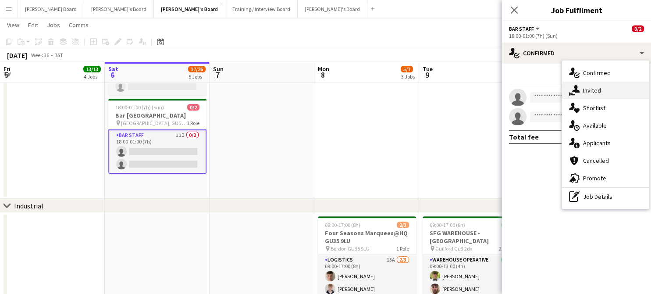
click at [588, 85] on div "single-neutral-actions-share-1 Invited" at bounding box center [605, 91] width 87 height 18
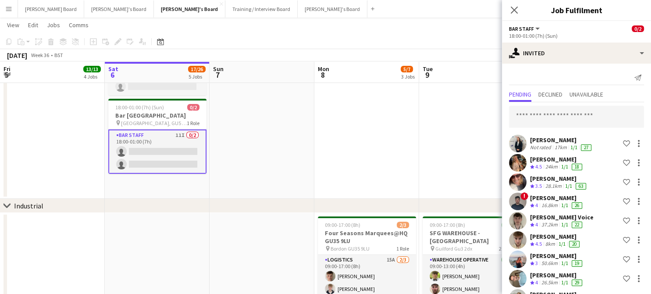
scroll to position [58, 0]
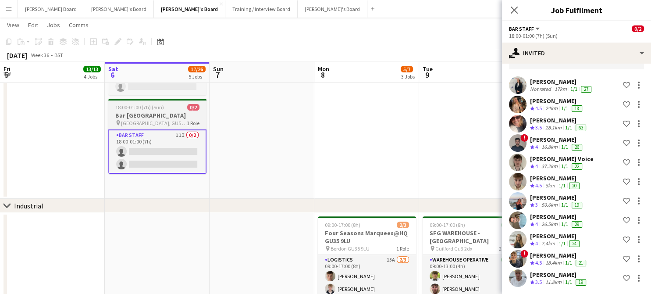
click at [140, 110] on span "18:00-01:00 (7h) (Sun)" at bounding box center [139, 107] width 49 height 7
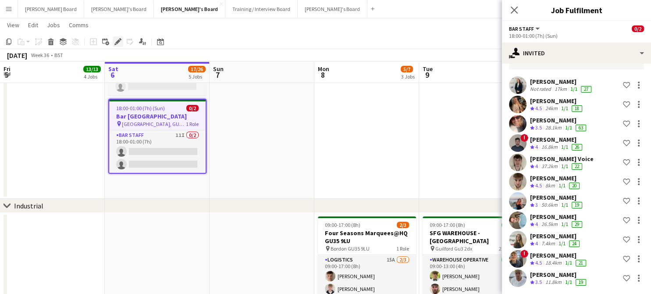
click at [118, 42] on icon at bounding box center [117, 41] width 5 height 5
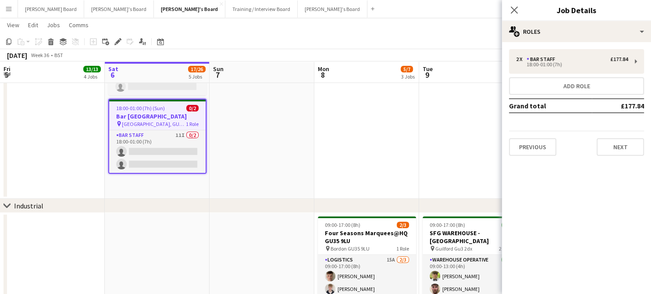
scroll to position [0, 0]
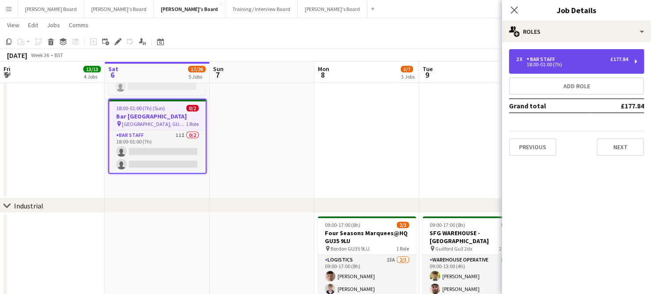
click at [554, 56] on div "2 x BAR STAFF £177.84 18:00-01:00 (7h)" at bounding box center [576, 61] width 135 height 25
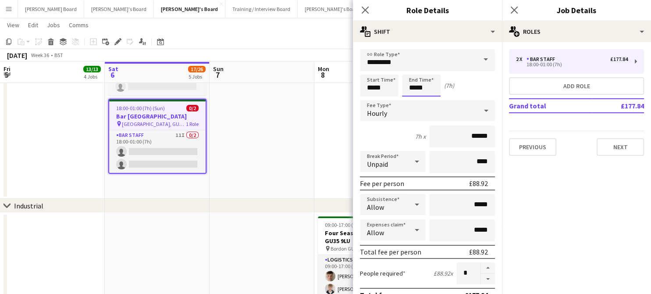
click at [415, 87] on input "*****" at bounding box center [421, 86] width 39 height 22
click at [414, 99] on div at bounding box center [413, 101] width 18 height 9
type input "*****"
click at [413, 100] on div at bounding box center [413, 101] width 18 height 9
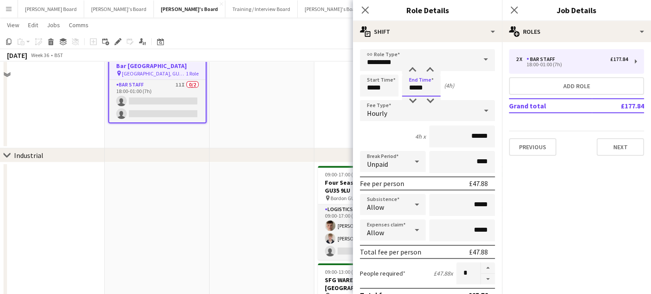
scroll to position [234, 0]
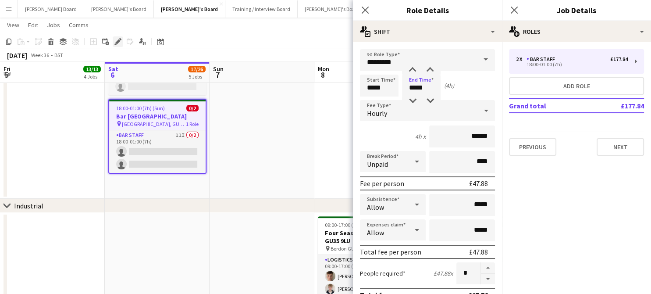
click at [117, 43] on icon at bounding box center [117, 41] width 5 height 5
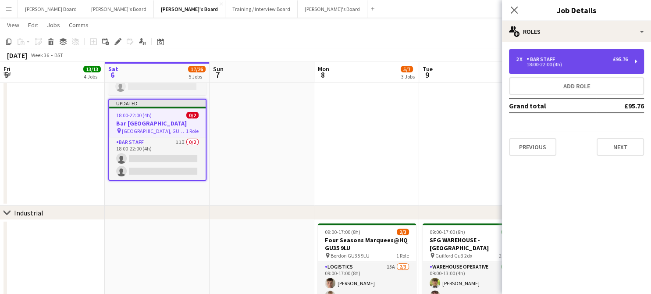
click at [538, 67] on div "18:00-22:00 (4h)" at bounding box center [572, 64] width 112 height 4
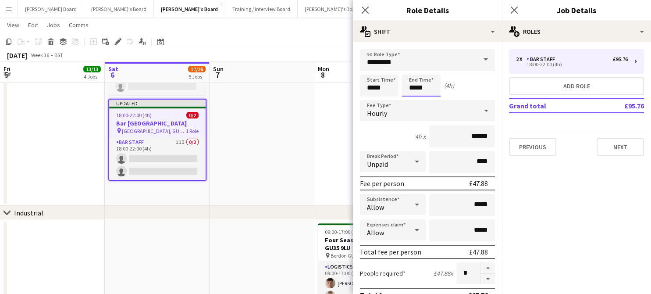
click at [425, 85] on input "*****" at bounding box center [421, 86] width 39 height 22
click at [261, 162] on app-date-cell at bounding box center [262, 34] width 105 height 341
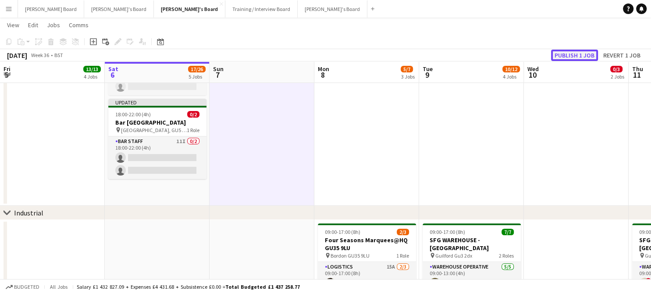
click at [578, 50] on button "Publish 1 job" at bounding box center [574, 55] width 47 height 11
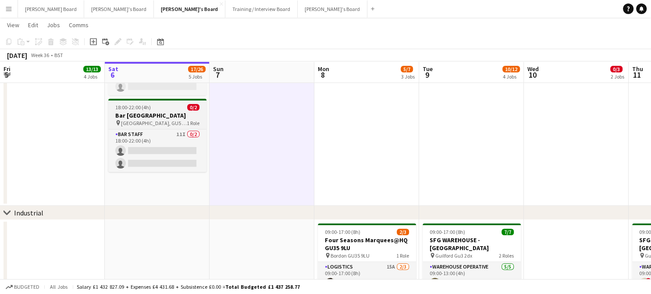
click at [122, 119] on h3 "Bar Staff@Gate Street Barn GU5 0LR" at bounding box center [157, 115] width 98 height 8
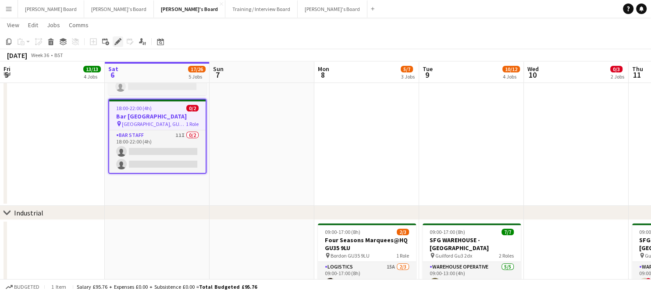
click at [119, 45] on div "Edit" at bounding box center [118, 41] width 11 height 11
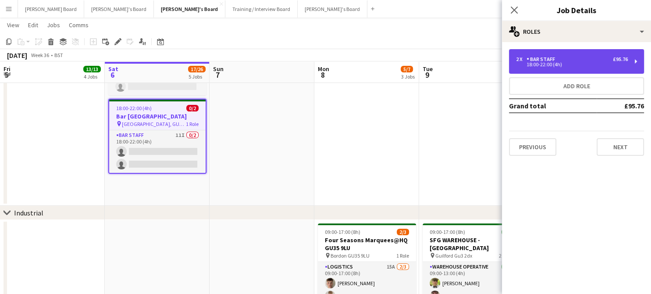
click at [528, 71] on div "2 x BAR STAFF £95.76 18:00-22:00 (4h)" at bounding box center [576, 61] width 135 height 25
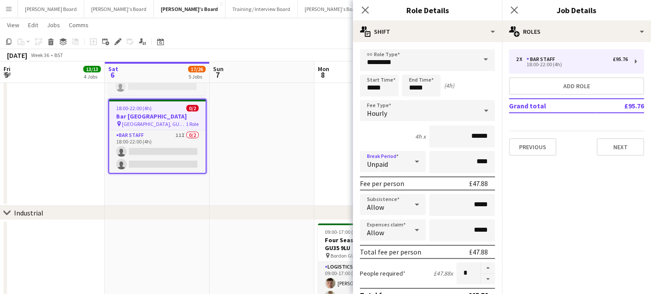
click at [392, 162] on div "Unpaid" at bounding box center [384, 161] width 48 height 21
click at [391, 189] on span "Paid" at bounding box center [391, 186] width 48 height 8
drag, startPoint x: 450, startPoint y: 168, endPoint x: 513, endPoint y: 172, distance: 63.3
drag, startPoint x: 461, startPoint y: 161, endPoint x: 479, endPoint y: 164, distance: 17.8
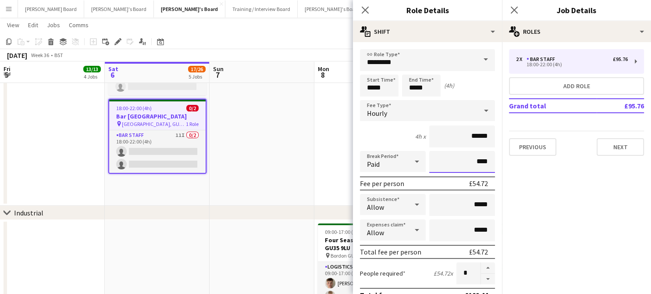
click at [479, 164] on input "****" at bounding box center [462, 162] width 66 height 22
click at [465, 163] on input "****" at bounding box center [462, 162] width 66 height 22
type input "***"
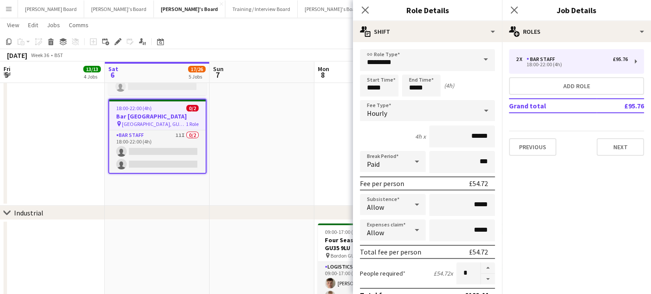
click at [289, 112] on app-date-cell at bounding box center [262, 34] width 105 height 341
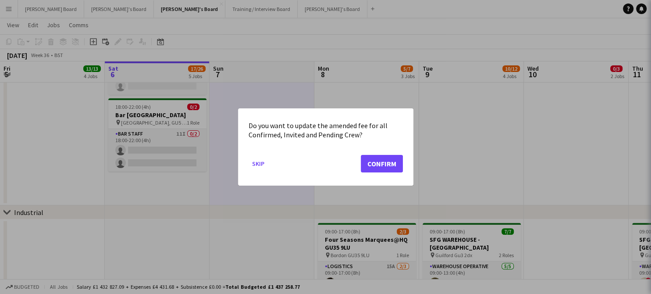
scroll to position [0, 0]
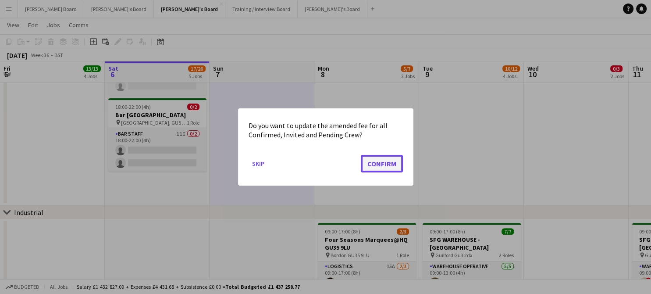
click at [386, 167] on button "Confirm" at bounding box center [382, 164] width 42 height 18
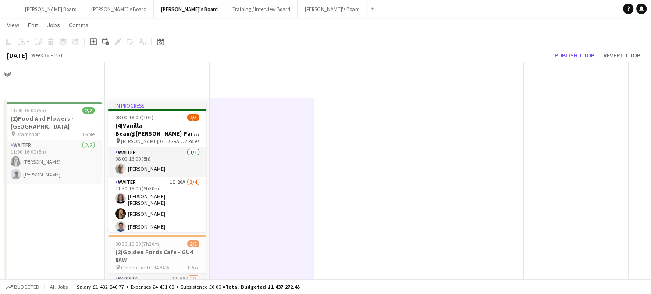
scroll to position [234, 0]
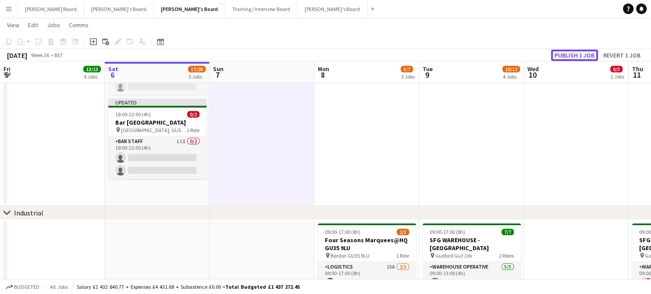
click at [557, 57] on button "Publish 1 job" at bounding box center [574, 55] width 47 height 11
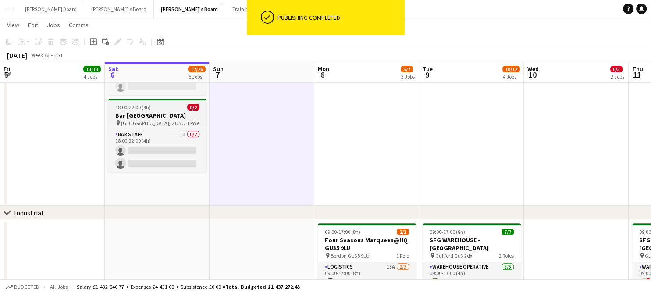
click at [150, 113] on h3 "Bar Staff@Gate Street Barn GU5 0LR" at bounding box center [157, 115] width 98 height 8
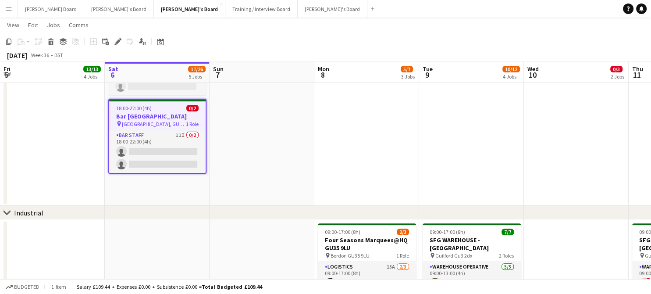
click at [151, 107] on div "18:00-22:00 (4h) 0/2" at bounding box center [157, 108] width 97 height 7
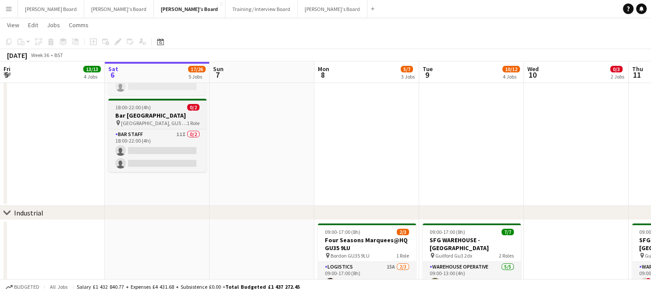
click at [129, 118] on h3 "Bar Staff@Gate Street Barn GU5 0LR" at bounding box center [157, 115] width 98 height 8
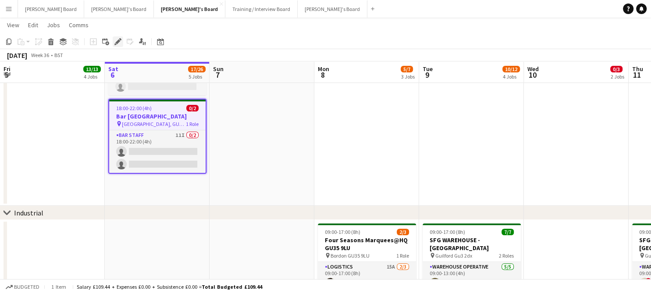
click at [118, 43] on icon "Edit" at bounding box center [117, 41] width 7 height 7
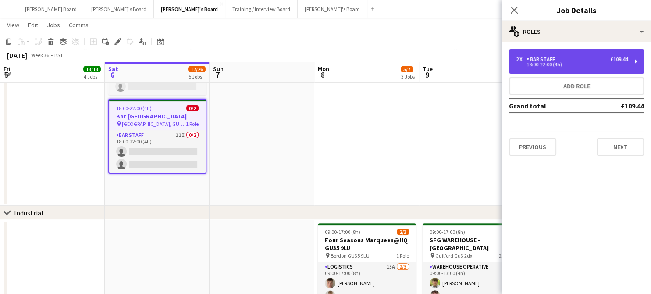
click at [537, 54] on div "2 x BAR STAFF £109.44 18:00-22:00 (4h)" at bounding box center [576, 61] width 135 height 25
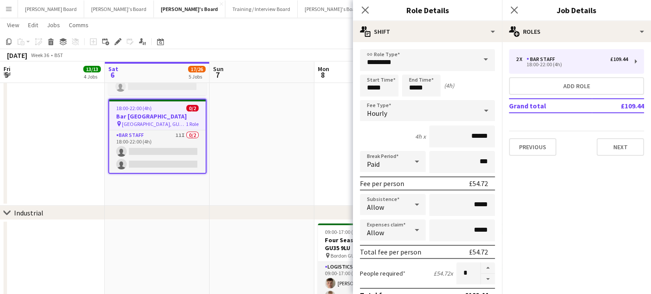
click at [272, 142] on app-date-cell at bounding box center [262, 34] width 105 height 341
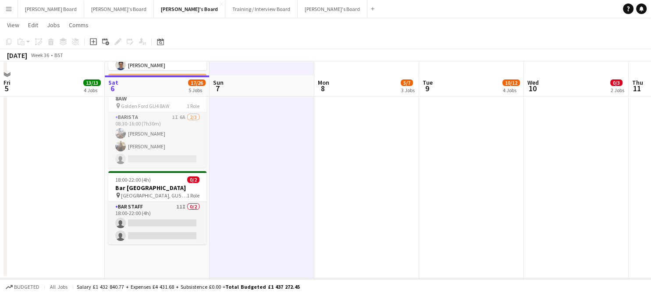
scroll to position [175, 0]
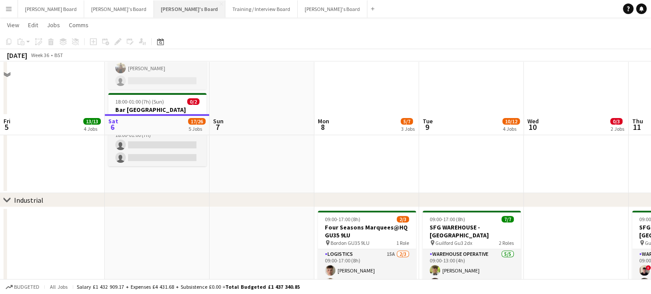
scroll to position [175, 0]
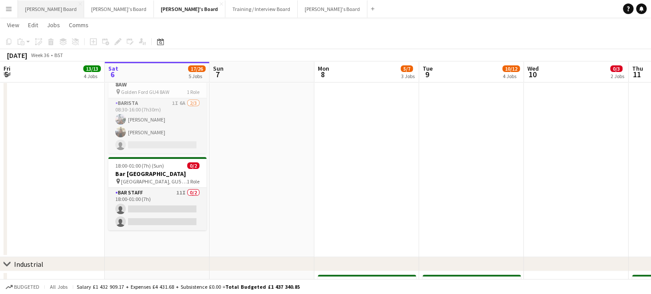
click at [50, 14] on button "[PERSON_NAME] Board Close" at bounding box center [51, 8] width 66 height 17
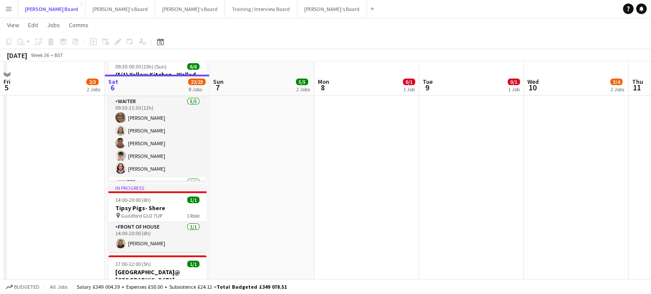
scroll to position [242, 0]
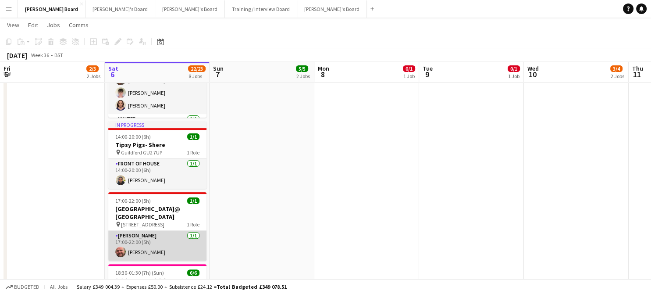
click at [169, 240] on app-card-role "Van Driver [DATE] 17:00-22:00 (5h) [PERSON_NAME]" at bounding box center [157, 246] width 98 height 30
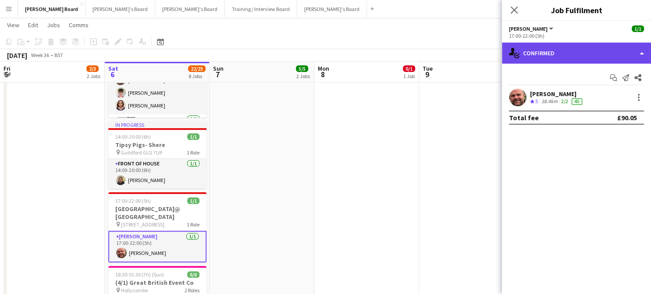
click at [557, 59] on div "single-neutral-actions-check-2 Confirmed" at bounding box center [576, 53] width 149 height 21
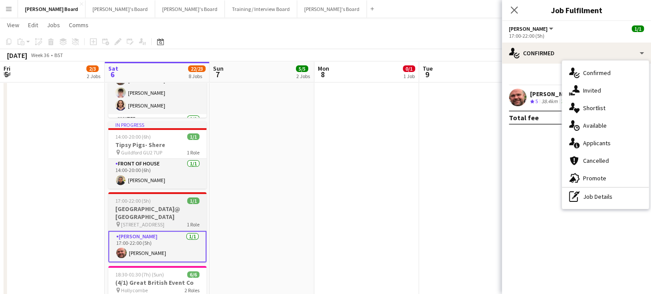
click at [139, 202] on span "17:00-22:00 (5h)" at bounding box center [133, 200] width 36 height 7
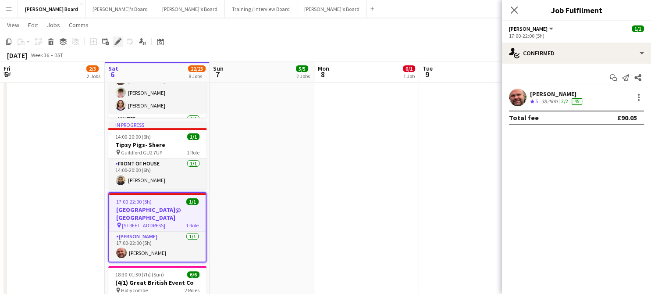
click at [114, 42] on icon "Edit" at bounding box center [117, 41] width 7 height 7
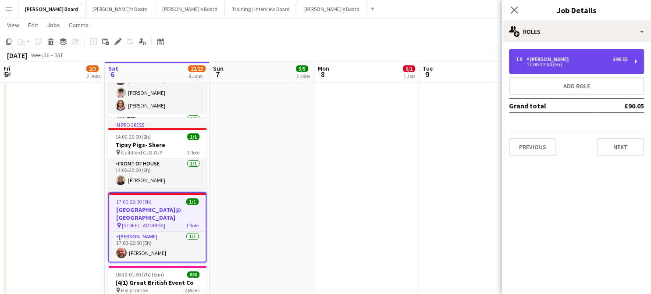
click at [510, 70] on div "1 x Van Driver £90.05 17:00-22:00 (5h)" at bounding box center [576, 61] width 135 height 25
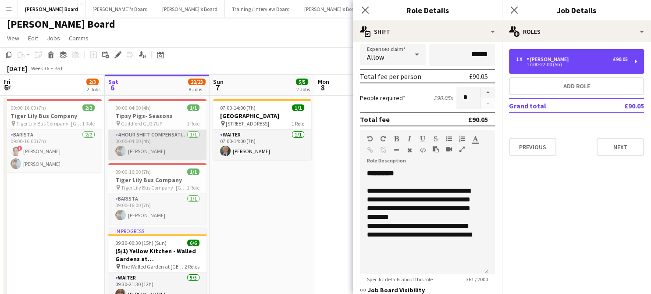
scroll to position [0, 0]
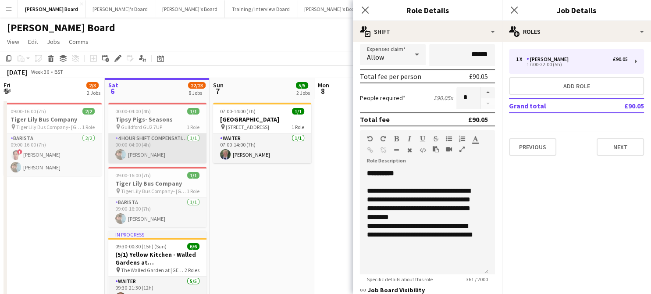
click at [144, 154] on app-card-role "4 Hour Shift Compensation [DATE] 00:00-04:00 (4h) [PERSON_NAME]" at bounding box center [157, 148] width 98 height 30
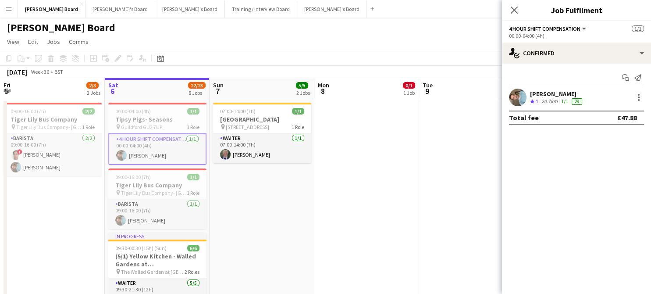
click at [540, 102] on div "20.7km" at bounding box center [550, 101] width 20 height 7
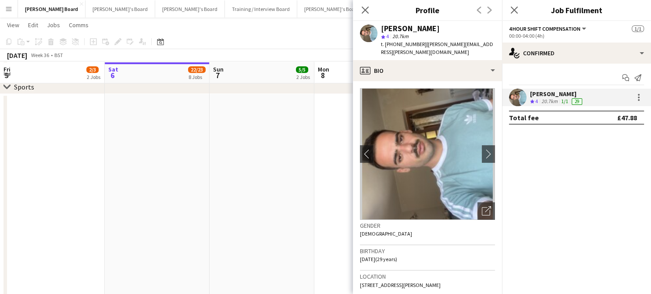
scroll to position [585, 0]
click at [155, 16] on button "[PERSON_NAME]'s Board Close" at bounding box center [190, 8] width 70 height 17
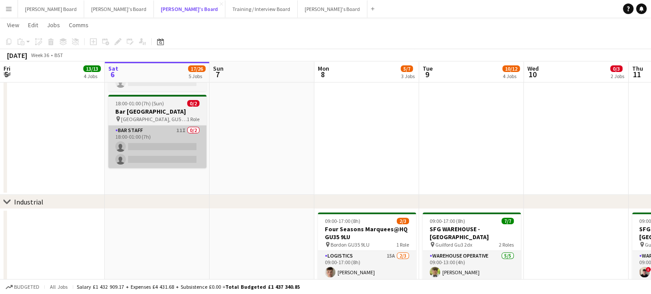
scroll to position [242, 0]
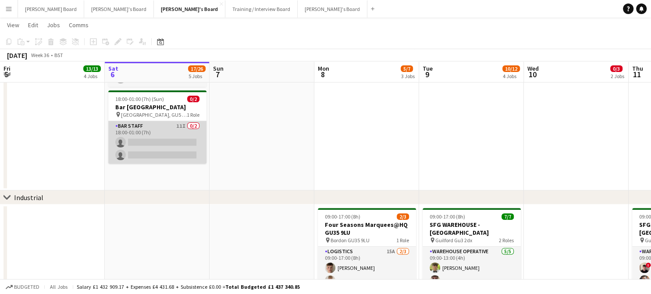
click at [160, 139] on app-card-role "BAR STAFF 11I 0/2 18:00-01:00 (7h) single-neutral-actions single-neutral-actions" at bounding box center [157, 142] width 98 height 43
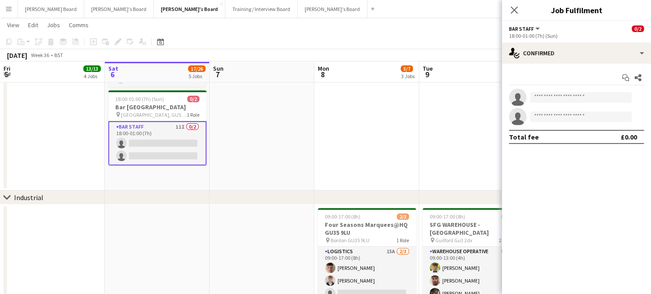
click at [401, 164] on app-date-cell at bounding box center [367, 23] width 105 height 334
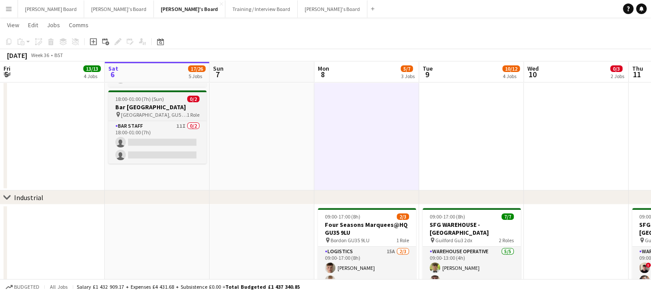
click at [161, 111] on h3 "Bar [GEOGRAPHIC_DATA]" at bounding box center [157, 107] width 98 height 8
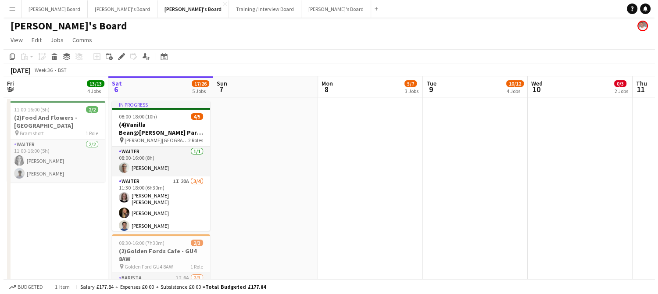
scroll to position [0, 0]
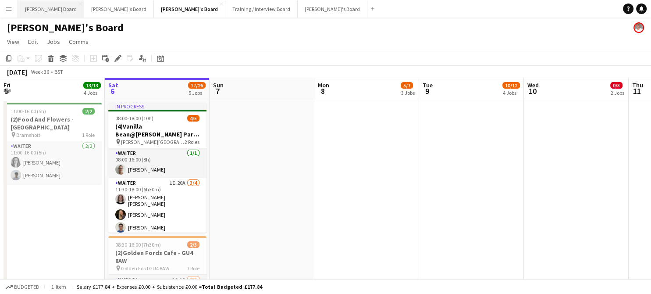
click at [49, 7] on button "[PERSON_NAME] Board Close" at bounding box center [51, 8] width 66 height 17
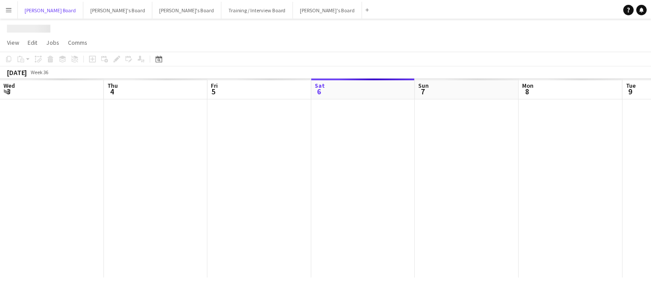
scroll to position [0, 210]
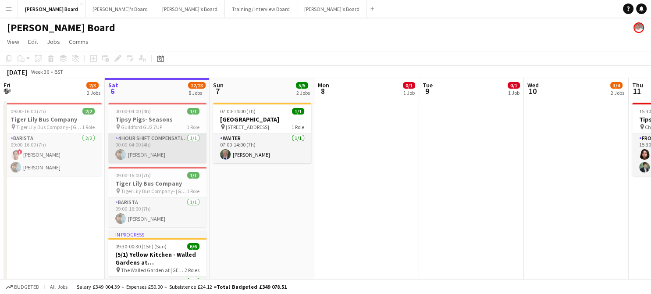
click at [147, 149] on app-card-role "4 Hour Shift Compensation [DATE] 00:00-04:00 (4h) [PERSON_NAME]" at bounding box center [157, 148] width 98 height 30
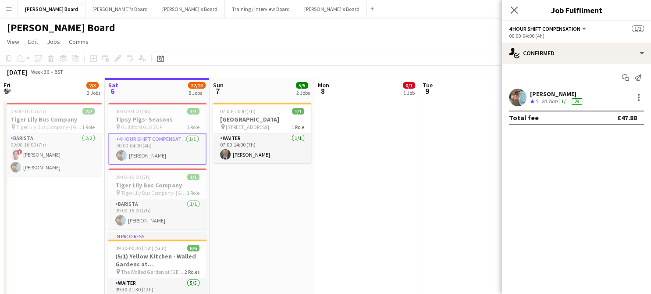
click at [528, 97] on div "[PERSON_NAME] Crew rating 4 20.7km 1/1 29" at bounding box center [576, 98] width 149 height 18
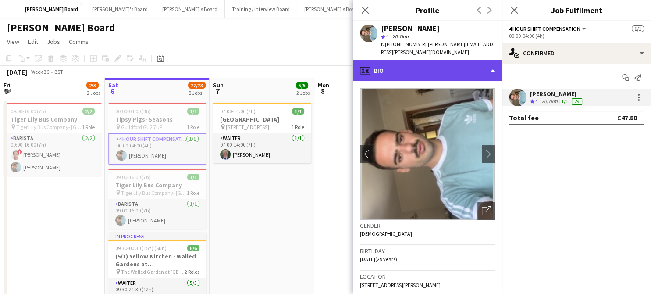
click at [429, 67] on div "profile Bio" at bounding box center [427, 70] width 149 height 21
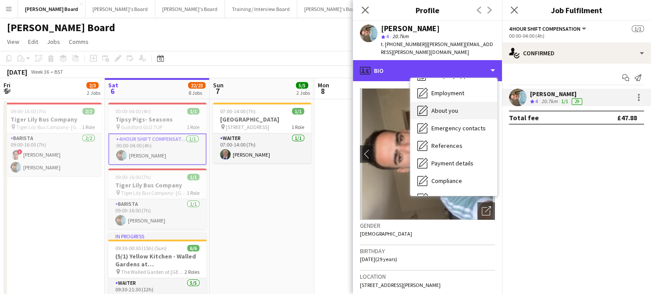
scroll to position [0, 0]
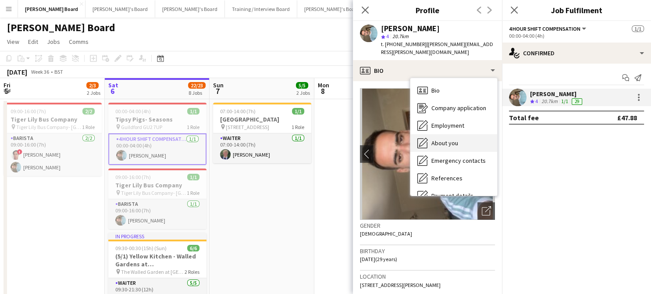
click at [461, 135] on div "About you About you" at bounding box center [454, 143] width 87 height 18
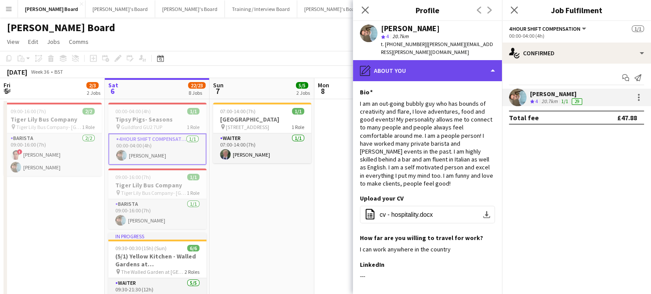
click at [405, 67] on div "pencil4 About you" at bounding box center [427, 70] width 149 height 21
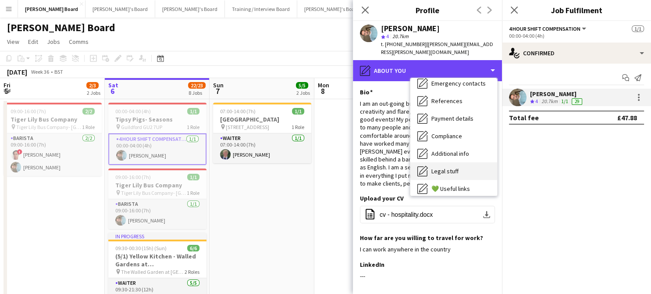
scroll to position [118, 0]
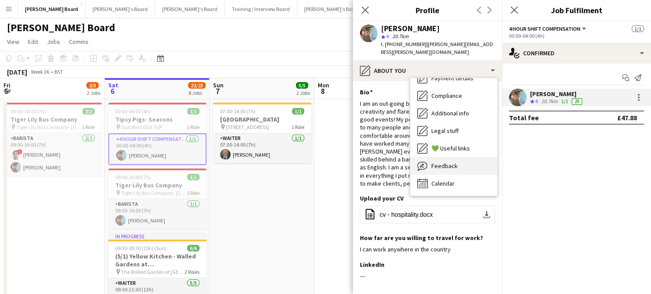
click at [459, 159] on div "Feedback Feedback" at bounding box center [454, 166] width 87 height 18
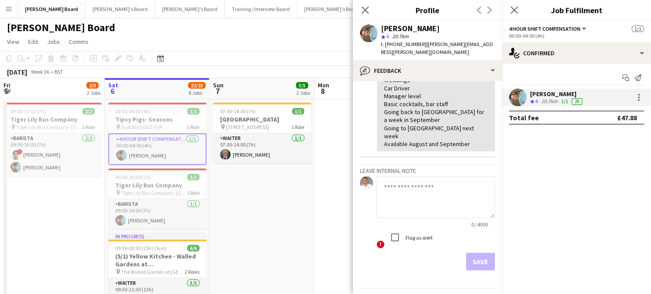
scroll to position [185, 0]
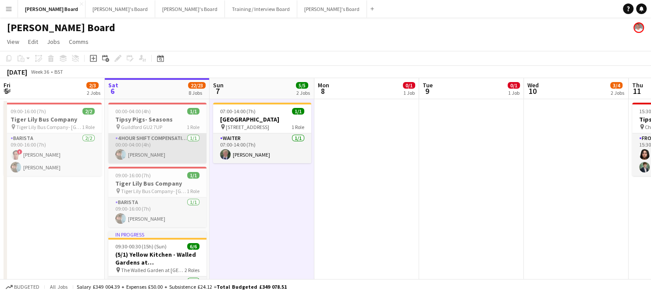
drag, startPoint x: 129, startPoint y: 141, endPoint x: 130, endPoint y: 147, distance: 6.2
click at [129, 143] on app-card-role "4 Hour Shift Compensation [DATE] 00:00-04:00 (4h) [PERSON_NAME]" at bounding box center [157, 148] width 98 height 30
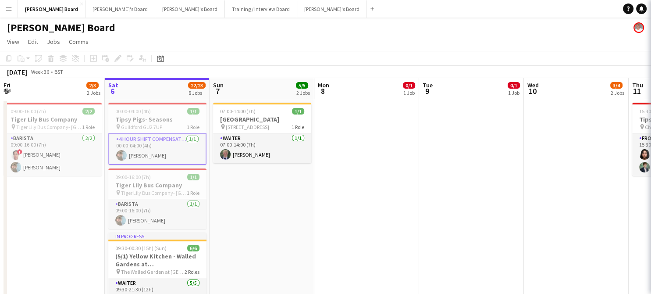
scroll to position [0, 211]
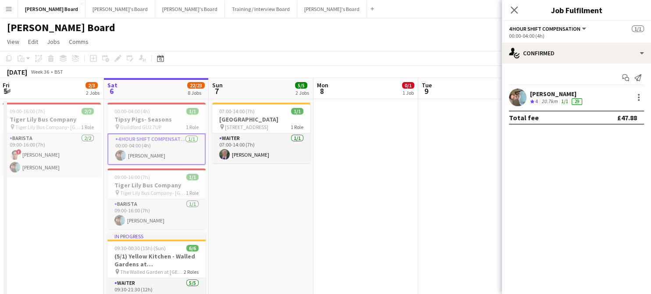
click at [529, 94] on div "[PERSON_NAME] Crew rating 4 20.7km 1/1 29" at bounding box center [576, 98] width 149 height 18
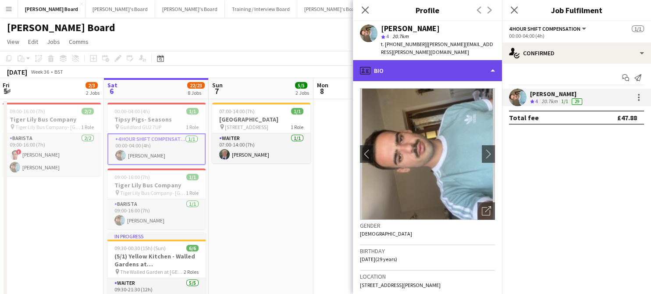
click at [400, 63] on div "profile Bio" at bounding box center [427, 70] width 149 height 21
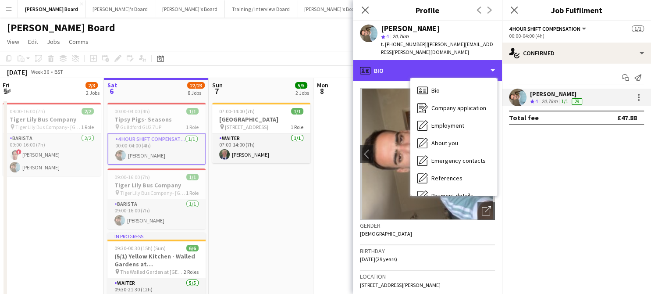
scroll to position [118, 0]
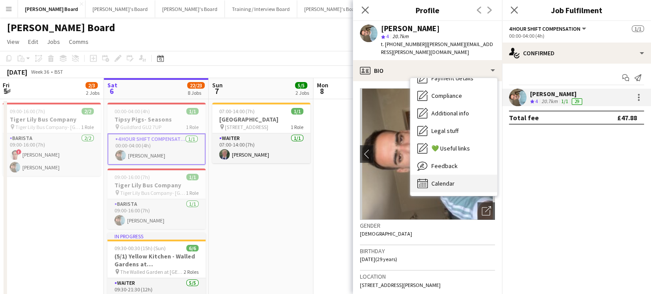
click at [458, 175] on div "Calendar Calendar" at bounding box center [454, 184] width 87 height 18
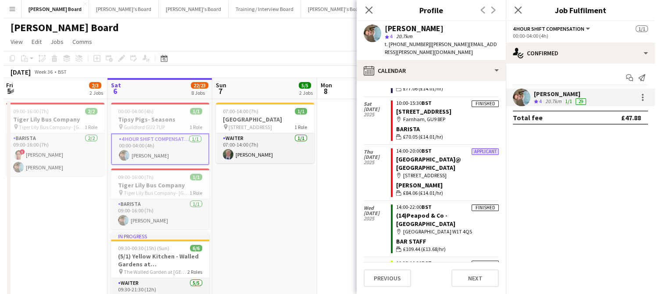
scroll to position [727, 0]
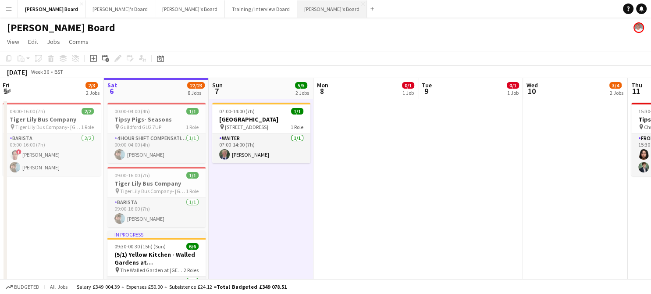
click at [297, 14] on button "[PERSON_NAME]'s Board Close" at bounding box center [332, 8] width 70 height 17
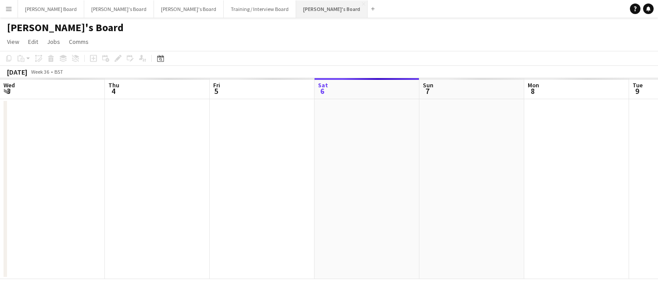
scroll to position [0, 210]
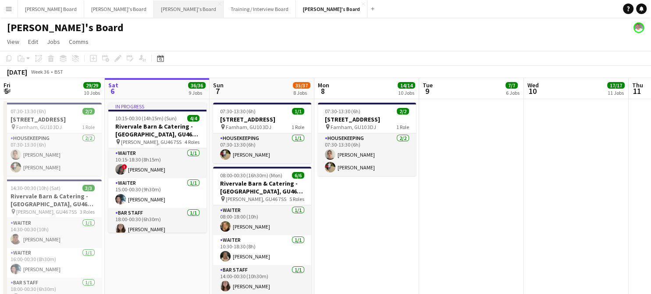
click at [154, 10] on button "[PERSON_NAME]'s Board Close" at bounding box center [189, 8] width 70 height 17
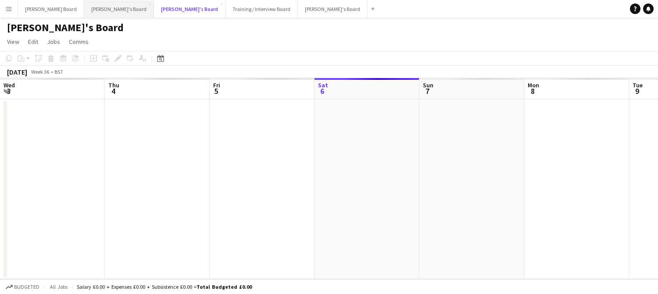
scroll to position [0, 210]
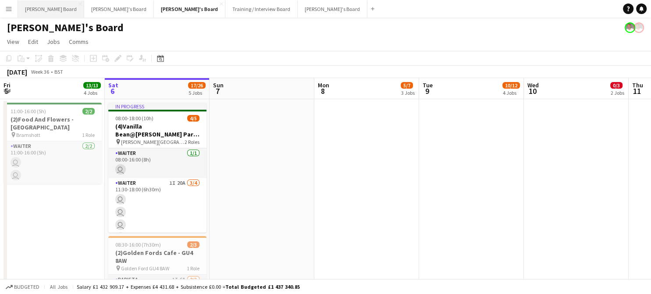
click at [45, 13] on button "[PERSON_NAME] Board Close" at bounding box center [51, 8] width 66 height 17
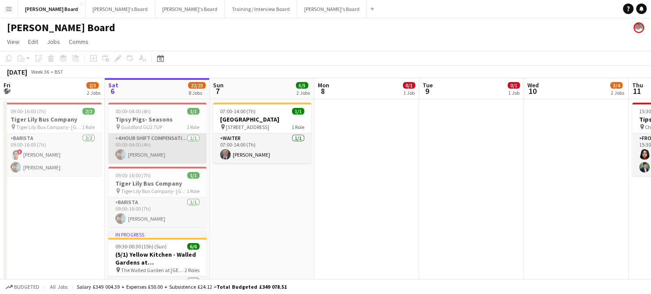
click at [153, 144] on app-card-role "4 Hour Shift Compensation [DATE] 00:00-04:00 (4h) [PERSON_NAME]" at bounding box center [157, 148] width 98 height 30
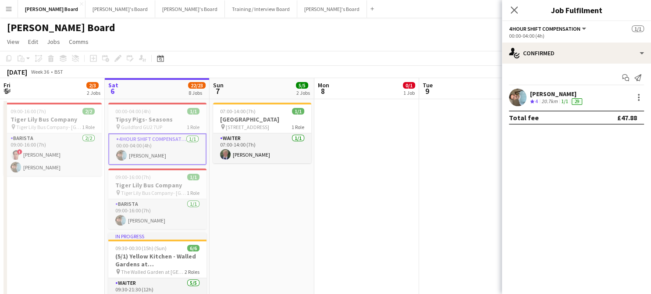
click at [547, 100] on div "20.7km" at bounding box center [550, 101] width 20 height 7
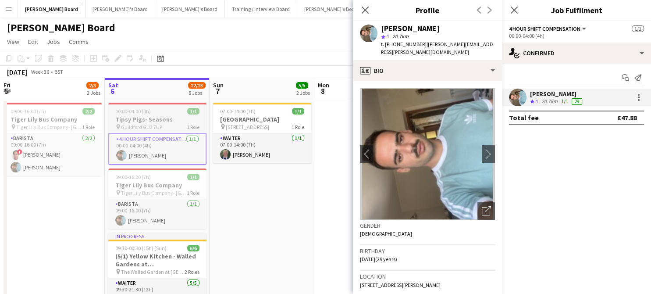
click at [145, 117] on h3 "Tipsy Pigs- Seasons" at bounding box center [157, 119] width 98 height 8
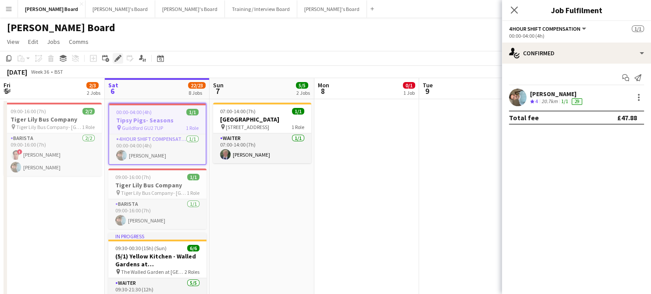
click at [118, 59] on icon at bounding box center [117, 58] width 5 height 5
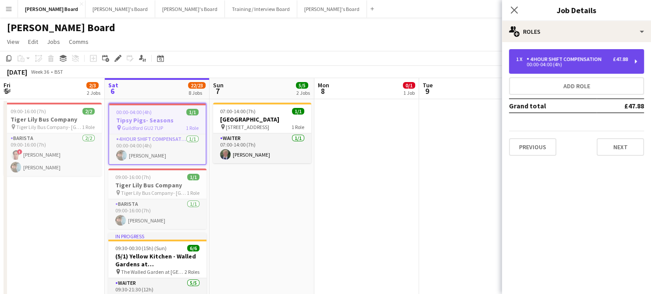
click at [544, 67] on div "00:00-04:00 (4h)" at bounding box center [572, 64] width 112 height 4
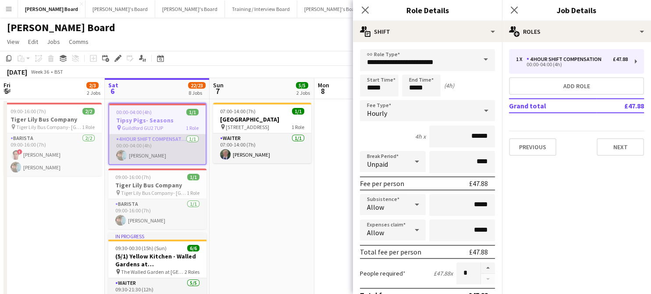
click at [172, 152] on app-card-role "4 Hour Shift Compensation [DATE] 00:00-04:00 (4h) [PERSON_NAME]" at bounding box center [157, 149] width 97 height 30
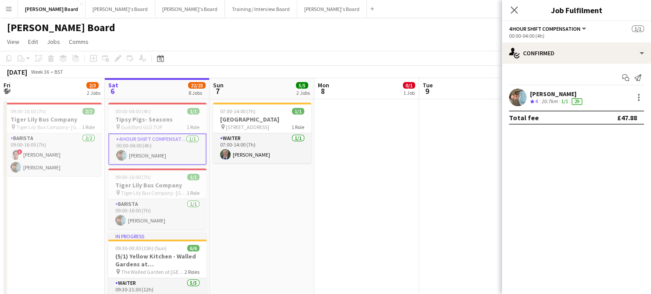
click at [187, 149] on app-card-role "4 Hour Shift Compensation 1/1 00:00-04:00 (4h) Claudio Favata" at bounding box center [157, 149] width 98 height 32
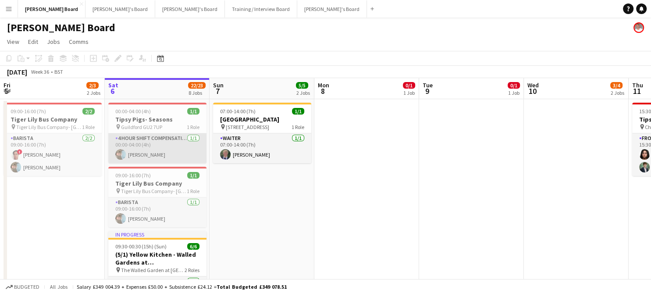
click at [172, 154] on app-card-role "4 Hour Shift Compensation 1/1 00:00-04:00 (4h) Claudio Favata" at bounding box center [157, 148] width 98 height 30
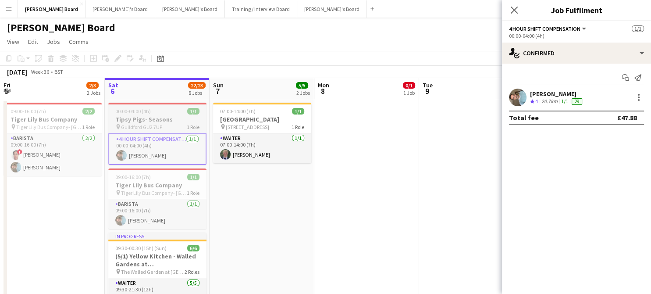
click at [152, 115] on h3 "Tipsy Pigs- Seasons" at bounding box center [157, 119] width 98 height 8
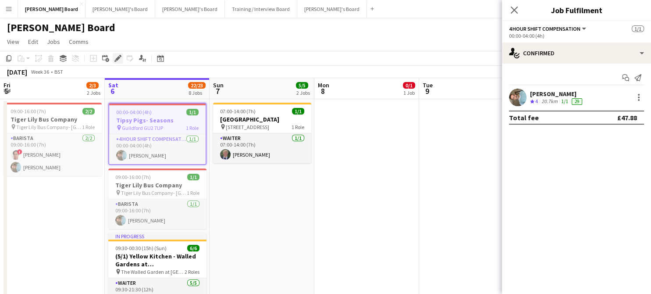
click at [123, 58] on div "Edit" at bounding box center [118, 58] width 11 height 11
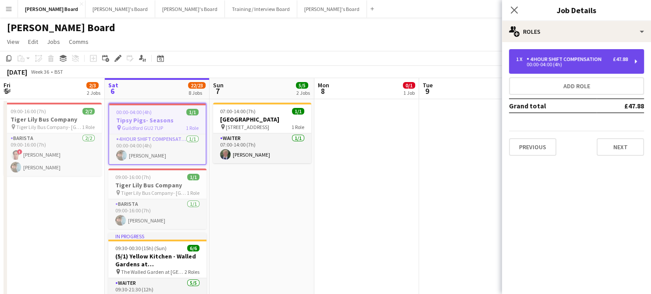
click at [529, 71] on div "1 x 4 Hour Shift Compensation £47.88 00:00-04:00 (4h)" at bounding box center [576, 61] width 135 height 25
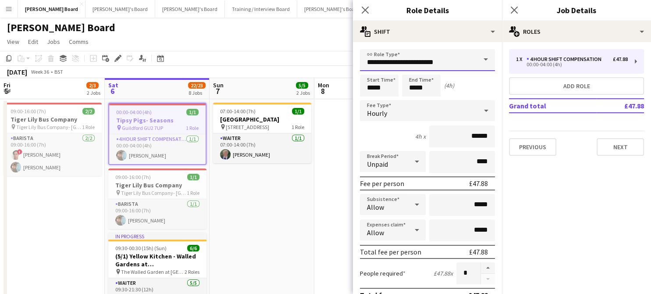
click at [386, 54] on input "**********" at bounding box center [427, 60] width 135 height 22
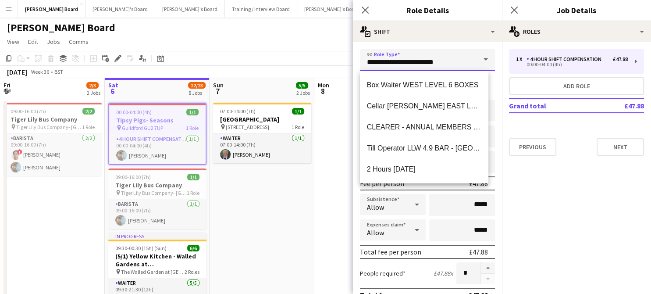
click at [387, 54] on input "**********" at bounding box center [427, 60] width 135 height 22
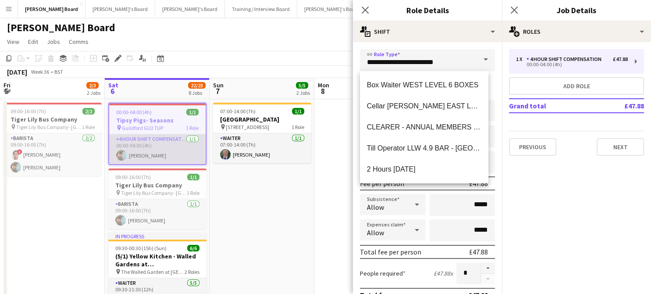
click at [125, 158] on app-user-avatar at bounding box center [121, 155] width 11 height 11
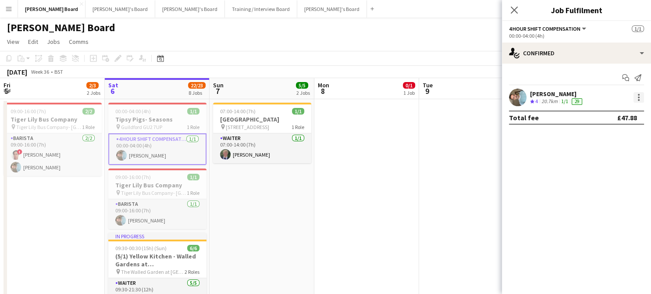
click at [640, 95] on div at bounding box center [639, 97] width 11 height 11
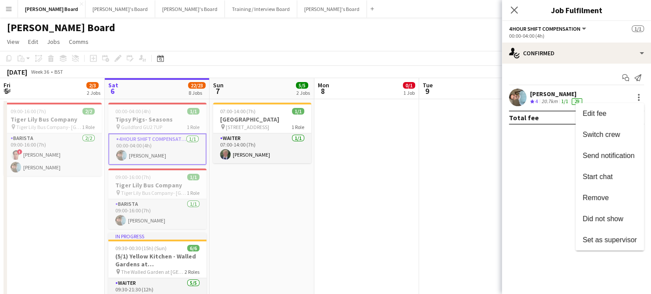
click at [608, 201] on span "Remove" at bounding box center [596, 197] width 26 height 7
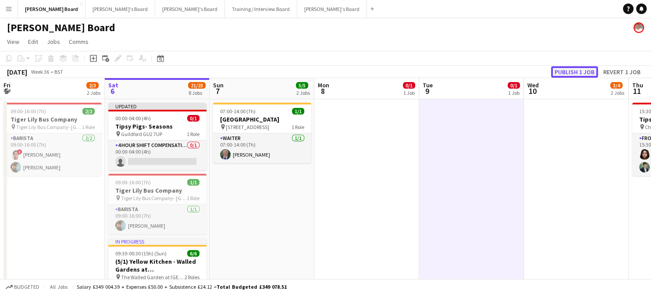
click at [565, 72] on button "Publish 1 job" at bounding box center [574, 71] width 47 height 11
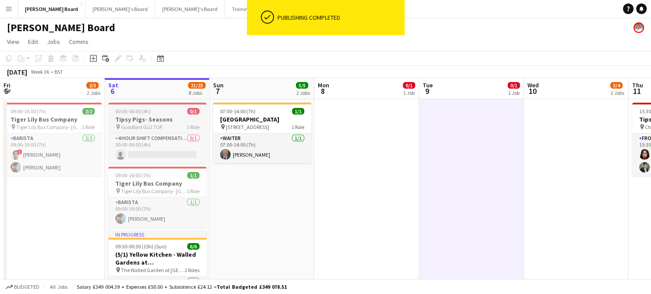
click at [158, 110] on div "00:00-04:00 (4h) 0/1" at bounding box center [157, 111] width 98 height 7
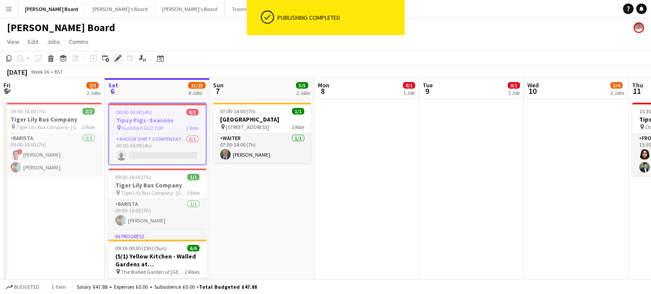
click at [118, 61] on icon "Edit" at bounding box center [117, 58] width 7 height 7
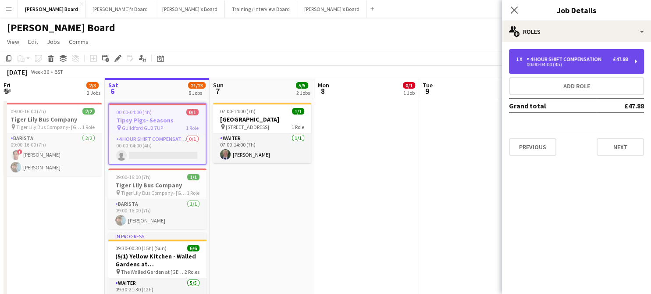
click at [568, 64] on div "00:00-04:00 (4h)" at bounding box center [572, 64] width 112 height 4
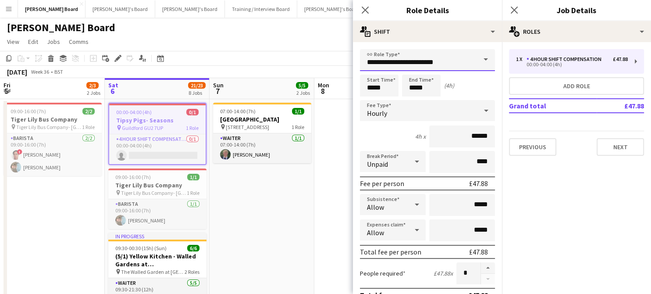
click at [425, 65] on input "**********" at bounding box center [427, 60] width 135 height 22
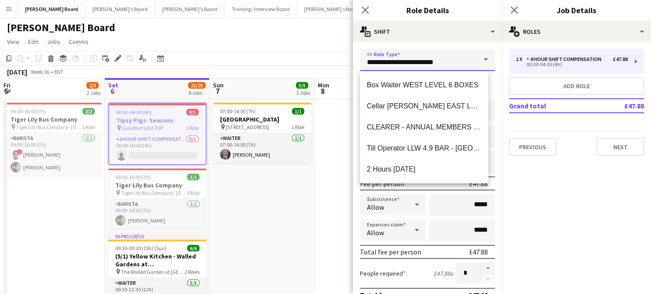
click at [425, 65] on input "**********" at bounding box center [427, 60] width 135 height 22
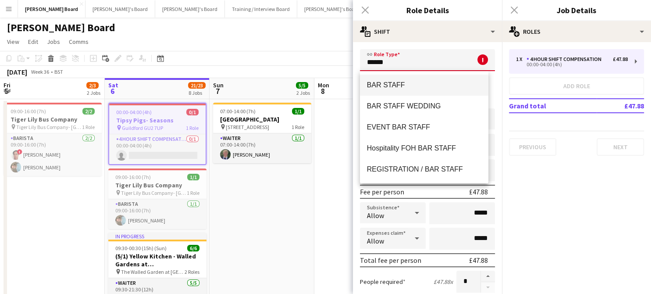
click at [416, 93] on mat-option "BAR STAFF" at bounding box center [424, 85] width 129 height 21
type input "*********"
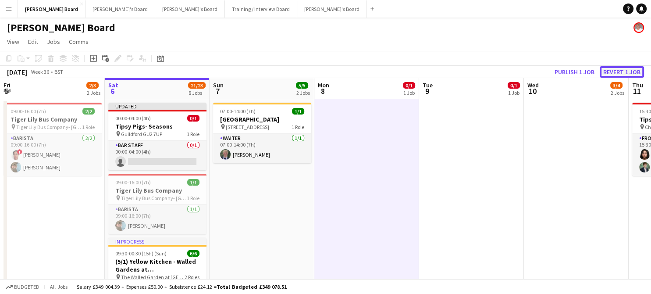
click at [611, 71] on button "Revert 1 job" at bounding box center [622, 71] width 44 height 11
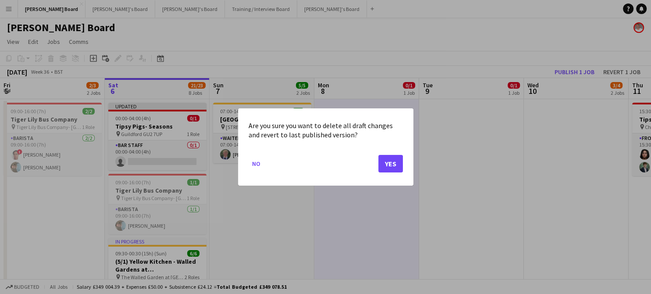
click at [392, 152] on mat-dialog-actions "No Yes" at bounding box center [326, 166] width 154 height 37
click at [393, 157] on button "Yes" at bounding box center [391, 164] width 25 height 18
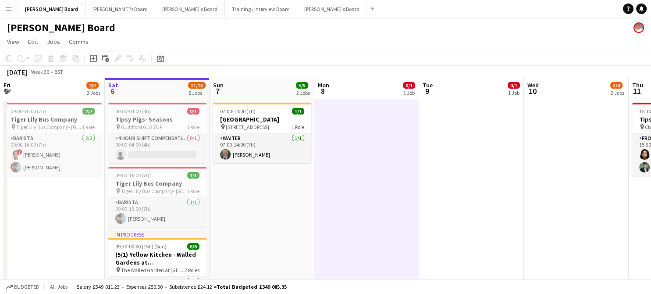
drag, startPoint x: 164, startPoint y: 152, endPoint x: 461, endPoint y: 117, distance: 300.0
click at [164, 152] on app-card-role "4 Hour Shift Compensation 0/1 00:00-04:00 (4h) single-neutral-actions" at bounding box center [157, 148] width 98 height 30
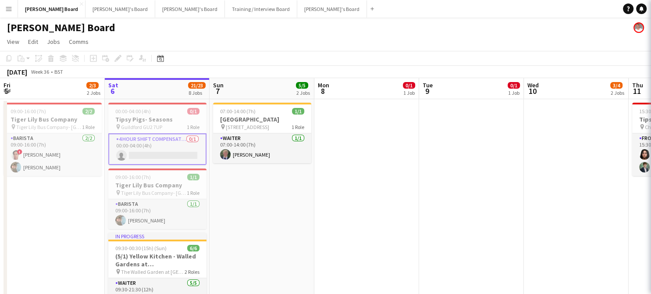
scroll to position [0, 209]
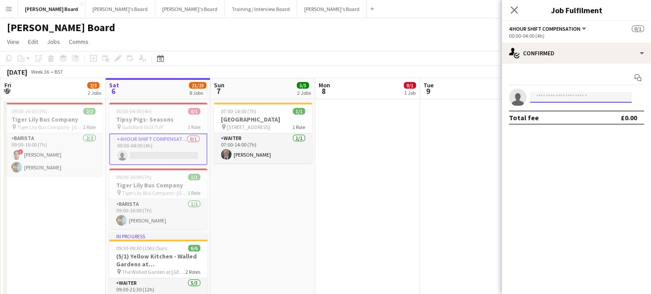
click at [558, 97] on input at bounding box center [581, 97] width 102 height 11
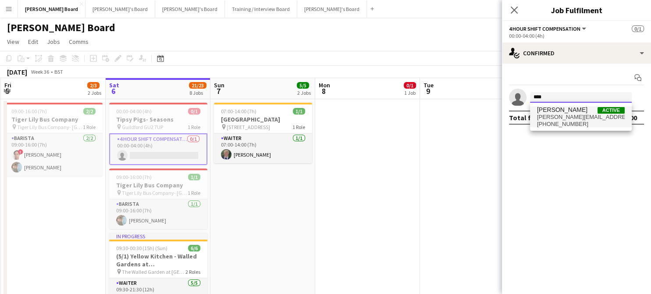
type input "****"
click at [566, 115] on span "lucio.favata@hotmail.co.uk" at bounding box center [581, 117] width 88 height 7
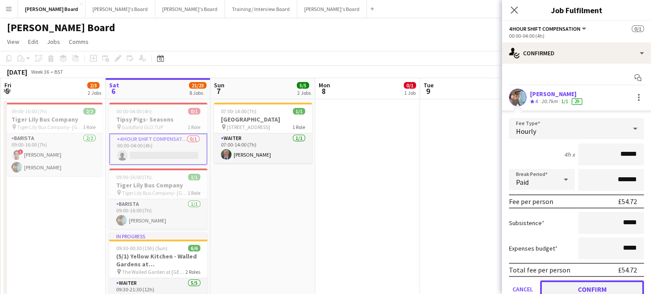
click at [572, 286] on button "Confirm" at bounding box center [592, 289] width 104 height 18
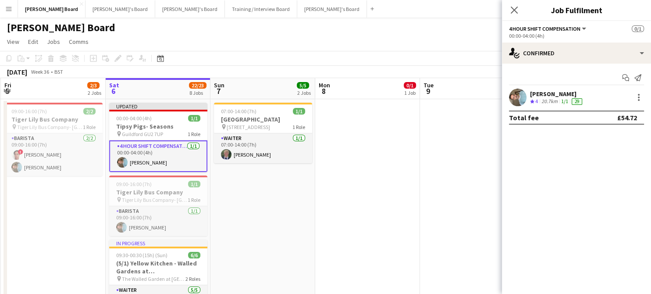
drag, startPoint x: 22, startPoint y: 228, endPoint x: 77, endPoint y: 249, distance: 58.6
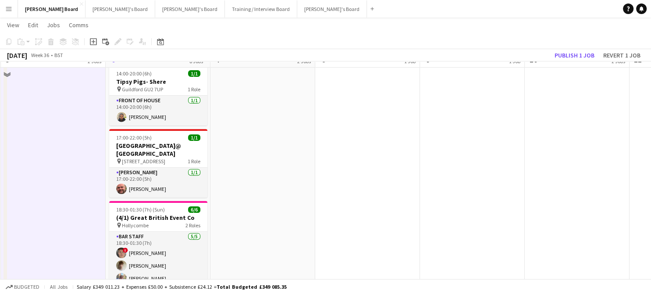
scroll to position [292, 0]
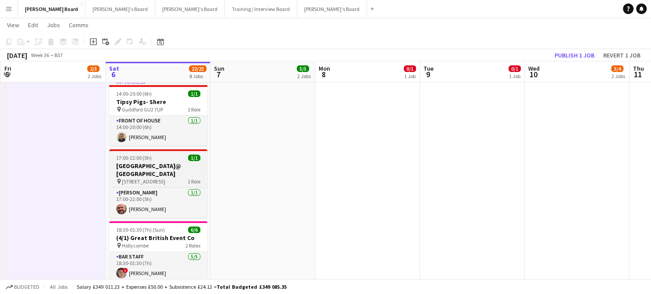
click at [141, 162] on h3 "[GEOGRAPHIC_DATA]@ [GEOGRAPHIC_DATA]" at bounding box center [158, 170] width 98 height 16
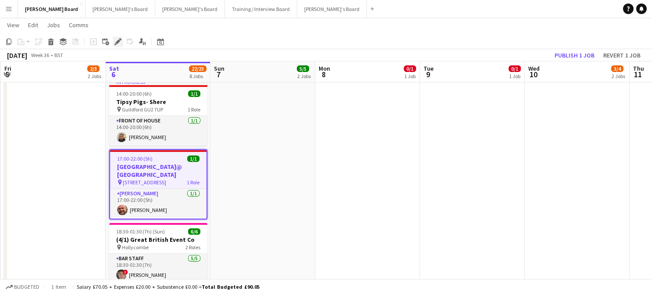
click at [120, 40] on icon "Edit" at bounding box center [117, 41] width 7 height 7
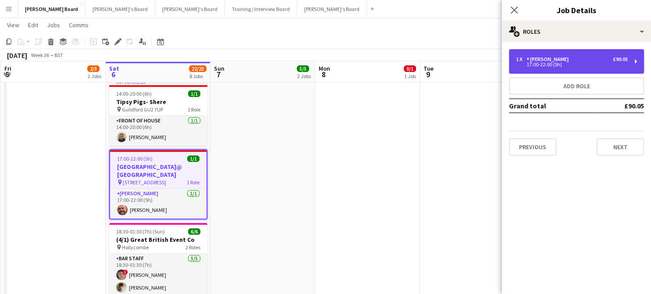
click at [543, 64] on div "17:00-22:00 (5h)" at bounding box center [572, 64] width 112 height 4
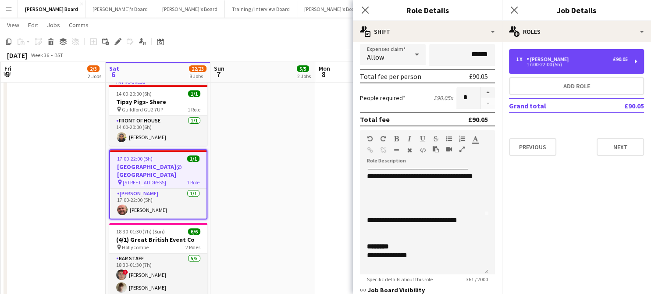
scroll to position [0, 0]
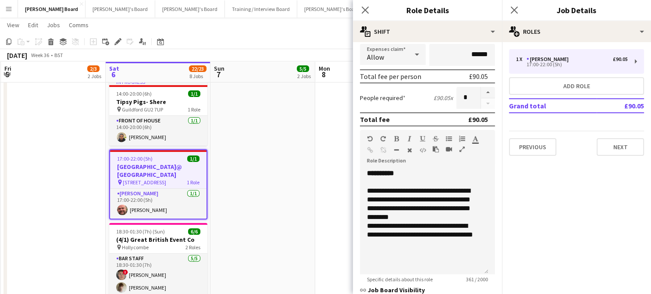
click at [259, 149] on app-date-cell "07:00-14:00 (7h) 1/1 Cowdray House pin Cowdray House, GU29 0AY 1 Role Waiter 1/…" at bounding box center [263, 92] width 105 height 573
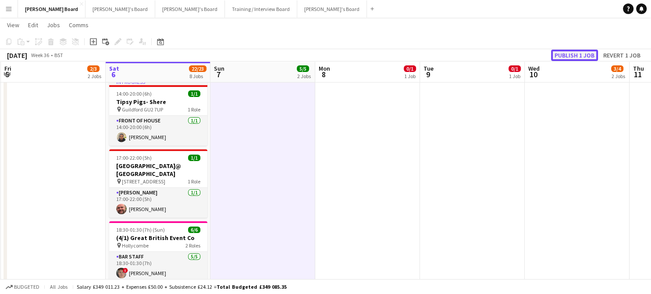
click at [570, 53] on button "Publish 1 job" at bounding box center [574, 55] width 47 height 11
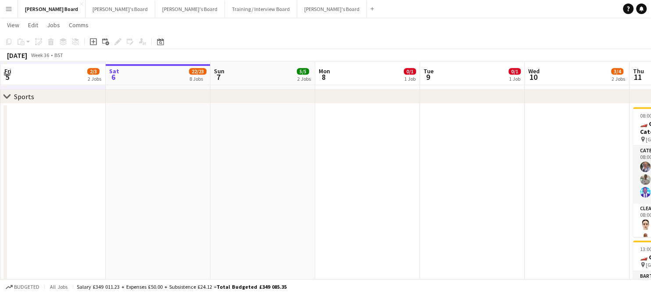
scroll to position [585, 0]
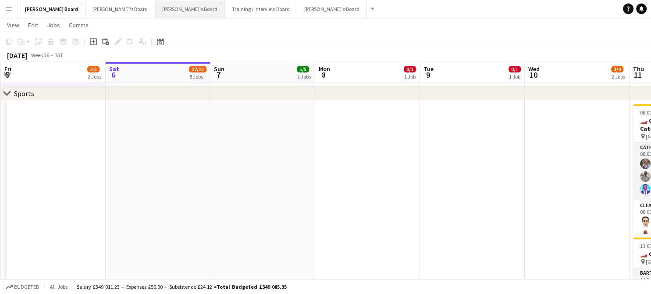
click at [155, 10] on button "Thomasina's Board Close" at bounding box center [190, 8] width 70 height 17
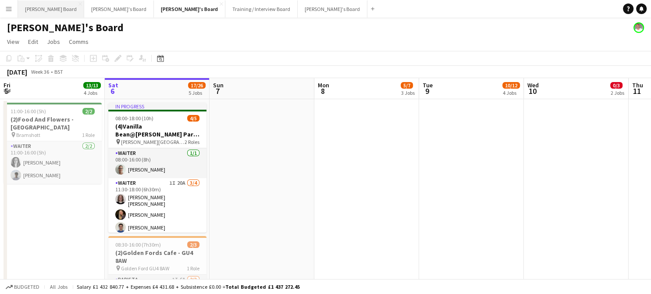
click at [48, 15] on button "Dean's Board Close" at bounding box center [51, 8] width 66 height 17
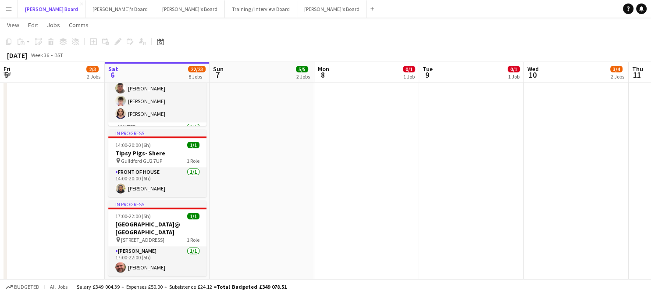
scroll to position [292, 0]
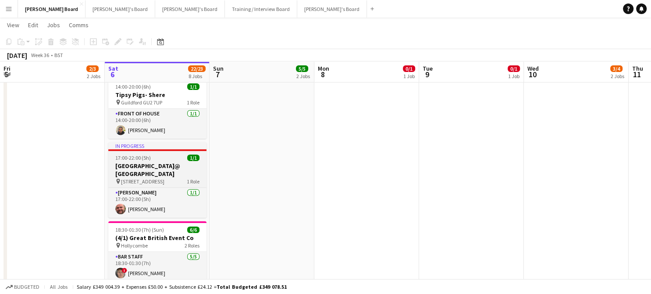
click at [168, 168] on h3 "[GEOGRAPHIC_DATA]@ [GEOGRAPHIC_DATA]" at bounding box center [157, 170] width 98 height 16
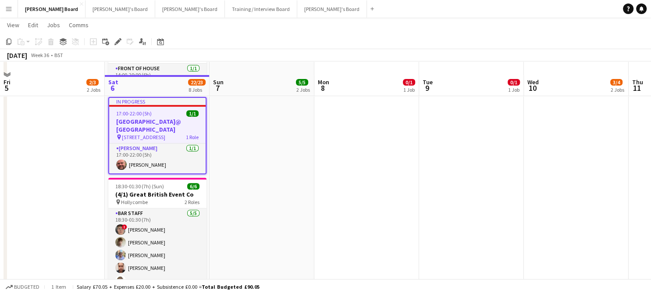
scroll to position [351, 0]
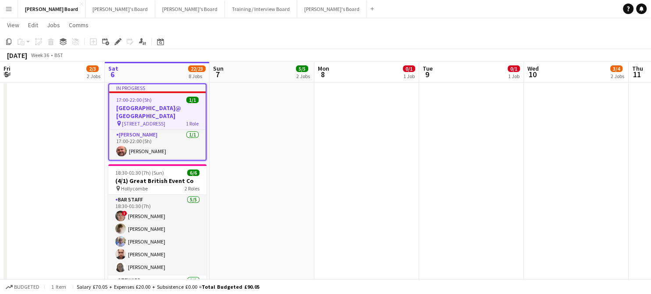
click at [9, 11] on app-icon "Menu" at bounding box center [8, 8] width 7 height 7
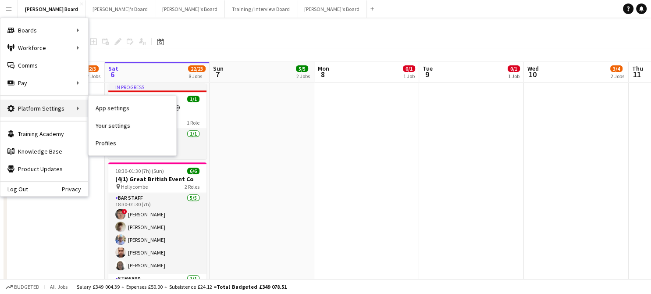
click at [70, 103] on div "Platform Settings Platform Settings" at bounding box center [44, 109] width 88 height 18
click at [67, 105] on div "Platform Settings Platform Settings" at bounding box center [44, 109] width 88 height 18
click at [135, 104] on link "App settings" at bounding box center [133, 108] width 88 height 18
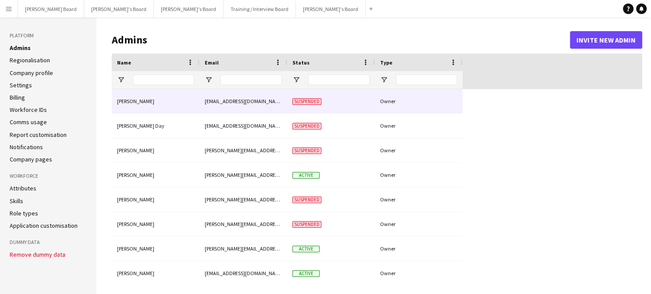
type input "**********"
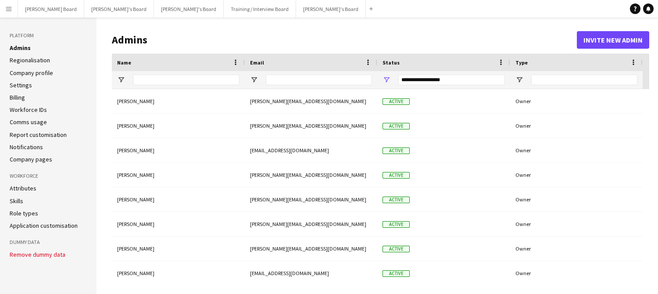
click at [35, 200] on li "Skills" at bounding box center [48, 201] width 77 height 8
click at [42, 212] on li "Role types" at bounding box center [48, 213] width 77 height 8
click at [622, 42] on button "Invite new admin" at bounding box center [613, 40] width 72 height 18
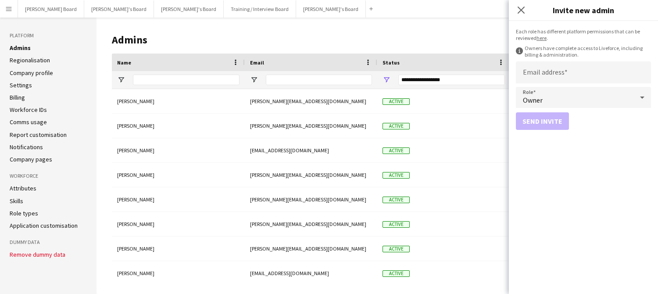
click at [33, 192] on link "Attributes" at bounding box center [23, 188] width 27 height 8
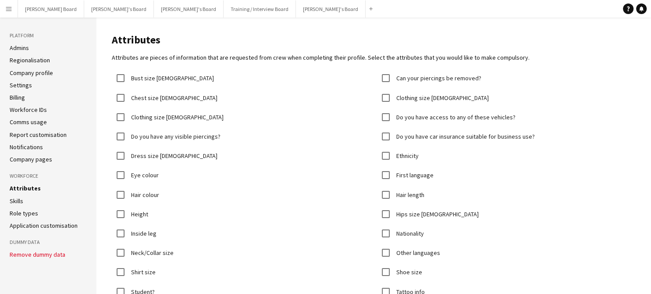
click at [29, 209] on link "Role types" at bounding box center [24, 213] width 29 height 8
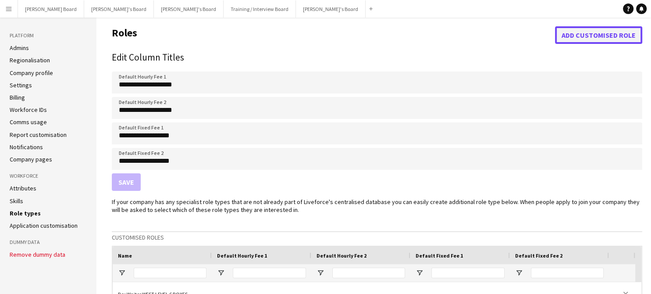
click at [595, 36] on button "Add customised role" at bounding box center [598, 35] width 87 height 18
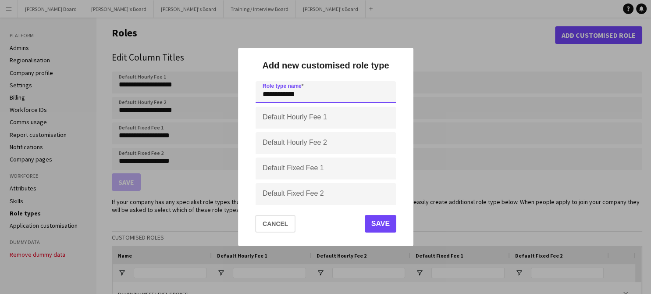
type input "**********"
click at [378, 225] on button "Save" at bounding box center [381, 224] width 32 height 18
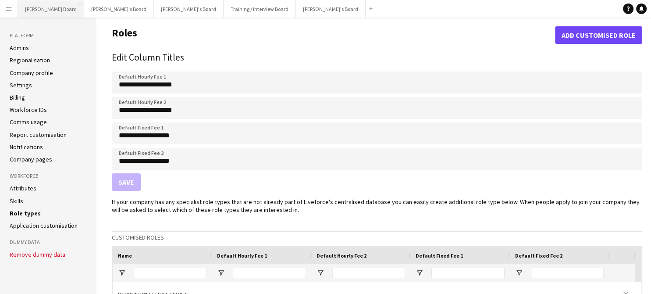
click at [18, 3] on button "Dean's Board Close" at bounding box center [51, 8] width 66 height 17
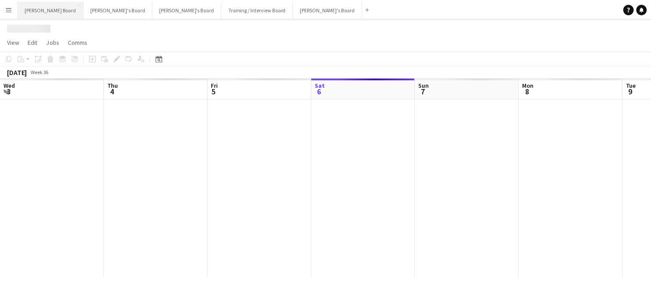
scroll to position [0, 210]
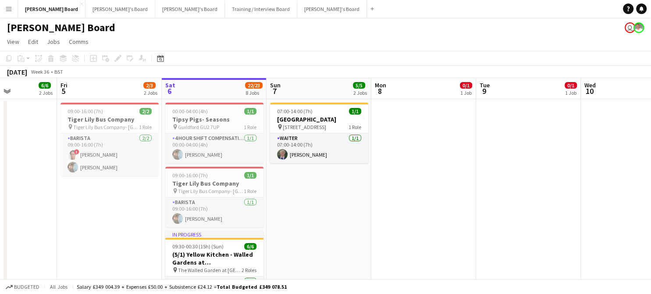
drag, startPoint x: 240, startPoint y: 210, endPoint x: 282, endPoint y: 178, distance: 52.8
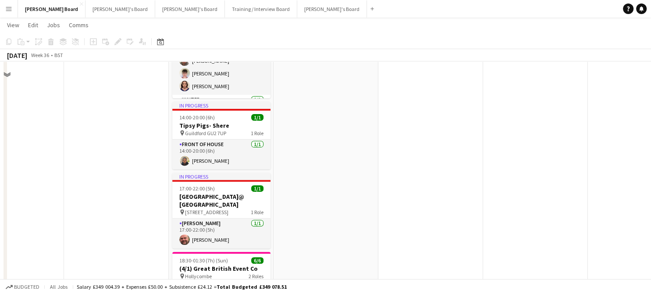
scroll to position [292, 0]
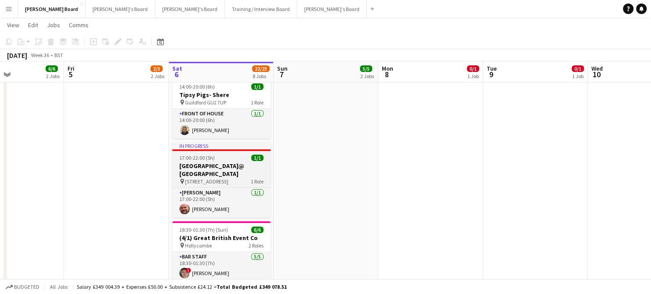
click at [191, 161] on app-job-card "In progress 17:00-22:00 (5h) 1/1 Cocoa Island@ Brockham pin Brockham, RH3 7JJ 1…" at bounding box center [221, 179] width 98 height 75
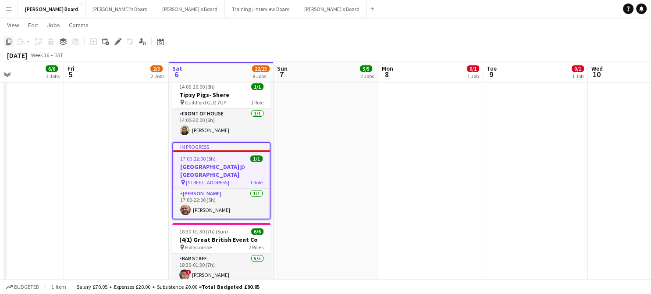
click at [11, 43] on icon at bounding box center [8, 42] width 5 height 6
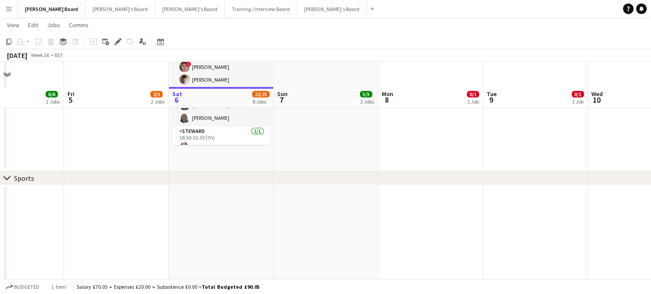
scroll to position [526, 0]
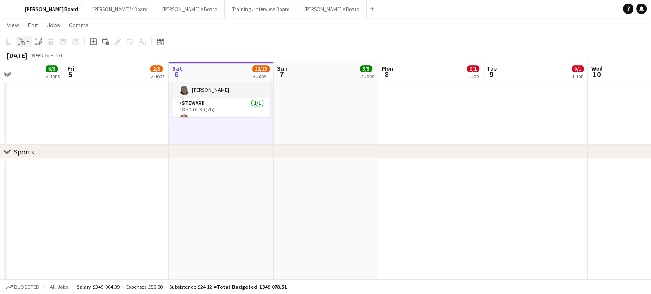
click at [25, 43] on div "Paste" at bounding box center [21, 41] width 11 height 11
click at [32, 59] on link "Paste Ctrl+V" at bounding box center [64, 58] width 82 height 8
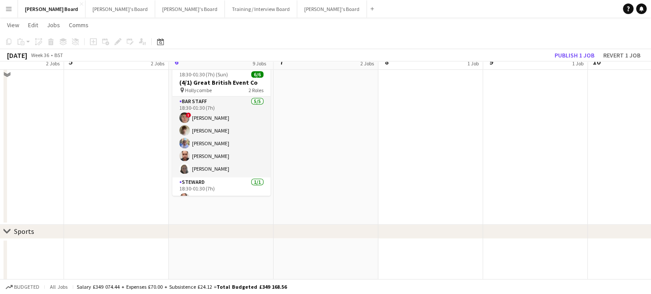
scroll to position [351, 0]
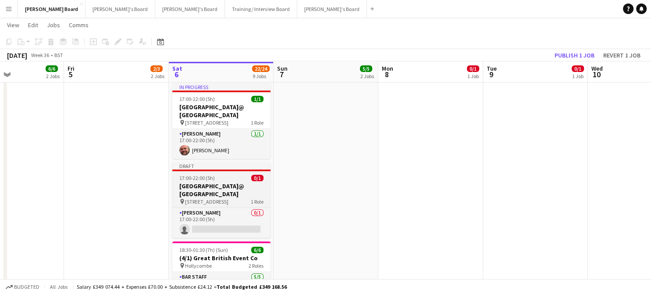
click at [208, 175] on span "17:00-22:00 (5h)" at bounding box center [197, 178] width 36 height 7
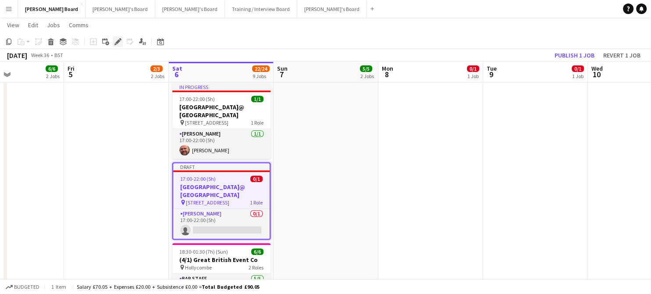
click at [116, 45] on icon "Edit" at bounding box center [117, 41] width 7 height 7
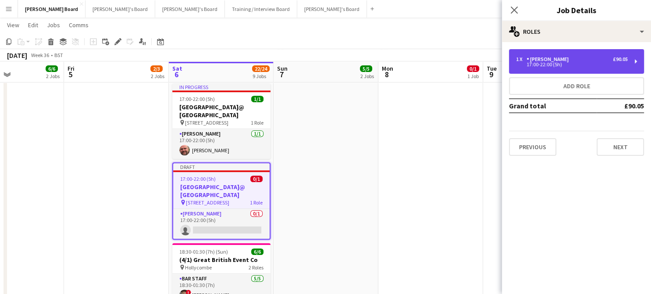
click at [551, 64] on div "17:00-22:00 (5h)" at bounding box center [572, 64] width 112 height 4
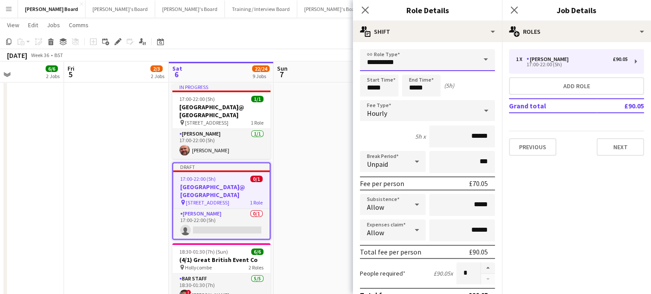
click at [422, 58] on input "**********" at bounding box center [427, 60] width 135 height 22
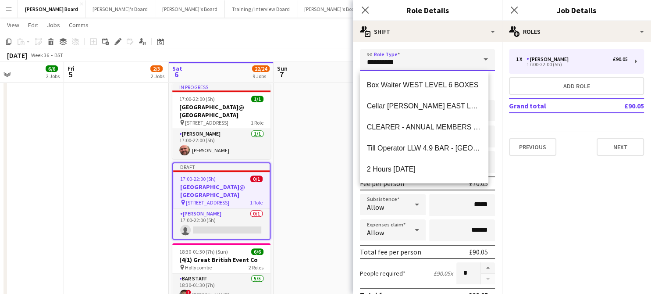
click at [417, 67] on input "**********" at bounding box center [427, 60] width 135 height 22
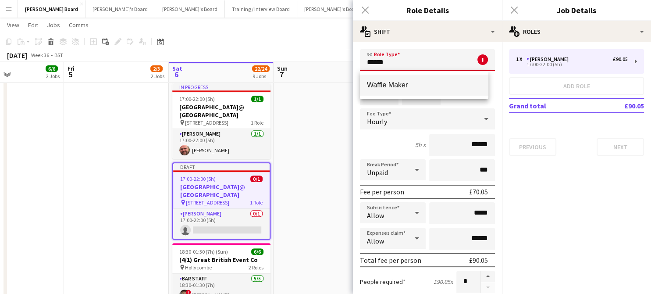
click at [410, 89] on span "Waffle Maker" at bounding box center [424, 85] width 114 height 8
type input "**********"
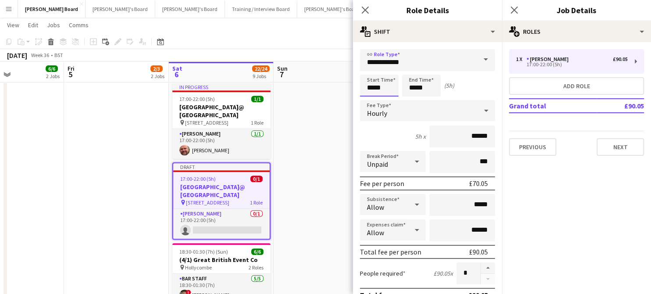
click at [368, 89] on input "*****" at bounding box center [379, 86] width 39 height 22
click at [370, 73] on div at bounding box center [371, 70] width 18 height 9
click at [384, 70] on div at bounding box center [388, 70] width 18 height 9
type input "*****"
click at [384, 70] on div at bounding box center [388, 70] width 18 height 9
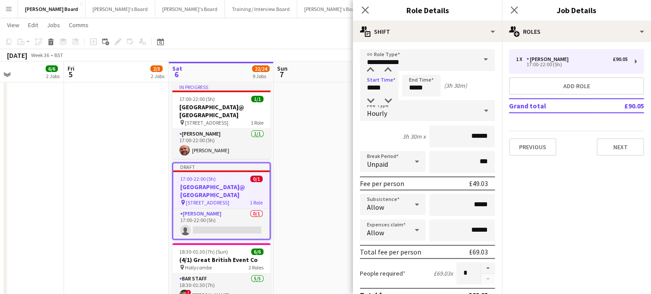
click at [312, 175] on app-date-cell "07:00-14:00 (7h) 1/1 Cowdray House pin Cowdray House, GU29 0AY 1 Role Waiter 1/…" at bounding box center [326, 73] width 105 height 653
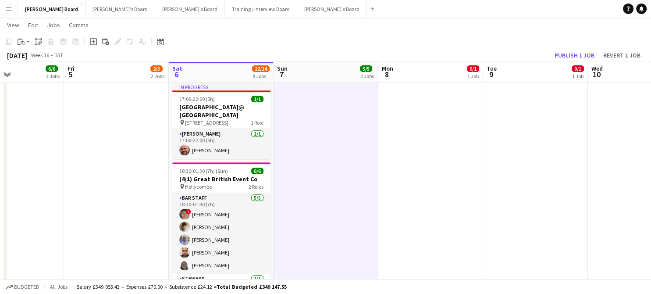
click at [576, 62] on app-board-header-date "Tue 9 0/1 1 Job" at bounding box center [535, 71] width 105 height 21
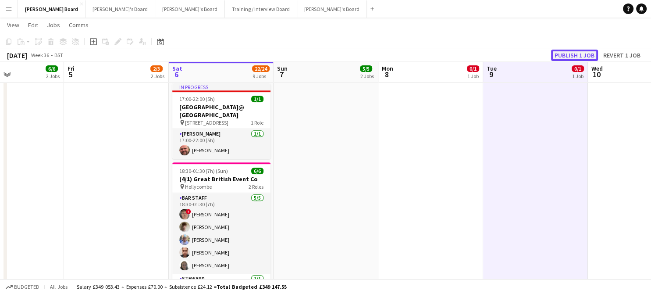
click at [567, 57] on button "Publish 1 job" at bounding box center [574, 55] width 47 height 11
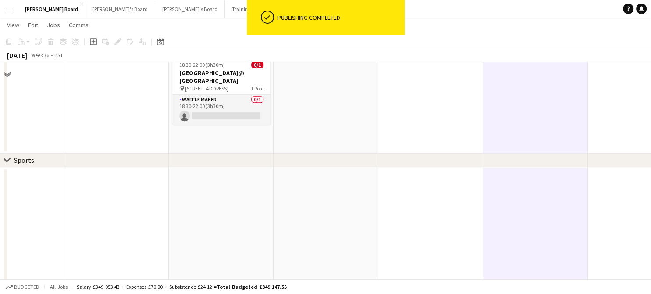
scroll to position [526, 0]
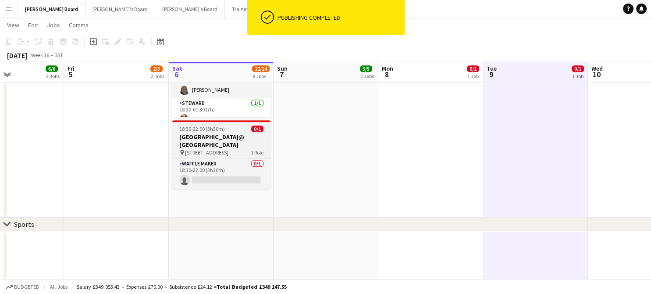
click at [211, 133] on h3 "[GEOGRAPHIC_DATA]@ [GEOGRAPHIC_DATA]" at bounding box center [221, 141] width 98 height 16
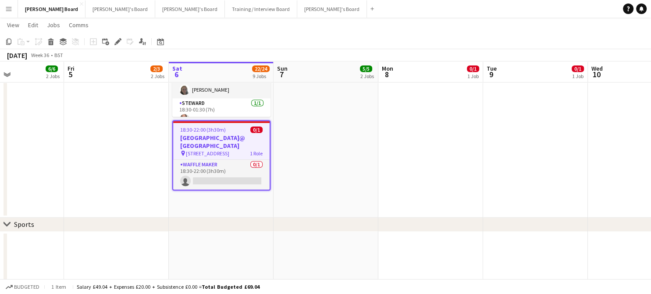
click at [193, 126] on span "18:30-22:00 (3h30m)" at bounding box center [203, 129] width 46 height 7
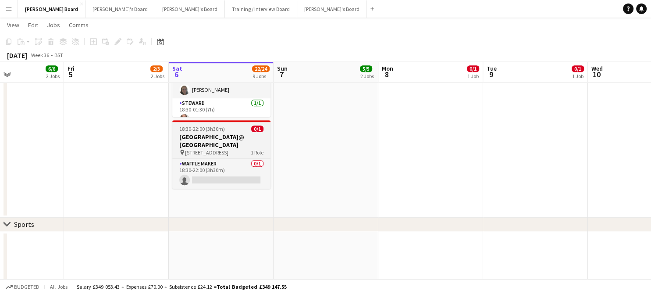
click at [187, 120] on app-job-card "18:30-22:00 (3h30m) 0/1 Cocoa Island@ Brockham pin Brockham, RH3 7JJ 1 Role Waf…" at bounding box center [221, 154] width 98 height 68
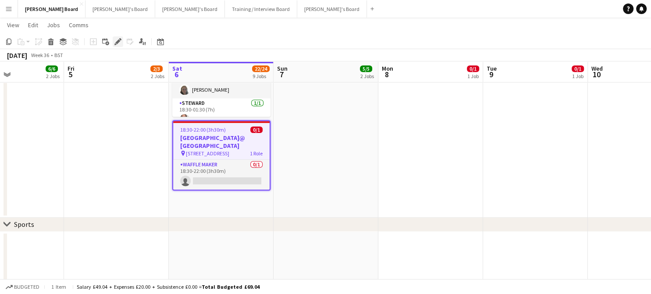
click at [114, 41] on icon "Edit" at bounding box center [117, 41] width 7 height 7
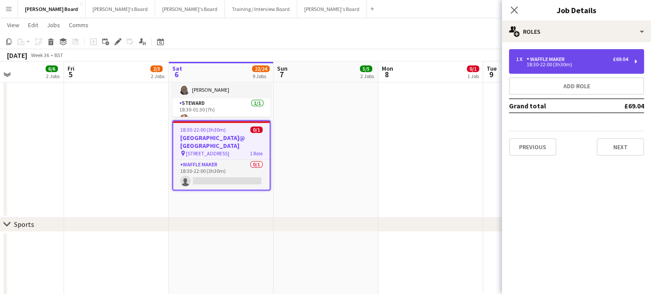
click at [558, 62] on div "18:30-22:00 (3h30m)" at bounding box center [572, 64] width 112 height 4
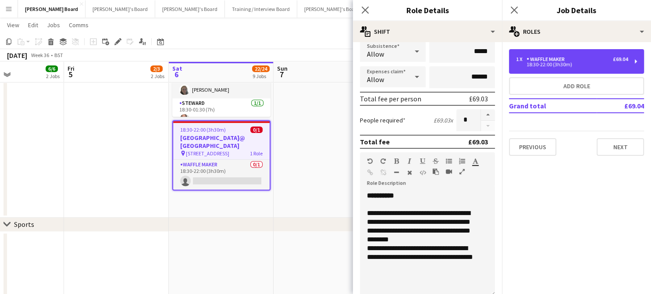
scroll to position [175, 0]
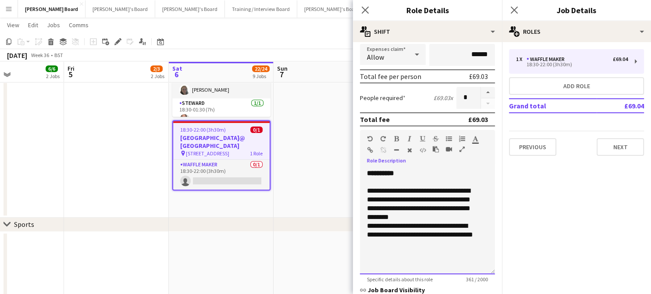
drag, startPoint x: 402, startPoint y: 242, endPoint x: 367, endPoint y: 240, distance: 34.7
click at [367, 240] on div "**********" at bounding box center [421, 235] width 108 height 26
drag, startPoint x: 458, startPoint y: 214, endPoint x: 359, endPoint y: 156, distance: 114.7
click at [365, 163] on div "**********" at bounding box center [427, 218] width 135 height 111
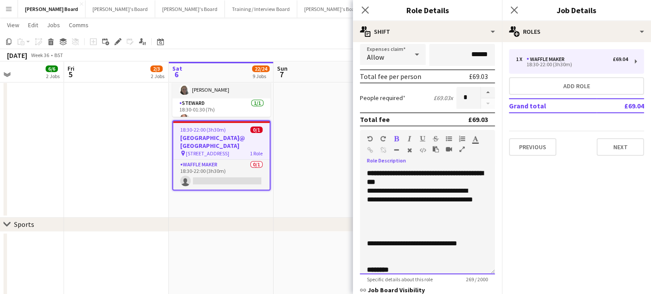
click at [423, 181] on b "**********" at bounding box center [425, 177] width 116 height 15
click at [442, 179] on div "**********" at bounding box center [427, 221] width 135 height 105
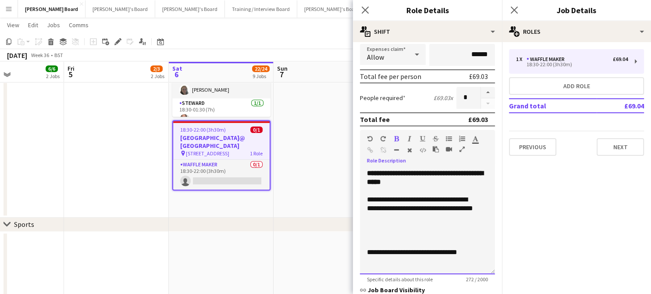
drag, startPoint x: 393, startPoint y: 196, endPoint x: 367, endPoint y: 200, distance: 26.6
click at [367, 200] on div "**********" at bounding box center [421, 208] width 108 height 26
drag, startPoint x: 453, startPoint y: 198, endPoint x: 419, endPoint y: 201, distance: 33.9
click at [419, 201] on div "**********" at bounding box center [421, 208] width 108 height 26
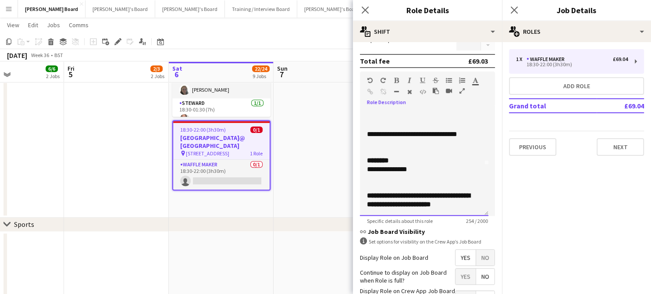
scroll to position [59, 0]
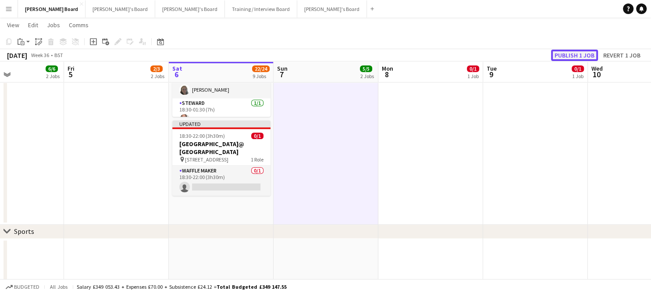
click at [576, 54] on button "Publish 1 job" at bounding box center [574, 55] width 47 height 11
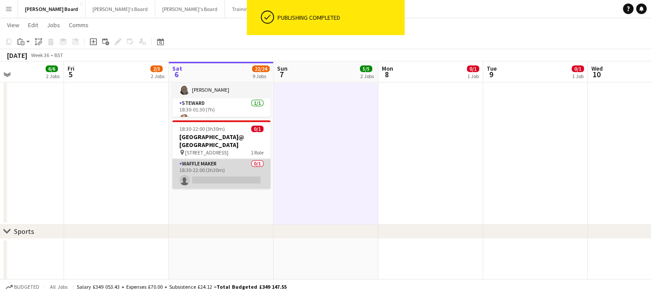
click at [228, 163] on app-card-role "Waffle Maker 0/1 18:30-22:00 (3h30m) single-neutral-actions" at bounding box center [221, 174] width 98 height 30
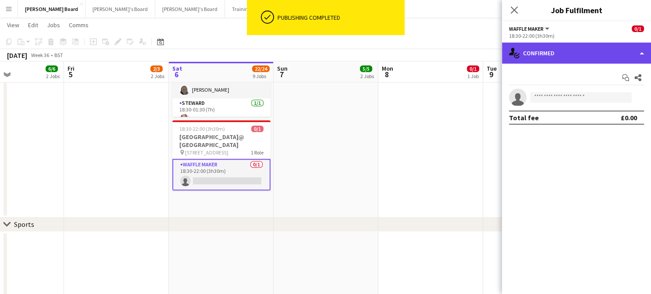
click at [584, 47] on div "single-neutral-actions-check-2 Confirmed" at bounding box center [576, 53] width 149 height 21
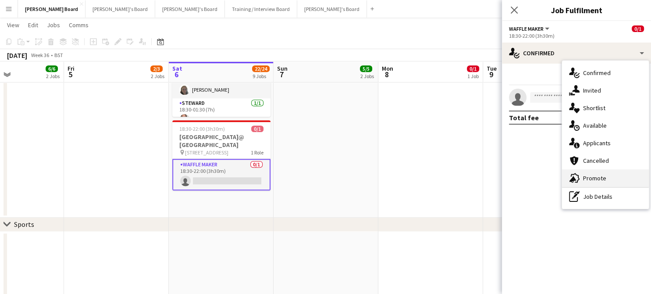
click at [603, 172] on div "advertising-megaphone Promote" at bounding box center [605, 178] width 87 height 18
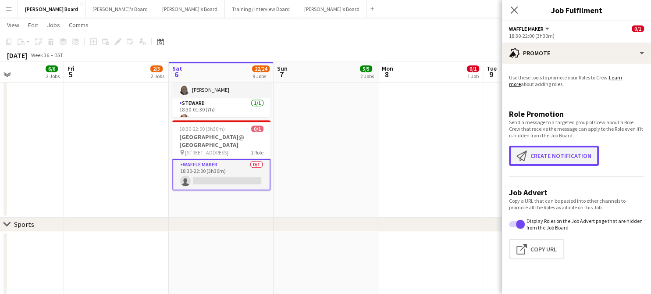
click at [550, 157] on button "Create notification Create notification" at bounding box center [554, 156] width 90 height 20
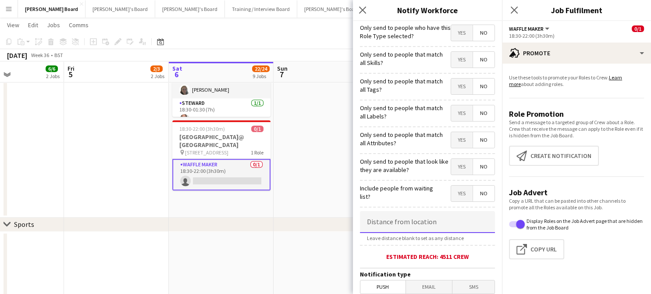
click at [425, 219] on input at bounding box center [427, 222] width 135 height 22
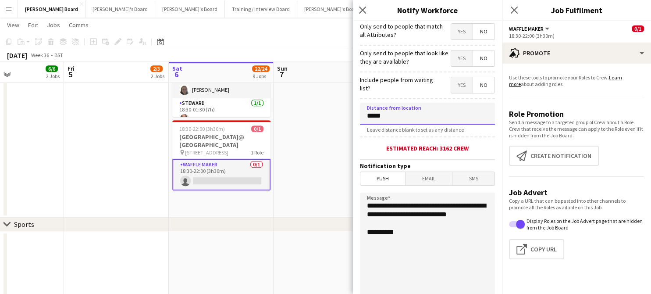
scroll to position [189, 0]
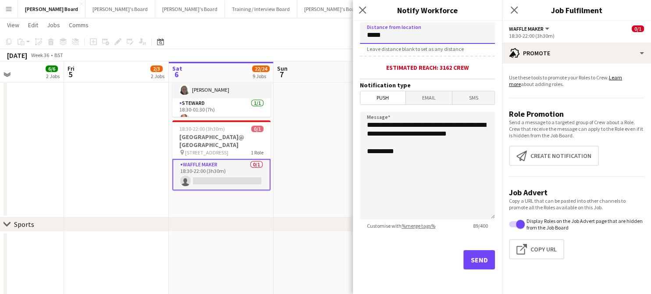
type input "*****"
click at [468, 260] on button "Send" at bounding box center [480, 259] width 32 height 19
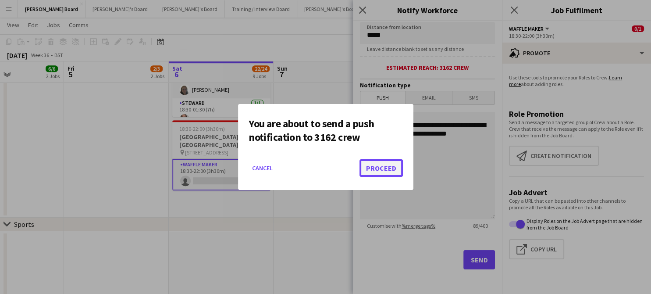
click at [386, 170] on button "Proceed" at bounding box center [381, 168] width 43 height 18
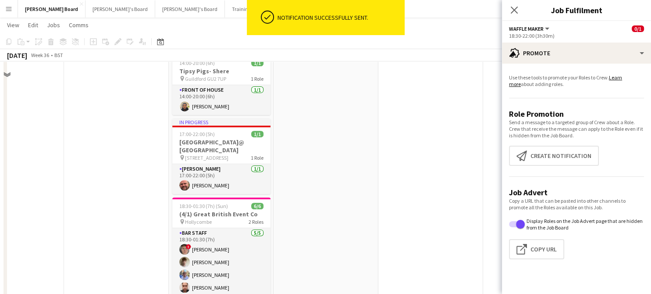
scroll to position [409, 0]
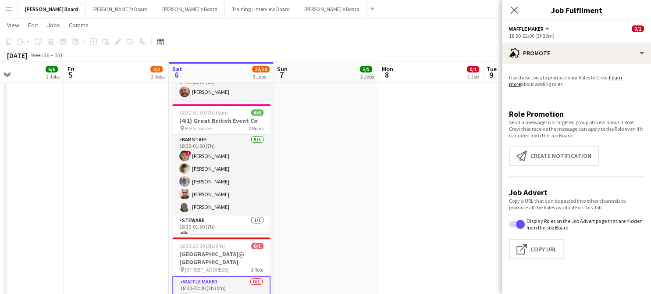
click at [466, 135] on app-date-cell at bounding box center [431, 12] width 105 height 646
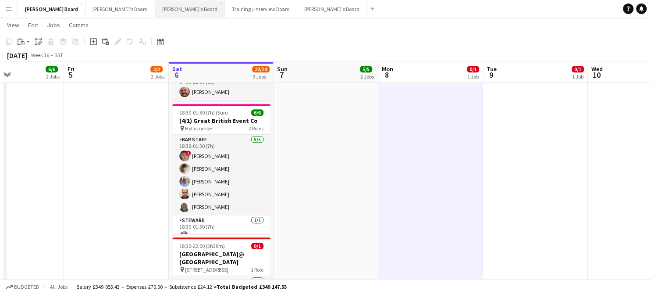
click at [155, 8] on button "Thomasina's Board Close" at bounding box center [190, 8] width 70 height 17
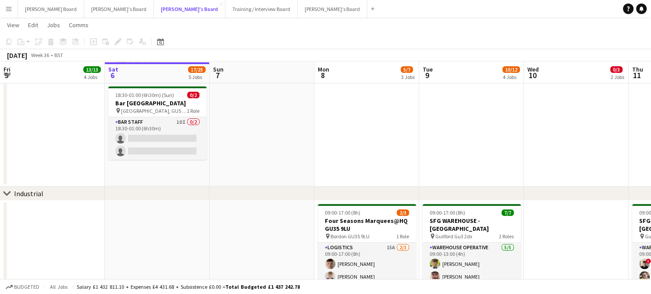
scroll to position [234, 0]
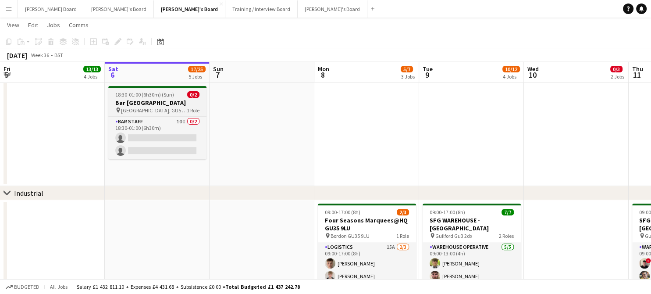
click at [136, 105] on h3 "Bar Staff@Gate Street Barn GU5 0LR" at bounding box center [157, 103] width 98 height 8
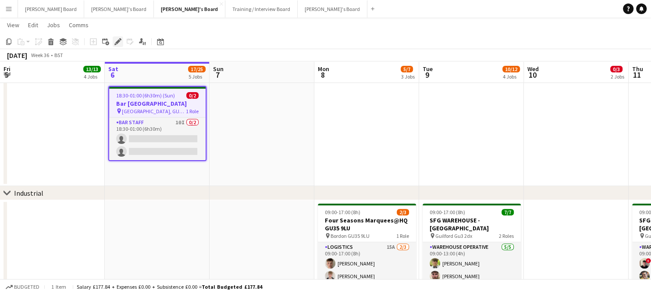
click at [116, 40] on icon "Edit" at bounding box center [117, 41] width 7 height 7
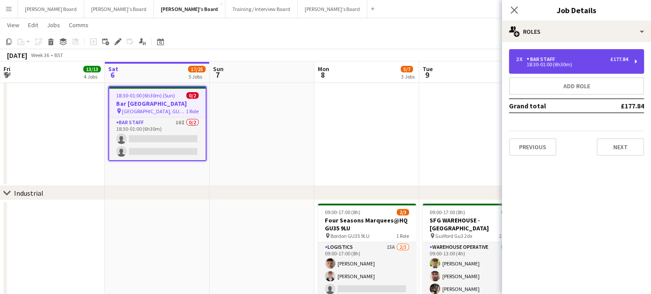
click at [538, 64] on div "18:30-01:00 (6h30m)" at bounding box center [572, 64] width 112 height 4
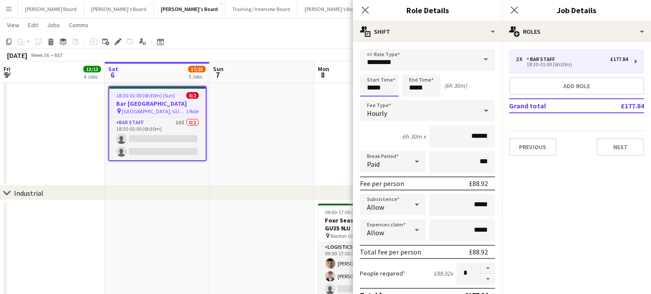
drag, startPoint x: 367, startPoint y: 77, endPoint x: 370, endPoint y: 83, distance: 7.3
click at [367, 77] on input "*****" at bounding box center [379, 86] width 39 height 22
type input "*****"
click at [373, 70] on div at bounding box center [371, 70] width 18 height 9
click at [306, 148] on app-date-cell at bounding box center [262, 25] width 105 height 322
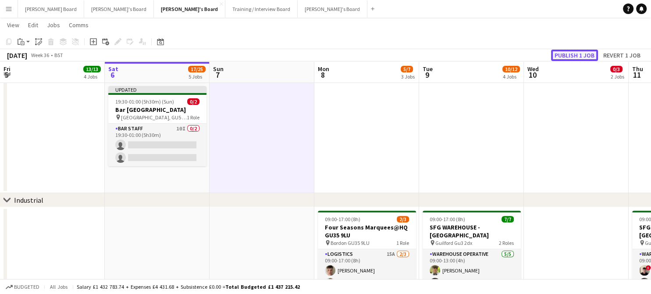
click at [563, 56] on button "Publish 1 job" at bounding box center [574, 55] width 47 height 11
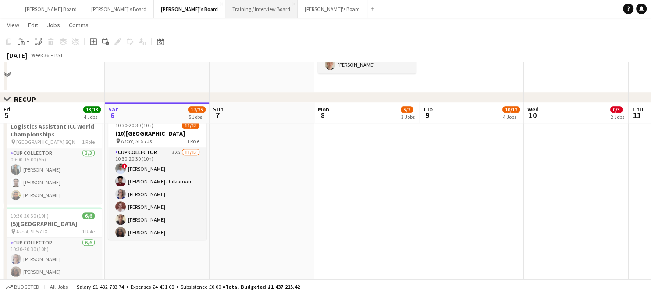
scroll to position [526, 0]
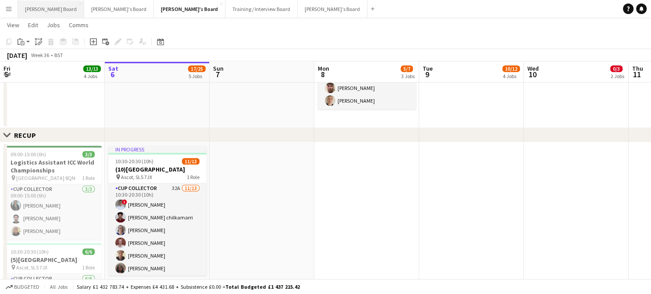
click at [38, 6] on button "Dean's Board Close" at bounding box center [51, 8] width 66 height 17
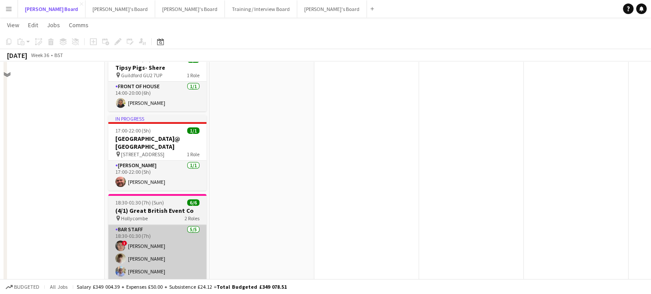
scroll to position [351, 0]
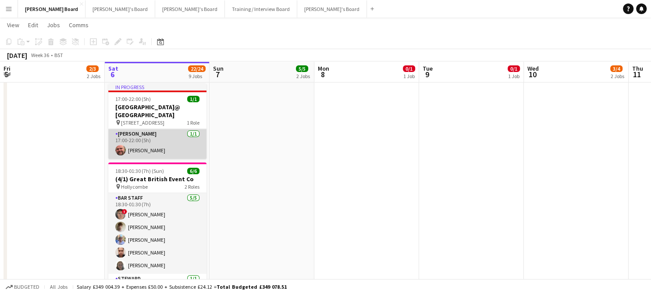
click at [150, 140] on app-card-role "Van Driver 1/1 17:00-22:00 (5h) Dyllon McGregor" at bounding box center [157, 144] width 98 height 30
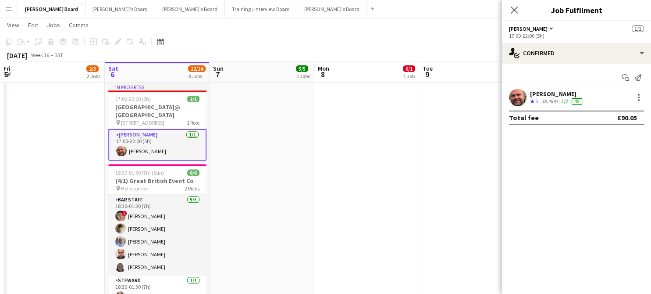
click at [541, 100] on div "38.4km" at bounding box center [550, 101] width 20 height 7
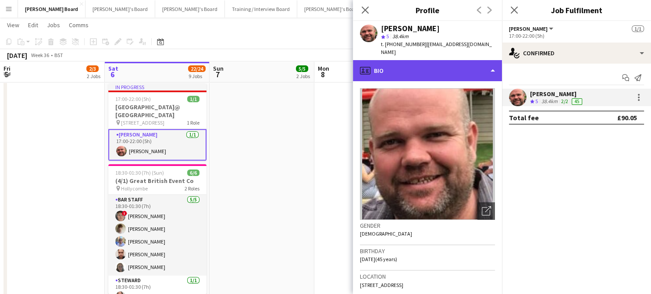
click at [406, 61] on div "profile Bio" at bounding box center [427, 70] width 149 height 21
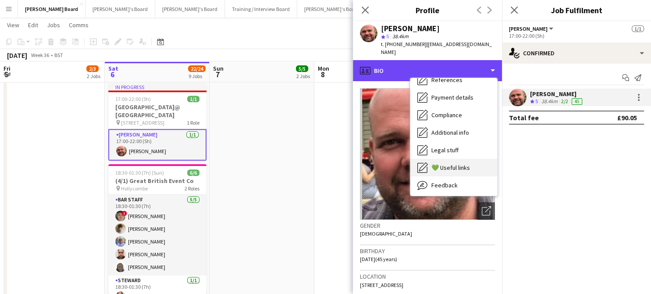
scroll to position [118, 0]
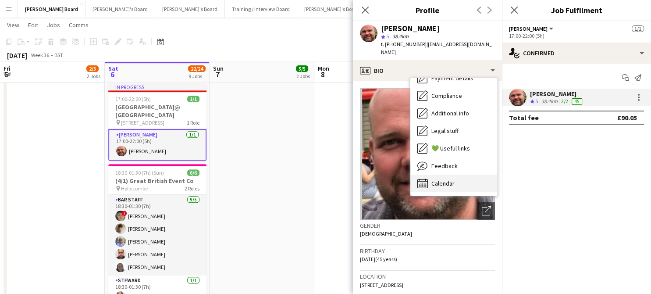
click at [458, 175] on div "Calendar Calendar" at bounding box center [454, 184] width 87 height 18
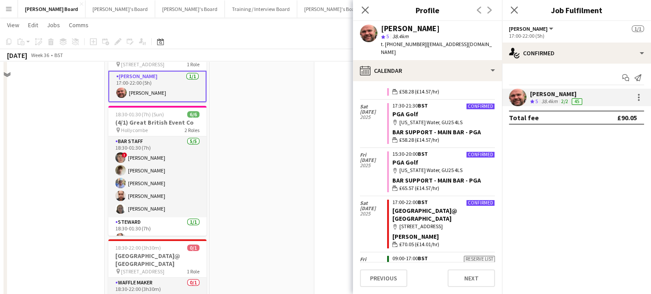
scroll to position [351, 0]
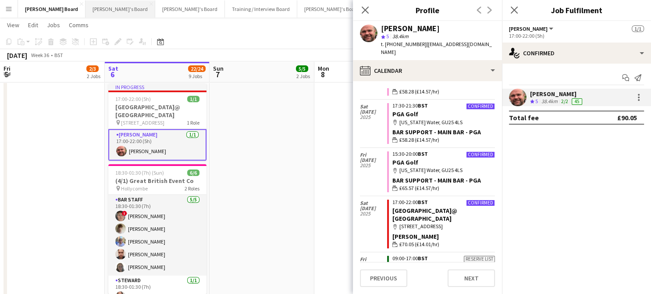
click at [86, 9] on button "Caitlin's Board Close" at bounding box center [121, 8] width 70 height 17
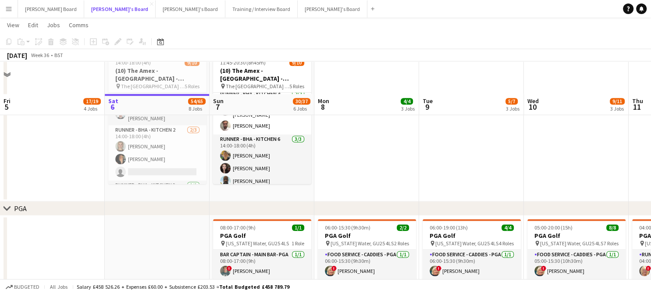
scroll to position [1287, 0]
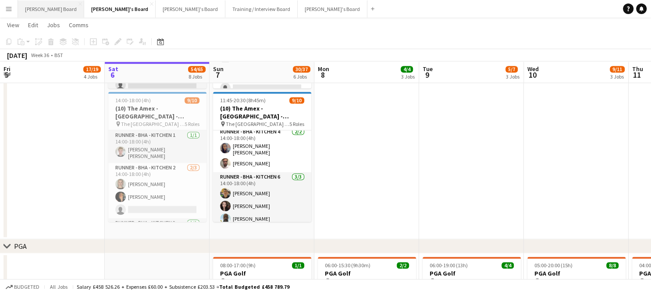
click at [40, 12] on button "Dean's Board Close" at bounding box center [51, 8] width 66 height 17
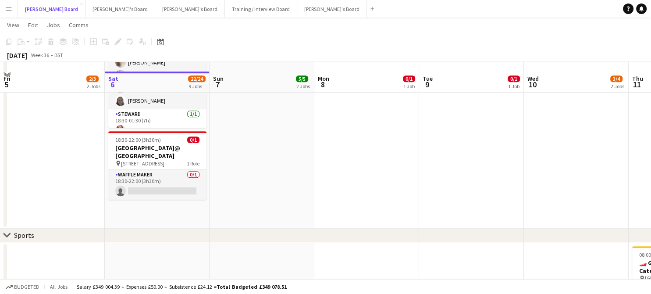
scroll to position [526, 0]
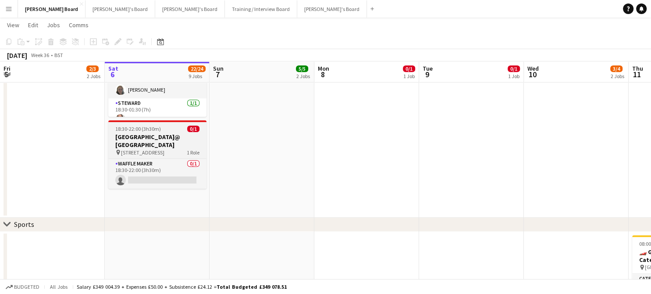
click at [149, 133] on h3 "Cocoa Island@ Brockham" at bounding box center [157, 141] width 98 height 16
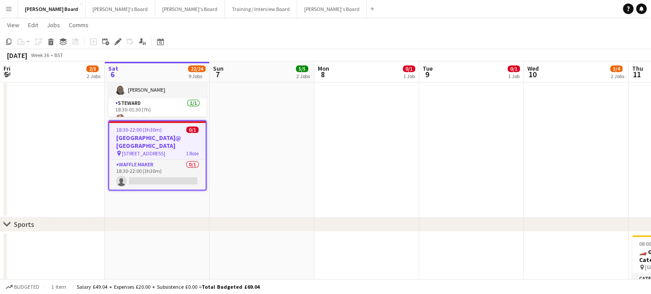
click at [138, 134] on h3 "Cocoa Island@ Brockham" at bounding box center [157, 142] width 97 height 16
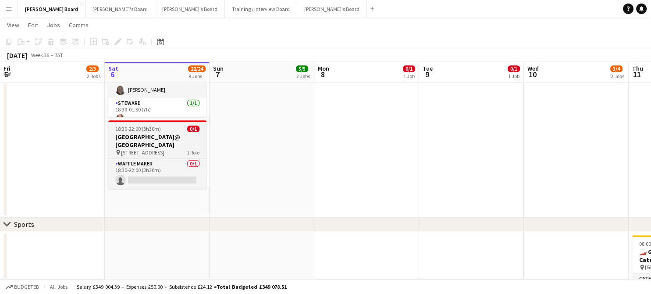
click at [136, 125] on span "18:30-22:00 (3h30m)" at bounding box center [138, 128] width 46 height 7
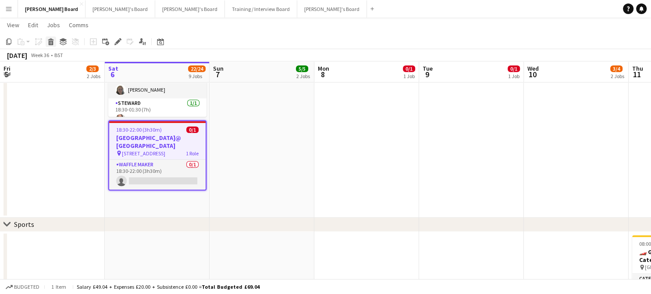
click at [52, 44] on icon at bounding box center [51, 43] width 5 height 4
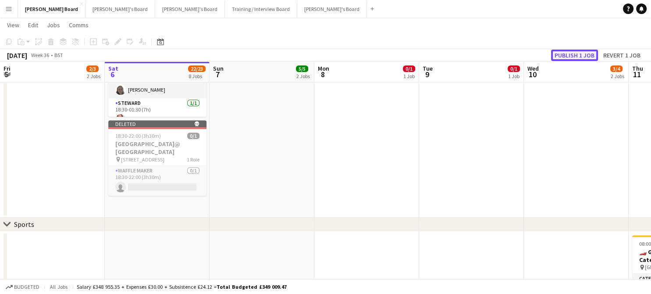
click at [584, 51] on button "Publish 1 job" at bounding box center [574, 55] width 47 height 11
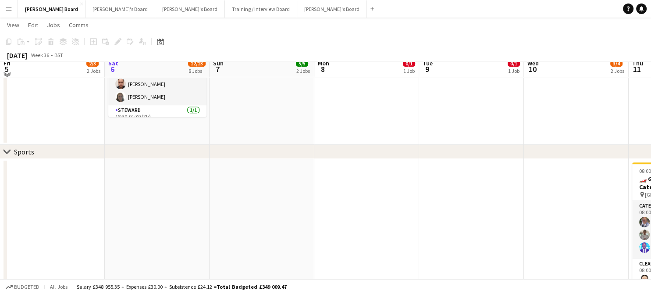
scroll to position [409, 0]
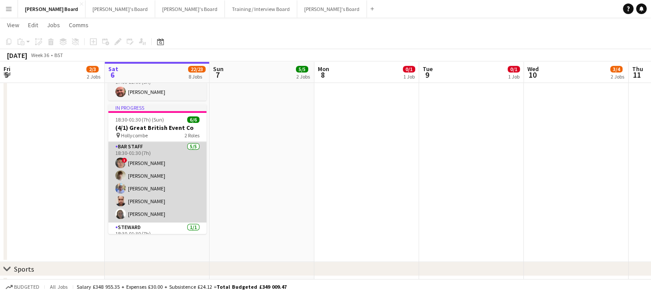
click at [165, 201] on app-card-role "BAR STAFF 5/5 18:30-01:30 (7h) ! Hugo Carroll Benjamin Morgan Fred Barham Lee S…" at bounding box center [157, 182] width 98 height 81
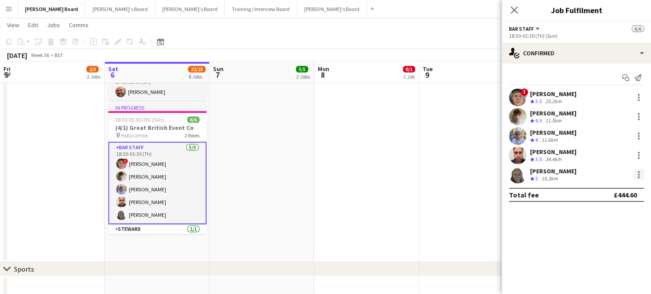
click at [640, 177] on div at bounding box center [639, 174] width 11 height 11
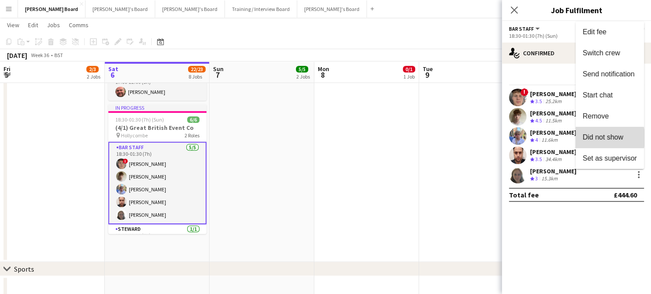
click at [608, 138] on span "Did not show" at bounding box center [603, 136] width 41 height 7
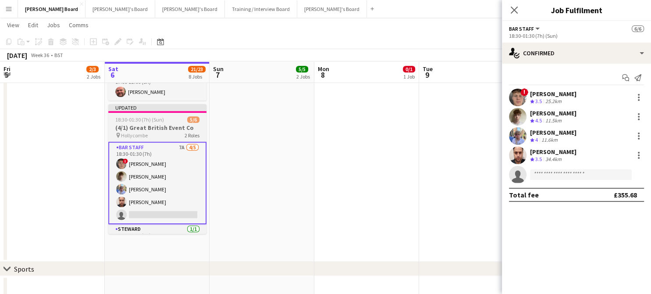
click at [137, 124] on h3 "(4/1) Great British Event Co" at bounding box center [157, 128] width 98 height 8
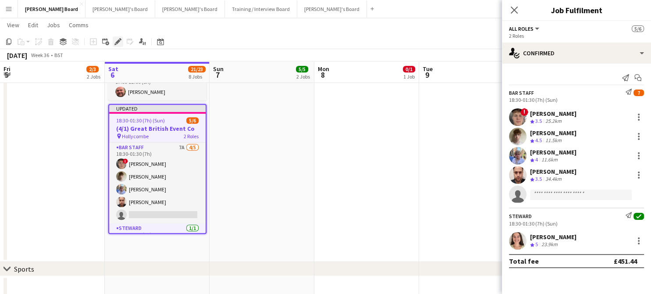
click at [118, 44] on icon "Edit" at bounding box center [117, 41] width 7 height 7
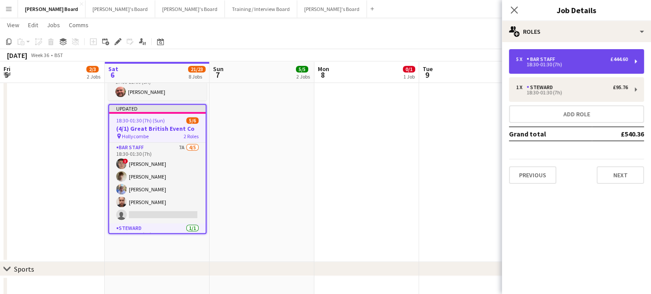
click at [524, 59] on div "5 x" at bounding box center [521, 59] width 11 height 6
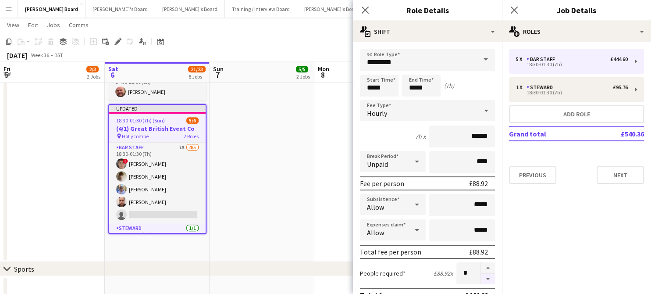
click at [484, 277] on button "button" at bounding box center [488, 279] width 14 height 11
type input "*"
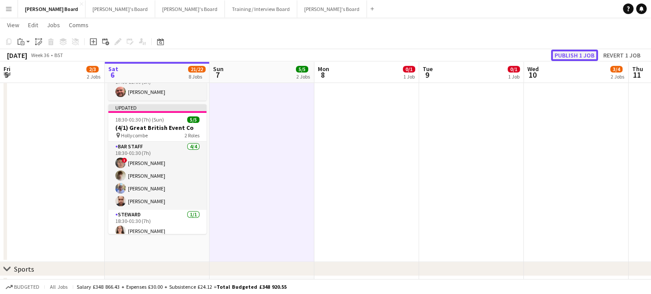
click at [575, 54] on button "Publish 1 job" at bounding box center [574, 55] width 47 height 11
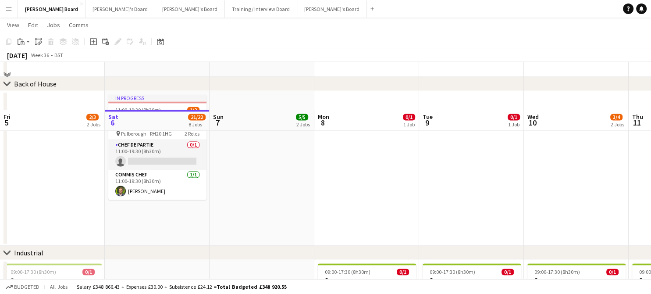
scroll to position [1345, 0]
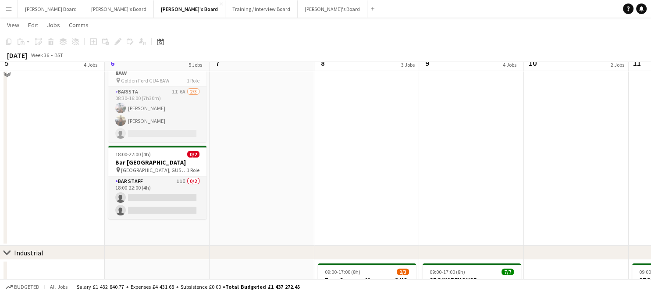
scroll to position [175, 0]
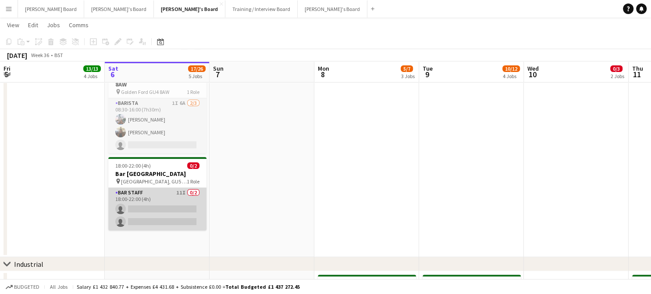
click at [179, 211] on app-card-role "BAR STAFF 11I 0/2 18:00-22:00 (4h) single-neutral-actions single-neutral-actions" at bounding box center [157, 209] width 98 height 43
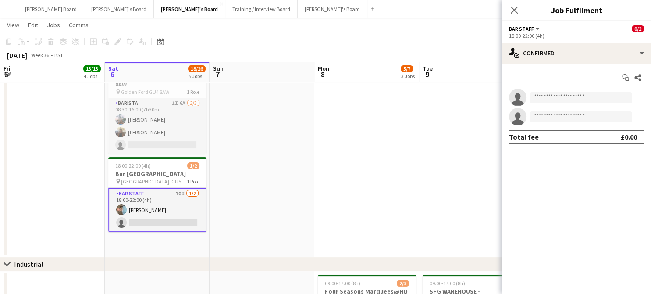
click at [185, 220] on app-card-role "BAR STAFF 10I [DATE] 18:00-22:00 (4h) [PERSON_NAME] single-neutral-actions" at bounding box center [157, 210] width 98 height 44
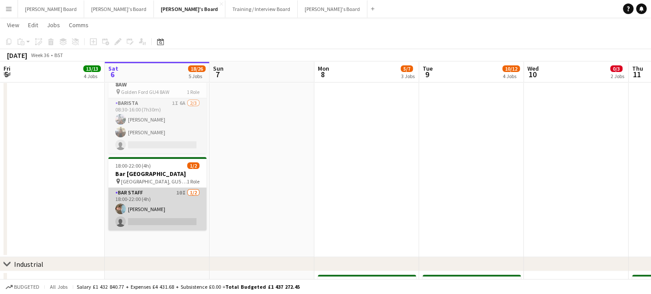
click at [185, 220] on app-card-role "BAR STAFF 10I [DATE] 18:00-22:00 (4h) [PERSON_NAME] single-neutral-actions" at bounding box center [157, 209] width 98 height 43
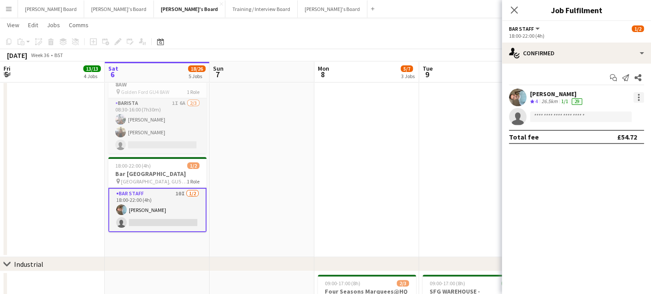
click at [639, 97] on div at bounding box center [639, 98] width 2 height 2
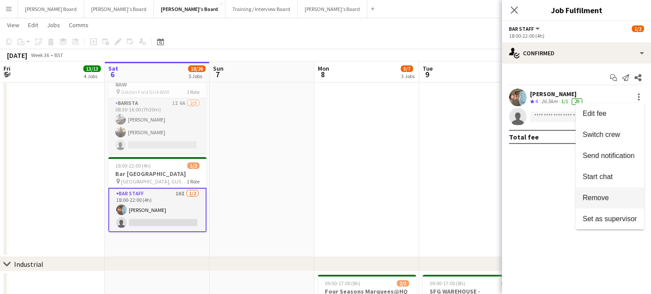
click at [623, 193] on button "Remove" at bounding box center [610, 197] width 68 height 21
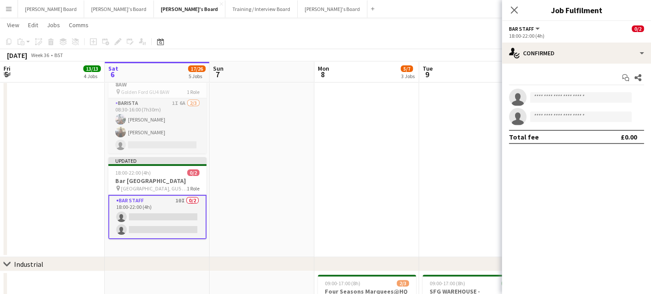
click at [426, 187] on app-date-cell at bounding box center [471, 90] width 105 height 334
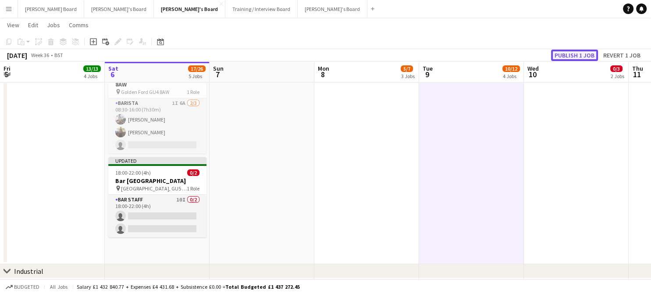
click at [560, 52] on button "Publish 1 job" at bounding box center [574, 55] width 47 height 11
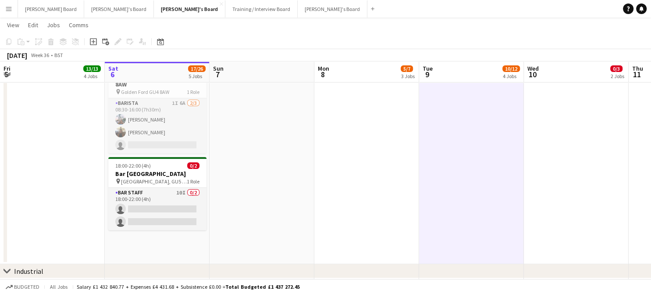
click at [622, 159] on app-date-cell at bounding box center [576, 93] width 105 height 341
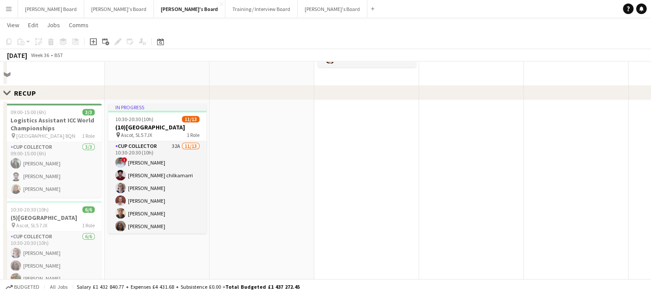
scroll to position [585, 0]
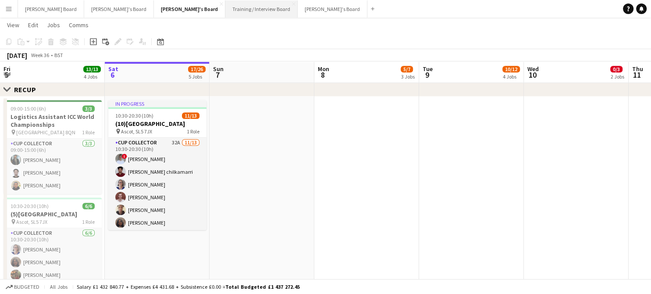
click at [225, 8] on button "Training / Interview Board Close" at bounding box center [261, 8] width 72 height 17
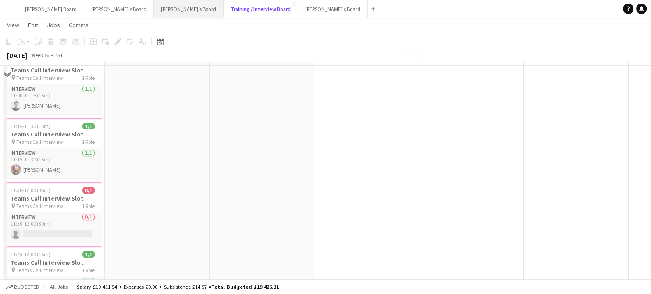
scroll to position [351, 0]
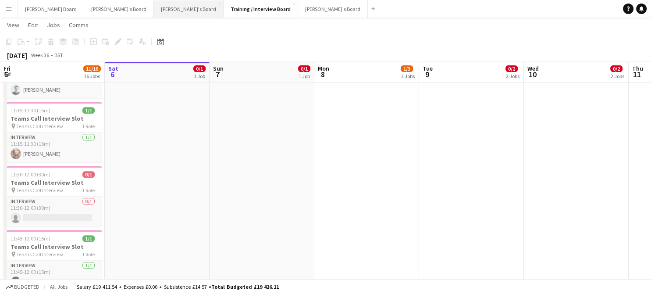
click at [154, 9] on button "[PERSON_NAME]'s Board Close" at bounding box center [189, 8] width 70 height 17
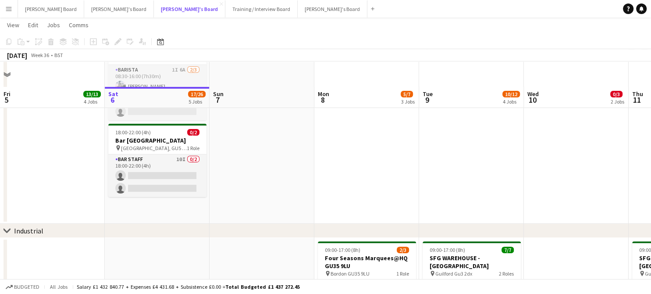
scroll to position [234, 0]
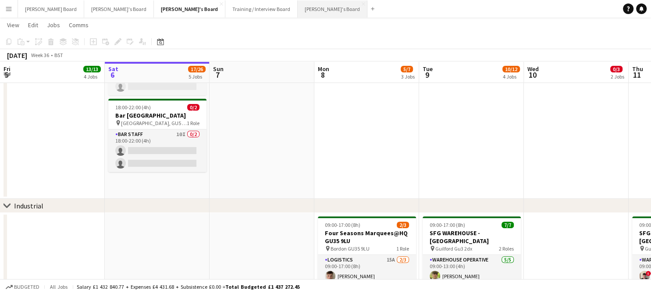
click at [298, 9] on button "[PERSON_NAME]'s Board Close" at bounding box center [333, 8] width 70 height 17
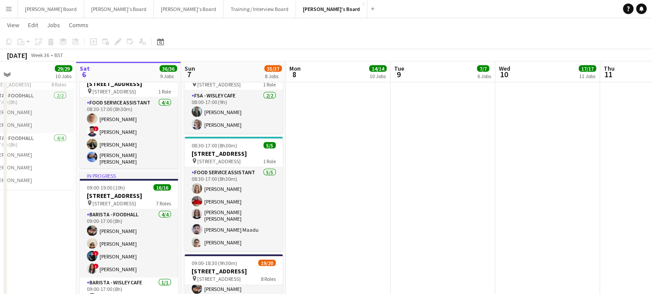
scroll to position [0, 245]
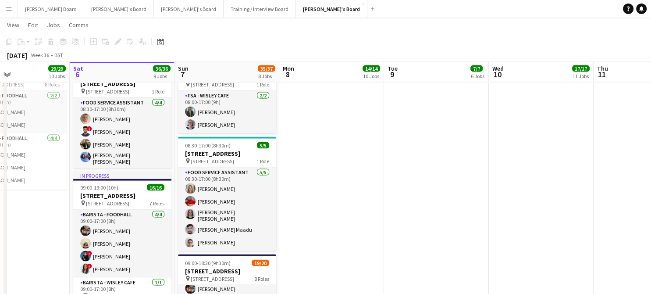
drag, startPoint x: 558, startPoint y: 197, endPoint x: 523, endPoint y: 201, distance: 35.3
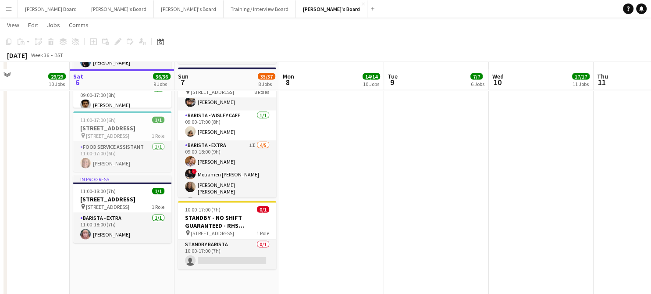
scroll to position [1949, 0]
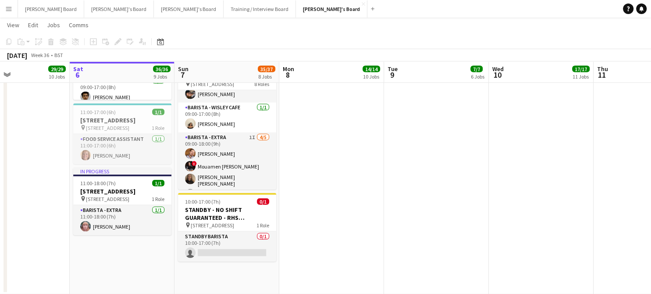
click at [365, 186] on app-date-cell at bounding box center [331, 78] width 105 height 433
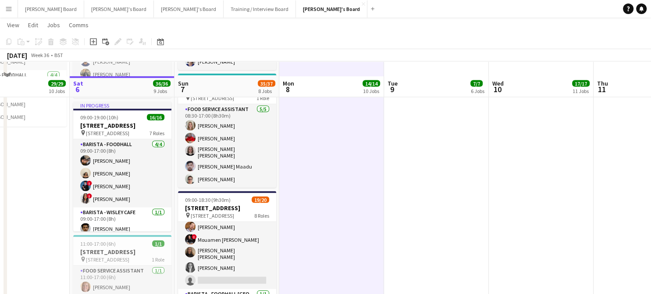
scroll to position [1833, 0]
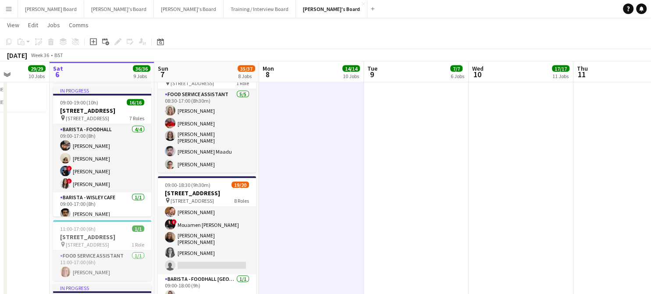
drag, startPoint x: 361, startPoint y: 240, endPoint x: 329, endPoint y: 240, distance: 32.9
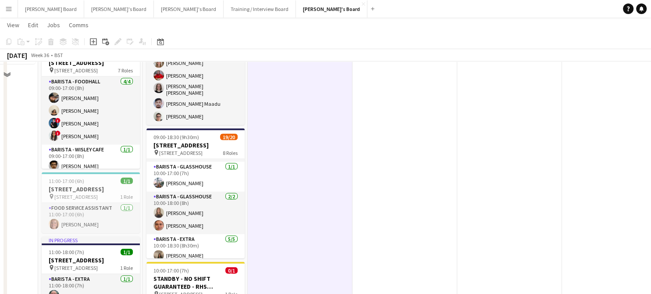
scroll to position [1891, 0]
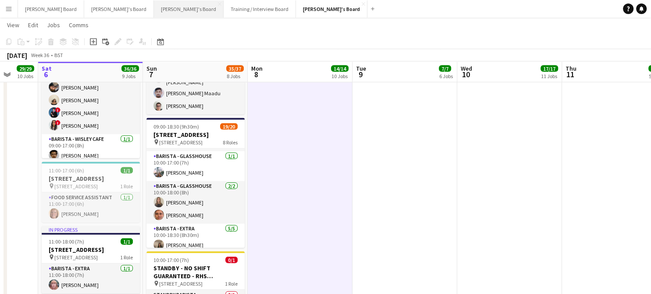
click at [154, 2] on button "[PERSON_NAME]'s Board Close" at bounding box center [189, 8] width 70 height 17
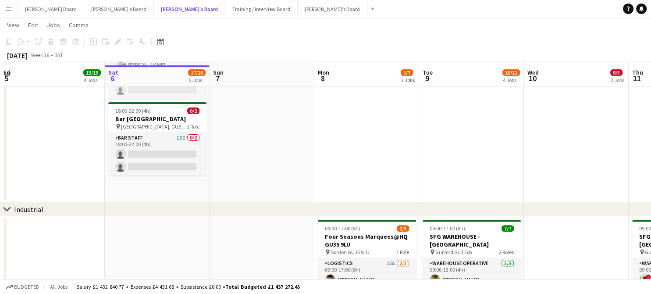
scroll to position [234, 0]
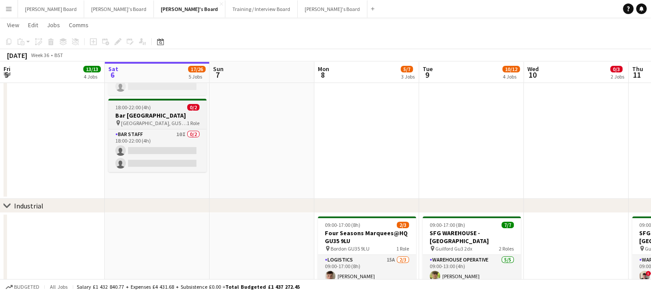
click at [141, 115] on h3 "Bar [GEOGRAPHIC_DATA]" at bounding box center [157, 115] width 98 height 8
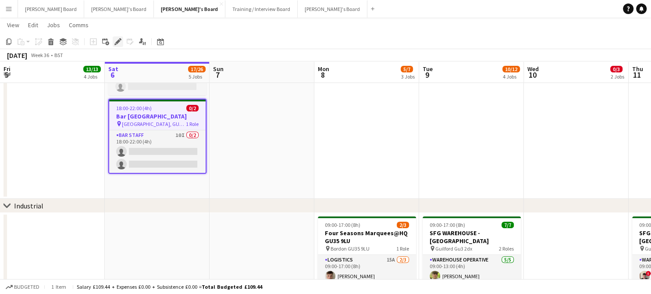
drag, startPoint x: 118, startPoint y: 39, endPoint x: 122, endPoint y: 42, distance: 4.7
click at [118, 39] on icon "Edit" at bounding box center [117, 41] width 7 height 7
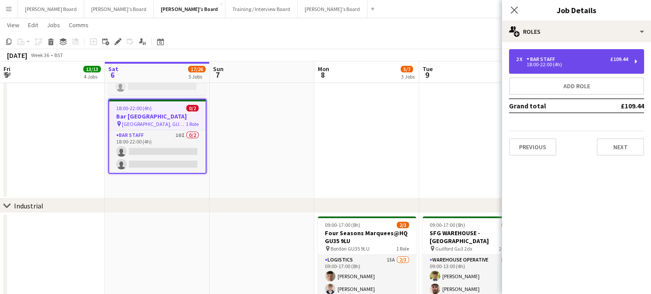
click at [533, 63] on div "18:00-22:00 (4h)" at bounding box center [572, 64] width 112 height 4
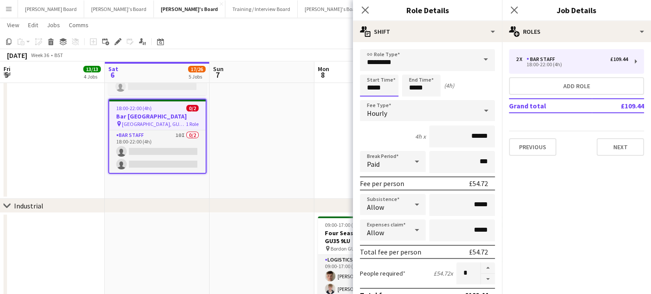
click at [384, 86] on input "*****" at bounding box center [379, 86] width 39 height 22
click at [388, 74] on div at bounding box center [388, 70] width 18 height 9
type input "*****"
click at [388, 74] on div at bounding box center [388, 70] width 18 height 9
click at [418, 89] on input "*****" at bounding box center [421, 86] width 39 height 22
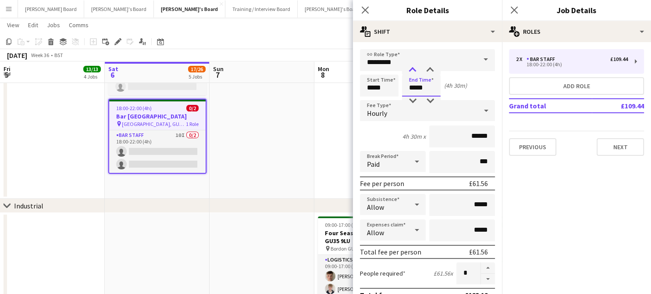
click at [414, 71] on div at bounding box center [413, 70] width 18 height 9
type input "*****"
click at [414, 71] on div at bounding box center [413, 70] width 18 height 9
click at [300, 135] on app-date-cell at bounding box center [262, 31] width 105 height 334
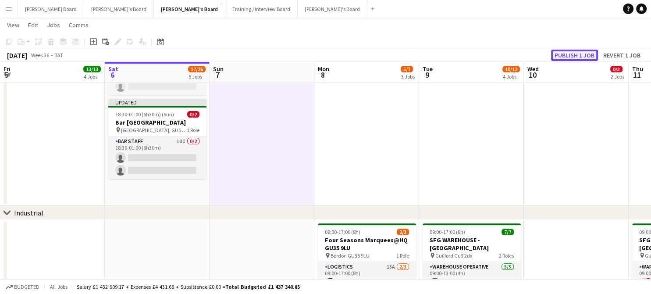
click at [566, 55] on button "Publish 1 job" at bounding box center [574, 55] width 47 height 11
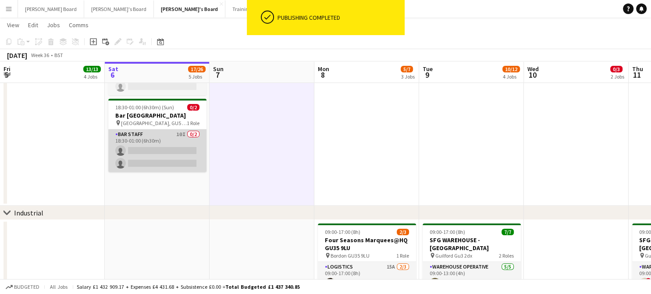
click at [180, 165] on app-card-role "BAR STAFF 10I 0/2 18:30-01:00 (6h30m) single-neutral-actions single-neutral-act…" at bounding box center [157, 150] width 98 height 43
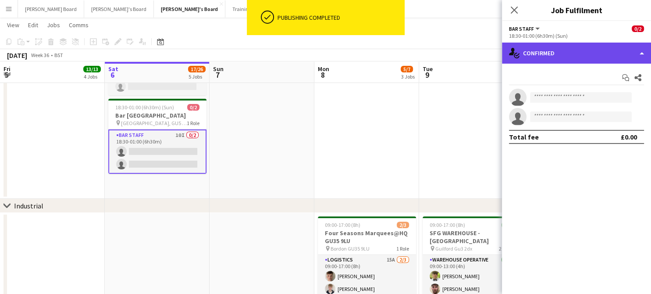
click at [562, 57] on div "single-neutral-actions-check-2 Confirmed" at bounding box center [576, 53] width 149 height 21
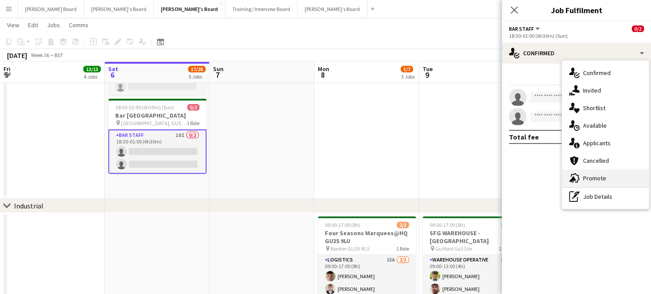
click at [592, 180] on span "Promote" at bounding box center [594, 178] width 23 height 8
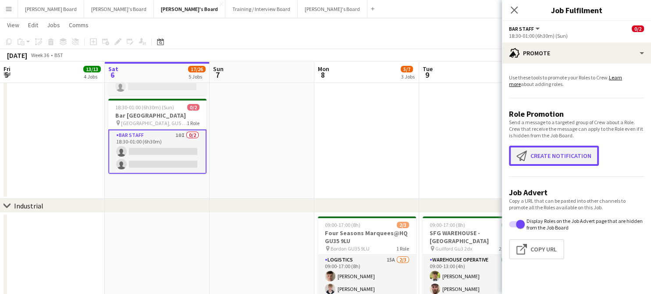
click at [542, 160] on button "Create notification Create notification" at bounding box center [554, 156] width 90 height 20
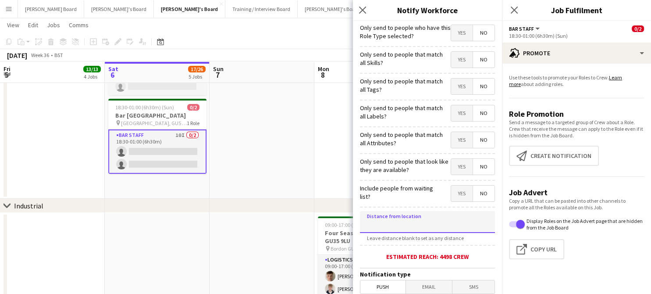
click at [430, 222] on input at bounding box center [427, 222] width 135 height 22
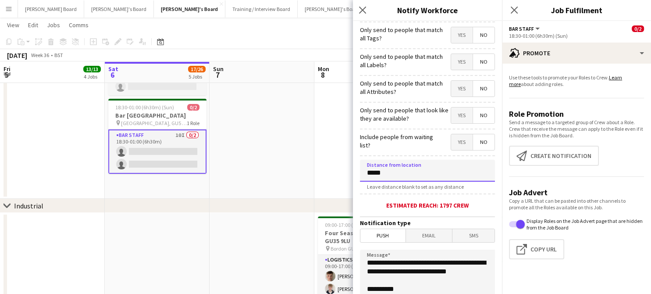
scroll to position [175, 0]
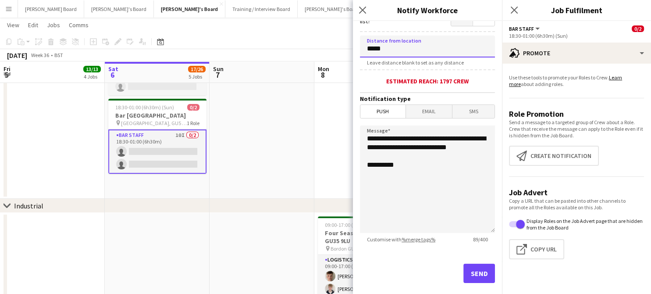
type input "*****"
click at [469, 276] on button "Send" at bounding box center [480, 273] width 32 height 19
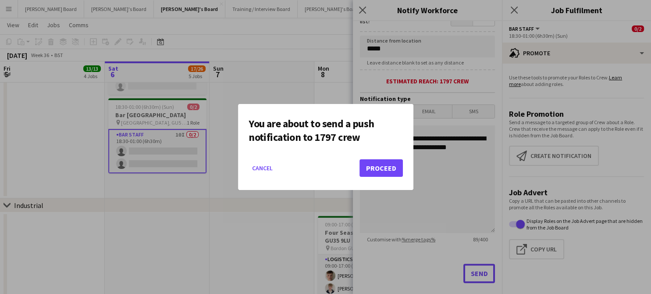
scroll to position [0, 0]
click at [382, 172] on button "Proceed" at bounding box center [381, 168] width 43 height 18
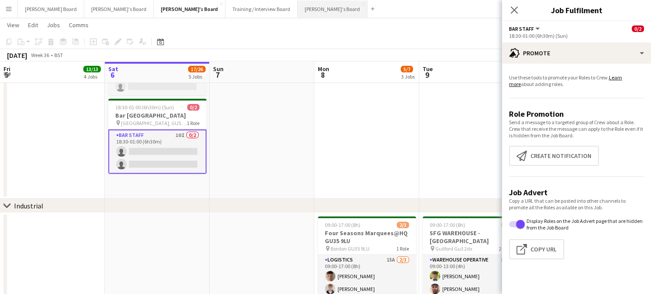
click at [298, 11] on button "[PERSON_NAME]'s Board Close" at bounding box center [333, 8] width 70 height 17
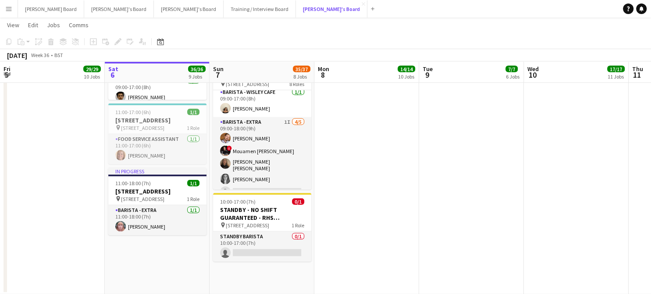
scroll to position [58, 0]
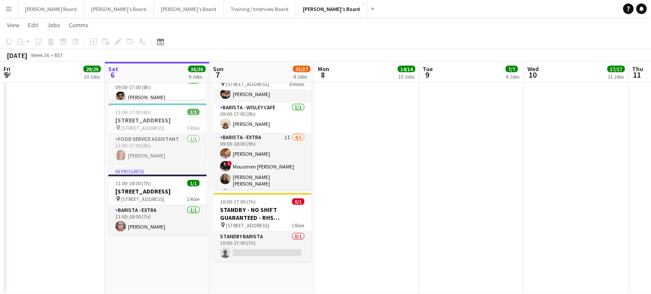
drag, startPoint x: 515, startPoint y: 180, endPoint x: 511, endPoint y: 180, distance: 4.8
click at [515, 180] on app-date-cell at bounding box center [471, 78] width 105 height 433
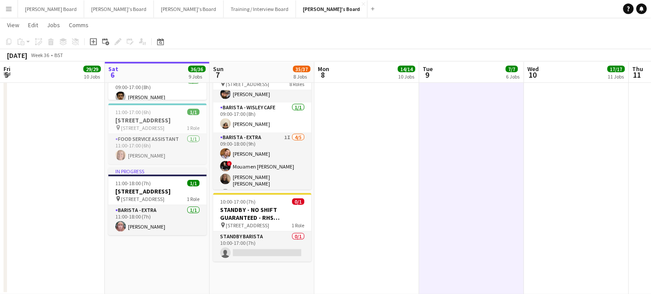
click at [367, 226] on app-date-cell at bounding box center [367, 78] width 105 height 433
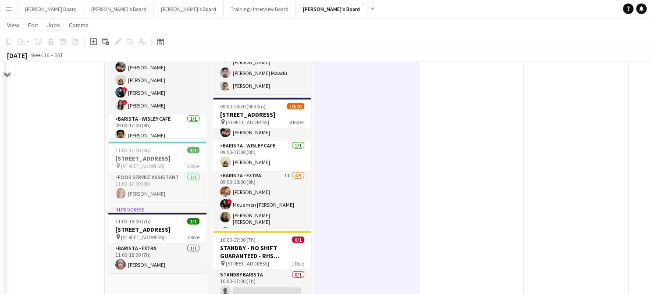
scroll to position [1891, 0]
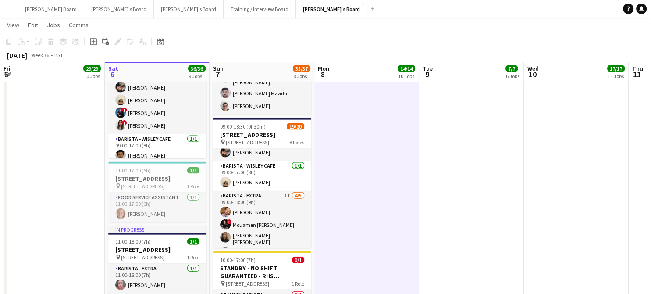
click at [494, 163] on app-date-cell at bounding box center [471, 136] width 105 height 433
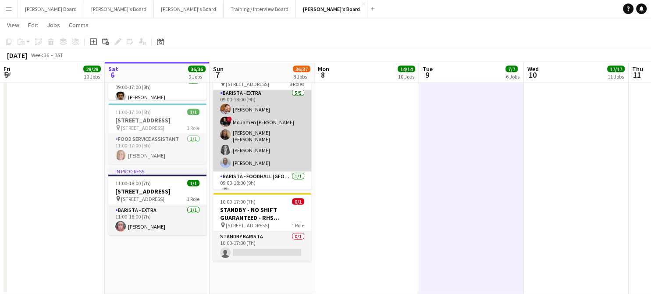
scroll to position [117, 0]
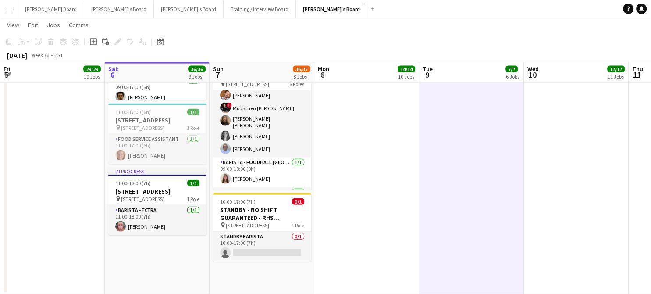
click at [593, 147] on app-date-cell at bounding box center [576, 78] width 105 height 433
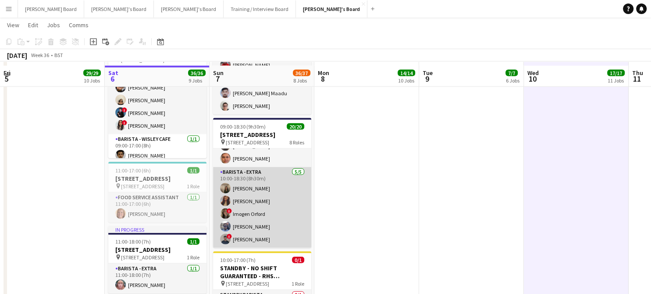
scroll to position [1949, 0]
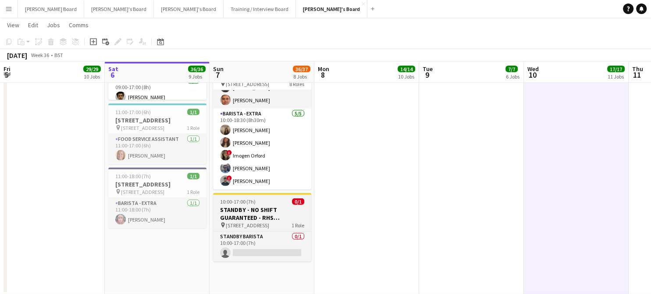
click at [239, 222] on h3 "STANDBY - NO SHIFT GUARANTEED - RHS [STREET_ADDRESS]" at bounding box center [262, 214] width 98 height 16
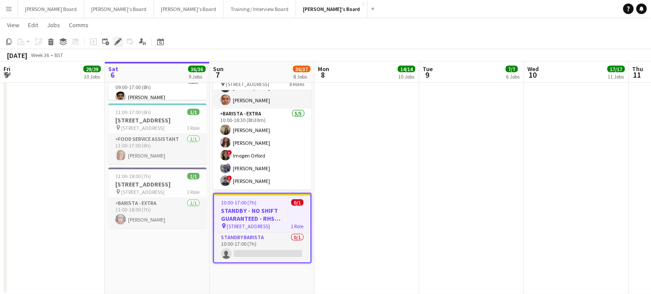
click at [120, 41] on icon "Edit" at bounding box center [117, 41] width 7 height 7
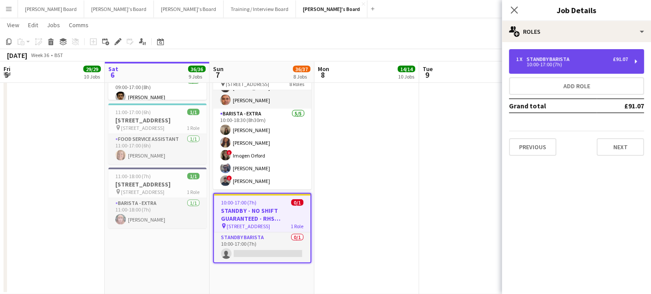
click at [581, 59] on div "1 x STANDBY BARISTA £91.07" at bounding box center [572, 59] width 112 height 6
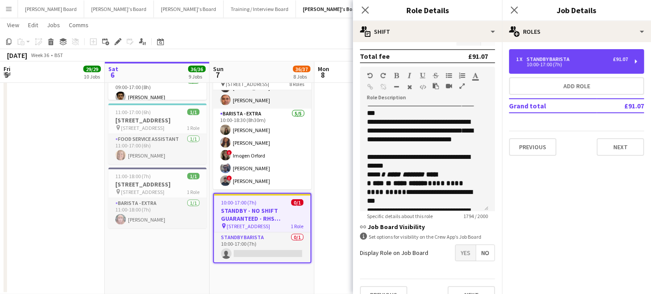
scroll to position [254, 0]
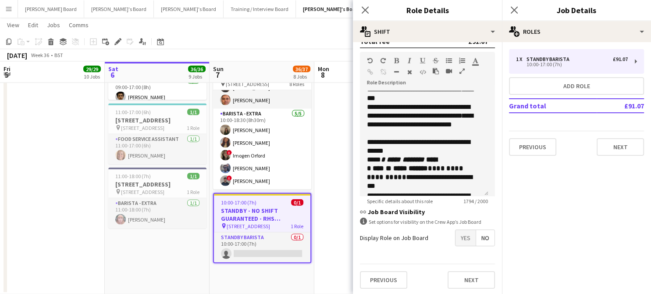
click at [461, 243] on span "Yes" at bounding box center [466, 238] width 20 height 16
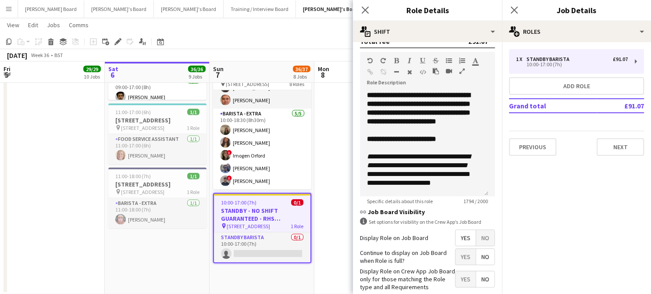
scroll to position [0, 0]
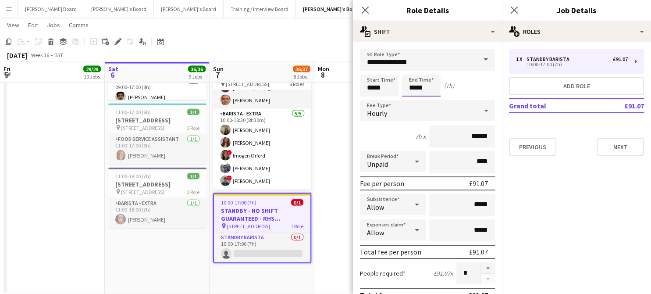
click at [426, 90] on input "*****" at bounding box center [421, 86] width 39 height 22
type input "*****"
click at [407, 68] on div at bounding box center [413, 70] width 18 height 9
click at [332, 139] on app-date-cell at bounding box center [367, 78] width 105 height 433
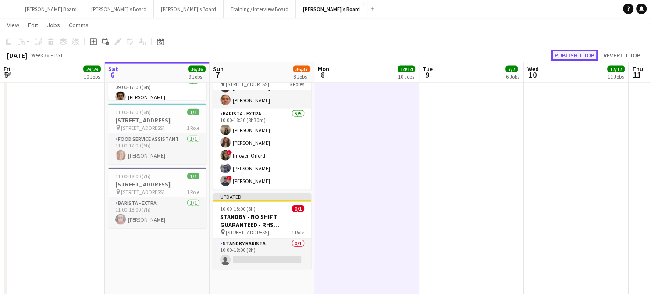
click at [574, 55] on button "Publish 1 job" at bounding box center [574, 55] width 47 height 11
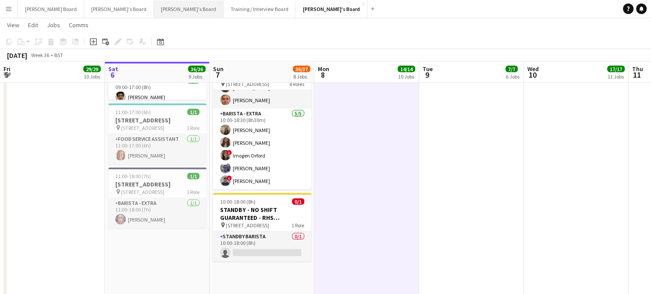
click at [154, 8] on button "[PERSON_NAME]'s Board Close" at bounding box center [189, 8] width 70 height 17
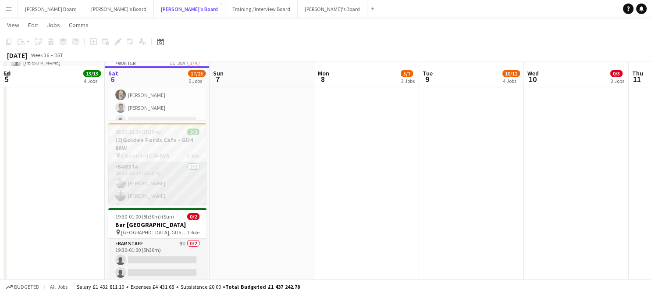
scroll to position [117, 0]
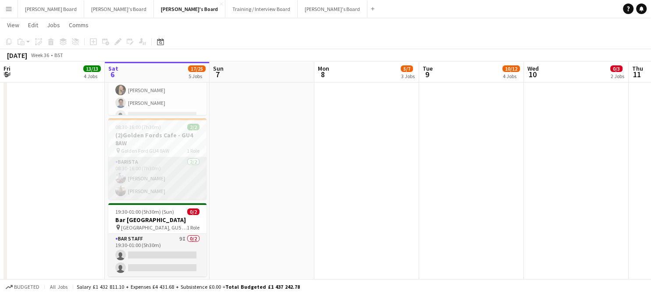
click at [153, 179] on app-card-role "Barista [DATE] 08:30-16:00 (7h30m) [PERSON_NAME] [PERSON_NAME]" at bounding box center [157, 178] width 98 height 43
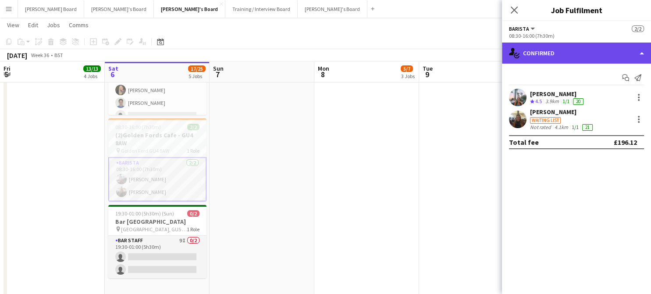
click at [568, 58] on div "single-neutral-actions-check-2 Confirmed" at bounding box center [576, 53] width 149 height 21
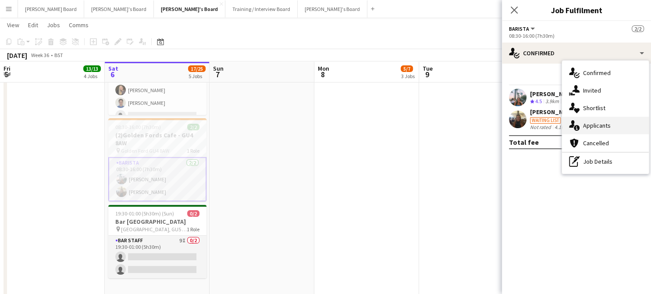
click at [606, 125] on span "Applicants" at bounding box center [597, 126] width 28 height 8
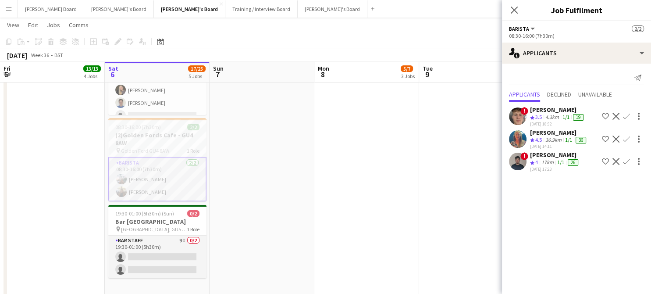
click at [552, 143] on div "[DATE] 14:11" at bounding box center [559, 146] width 58 height 6
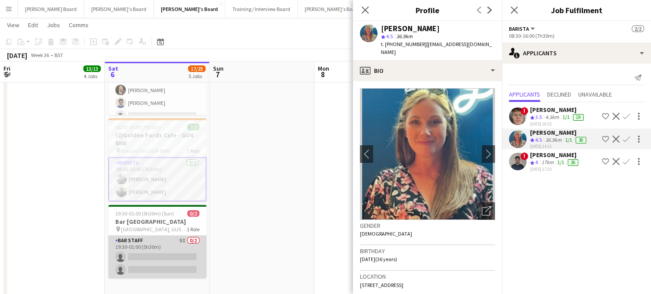
click at [171, 256] on app-card-role "BAR STAFF 9I 0/2 19:30-01:00 (5h30m) single-neutral-actions single-neutral-acti…" at bounding box center [157, 257] width 98 height 43
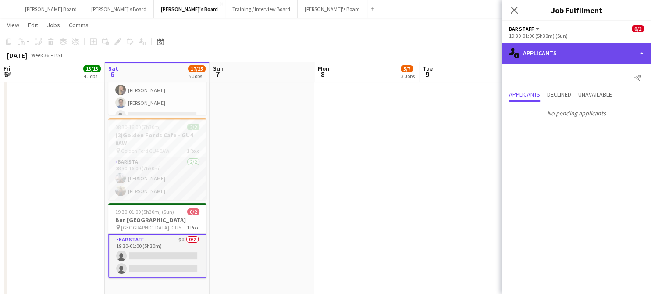
click at [594, 52] on div "single-neutral-actions-information Applicants" at bounding box center [576, 53] width 149 height 21
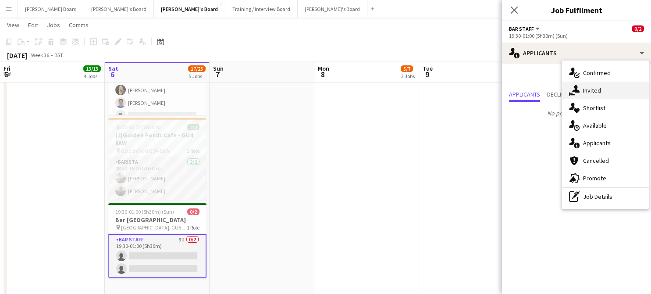
click at [587, 89] on span "Invited" at bounding box center [592, 90] width 18 height 8
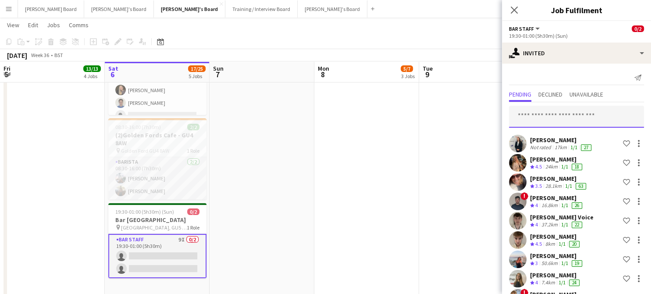
click at [554, 114] on input "text" at bounding box center [576, 117] width 135 height 22
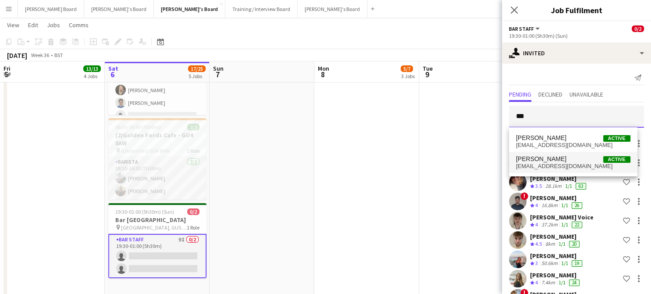
type input "***"
click at [568, 160] on span "[PERSON_NAME] Active" at bounding box center [573, 158] width 114 height 7
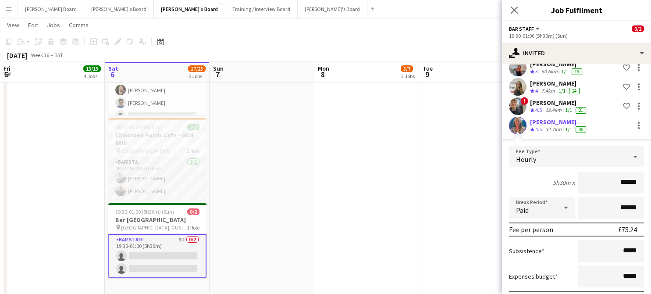
scroll to position [239, 0]
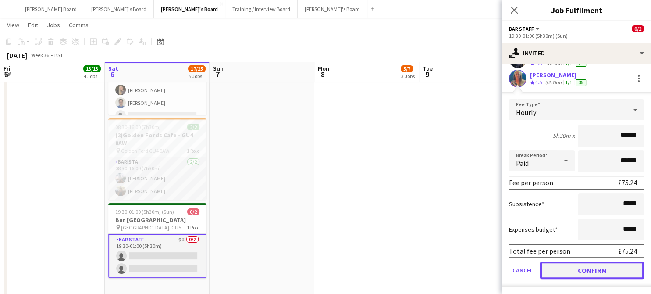
click at [589, 271] on button "Confirm" at bounding box center [592, 270] width 104 height 18
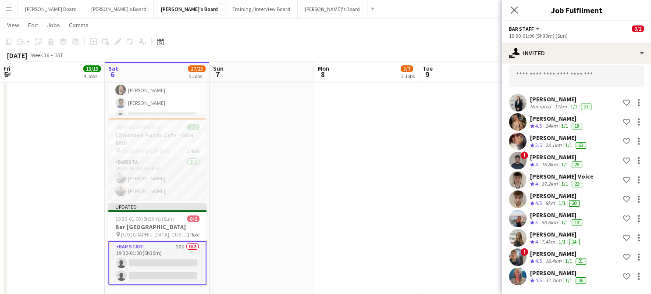
scroll to position [40, 0]
click at [401, 218] on app-date-cell at bounding box center [367, 146] width 105 height 329
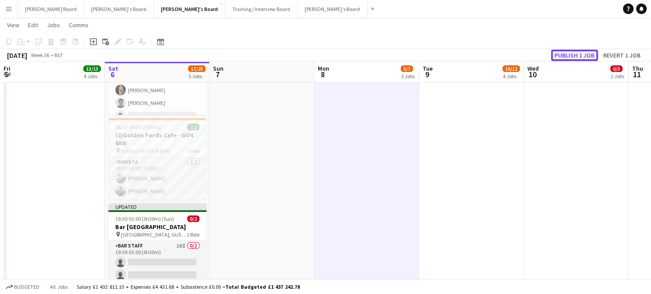
click at [567, 52] on button "Publish 1 job" at bounding box center [574, 55] width 47 height 11
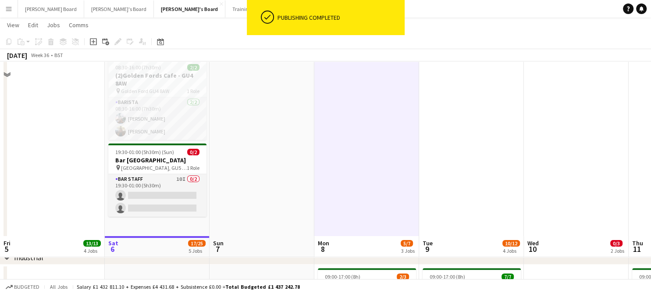
scroll to position [117, 0]
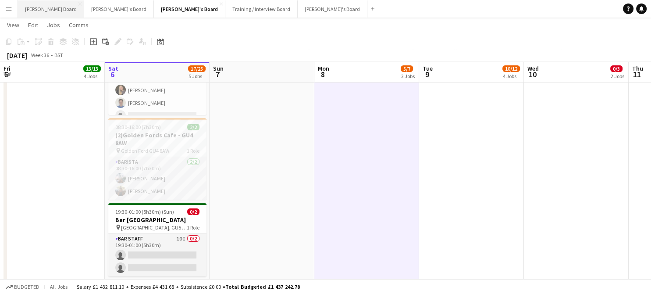
click at [44, 10] on button "[PERSON_NAME] Board Close" at bounding box center [51, 8] width 66 height 17
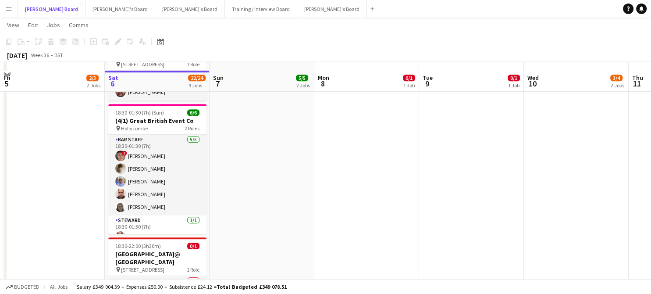
scroll to position [526, 0]
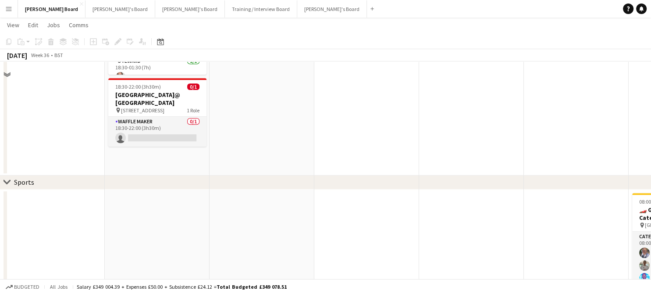
scroll to position [585, 0]
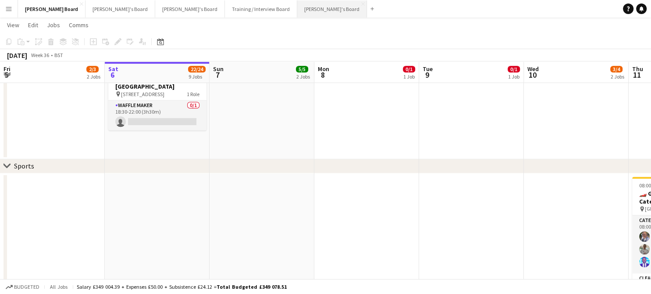
click at [297, 11] on button "[PERSON_NAME]'s Board Close" at bounding box center [332, 8] width 70 height 17
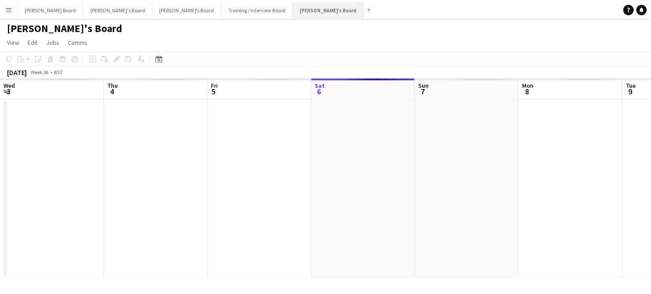
scroll to position [0, 210]
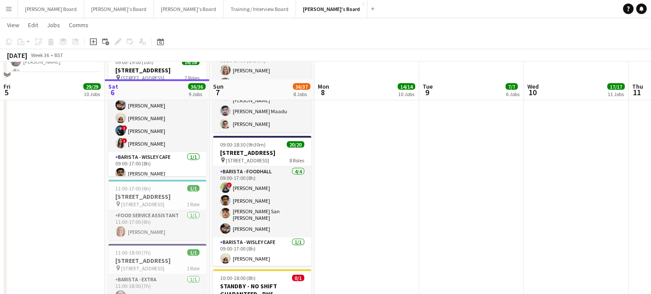
scroll to position [1891, 0]
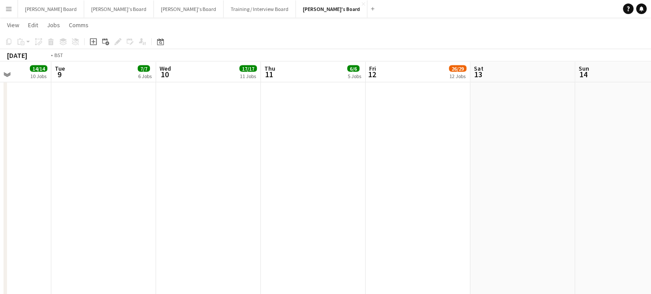
drag, startPoint x: 518, startPoint y: 205, endPoint x: 407, endPoint y: 219, distance: 111.5
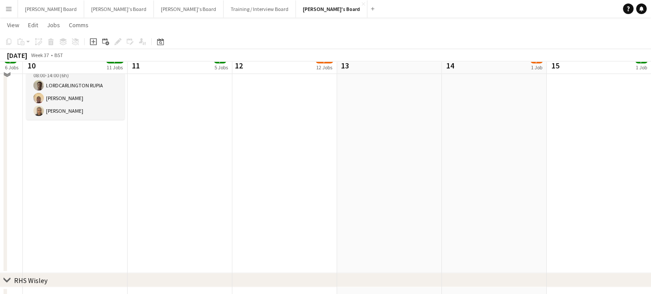
scroll to position [1540, 0]
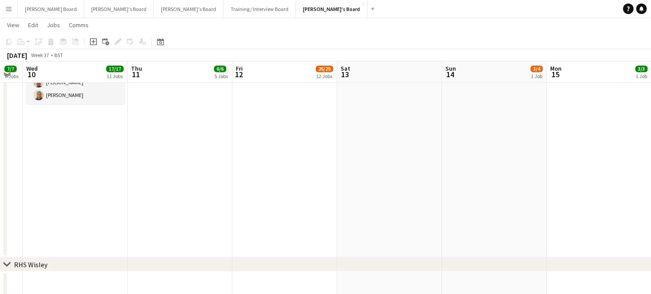
click at [645, 126] on app-date-cell at bounding box center [599, 95] width 105 height 323
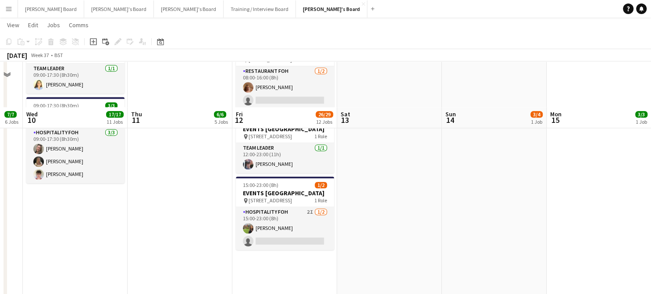
scroll to position [1189, 0]
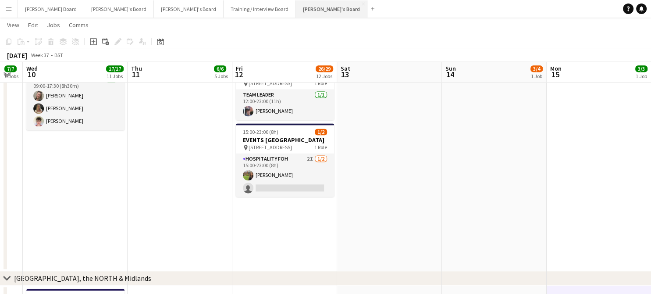
click at [296, 9] on button "[PERSON_NAME]'s Board Close" at bounding box center [332, 8] width 72 height 17
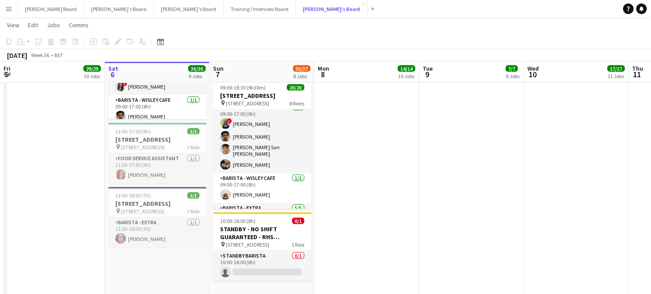
scroll to position [0, 0]
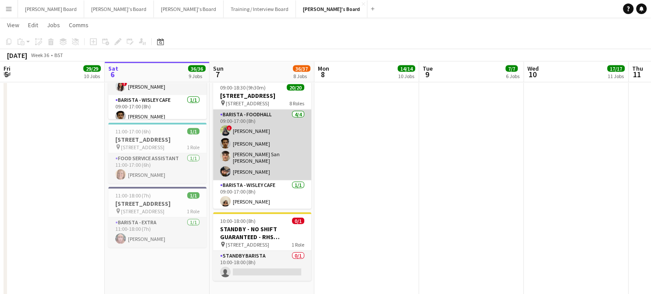
click at [254, 179] on app-card-role "Barista - Foodhall [DATE] 09:00-17:00 (8h) ! [PERSON_NAME] [PERSON_NAME] [PERSO…" at bounding box center [262, 145] width 98 height 71
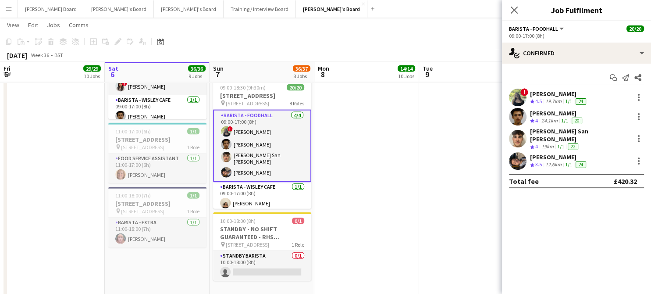
click at [370, 172] on app-date-cell at bounding box center [367, 97] width 105 height 433
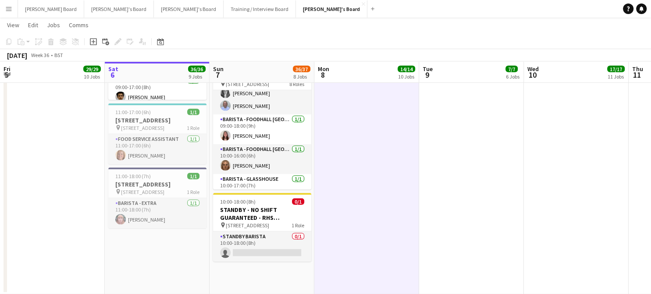
scroll to position [58, 0]
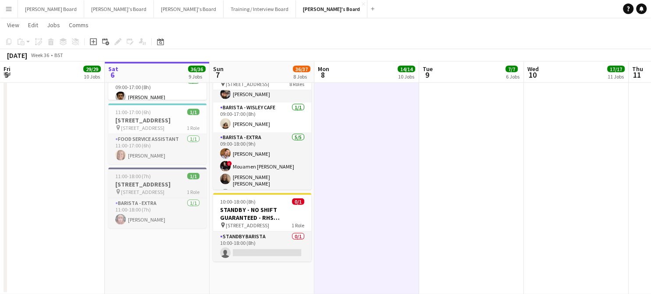
click at [138, 188] on h3 "[STREET_ADDRESS]" at bounding box center [157, 184] width 98 height 8
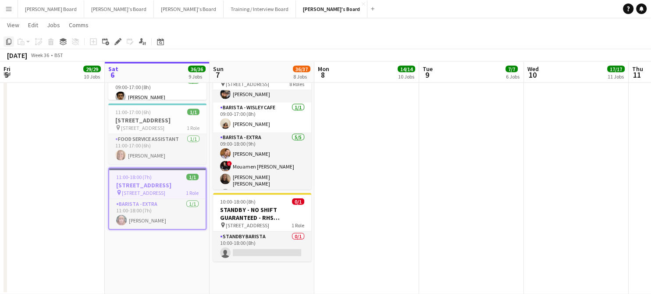
click at [7, 43] on icon at bounding box center [8, 42] width 5 height 6
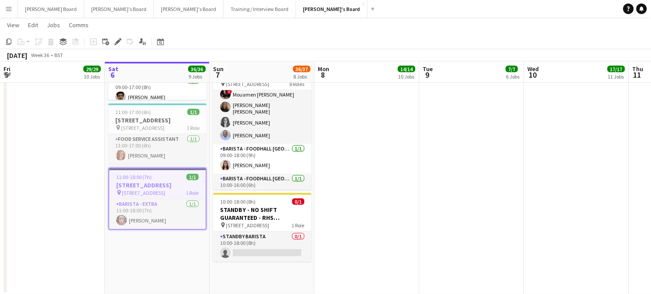
scroll to position [175, 0]
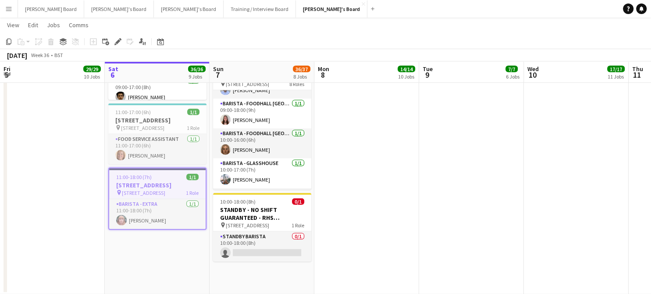
click at [254, 280] on app-date-cell "08:00-17:00 (9h) [STREET_ADDRESS] pin Woking, GU23 6QB 1 Role FSA - Wisley Cafe…" at bounding box center [262, 78] width 105 height 433
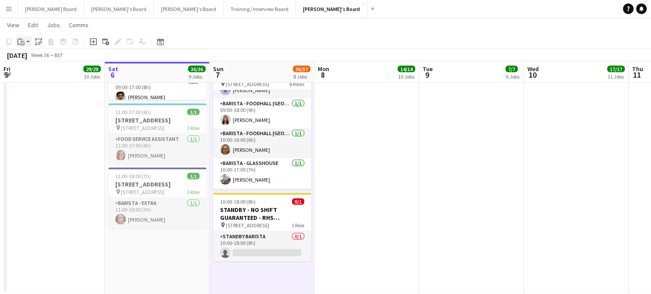
click at [25, 43] on div "Paste" at bounding box center [21, 41] width 11 height 11
click at [33, 57] on link "Paste Ctrl+V" at bounding box center [64, 58] width 82 height 8
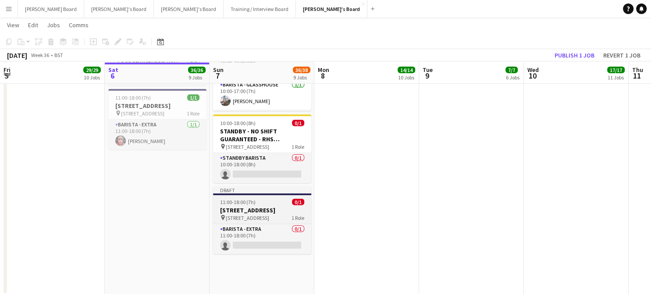
scroll to position [2029, 0]
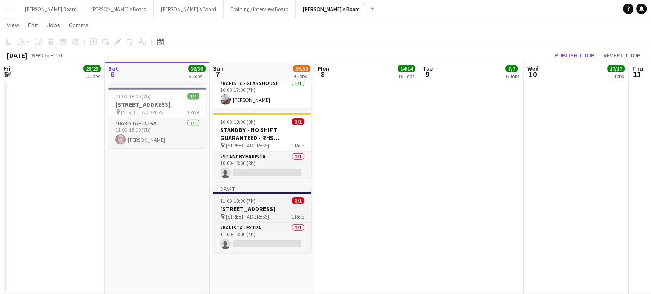
click at [238, 204] on span "11:00-18:00 (7h)" at bounding box center [238, 200] width 36 height 7
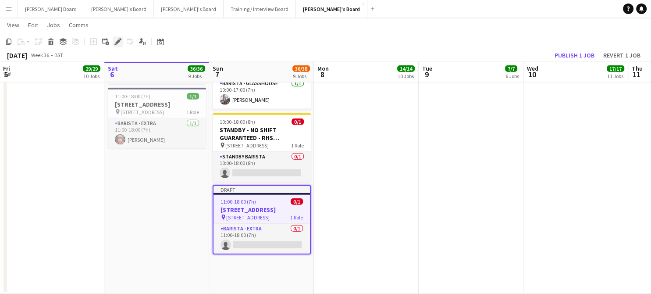
click at [114, 40] on div "Edit" at bounding box center [118, 41] width 11 height 11
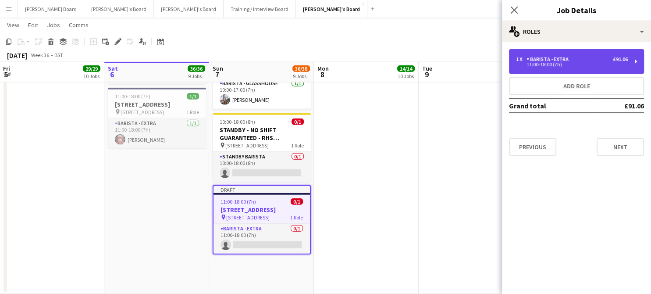
click at [558, 57] on div "Barista - EXTRA" at bounding box center [550, 59] width 46 height 6
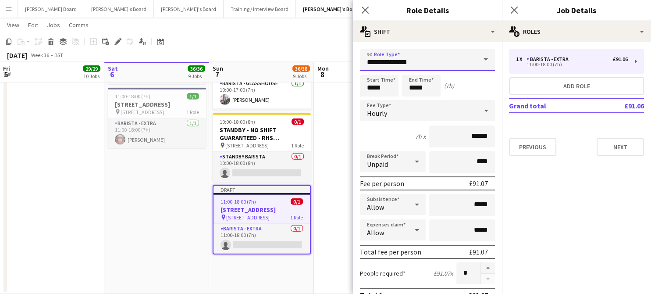
click at [417, 61] on input "**********" at bounding box center [427, 60] width 135 height 22
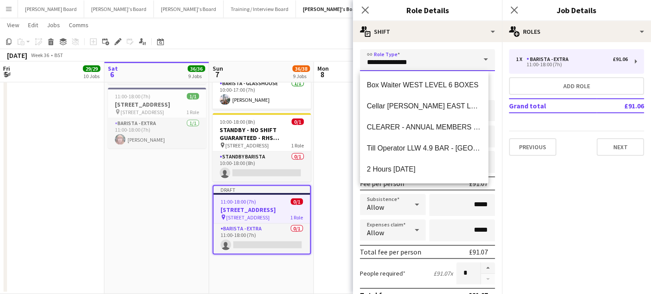
click at [417, 61] on input "**********" at bounding box center [427, 60] width 135 height 22
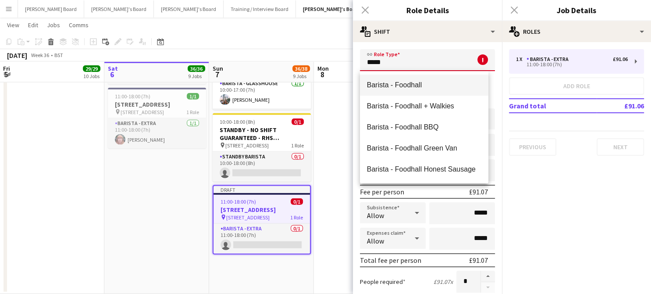
click at [413, 83] on span "Barista - Foodhall" at bounding box center [424, 85] width 114 height 8
type input "**********"
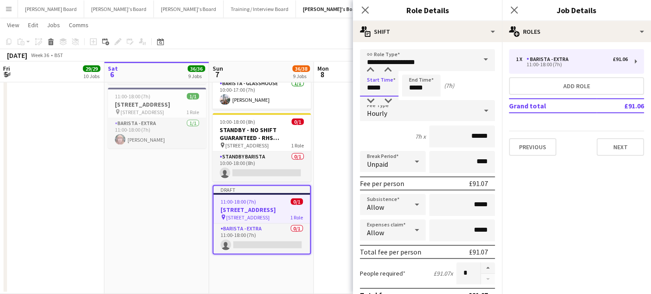
click at [383, 89] on input "*****" at bounding box center [379, 86] width 39 height 22
click at [365, 102] on div at bounding box center [371, 101] width 18 height 9
click at [369, 101] on div at bounding box center [371, 101] width 18 height 9
type input "*****"
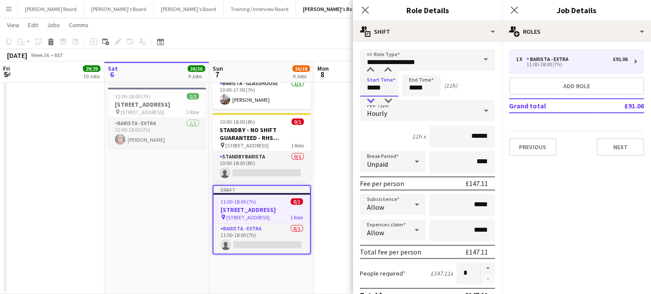
click at [369, 101] on div at bounding box center [371, 101] width 18 height 9
click at [323, 139] on app-date-cell at bounding box center [366, 38] width 105 height 512
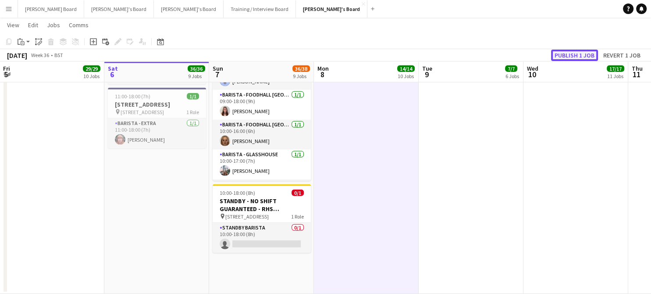
click at [584, 59] on button "Publish 1 job" at bounding box center [574, 55] width 47 height 11
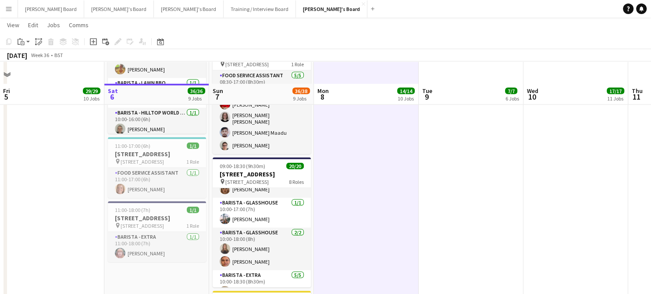
scroll to position [1963, 0]
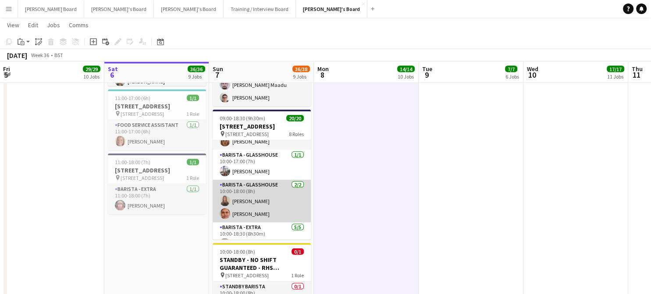
click at [261, 222] on app-card-role "Barista - Glasshouse [DATE] 10:00-18:00 (8h) [PERSON_NAME] [PERSON_NAME]" at bounding box center [262, 201] width 98 height 43
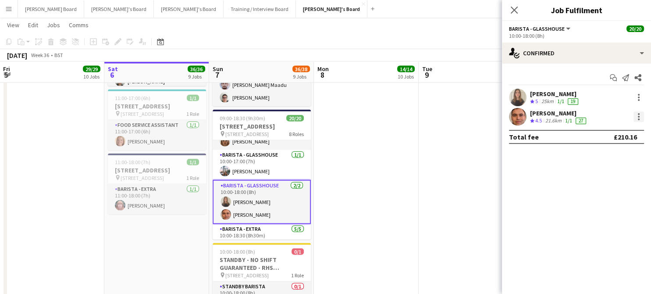
click at [640, 117] on div at bounding box center [639, 116] width 11 height 11
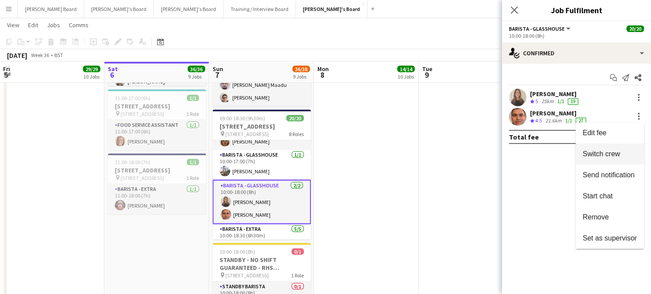
click at [606, 158] on button "Switch crew" at bounding box center [610, 153] width 68 height 21
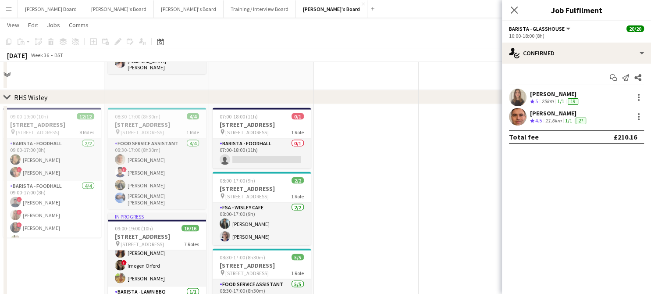
scroll to position [1730, 0]
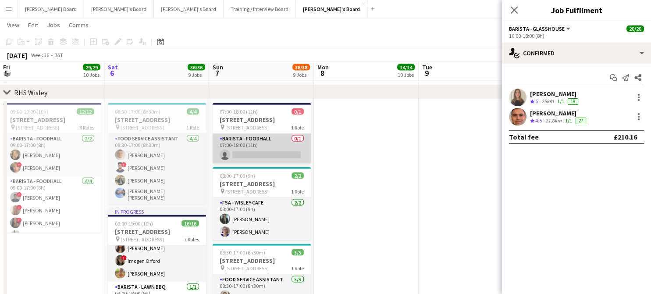
click at [277, 157] on app-card-role "Barista - Foodhall 0/1 07:00-18:00 (11h) single-neutral-actions" at bounding box center [262, 149] width 98 height 30
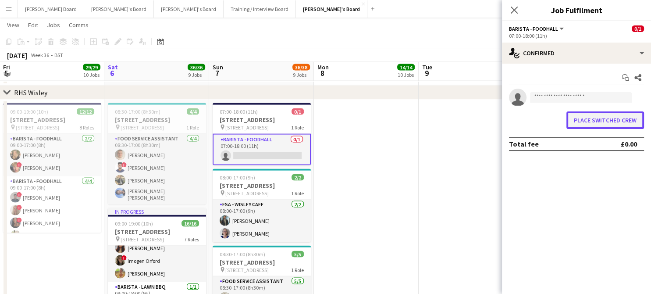
click at [612, 118] on button "Place switched crew" at bounding box center [606, 120] width 78 height 18
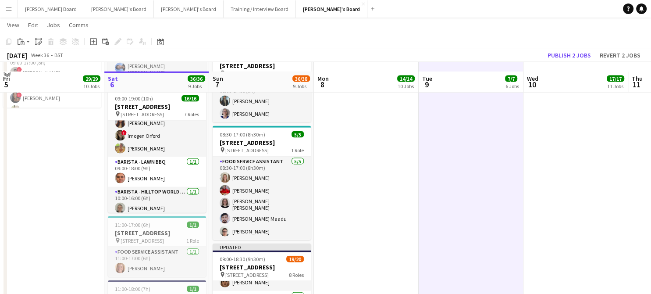
scroll to position [1847, 0]
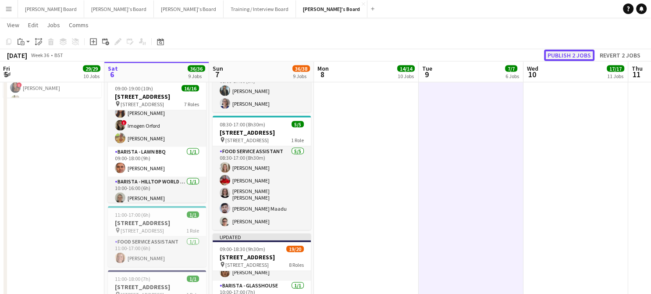
click at [574, 56] on button "Publish 2 jobs" at bounding box center [569, 55] width 50 height 11
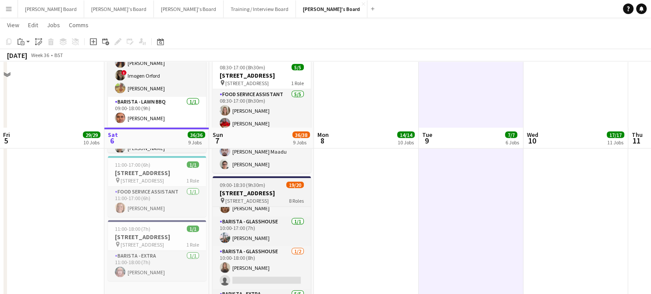
scroll to position [1964, 0]
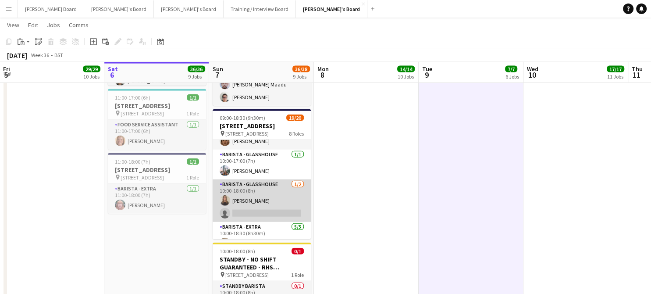
click at [262, 222] on app-card-role "Barista - Glasshouse [DATE] 10:00-18:00 (8h) [PERSON_NAME] single-neutral-actio…" at bounding box center [262, 200] width 98 height 43
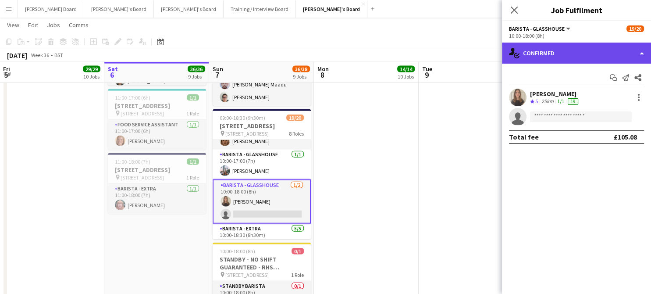
click at [561, 52] on div "single-neutral-actions-check-2 Confirmed" at bounding box center [576, 53] width 149 height 21
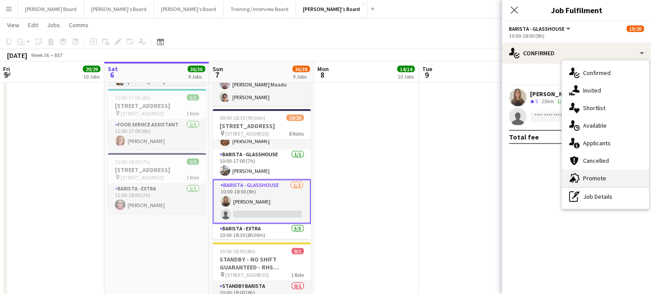
click at [604, 180] on span "Promote" at bounding box center [594, 178] width 23 height 8
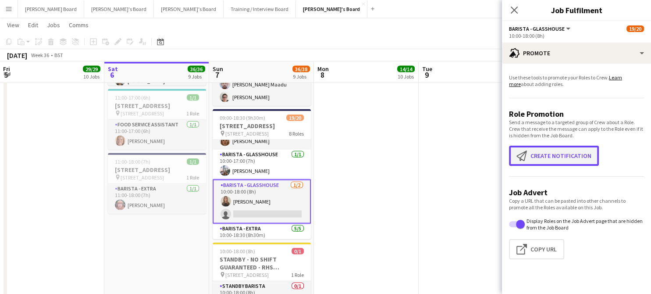
click at [558, 150] on button "Create notification Create notification" at bounding box center [554, 156] width 90 height 20
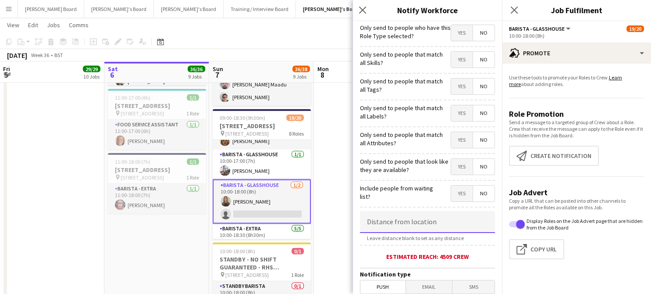
click at [416, 221] on input at bounding box center [427, 222] width 135 height 22
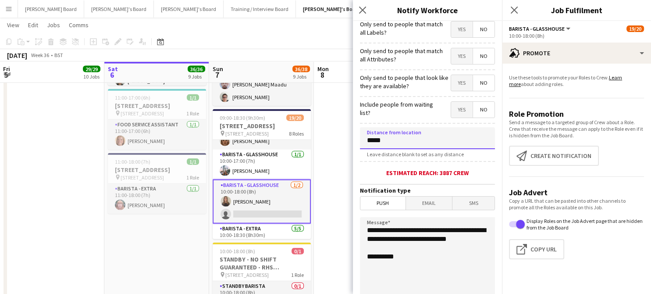
scroll to position [175, 0]
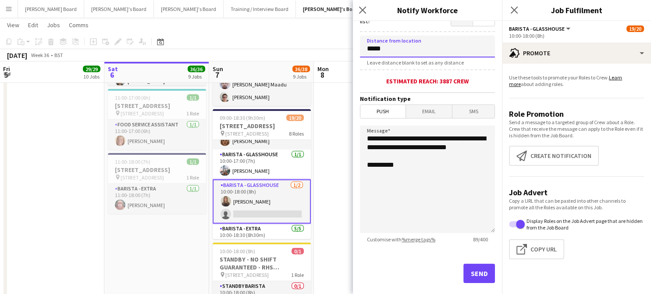
type input "*****"
click at [464, 271] on button "Send" at bounding box center [480, 273] width 32 height 19
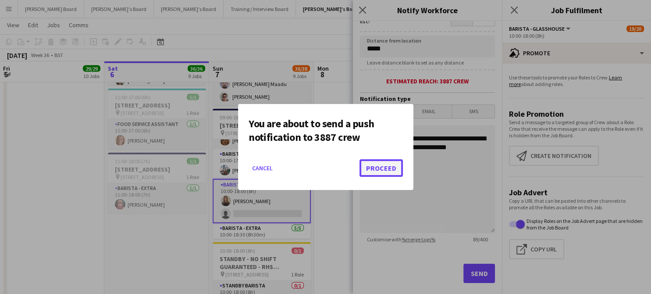
click at [372, 168] on button "Proceed" at bounding box center [381, 168] width 43 height 18
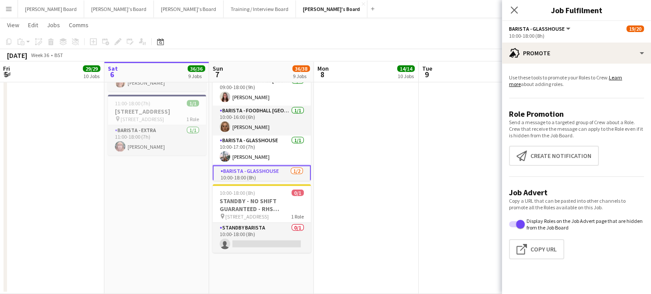
scroll to position [234, 0]
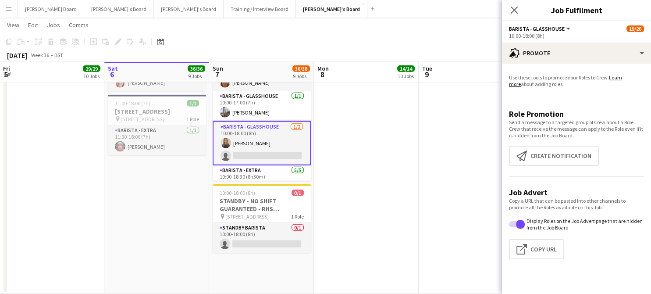
click at [402, 185] on app-date-cell at bounding box center [366, 41] width 105 height 505
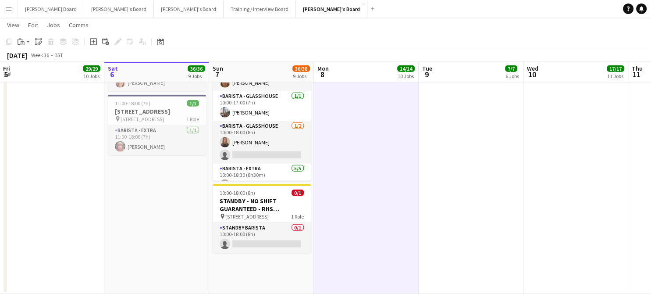
click at [543, 184] on app-date-cell at bounding box center [576, 41] width 105 height 505
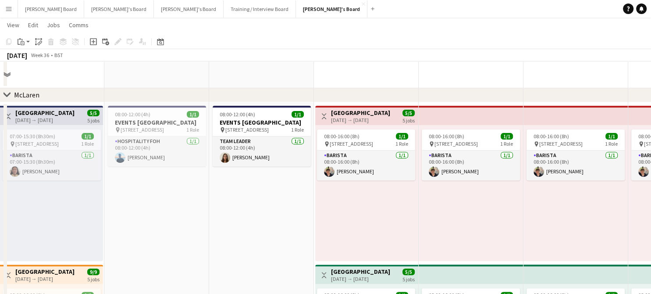
scroll to position [351, 0]
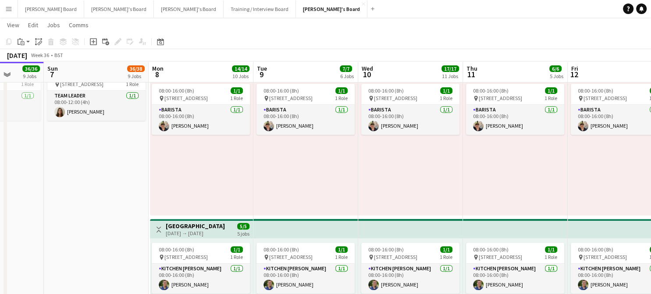
drag, startPoint x: 547, startPoint y: 218, endPoint x: 123, endPoint y: 224, distance: 424.2
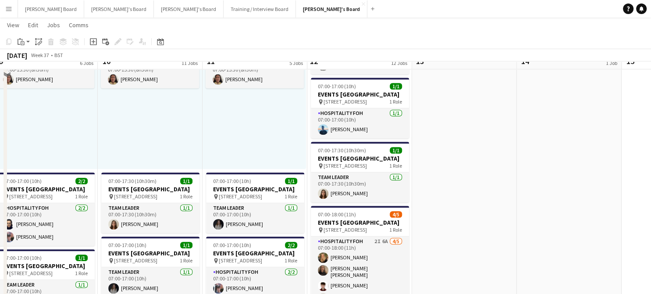
scroll to position [819, 0]
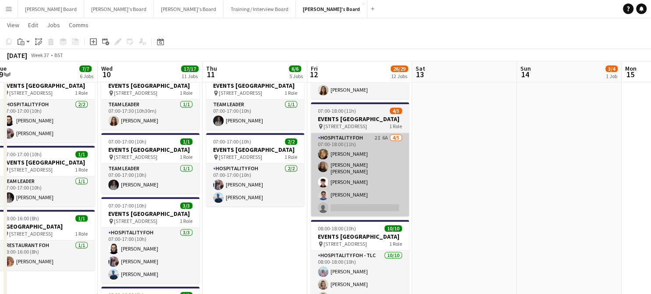
click at [379, 211] on app-card-role "Hospitality FOH 2I 6A [DATE] 07:00-18:00 (11h) [PERSON_NAME] [PERSON_NAME] [PER…" at bounding box center [360, 174] width 98 height 83
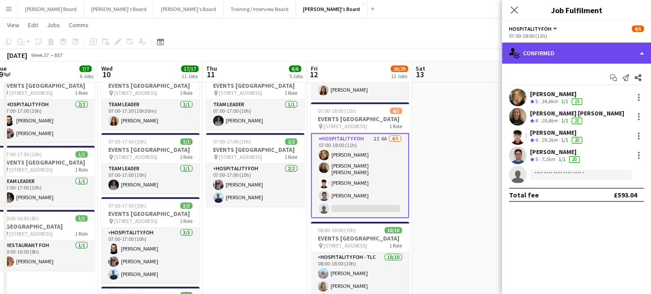
click at [594, 57] on div "single-neutral-actions-check-2 Confirmed" at bounding box center [576, 53] width 149 height 21
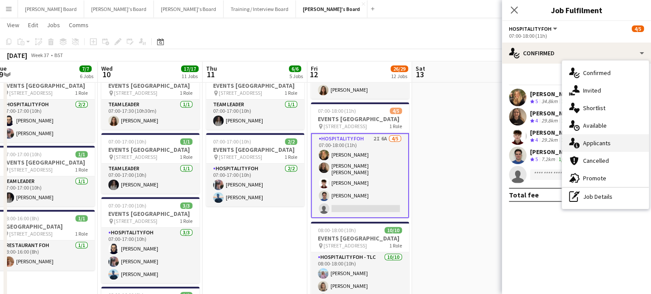
click at [622, 142] on div "single-neutral-actions-information Applicants" at bounding box center [605, 143] width 87 height 18
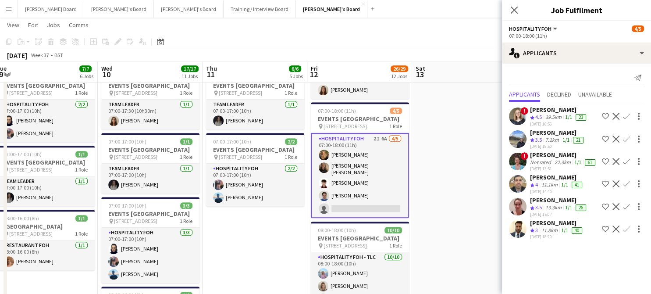
click at [468, 211] on app-date-cell at bounding box center [464, 115] width 105 height 1053
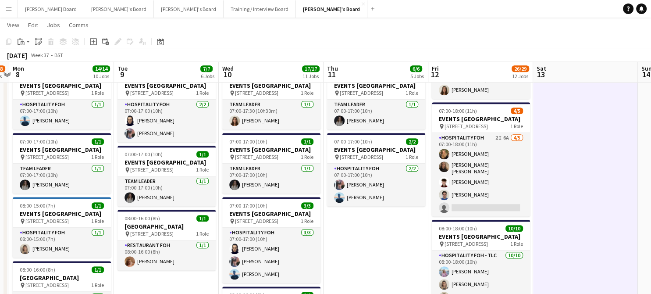
drag, startPoint x: 493, startPoint y: 215, endPoint x: 242, endPoint y: 216, distance: 250.9
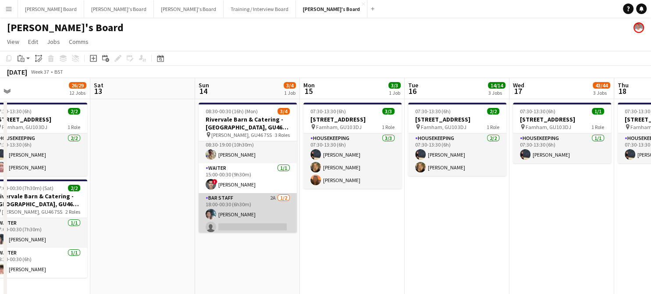
scroll to position [11, 0]
click at [259, 213] on app-card-role "BAR STAFF 2A [DATE] 18:00-00:30 (6h30m) [PERSON_NAME] single-neutral-actions" at bounding box center [248, 211] width 98 height 43
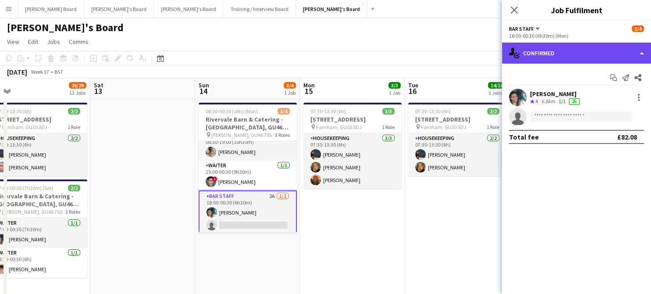
click at [576, 59] on div "single-neutral-actions-check-2 Confirmed" at bounding box center [576, 53] width 149 height 21
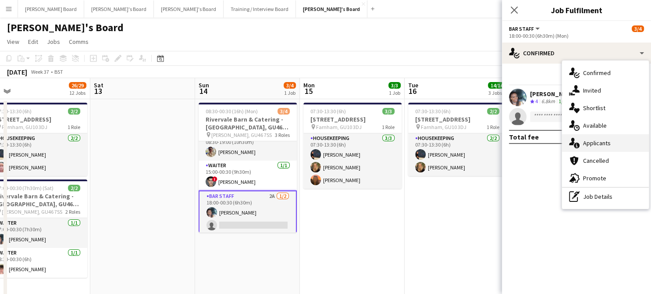
click at [613, 142] on div "single-neutral-actions-information Applicants" at bounding box center [605, 143] width 87 height 18
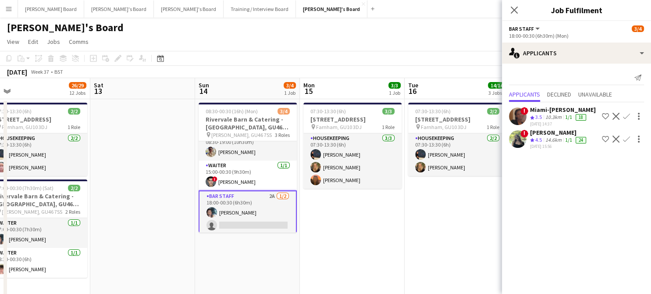
click at [553, 135] on div "[PERSON_NAME] Crew rating 4.5 14.6km 1/1 24 [DATE] 15:56" at bounding box center [559, 139] width 58 height 21
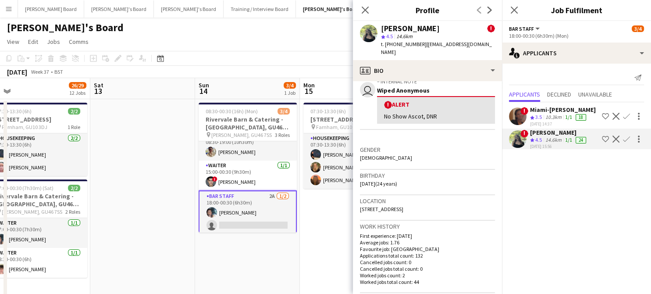
scroll to position [175, 0]
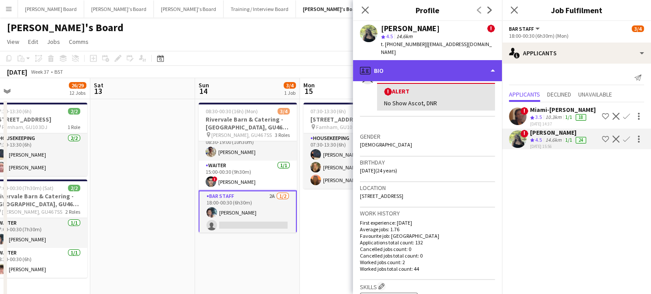
click at [415, 60] on div "profile Bio" at bounding box center [427, 70] width 149 height 21
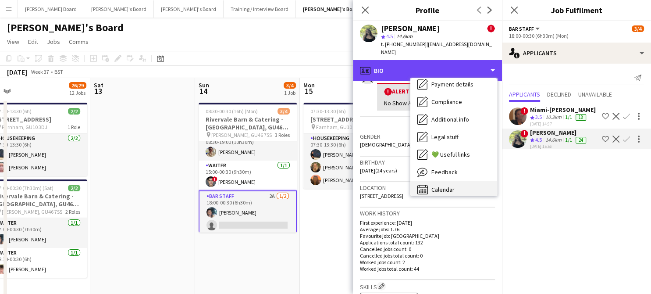
scroll to position [135, 0]
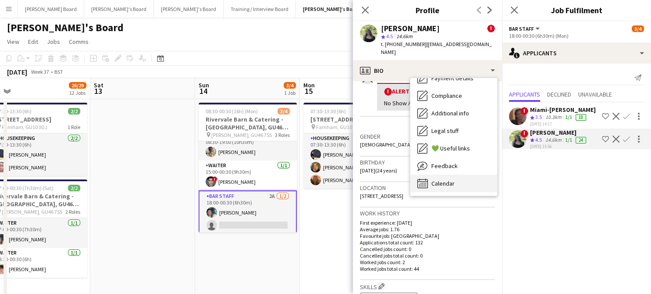
click at [460, 175] on div "Calendar Calendar" at bounding box center [454, 184] width 87 height 18
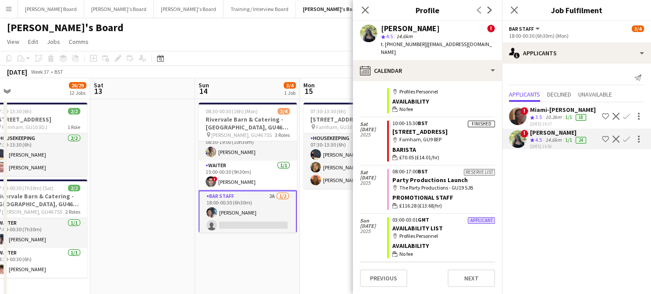
scroll to position [109, 0]
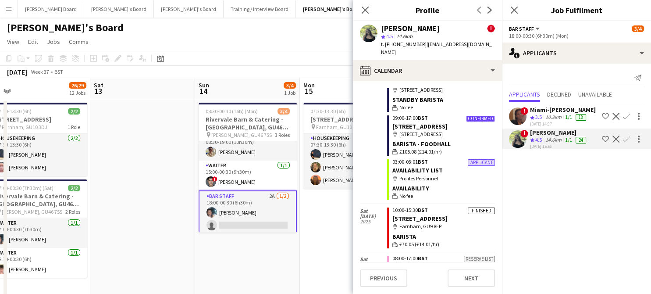
click at [336, 231] on app-date-cell "07:30-13:30 (6h) 3/[STREET_ADDRESS] pin [PERSON_NAME], GU10 3DJ 1 Role Housekee…" at bounding box center [352, 246] width 105 height 295
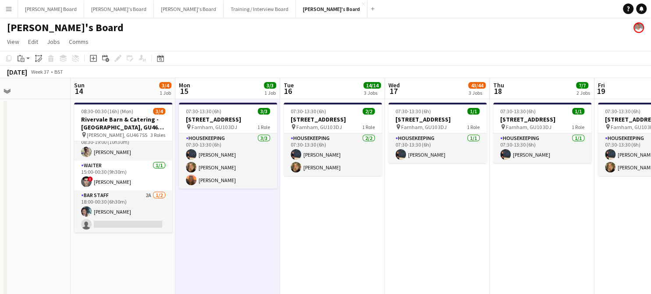
drag, startPoint x: 502, startPoint y: 229, endPoint x: 288, endPoint y: 200, distance: 216.5
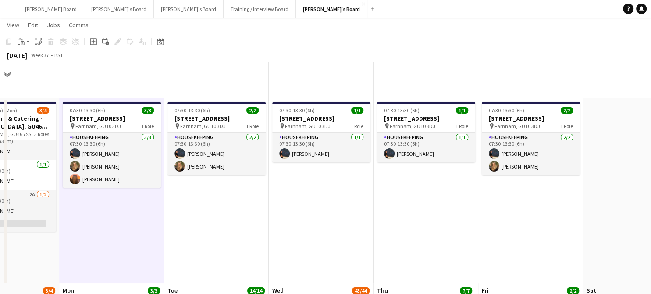
scroll to position [292, 0]
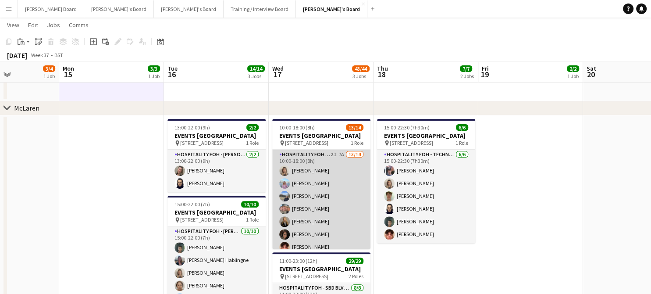
drag, startPoint x: 338, startPoint y: 191, endPoint x: 335, endPoint y: 186, distance: 6.0
click at [339, 191] on app-card-role "Hospitality FOH - SBD TLC 2I 7A 13/14 10:00-18:00 (8h) [PERSON_NAME] [PERSON_NA…" at bounding box center [321, 247] width 98 height 195
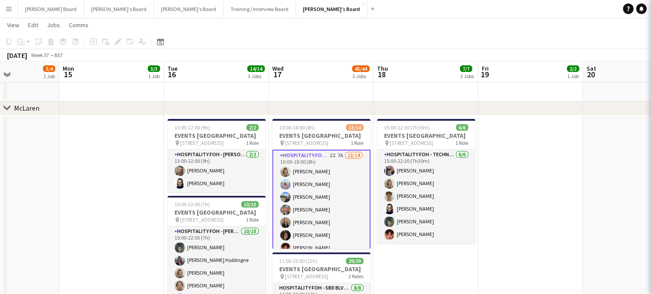
scroll to position [0, 360]
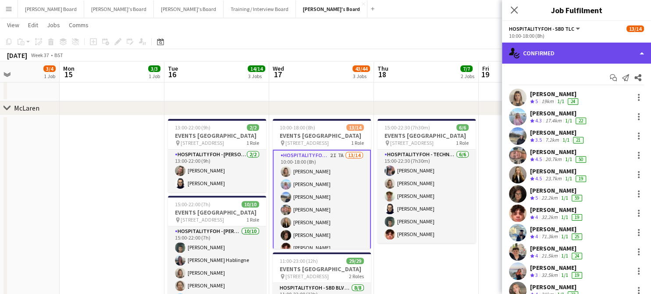
click at [567, 49] on div "single-neutral-actions-check-2 Confirmed" at bounding box center [576, 53] width 149 height 21
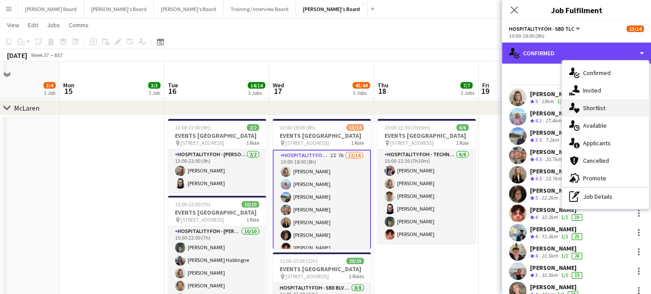
scroll to position [351, 0]
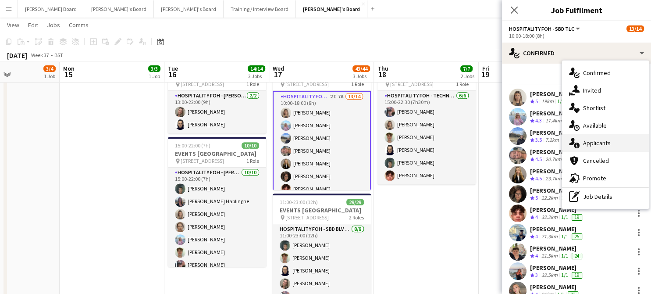
click at [600, 140] on span "Applicants" at bounding box center [597, 143] width 28 height 8
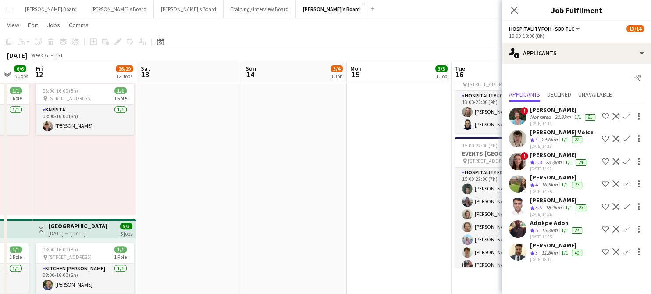
drag, startPoint x: 106, startPoint y: 205, endPoint x: 320, endPoint y: 205, distance: 214.1
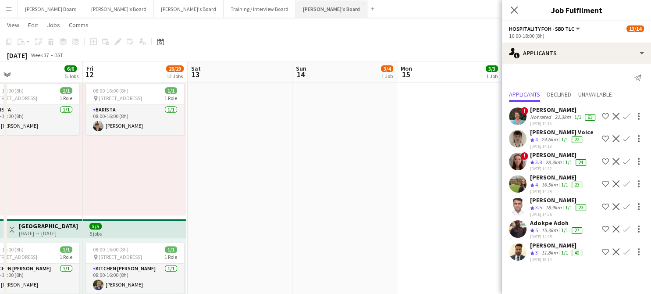
click at [296, 16] on button "[PERSON_NAME]'s Board Close" at bounding box center [332, 8] width 72 height 17
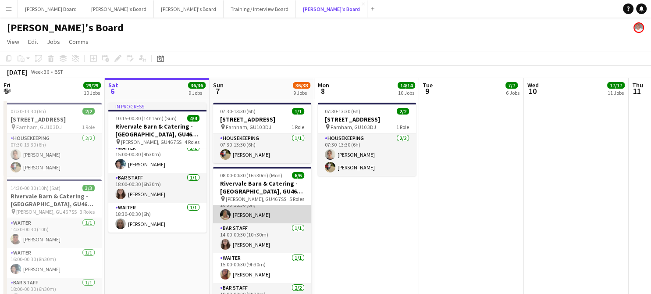
scroll to position [58, 0]
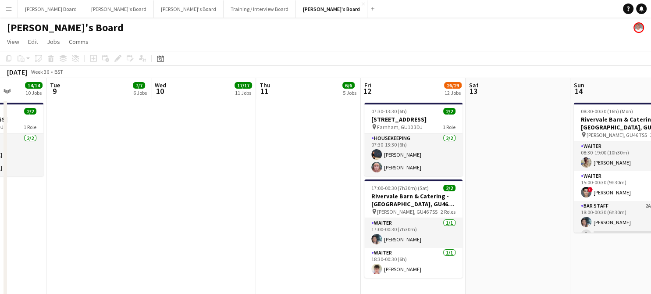
drag, startPoint x: 523, startPoint y: 256, endPoint x: 143, endPoint y: 160, distance: 392.0
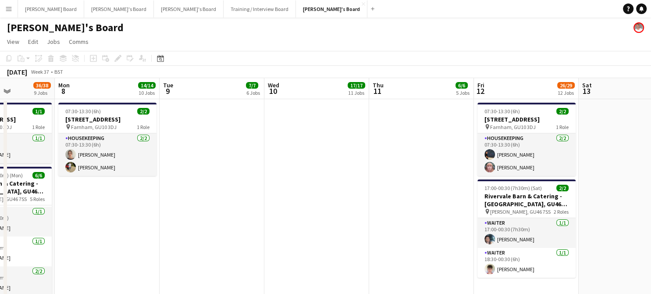
drag, startPoint x: 481, startPoint y: 191, endPoint x: 390, endPoint y: 199, distance: 91.6
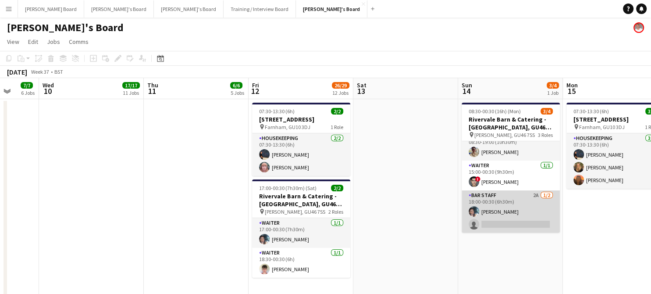
scroll to position [0, 0]
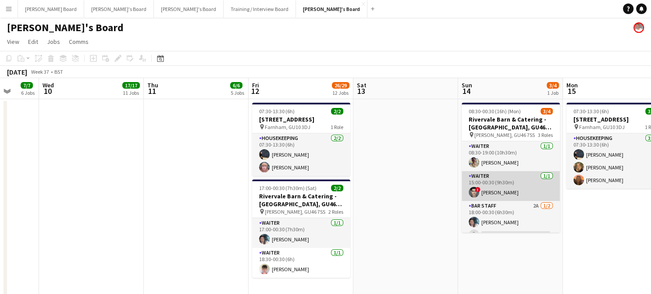
click at [511, 196] on app-card-role "Waiter [DATE] 15:00-00:30 (9h30m) ! [PERSON_NAME]" at bounding box center [511, 186] width 98 height 30
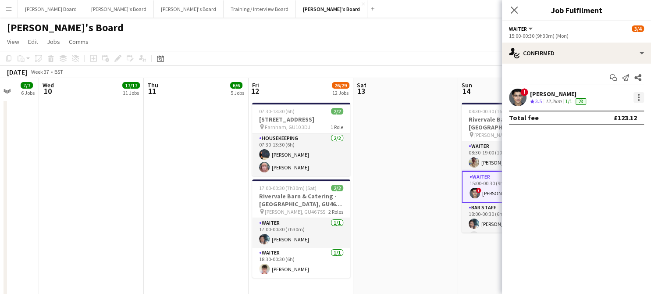
click at [637, 96] on div at bounding box center [639, 97] width 11 height 11
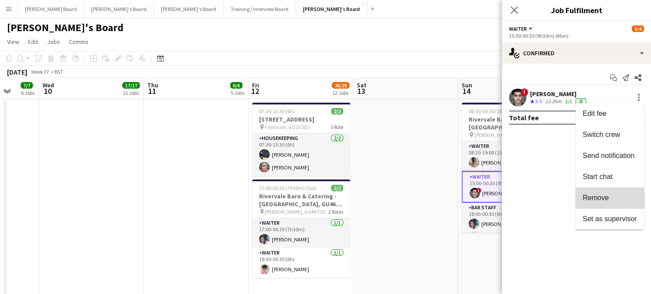
click at [601, 200] on span "Remove" at bounding box center [596, 197] width 26 height 7
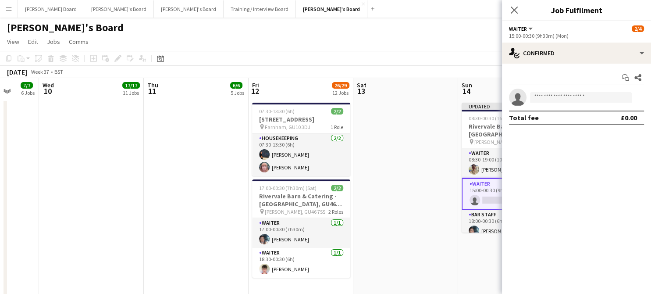
click at [432, 159] on app-date-cell at bounding box center [406, 246] width 105 height 295
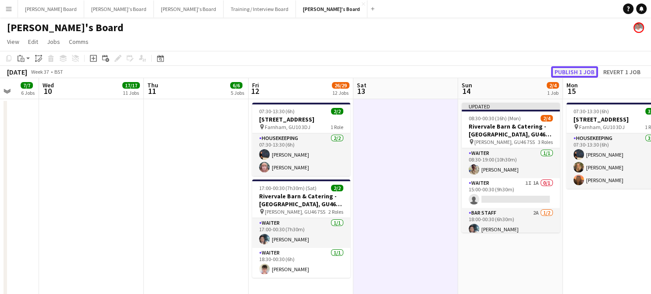
click at [586, 70] on button "Publish 1 job" at bounding box center [574, 71] width 47 height 11
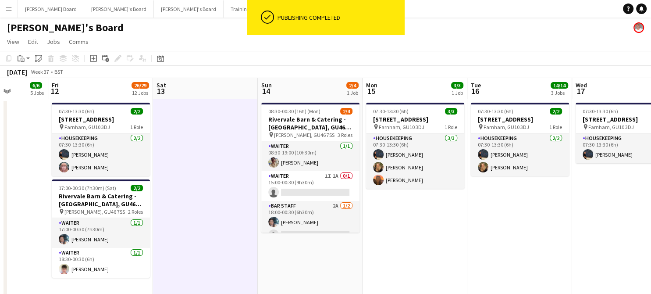
drag, startPoint x: 470, startPoint y: 244, endPoint x: 265, endPoint y: 240, distance: 204.9
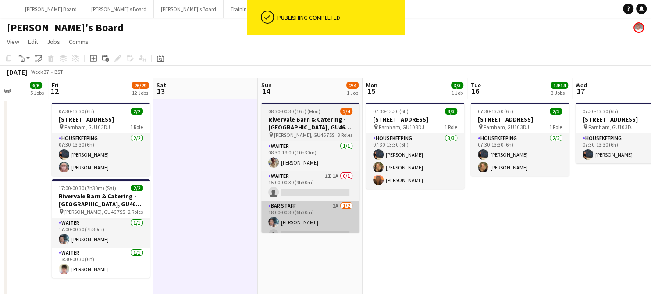
scroll to position [0, 271]
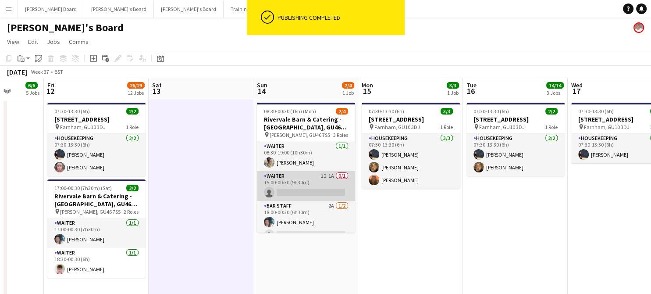
click at [297, 186] on app-card-role "Waiter 1I 1A 0/1 15:00-00:30 (9h30m) single-neutral-actions" at bounding box center [306, 186] width 98 height 30
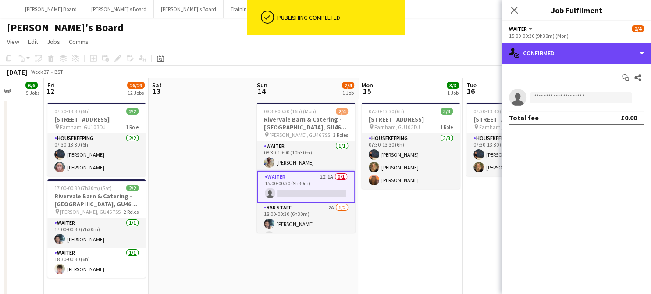
drag, startPoint x: 539, startPoint y: 45, endPoint x: 553, endPoint y: 66, distance: 25.6
click at [539, 45] on div "single-neutral-actions-check-2 Confirmed" at bounding box center [576, 53] width 149 height 21
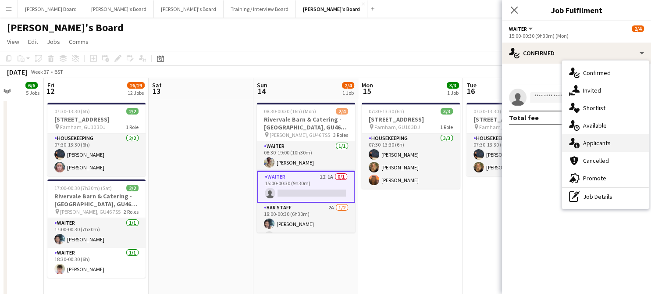
click at [611, 147] on div "single-neutral-actions-information Applicants" at bounding box center [605, 143] width 87 height 18
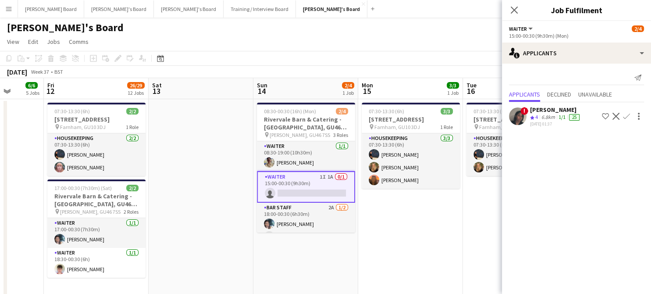
click at [625, 114] on app-icon "Confirm" at bounding box center [626, 116] width 7 height 7
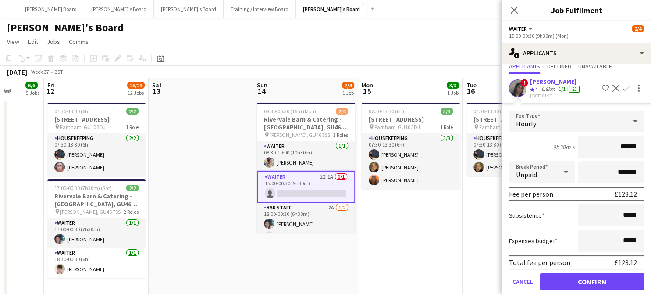
scroll to position [39, 0]
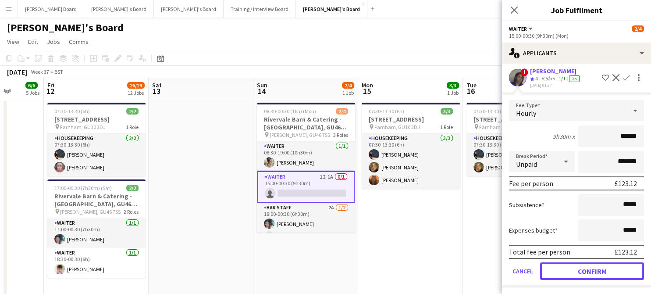
drag, startPoint x: 572, startPoint y: 264, endPoint x: 561, endPoint y: 261, distance: 10.9
click at [572, 265] on button "Confirm" at bounding box center [592, 271] width 104 height 18
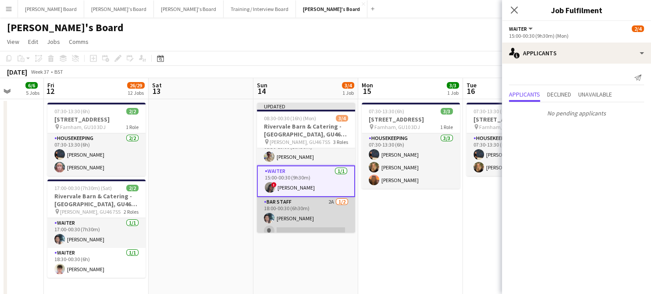
scroll to position [19, 0]
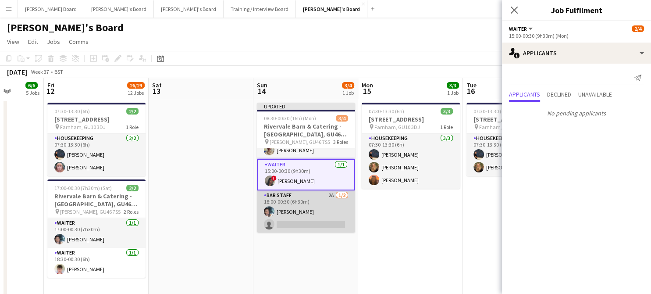
click at [318, 214] on app-card-role "BAR STAFF 2A [DATE] 18:00-00:30 (6h30m) [PERSON_NAME] single-neutral-actions" at bounding box center [306, 211] width 98 height 43
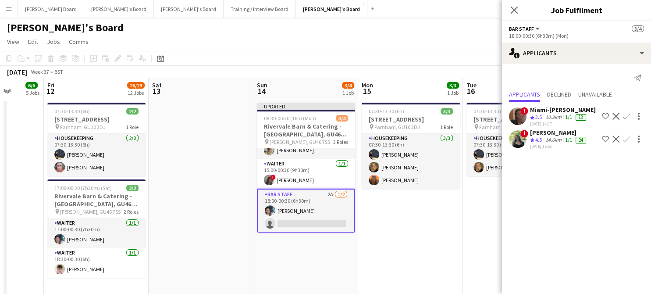
click at [567, 120] on app-skills-label "1/1" at bounding box center [568, 117] width 7 height 7
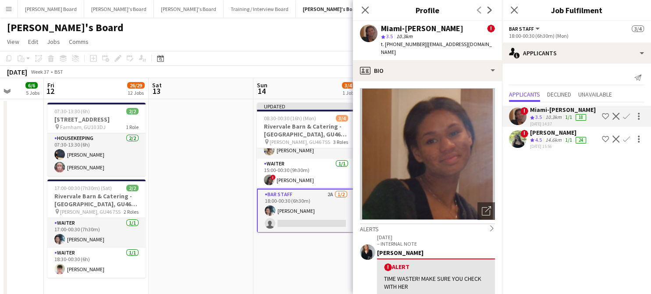
click at [615, 114] on app-icon "Decline" at bounding box center [616, 116] width 7 height 7
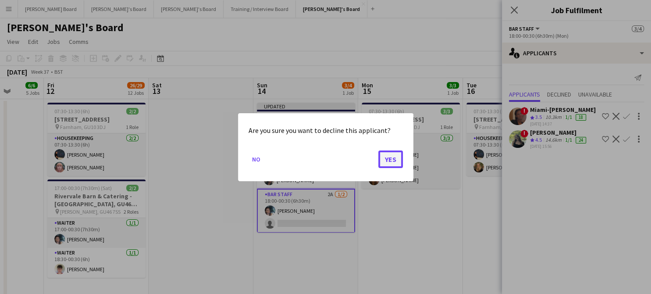
click at [384, 156] on button "Yes" at bounding box center [391, 159] width 25 height 18
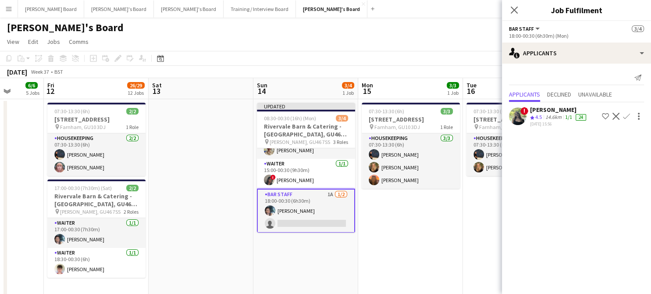
click at [467, 241] on app-date-cell "07:30-13:30 (6h) 2/[STREET_ADDRESS] pin [PERSON_NAME], GU10 3DJ 1 Role Housekee…" at bounding box center [515, 246] width 105 height 295
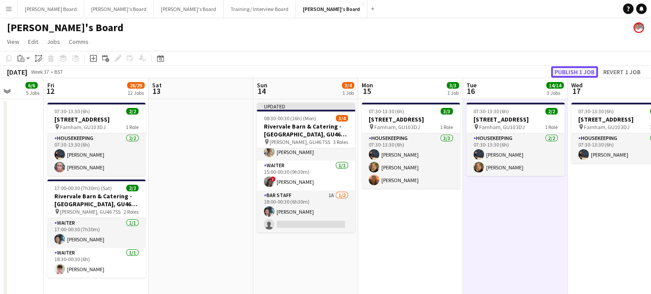
click at [577, 68] on button "Publish 1 job" at bounding box center [574, 71] width 47 height 11
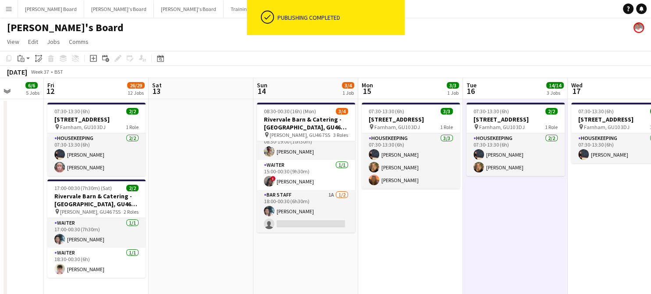
scroll to position [11, 0]
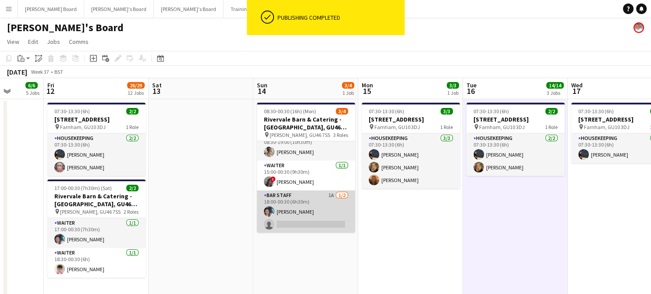
click at [313, 207] on app-card-role "BAR STAFF 1A [DATE] 18:00-00:30 (6h30m) [PERSON_NAME] single-neutral-actions" at bounding box center [306, 211] width 98 height 43
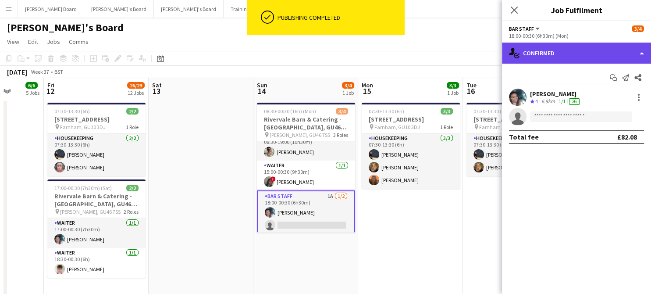
click at [599, 46] on div "single-neutral-actions-check-2 Confirmed" at bounding box center [576, 53] width 149 height 21
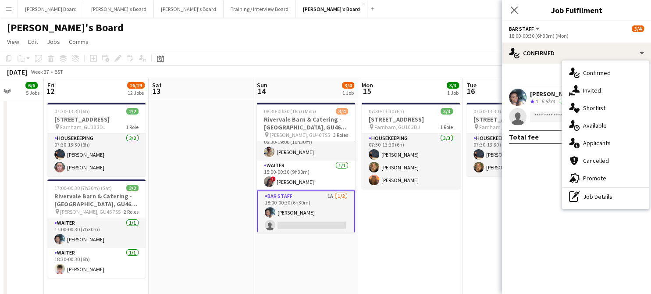
click at [604, 147] on div "single-neutral-actions-information Applicants" at bounding box center [605, 143] width 87 height 18
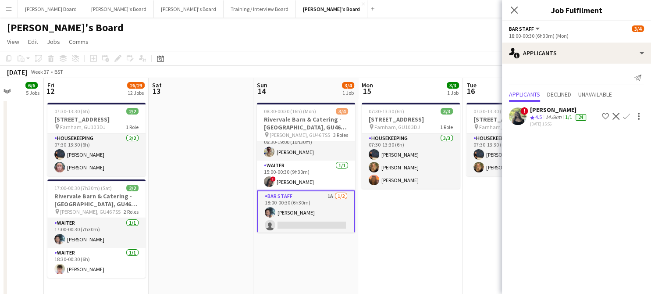
click at [565, 116] on div "1/1" at bounding box center [569, 117] width 11 height 7
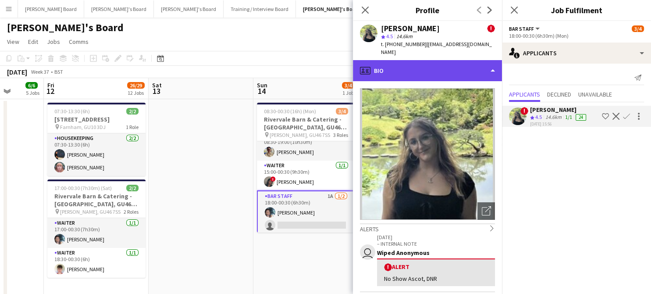
click at [442, 60] on div "profile Bio" at bounding box center [427, 70] width 149 height 21
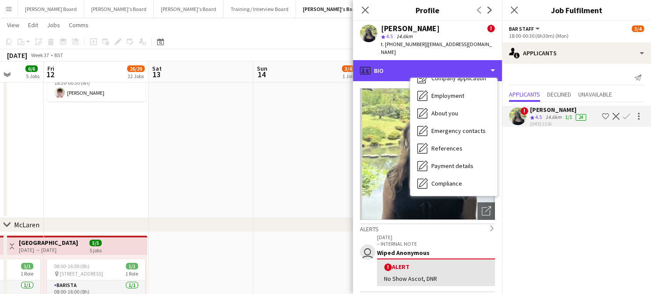
scroll to position [135, 0]
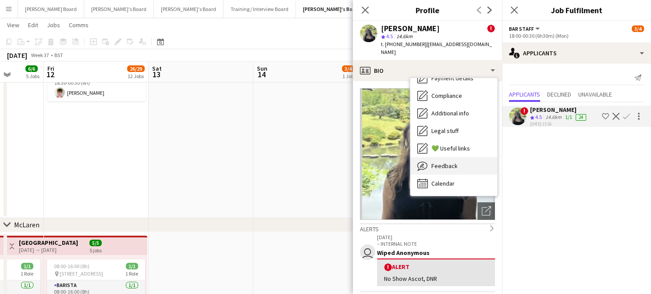
click at [453, 162] on span "Feedback" at bounding box center [445, 166] width 26 height 8
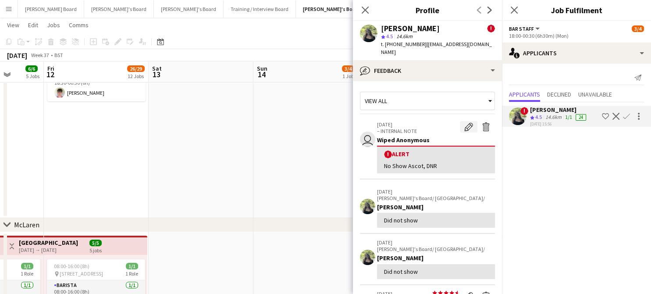
click at [465, 122] on app-icon "Edit alert" at bounding box center [469, 126] width 9 height 9
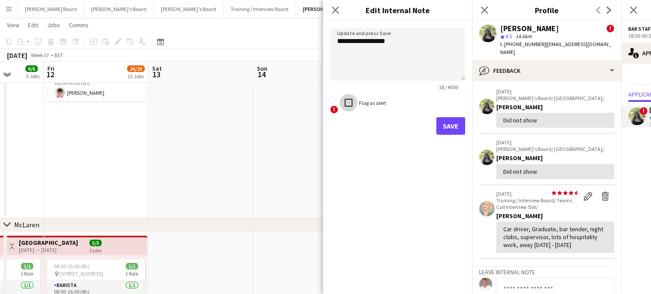
scroll to position [117, 0]
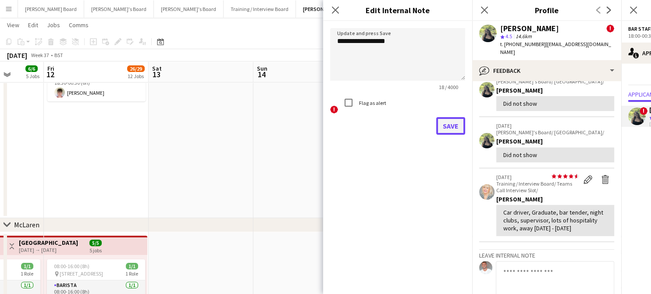
click at [454, 126] on button "Save" at bounding box center [450, 126] width 29 height 18
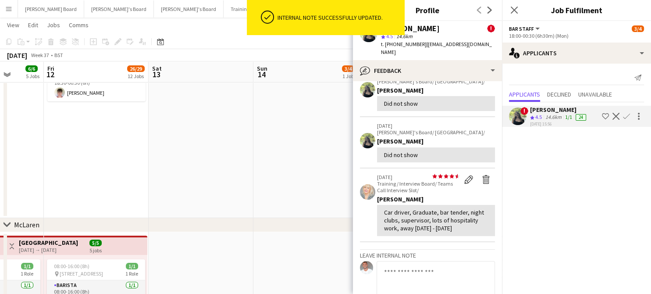
click at [287, 139] on app-date-cell "08:30-00:30 (16h) (Mon) 3/4 Rivervale Barn & Catering - [GEOGRAPHIC_DATA] pin […" at bounding box center [306, 70] width 105 height 295
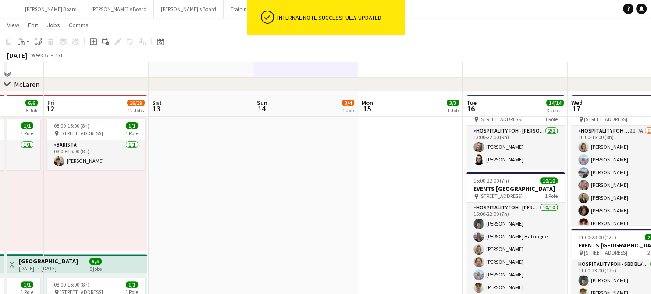
scroll to position [351, 0]
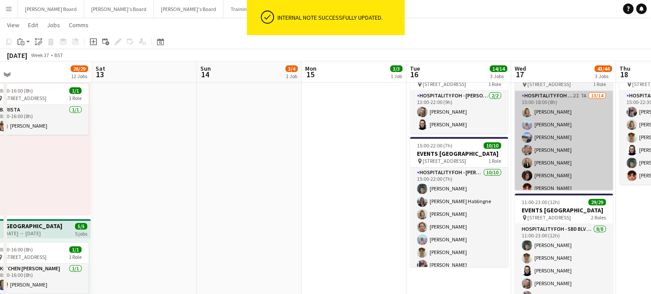
drag, startPoint x: 537, startPoint y: 231, endPoint x: 246, endPoint y: 164, distance: 298.9
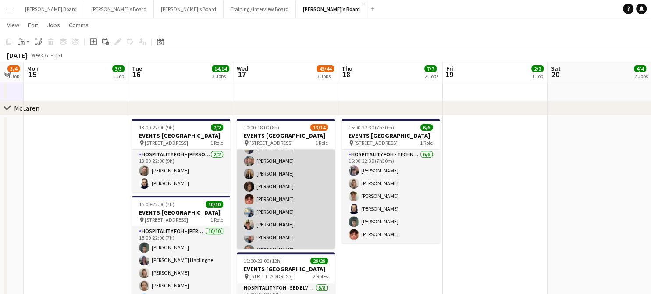
scroll to position [104, 0]
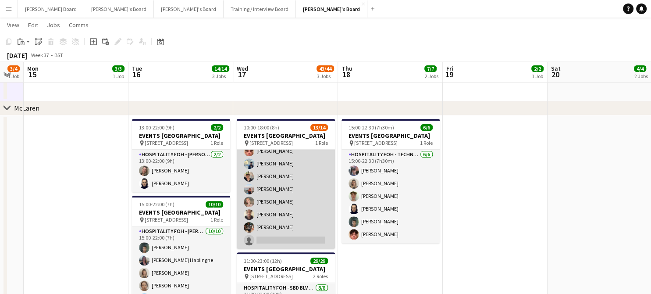
click at [286, 212] on app-card-role "Hospitality FOH - SBD TLC 2I 7A 13/14 10:00-18:00 (8h) [PERSON_NAME] [PERSON_NA…" at bounding box center [286, 151] width 98 height 195
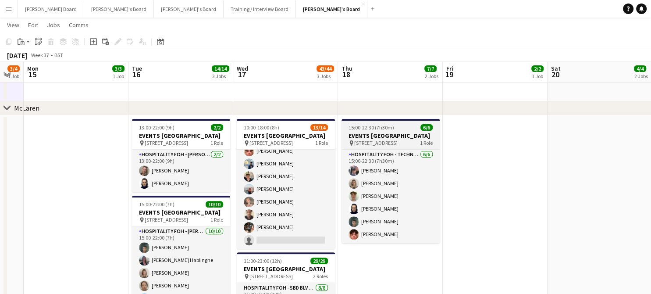
scroll to position [104, 0]
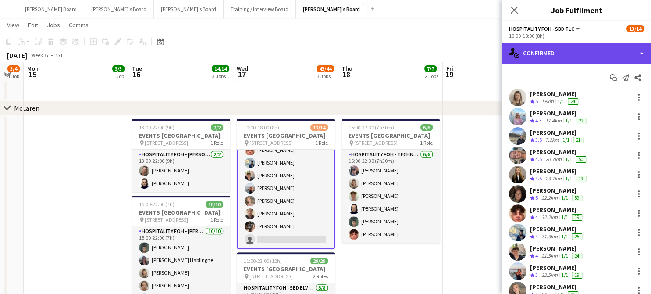
click at [551, 49] on div "single-neutral-actions-check-2 Confirmed" at bounding box center [576, 53] width 149 height 21
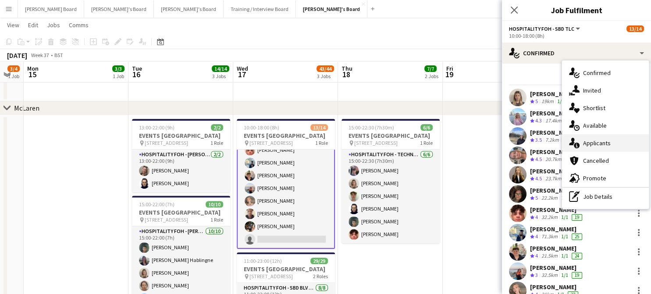
click at [592, 145] on span "Applicants" at bounding box center [597, 143] width 28 height 8
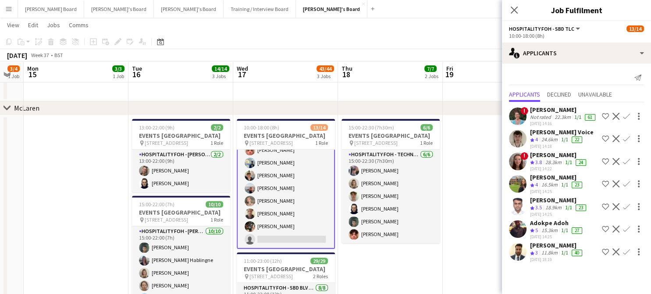
click at [547, 189] on div "16.5km" at bounding box center [550, 184] width 20 height 7
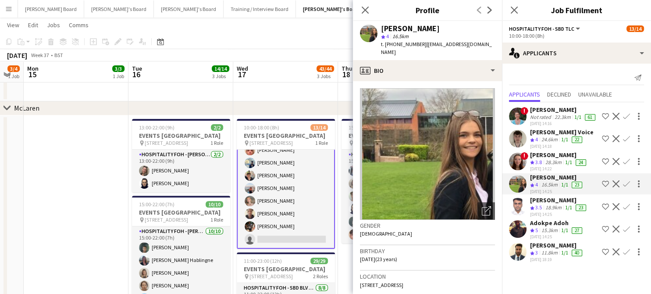
click at [623, 187] on app-icon "Confirm" at bounding box center [626, 183] width 7 height 7
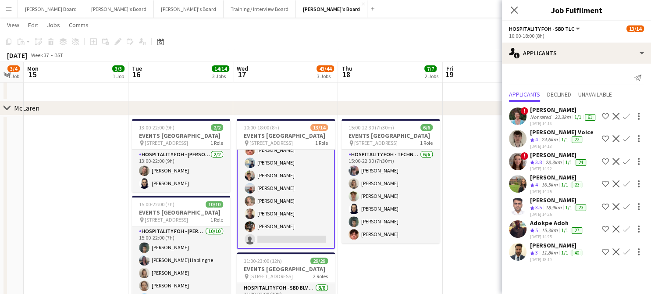
click at [619, 189] on div "[PERSON_NAME] Crew rating 4 16.5km 1/1 23 [DATE] 14:25 Shortlist crew Decline C…" at bounding box center [576, 183] width 149 height 21
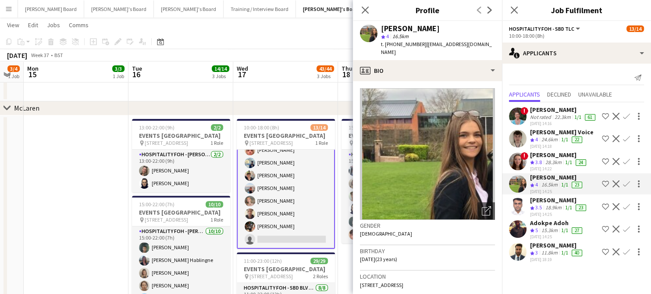
click at [625, 183] on app-icon "Confirm" at bounding box center [626, 183] width 7 height 7
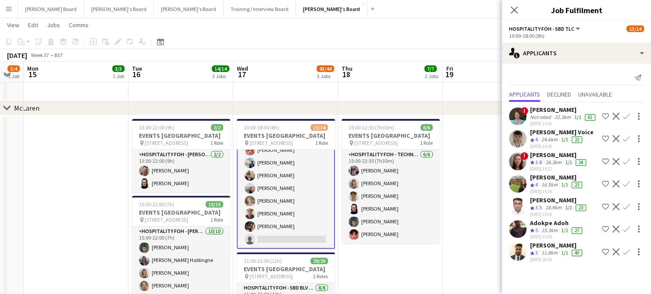
click at [625, 183] on app-icon "Confirm" at bounding box center [626, 183] width 7 height 7
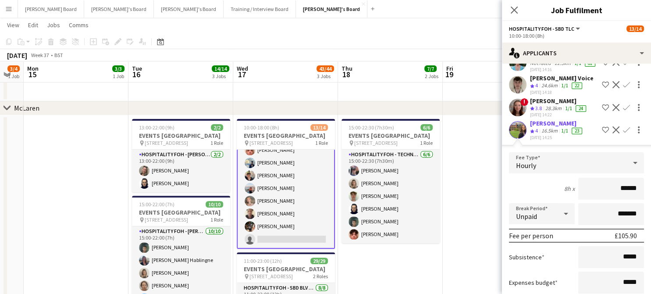
scroll to position [117, 0]
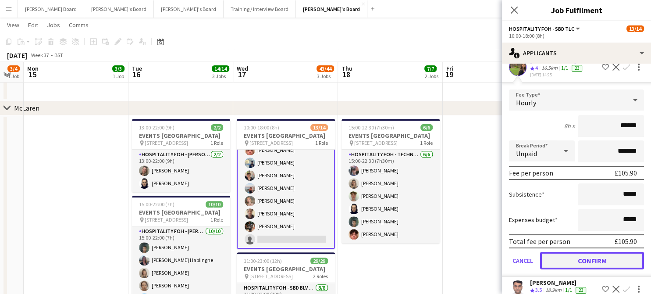
click at [570, 261] on button "Confirm" at bounding box center [592, 261] width 104 height 18
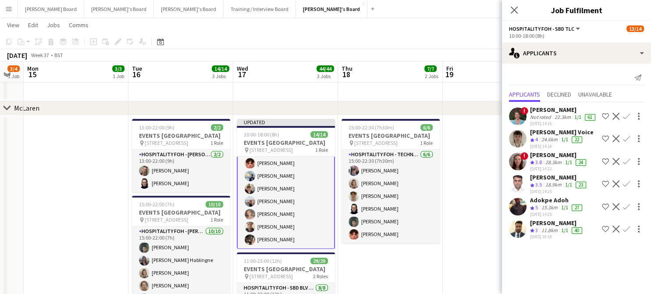
scroll to position [0, 0]
drag, startPoint x: 483, startPoint y: 157, endPoint x: 491, endPoint y: 140, distance: 18.4
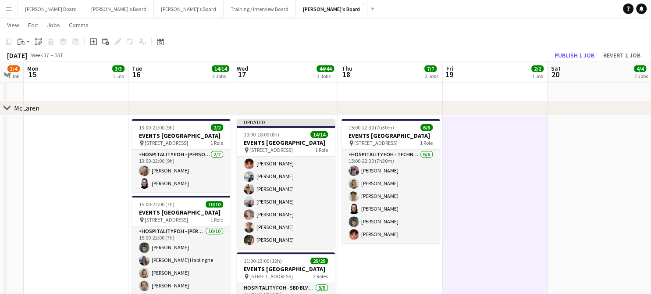
scroll to position [104, 0]
click at [567, 55] on button "Publish 1 job" at bounding box center [574, 55] width 47 height 11
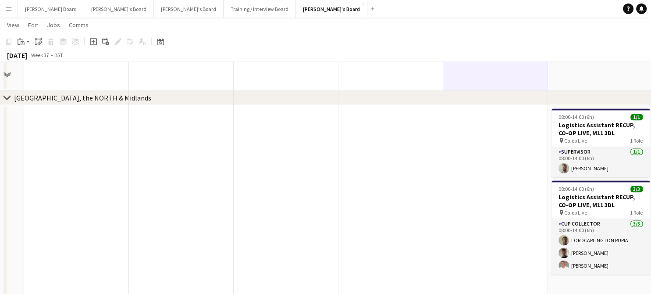
scroll to position [1404, 0]
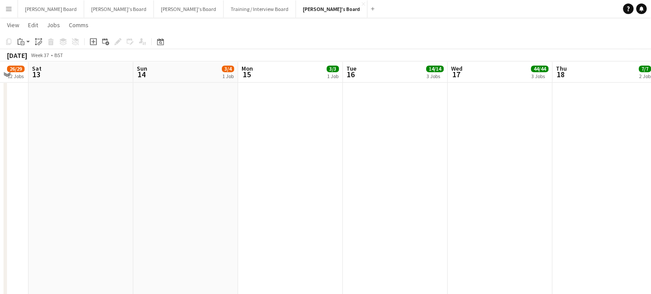
drag, startPoint x: 231, startPoint y: 168, endPoint x: 500, endPoint y: 173, distance: 269.0
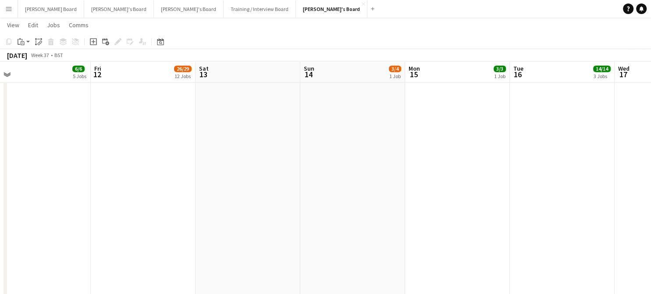
drag, startPoint x: 337, startPoint y: 202, endPoint x: 649, endPoint y: 192, distance: 311.6
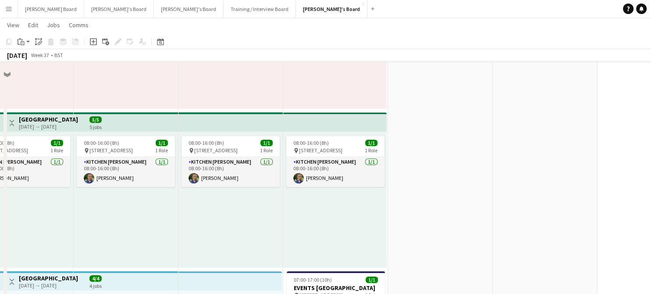
scroll to position [409, 0]
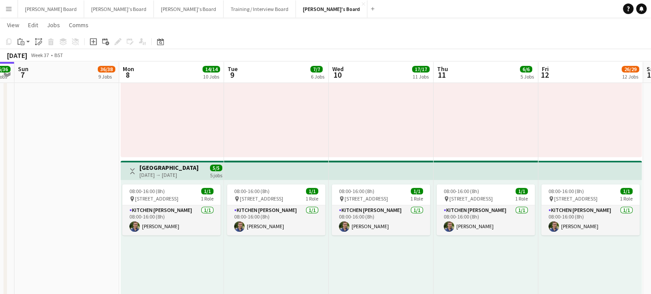
drag, startPoint x: 150, startPoint y: 111, endPoint x: 526, endPoint y: 164, distance: 380.1
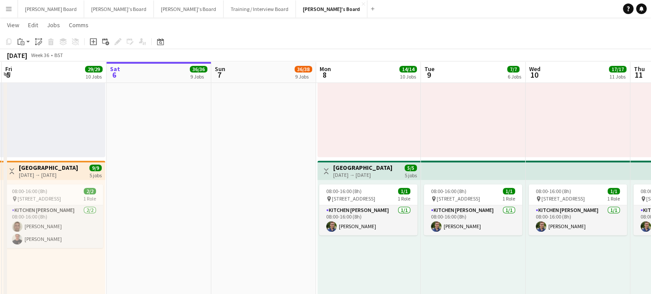
drag, startPoint x: 514, startPoint y: 147, endPoint x: 605, endPoint y: 187, distance: 99.9
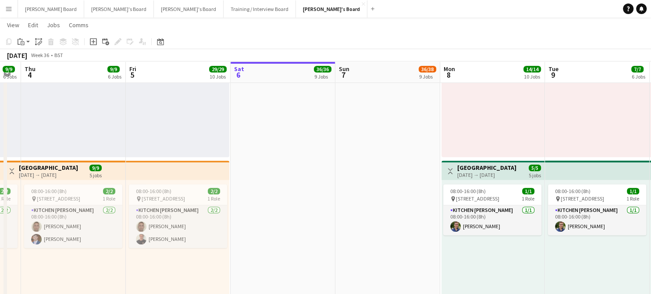
drag, startPoint x: 290, startPoint y: 202, endPoint x: 617, endPoint y: 204, distance: 327.2
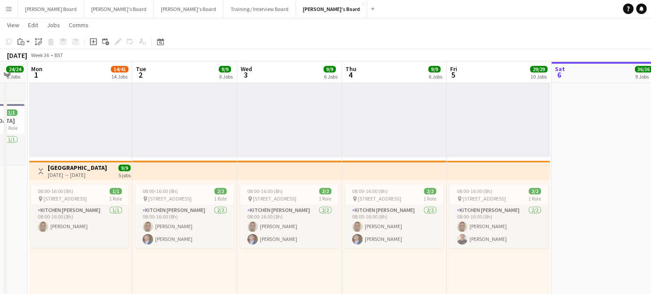
scroll to position [0, 213]
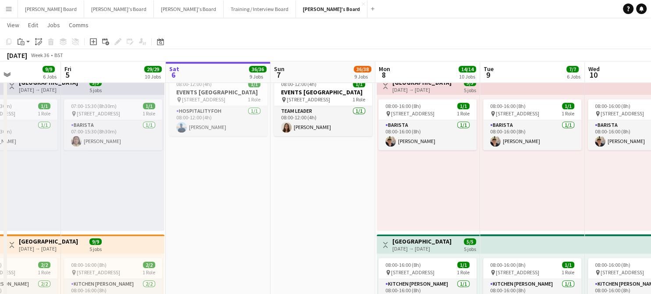
drag, startPoint x: 585, startPoint y: 179, endPoint x: 280, endPoint y: 155, distance: 306.2
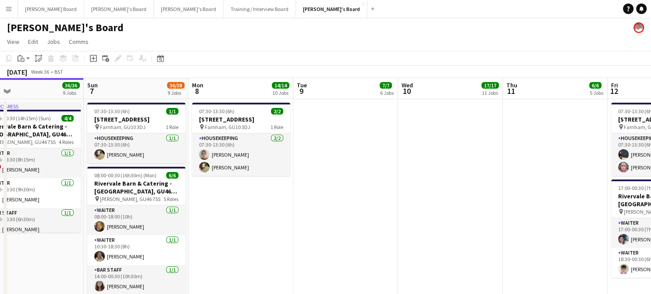
scroll to position [0, 356]
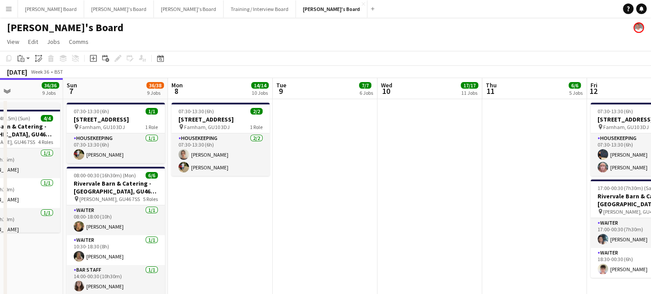
drag, startPoint x: 546, startPoint y: 240, endPoint x: 162, endPoint y: 176, distance: 389.1
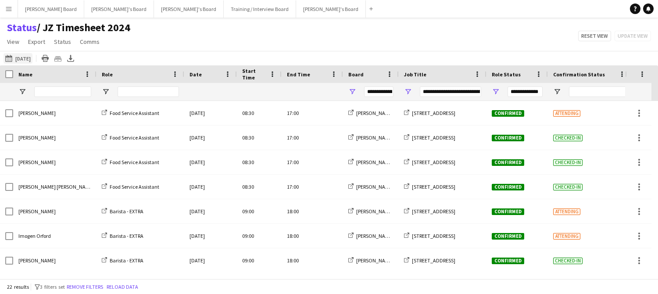
click at [19, 59] on button "[DATE] to [DATE] [DATE]" at bounding box center [18, 58] width 29 height 11
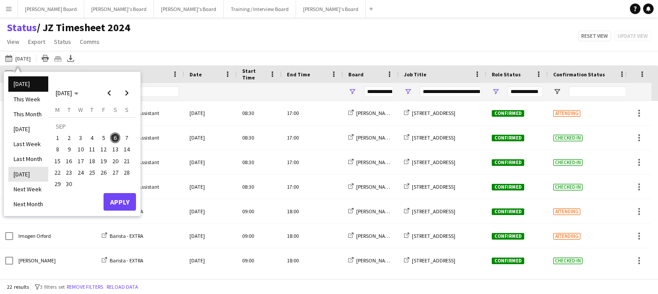
click at [44, 174] on li "[DATE]" at bounding box center [28, 174] width 40 height 15
